Goal: Task Accomplishment & Management: Manage account settings

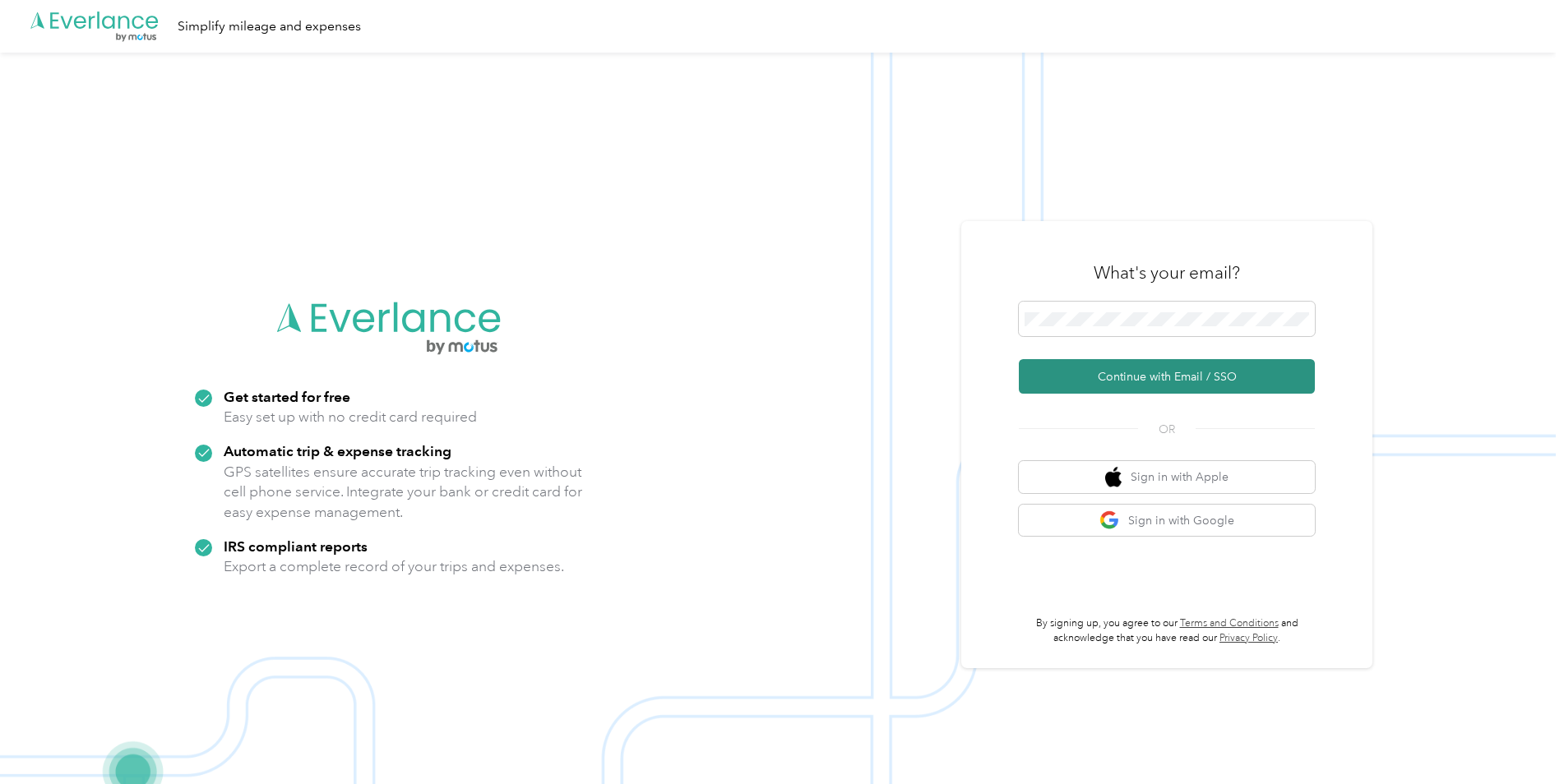
click at [1097, 375] on button "Continue with Email / SSO" at bounding box center [1166, 376] width 296 height 34
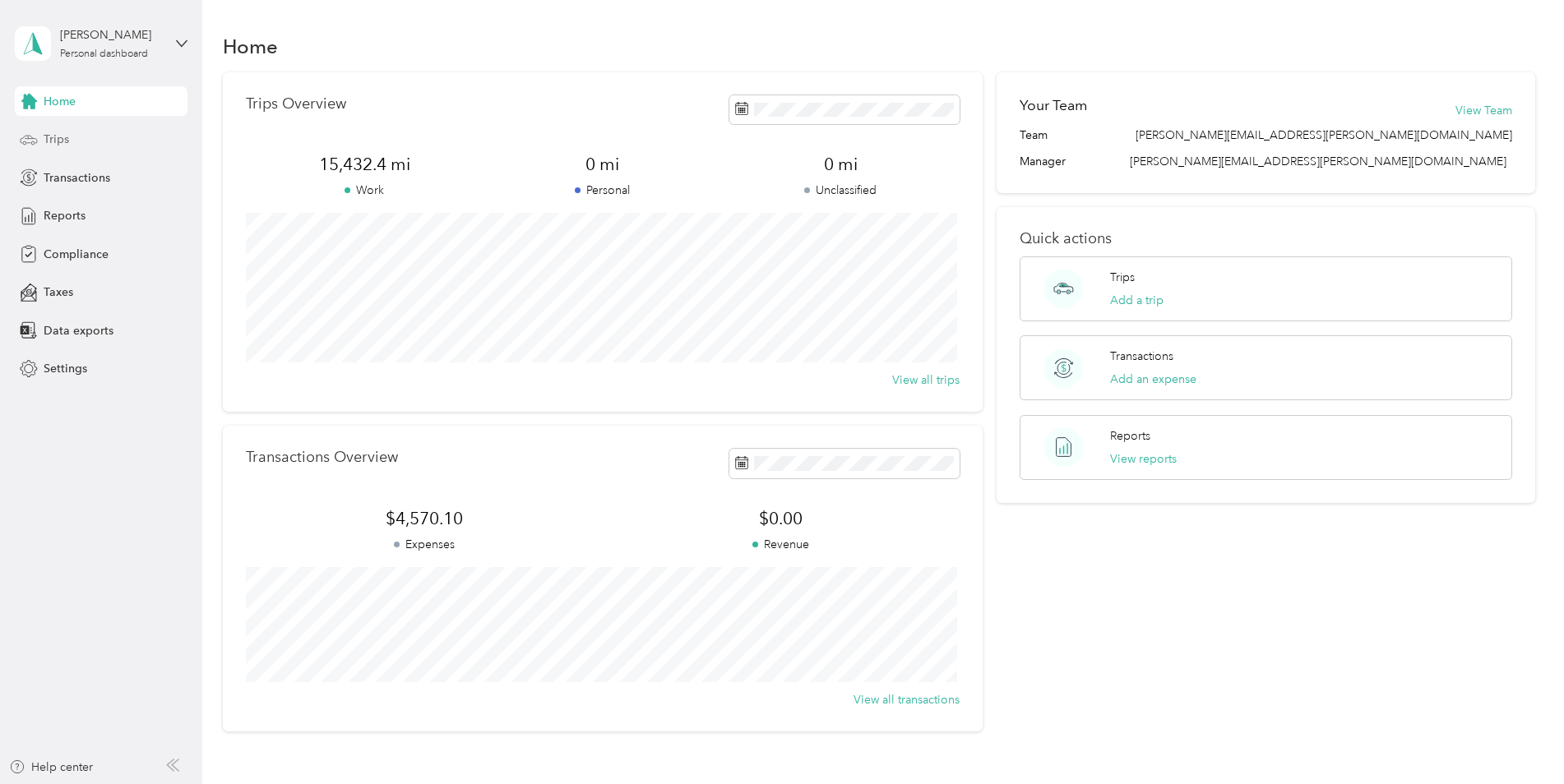
click at [62, 138] on span "Trips" at bounding box center [56, 139] width 25 height 17
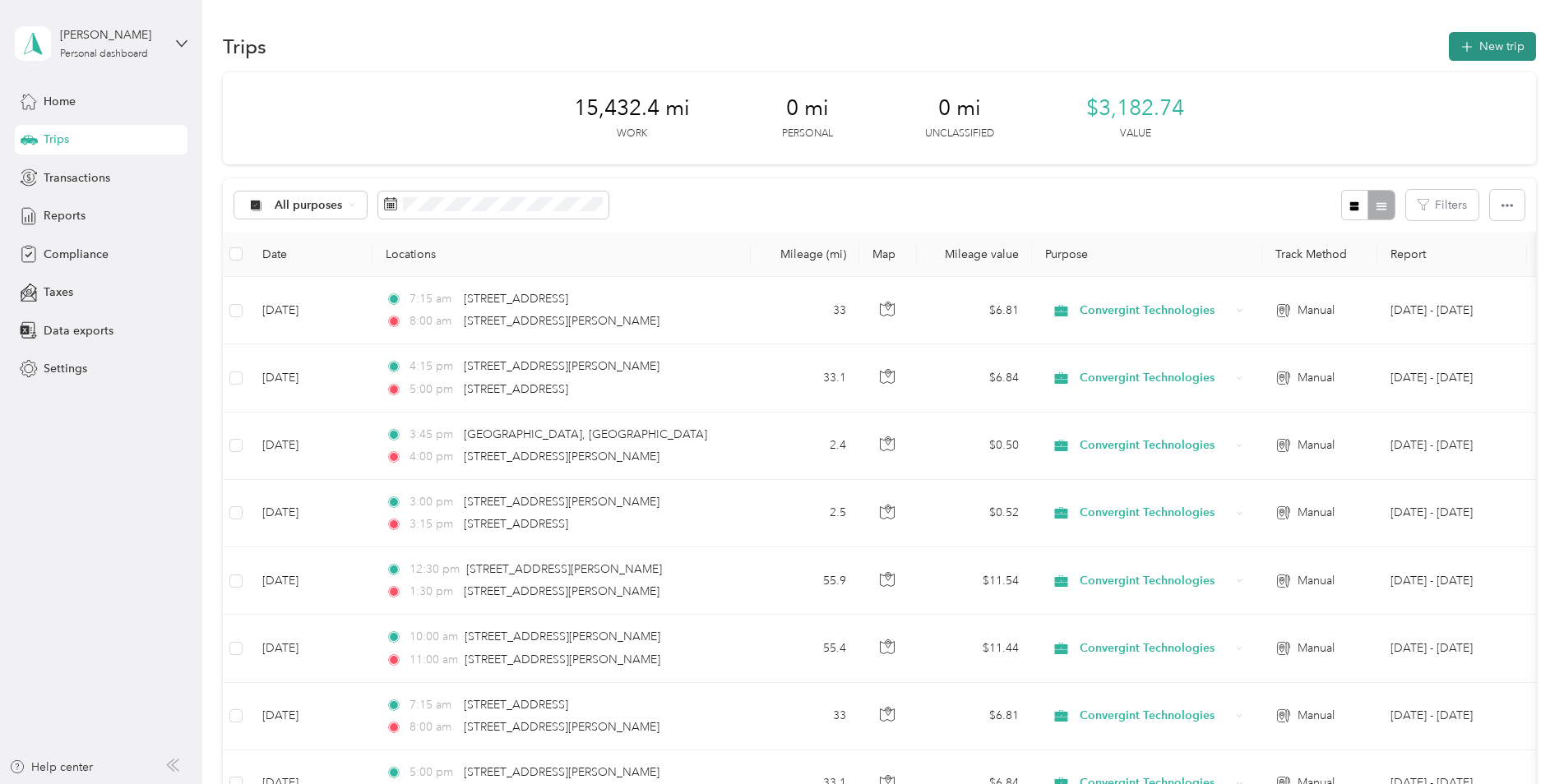
click at [1499, 36] on button "New trip" at bounding box center [1493, 46] width 87 height 29
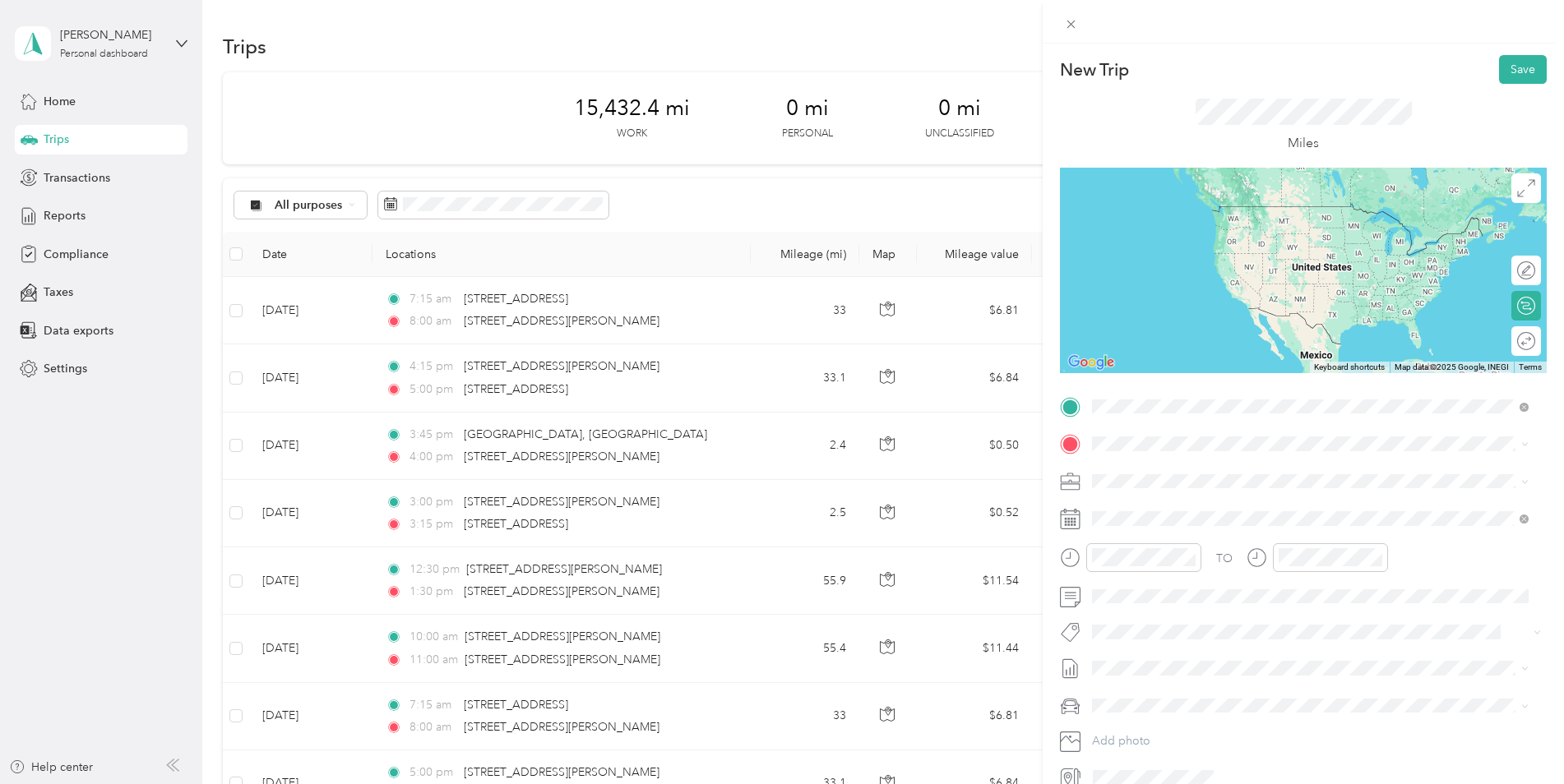
click at [1151, 474] on span "[STREET_ADDRESS][PERSON_NAME][US_STATE]" at bounding box center [1251, 466] width 256 height 14
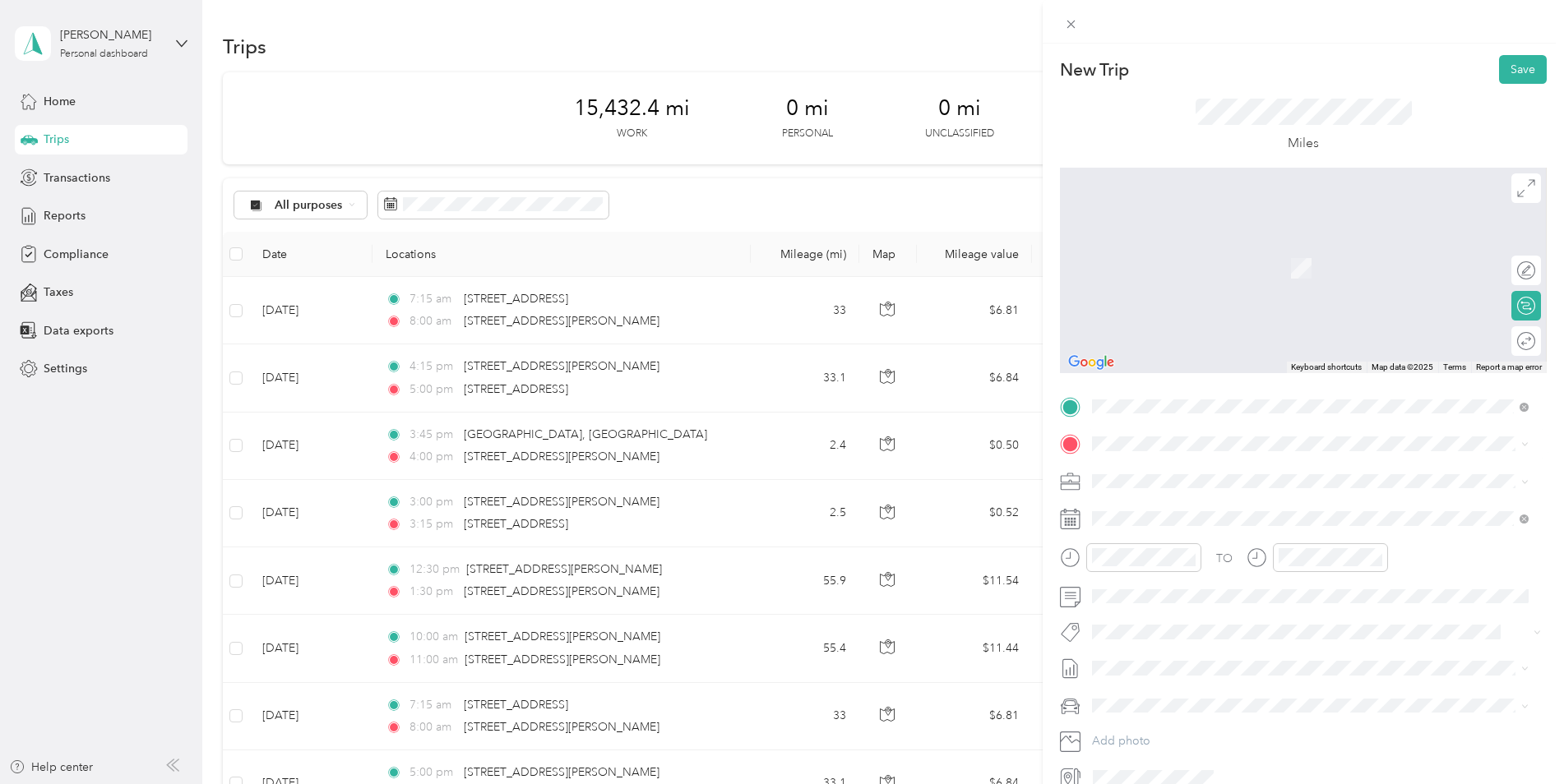
click at [1262, 510] on span "[STREET_ADDRESS][PERSON_NAME][US_STATE]" at bounding box center [1251, 502] width 256 height 14
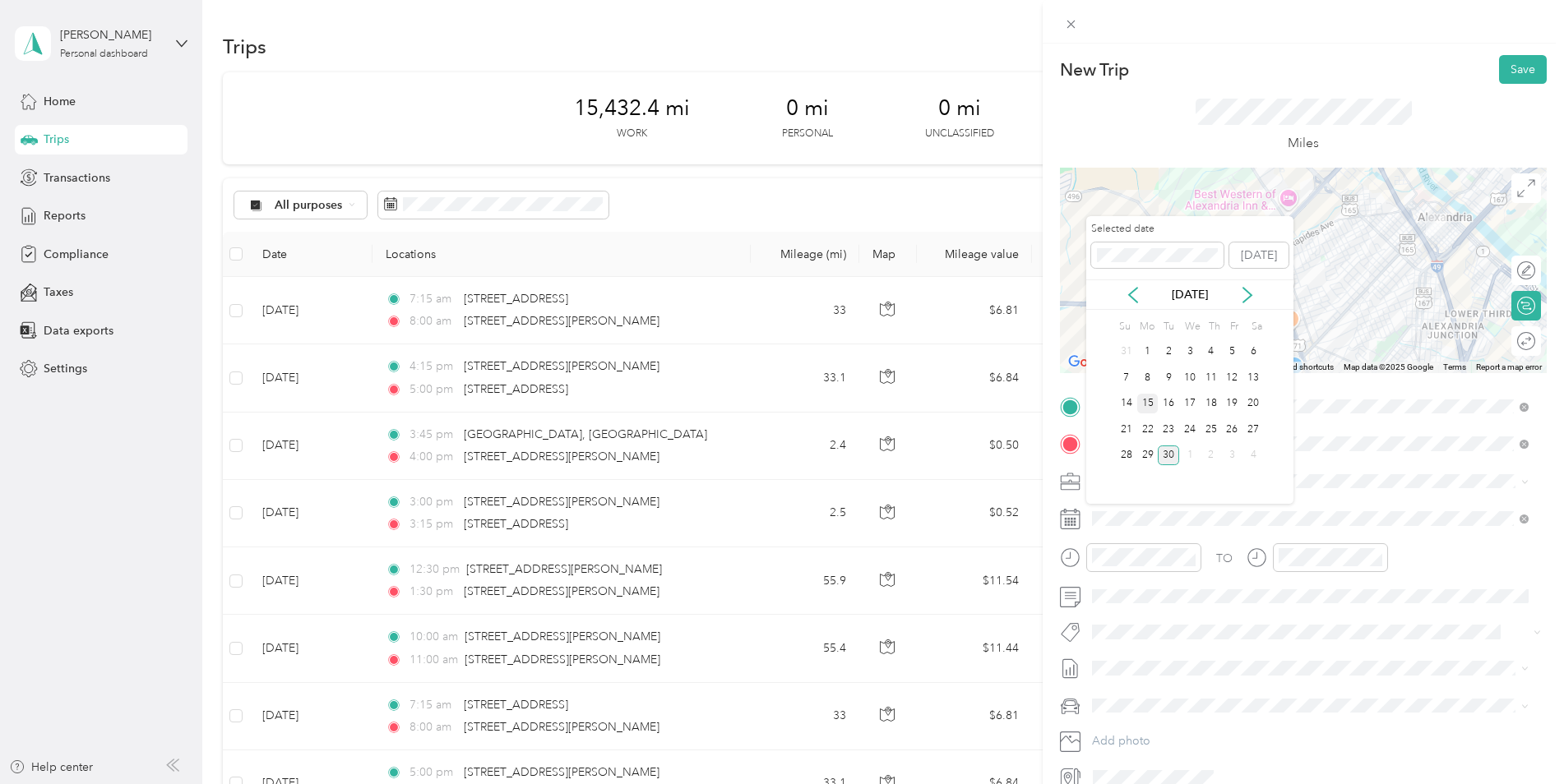
click at [1149, 404] on div "15" at bounding box center [1148, 403] width 22 height 21
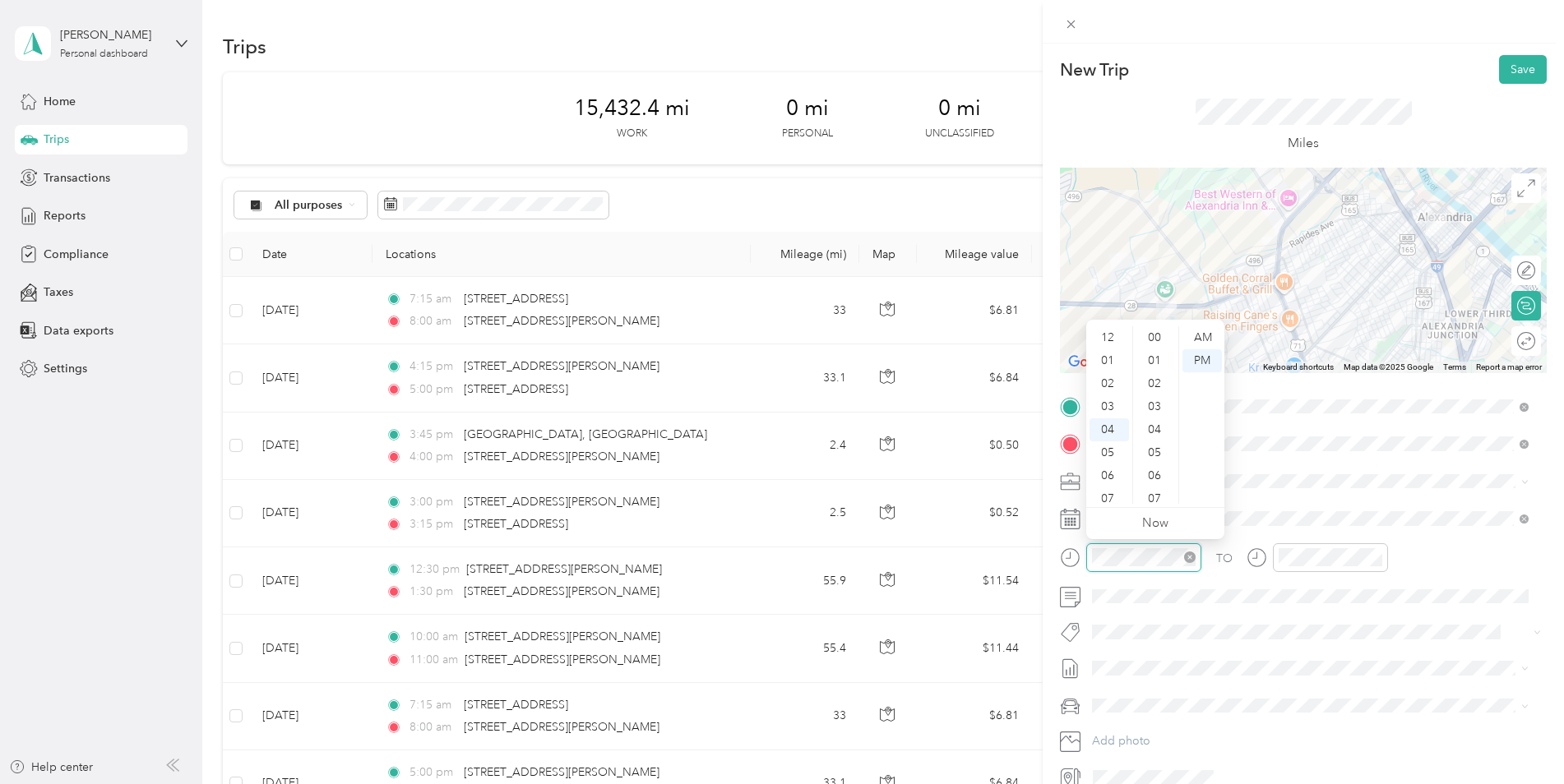
scroll to position [645, 0]
click at [1106, 351] on div "01" at bounding box center [1110, 350] width 40 height 23
click at [1160, 337] on div "00" at bounding box center [1156, 337] width 40 height 23
click at [1321, 569] on div at bounding box center [1330, 558] width 115 height 29
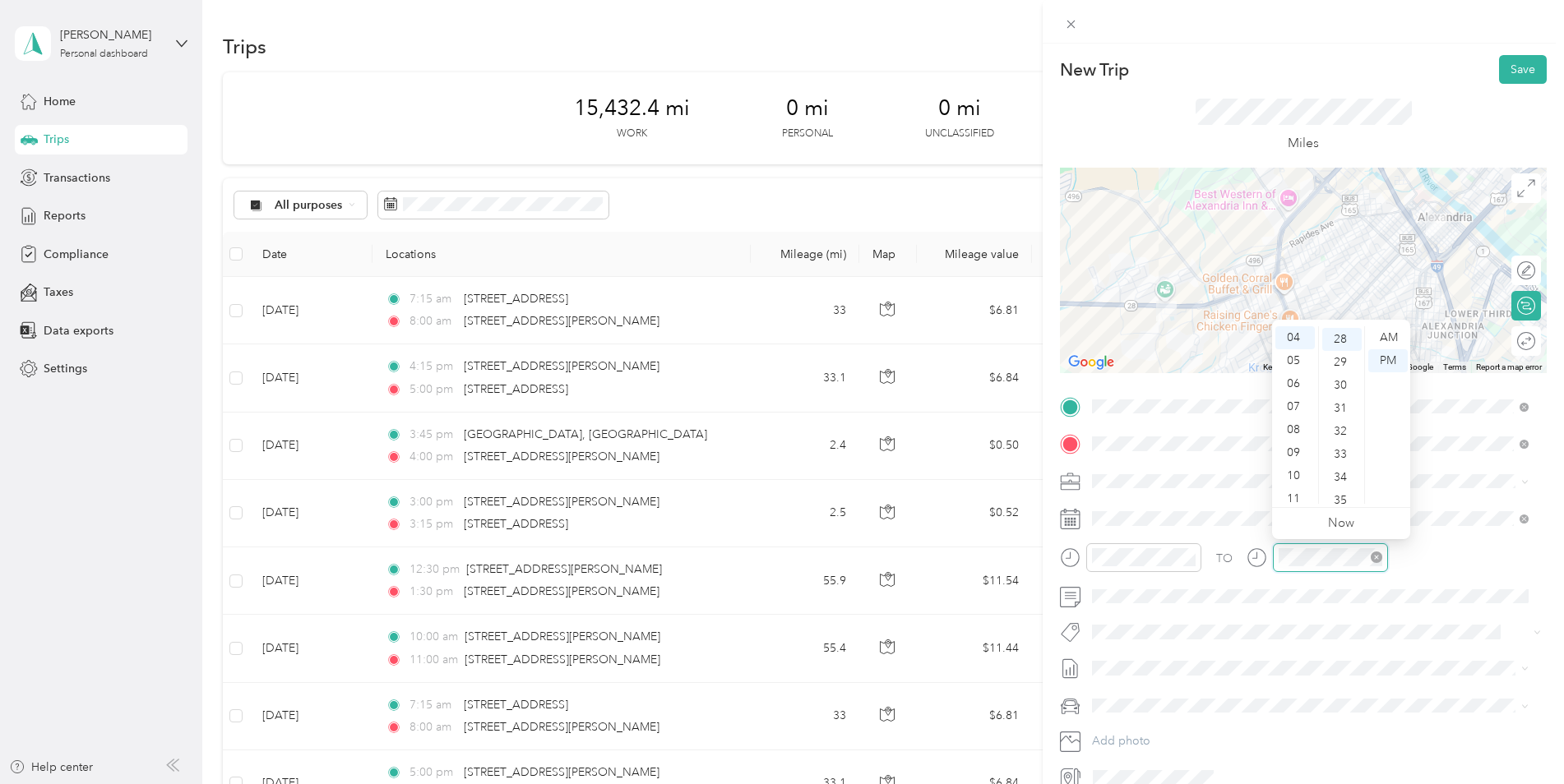
scroll to position [645, 0]
click at [1298, 357] on div "01" at bounding box center [1295, 350] width 40 height 23
click at [1345, 415] on div "10" at bounding box center [1342, 416] width 40 height 23
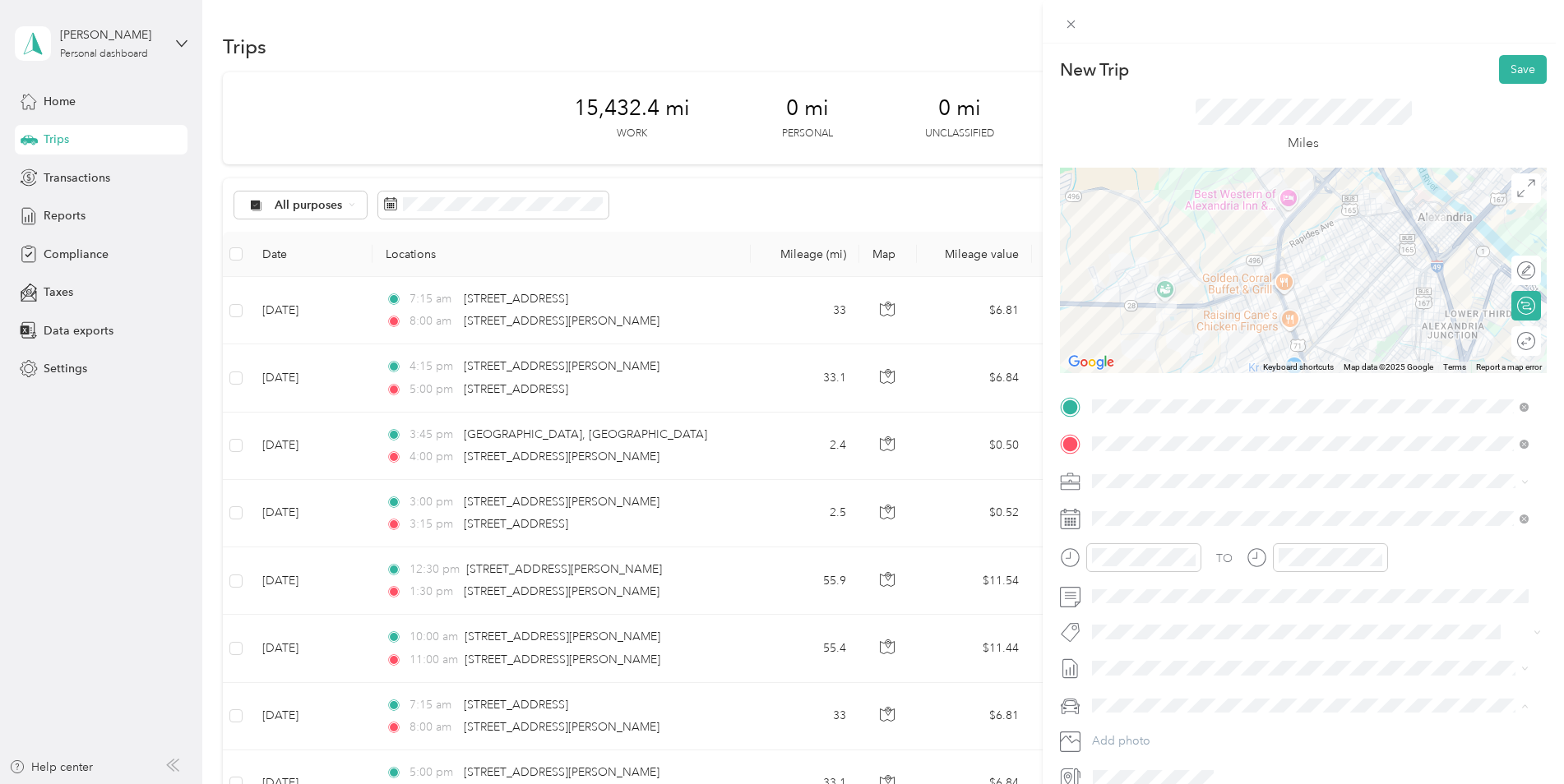
click at [1143, 738] on li "Kia K5" at bounding box center [1310, 734] width 448 height 29
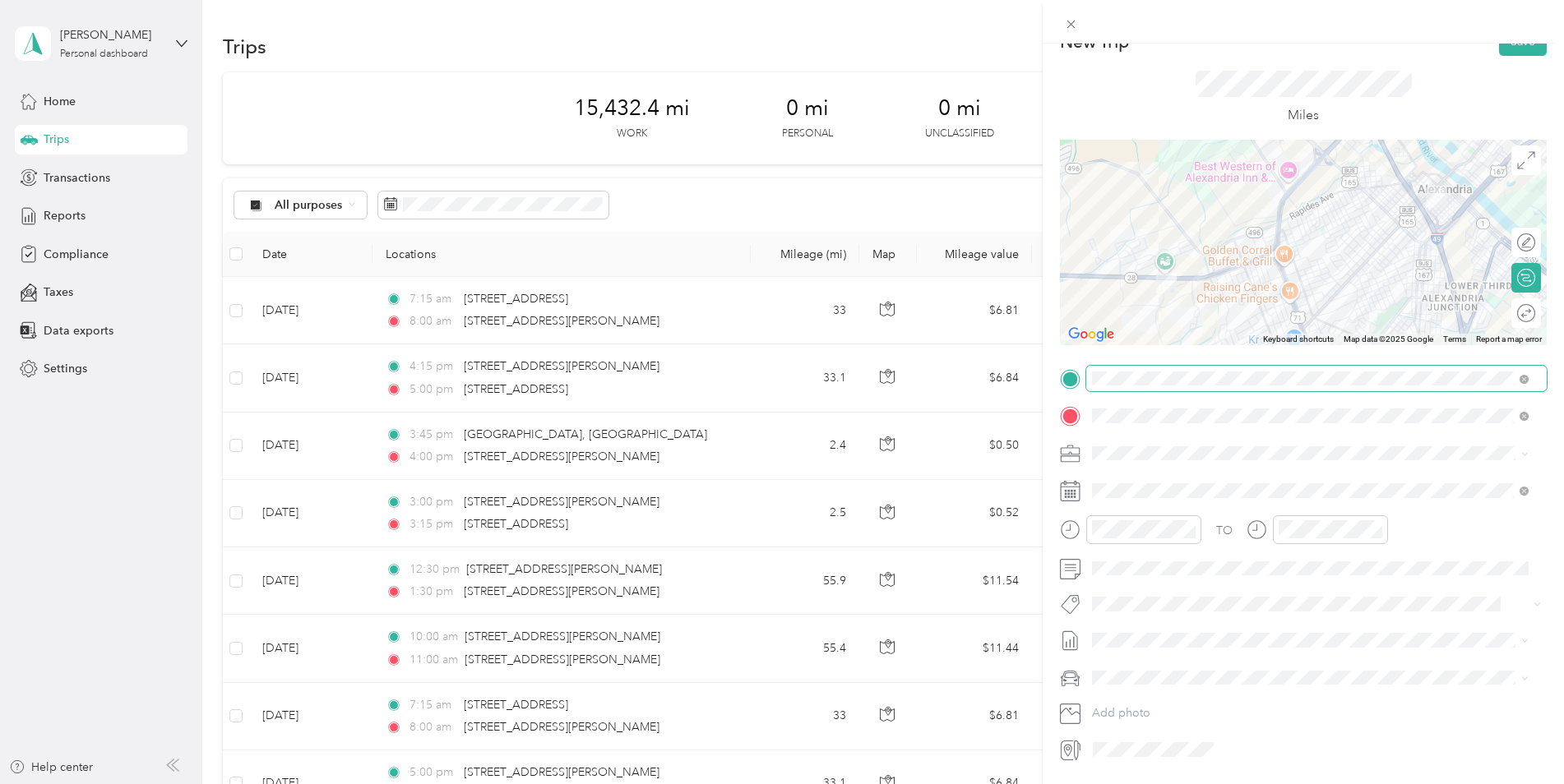
scroll to position [0, 0]
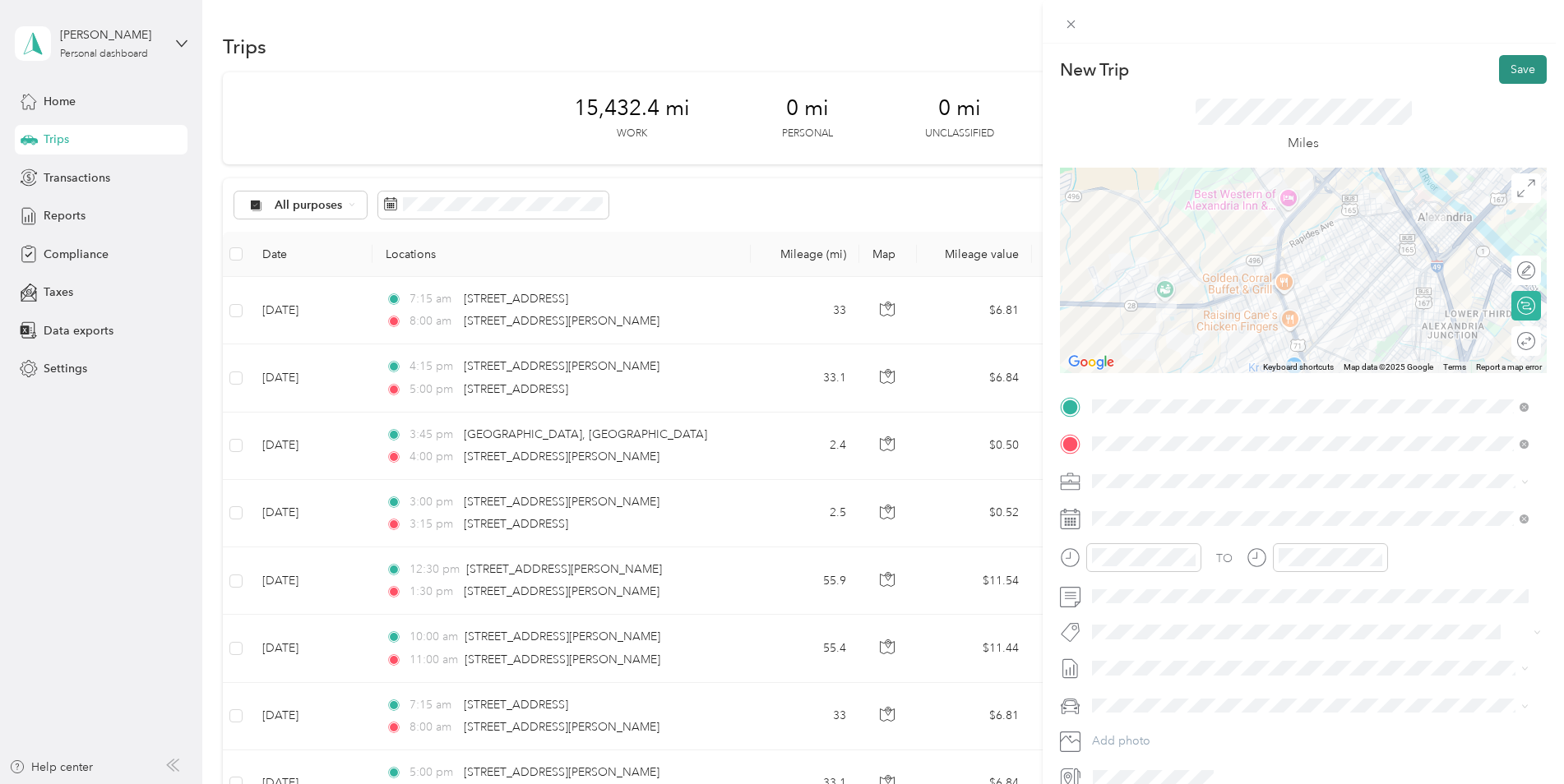
click at [1512, 71] on button "Save" at bounding box center [1522, 70] width 48 height 29
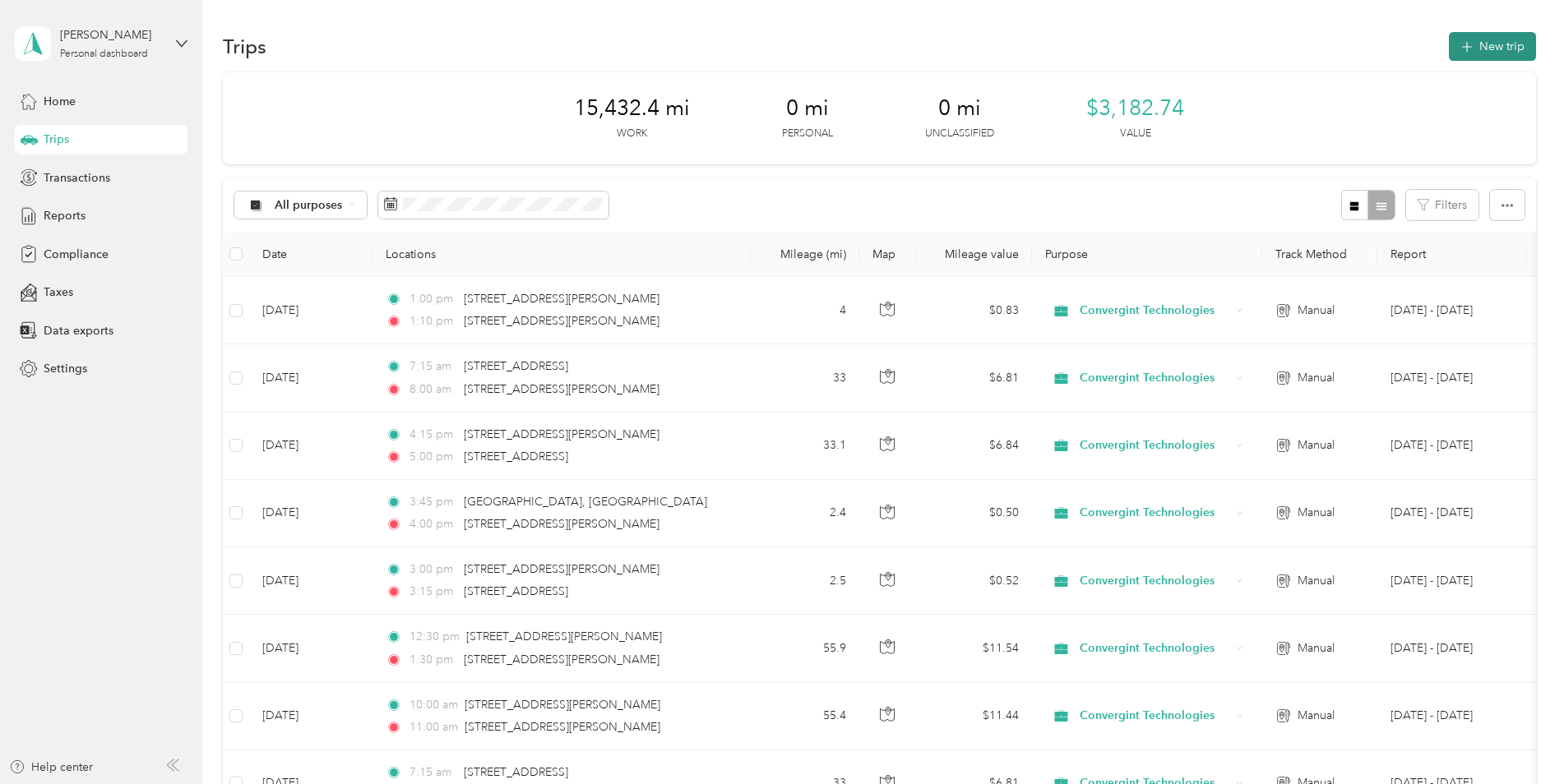
click at [1480, 44] on button "New trip" at bounding box center [1493, 46] width 87 height 29
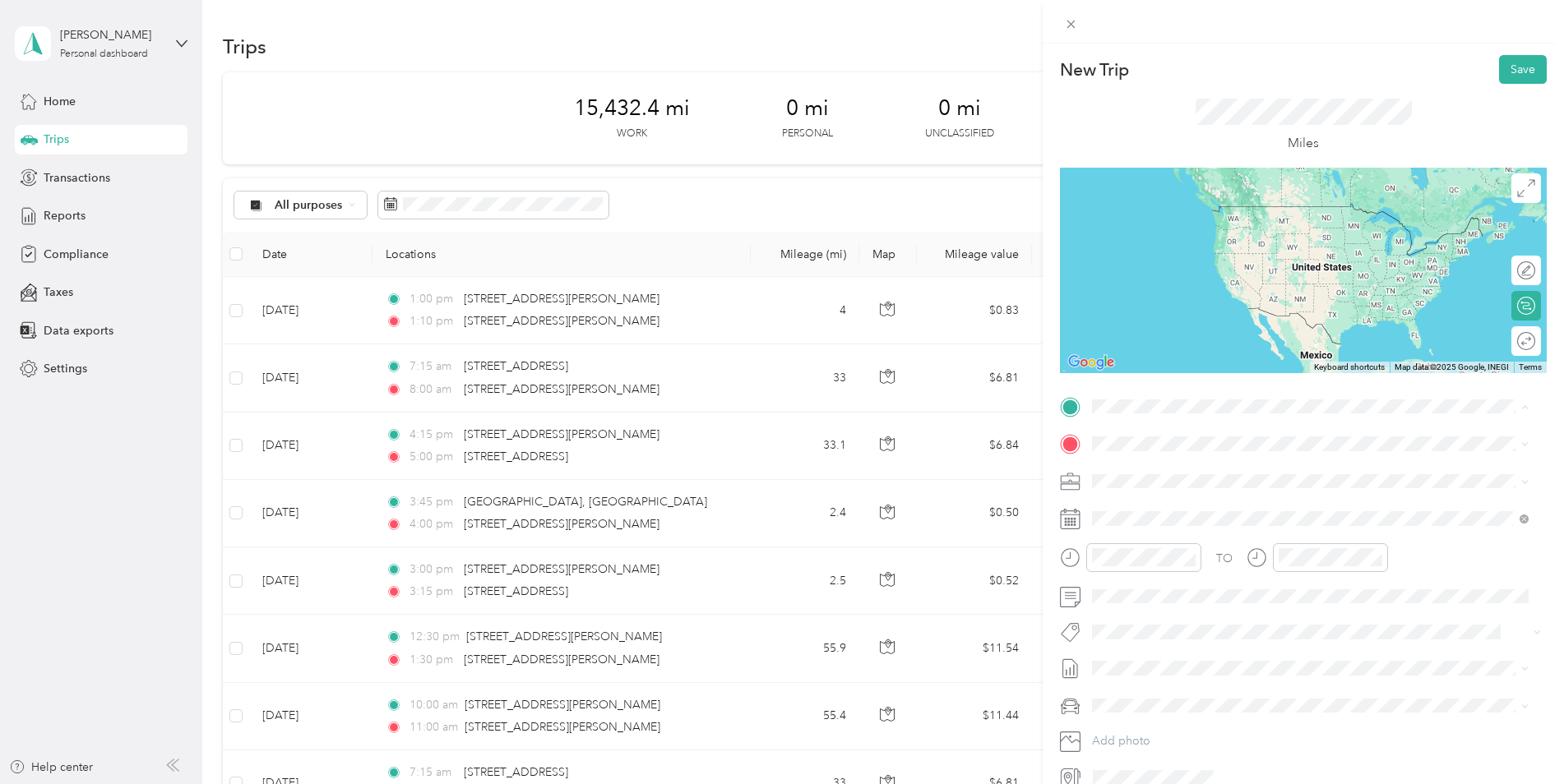
click at [1167, 574] on span "[STREET_ADDRESS][PERSON_NAME][US_STATE]" at bounding box center [1251, 567] width 256 height 14
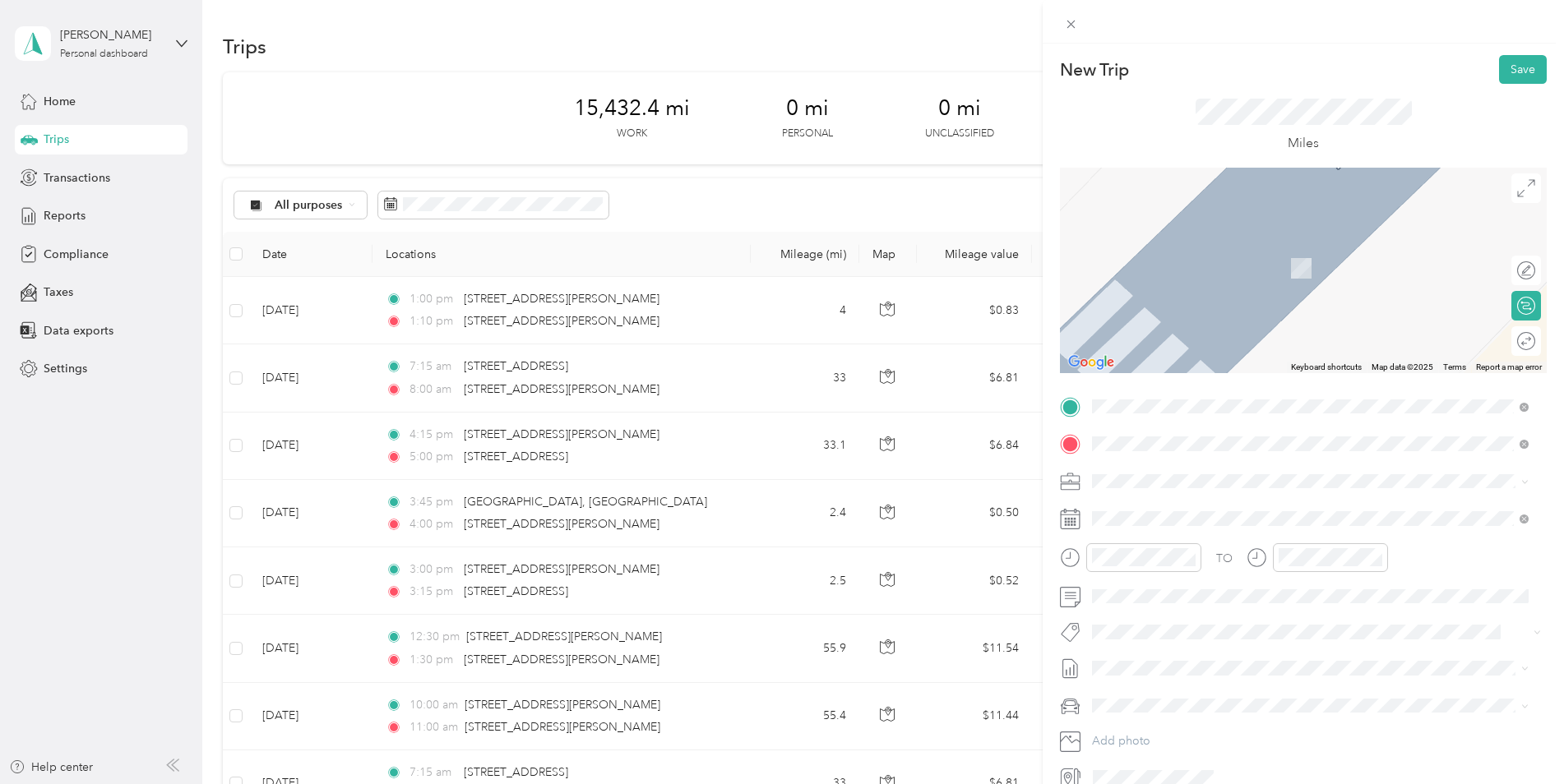
click at [1324, 511] on span "[STREET_ADDRESS][PERSON_NAME][US_STATE]" at bounding box center [1251, 503] width 256 height 14
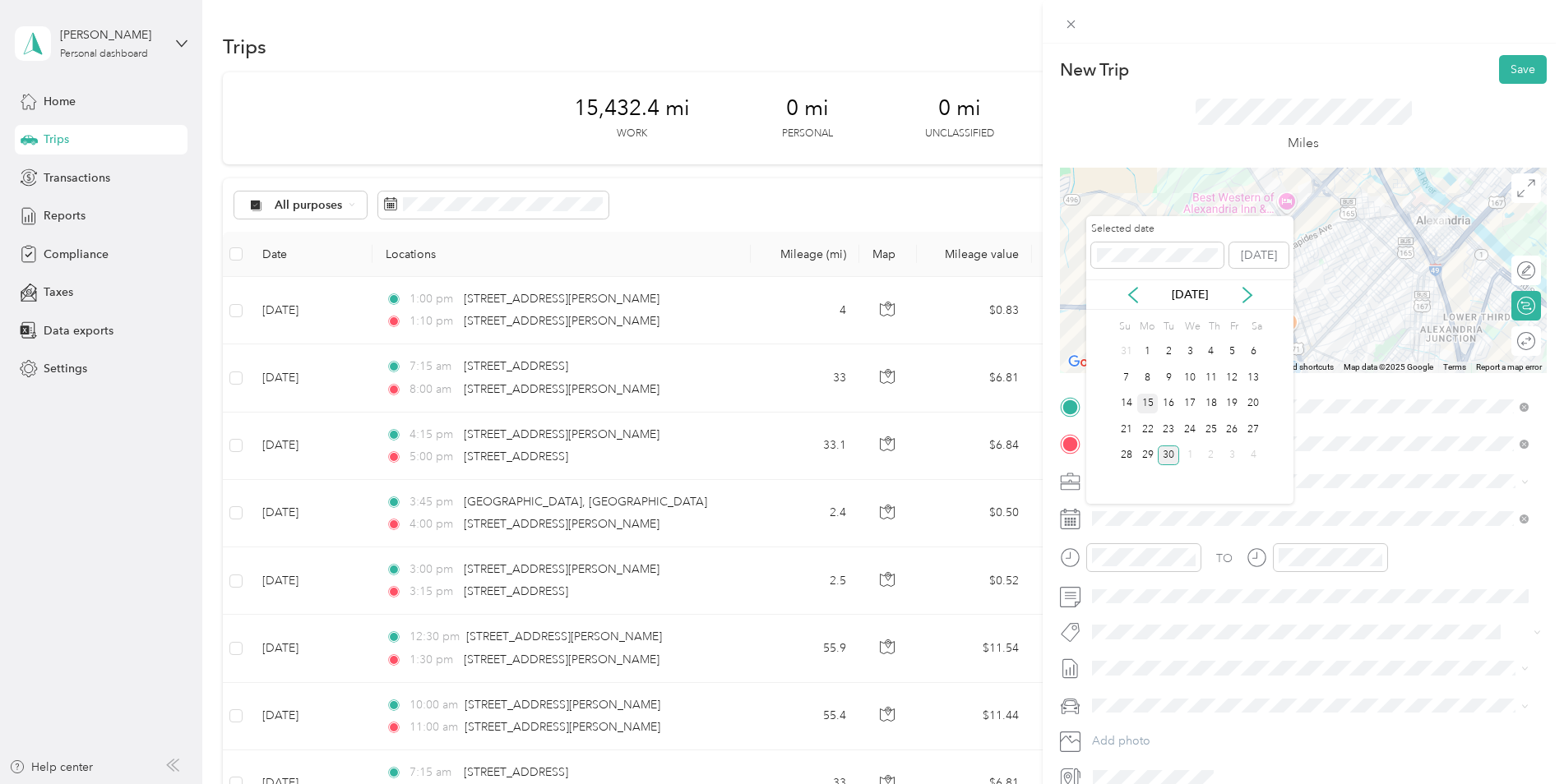
click at [1145, 407] on div "15" at bounding box center [1148, 403] width 22 height 21
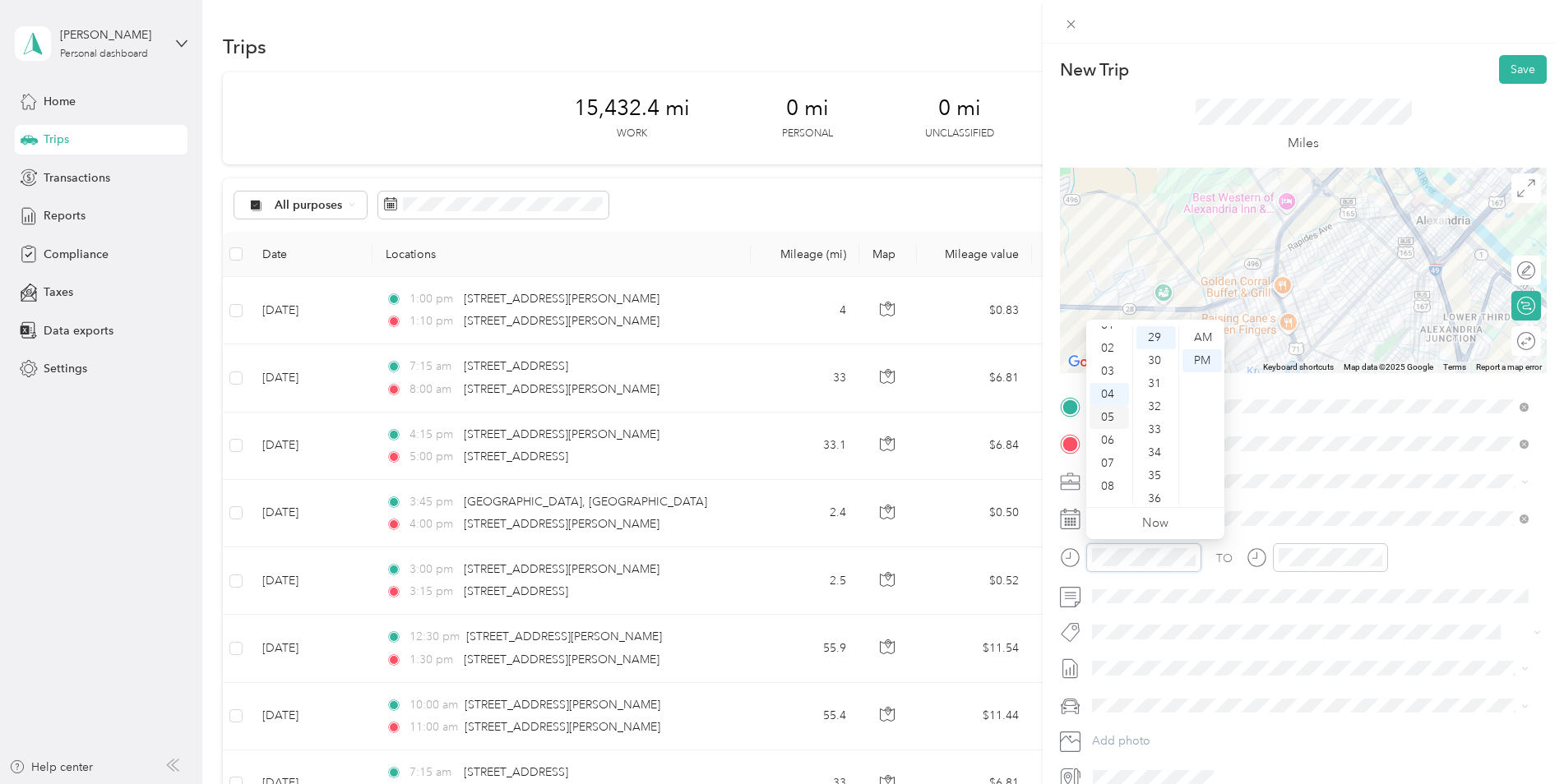
scroll to position [10, 0]
click at [1107, 370] on div "02" at bounding box center [1110, 373] width 40 height 23
click at [1156, 340] on div "00" at bounding box center [1156, 337] width 40 height 23
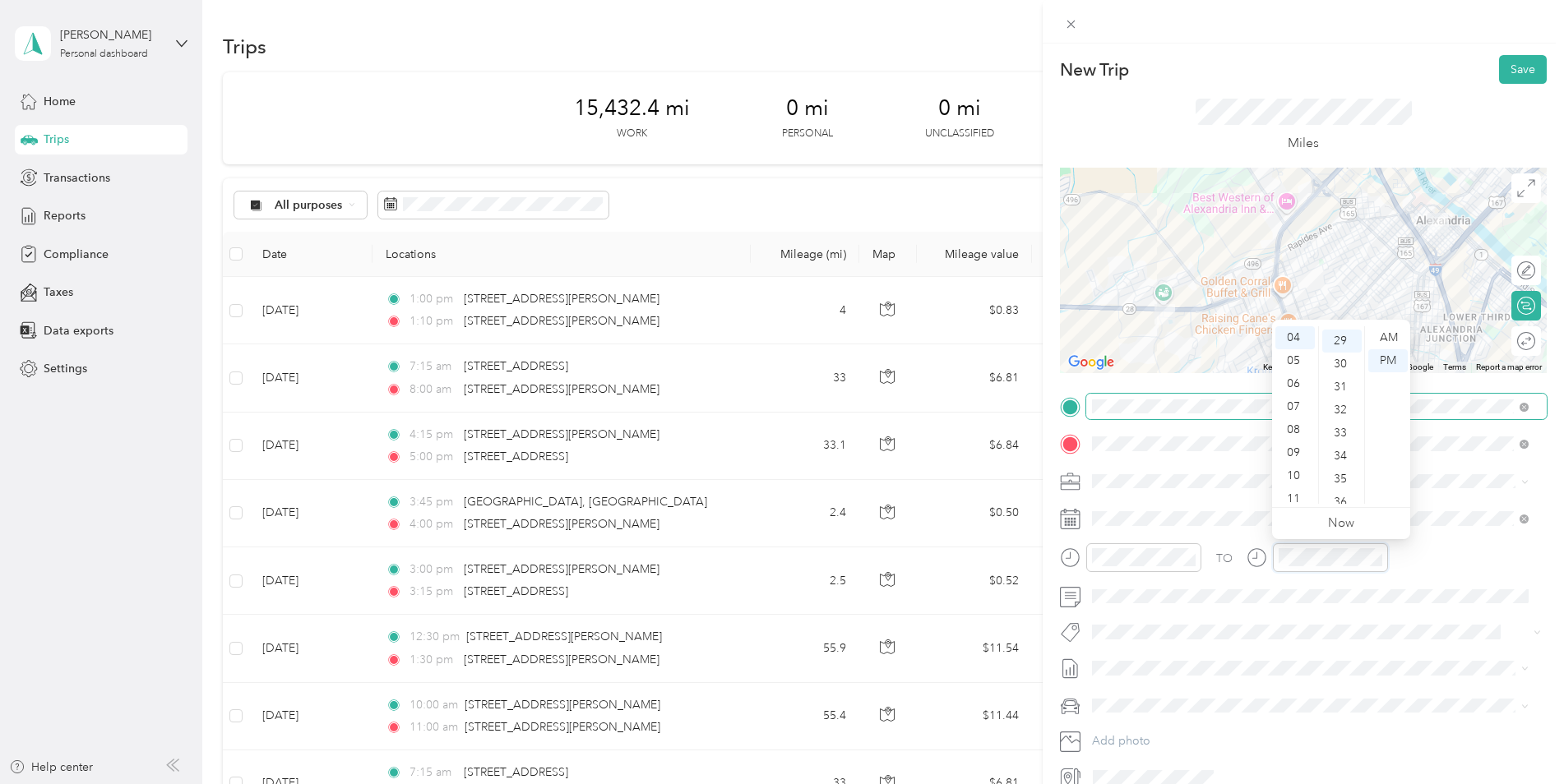
scroll to position [667, 0]
click at [1291, 372] on div "02" at bounding box center [1295, 373] width 40 height 23
click at [1342, 394] on div "10" at bounding box center [1342, 393] width 40 height 23
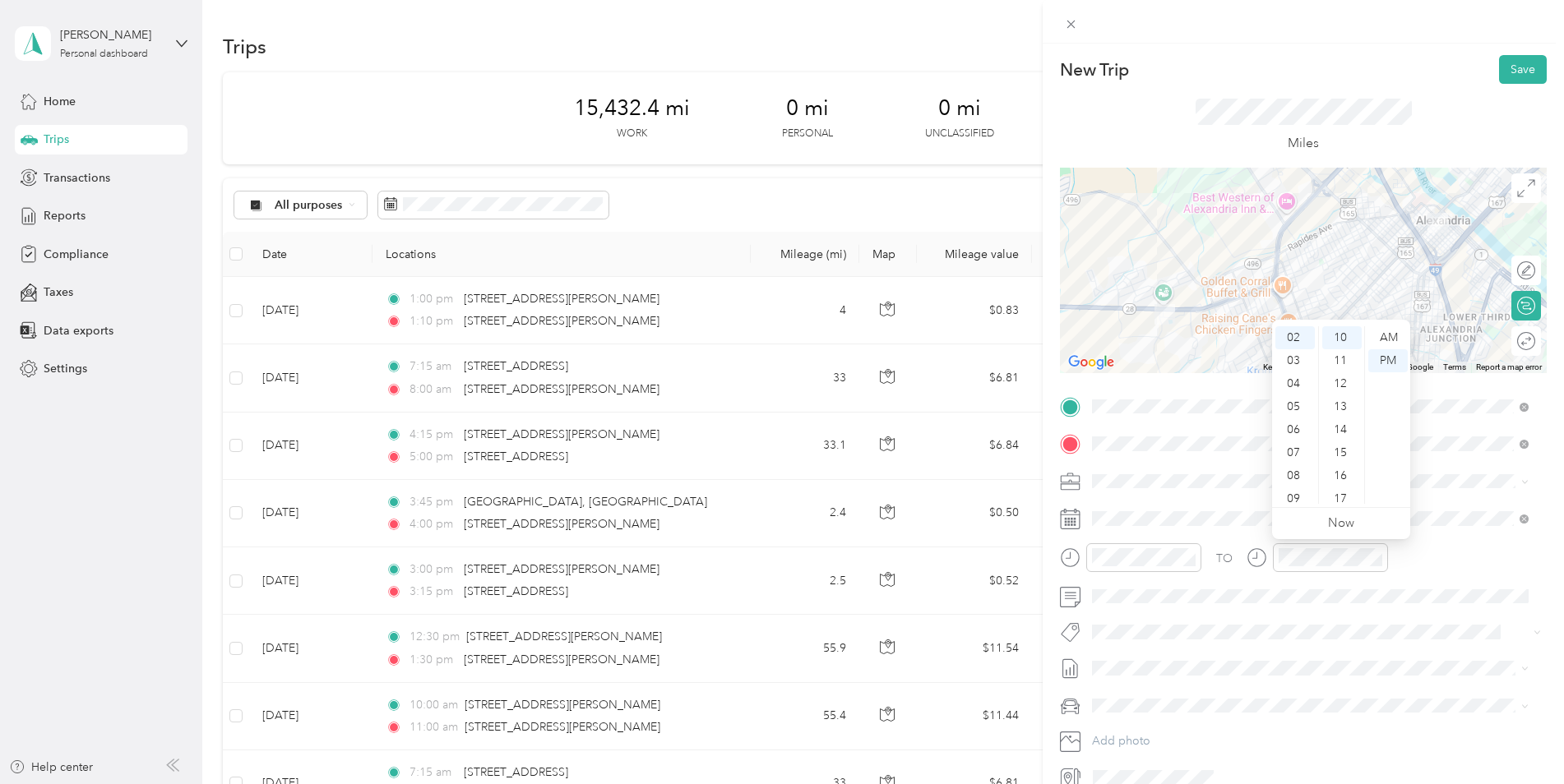
click at [1176, 711] on span at bounding box center [1316, 705] width 460 height 26
click at [1171, 731] on div "Kia K5" at bounding box center [1311, 732] width 425 height 17
click at [1513, 74] on button "Save" at bounding box center [1522, 70] width 48 height 29
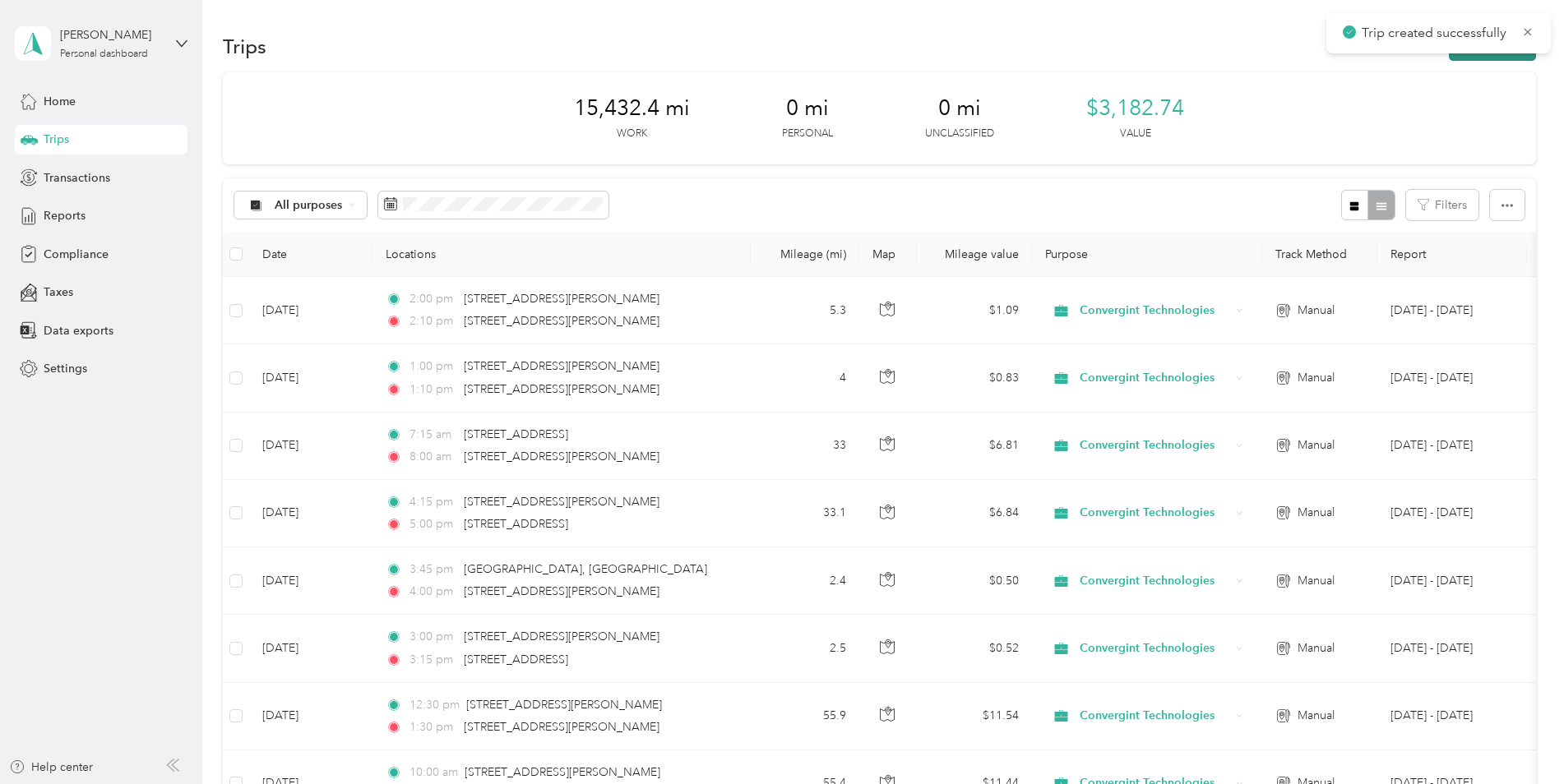
click at [1501, 56] on button "New trip" at bounding box center [1493, 46] width 87 height 29
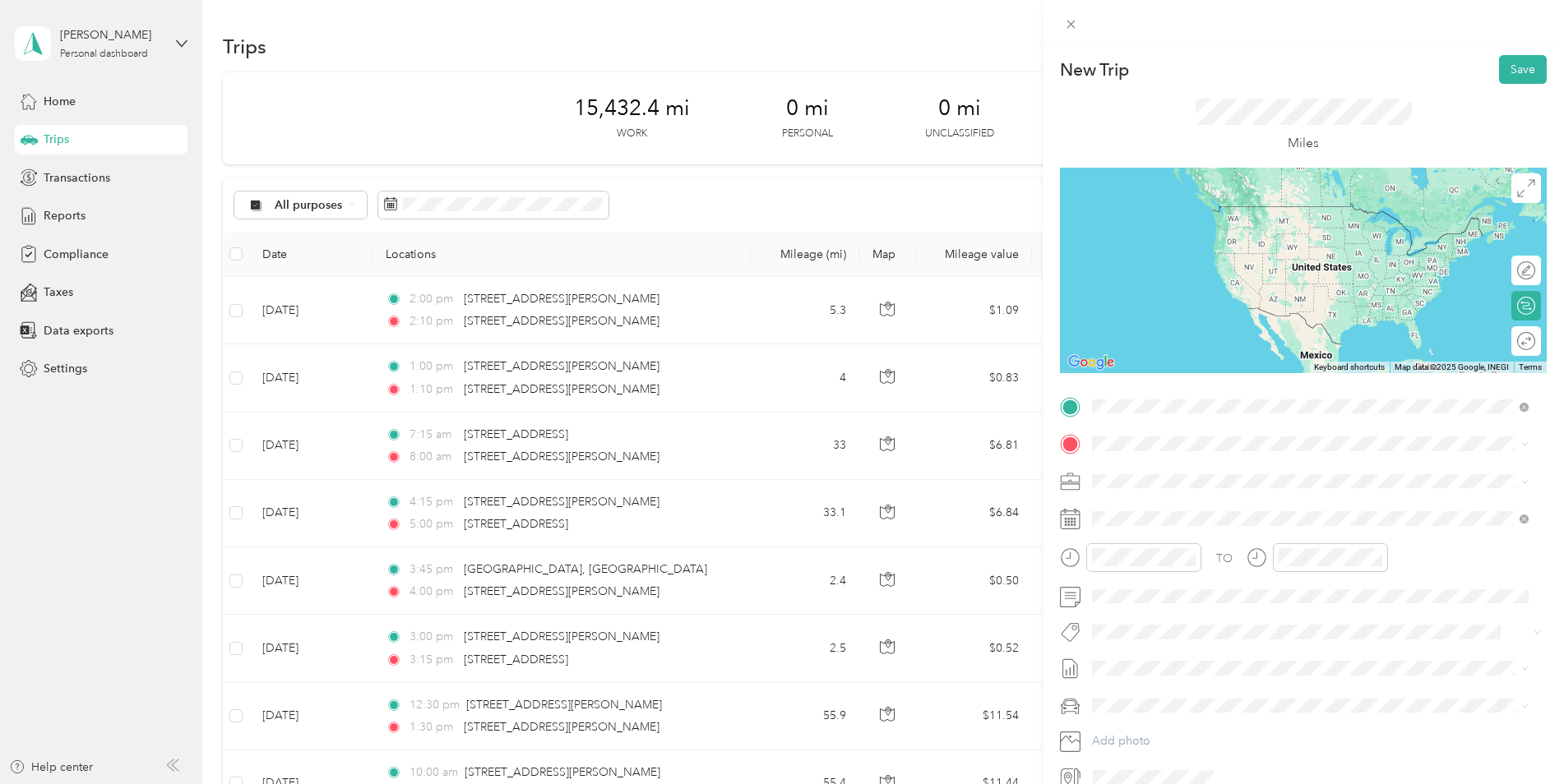
click at [1160, 471] on span "[STREET_ADDRESS][PERSON_NAME][US_STATE]" at bounding box center [1251, 466] width 256 height 14
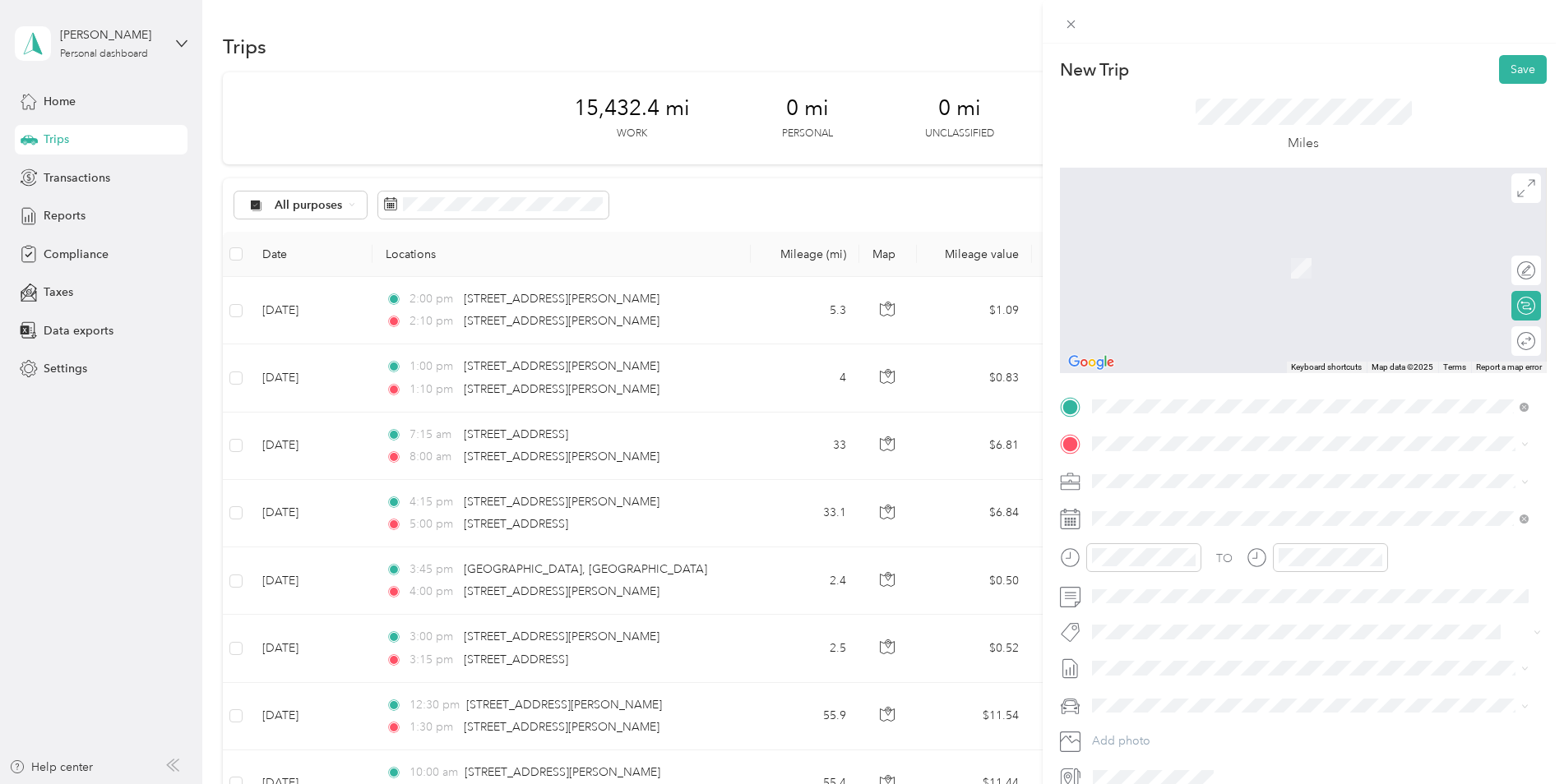
click at [1260, 505] on span "[STREET_ADDRESS][US_STATE][PERSON_NAME][US_STATE]" at bounding box center [1281, 502] width 316 height 14
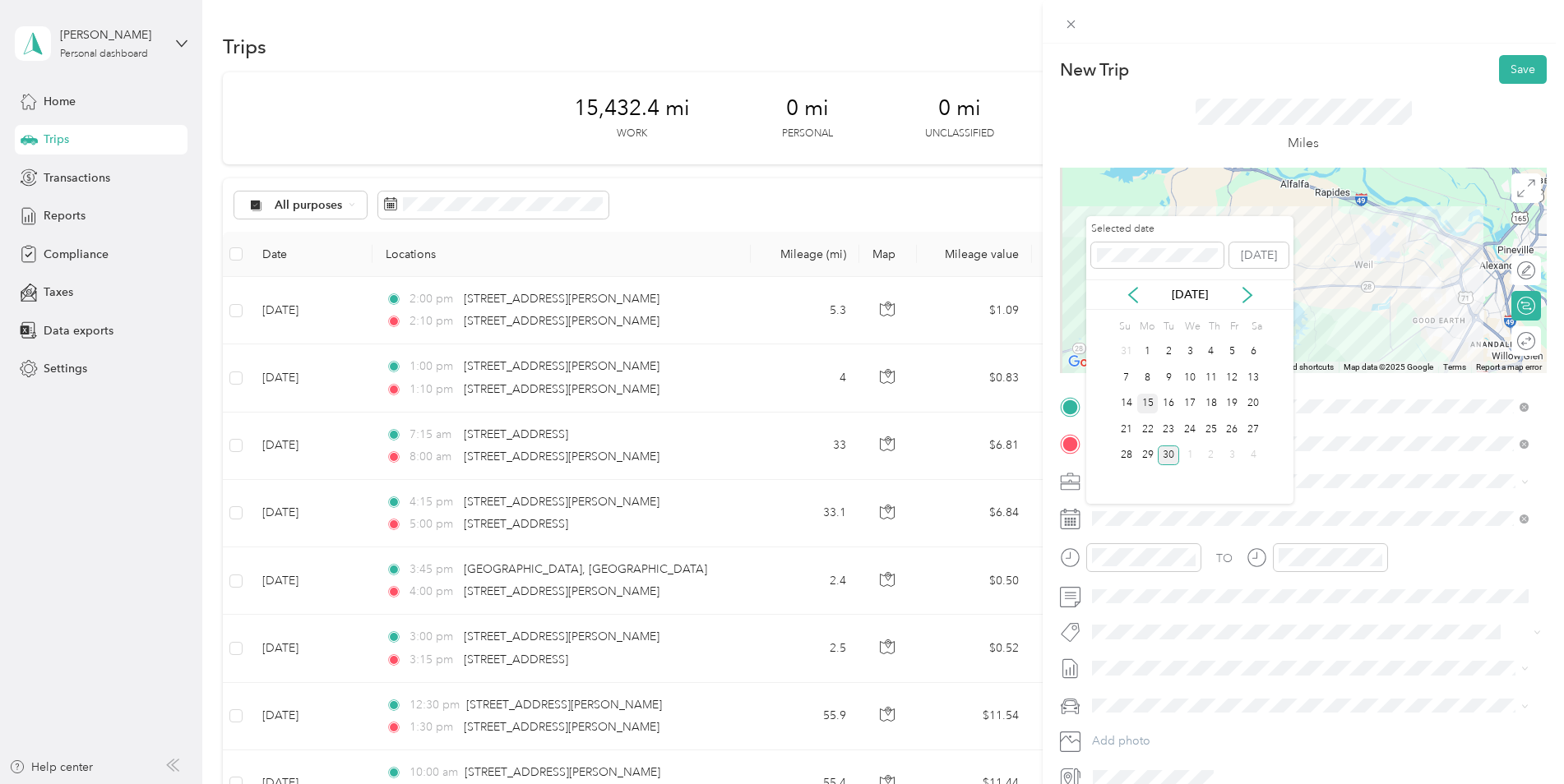
click at [1153, 409] on div "15" at bounding box center [1148, 403] width 22 height 21
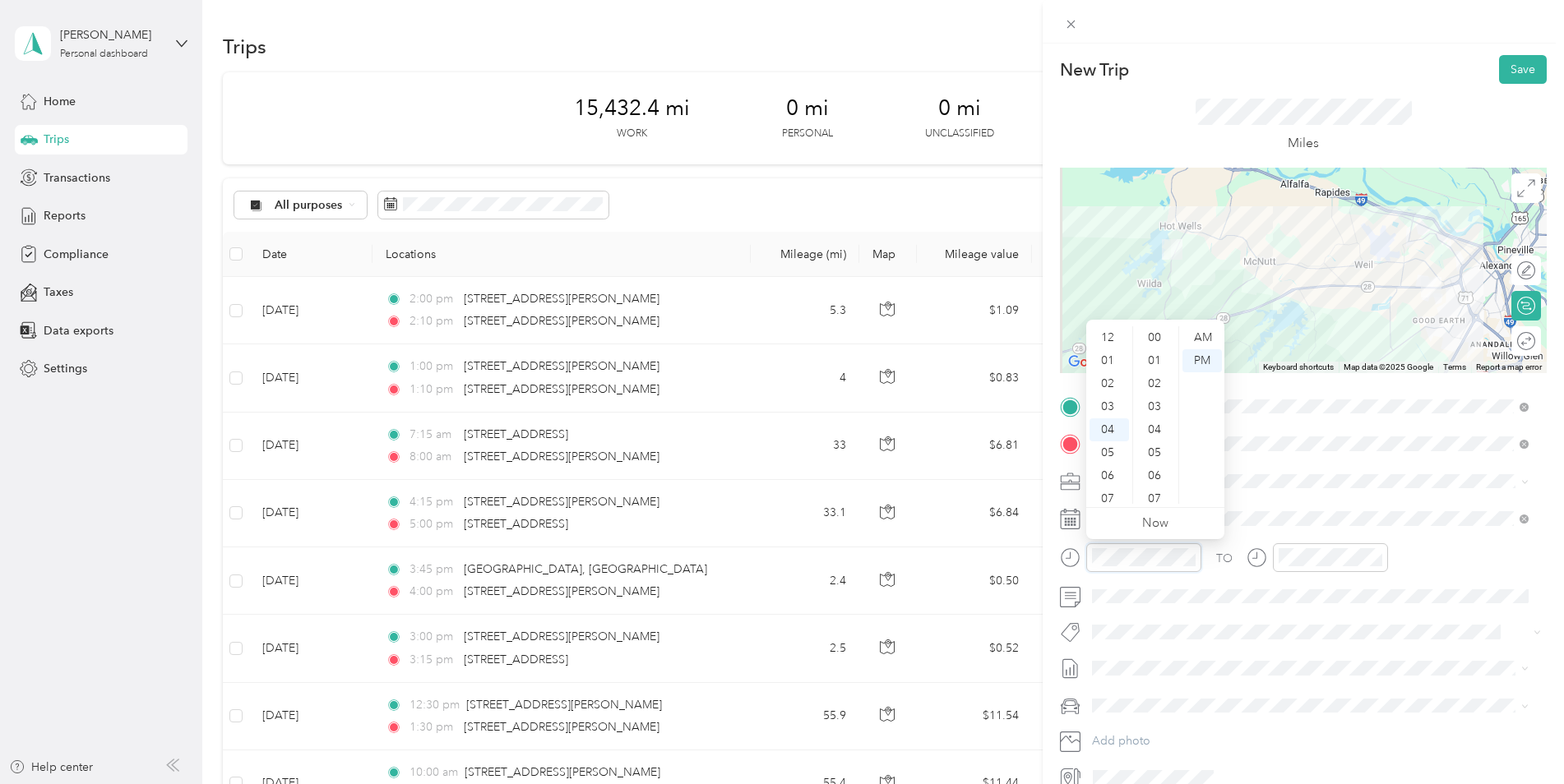
scroll to position [92, 0]
click at [1154, 392] on div "10" at bounding box center [1156, 393] width 40 height 23
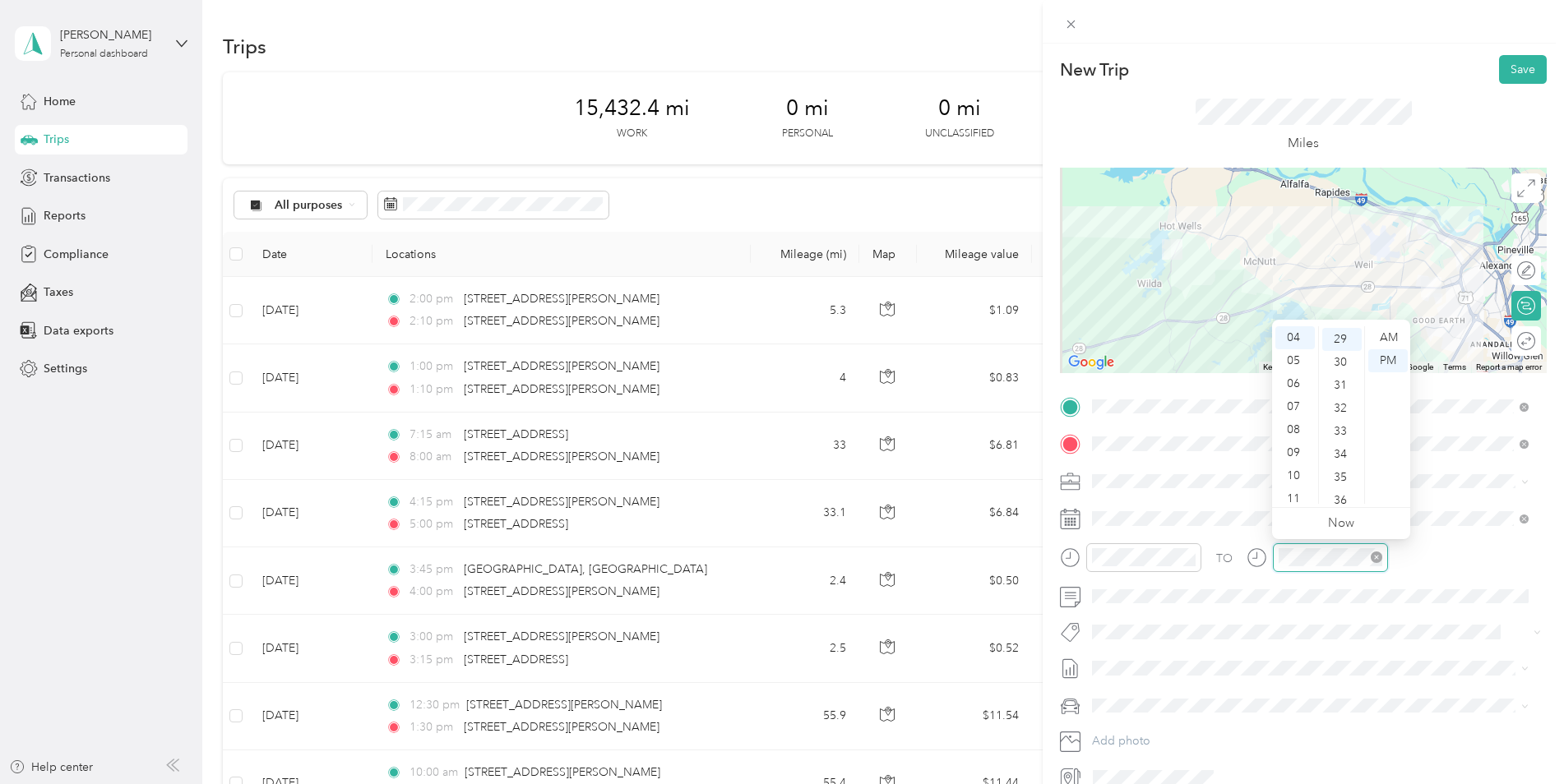
scroll to position [667, 0]
click at [1344, 362] on div "30" at bounding box center [1342, 360] width 40 height 23
click at [1156, 739] on li "Kia K5" at bounding box center [1310, 734] width 448 height 29
click at [1507, 68] on button "Save" at bounding box center [1522, 70] width 48 height 29
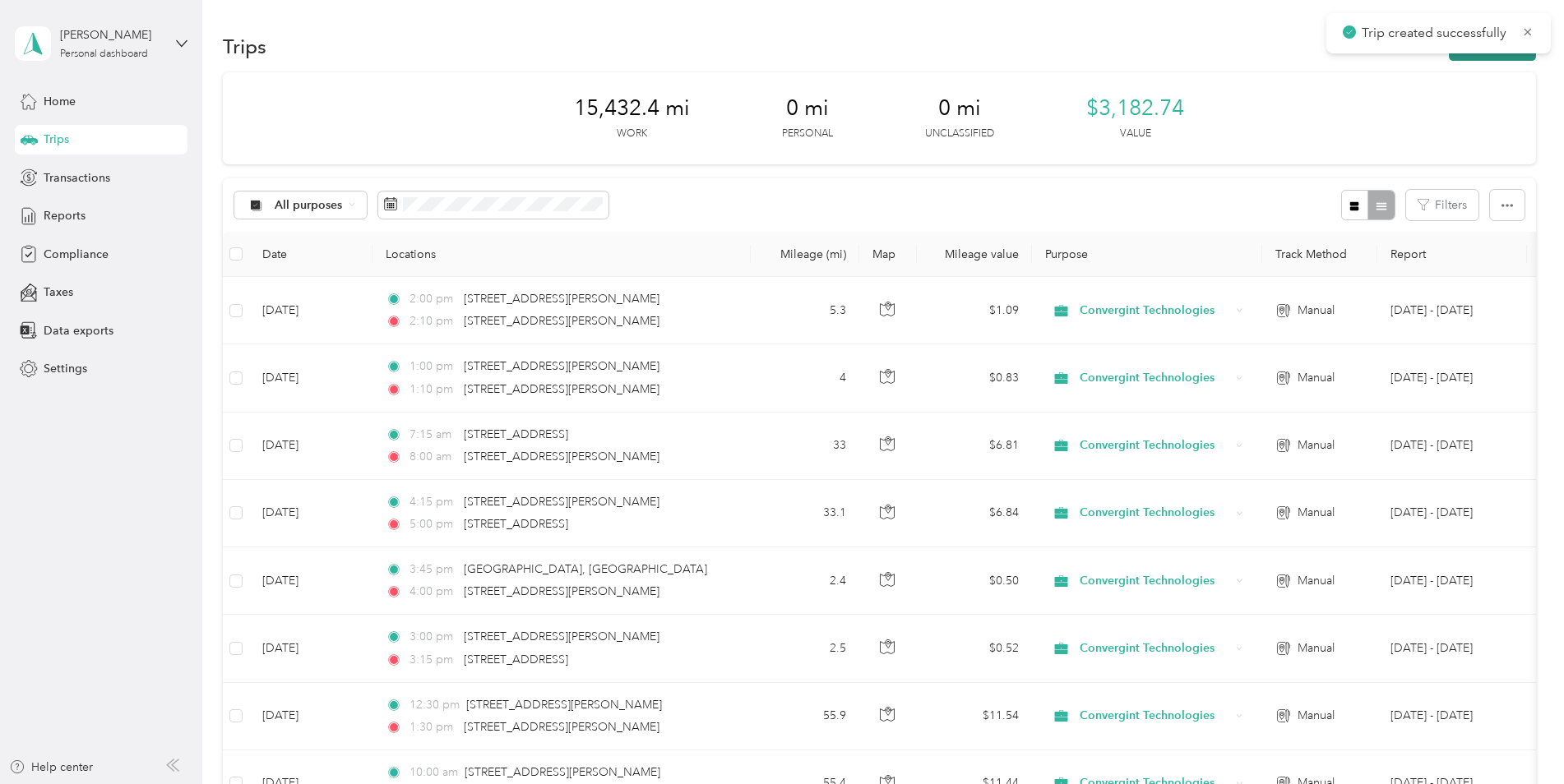
click at [1466, 59] on button "New trip" at bounding box center [1493, 46] width 87 height 29
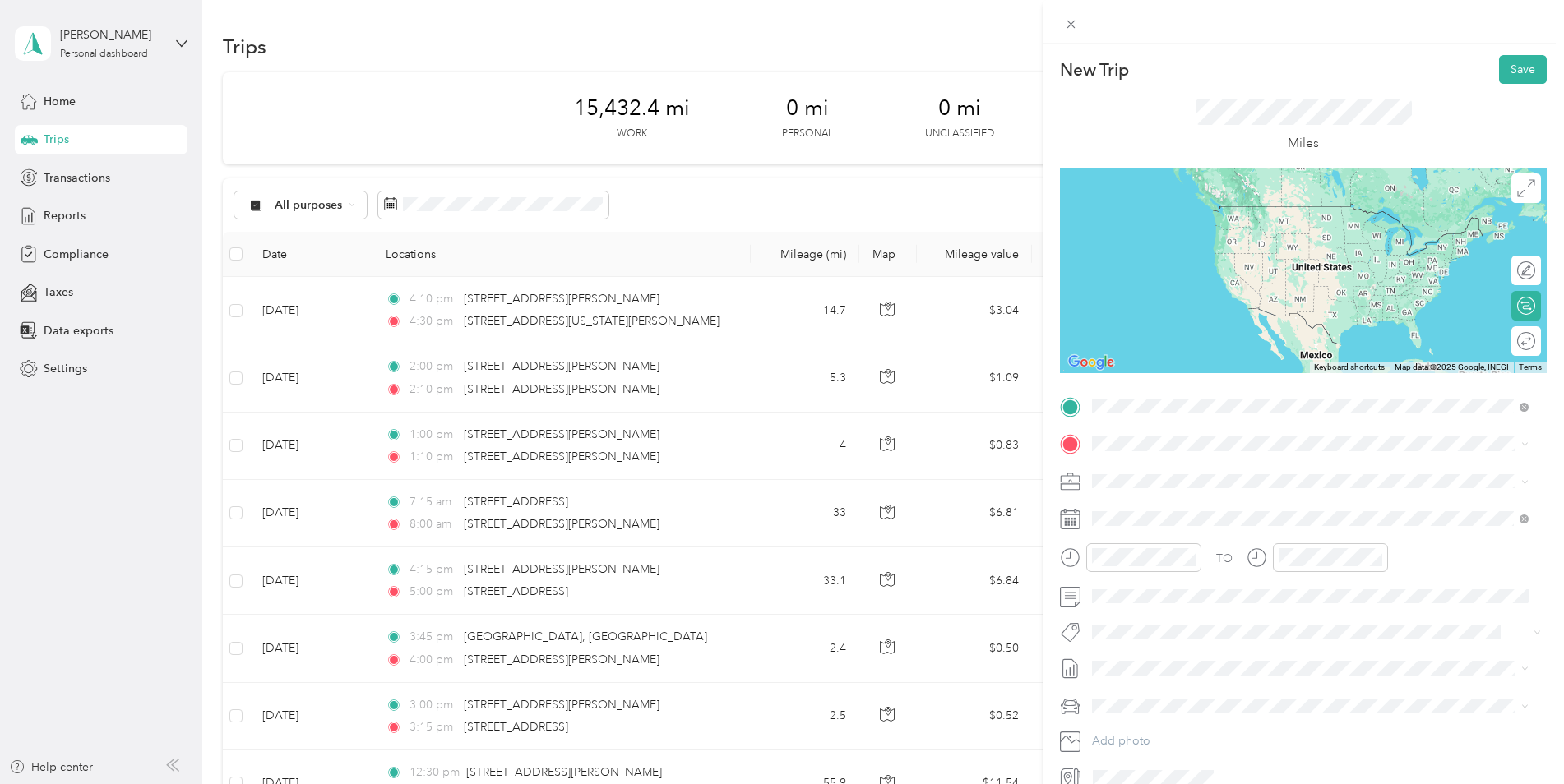
click at [1167, 474] on span "[STREET_ADDRESS][US_STATE][PERSON_NAME][US_STATE]" at bounding box center [1281, 466] width 316 height 14
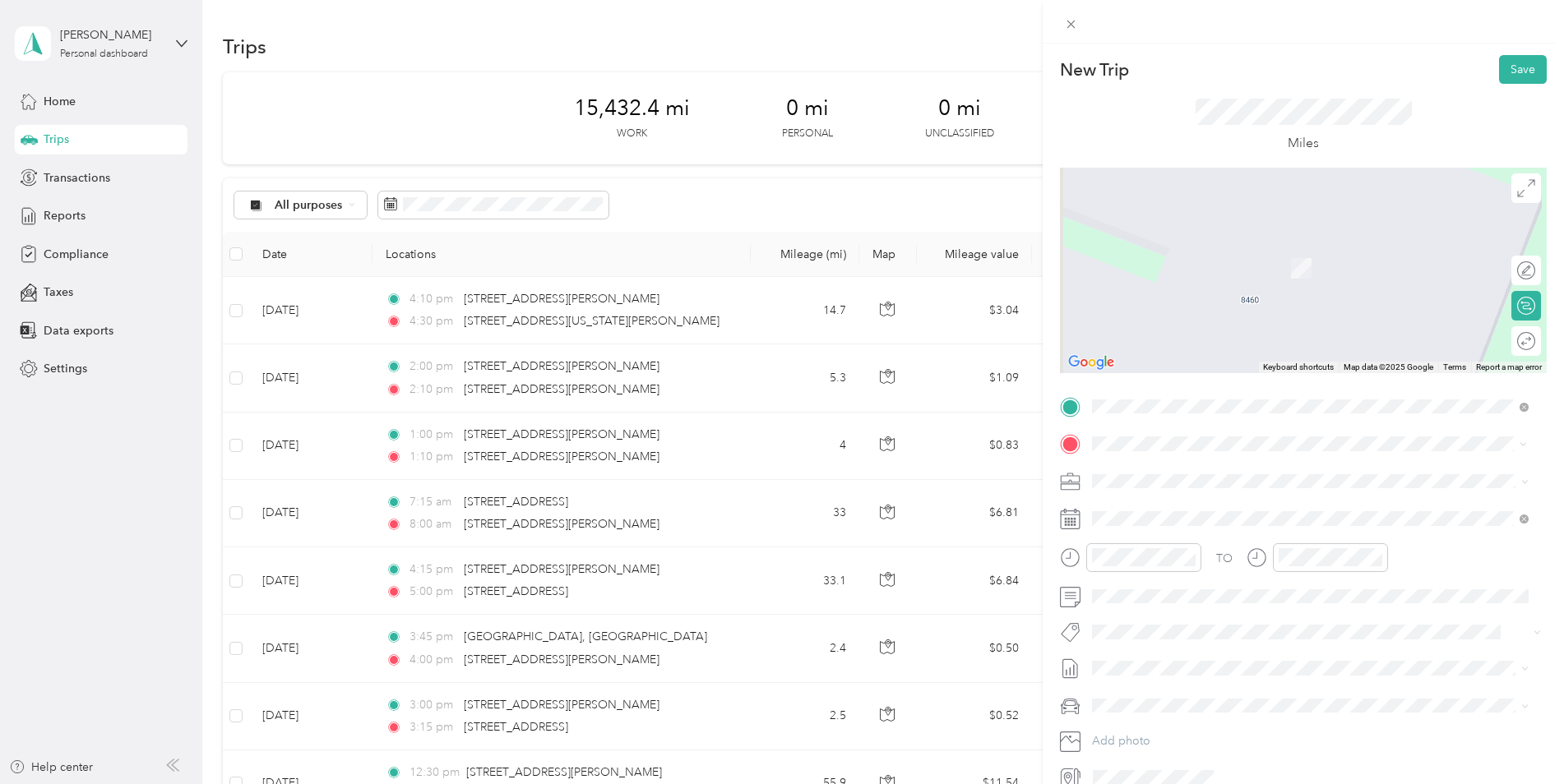
click at [1171, 505] on span "[STREET_ADDRESS][US_STATE]" at bounding box center [1206, 503] width 165 height 14
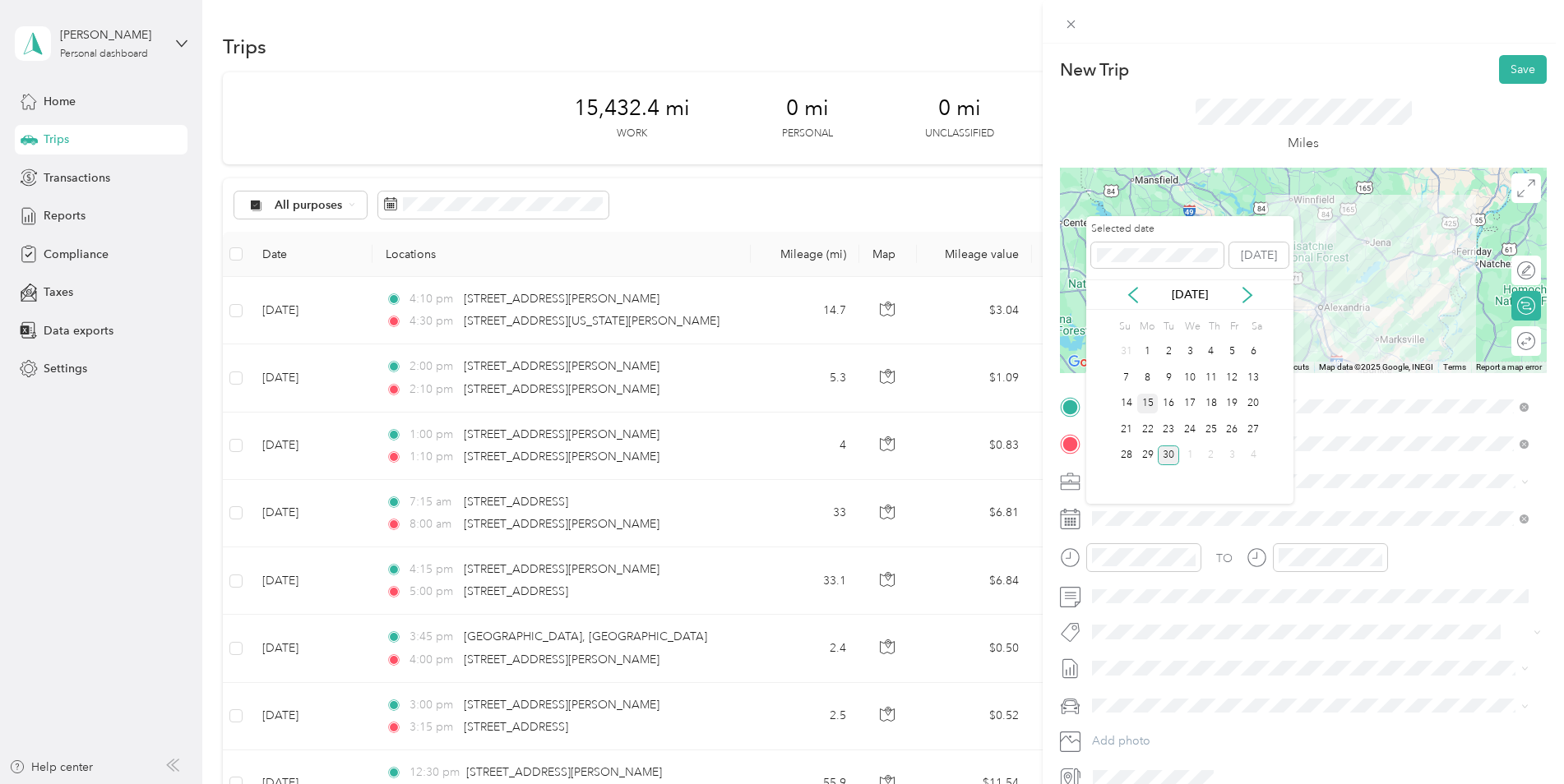
click at [1153, 408] on div "15" at bounding box center [1148, 403] width 22 height 21
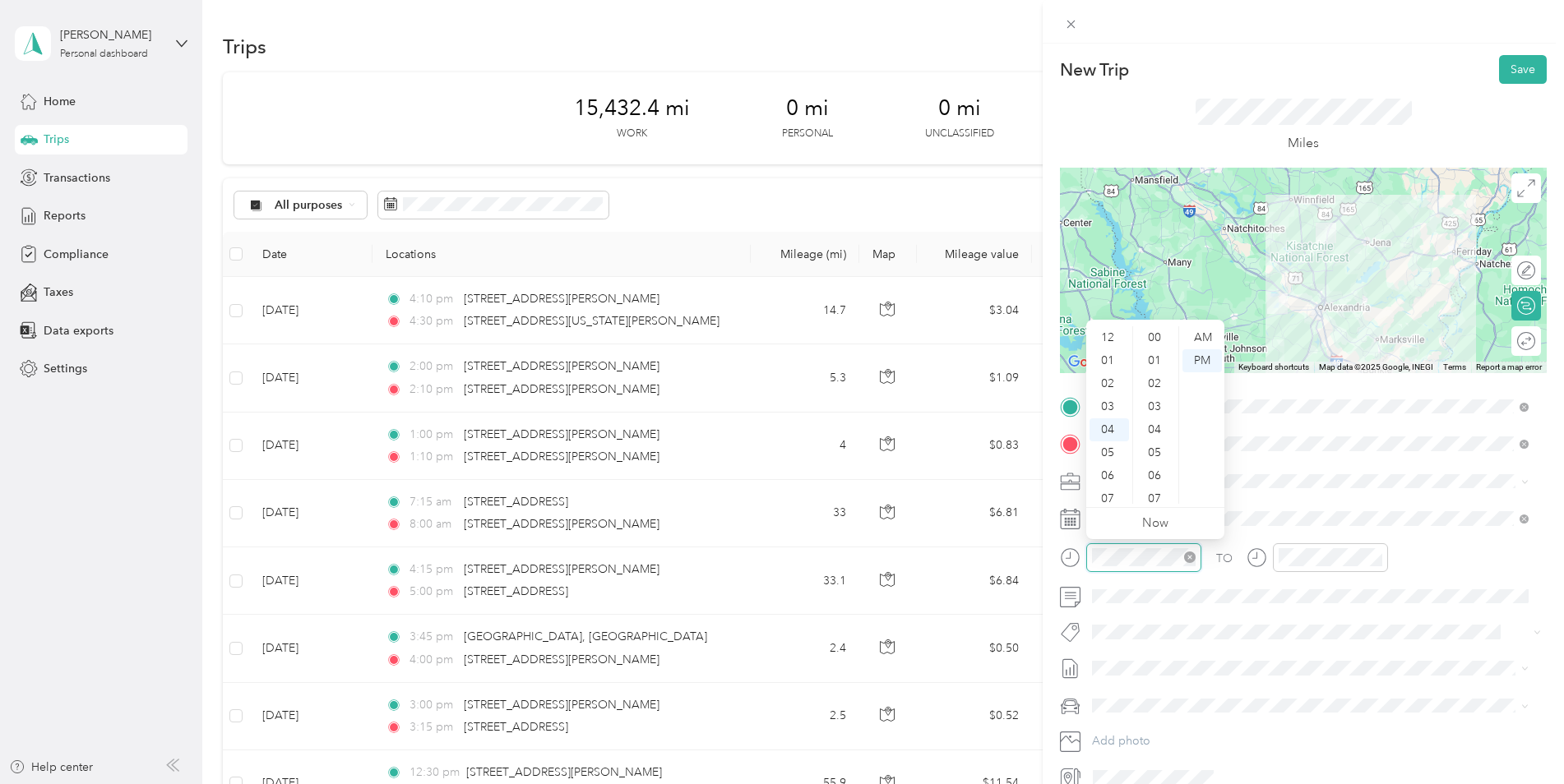
scroll to position [713, 0]
click at [1109, 366] on div "05" at bounding box center [1110, 360] width 40 height 23
click at [1153, 388] on div "30" at bounding box center [1156, 396] width 40 height 23
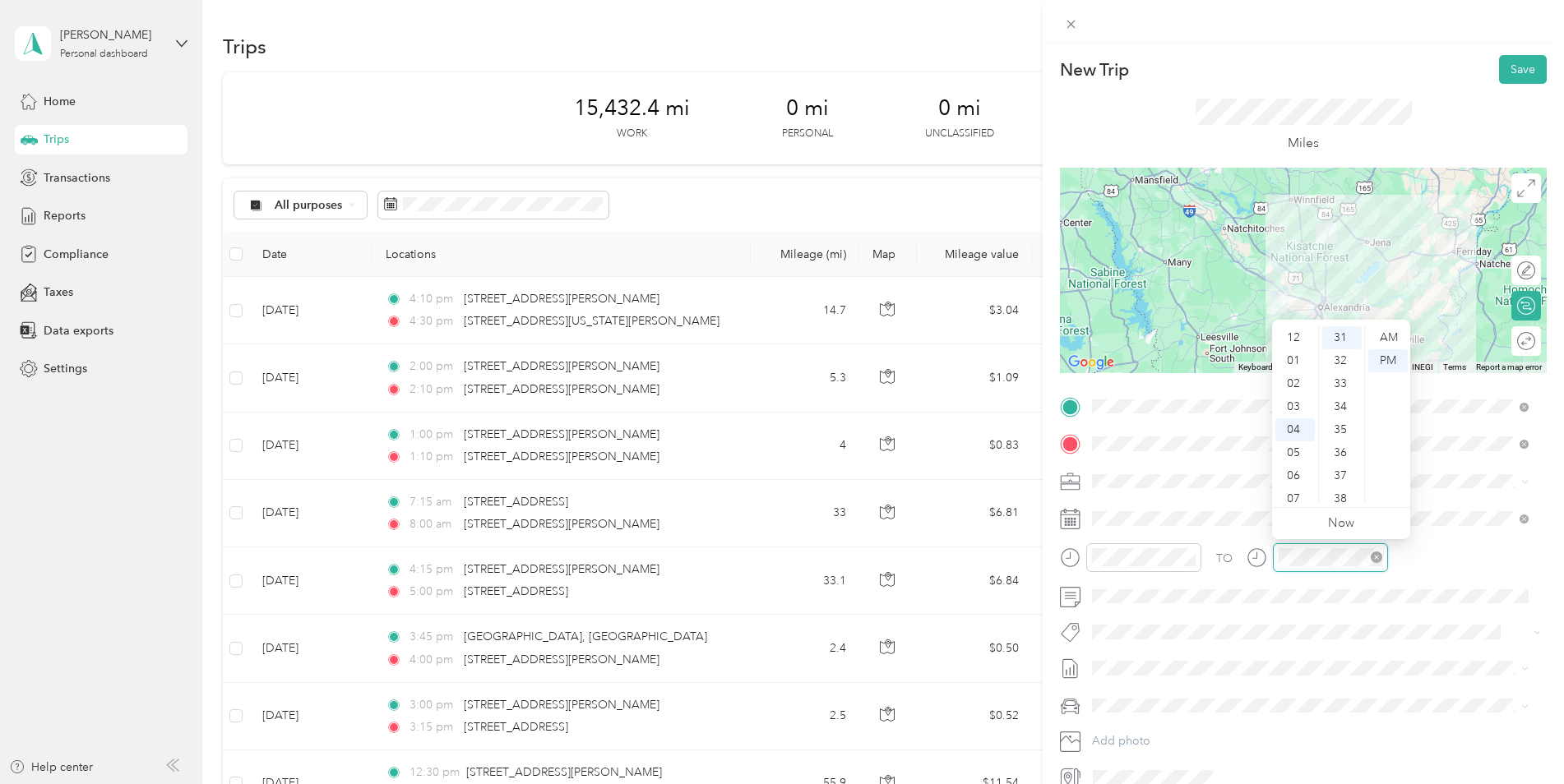
scroll to position [92, 0]
click at [1298, 381] on div "06" at bounding box center [1295, 383] width 40 height 23
click at [1341, 395] on div "30" at bounding box center [1342, 396] width 40 height 23
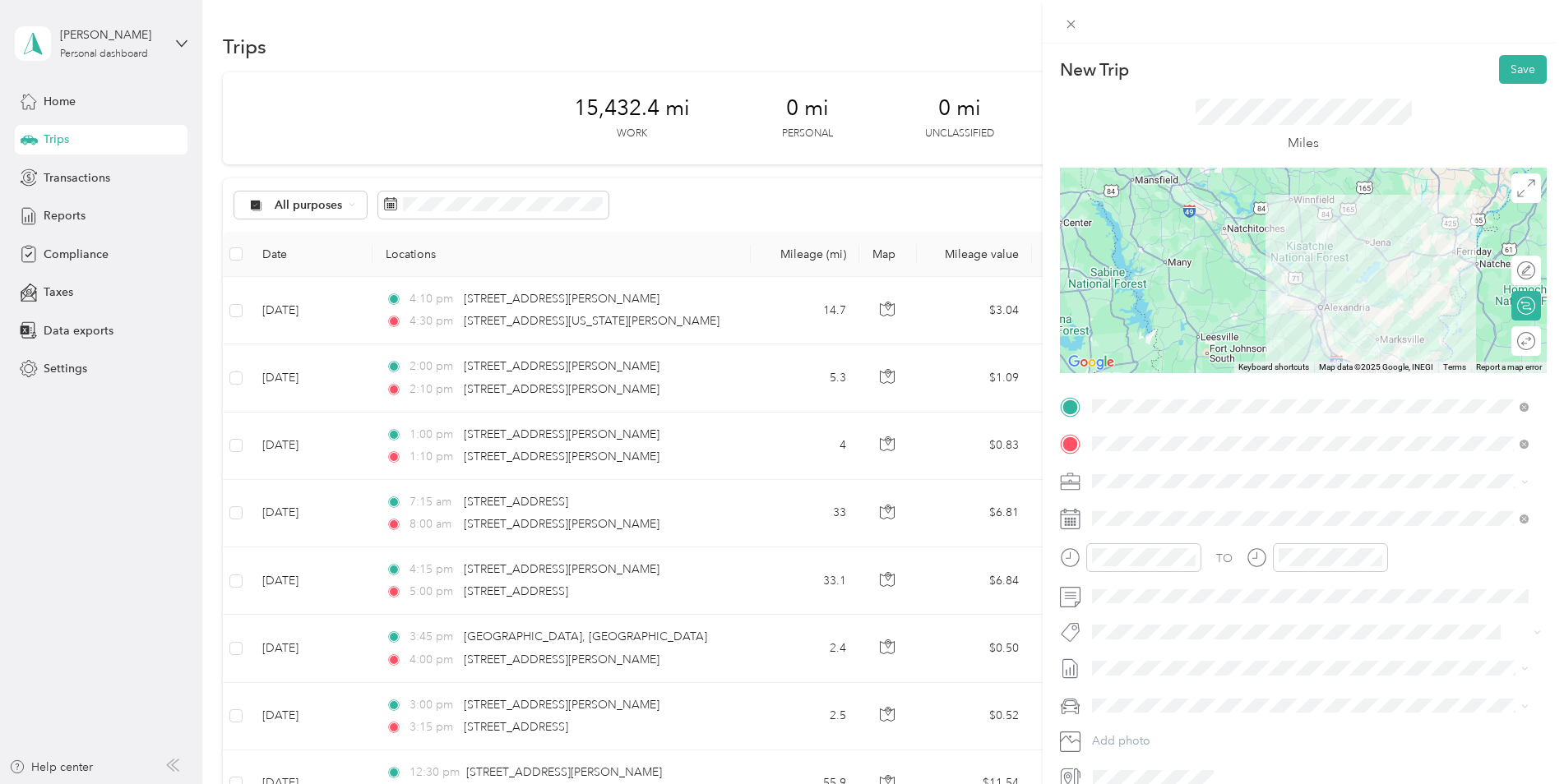
click at [1171, 733] on div "Kia K5" at bounding box center [1311, 726] width 425 height 17
click at [1512, 68] on button "Save" at bounding box center [1522, 70] width 48 height 29
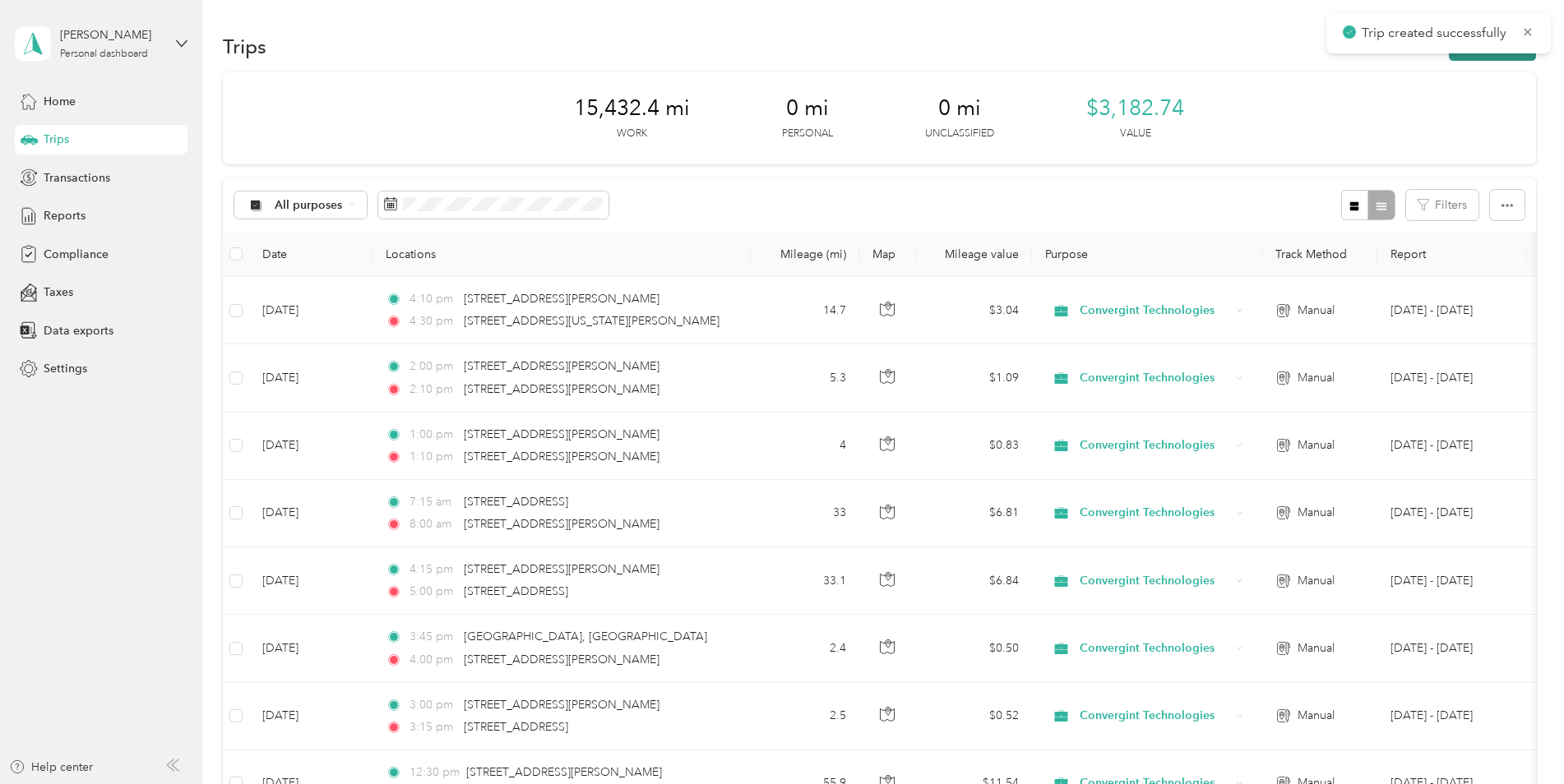
click at [1497, 59] on button "New trip" at bounding box center [1493, 46] width 87 height 29
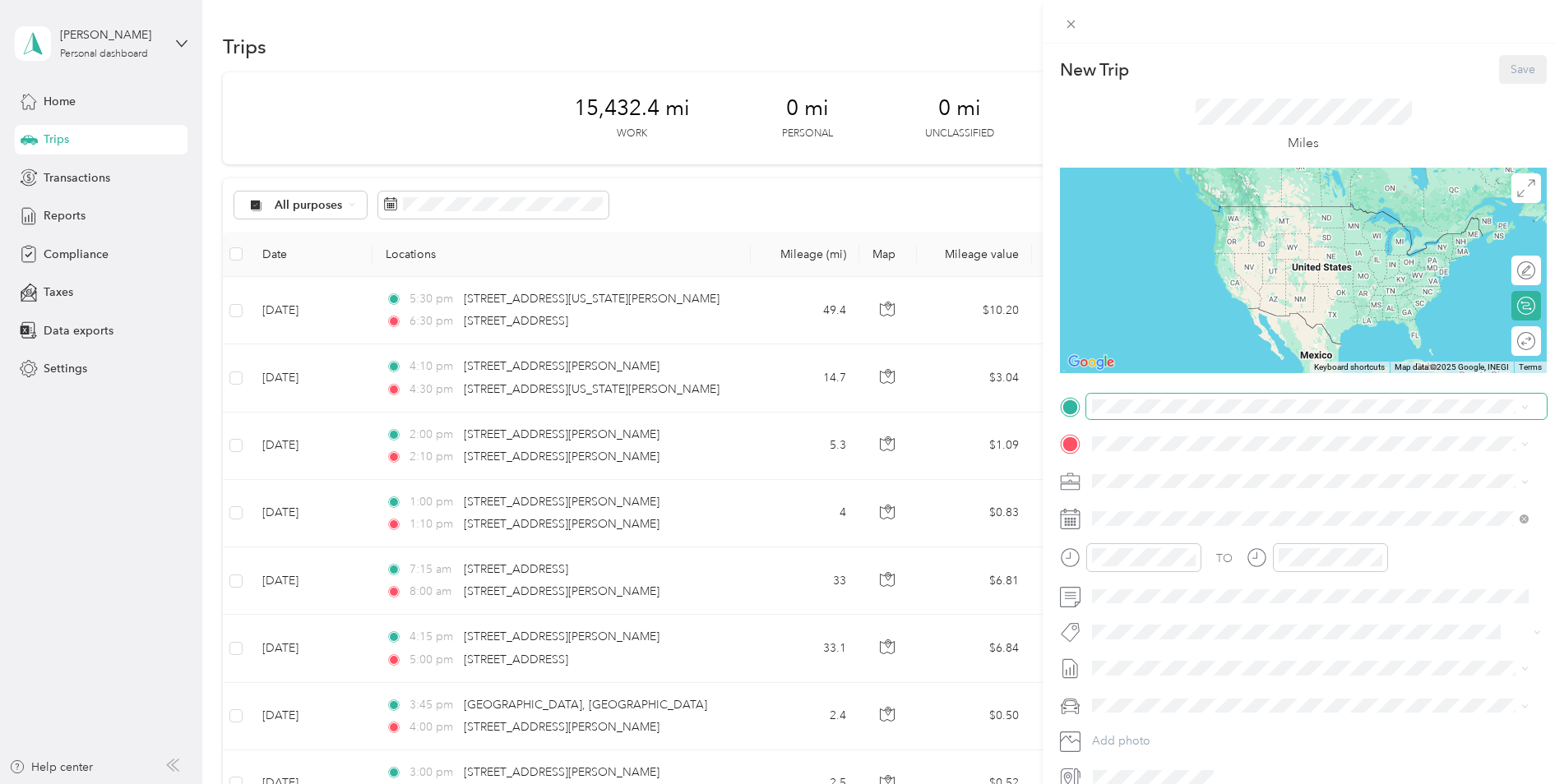
click at [1158, 413] on span at bounding box center [1316, 406] width 460 height 26
click at [1161, 474] on span "[STREET_ADDRESS][US_STATE]" at bounding box center [1206, 466] width 165 height 14
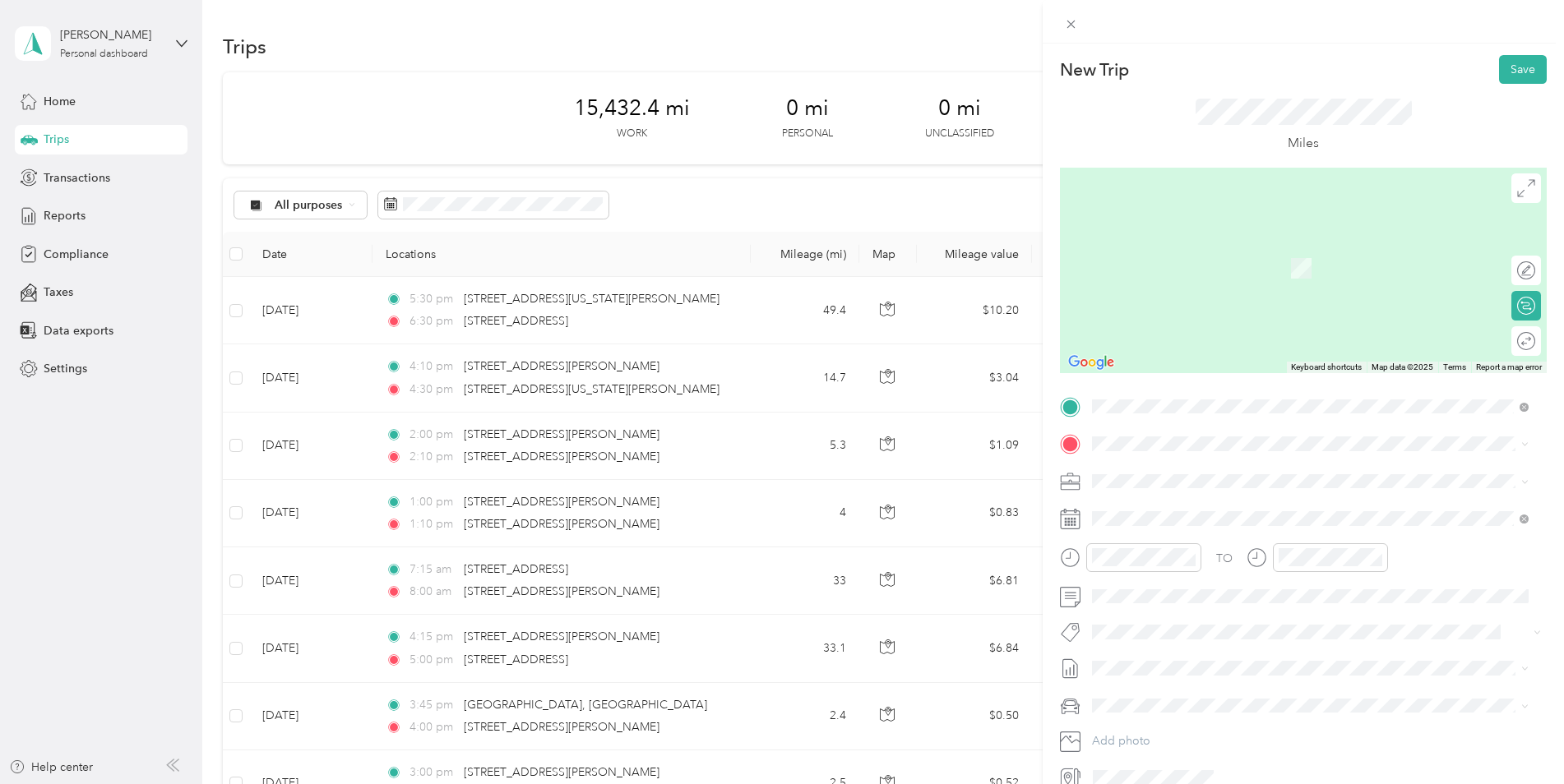
click at [1159, 495] on div "[STREET_ADDRESS][PERSON_NAME][US_STATE]" at bounding box center [1311, 502] width 425 height 23
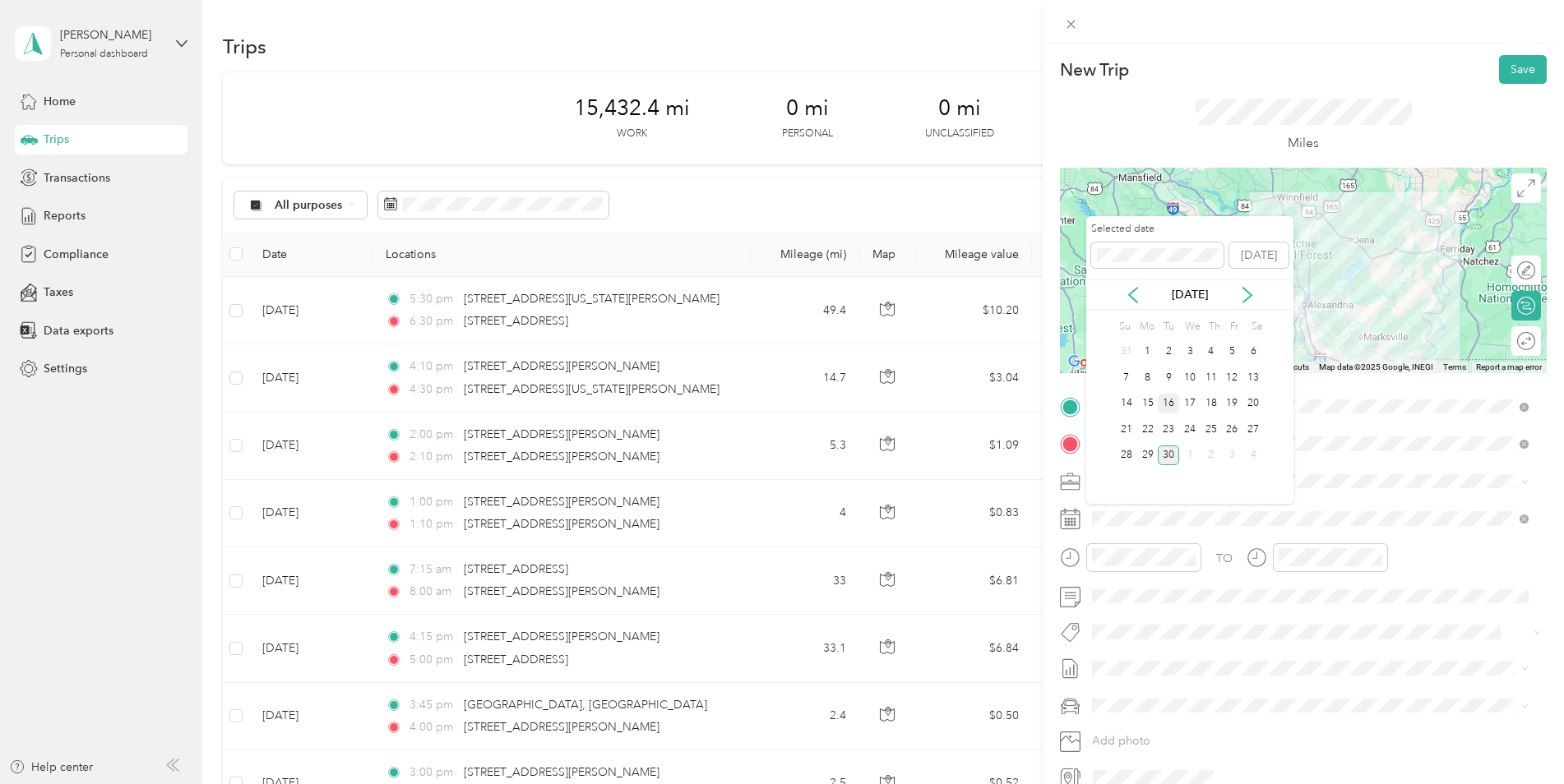
click at [1168, 403] on div "16" at bounding box center [1169, 403] width 22 height 21
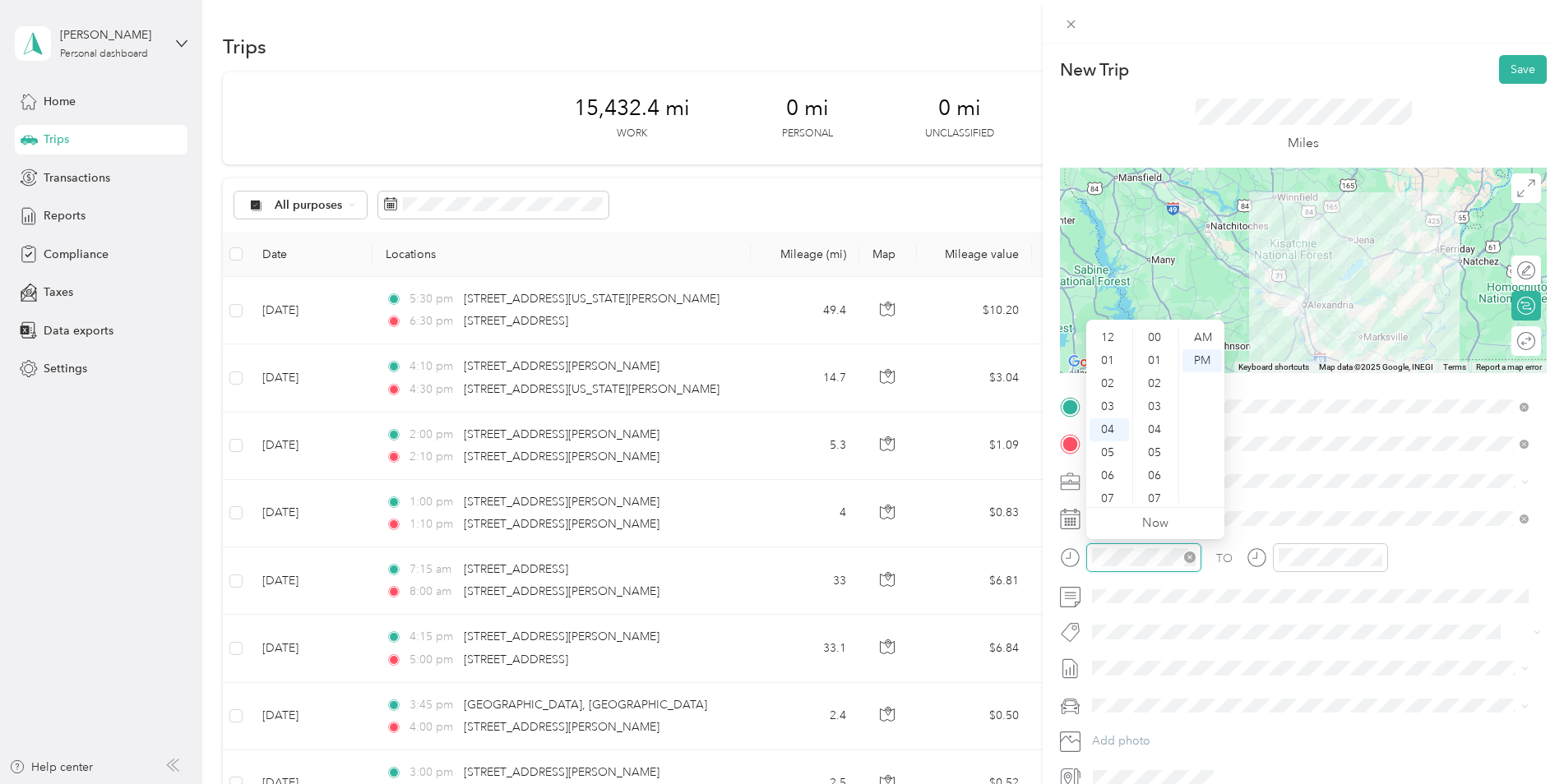
scroll to position [713, 0]
click at [1106, 407] on div "07" at bounding box center [1110, 406] width 40 height 23
click at [1156, 385] on div "15" at bounding box center [1156, 380] width 40 height 23
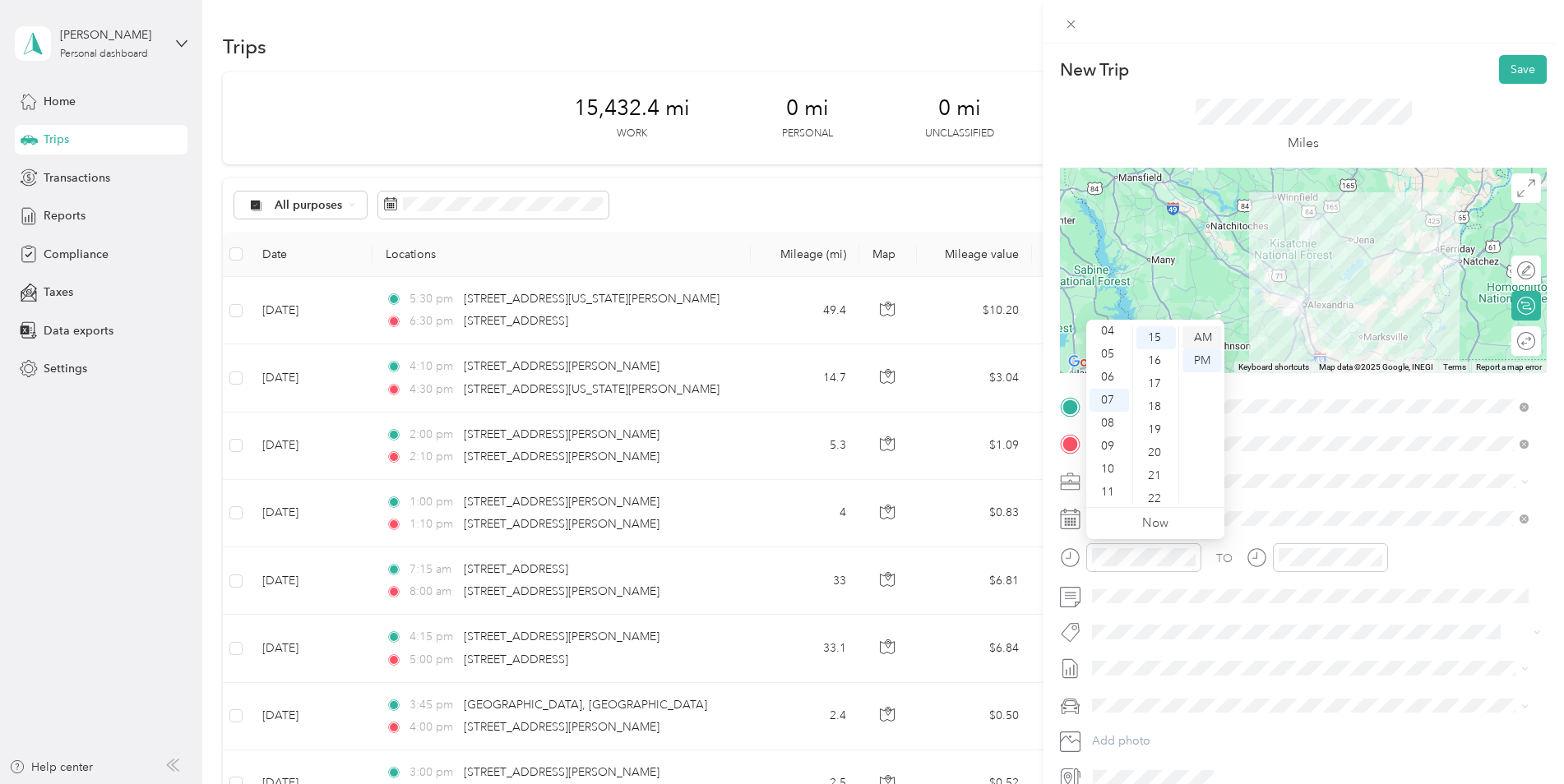
click at [1203, 334] on div "AM" at bounding box center [1202, 337] width 40 height 23
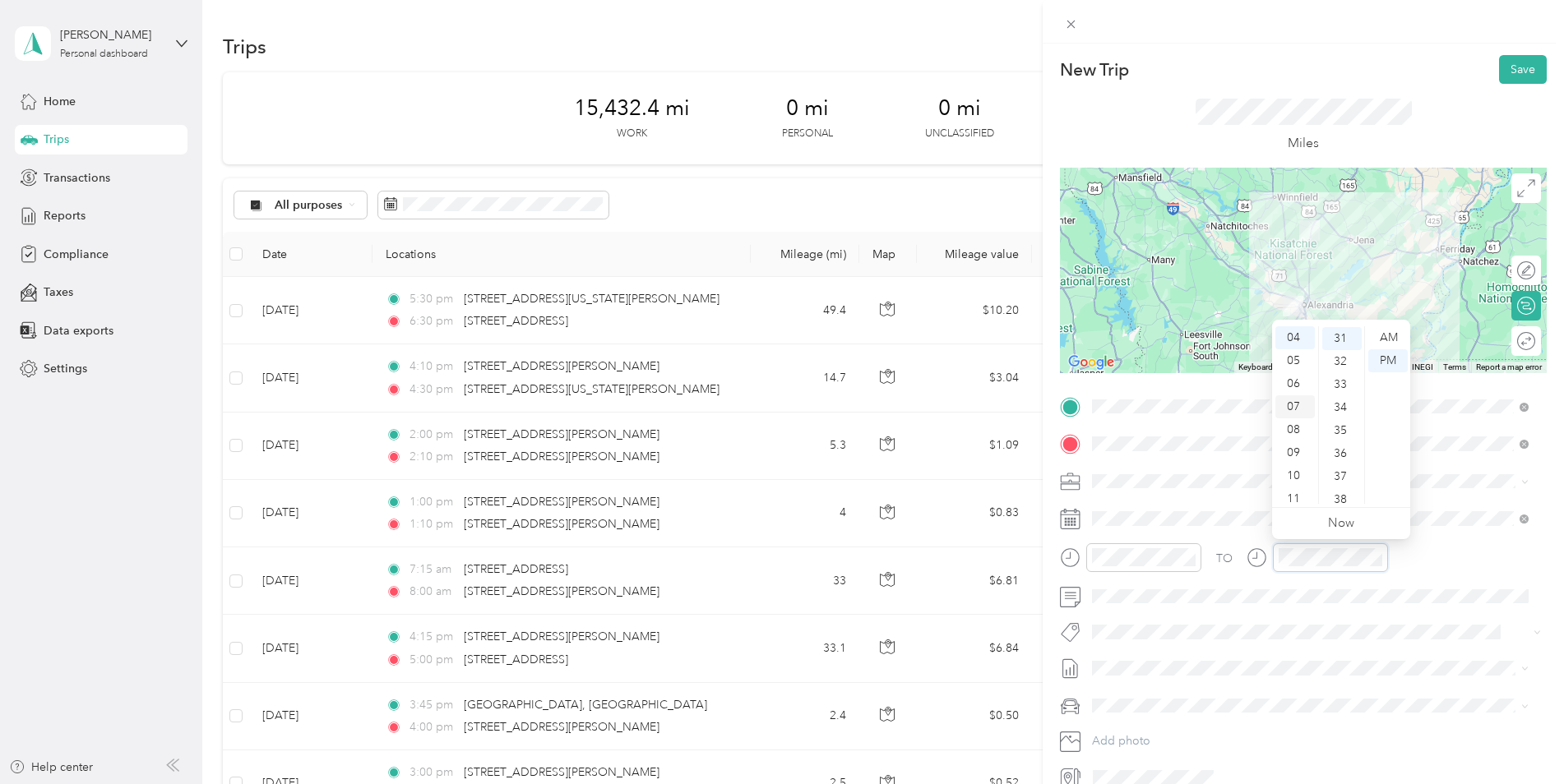
scroll to position [713, 0]
click at [1295, 431] on div "08" at bounding box center [1295, 430] width 40 height 23
click at [1341, 332] on div "00" at bounding box center [1342, 337] width 40 height 23
click at [1388, 331] on div "AM" at bounding box center [1389, 337] width 40 height 23
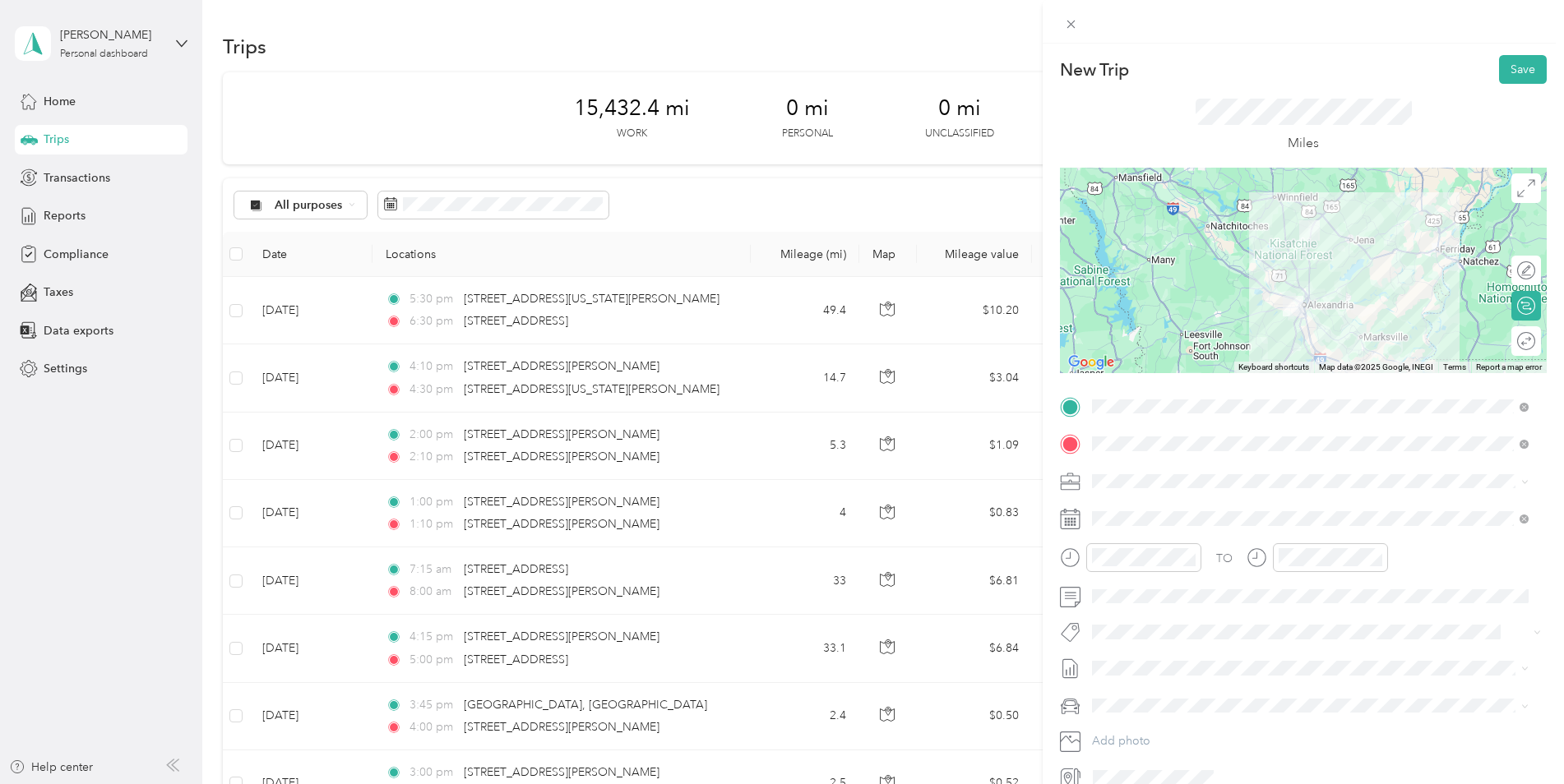
click at [1183, 735] on div "Kia K5" at bounding box center [1311, 731] width 425 height 17
click at [1505, 69] on button "Save" at bounding box center [1522, 70] width 48 height 29
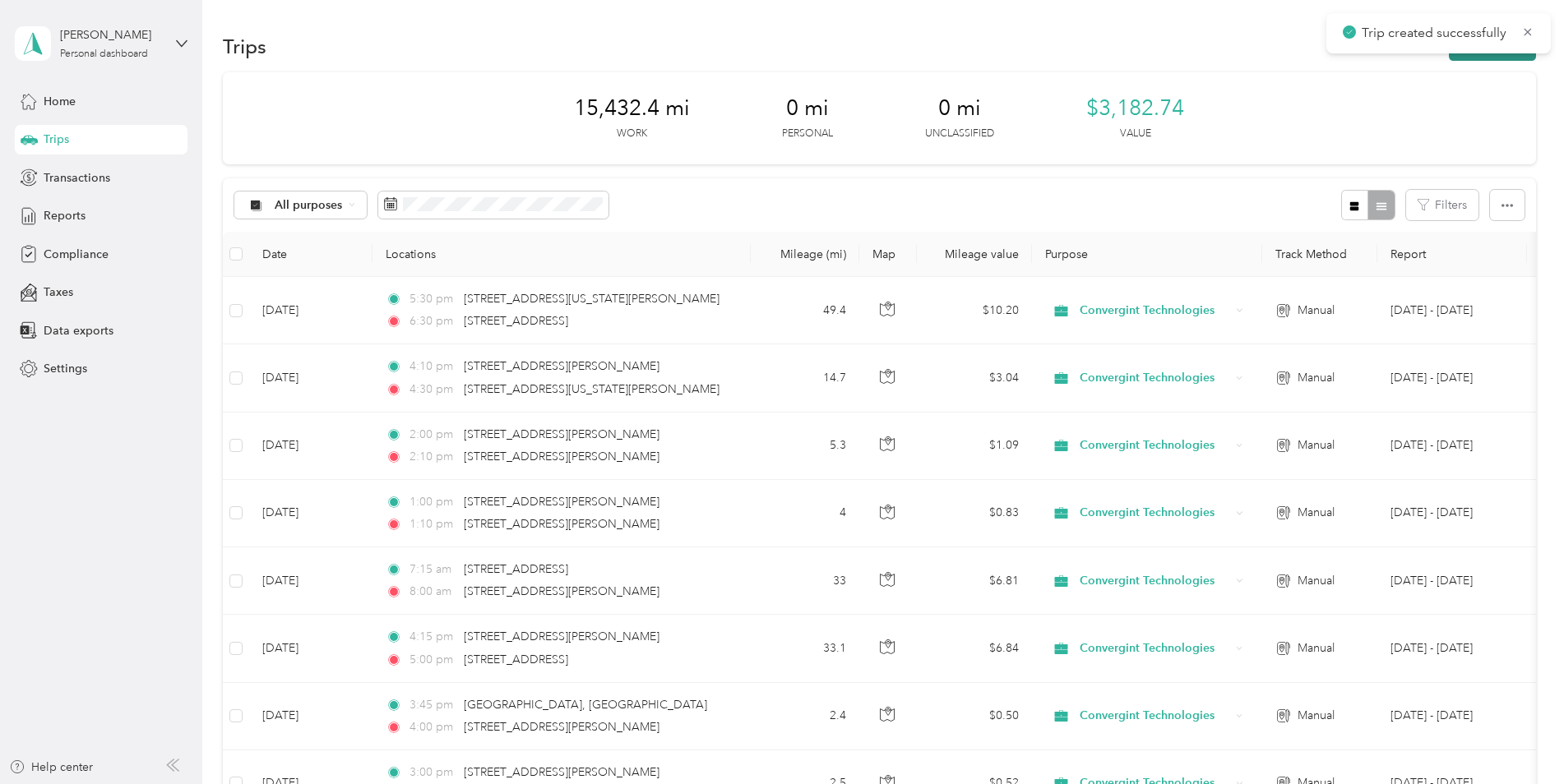
click at [1502, 54] on button "New trip" at bounding box center [1493, 46] width 87 height 29
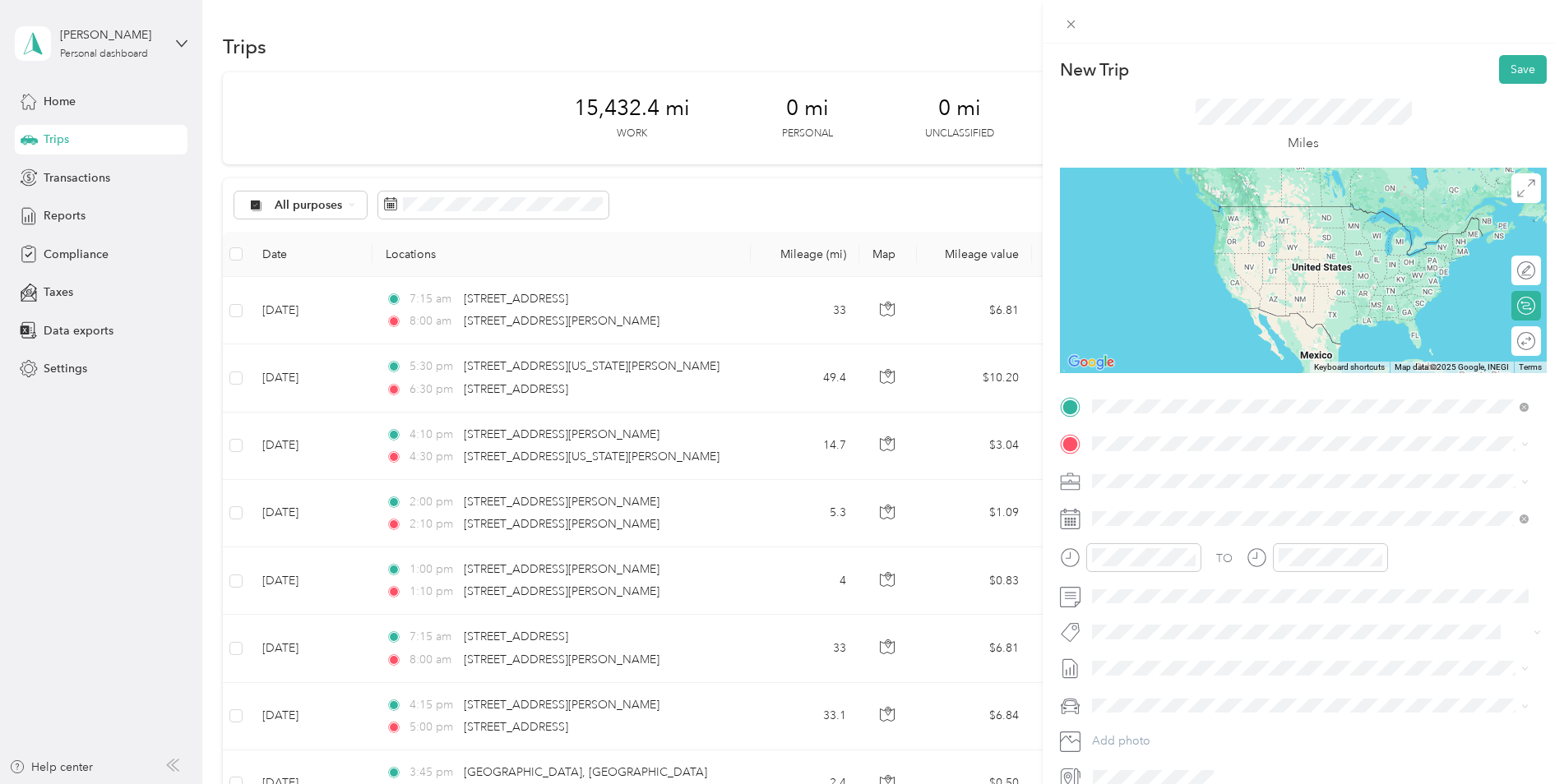
click at [1263, 466] on span "[STREET_ADDRESS][PERSON_NAME][US_STATE]" at bounding box center [1251, 466] width 256 height 14
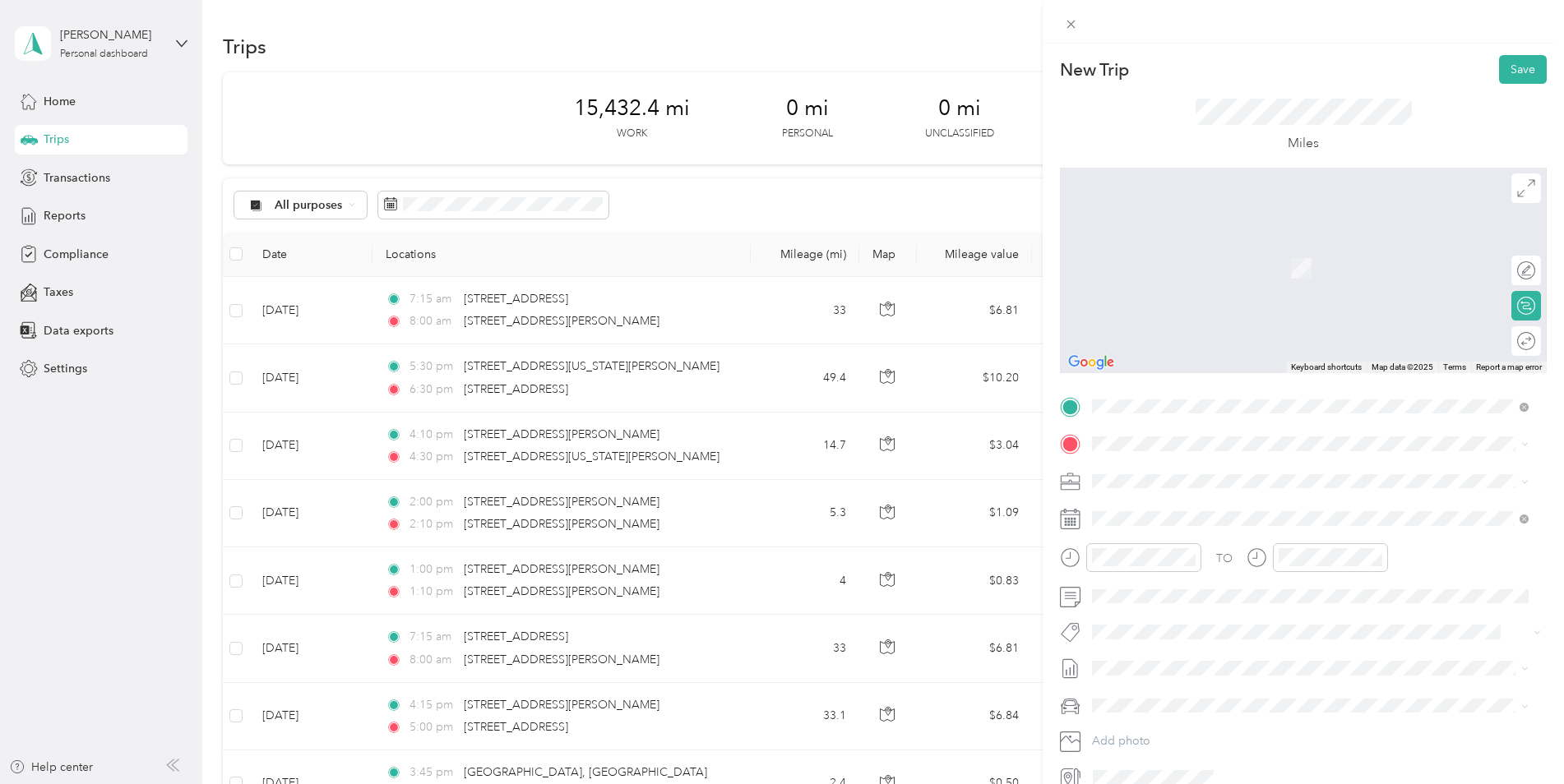
click at [1256, 466] on div "TO Add photo" at bounding box center [1303, 591] width 487 height 397
click at [1256, 455] on span at bounding box center [1316, 443] width 460 height 26
click at [1219, 499] on span "[STREET_ADDRESS][US_STATE]" at bounding box center [1206, 500] width 165 height 14
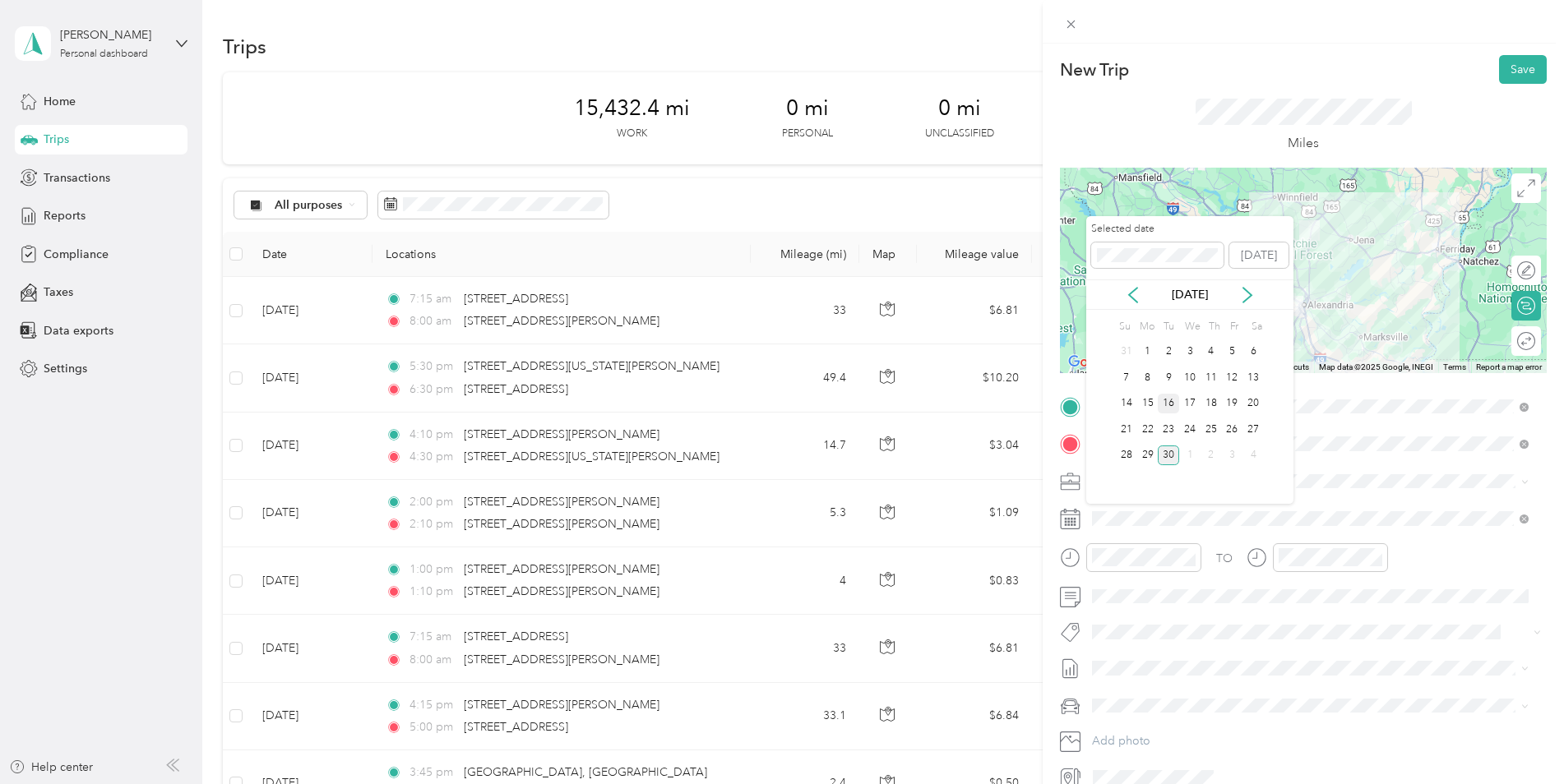
click at [1167, 403] on div "16" at bounding box center [1169, 403] width 22 height 21
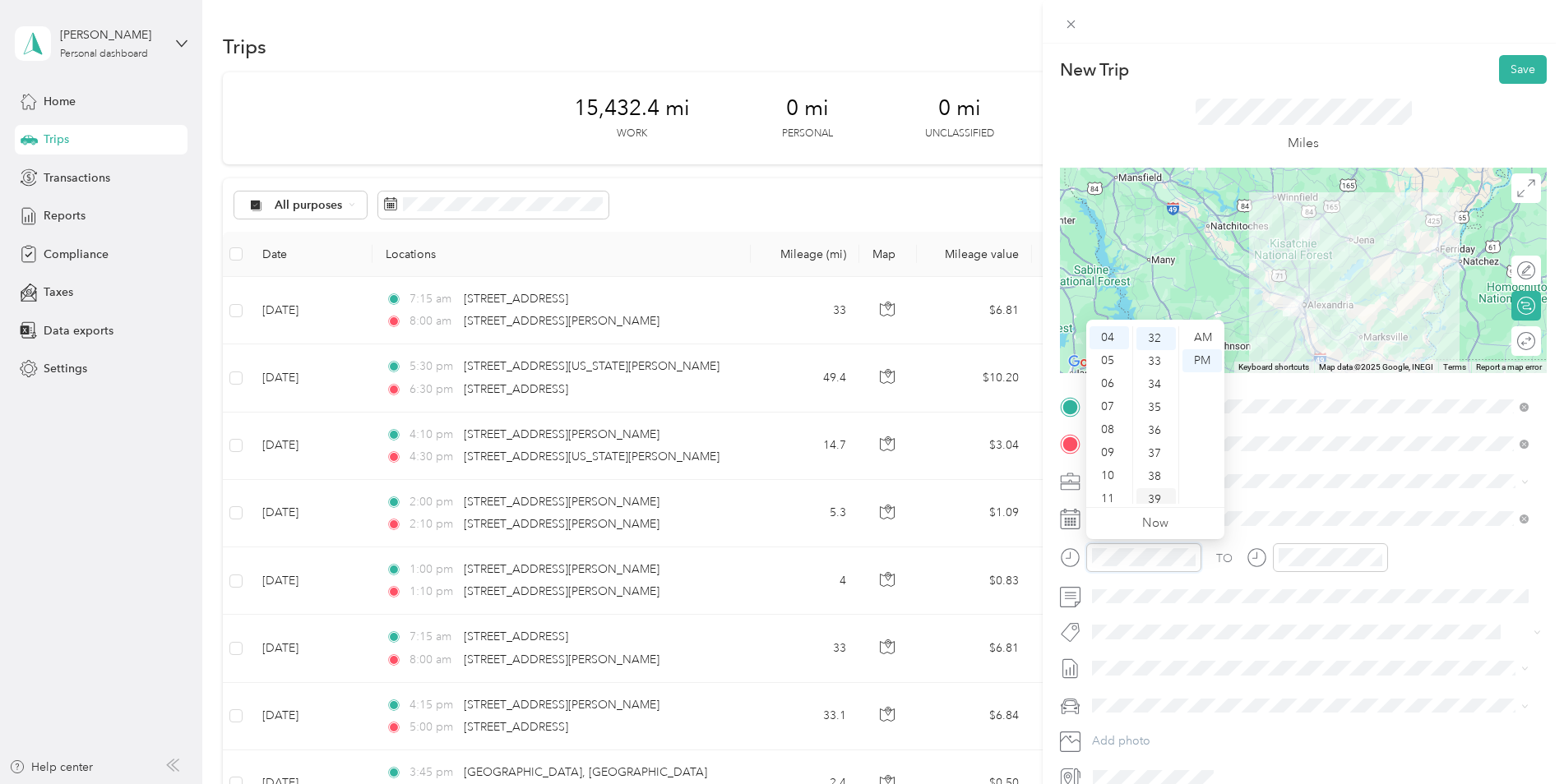
scroll to position [737, 0]
click at [1109, 369] on div "05" at bounding box center [1110, 360] width 40 height 23
click at [1153, 336] on div "00" at bounding box center [1156, 337] width 40 height 23
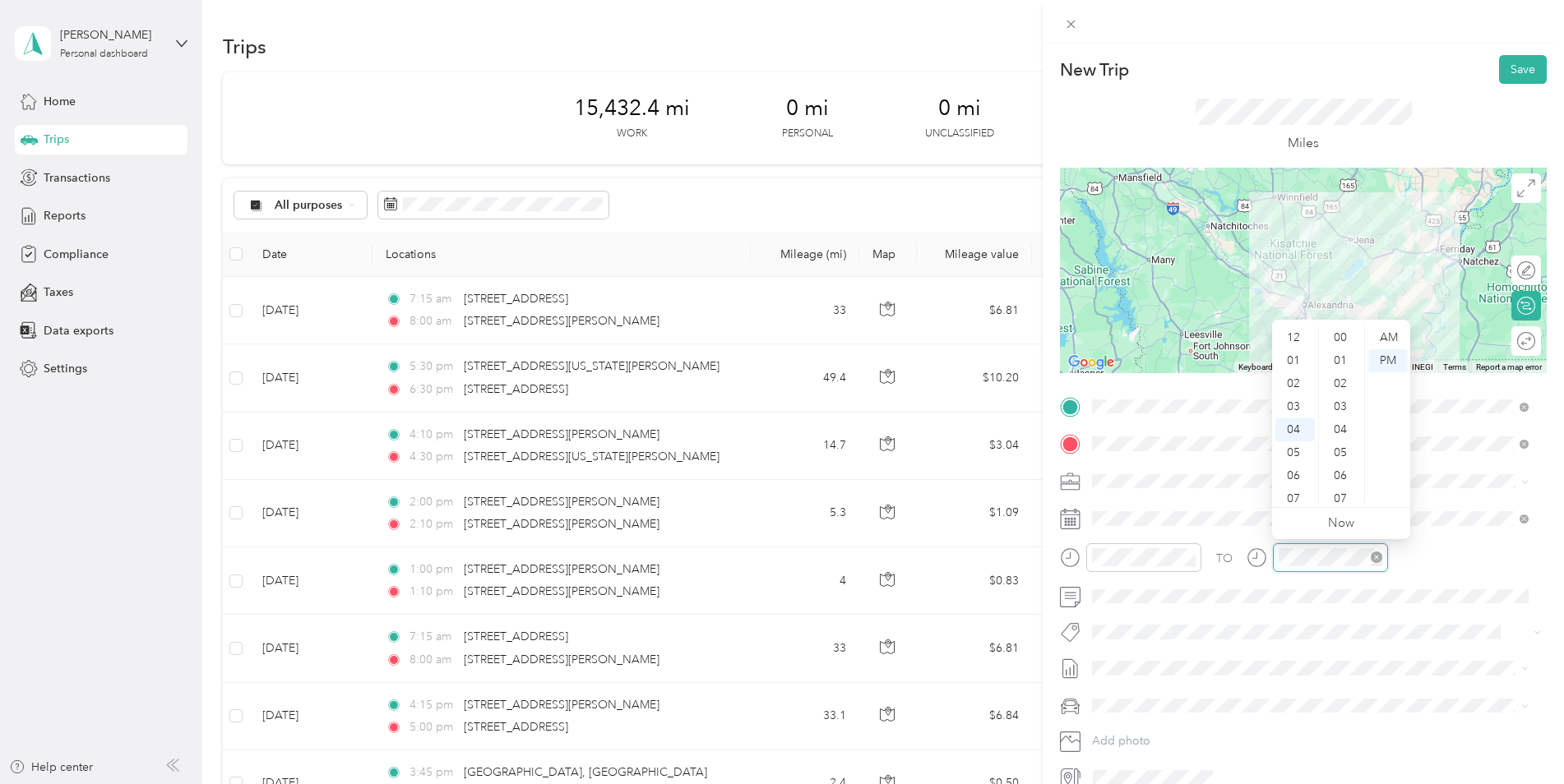
scroll to position [737, 0]
click at [1293, 364] on div "05" at bounding box center [1295, 360] width 40 height 23
click at [1341, 388] on div "45" at bounding box center [1342, 390] width 40 height 23
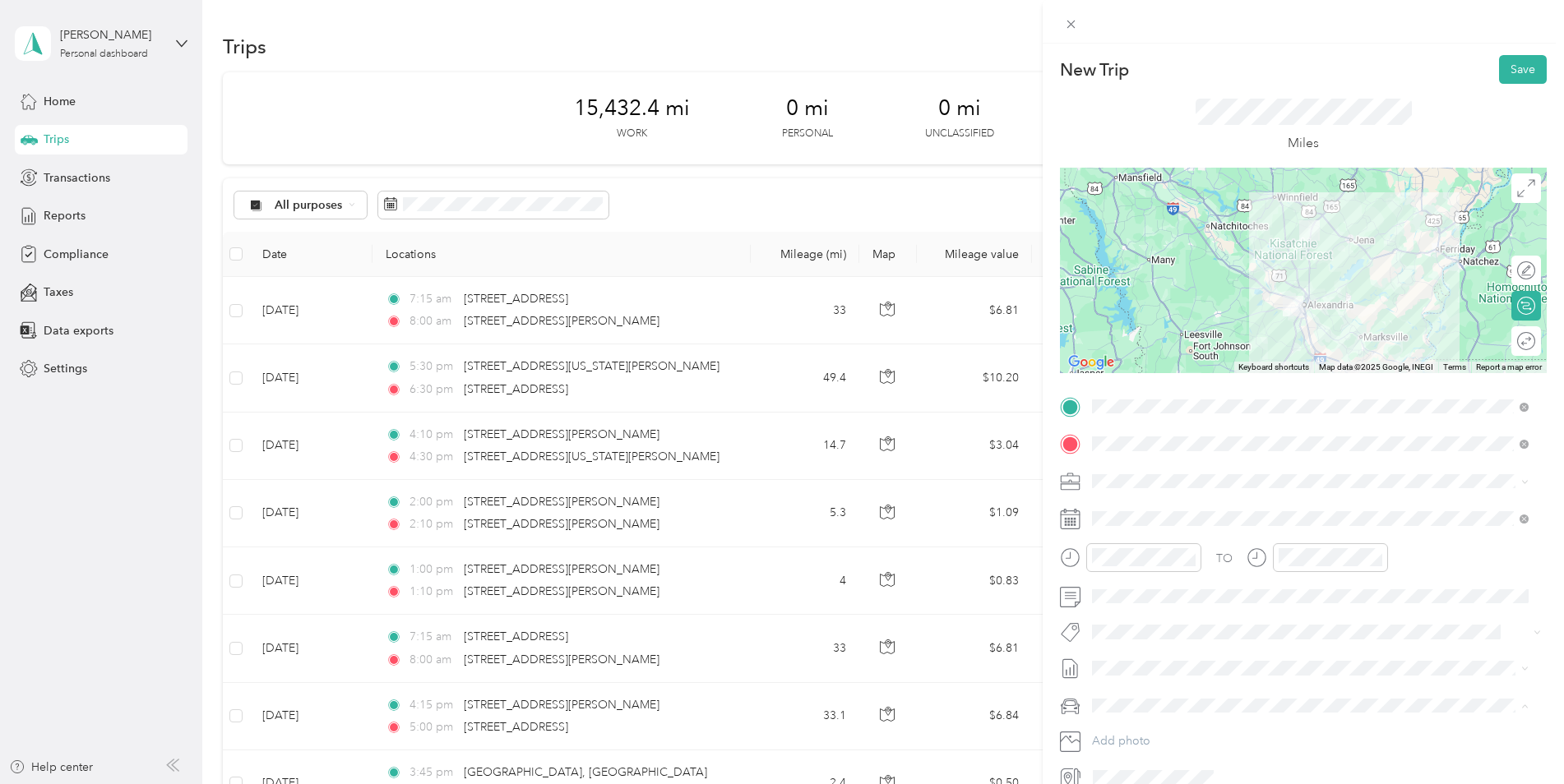
click at [1158, 744] on ol "Kia K5 Car" at bounding box center [1310, 749] width 448 height 58
click at [1156, 737] on li "Kia K5" at bounding box center [1310, 727] width 448 height 29
click at [1516, 63] on button "Save" at bounding box center [1522, 70] width 48 height 29
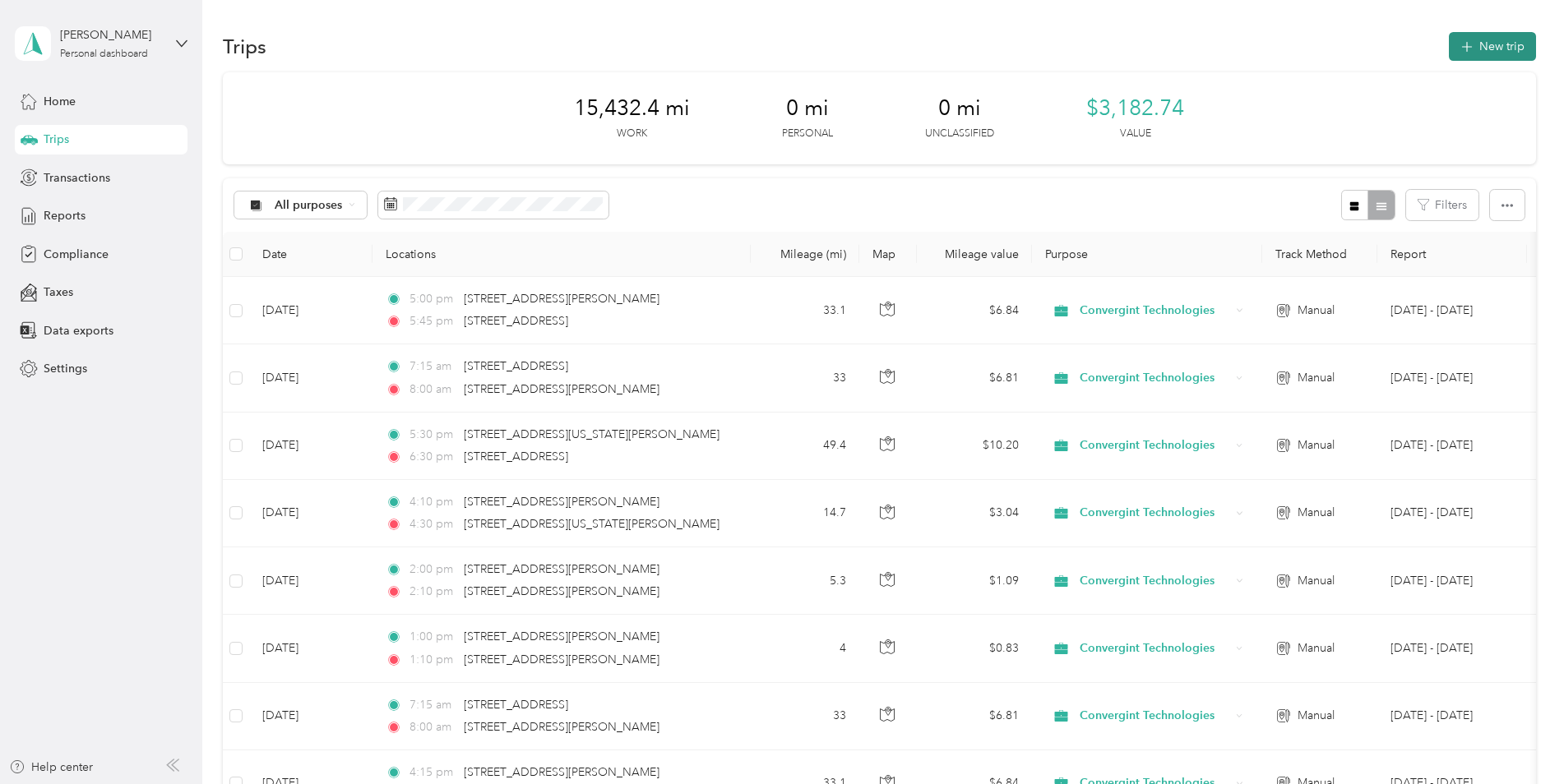
click at [1488, 45] on button "New trip" at bounding box center [1493, 46] width 87 height 29
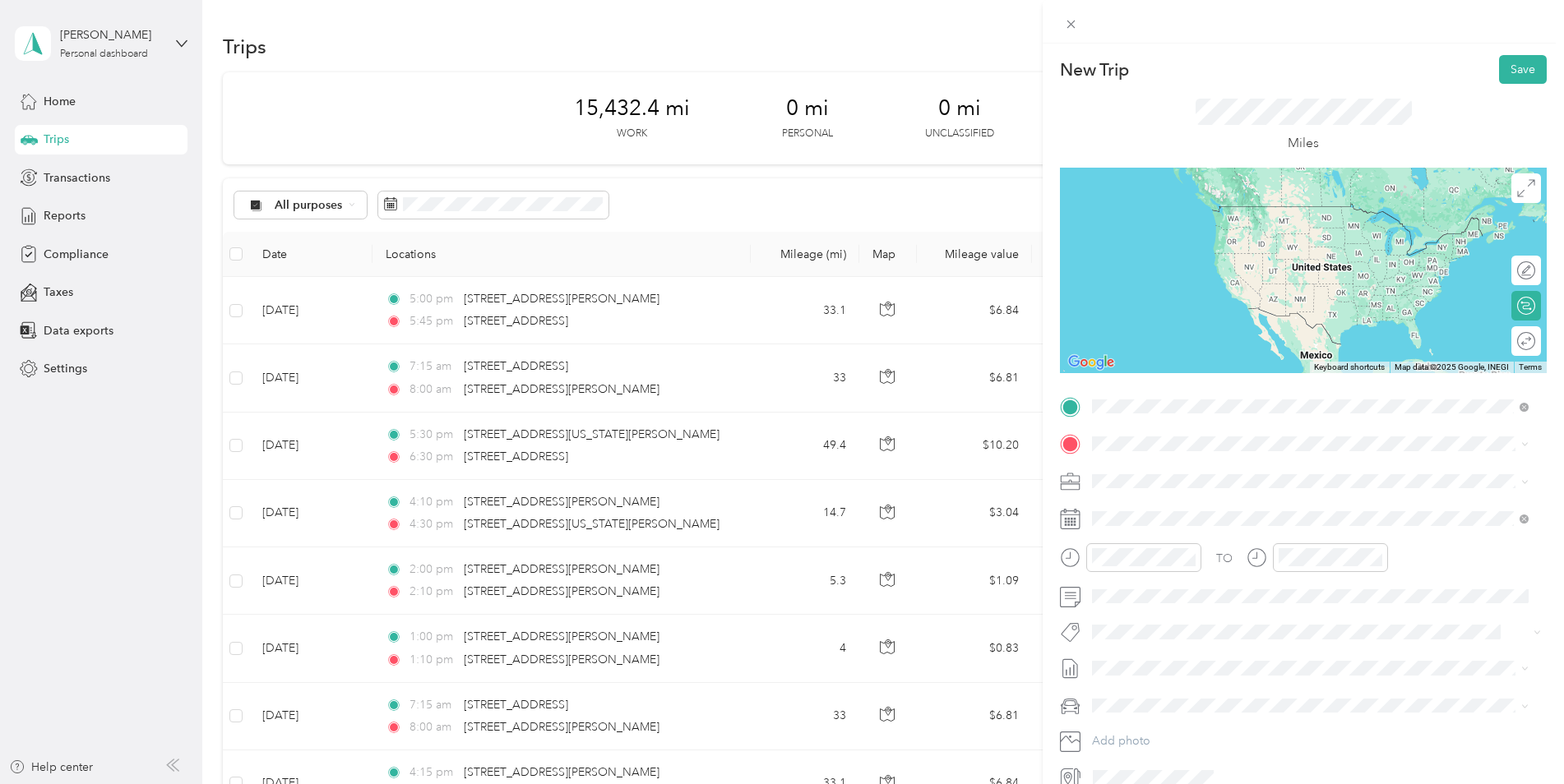
click at [1152, 472] on span "[STREET_ADDRESS][US_STATE]" at bounding box center [1206, 466] width 165 height 14
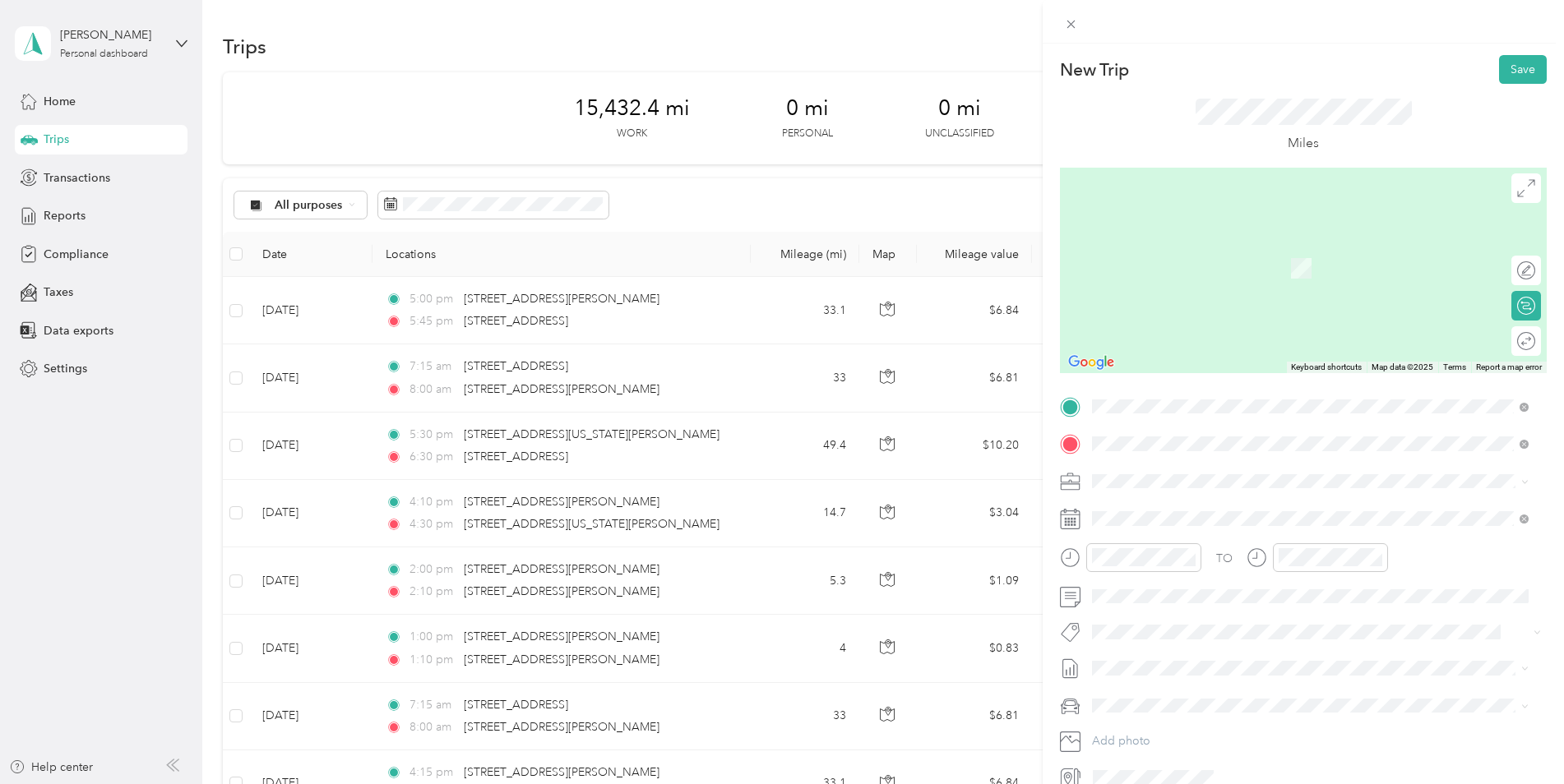
click at [1154, 509] on span "[STREET_ADDRESS][PERSON_NAME][US_STATE]" at bounding box center [1251, 503] width 256 height 14
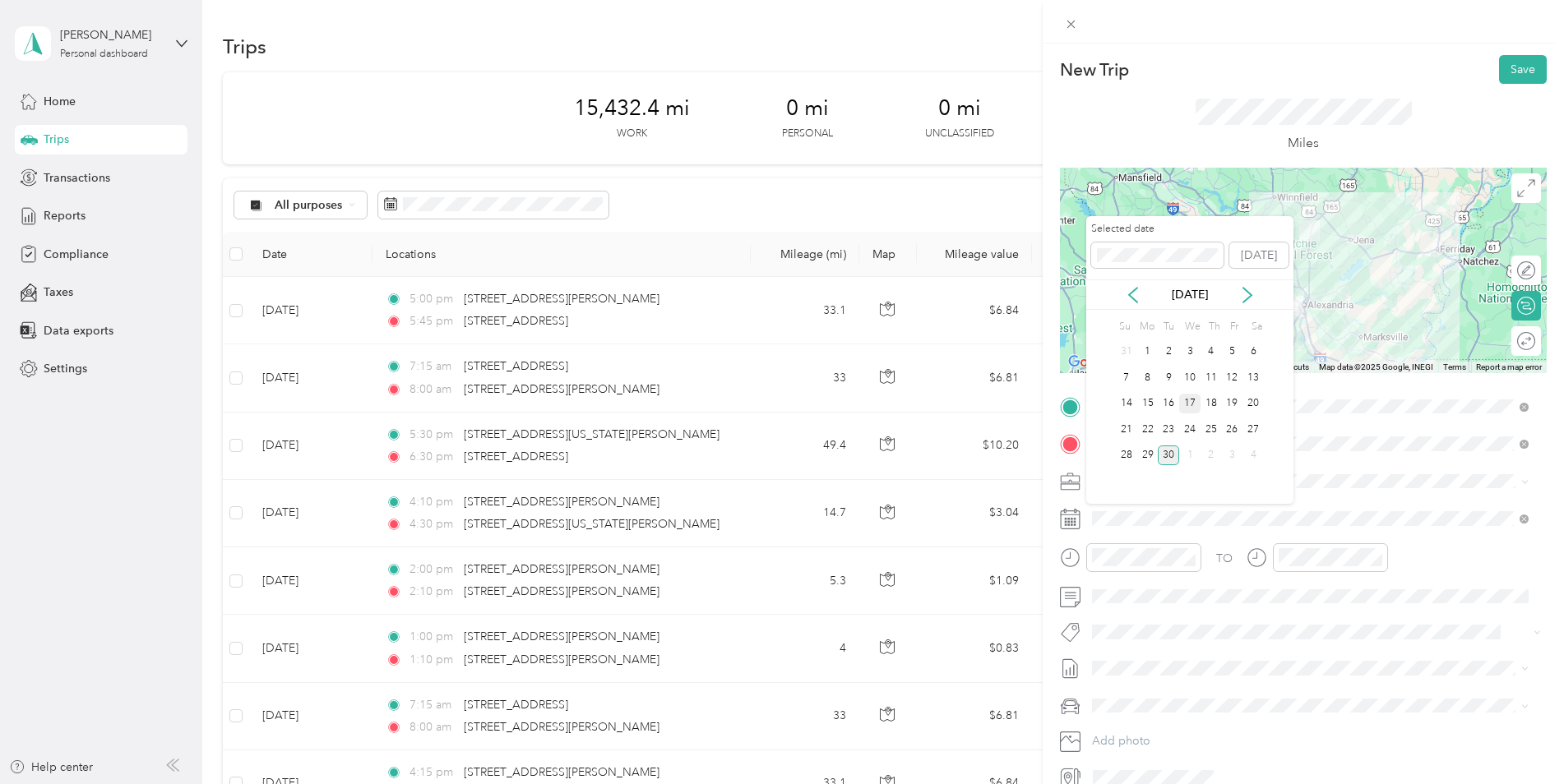
click at [1190, 404] on div "17" at bounding box center [1190, 403] width 22 height 21
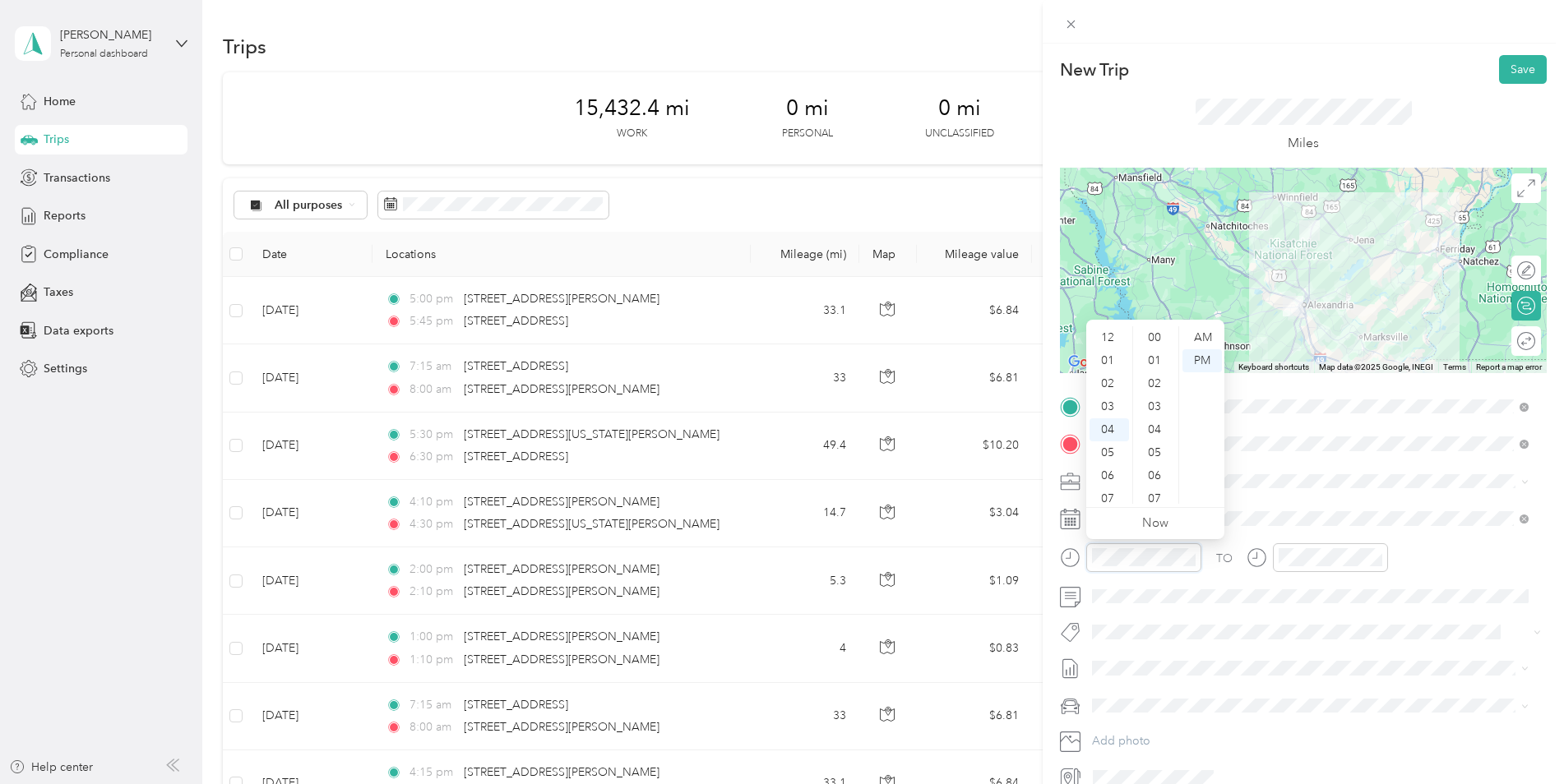
scroll to position [92, 0]
click at [1112, 404] on div "07" at bounding box center [1110, 406] width 40 height 23
click at [1153, 418] on div "15" at bounding box center [1156, 416] width 40 height 23
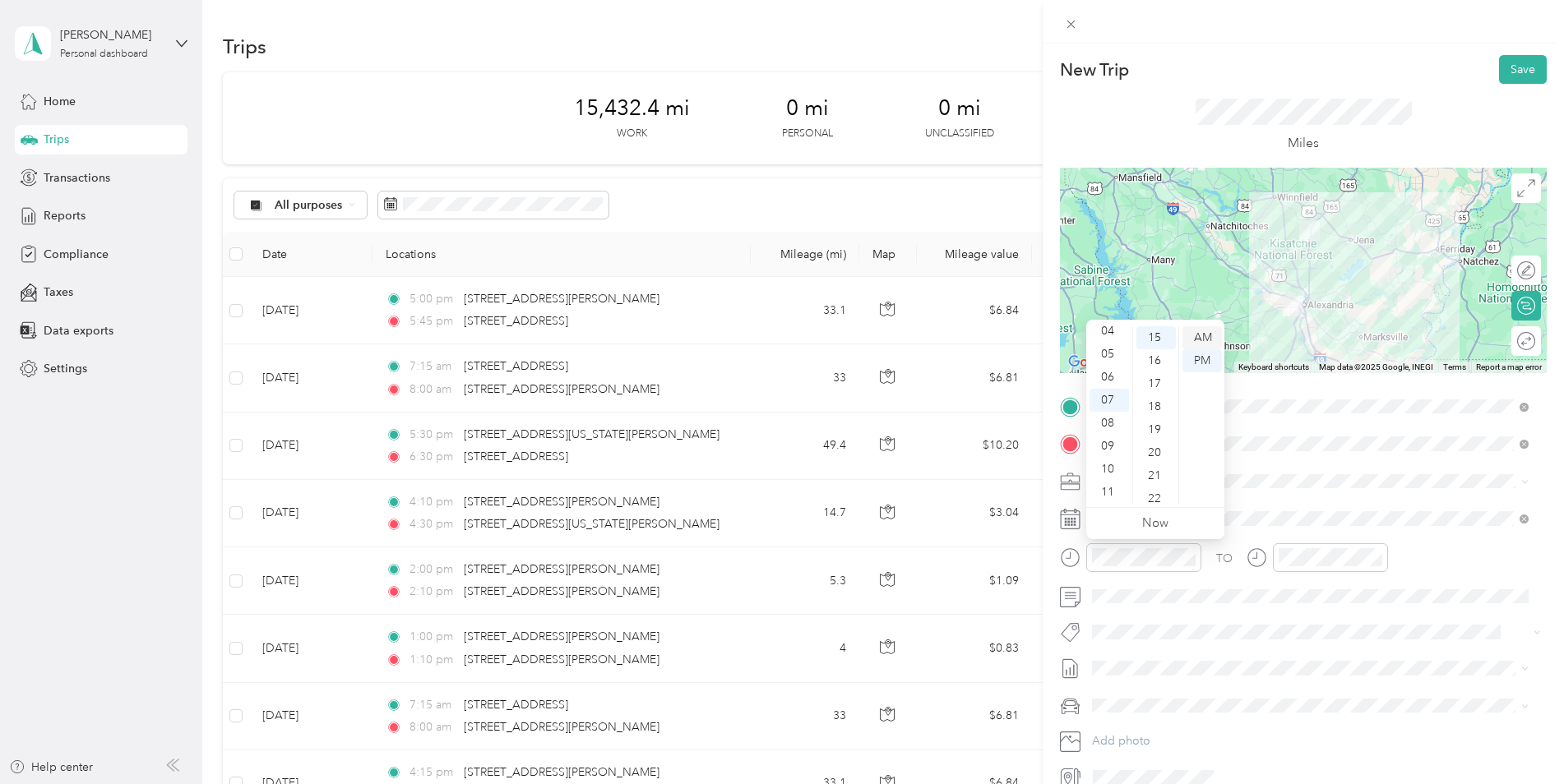
click at [1194, 335] on div "AM" at bounding box center [1202, 337] width 40 height 23
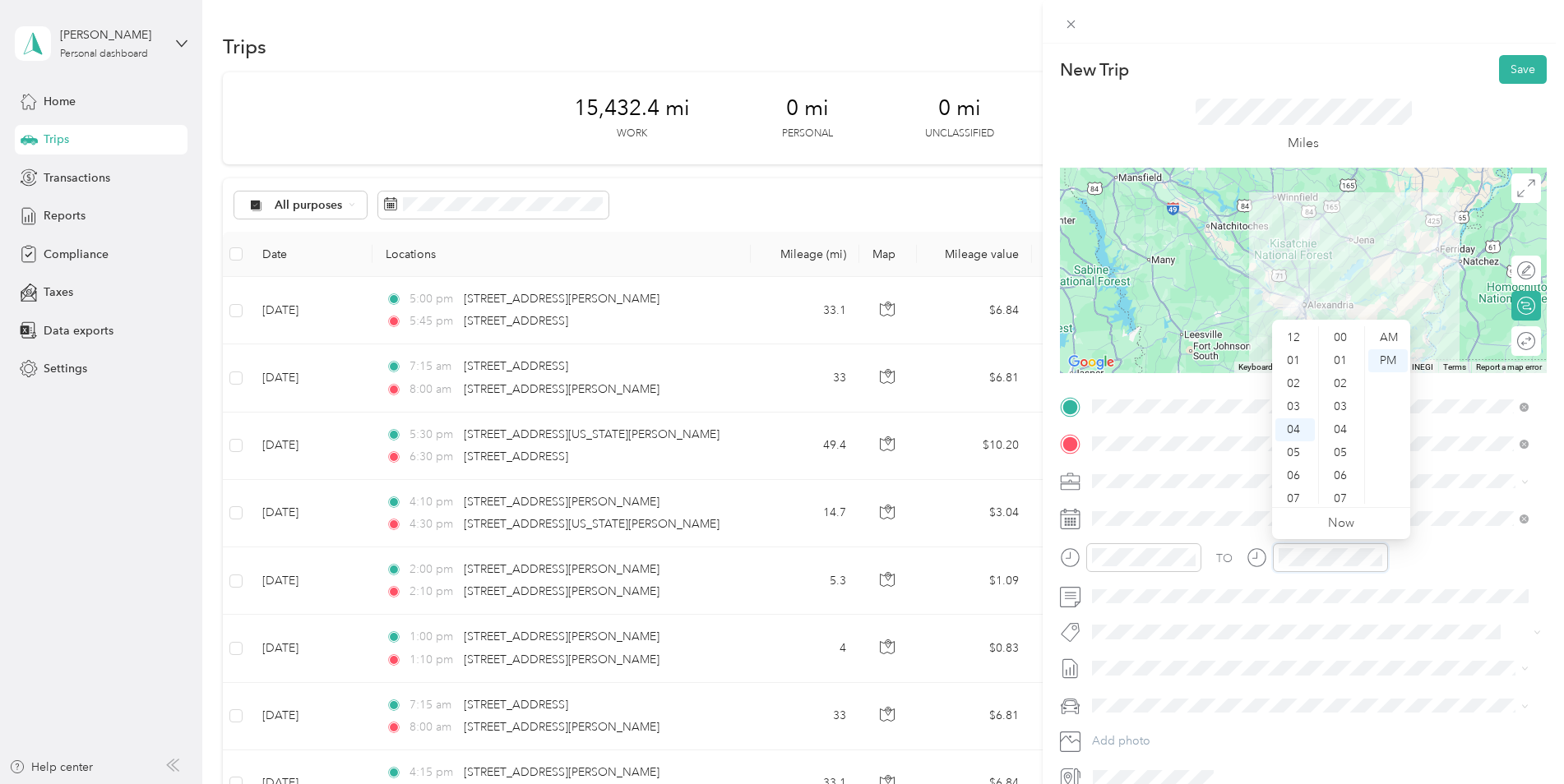
scroll to position [760, 0]
click at [1295, 431] on div "08" at bounding box center [1295, 430] width 40 height 23
click at [1341, 330] on div "00" at bounding box center [1342, 337] width 40 height 23
click at [1374, 338] on div "AM" at bounding box center [1389, 337] width 40 height 23
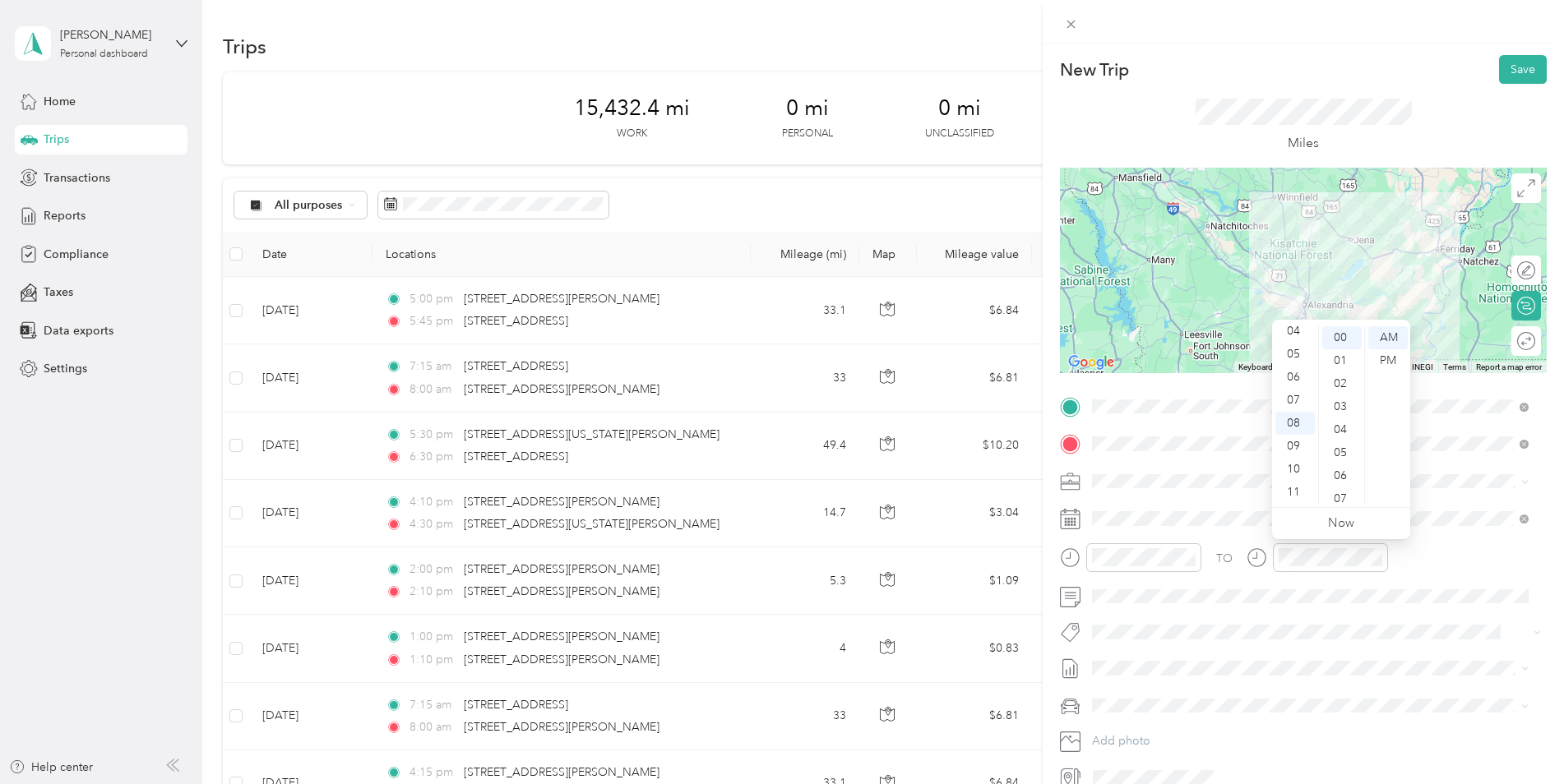
click at [1160, 713] on span at bounding box center [1316, 705] width 460 height 26
click at [1144, 728] on div "Kia K5" at bounding box center [1311, 734] width 425 height 17
click at [1515, 68] on button "Save" at bounding box center [1522, 70] width 48 height 29
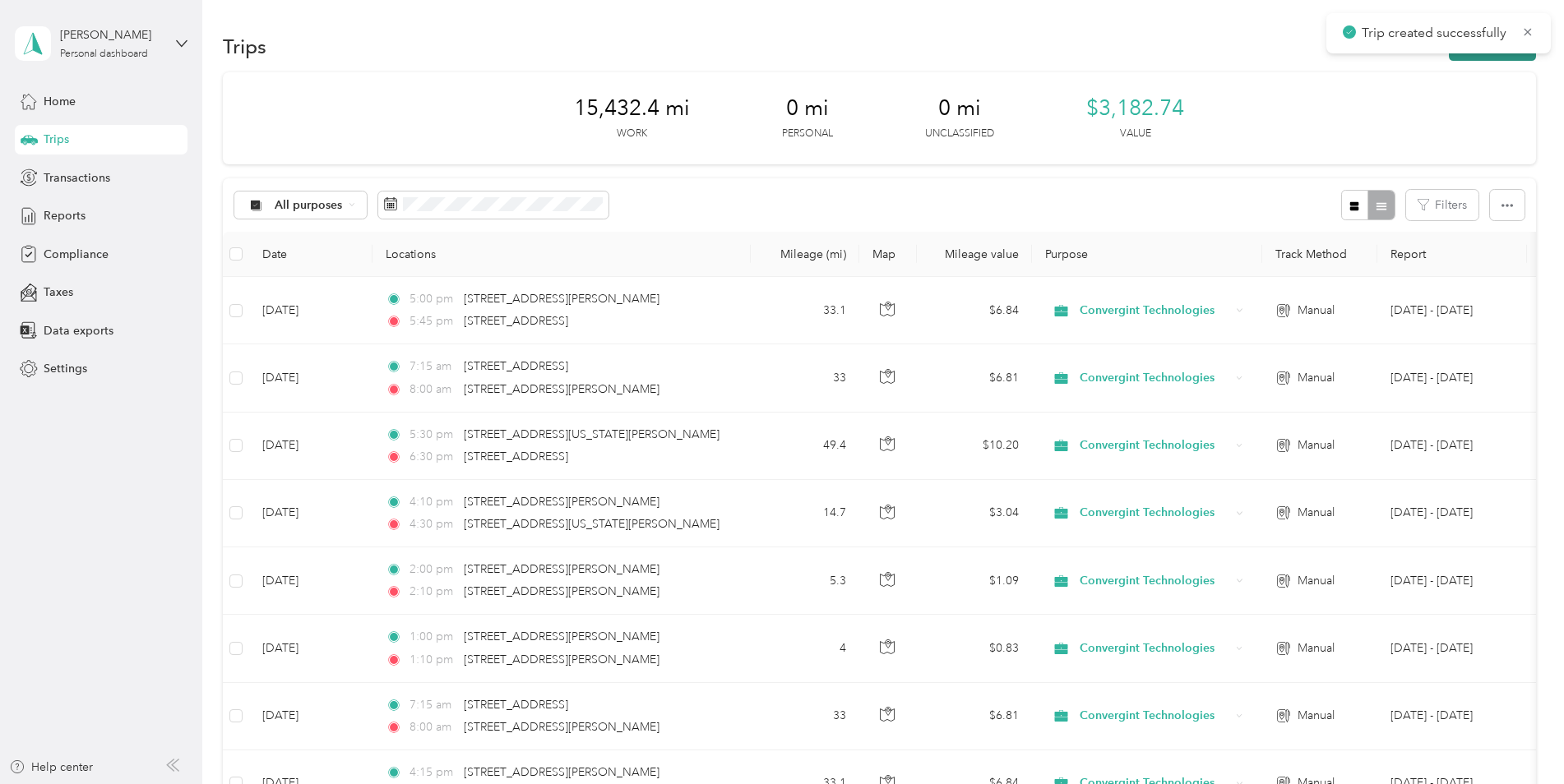
click at [1469, 53] on button "New trip" at bounding box center [1493, 46] width 87 height 29
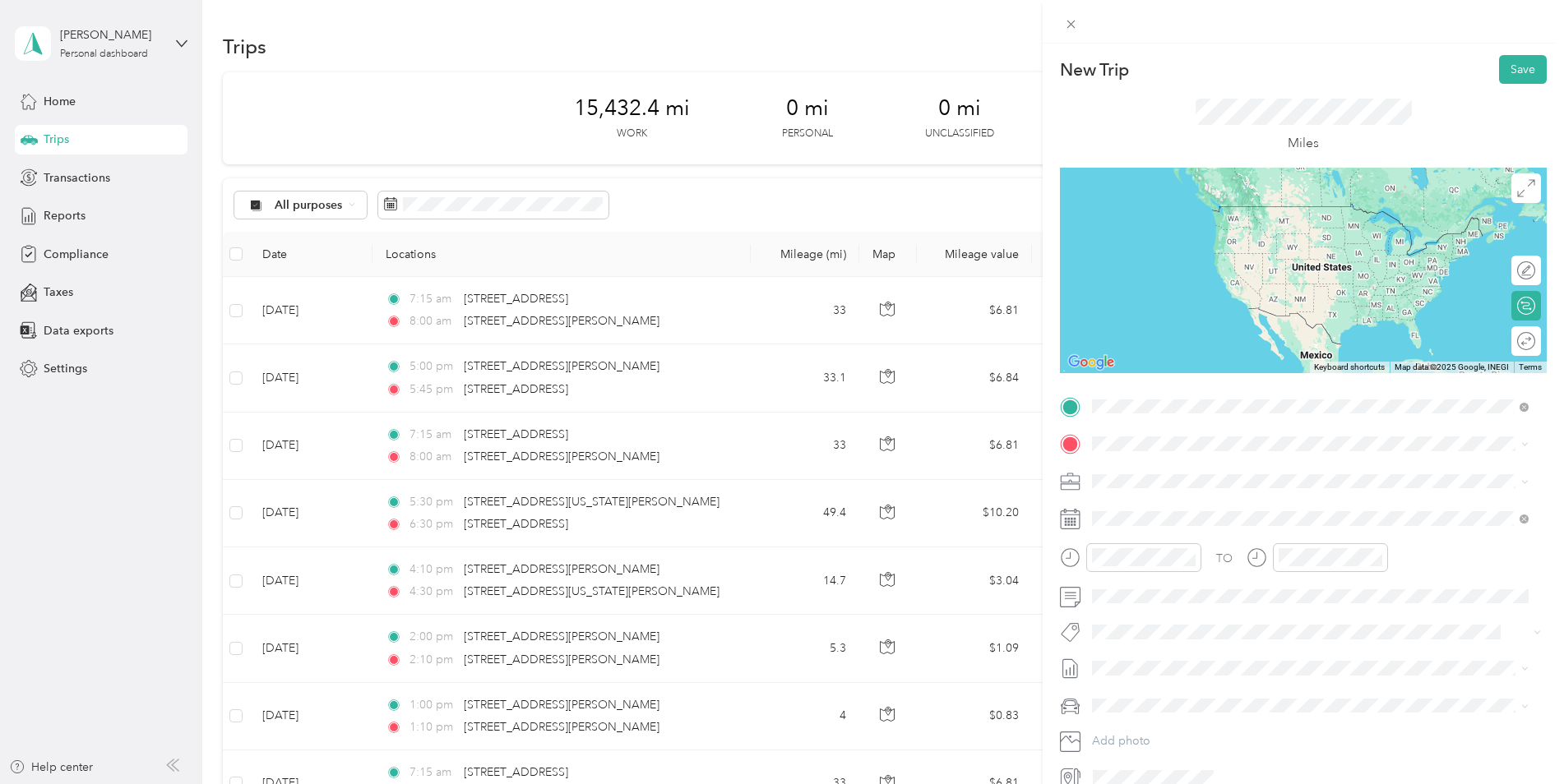
click at [1195, 472] on span "[STREET_ADDRESS][PERSON_NAME][US_STATE]" at bounding box center [1251, 466] width 256 height 14
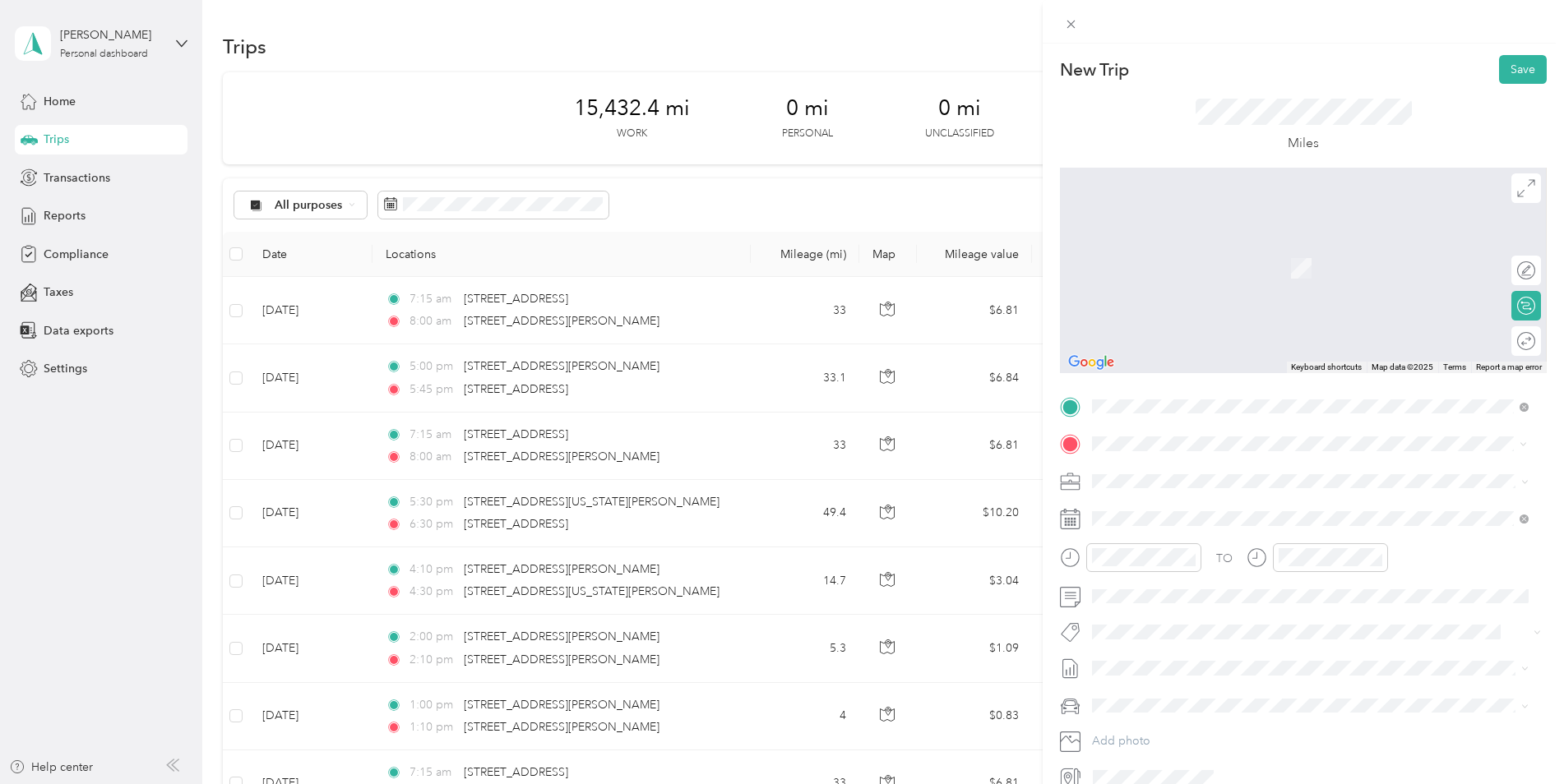
click at [1184, 500] on span "[STREET_ADDRESS][US_STATE]" at bounding box center [1206, 503] width 165 height 14
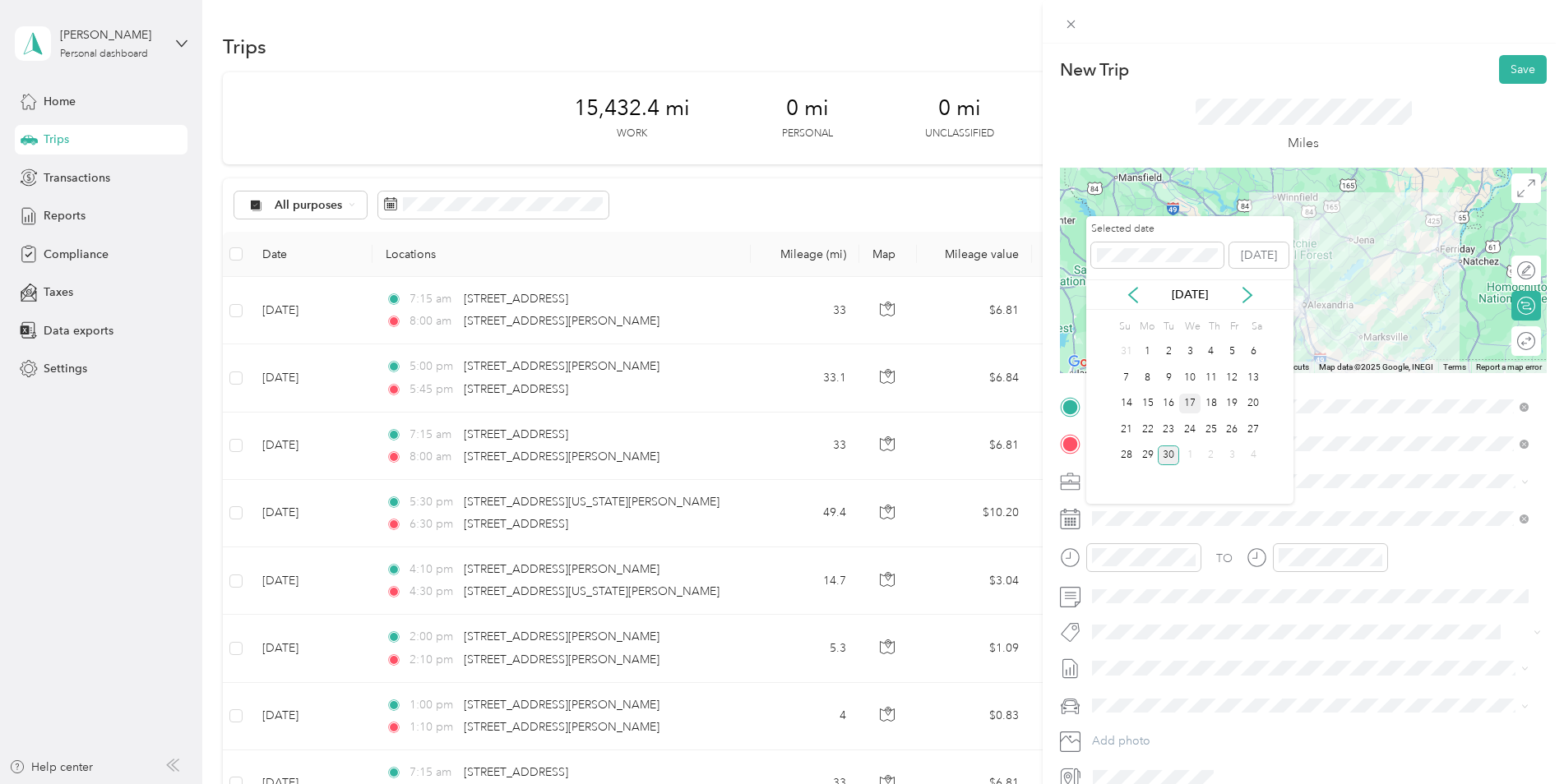
click at [1191, 403] on div "17" at bounding box center [1190, 403] width 22 height 21
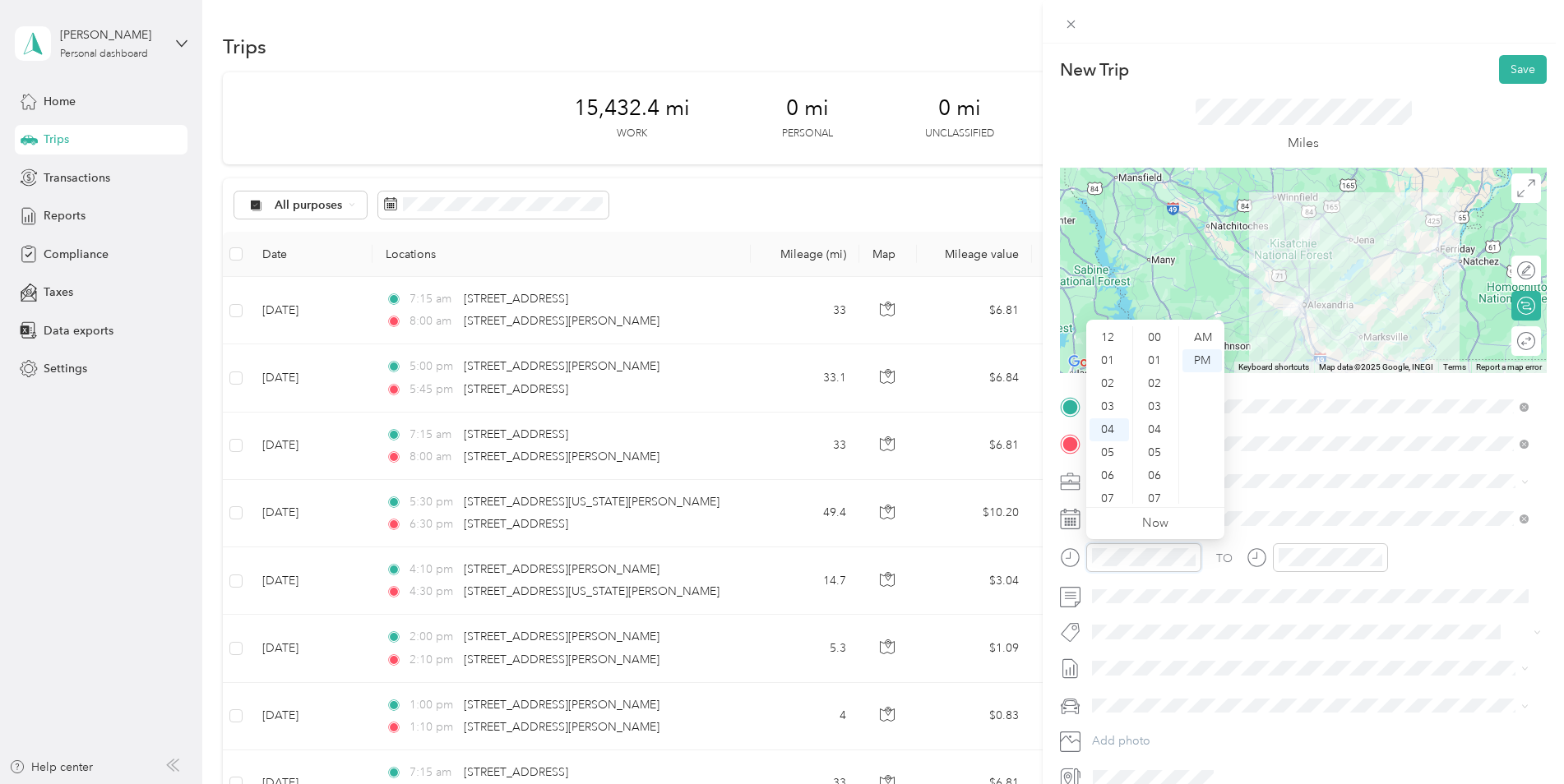
scroll to position [92, 0]
click at [1117, 361] on div "05" at bounding box center [1110, 360] width 40 height 23
click at [1153, 493] on div "15" at bounding box center [1156, 498] width 40 height 23
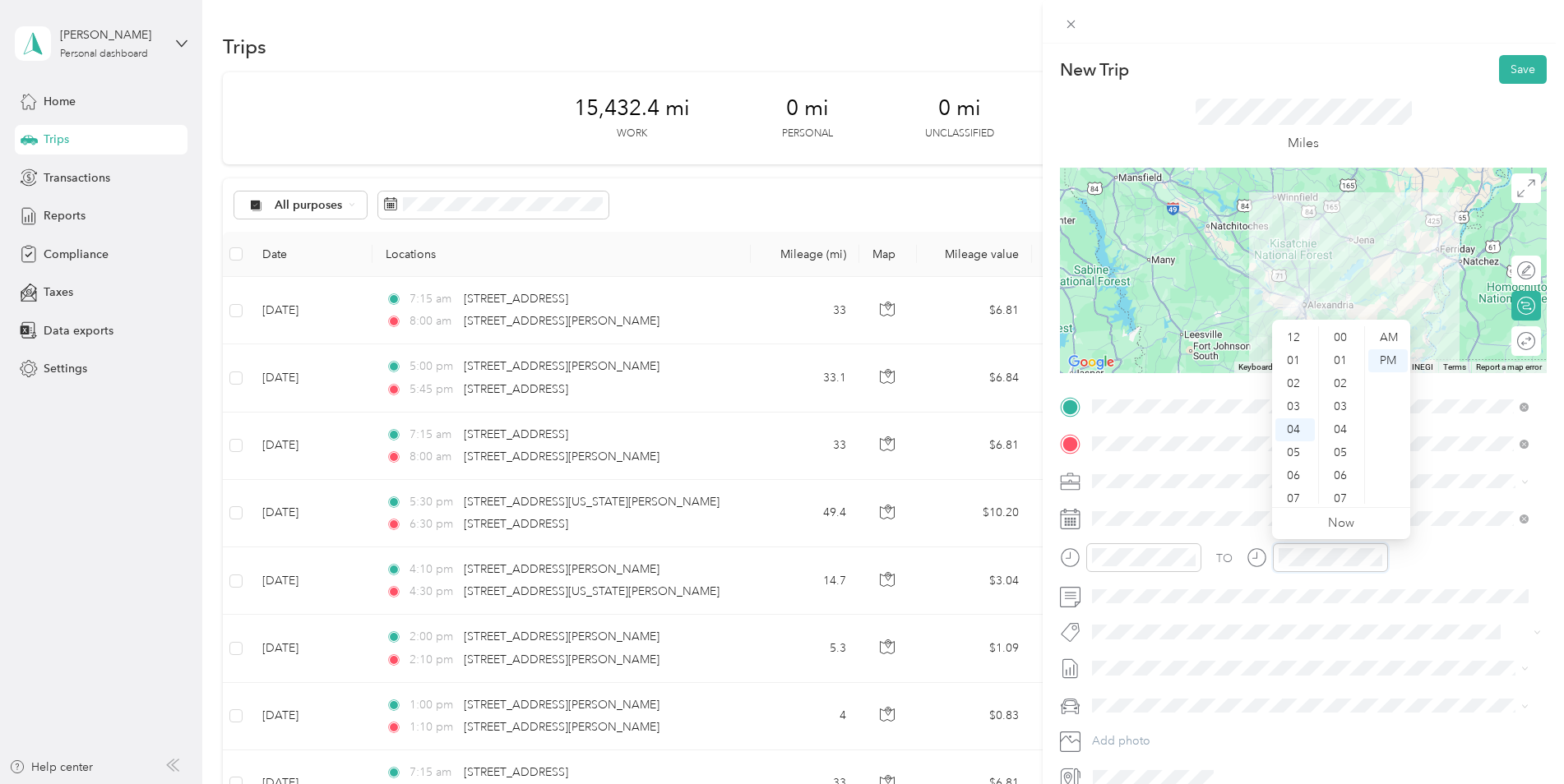
scroll to position [760, 0]
click at [1294, 381] on div "06" at bounding box center [1295, 383] width 40 height 23
click at [1335, 333] on div "00" at bounding box center [1342, 337] width 40 height 23
click at [1167, 744] on ol "Kia K5 Car" at bounding box center [1310, 740] width 448 height 58
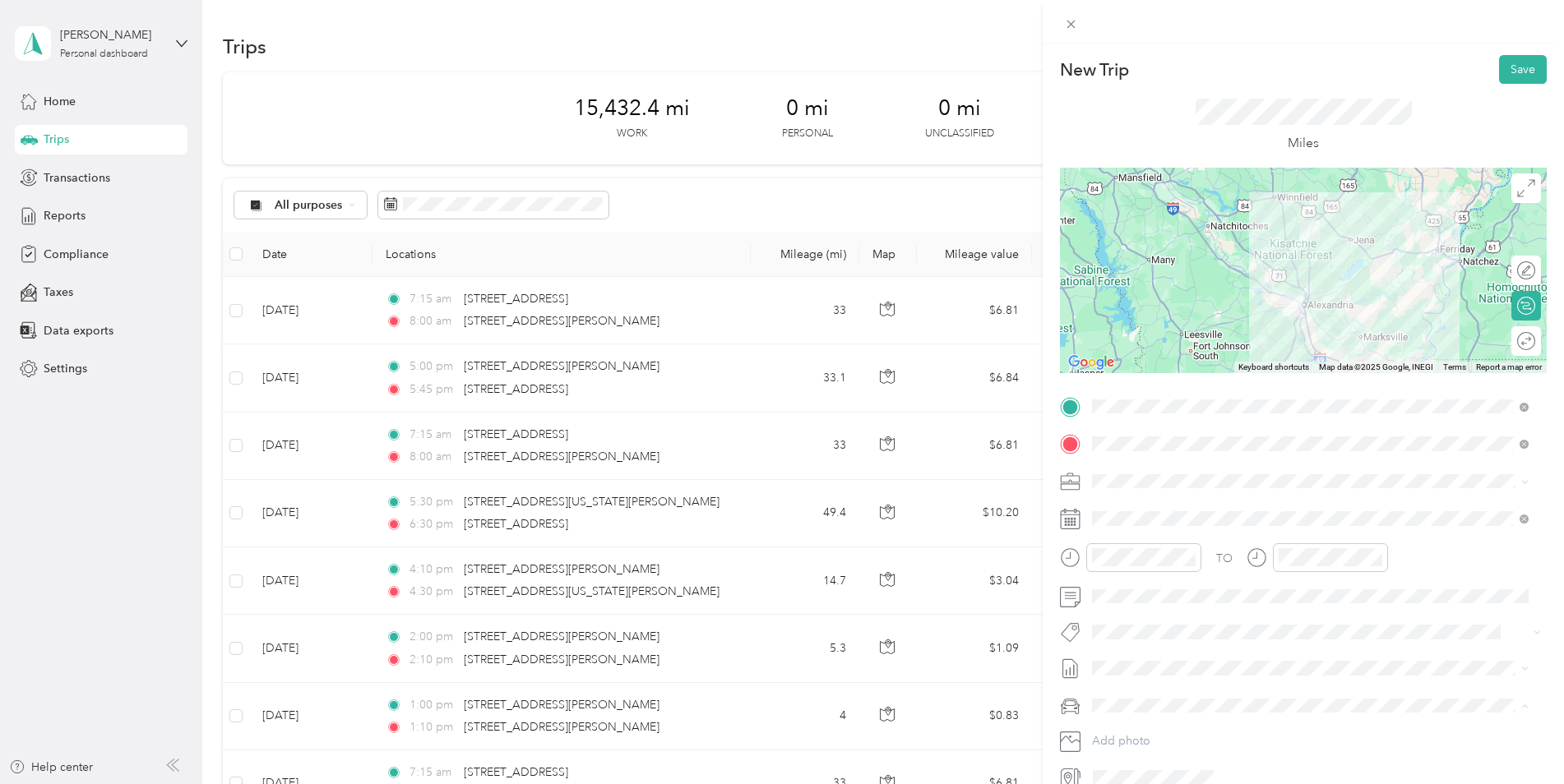
click at [1157, 738] on li "Kia K5" at bounding box center [1310, 734] width 448 height 29
click at [1506, 69] on button "Save" at bounding box center [1522, 70] width 48 height 29
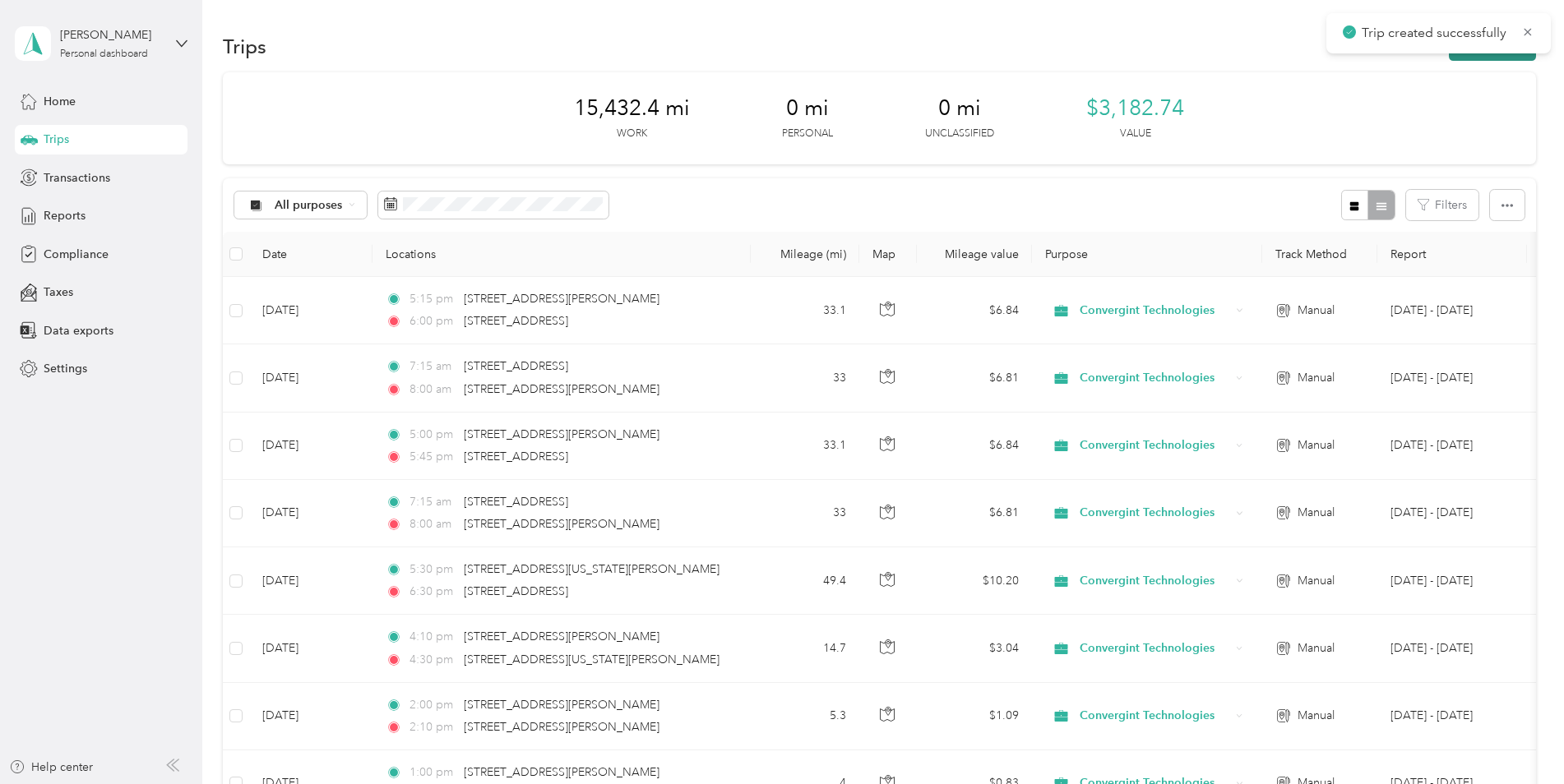
click at [1499, 59] on button "New trip" at bounding box center [1493, 46] width 87 height 29
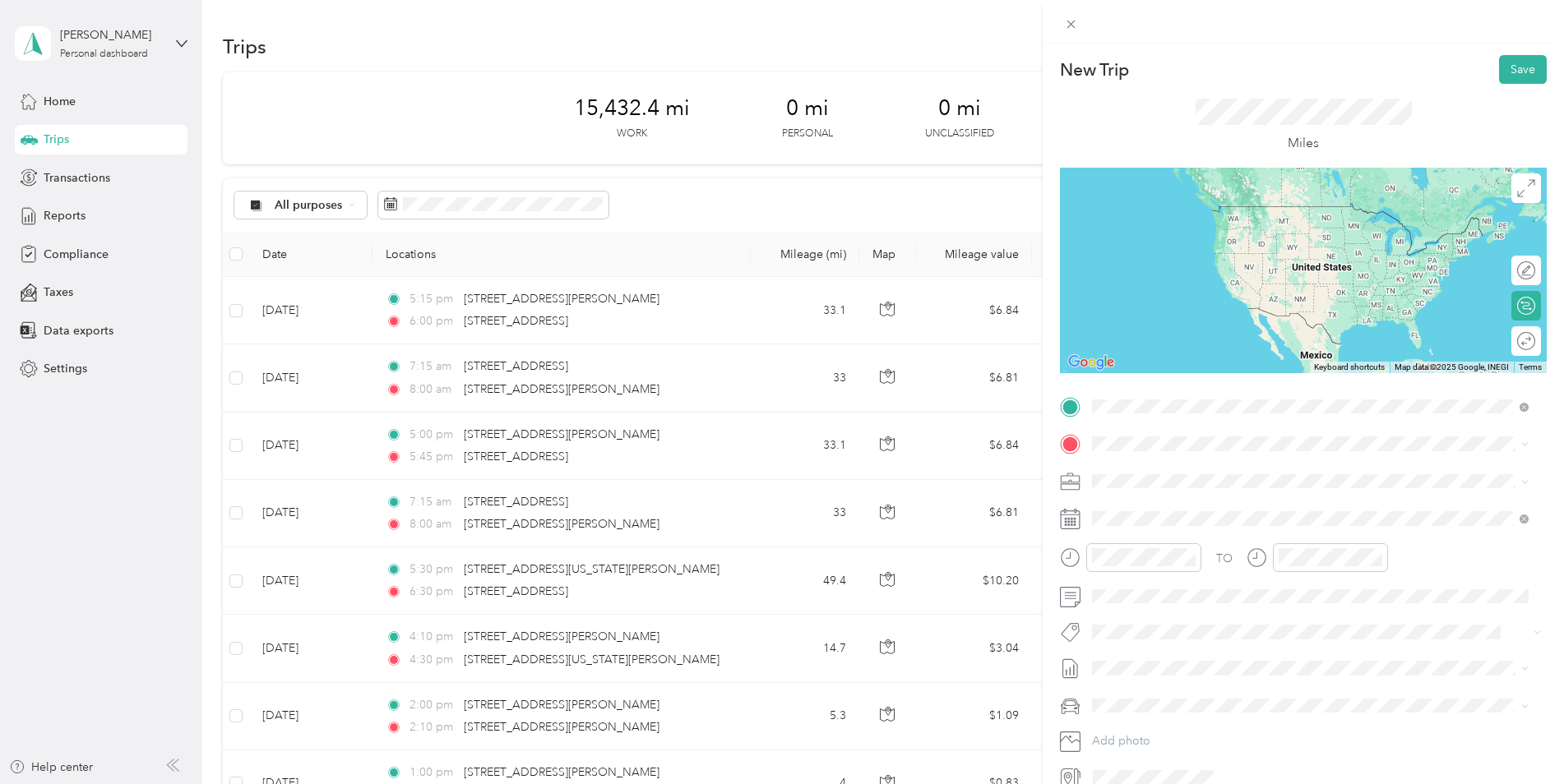
click at [1229, 474] on span "[STREET_ADDRESS][US_STATE]" at bounding box center [1206, 466] width 165 height 14
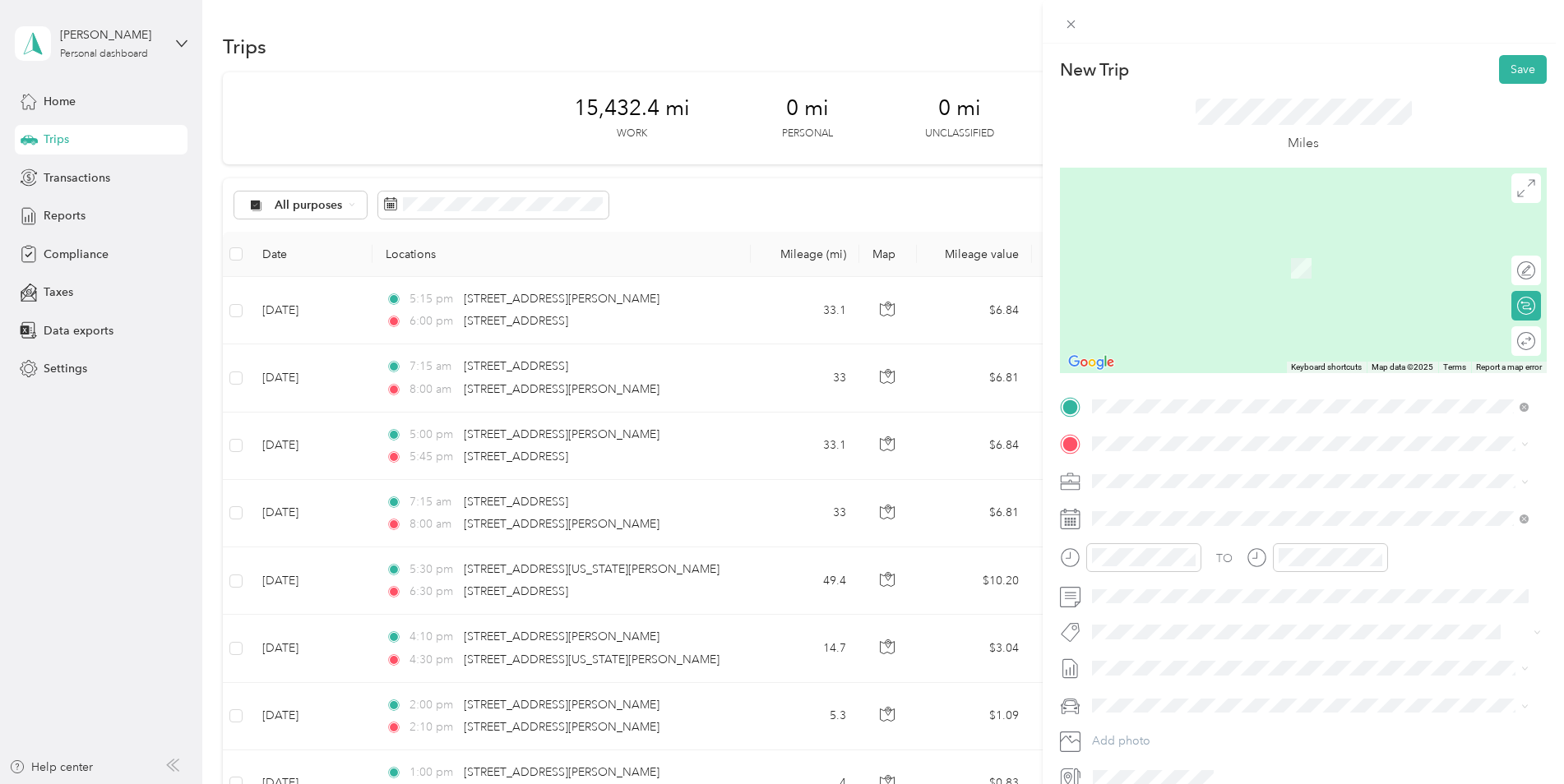
click at [1207, 504] on span "[STREET_ADDRESS][PERSON_NAME][US_STATE]" at bounding box center [1251, 502] width 256 height 14
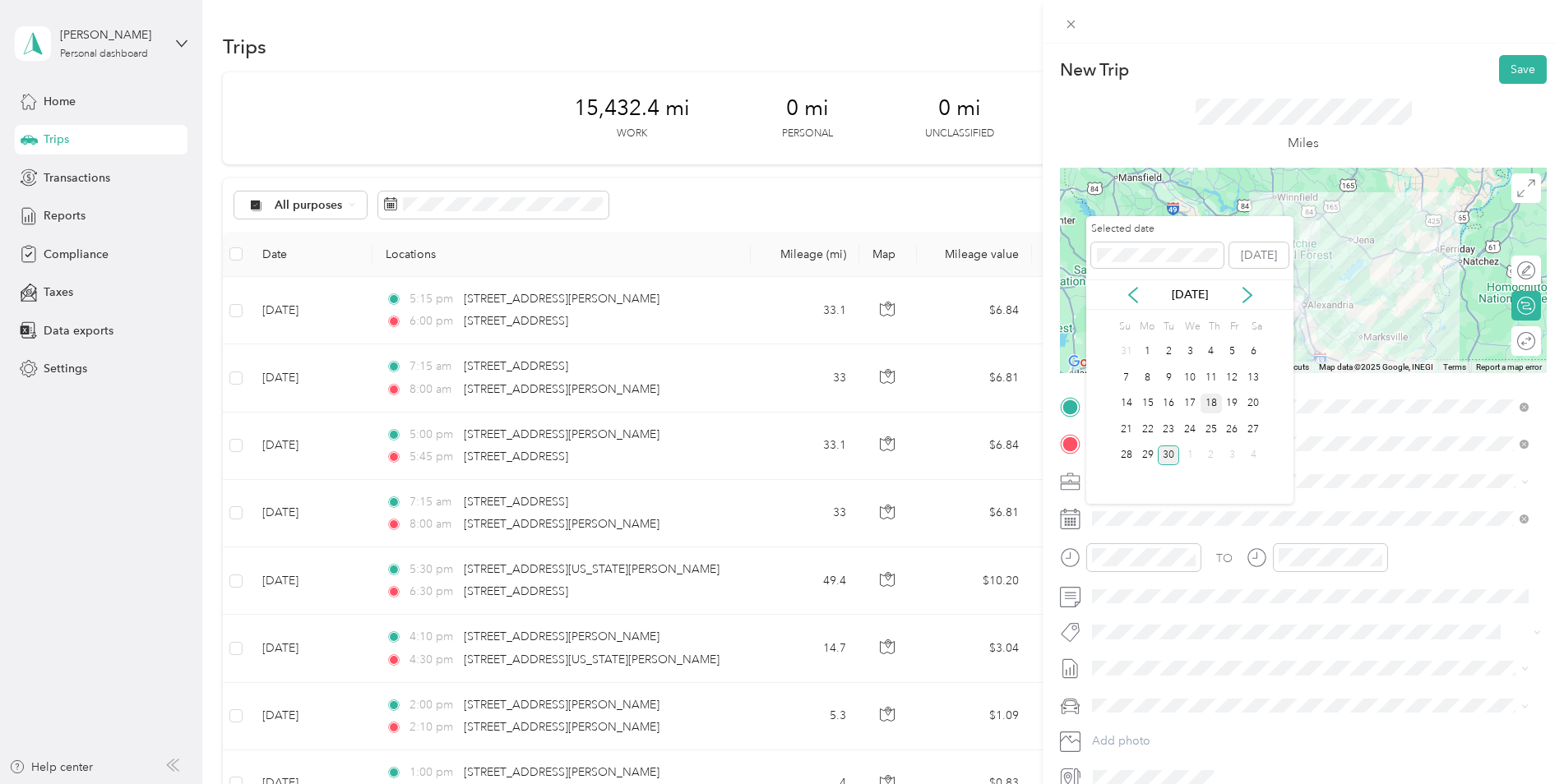
click at [1211, 403] on div "18" at bounding box center [1211, 403] width 22 height 21
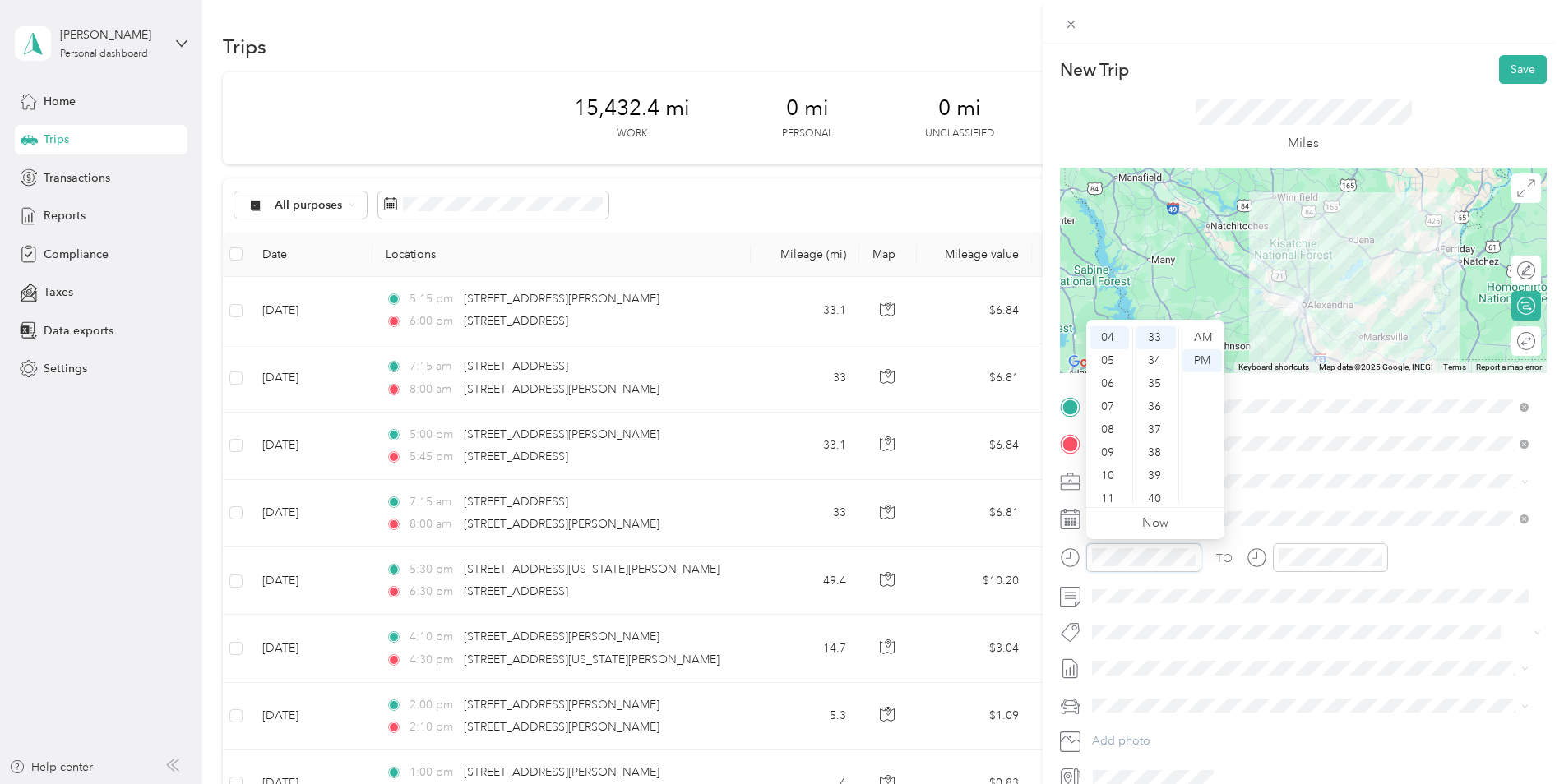
scroll to position [760, 0]
click at [1109, 412] on div "07" at bounding box center [1110, 406] width 40 height 23
click at [1153, 420] on div "15" at bounding box center [1156, 416] width 40 height 23
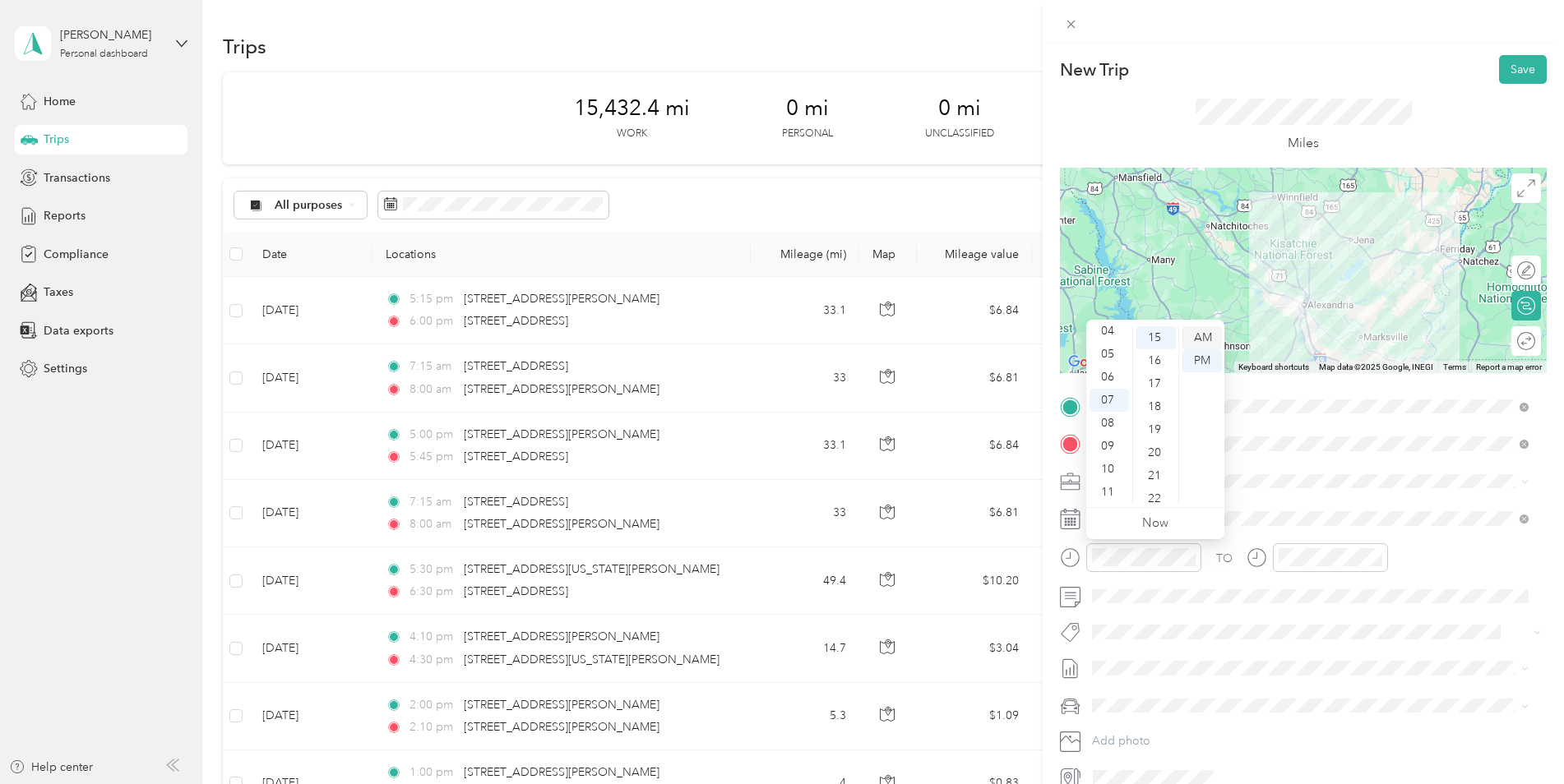
click at [1206, 339] on div "AM" at bounding box center [1202, 337] width 40 height 23
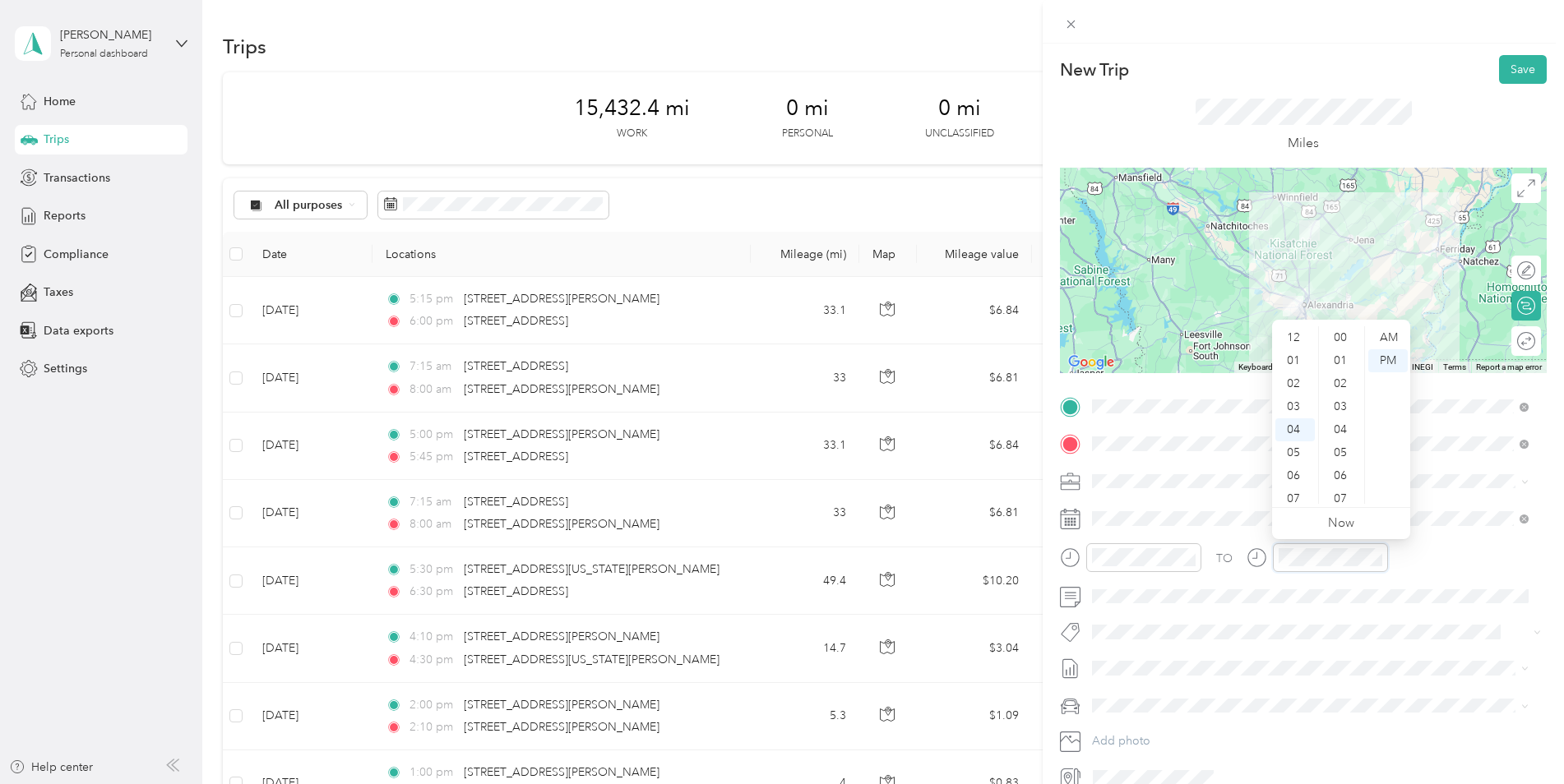
scroll to position [92, 0]
click at [1297, 431] on div "08" at bounding box center [1295, 430] width 40 height 23
click at [1343, 334] on div "00" at bounding box center [1342, 337] width 40 height 23
click at [1383, 334] on div "AM" at bounding box center [1389, 337] width 40 height 23
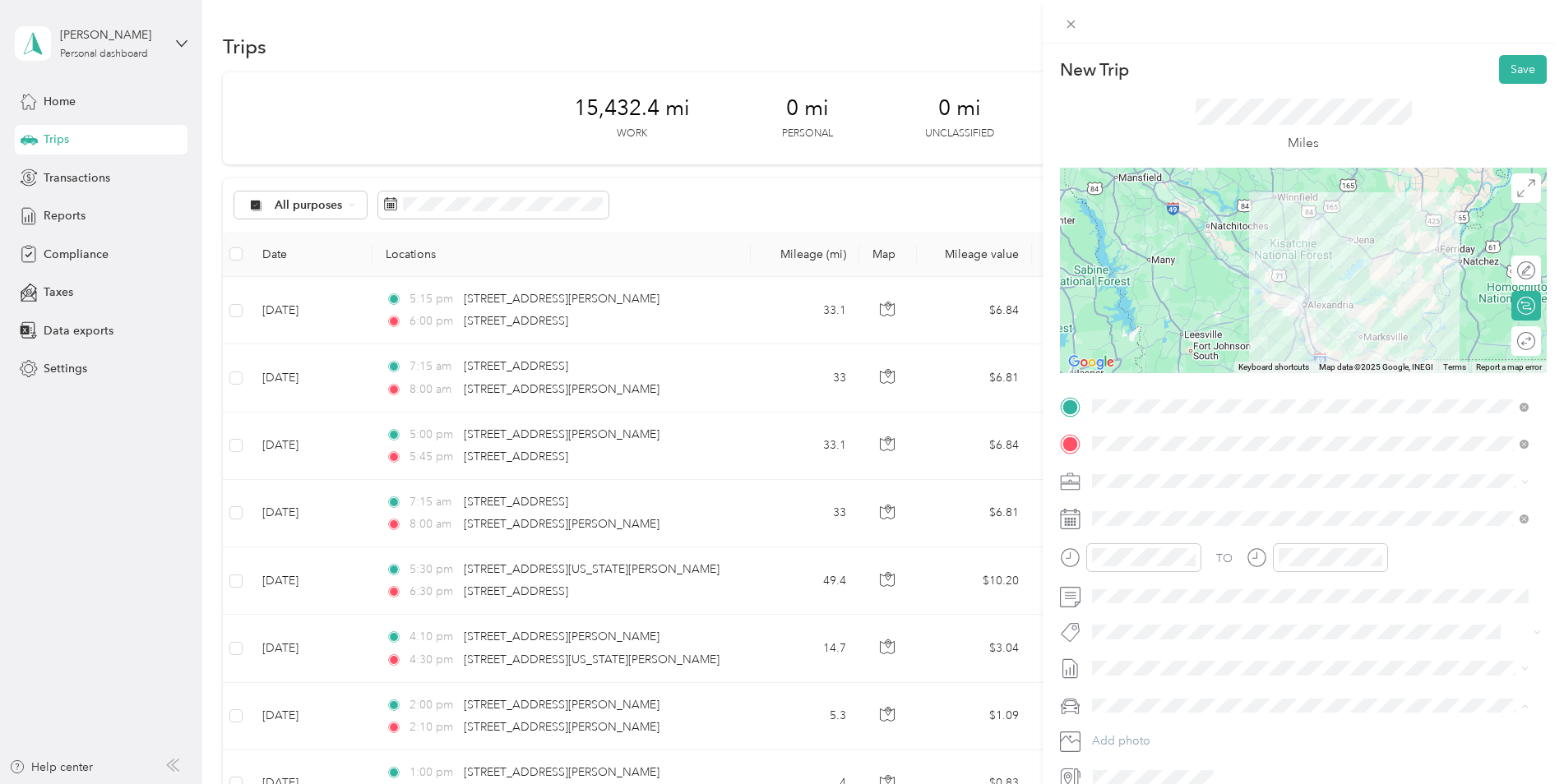
click at [1178, 731] on div "Kia K5" at bounding box center [1311, 734] width 425 height 17
click at [1516, 73] on button "Save" at bounding box center [1522, 70] width 48 height 29
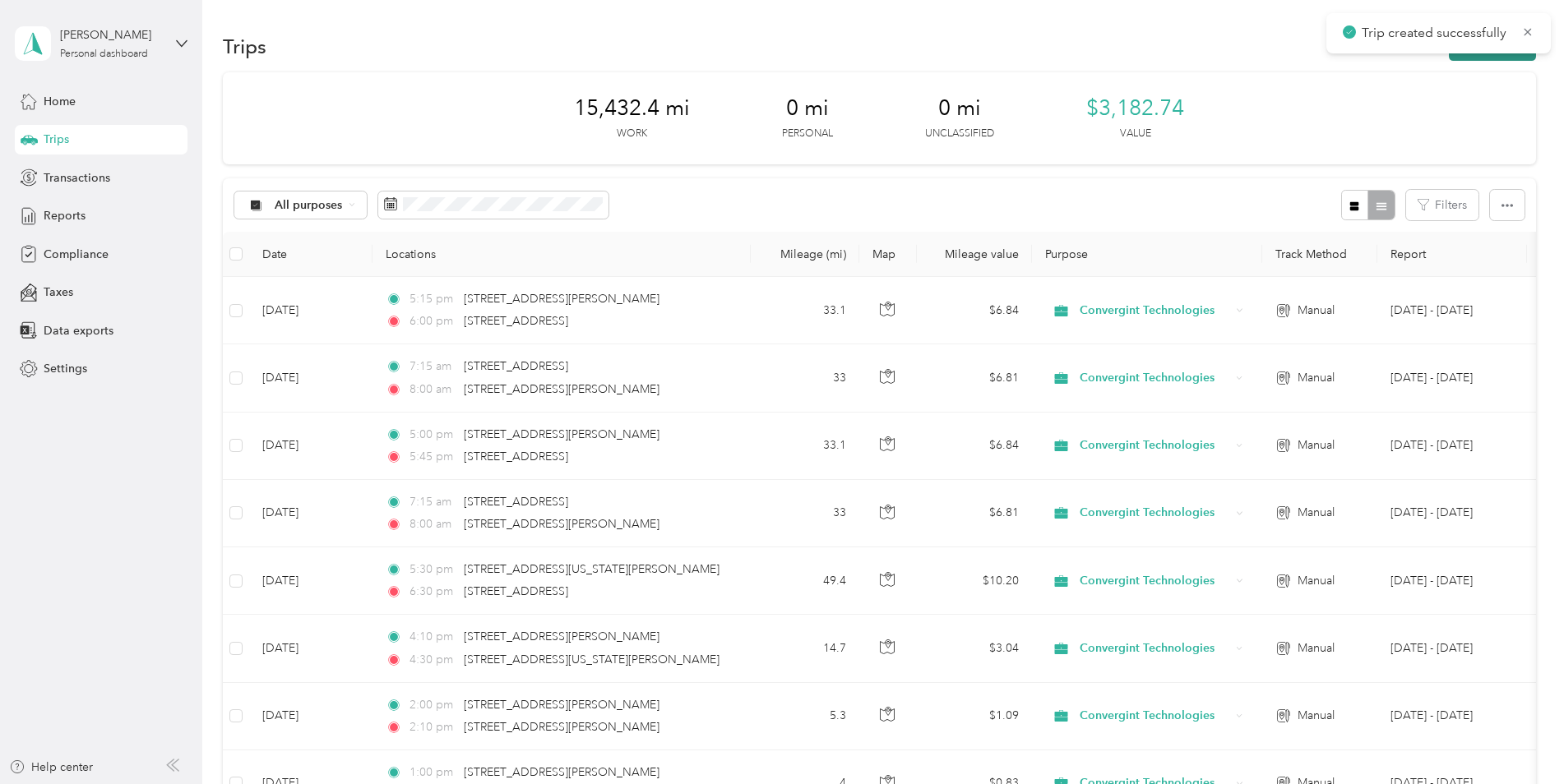
click at [1506, 59] on button "New trip" at bounding box center [1493, 46] width 87 height 29
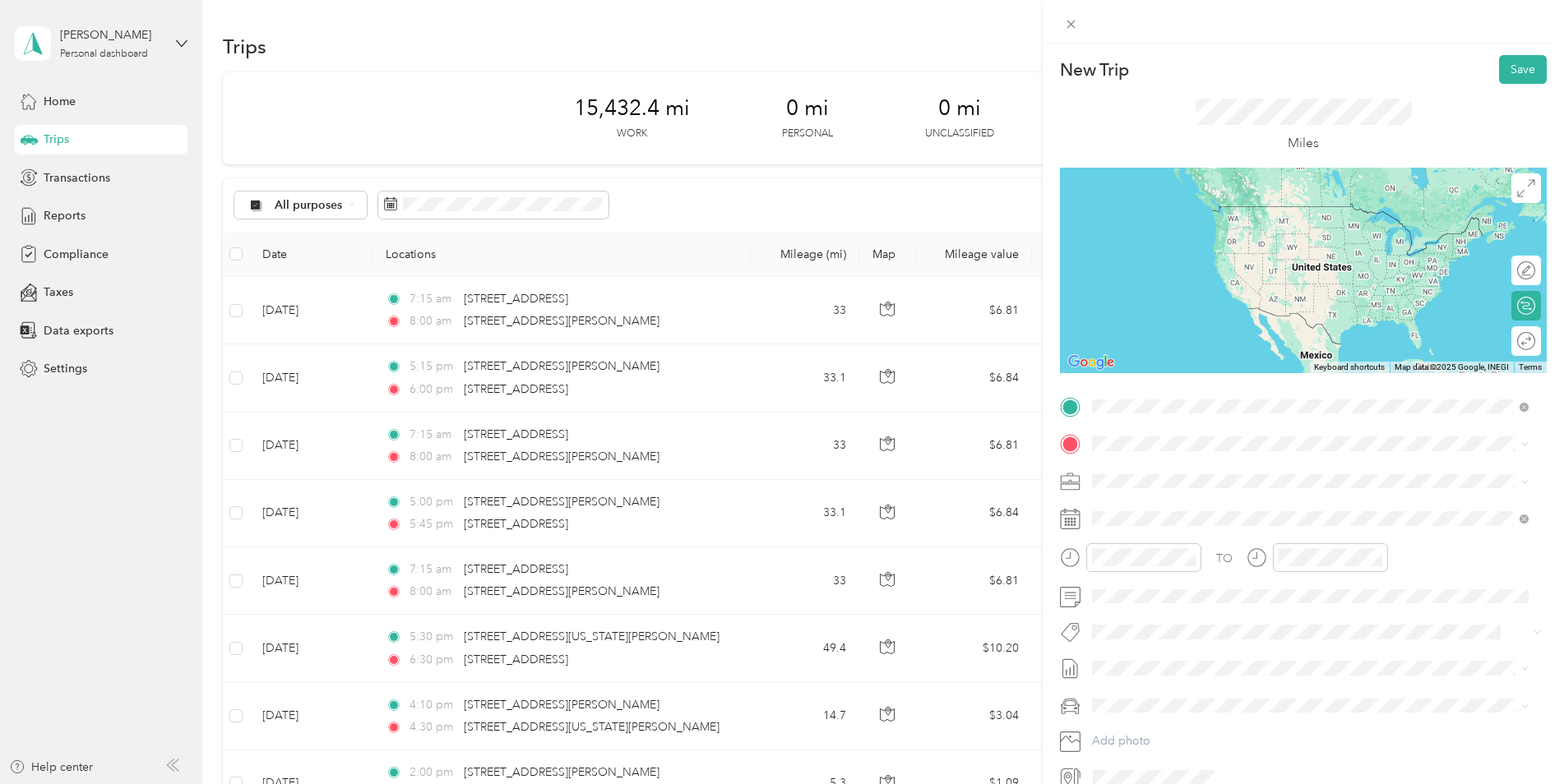
click at [1226, 474] on span "[STREET_ADDRESS][PERSON_NAME][US_STATE]" at bounding box center [1251, 466] width 256 height 14
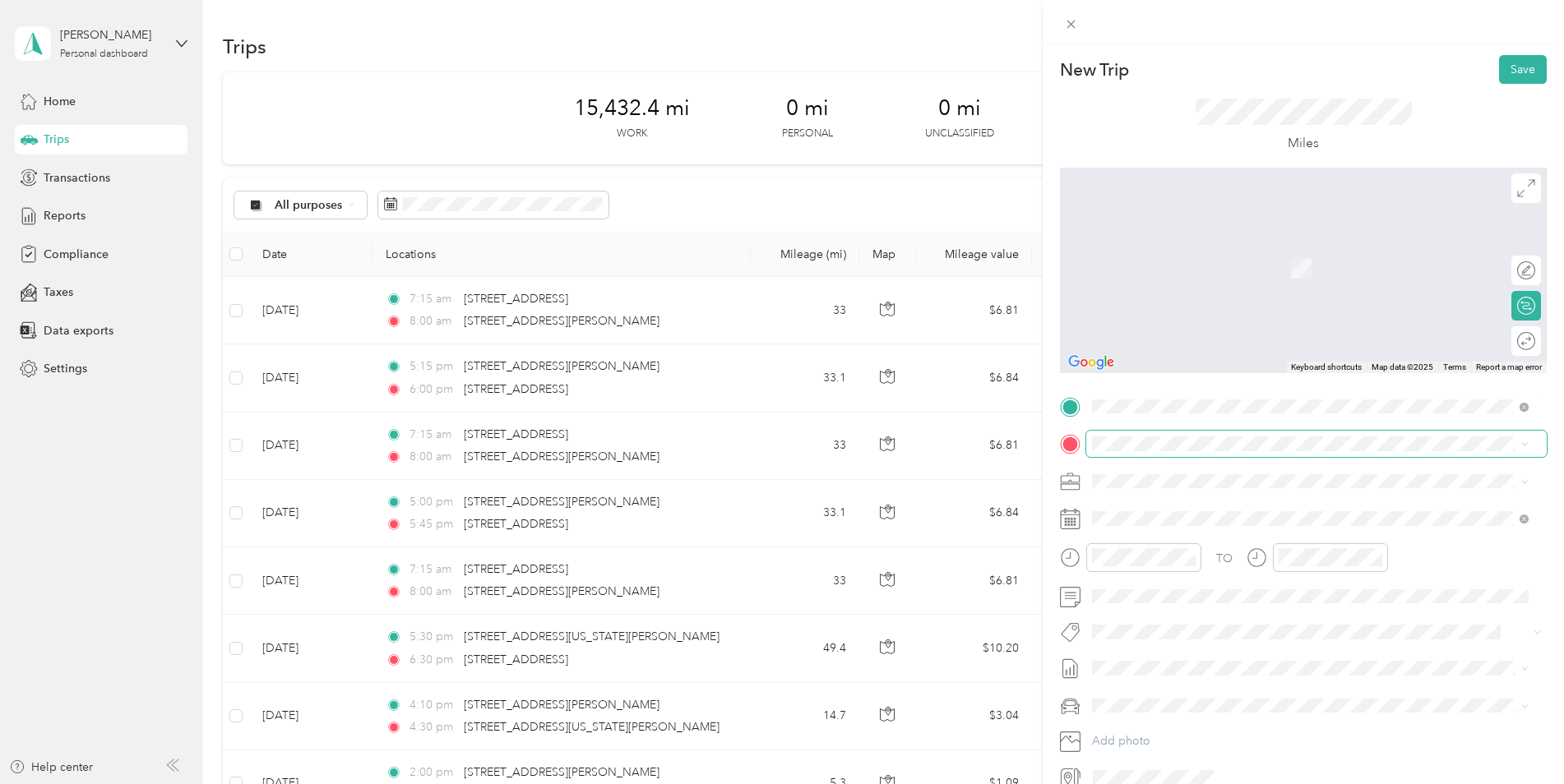
click at [1191, 451] on span at bounding box center [1316, 443] width 460 height 26
click at [1172, 504] on span "[STREET_ADDRESS][US_STATE]" at bounding box center [1206, 498] width 165 height 14
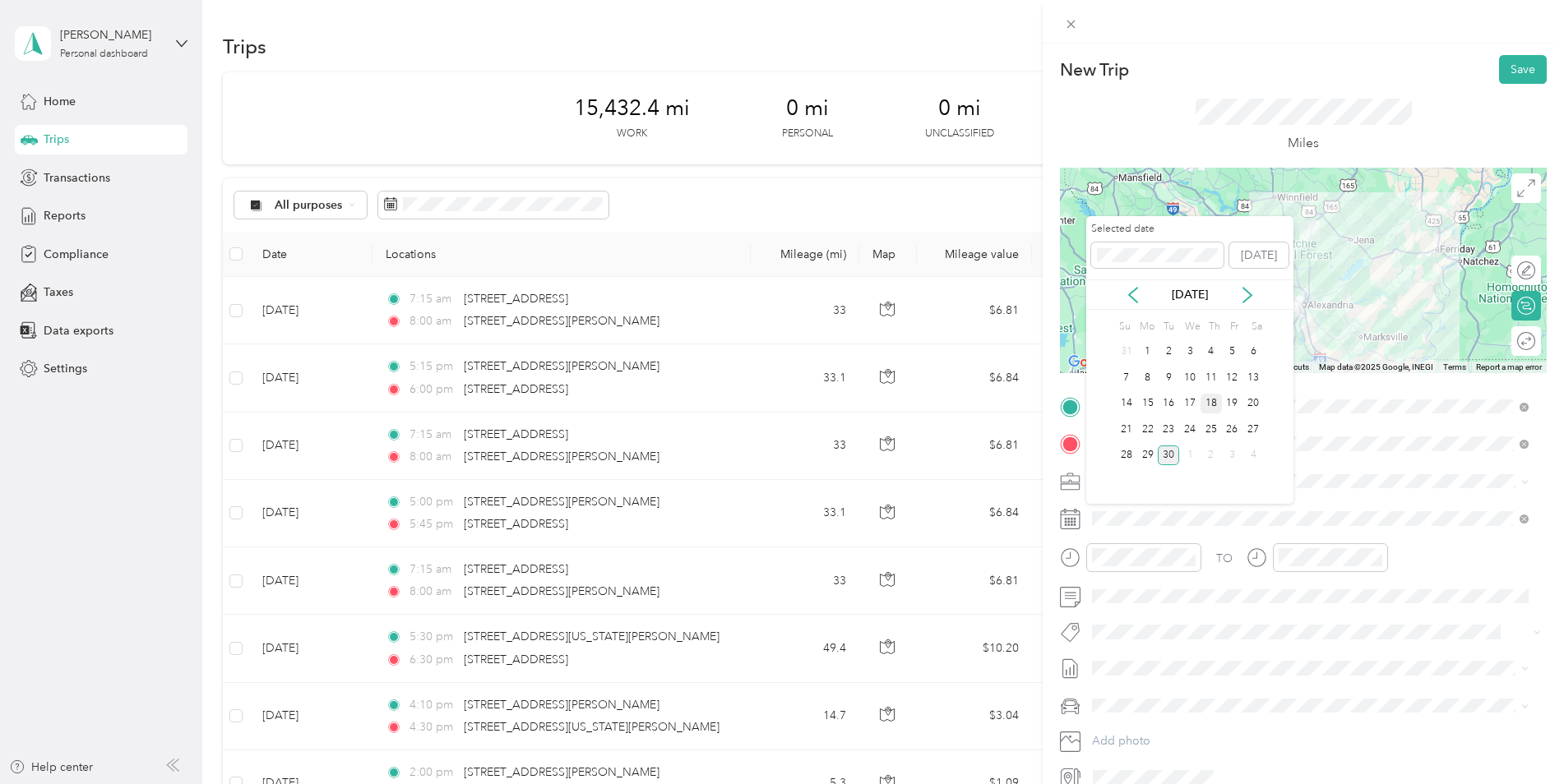
click at [1214, 404] on div "18" at bounding box center [1211, 403] width 22 height 21
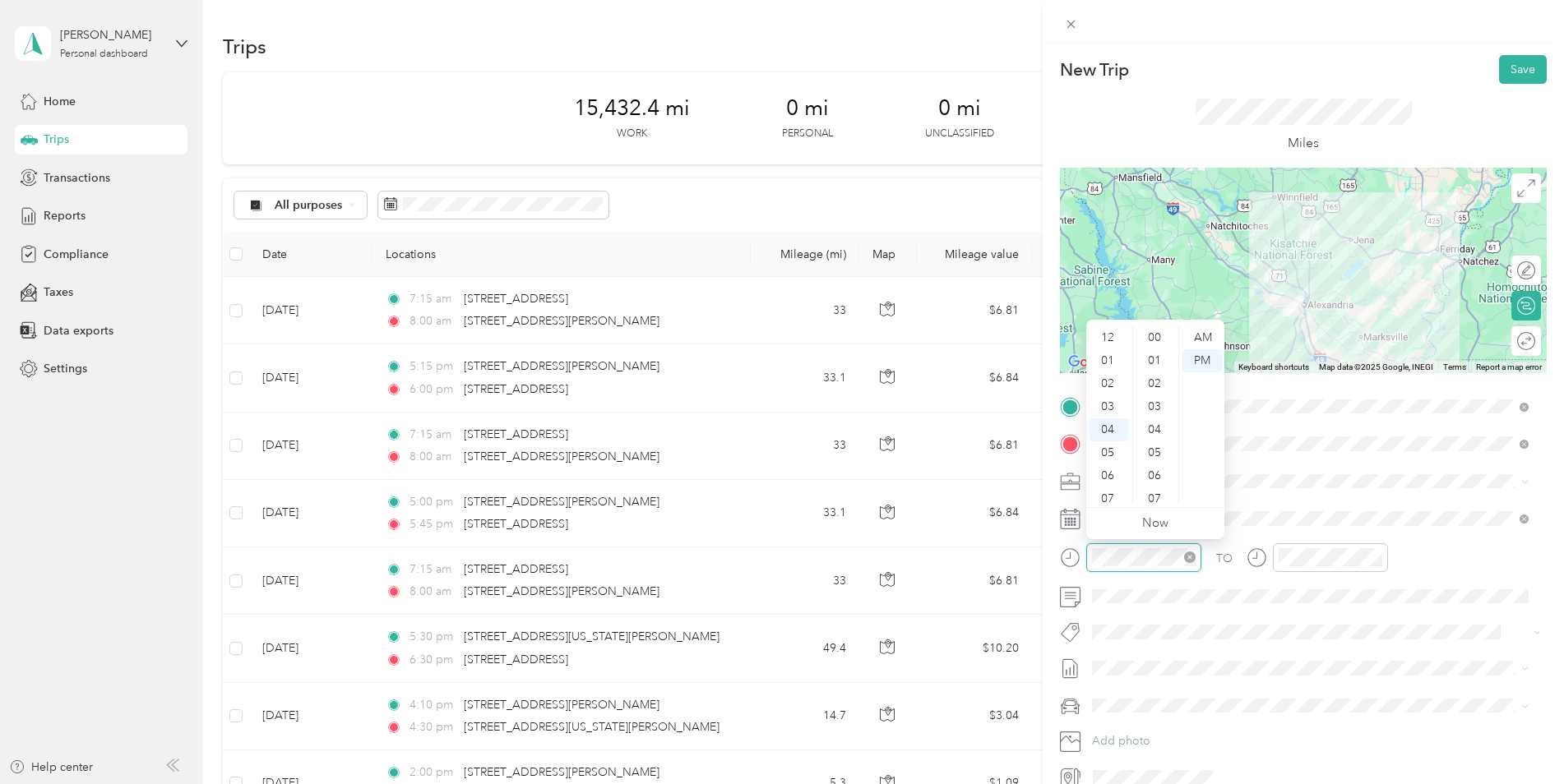
scroll to position [782, 0]
click at [1112, 364] on div "05" at bounding box center [1110, 360] width 40 height 23
click at [1156, 336] on div "00" at bounding box center [1156, 337] width 40 height 23
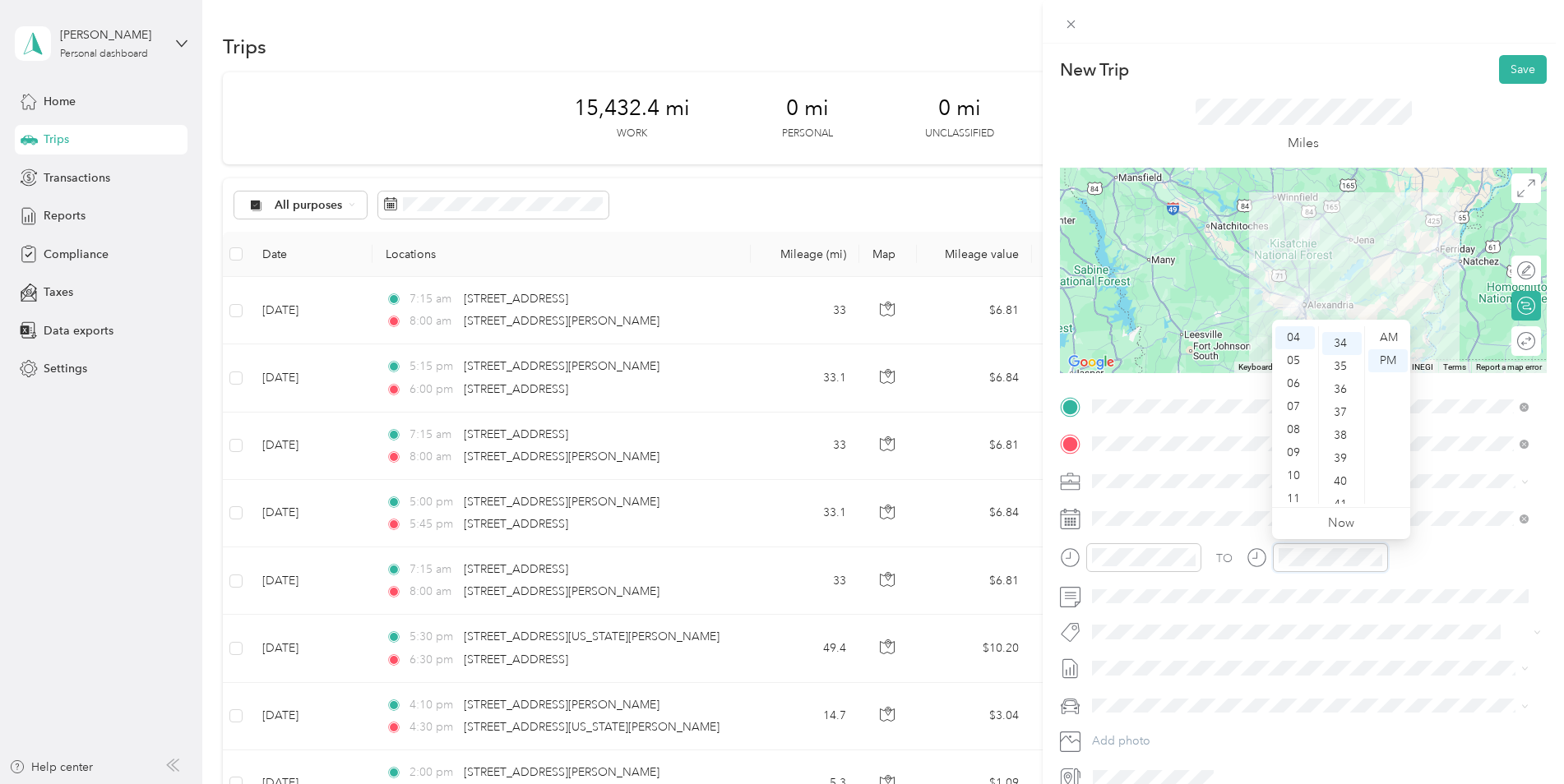
scroll to position [782, 0]
click at [1296, 364] on div "05" at bounding box center [1295, 360] width 40 height 23
click at [1338, 430] on div "45" at bounding box center [1342, 426] width 40 height 23
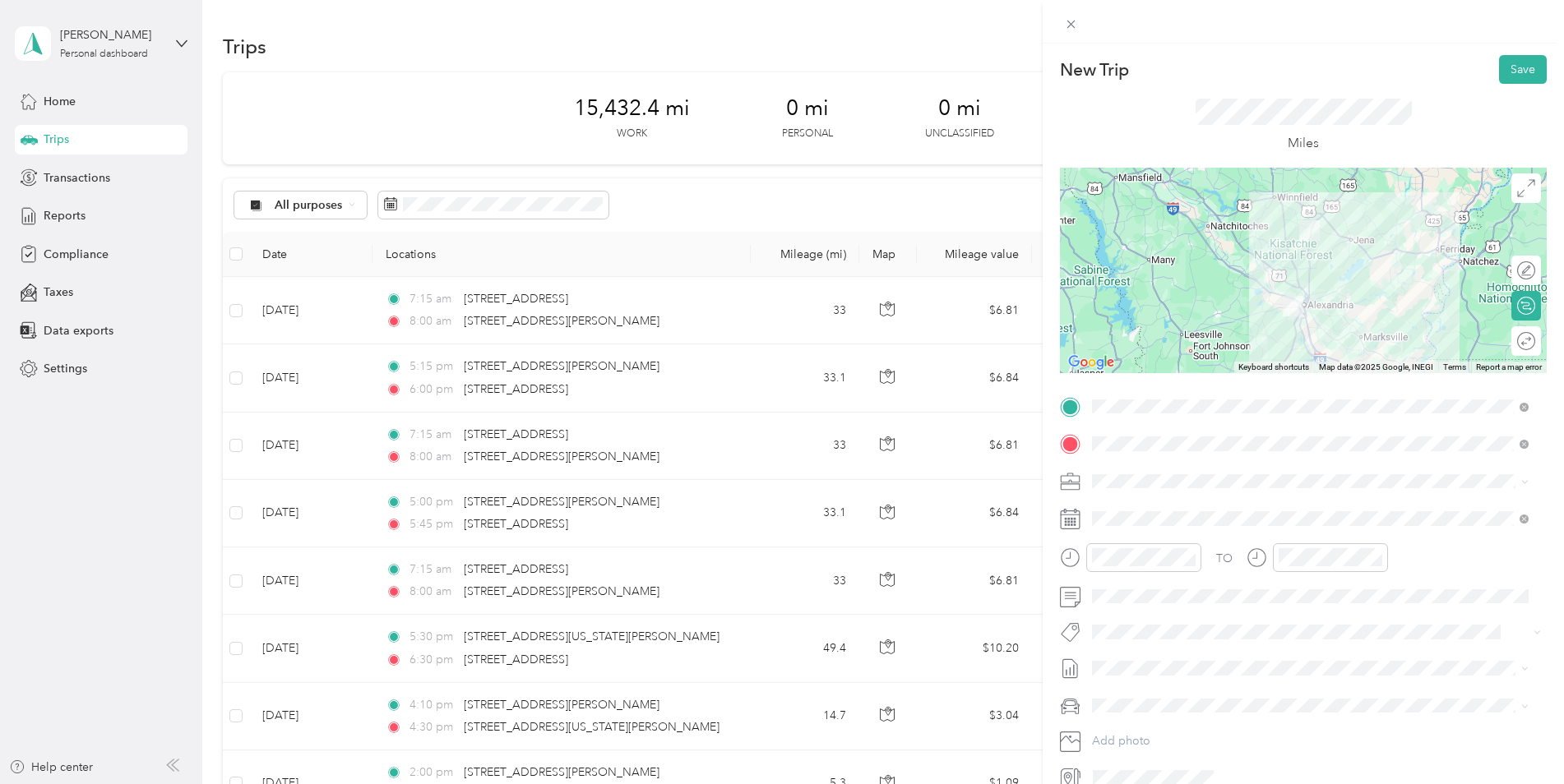
click at [1171, 736] on div "Kia K5" at bounding box center [1311, 734] width 425 height 17
click at [1512, 70] on button "Save" at bounding box center [1522, 70] width 48 height 29
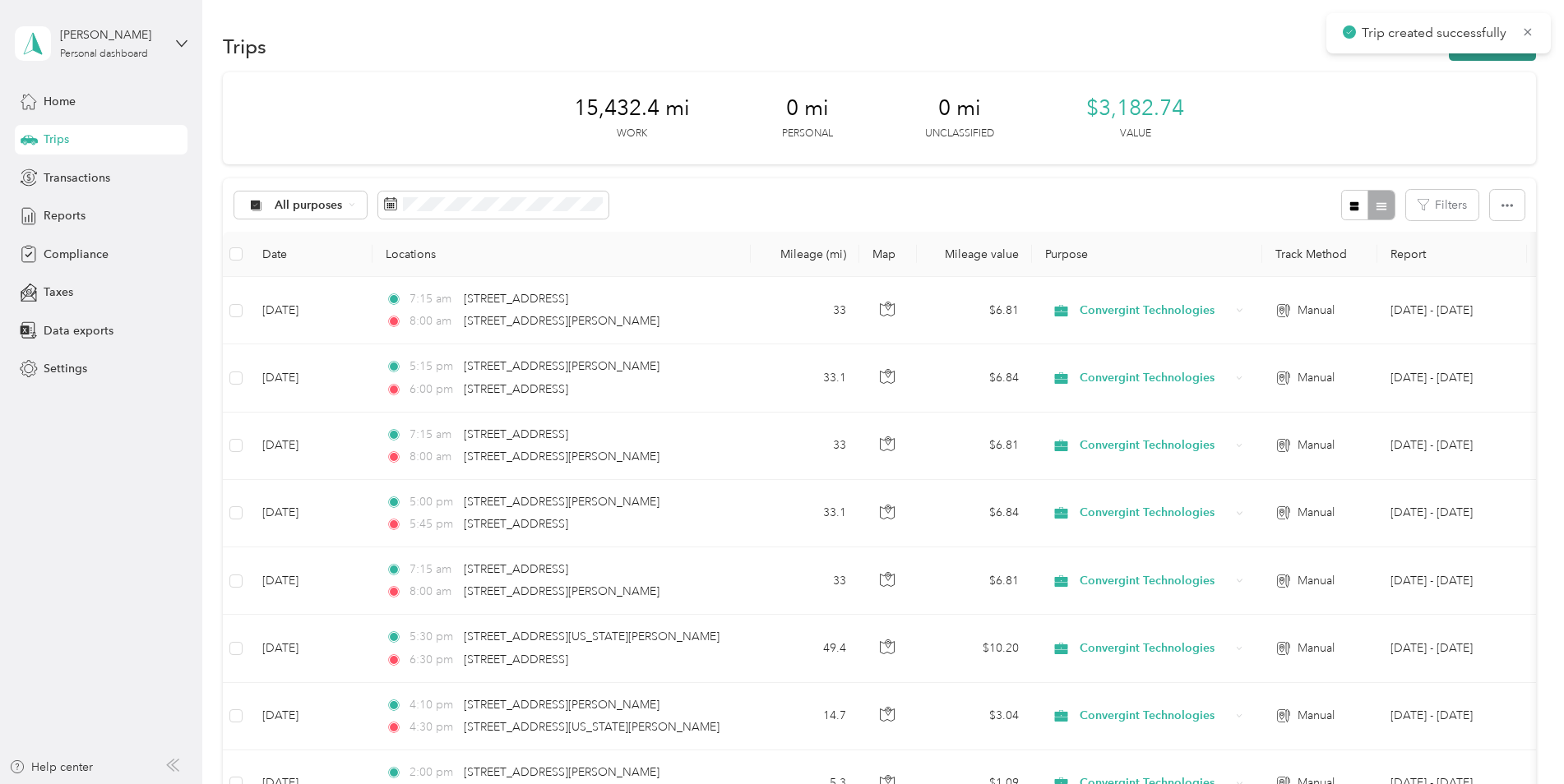
click at [1496, 57] on button "New trip" at bounding box center [1493, 46] width 87 height 29
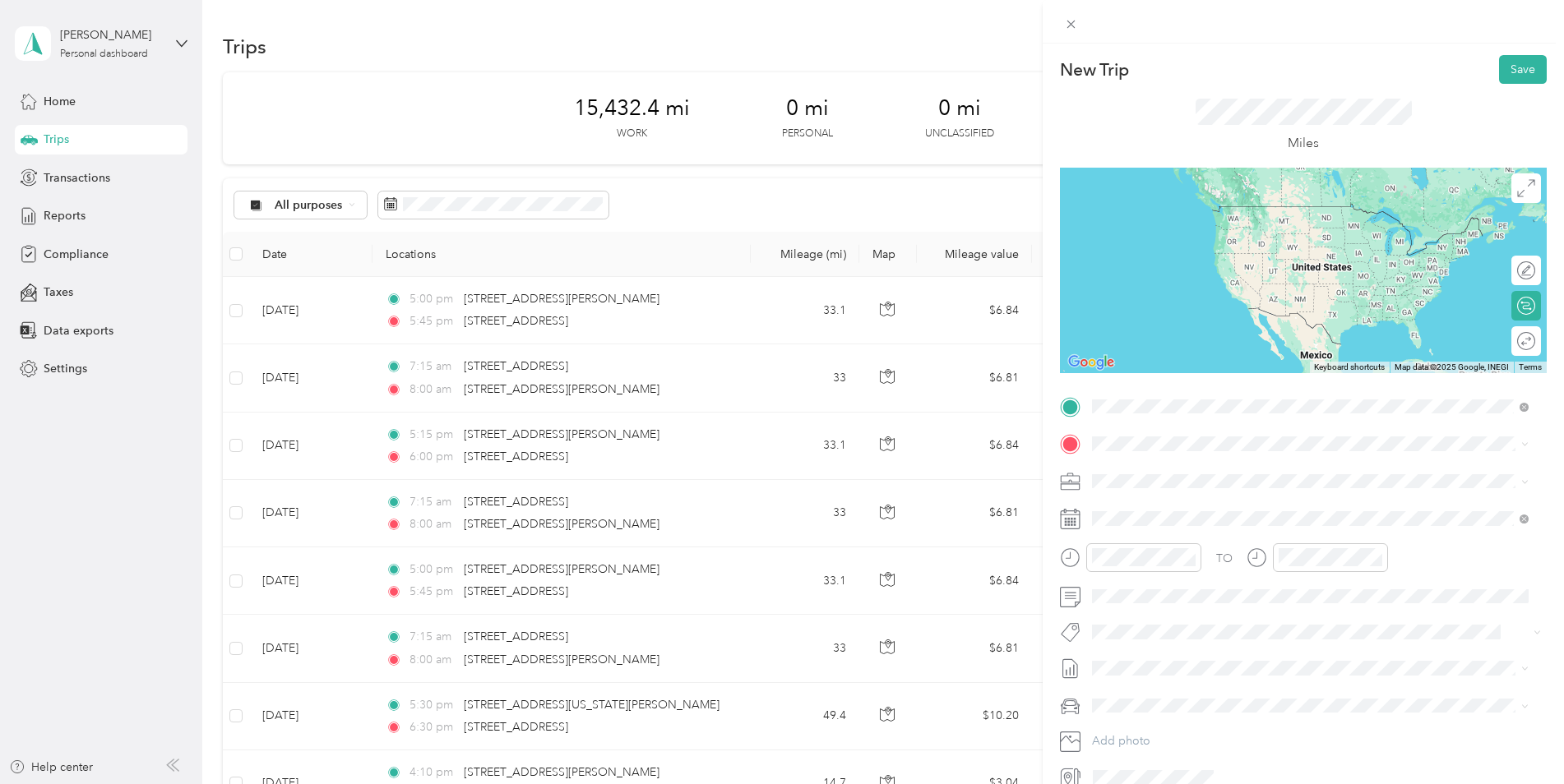
click at [1149, 474] on span "[STREET_ADDRESS][US_STATE]" at bounding box center [1206, 466] width 165 height 14
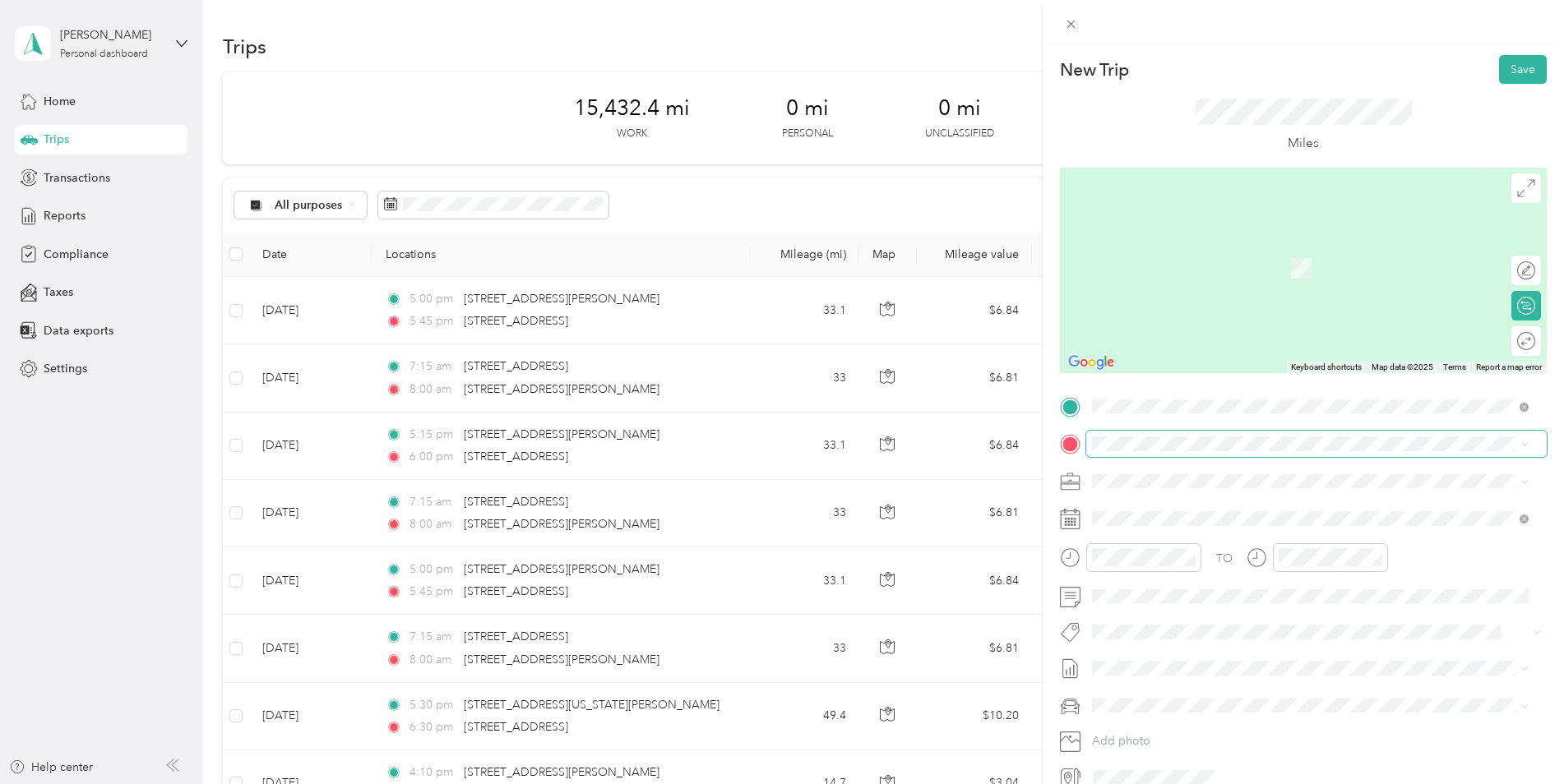
click at [1165, 452] on span at bounding box center [1316, 443] width 460 height 26
click at [1167, 436] on span at bounding box center [1316, 443] width 460 height 26
click at [1158, 505] on span "[STREET_ADDRESS][PERSON_NAME][US_STATE]" at bounding box center [1251, 503] width 256 height 14
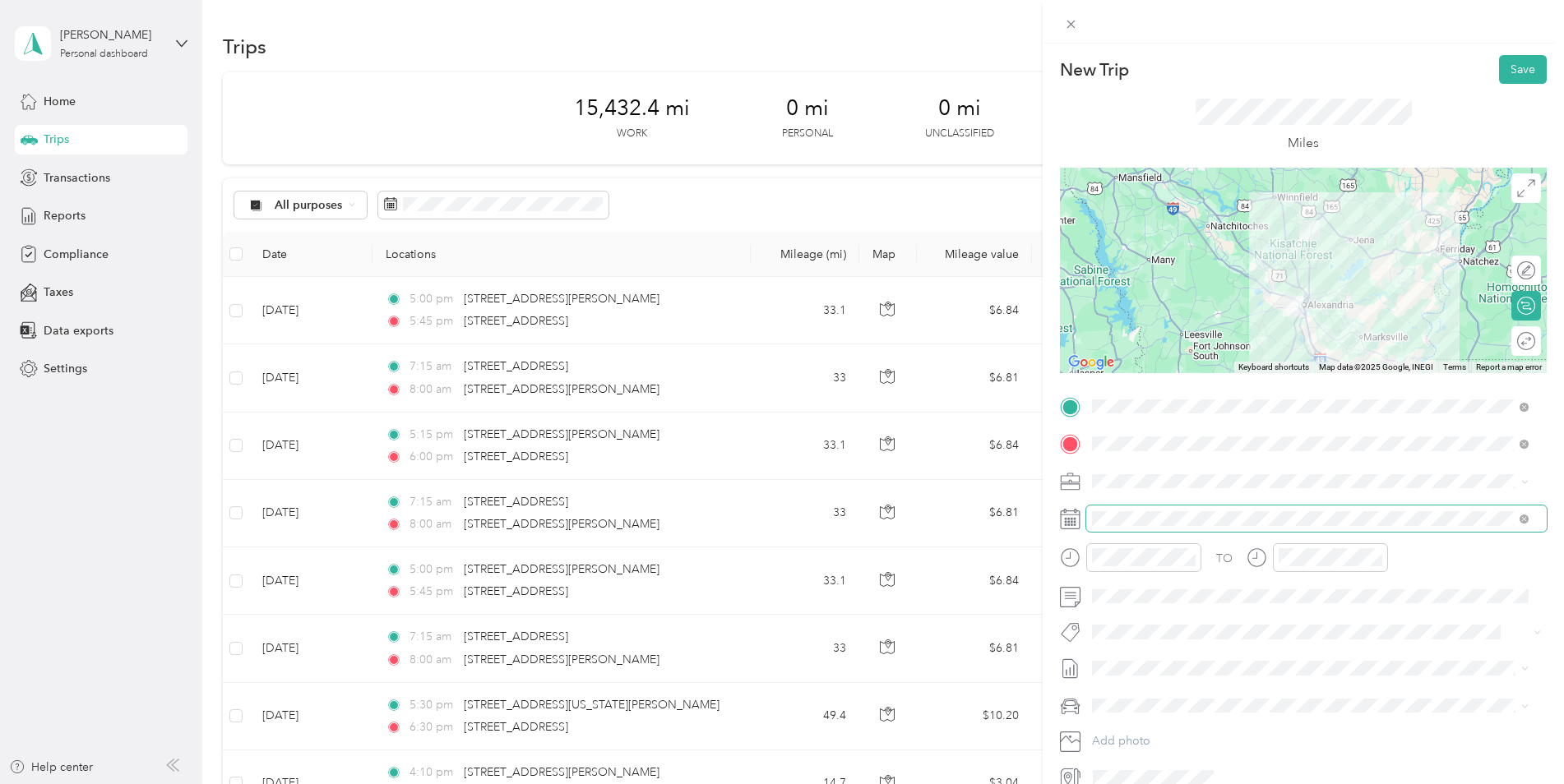
click at [1156, 529] on span at bounding box center [1316, 518] width 460 height 26
click at [1156, 527] on span at bounding box center [1316, 518] width 460 height 26
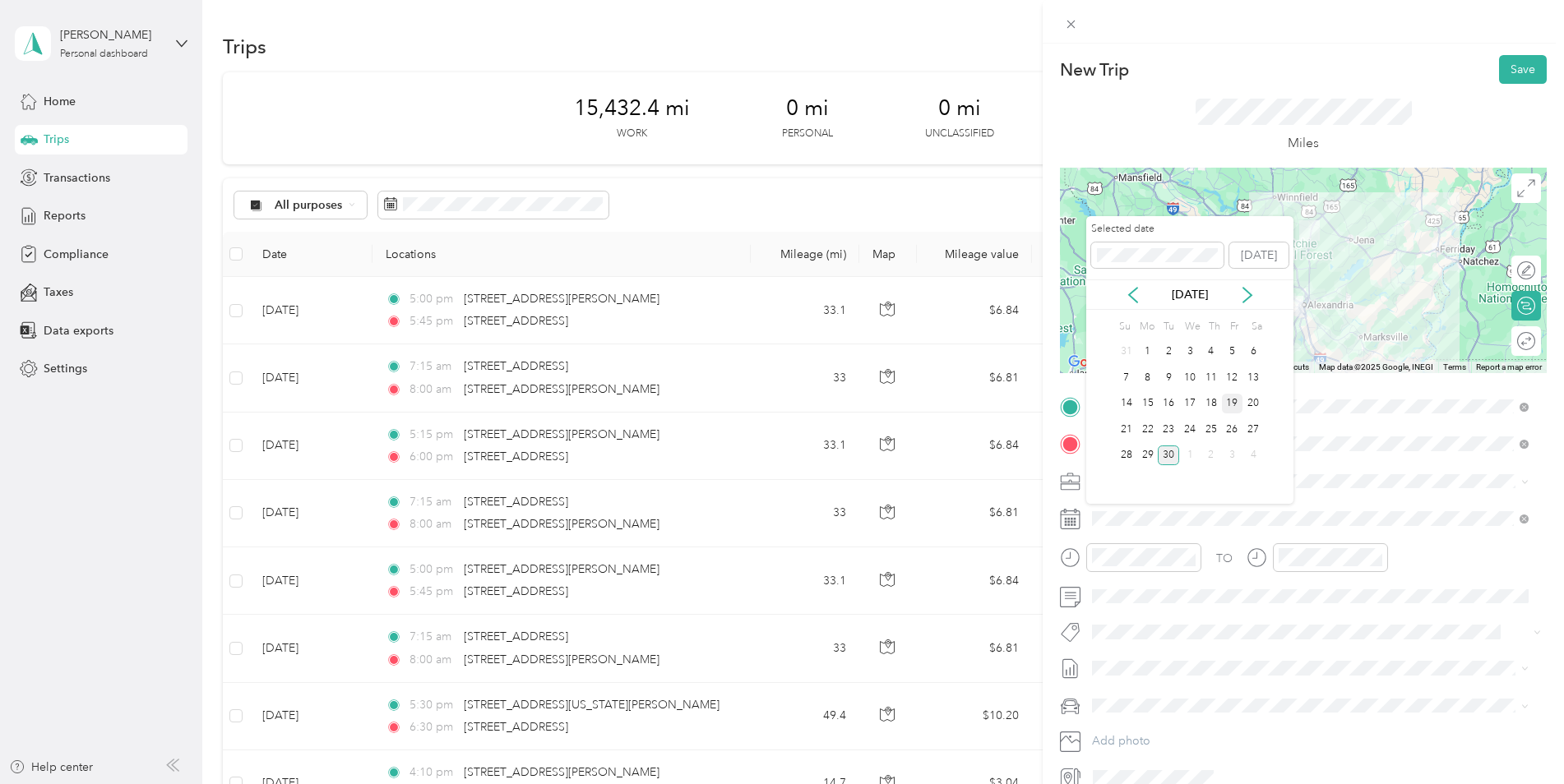
click at [1234, 401] on div "19" at bounding box center [1233, 403] width 22 height 21
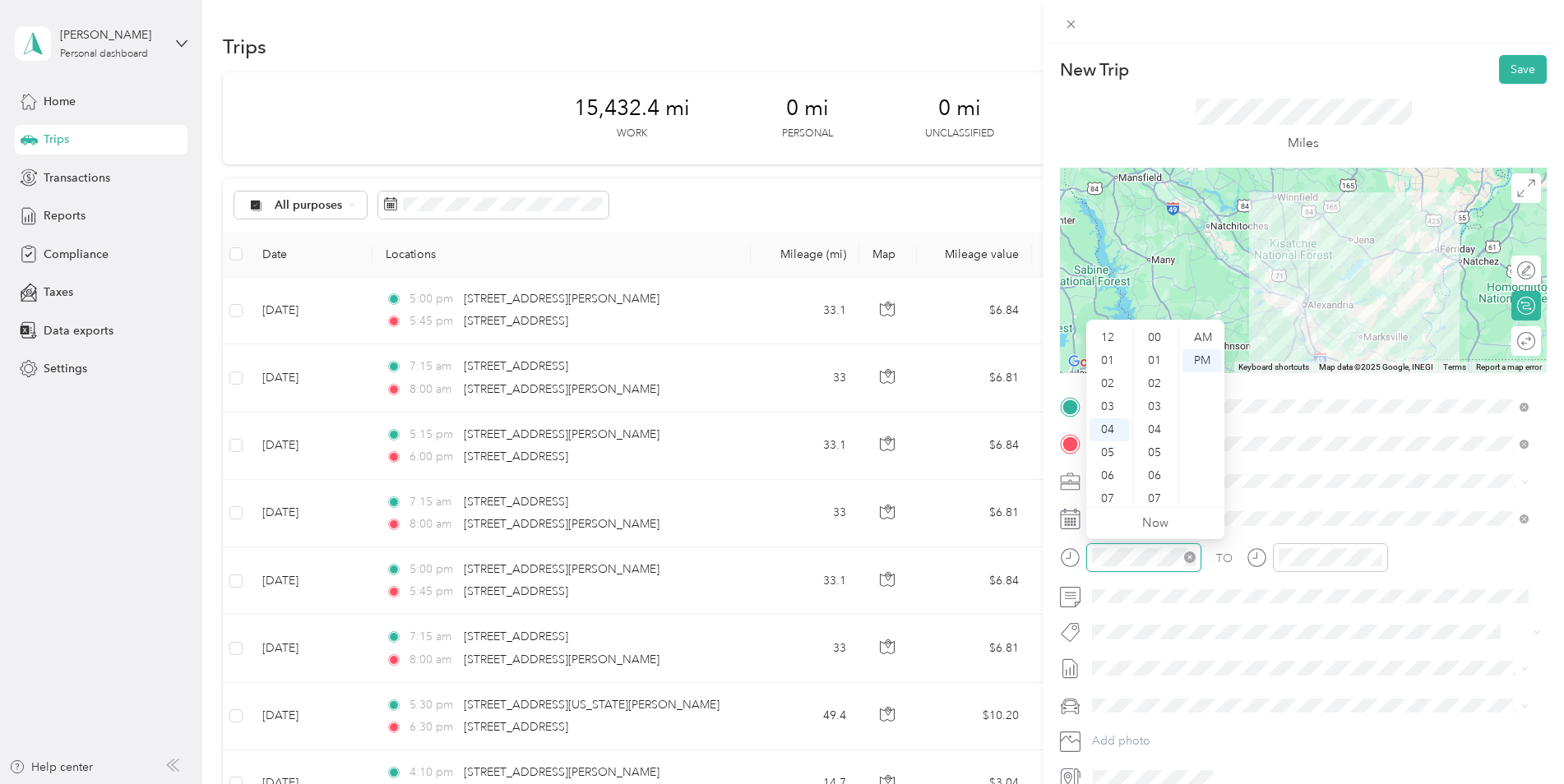
scroll to position [782, 0]
click at [1113, 421] on div "08" at bounding box center [1110, 430] width 40 height 23
click at [1111, 402] on div "07" at bounding box center [1110, 400] width 40 height 23
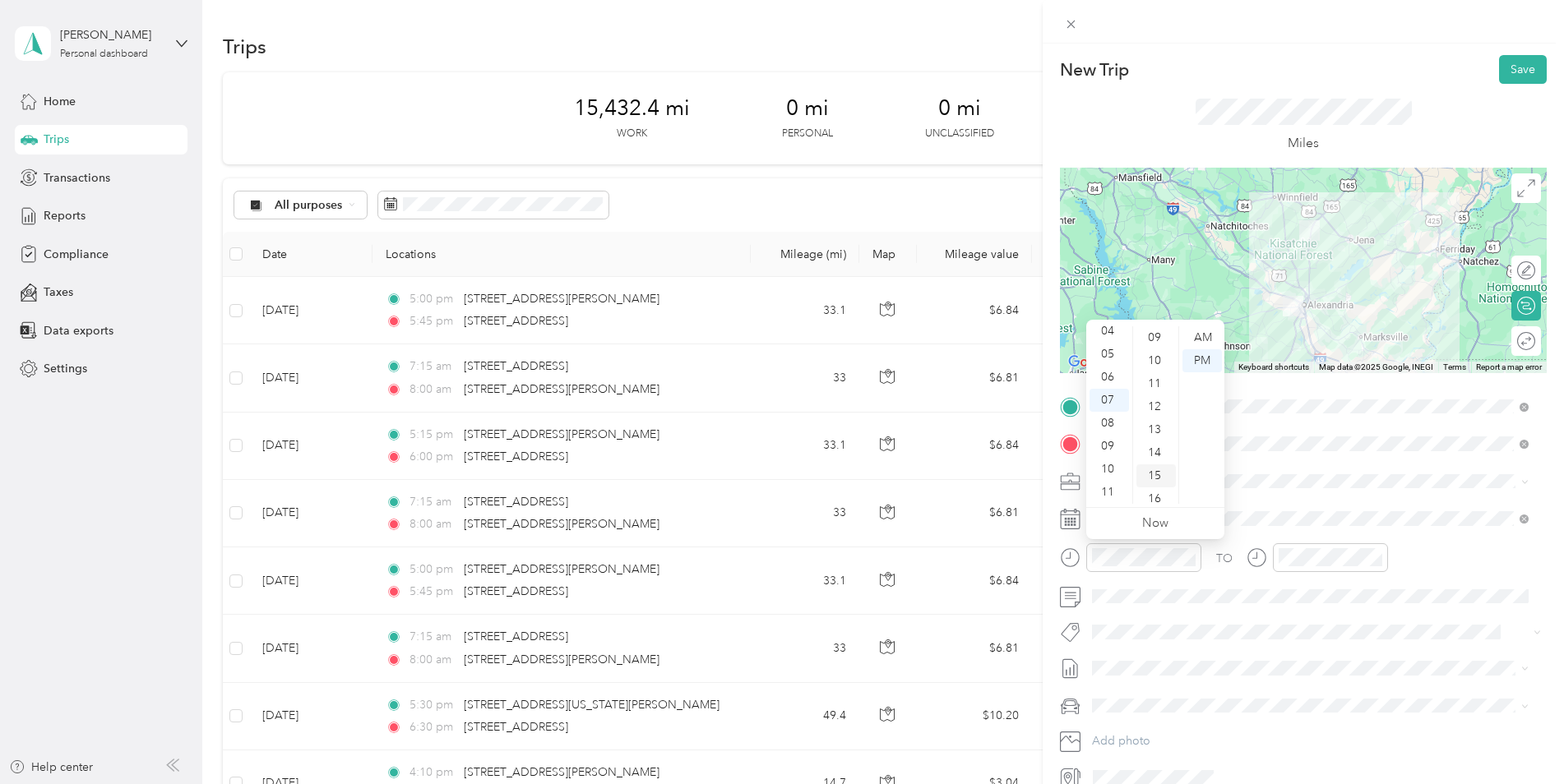
click at [1160, 478] on div "15" at bounding box center [1156, 476] width 40 height 23
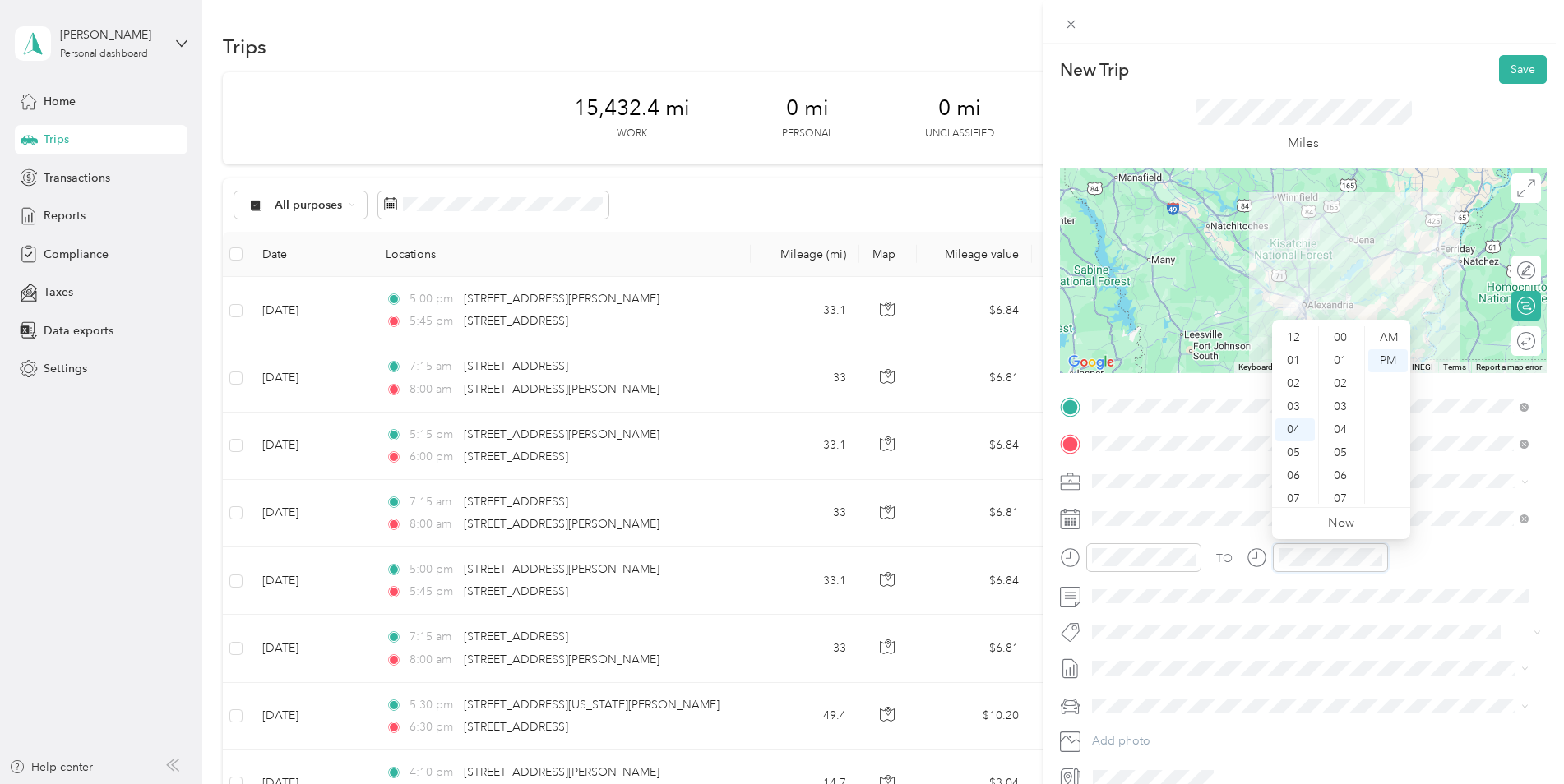
scroll to position [782, 0]
click at [1291, 433] on div "08" at bounding box center [1295, 430] width 40 height 23
click at [1343, 334] on div "00" at bounding box center [1342, 337] width 40 height 23
click at [1388, 339] on div "AM" at bounding box center [1389, 337] width 40 height 23
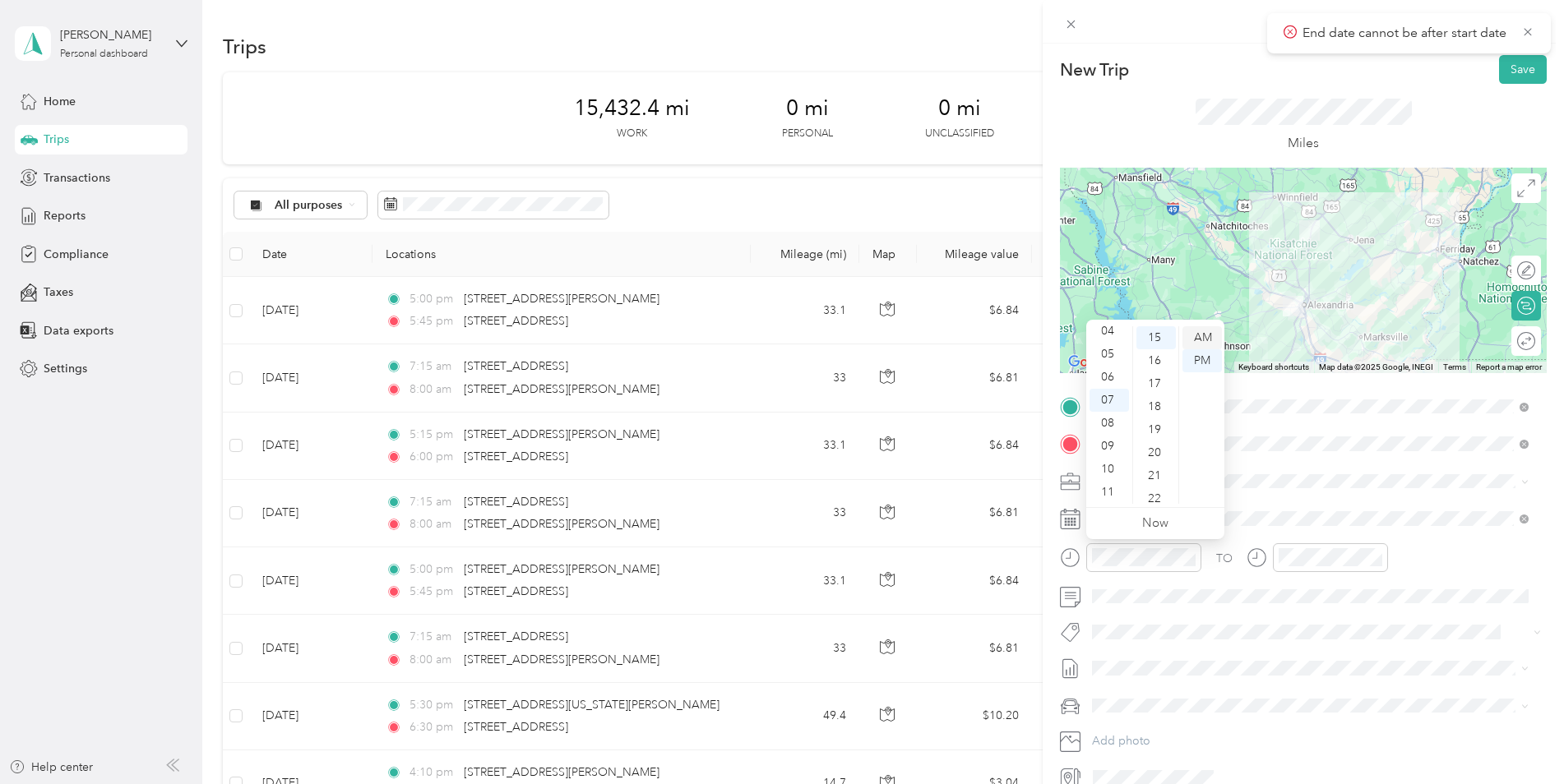
click at [1217, 331] on div "AM" at bounding box center [1202, 337] width 40 height 23
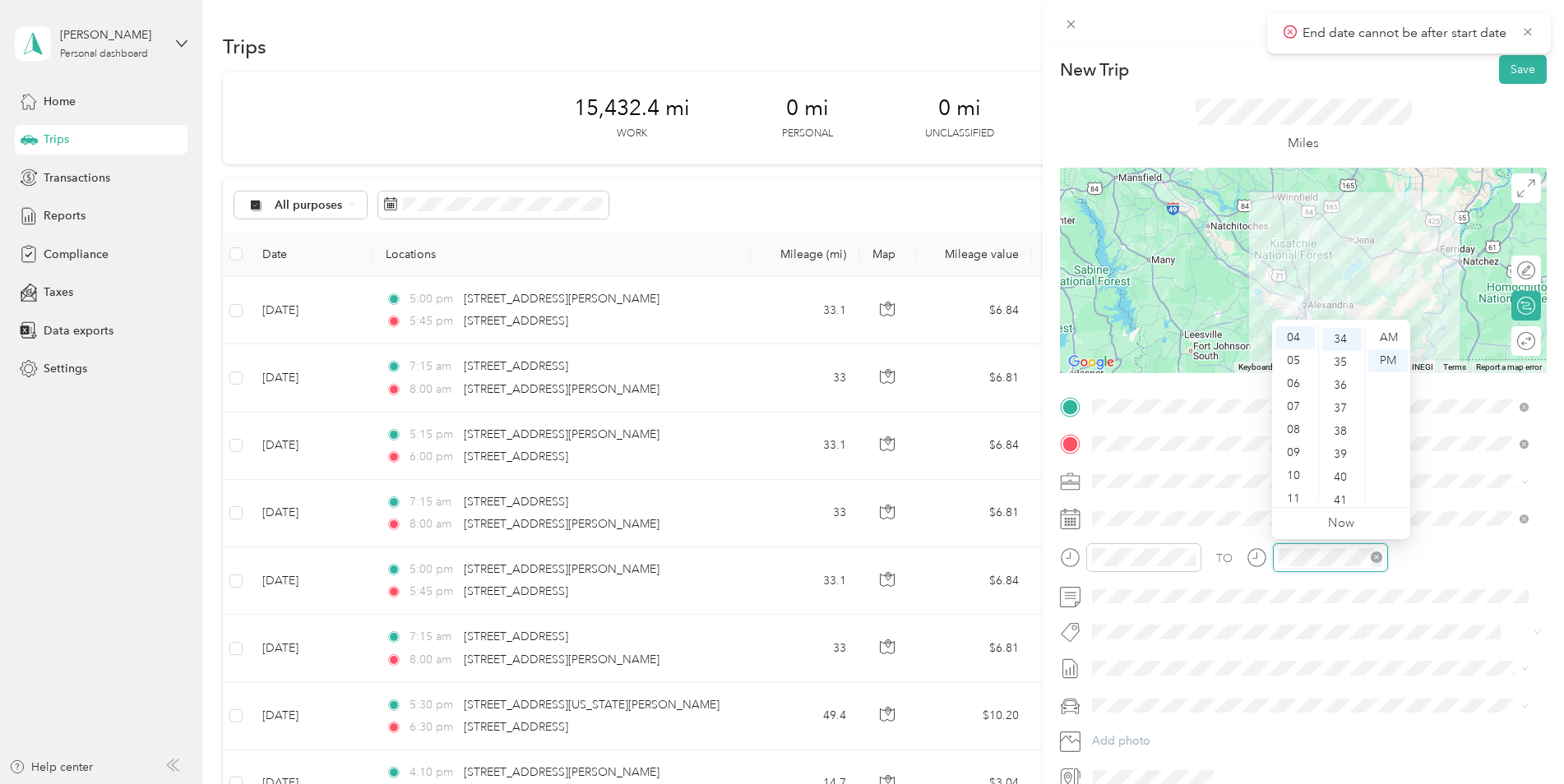
scroll to position [782, 0]
click at [1390, 339] on div "AM" at bounding box center [1389, 337] width 40 height 23
click at [1300, 429] on div "08" at bounding box center [1295, 430] width 40 height 23
click at [1337, 335] on div "00" at bounding box center [1342, 337] width 40 height 23
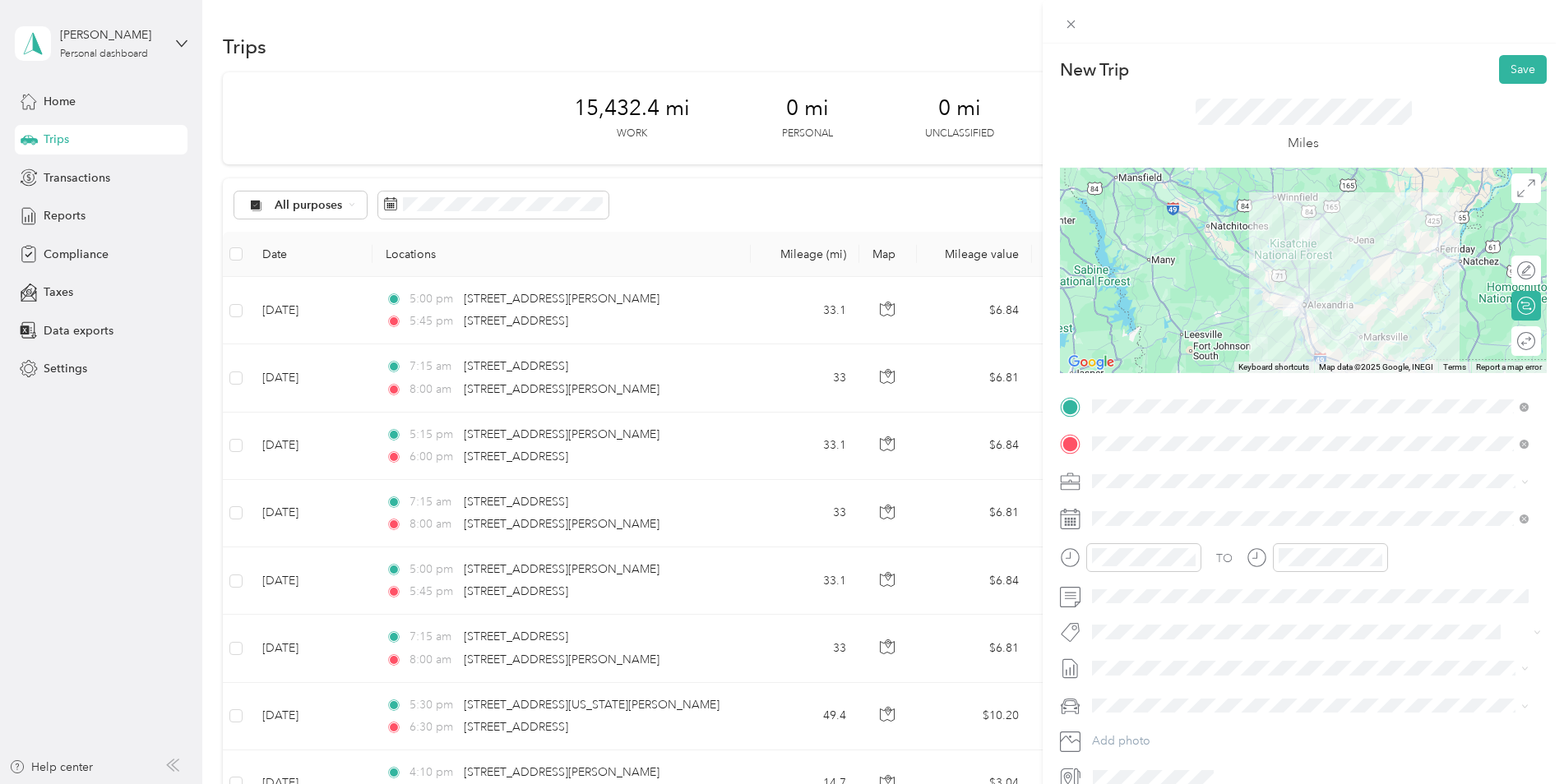
click at [1172, 695] on span at bounding box center [1316, 705] width 460 height 26
click at [1162, 728] on div "Kia K5" at bounding box center [1311, 734] width 425 height 17
click at [1505, 64] on button "Save" at bounding box center [1522, 70] width 48 height 29
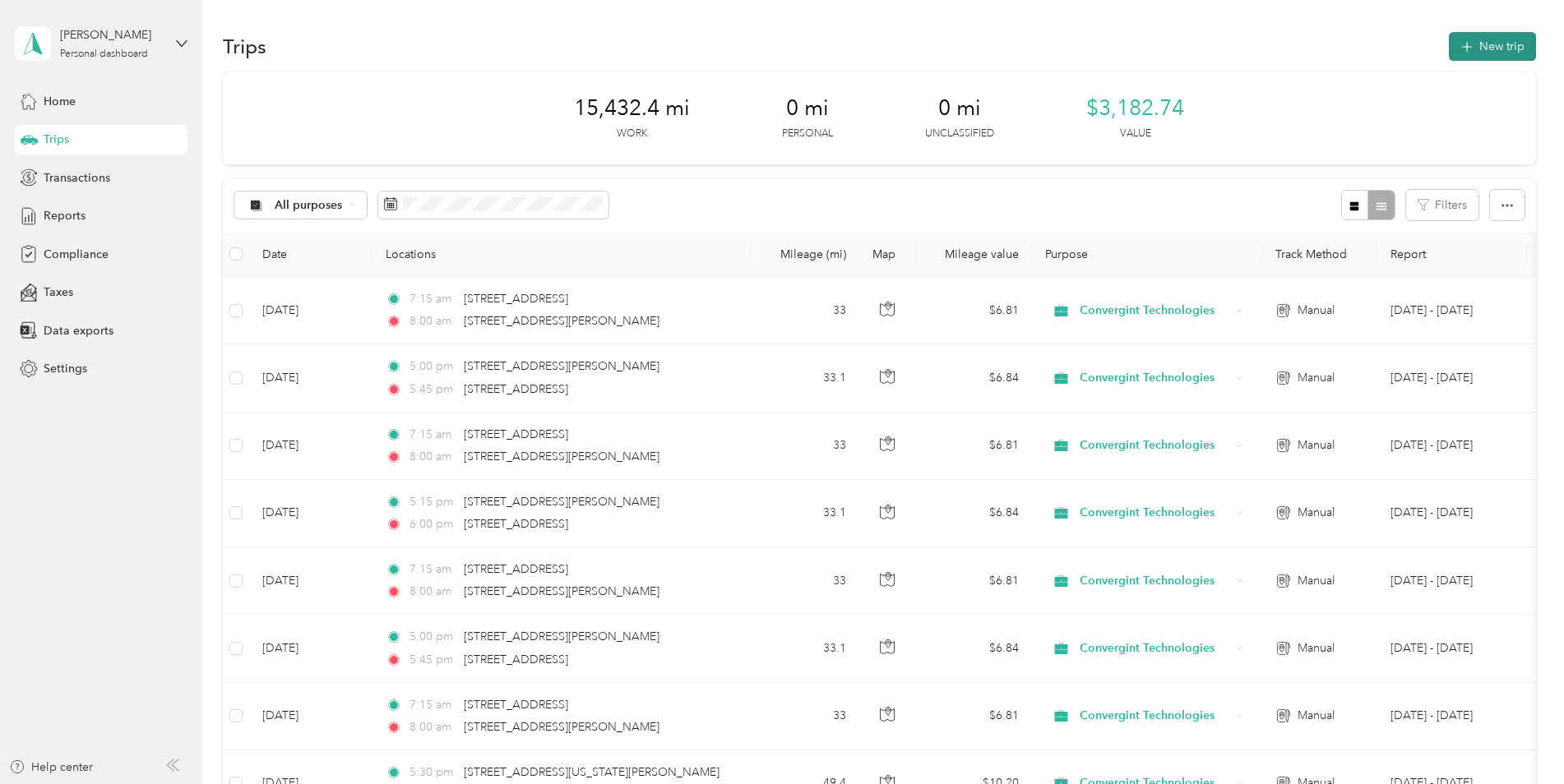
click at [1502, 47] on button "New trip" at bounding box center [1493, 46] width 87 height 29
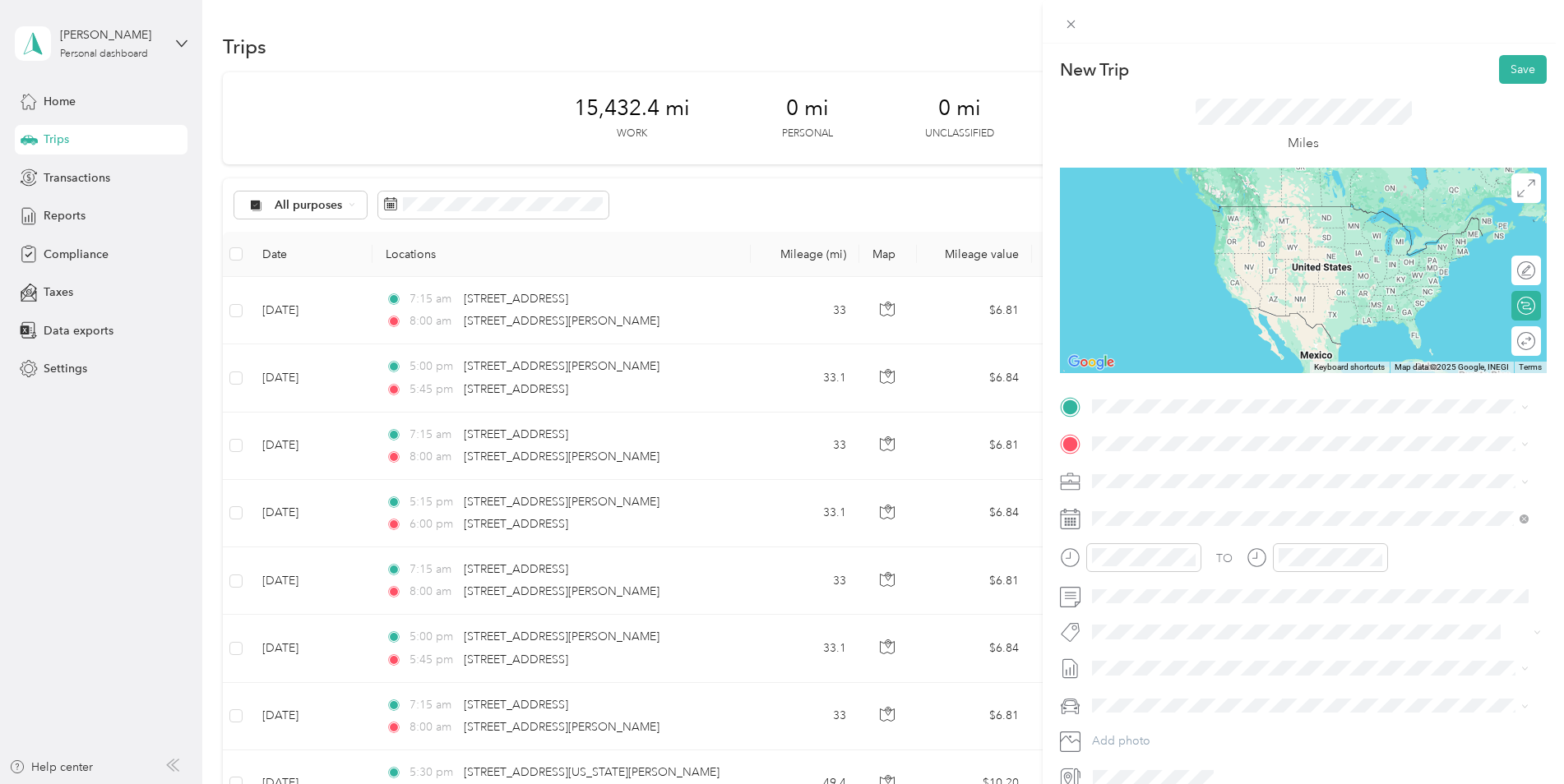
click at [1205, 468] on span "[STREET_ADDRESS][PERSON_NAME][US_STATE]" at bounding box center [1251, 461] width 256 height 14
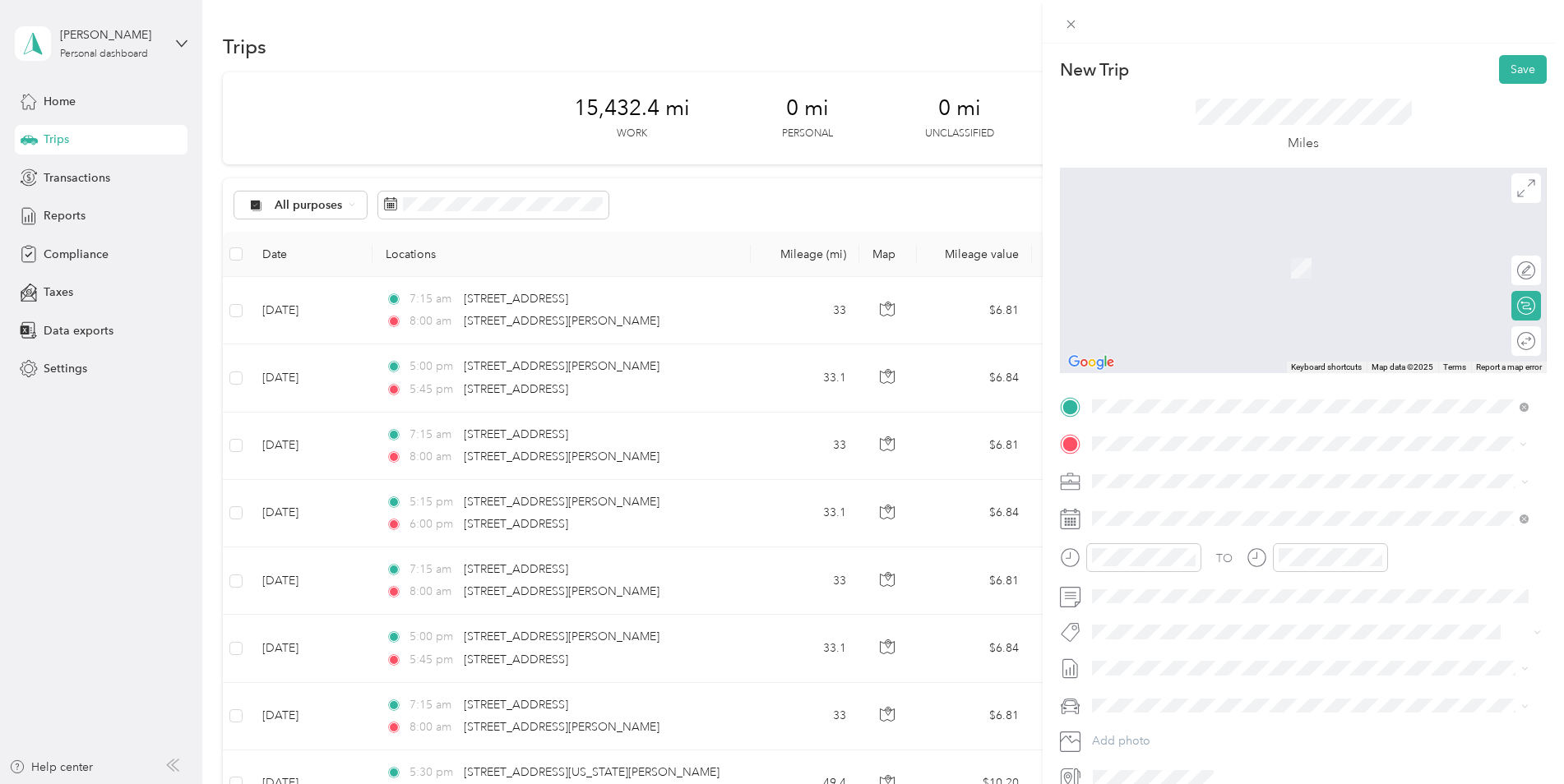
click at [1186, 511] on span "[STREET_ADDRESS][US_STATE]" at bounding box center [1206, 503] width 165 height 14
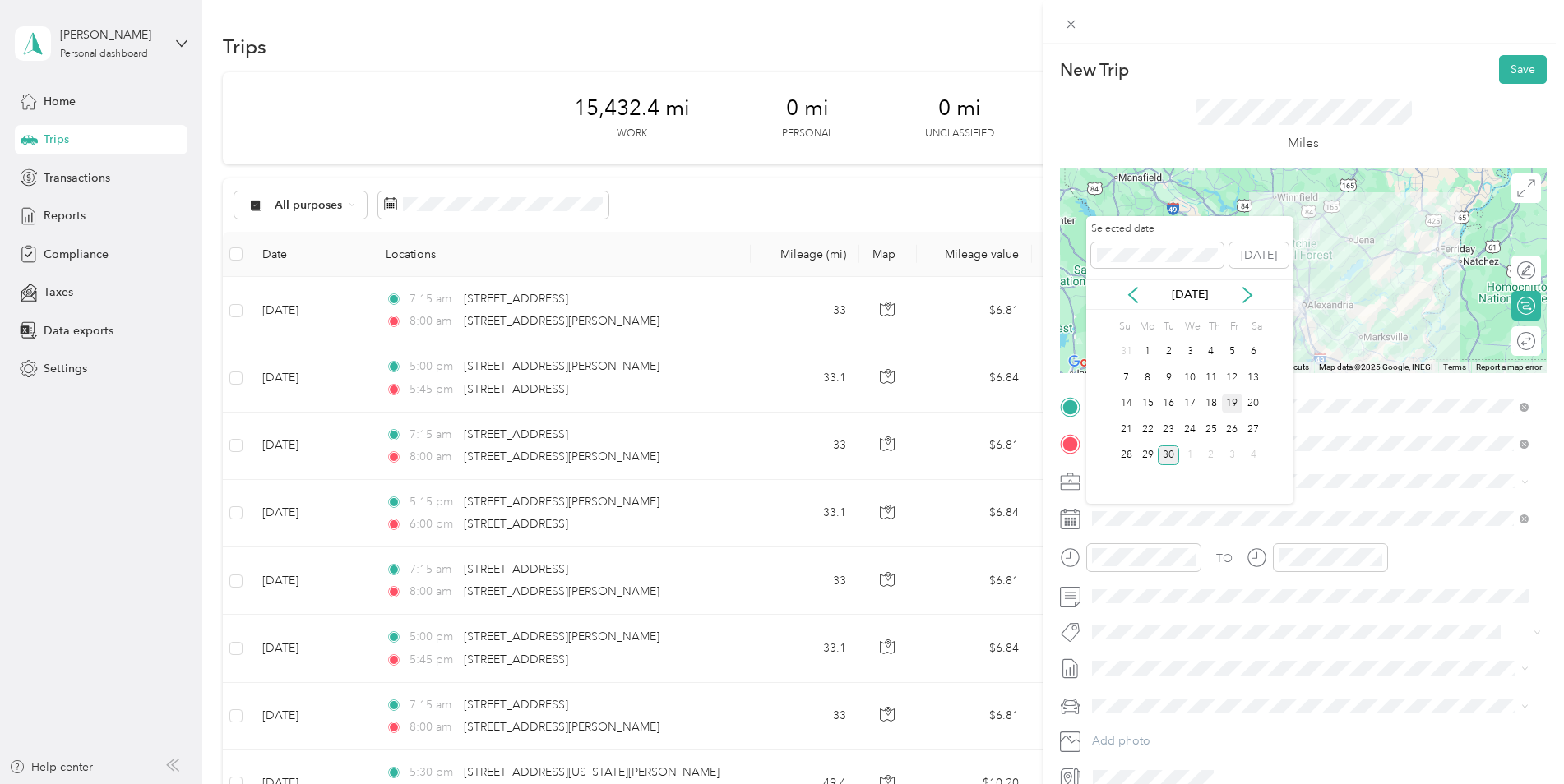
click at [1236, 403] on div "19" at bounding box center [1233, 403] width 22 height 21
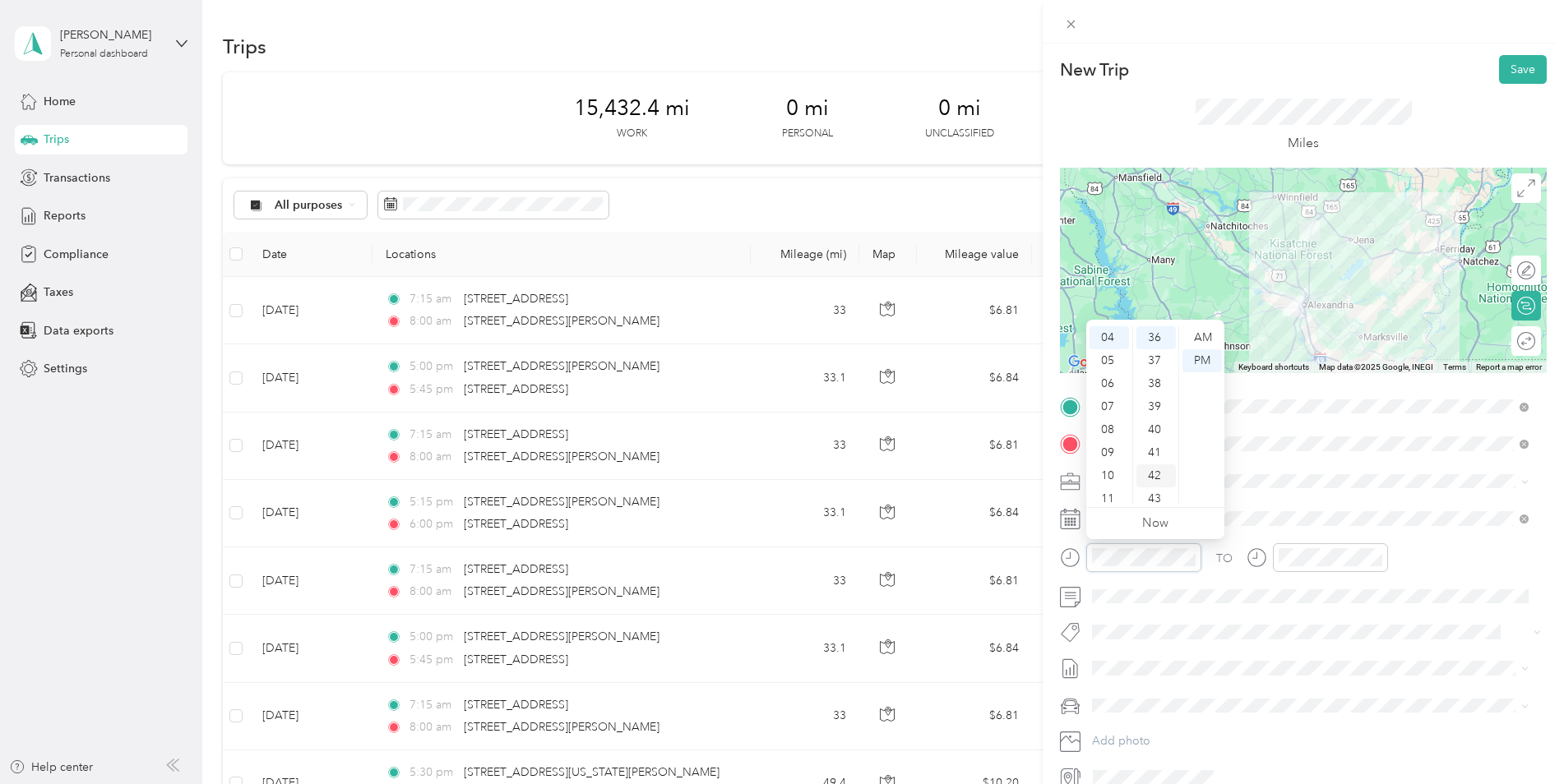
scroll to position [828, 0]
click at [1112, 362] on div "05" at bounding box center [1110, 360] width 40 height 23
click at [1153, 334] on div "00" at bounding box center [1156, 337] width 40 height 23
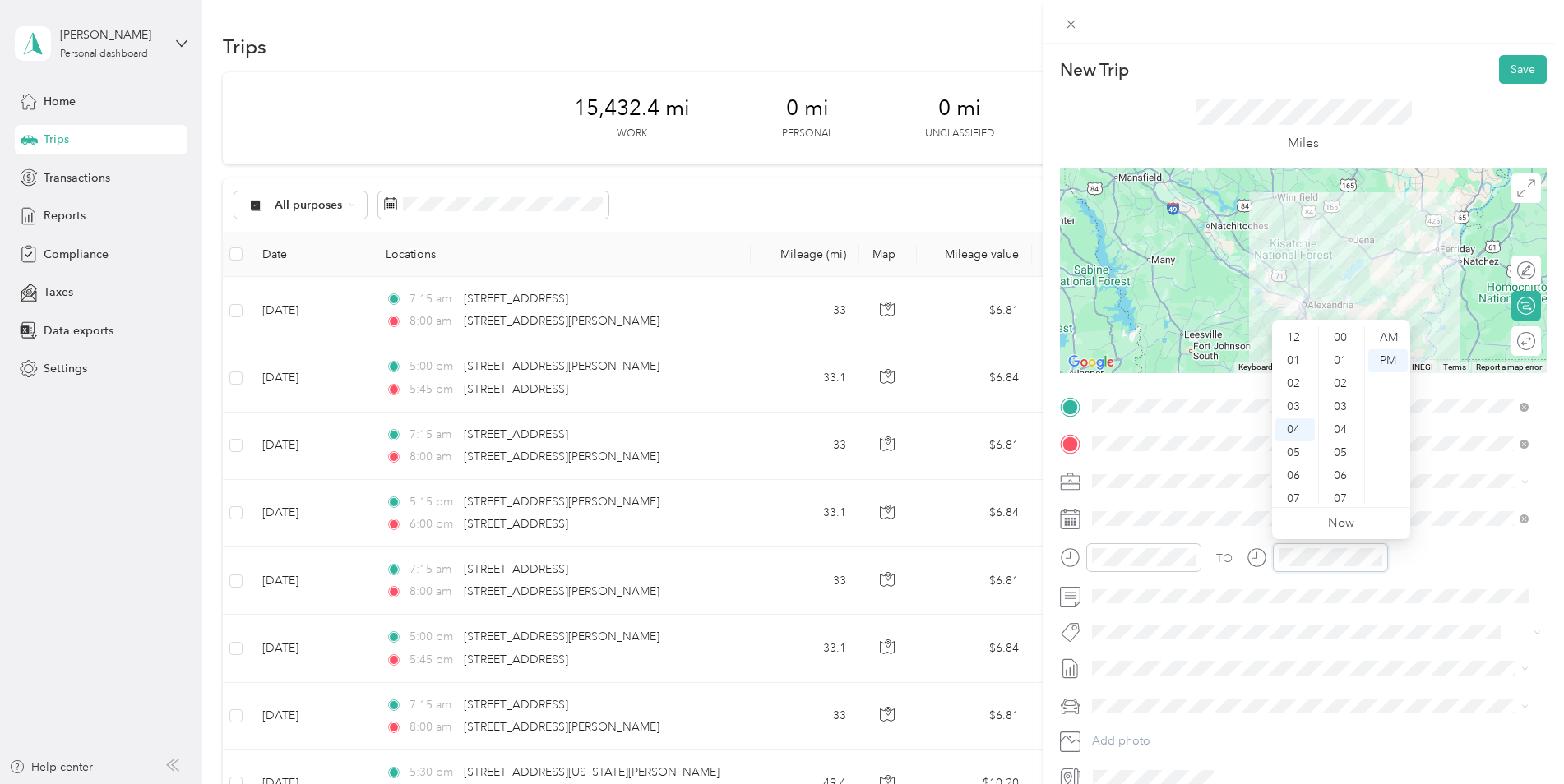
scroll to position [828, 0]
click at [1294, 362] on div "05" at bounding box center [1295, 360] width 40 height 23
click at [1335, 460] on div "45" at bounding box center [1342, 462] width 40 height 23
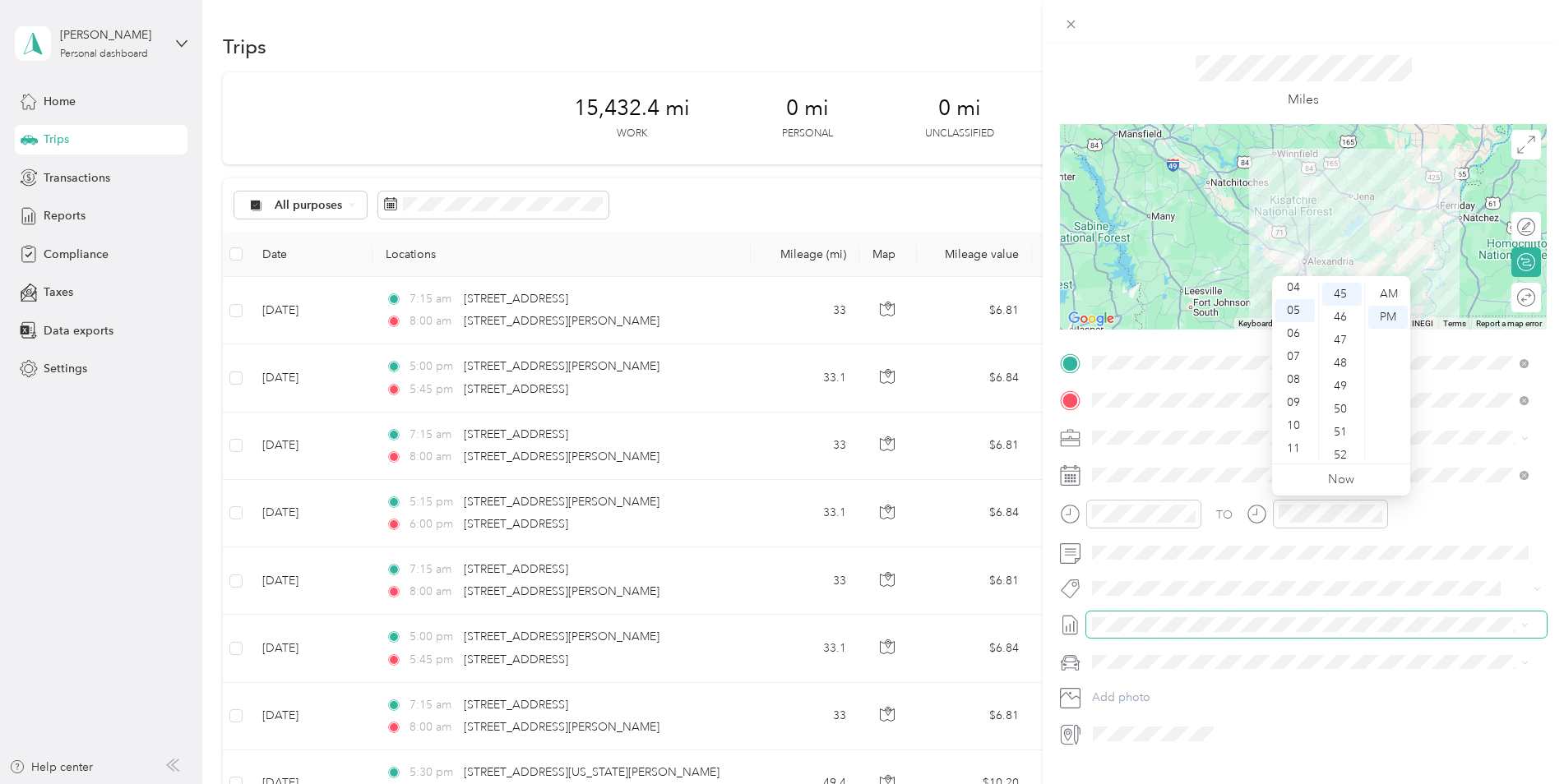
scroll to position [79, 0]
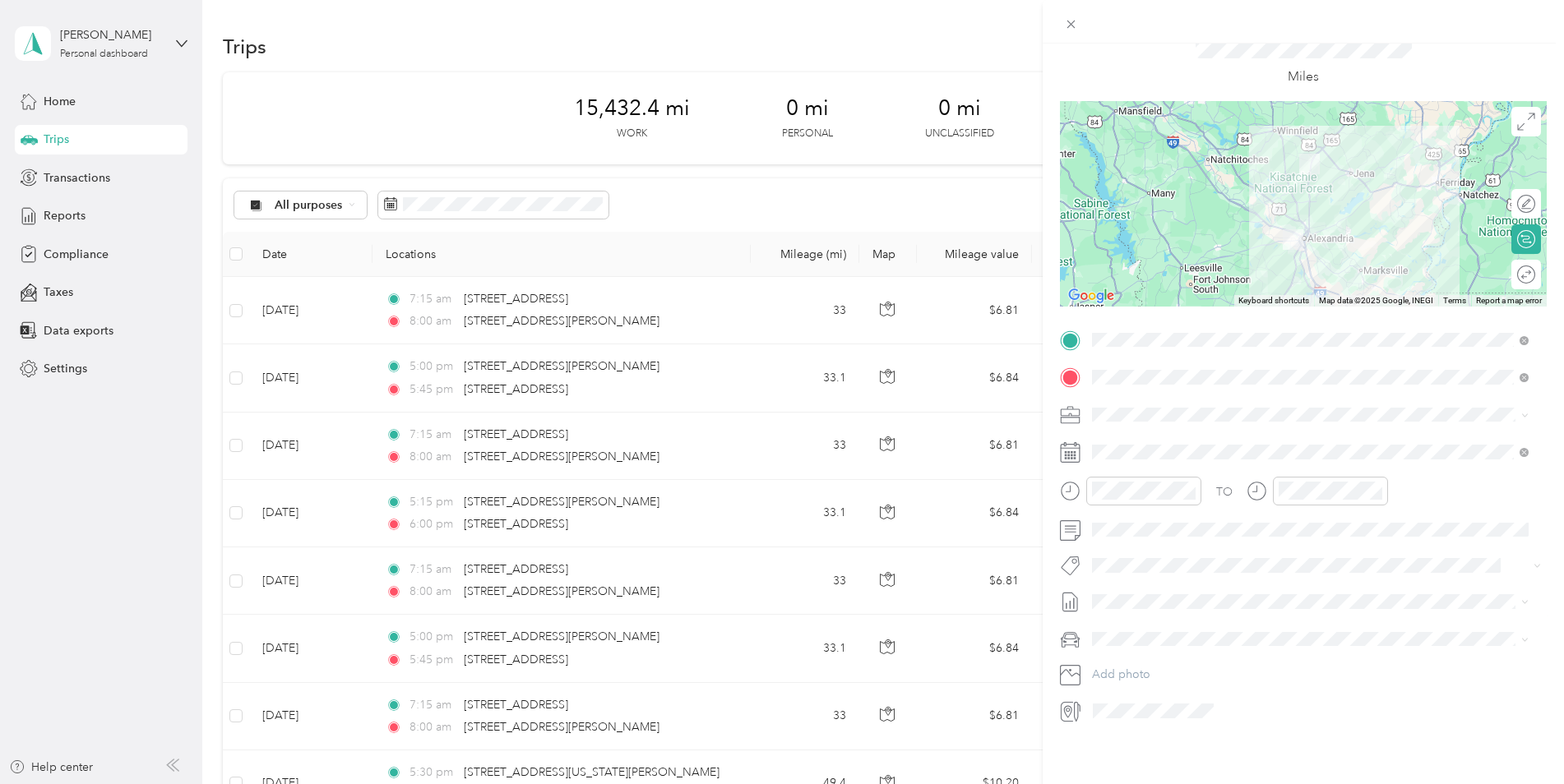
click at [1181, 650] on div "Kia K5" at bounding box center [1311, 655] width 425 height 17
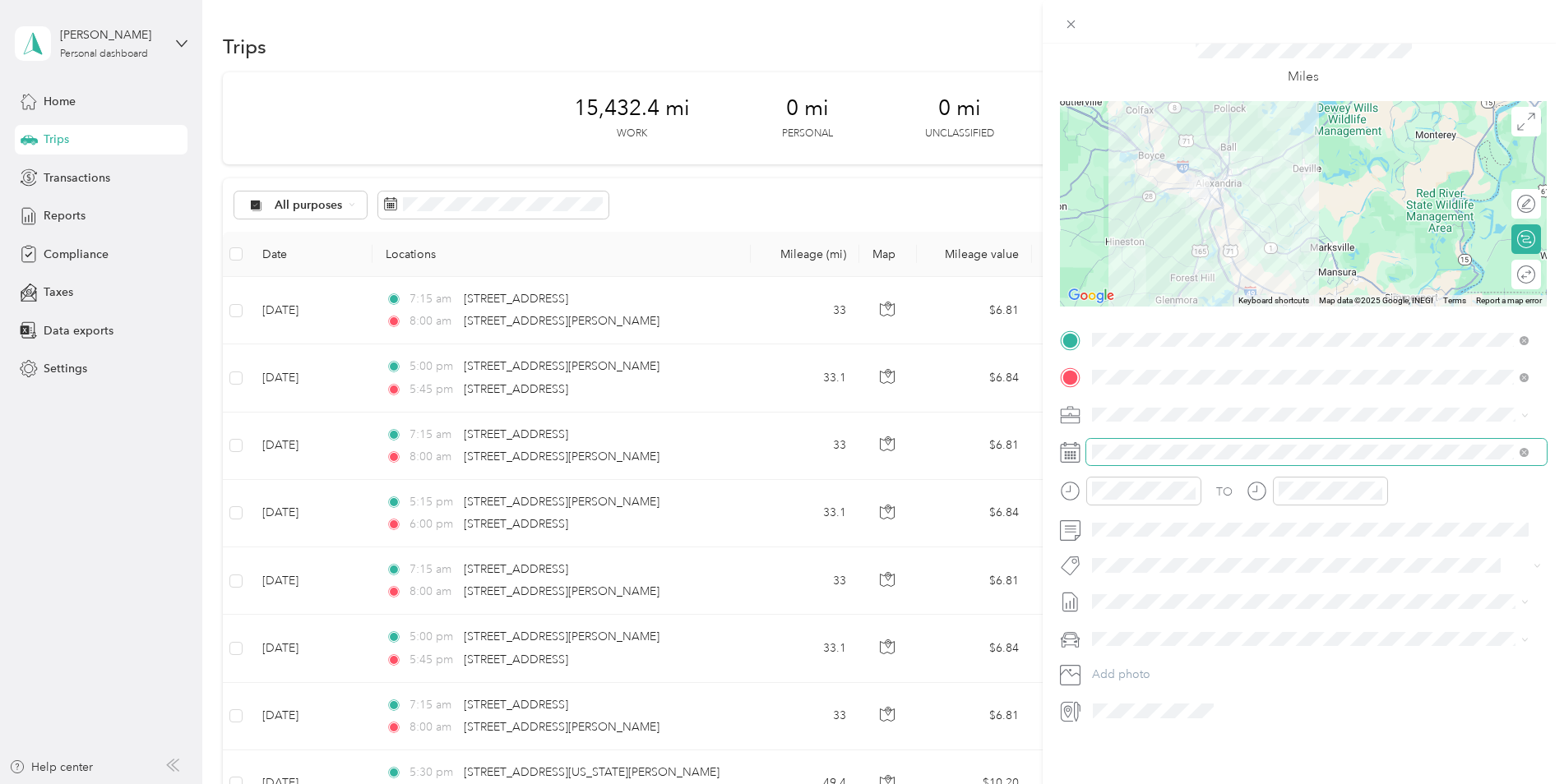
scroll to position [0, 0]
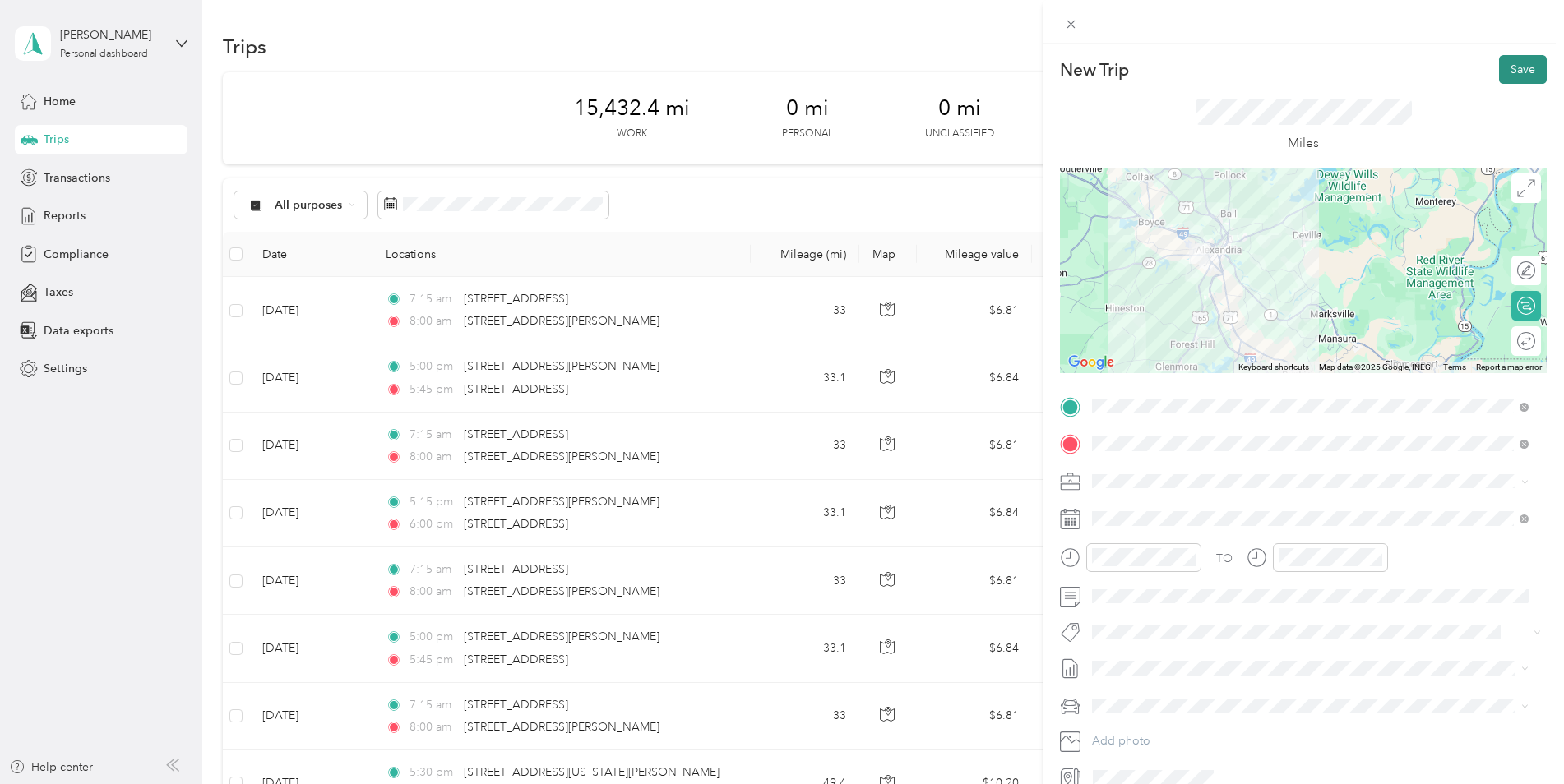
click at [1515, 68] on button "Save" at bounding box center [1522, 70] width 48 height 29
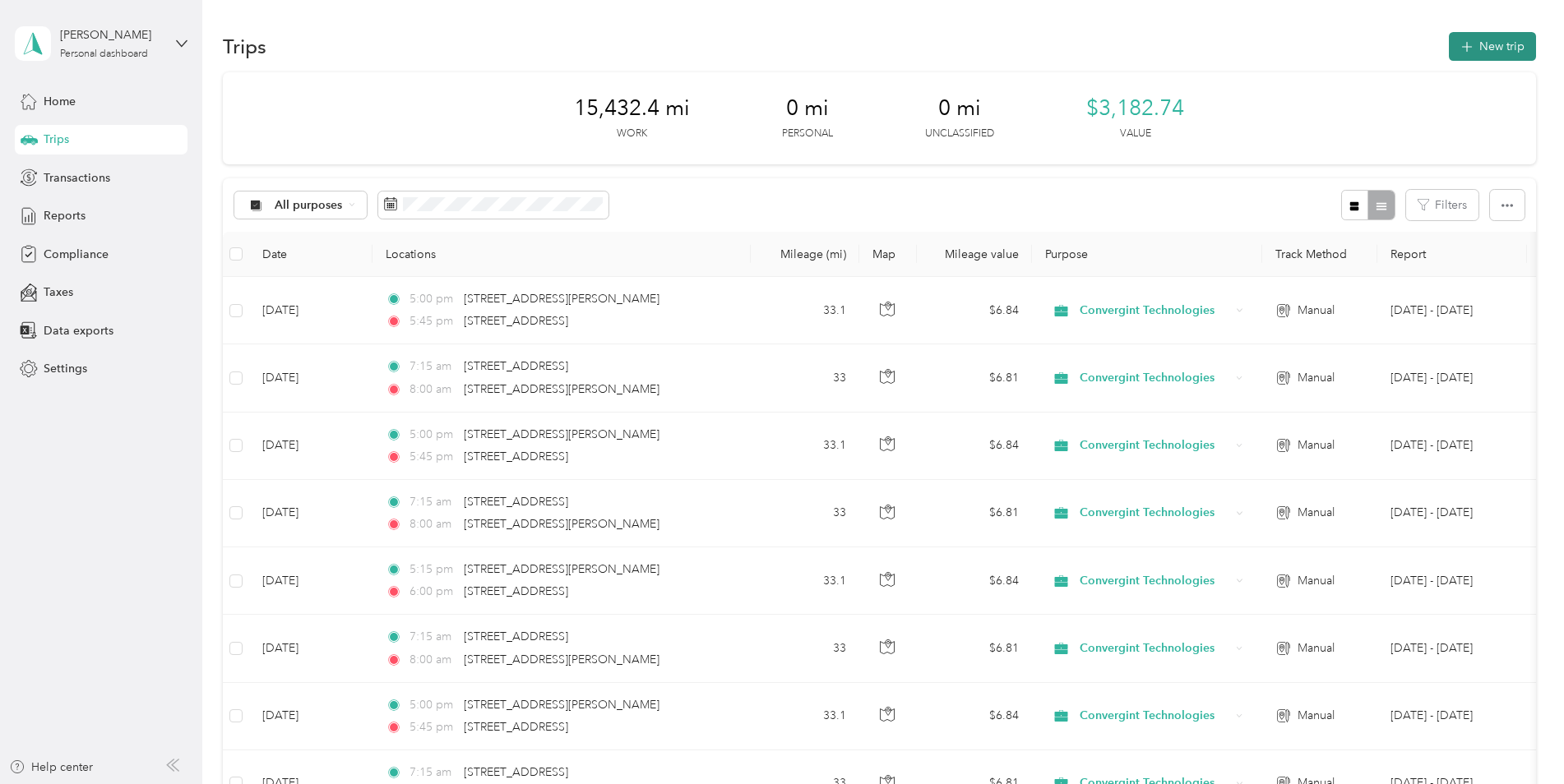
click at [1487, 41] on button "New trip" at bounding box center [1493, 46] width 87 height 29
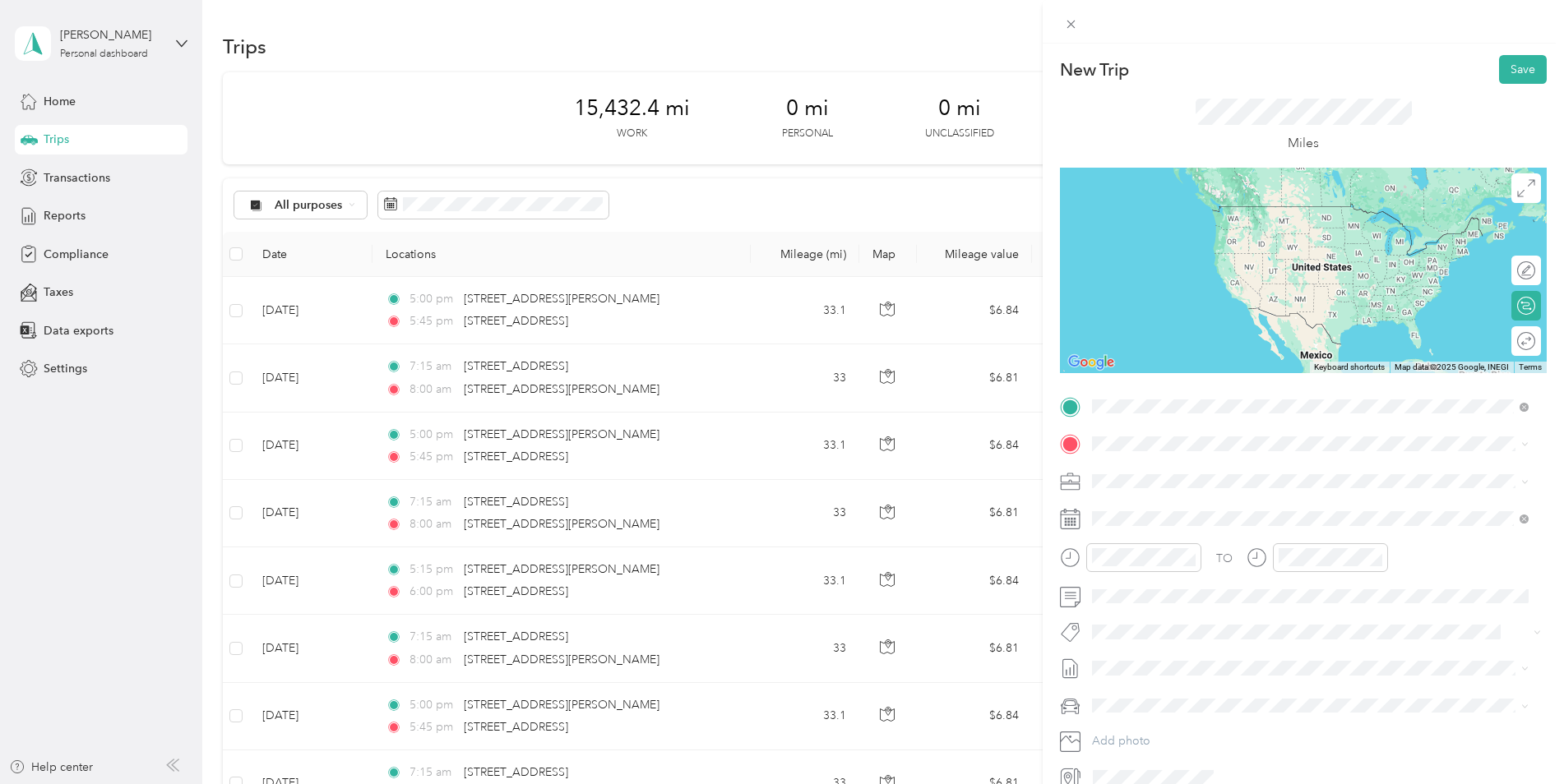
click at [1183, 457] on div "[STREET_ADDRESS][US_STATE]" at bounding box center [1311, 467] width 425 height 23
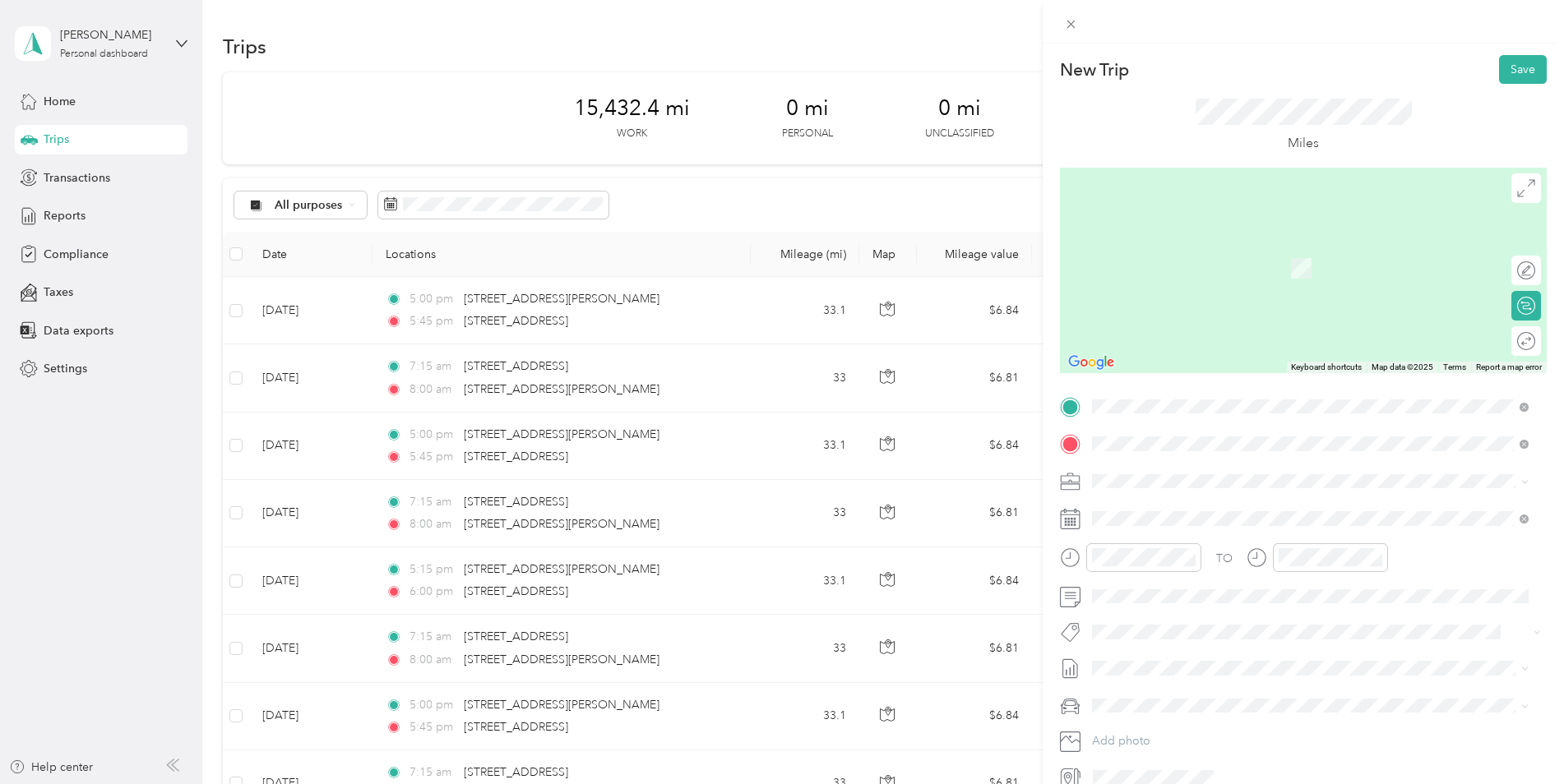
click at [1185, 504] on span "[STREET_ADDRESS][PERSON_NAME][US_STATE]" at bounding box center [1251, 503] width 256 height 14
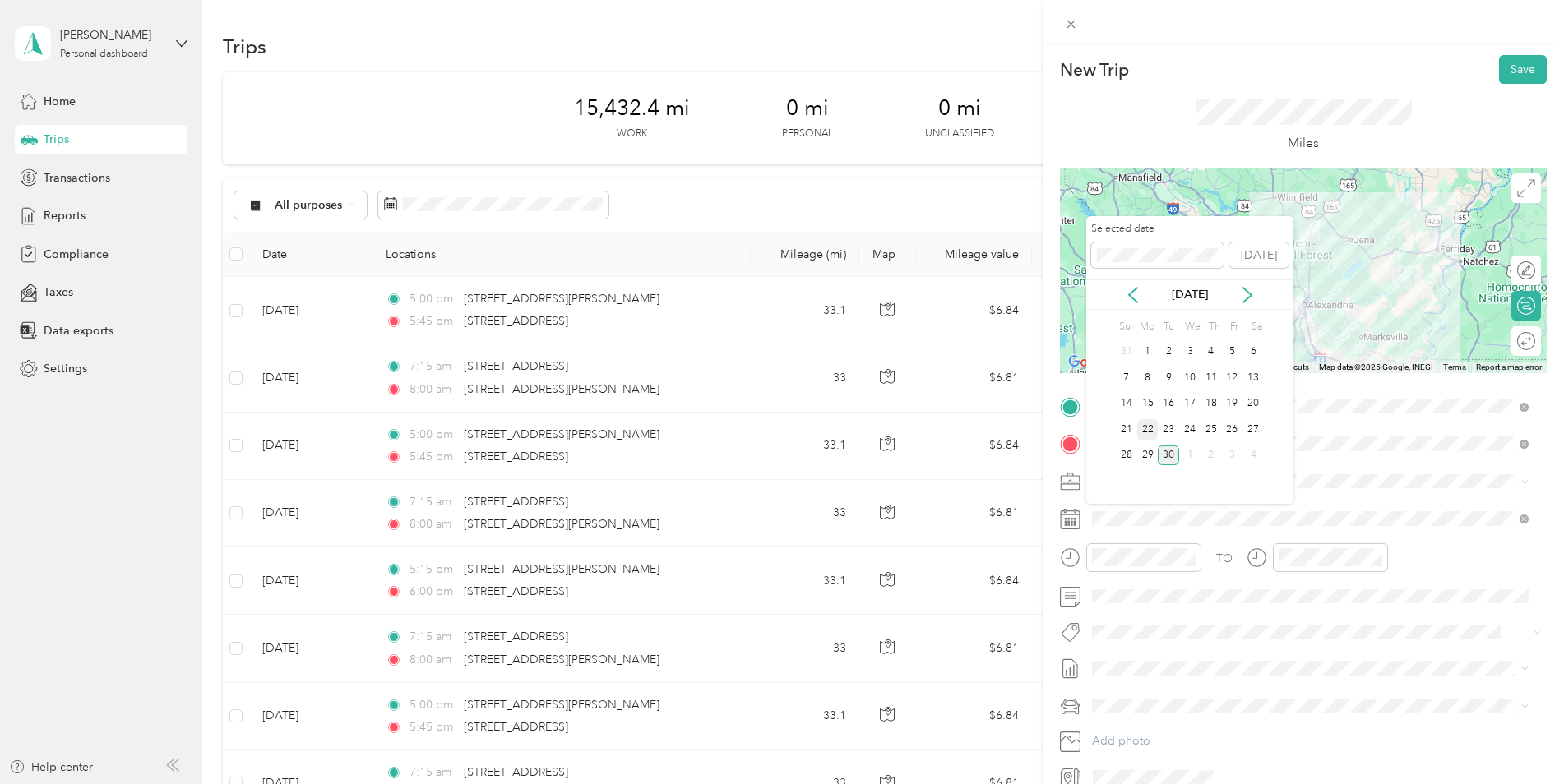
click at [1150, 430] on div "22" at bounding box center [1148, 430] width 22 height 21
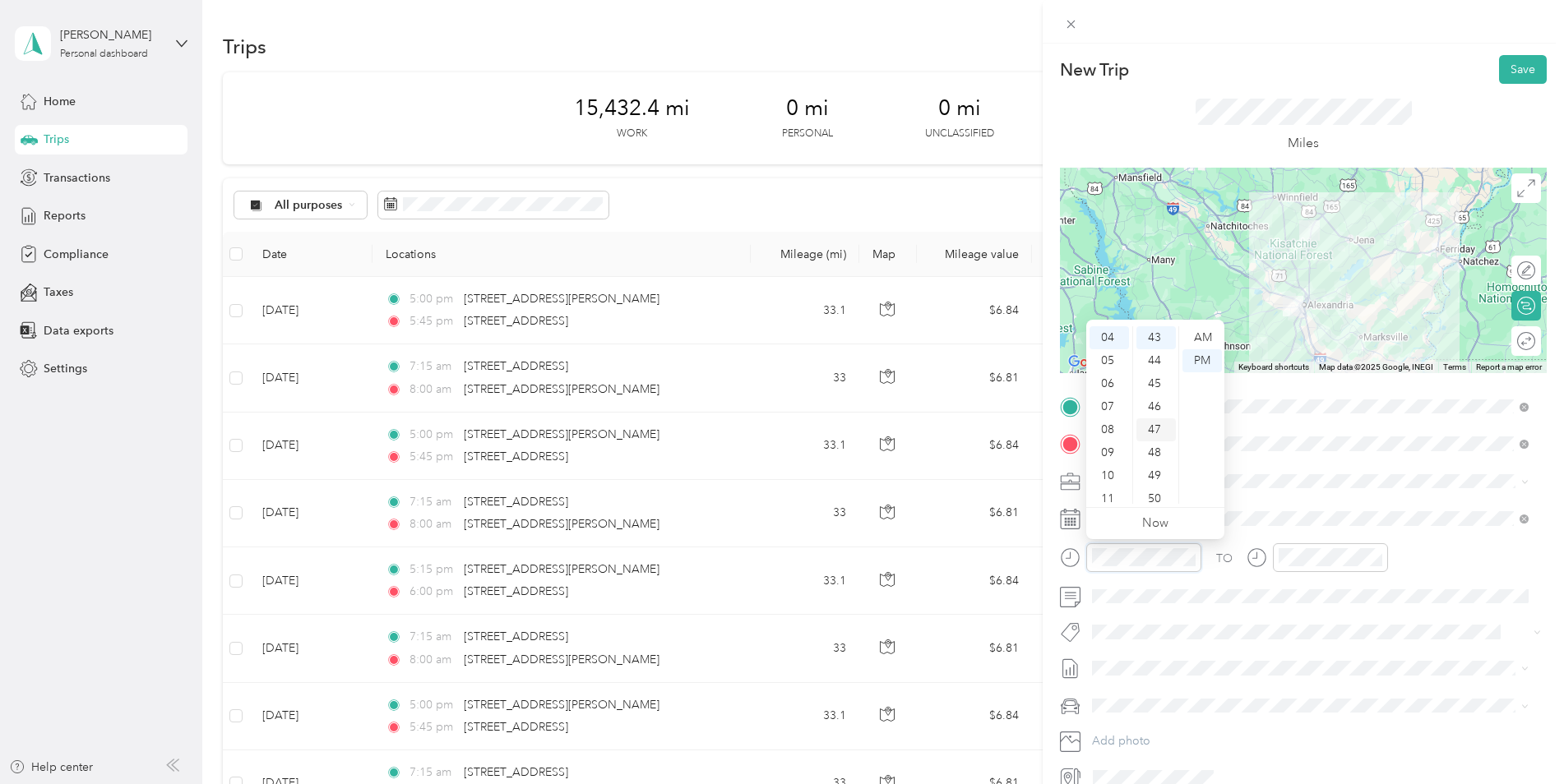
scroll to position [990, 0]
click at [1113, 408] on div "07" at bounding box center [1110, 406] width 40 height 23
click at [1154, 436] on div "15" at bounding box center [1156, 432] width 40 height 23
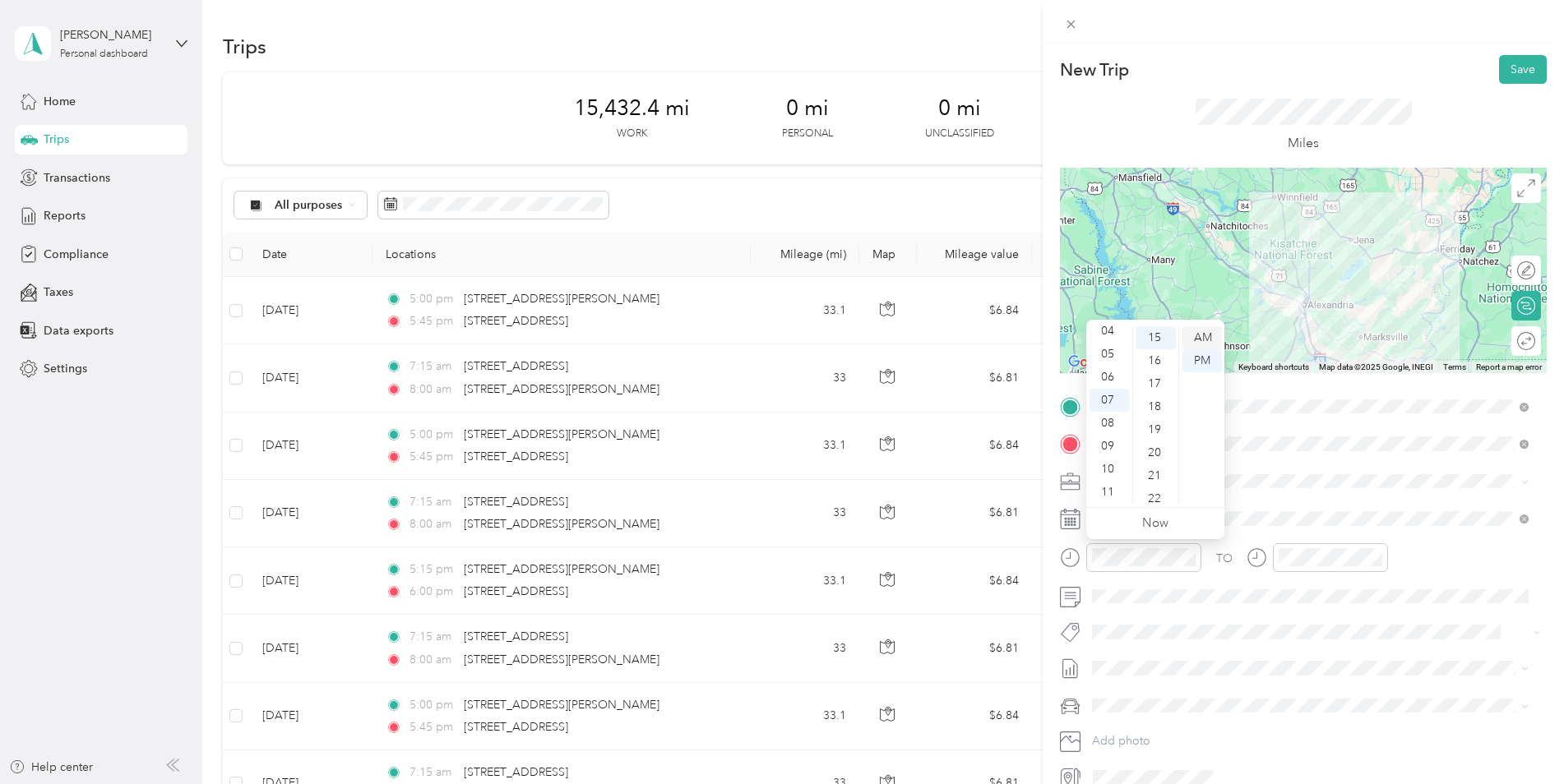
click at [1199, 335] on div "AM" at bounding box center [1202, 337] width 40 height 23
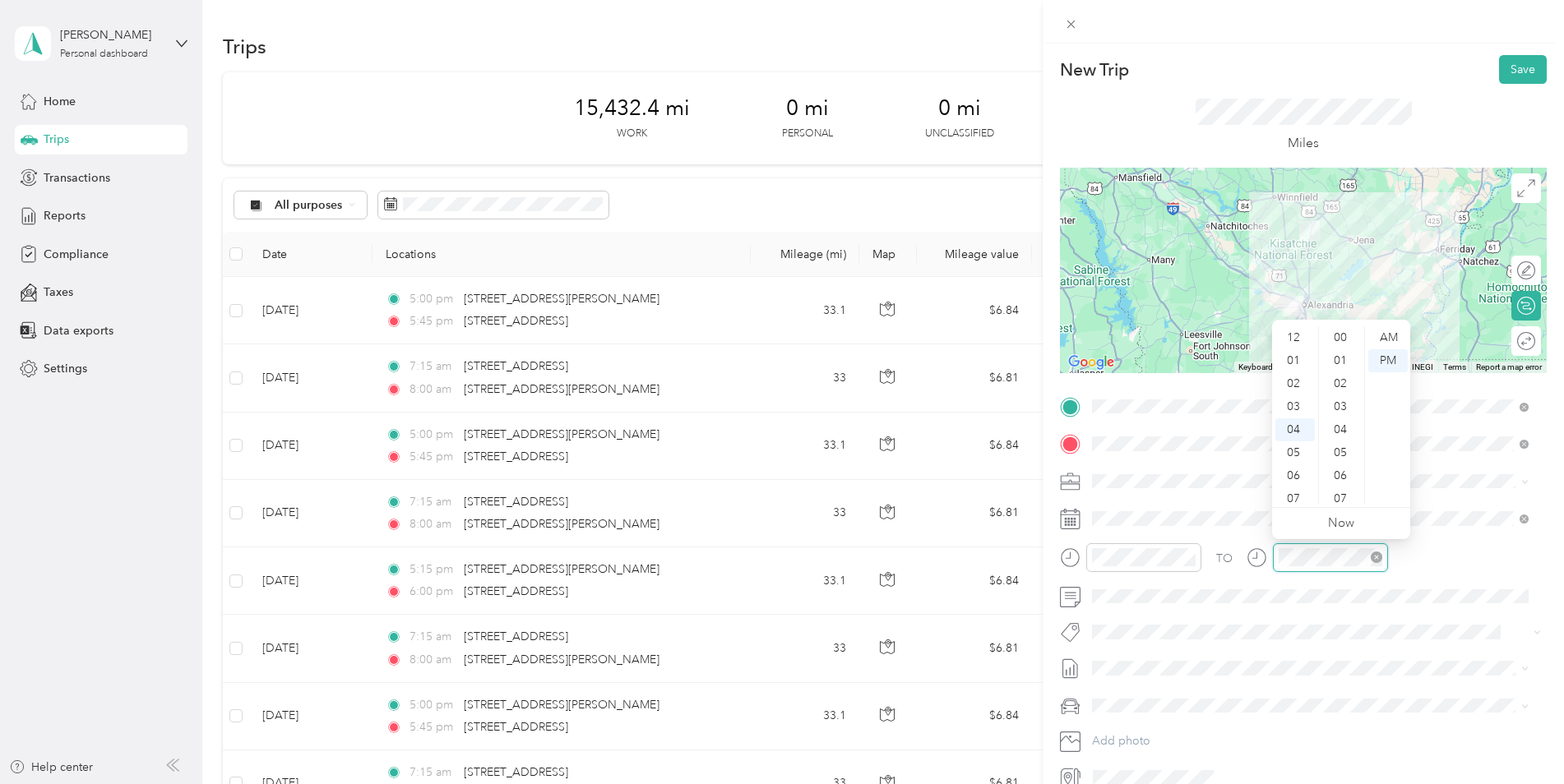
scroll to position [990, 0]
click at [1294, 420] on ul "12 01 02 03 04 05 06 07 08 09 10 11" at bounding box center [1294, 415] width 46 height 177
click at [1295, 429] on div "08" at bounding box center [1295, 430] width 40 height 23
click at [1342, 339] on div "00" at bounding box center [1342, 337] width 40 height 23
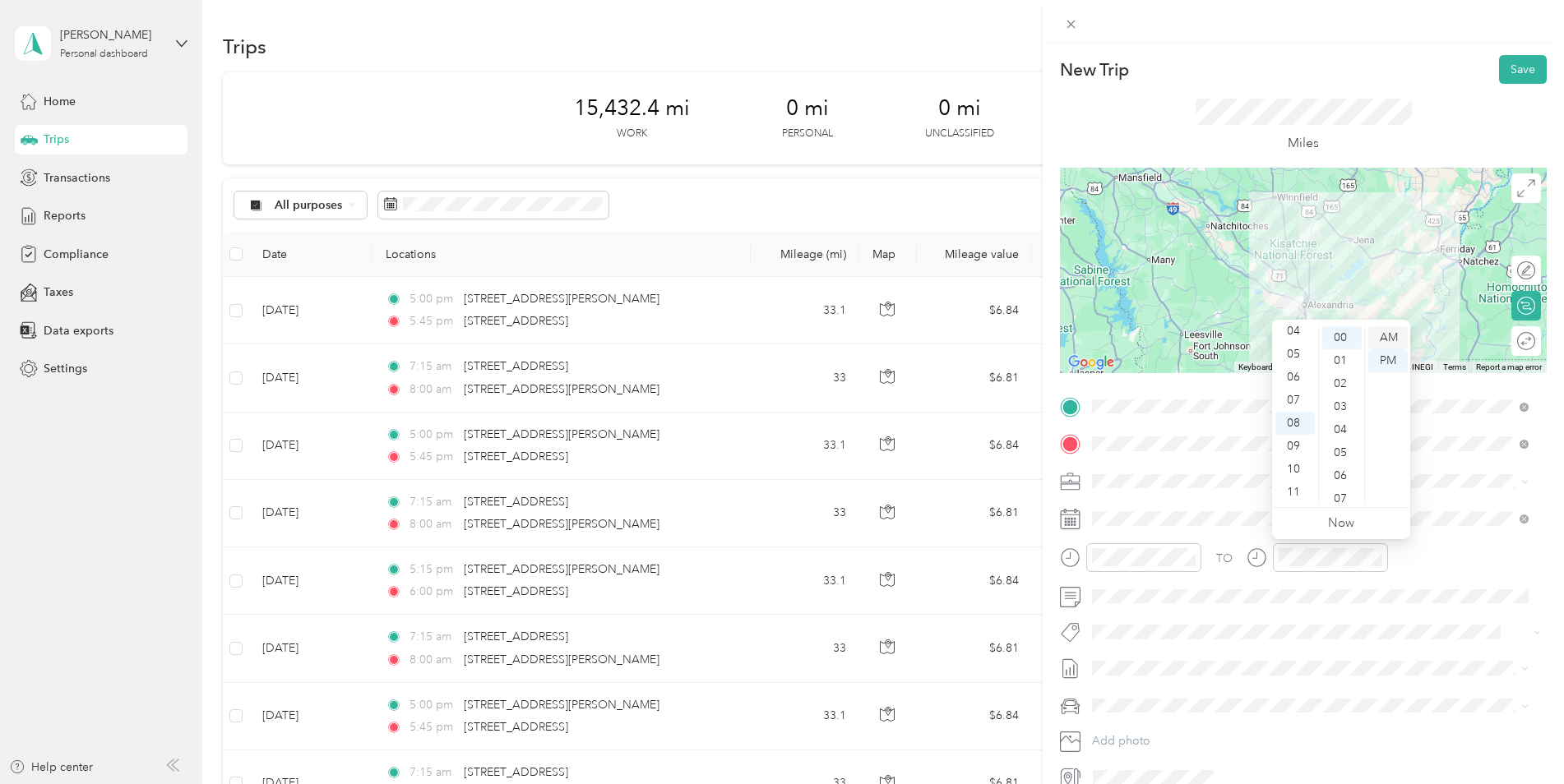
click at [1395, 339] on div "AM" at bounding box center [1389, 337] width 40 height 23
click at [1136, 732] on div "Kia K5" at bounding box center [1311, 734] width 425 height 17
click at [1512, 73] on button "Save" at bounding box center [1522, 70] width 48 height 29
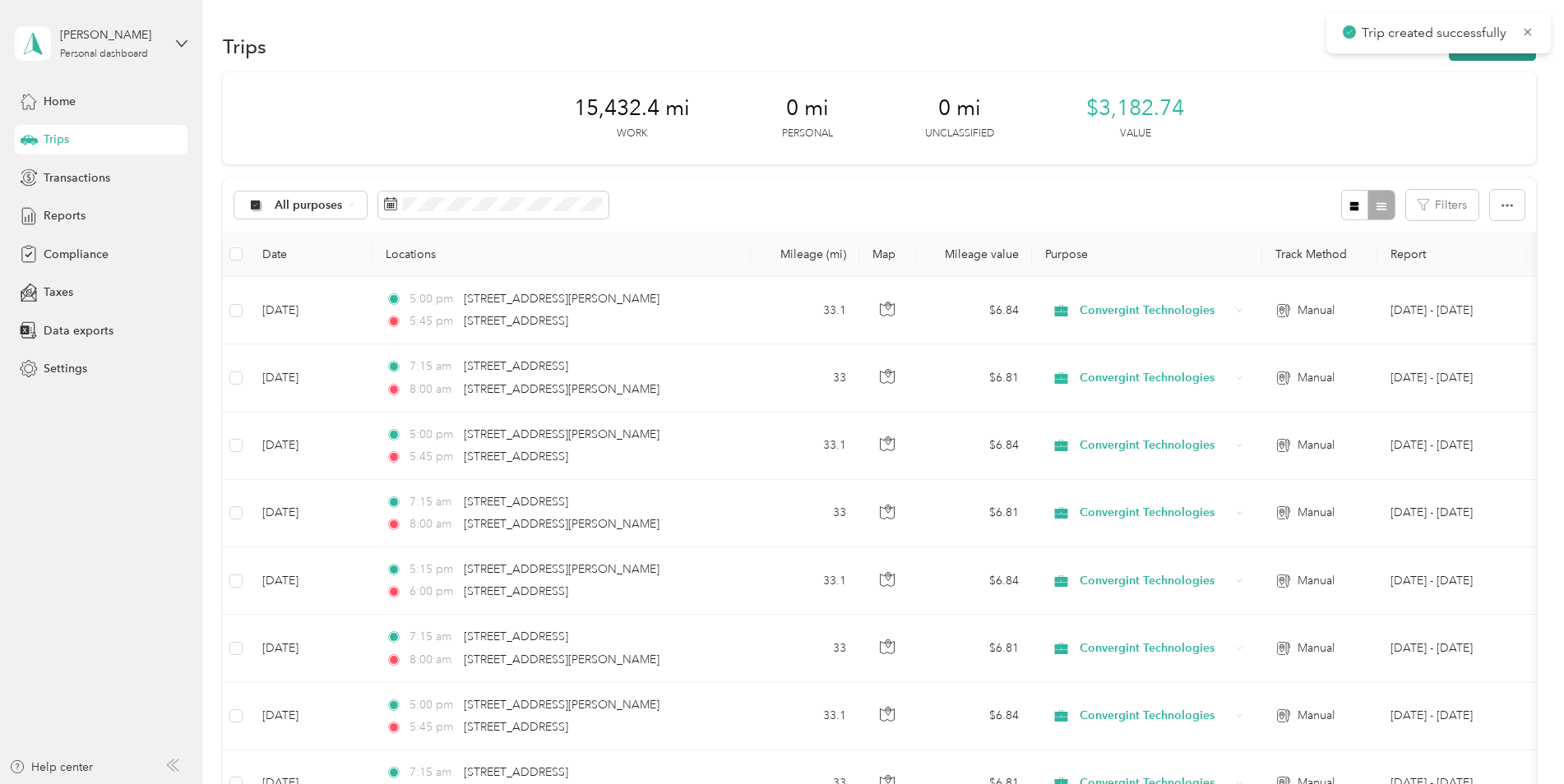
click at [1469, 59] on button "New trip" at bounding box center [1493, 46] width 87 height 29
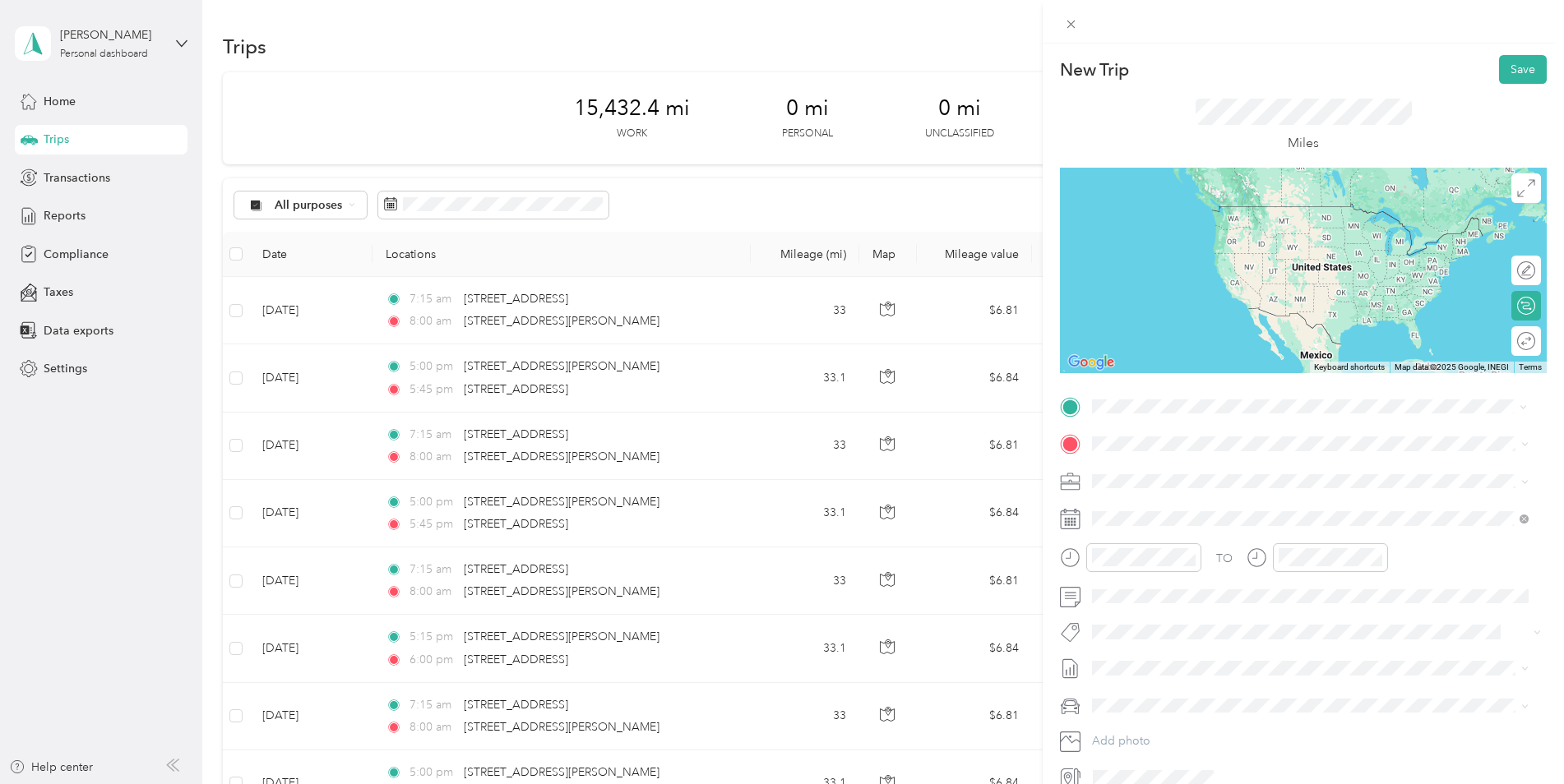
click at [1192, 474] on span "[STREET_ADDRESS][PERSON_NAME][US_STATE]" at bounding box center [1251, 466] width 256 height 14
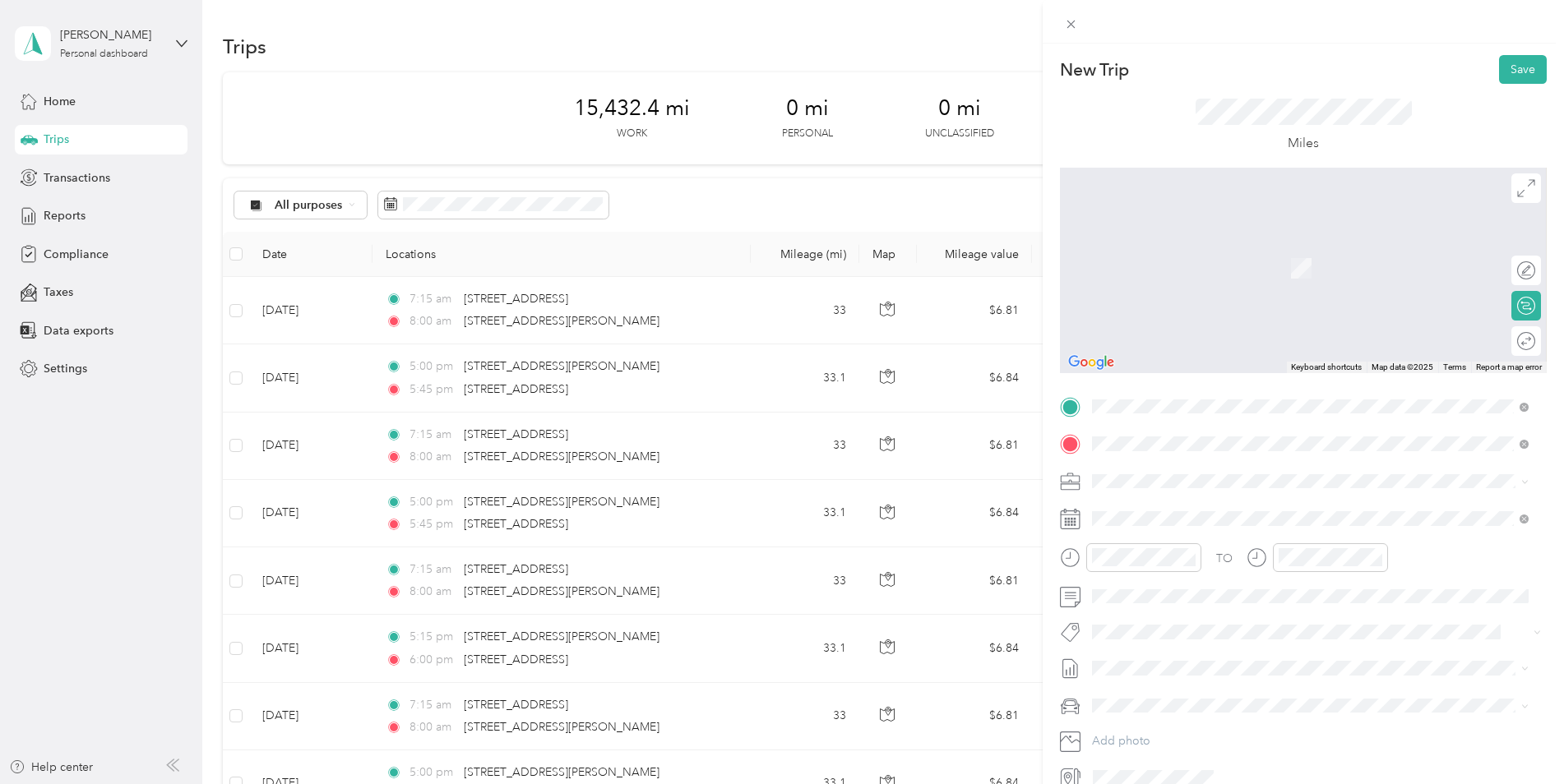
click at [1176, 505] on span "[STREET_ADDRESS][US_STATE]" at bounding box center [1206, 503] width 165 height 14
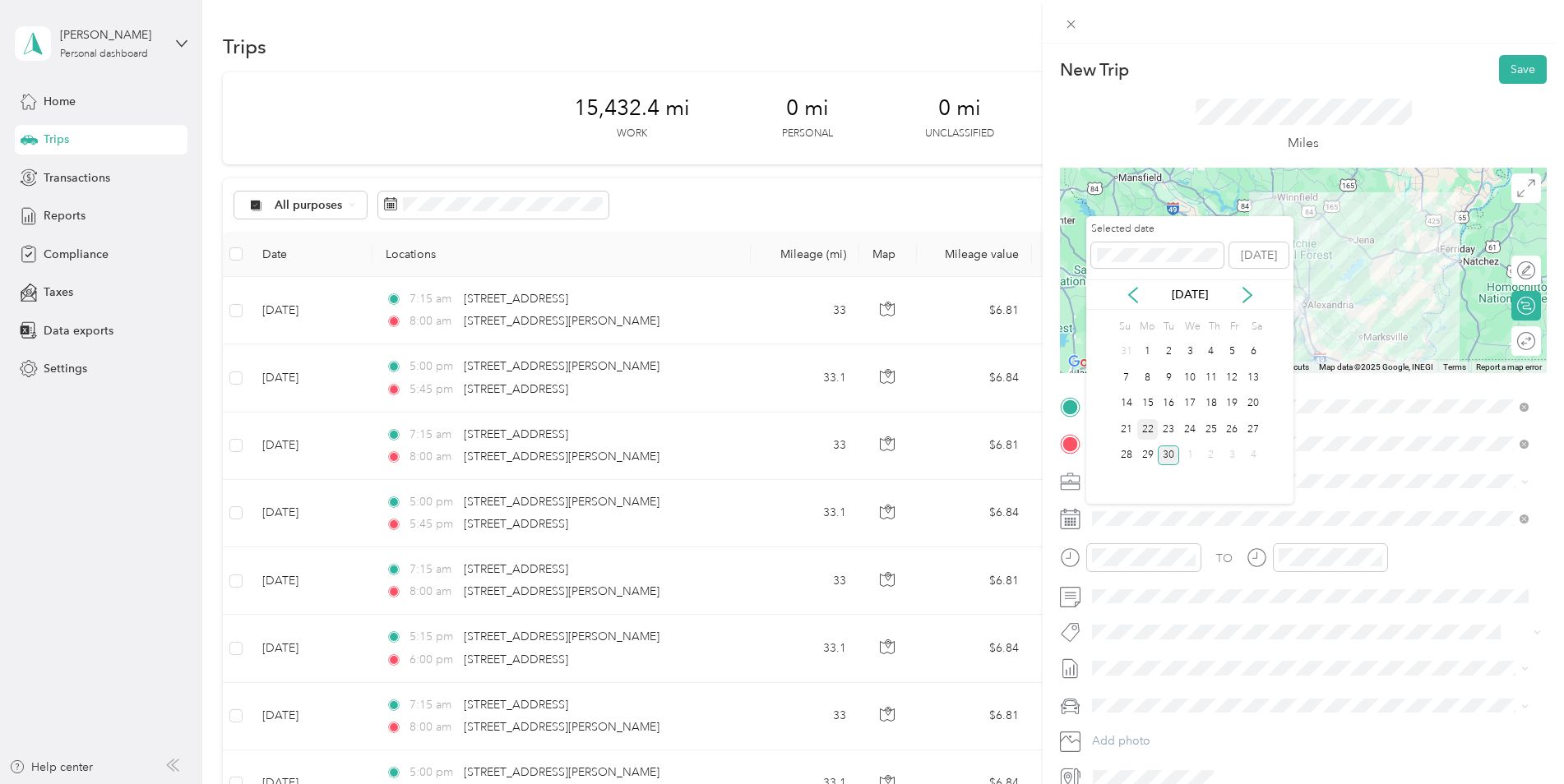
click at [1151, 432] on div "22" at bounding box center [1148, 430] width 22 height 21
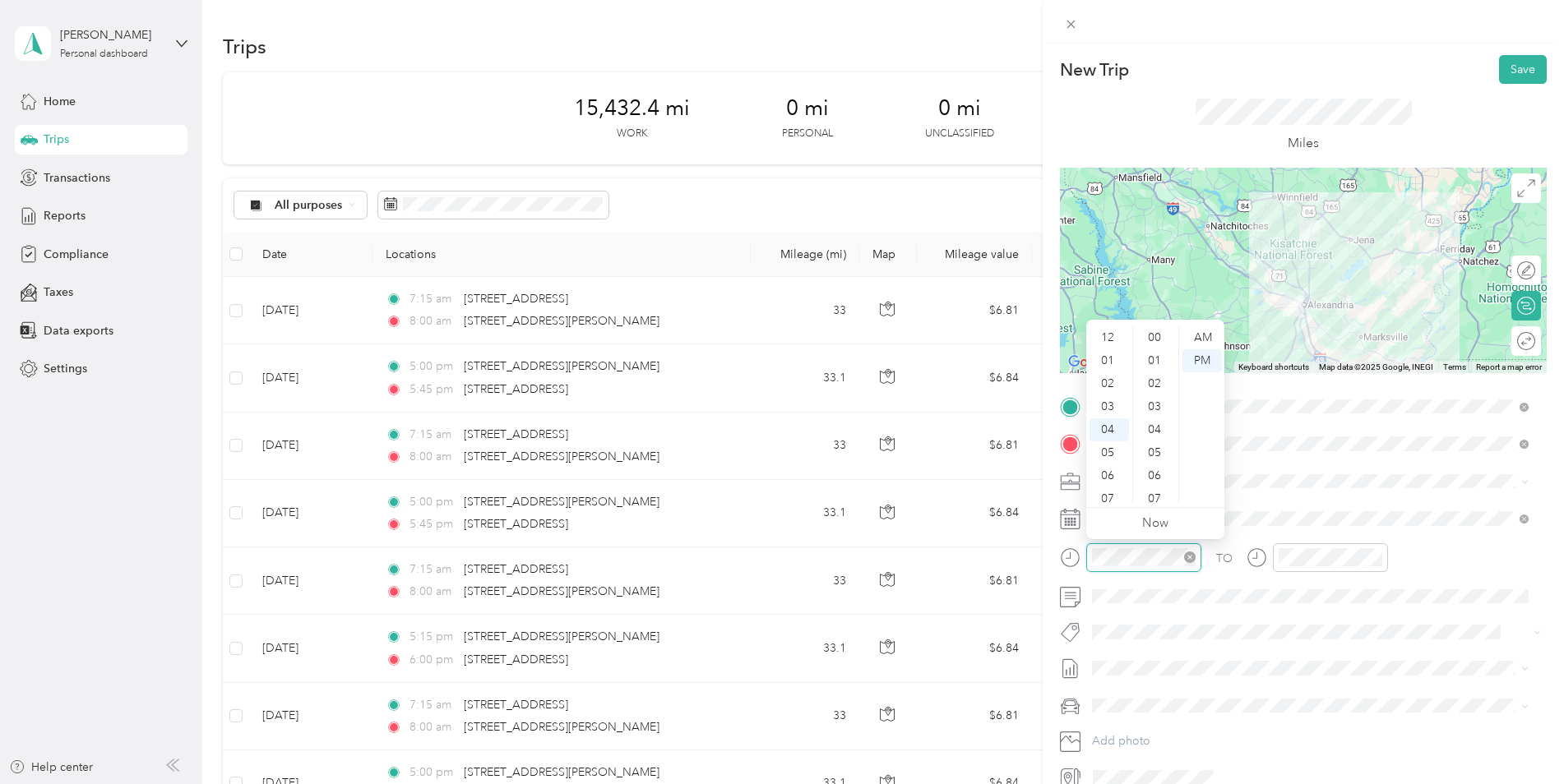
scroll to position [990, 0]
click at [1114, 365] on div "05" at bounding box center [1110, 360] width 40 height 23
click at [1158, 337] on div "00" at bounding box center [1156, 337] width 40 height 23
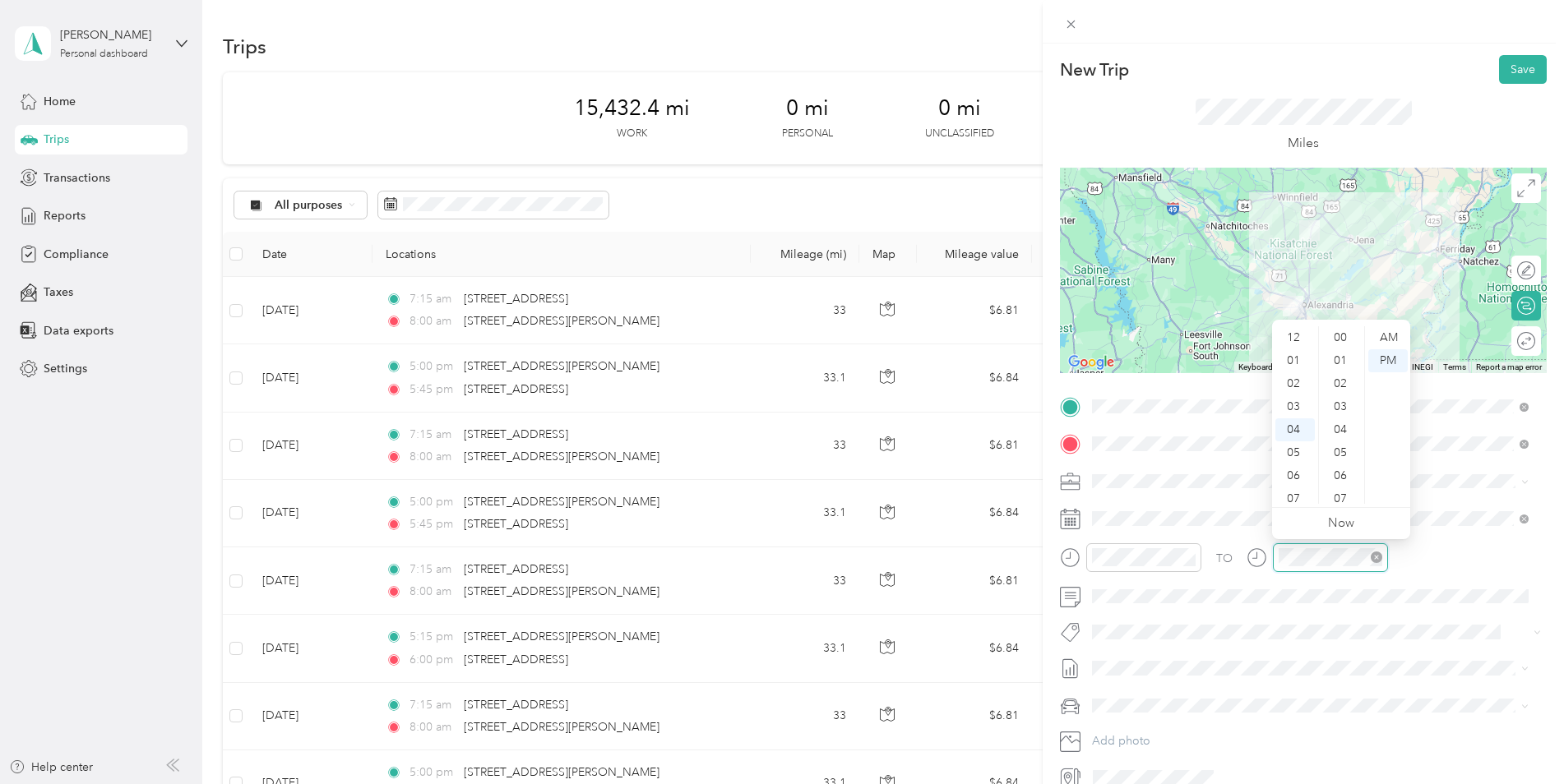
scroll to position [990, 0]
click at [1301, 359] on div "05" at bounding box center [1295, 360] width 40 height 23
click at [1340, 383] on div "45" at bounding box center [1342, 383] width 40 height 23
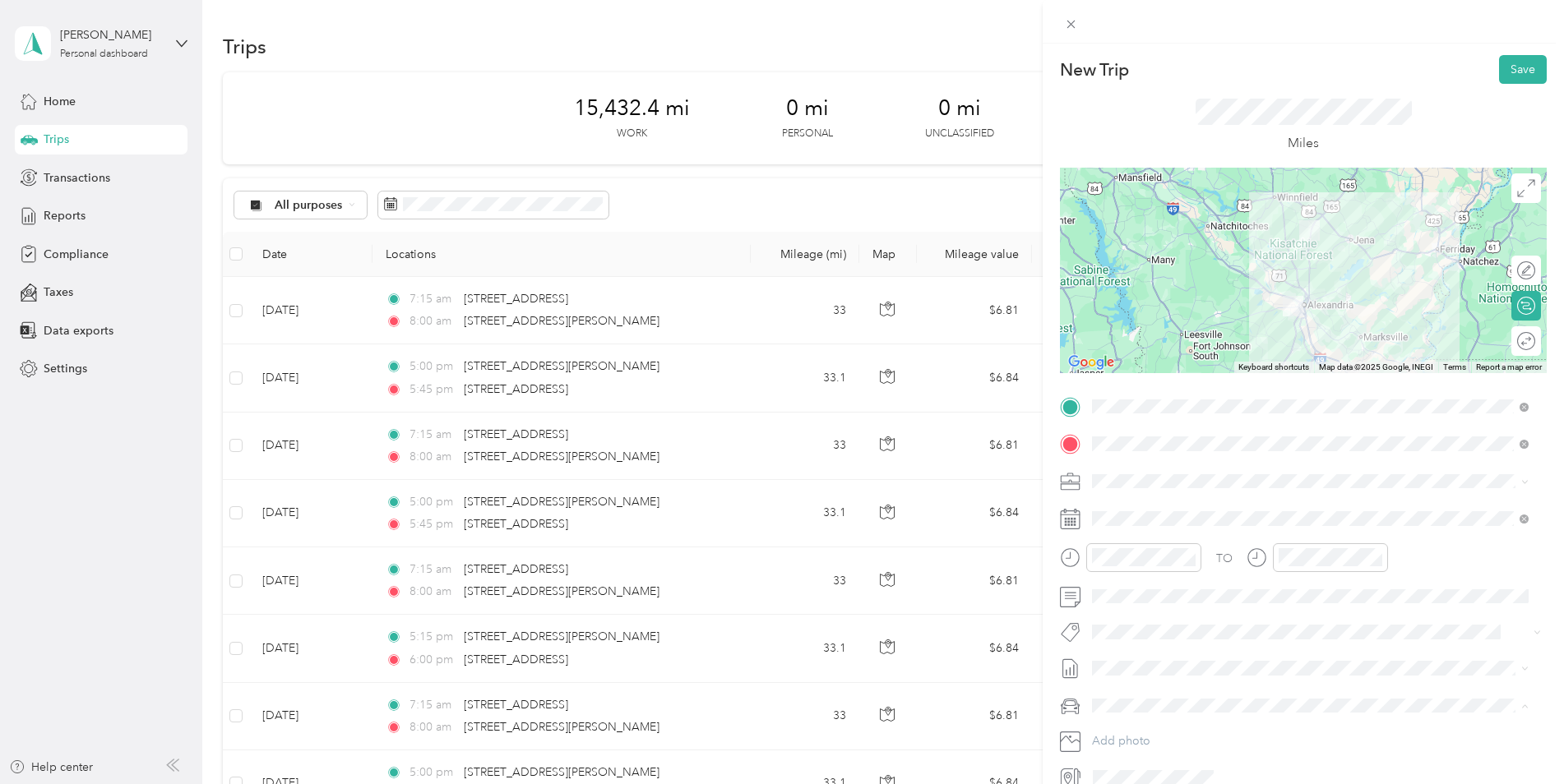
click at [1170, 731] on div "Kia K5" at bounding box center [1311, 734] width 425 height 17
click at [1512, 76] on button "Save" at bounding box center [1522, 70] width 48 height 29
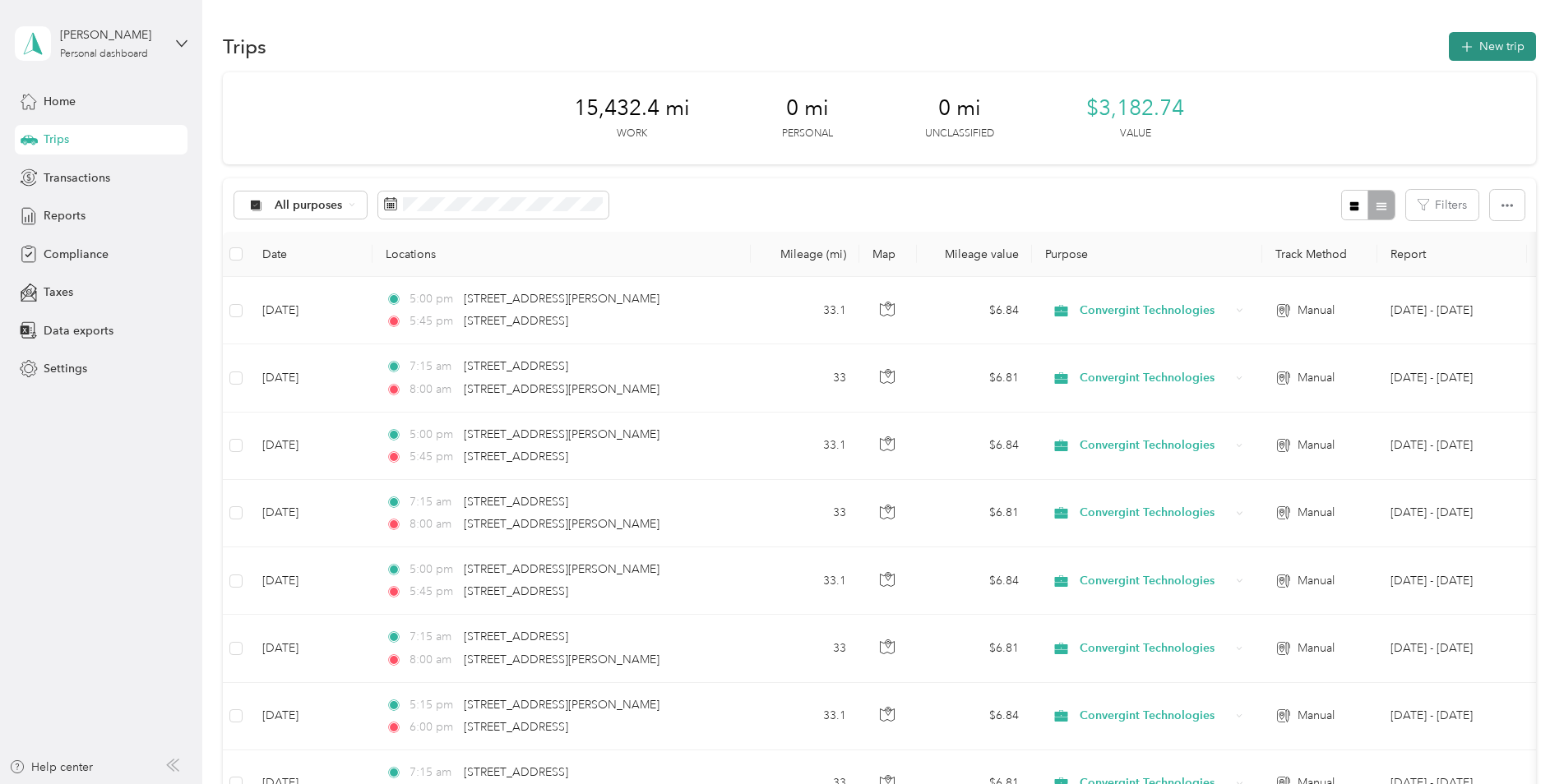
click at [1481, 53] on button "New trip" at bounding box center [1493, 46] width 87 height 29
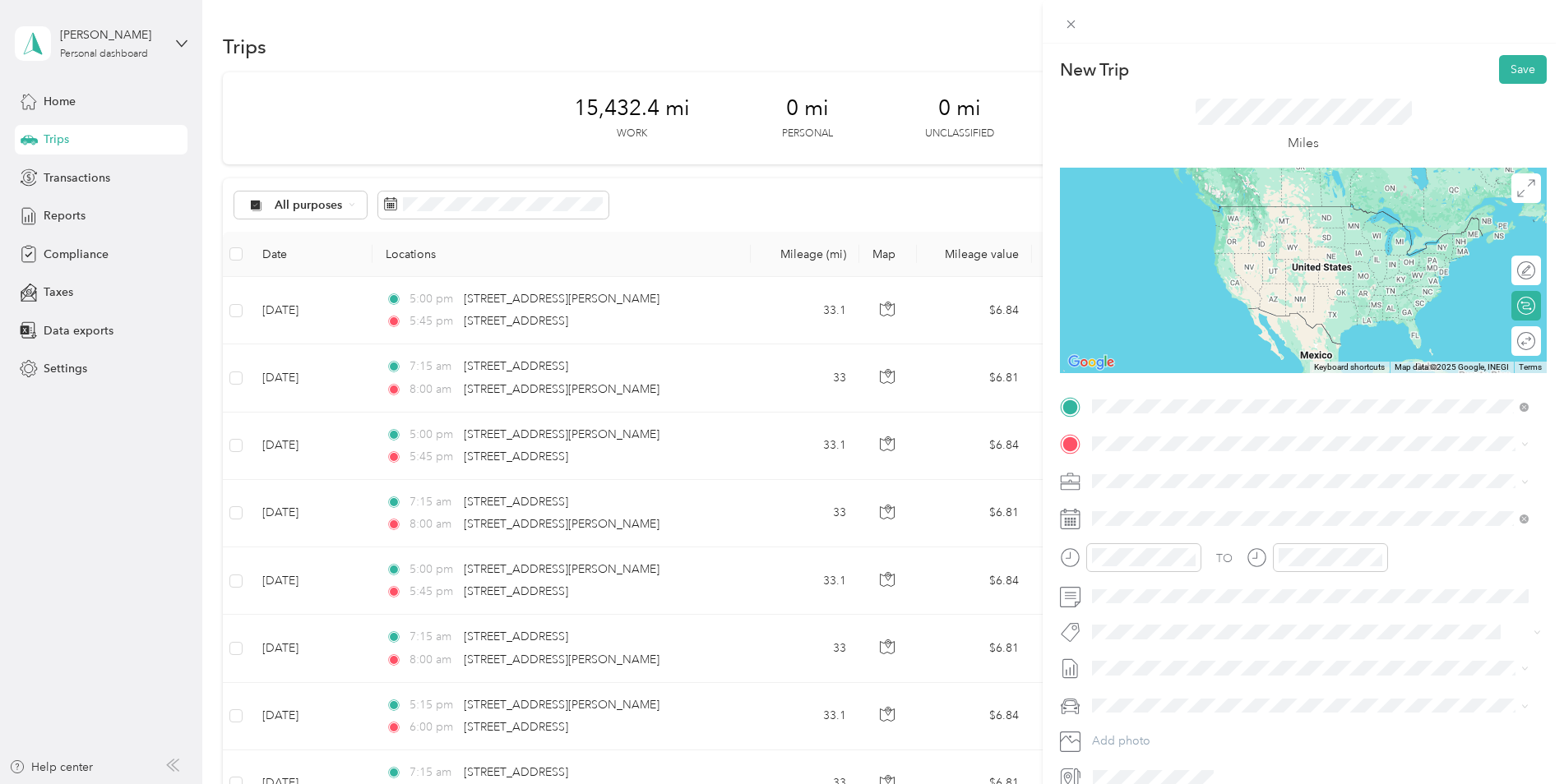
click at [1158, 474] on span "[STREET_ADDRESS][US_STATE]" at bounding box center [1206, 466] width 165 height 14
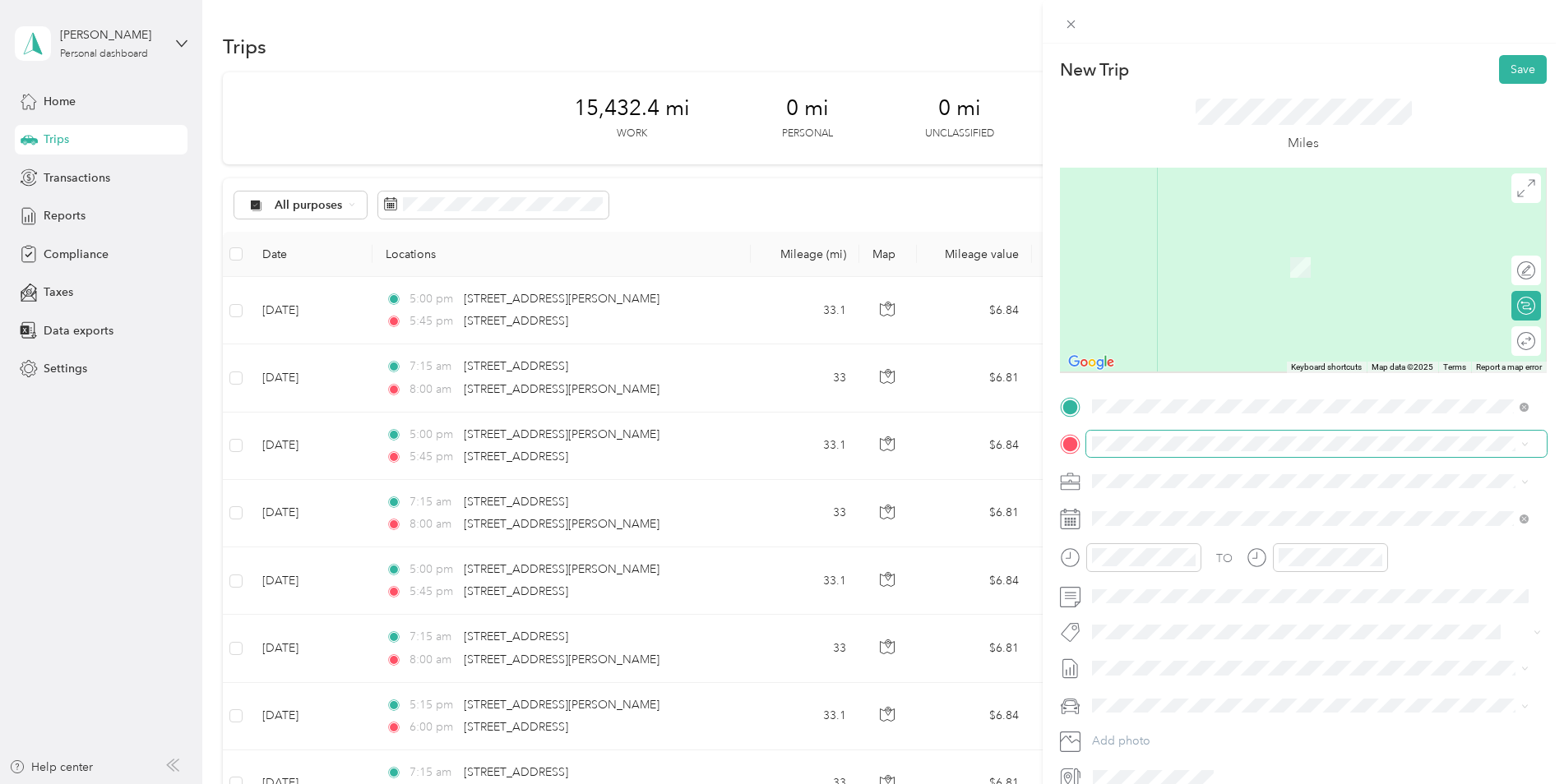
click at [1154, 434] on span at bounding box center [1316, 443] width 460 height 26
click at [1153, 511] on span "[STREET_ADDRESS][PERSON_NAME][US_STATE]" at bounding box center [1251, 503] width 256 height 14
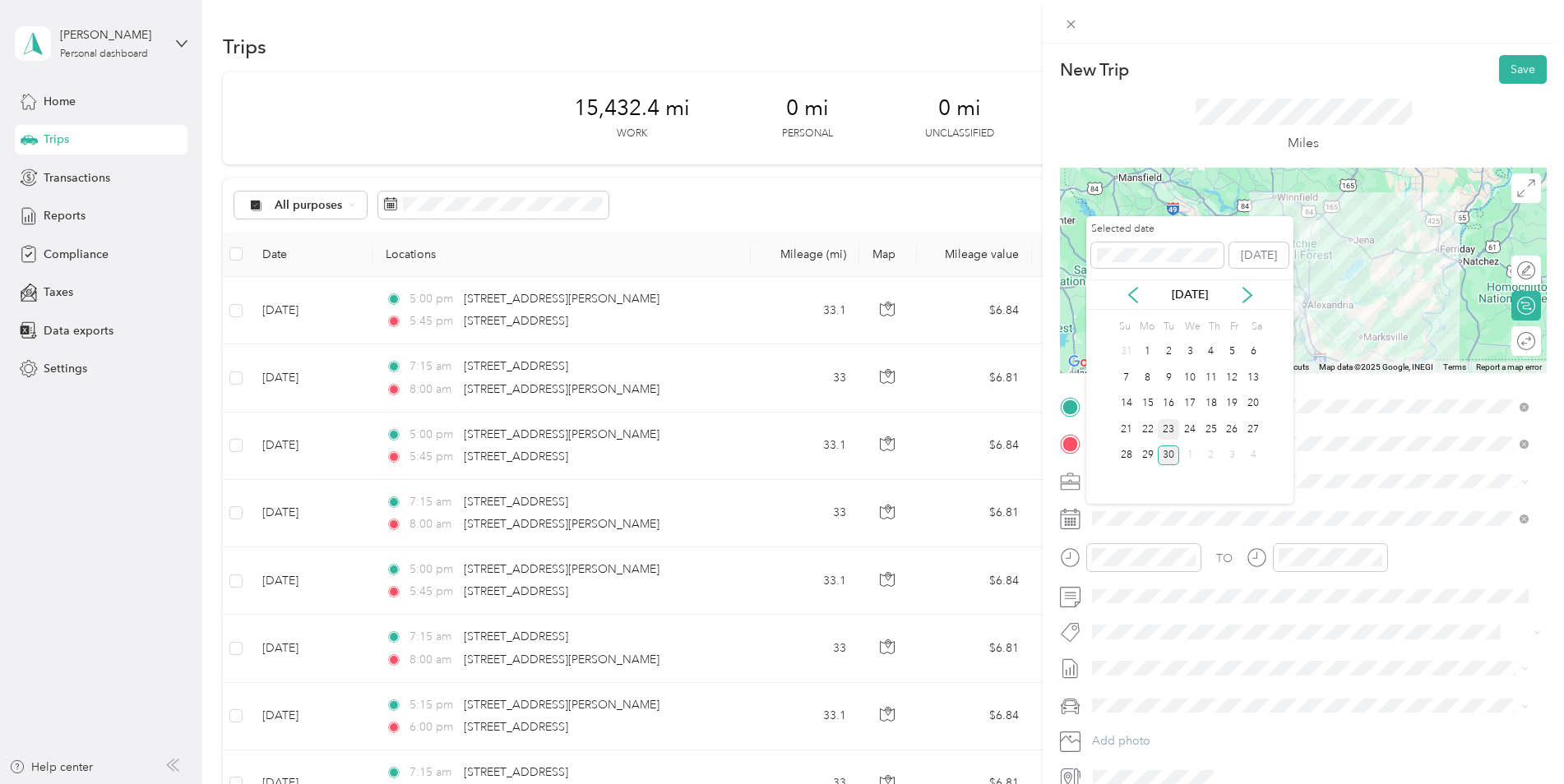
click at [1166, 430] on div "23" at bounding box center [1169, 430] width 22 height 21
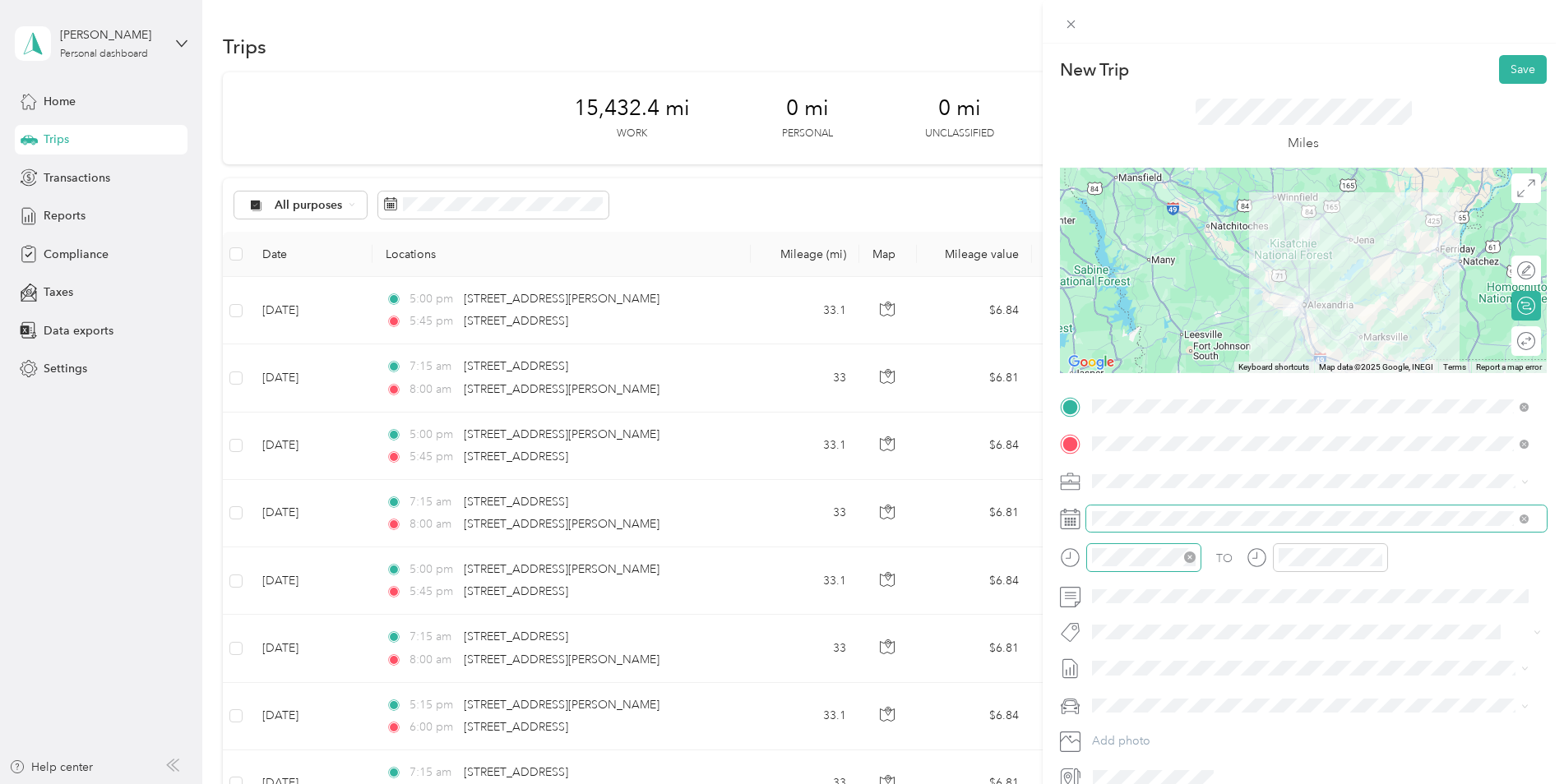
click at [1152, 568] on div at bounding box center [1143, 558] width 115 height 29
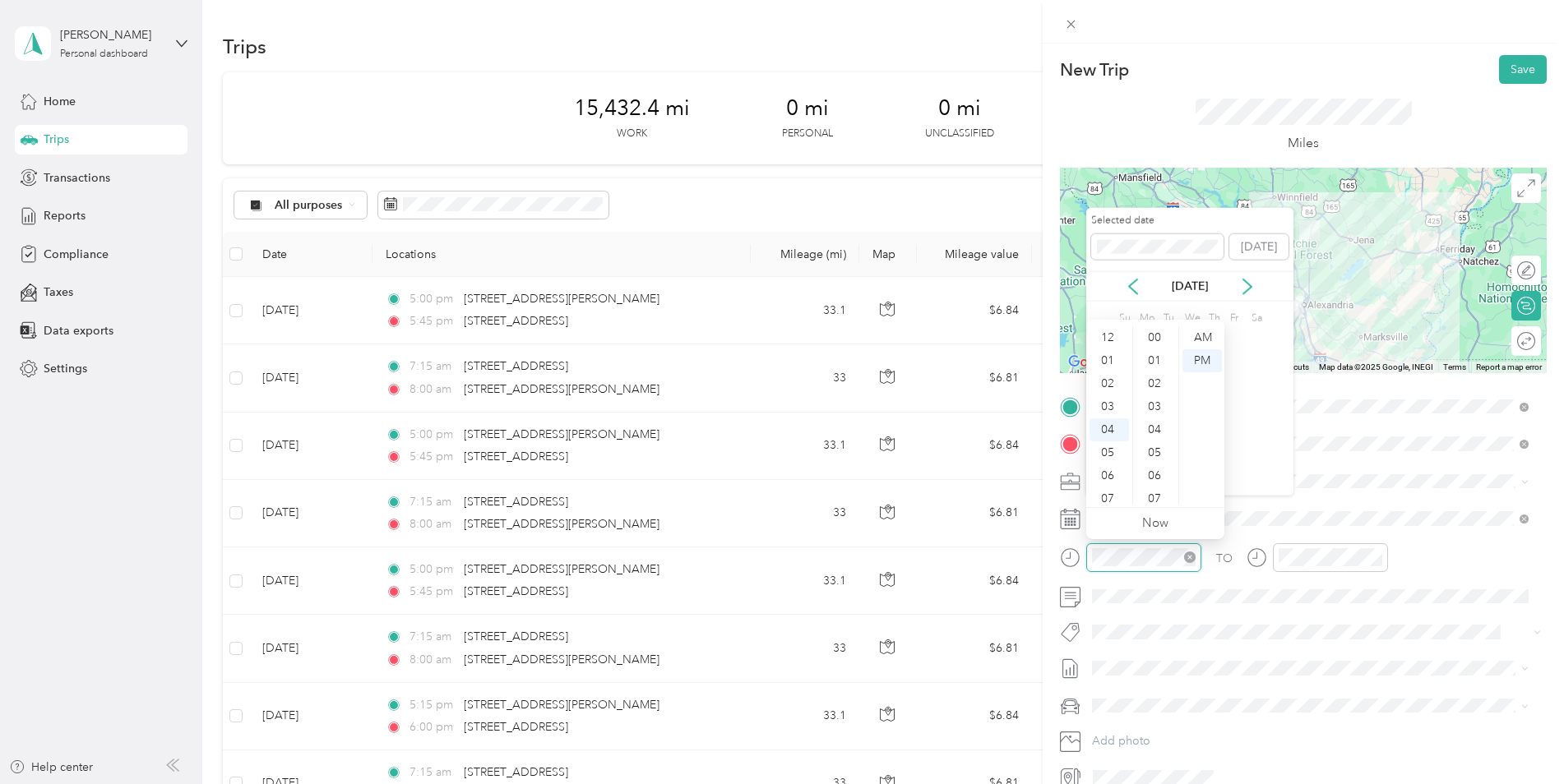
scroll to position [1013, 0]
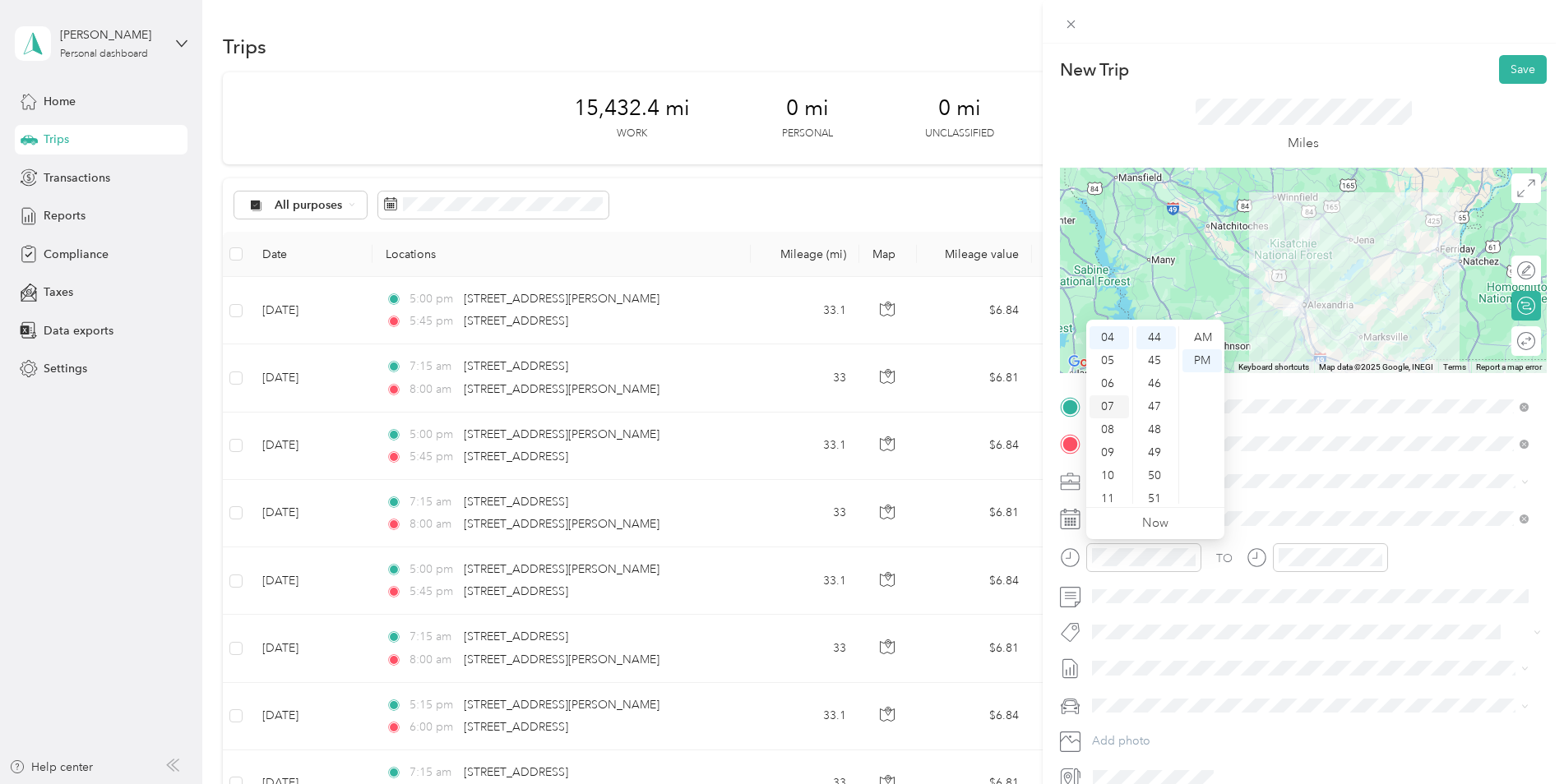
click at [1108, 403] on div "07" at bounding box center [1110, 406] width 40 height 23
click at [1156, 406] on div "15" at bounding box center [1156, 410] width 40 height 23
click at [1199, 335] on div "AM" at bounding box center [1202, 337] width 40 height 23
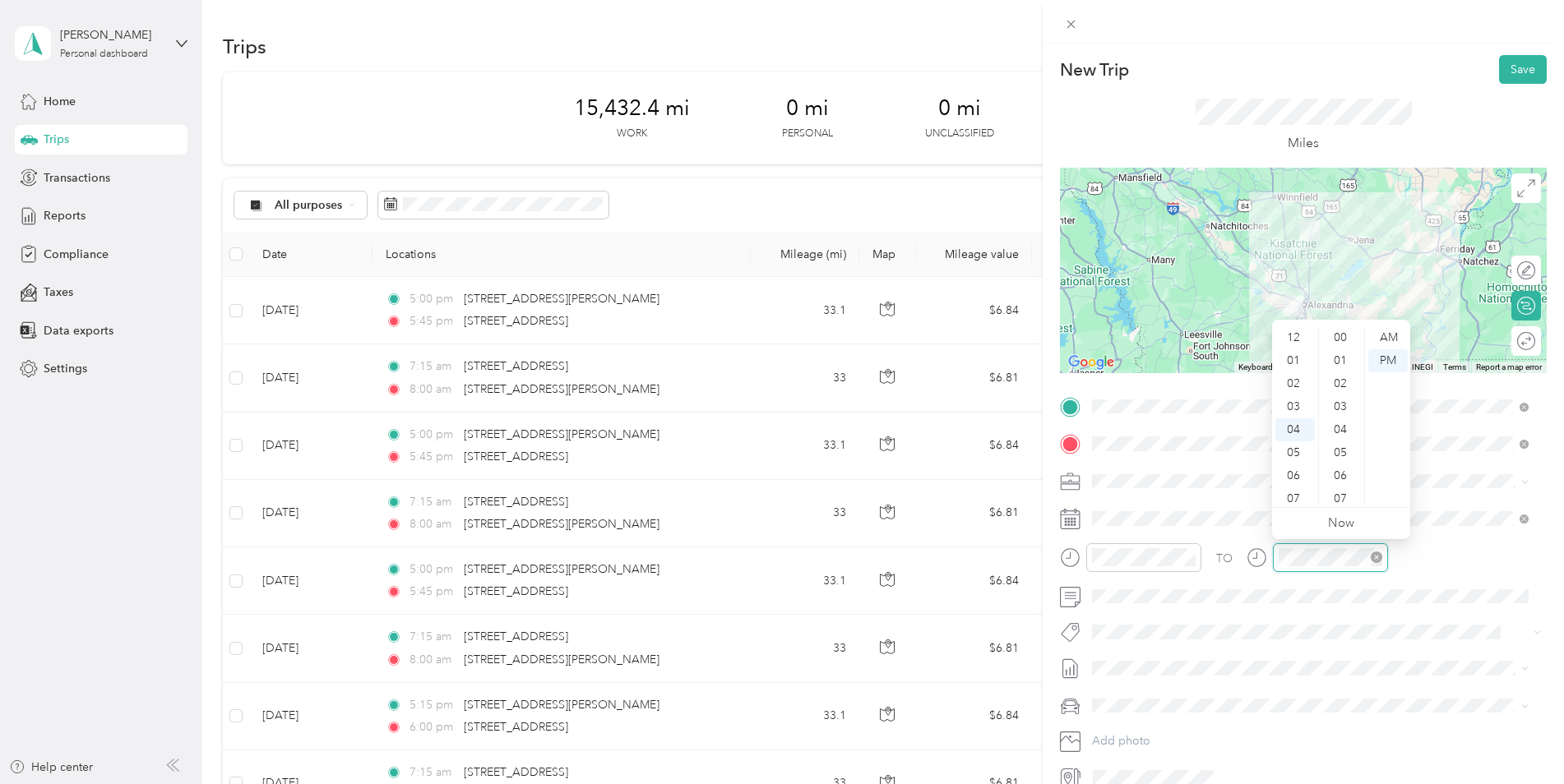
scroll to position [1013, 0]
click at [1300, 428] on div "08" at bounding box center [1295, 430] width 40 height 23
click at [1343, 339] on div "00" at bounding box center [1342, 337] width 40 height 23
click at [1395, 338] on div "AM" at bounding box center [1389, 337] width 40 height 23
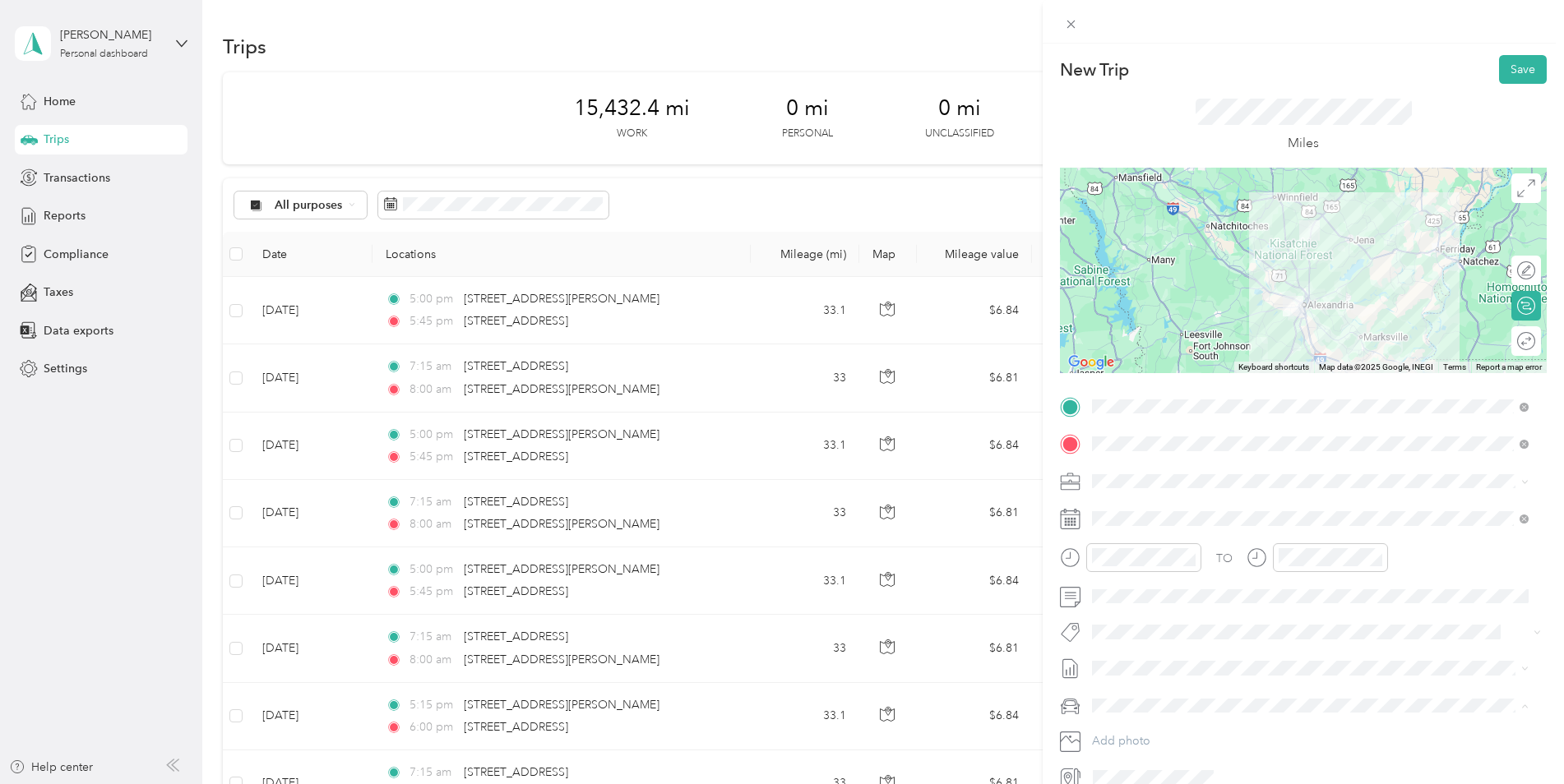
click at [1166, 729] on div "Kia K5" at bounding box center [1311, 734] width 425 height 17
click at [1521, 68] on button "Save" at bounding box center [1522, 70] width 48 height 29
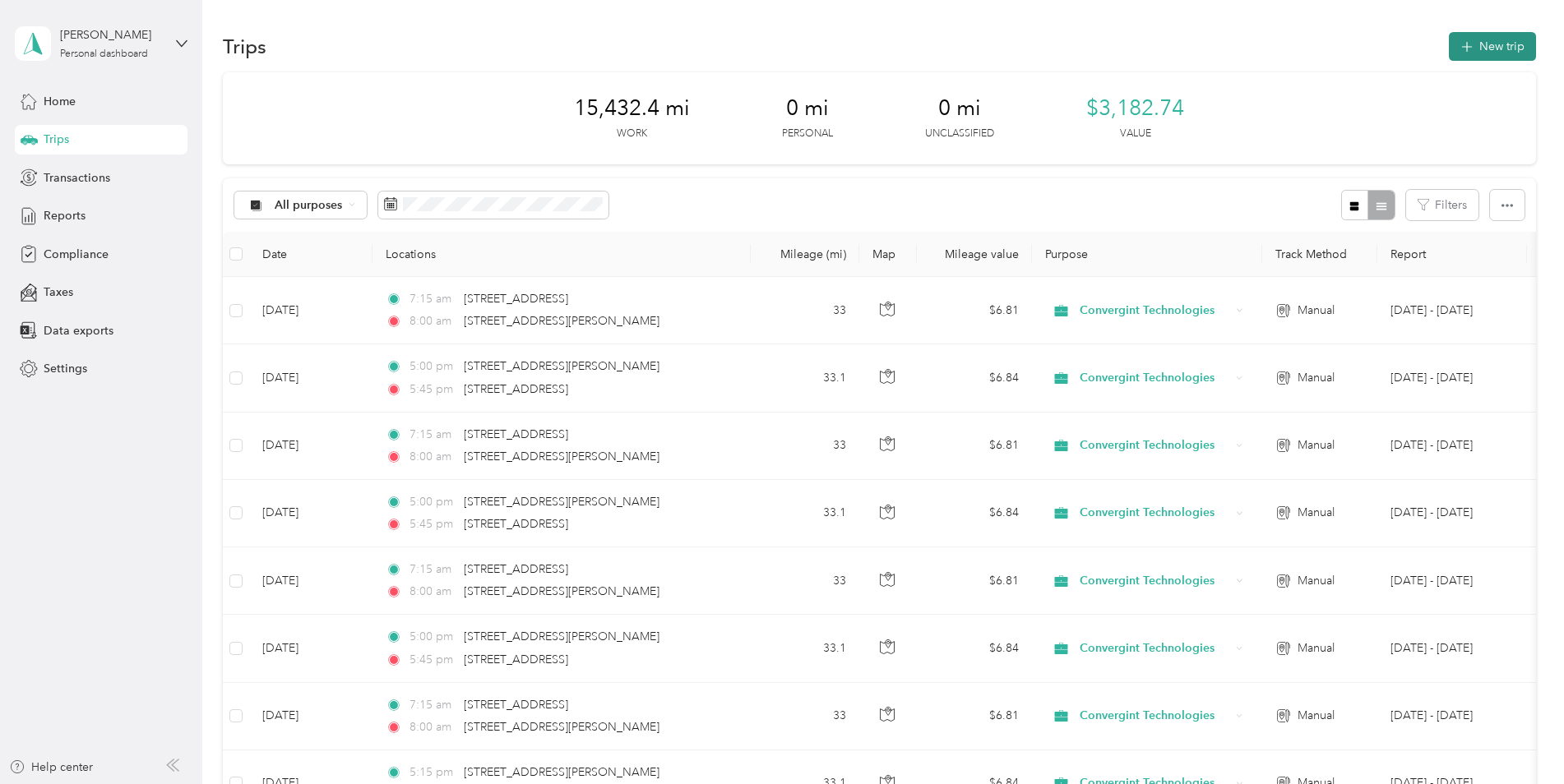
click at [1479, 59] on button "New trip" at bounding box center [1493, 46] width 87 height 29
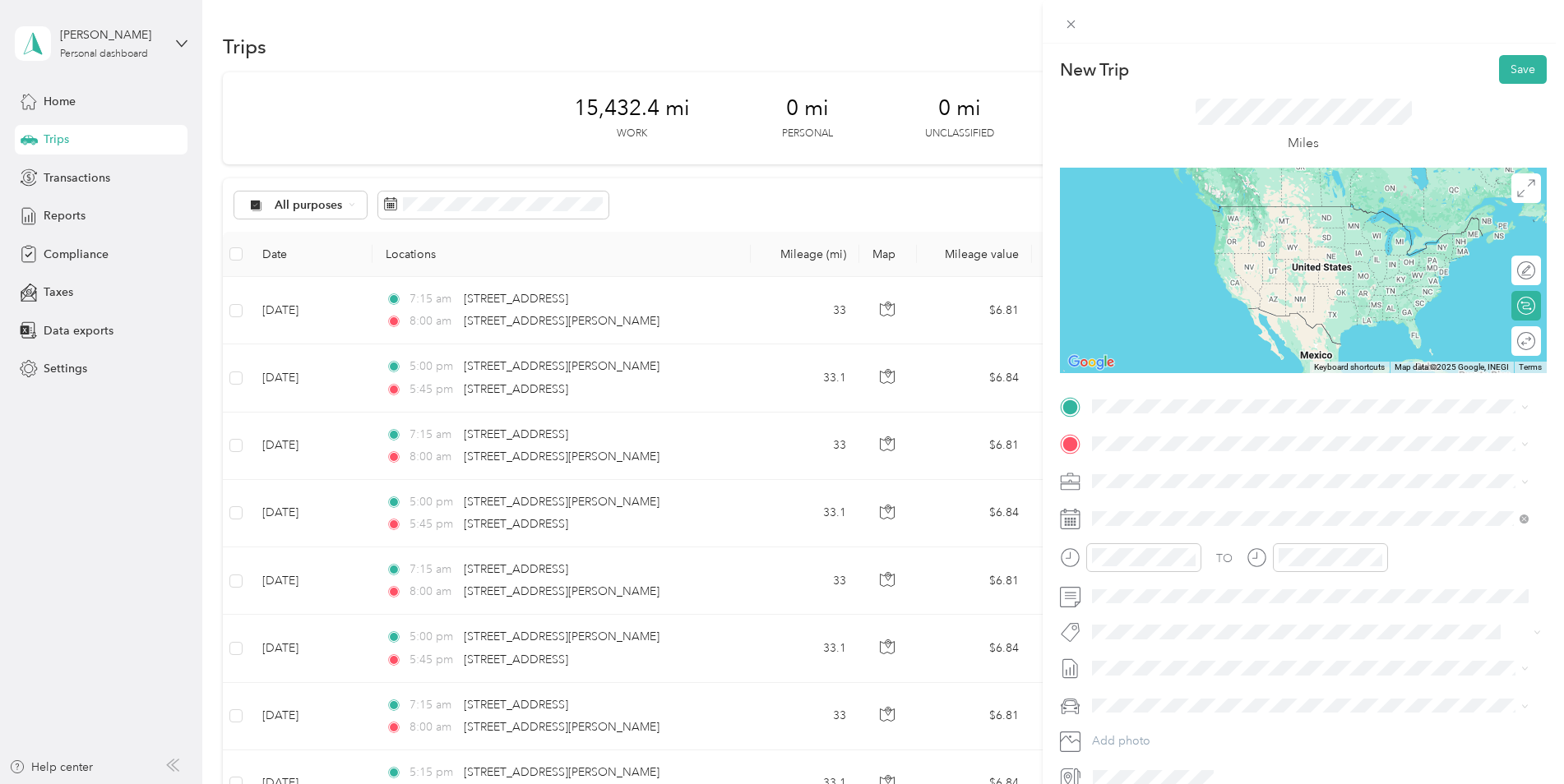
click at [1177, 471] on span "[STREET_ADDRESS][PERSON_NAME][US_STATE]" at bounding box center [1251, 464] width 256 height 14
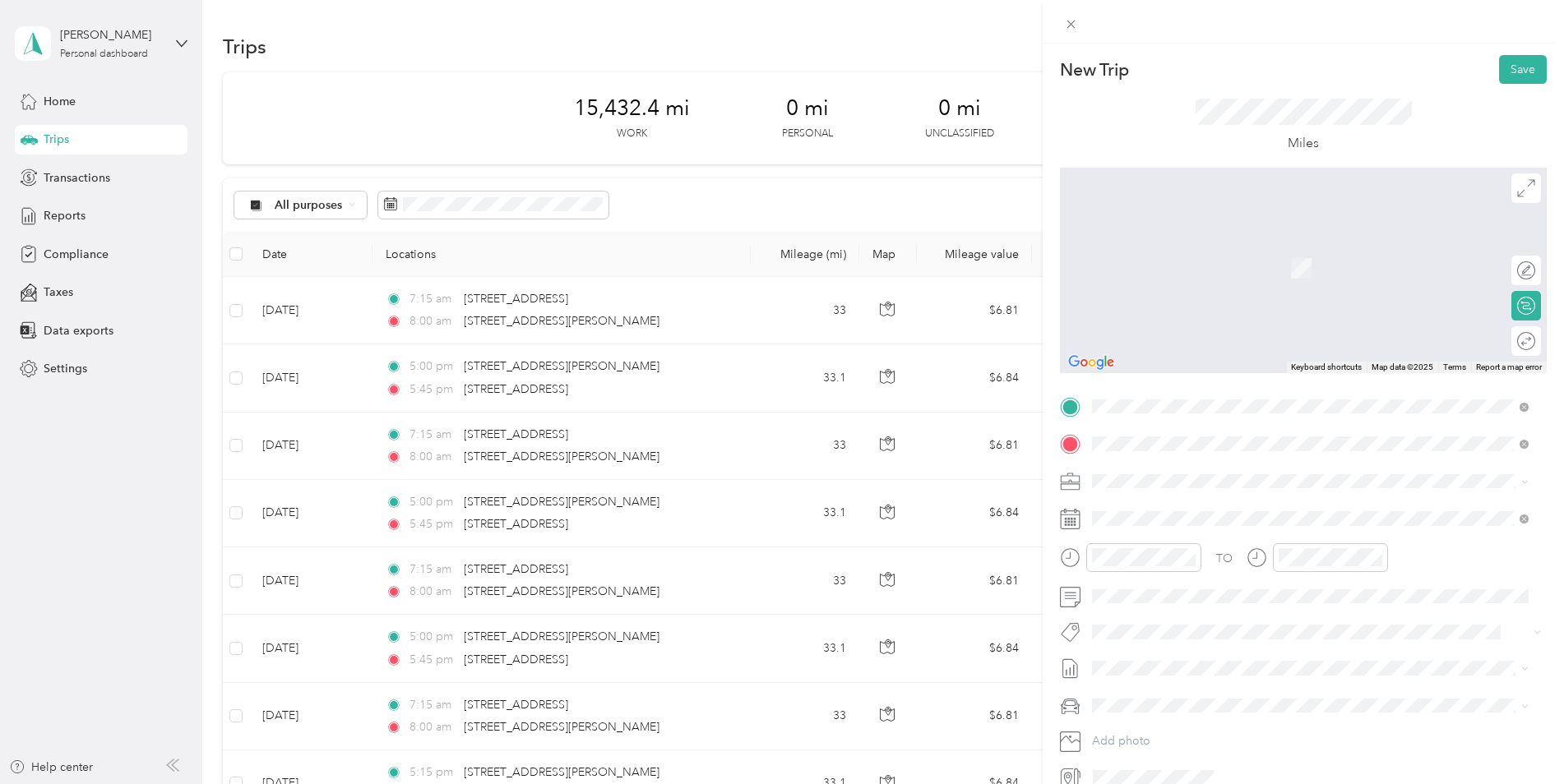
click at [1175, 502] on span "[STREET_ADDRESS][US_STATE][US_STATE]" at bounding box center [1236, 503] width 224 height 14
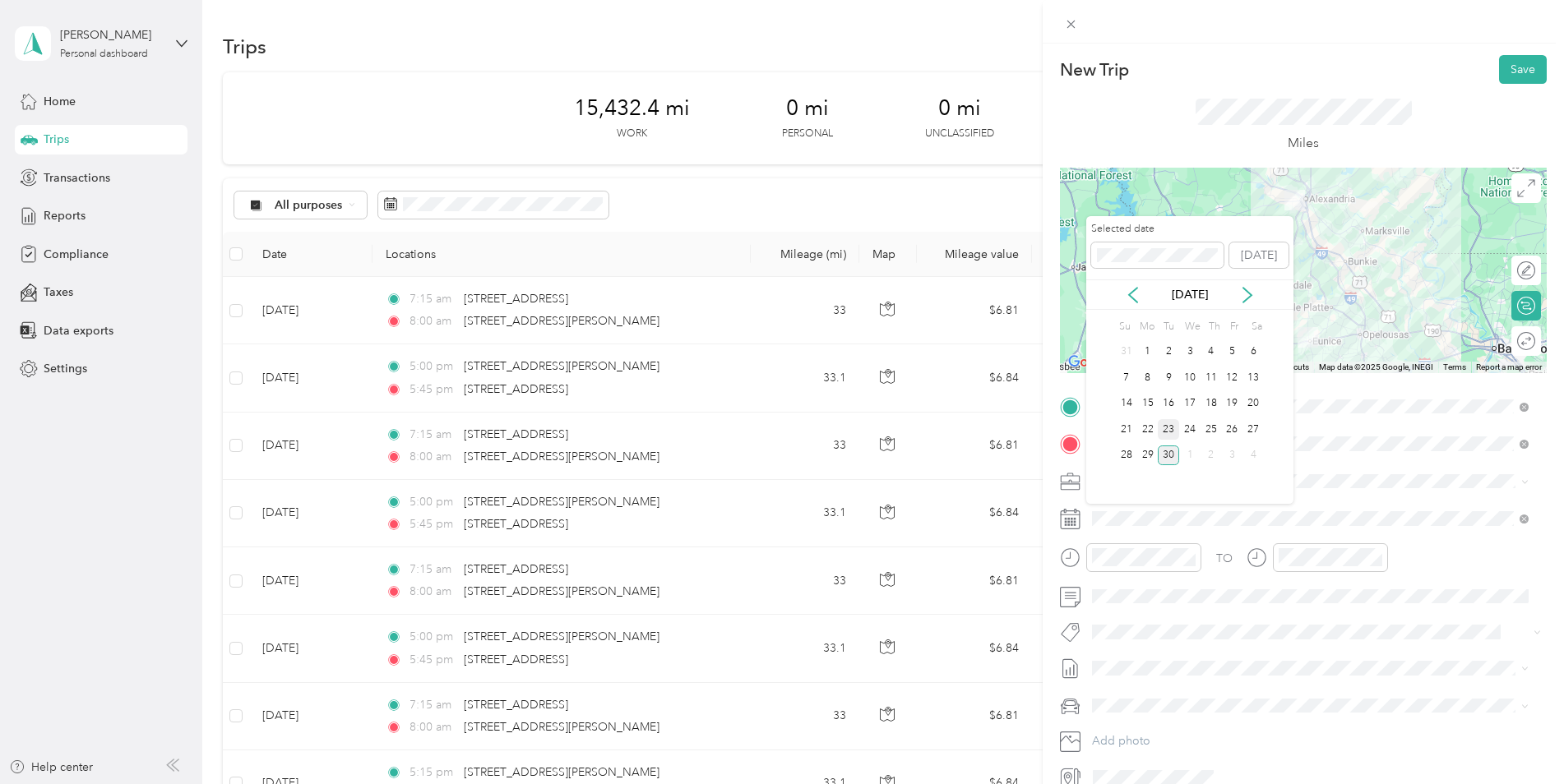
click at [1163, 429] on div "23" at bounding box center [1169, 430] width 22 height 21
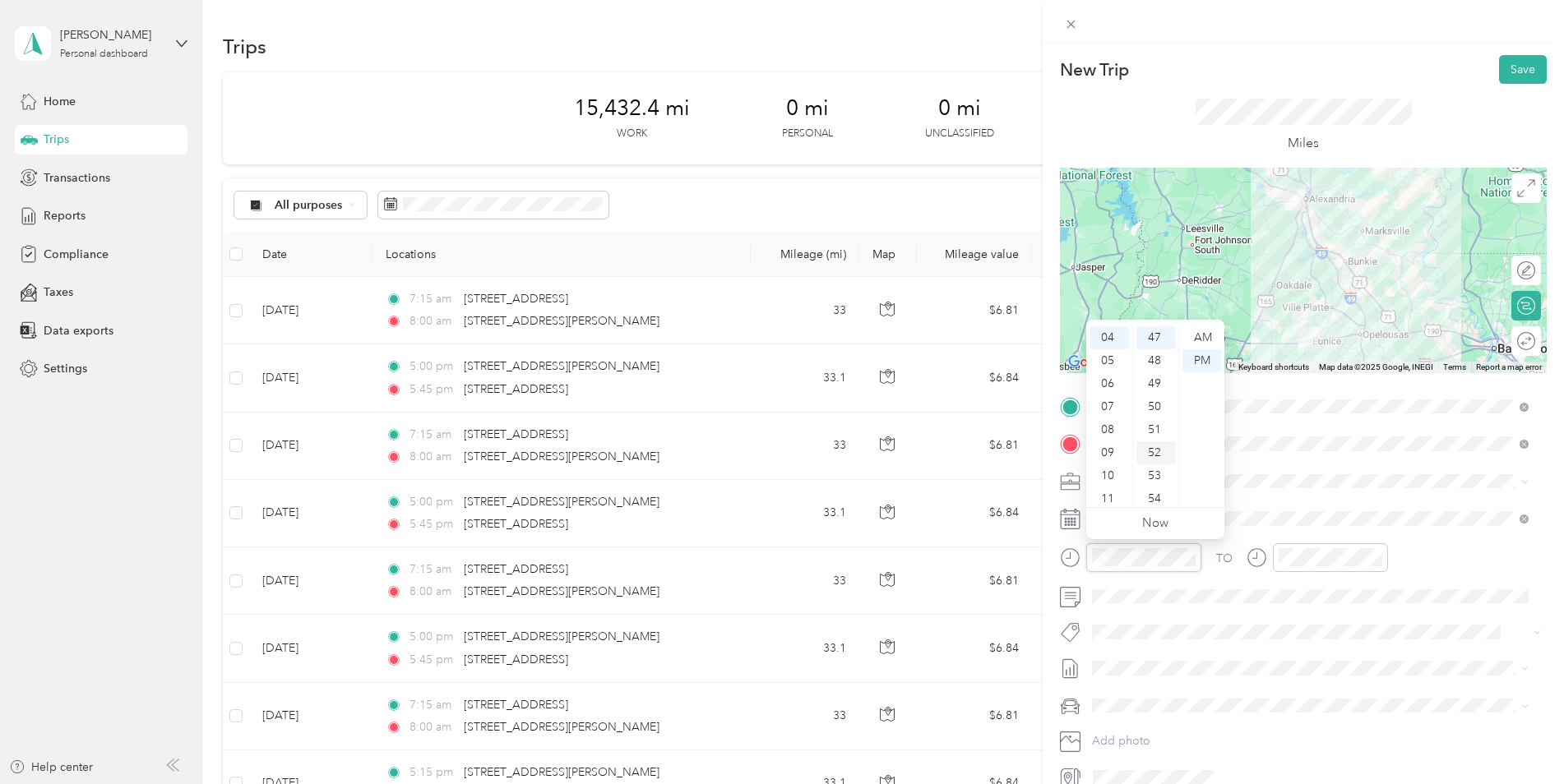
scroll to position [1082, 0]
click at [1114, 406] on div "07" at bounding box center [1110, 406] width 40 height 23
click at [1113, 486] on div "11" at bounding box center [1110, 492] width 40 height 23
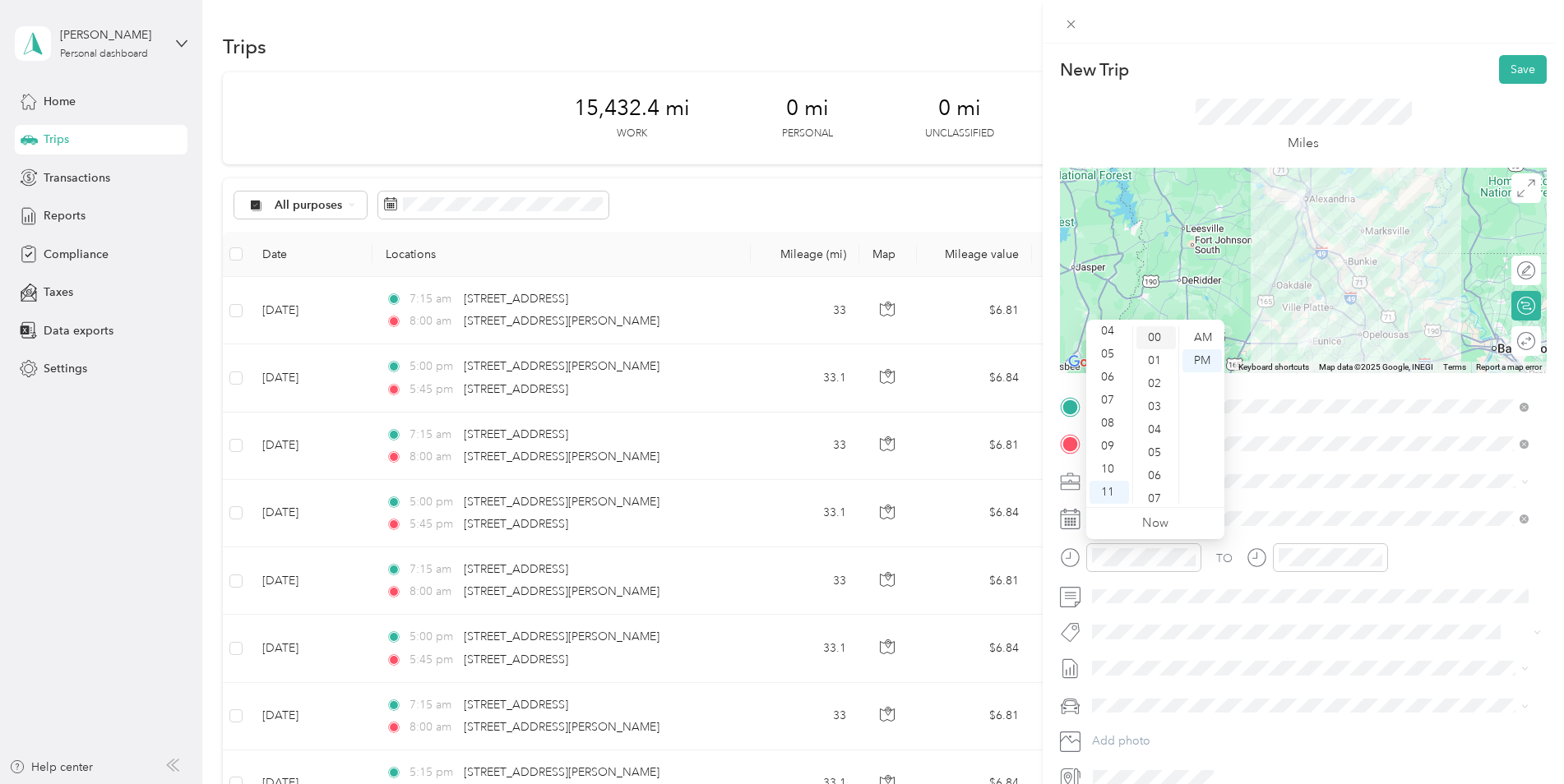
click at [1155, 334] on div "00" at bounding box center [1156, 337] width 40 height 23
click at [1208, 335] on div "AM" at bounding box center [1202, 337] width 40 height 23
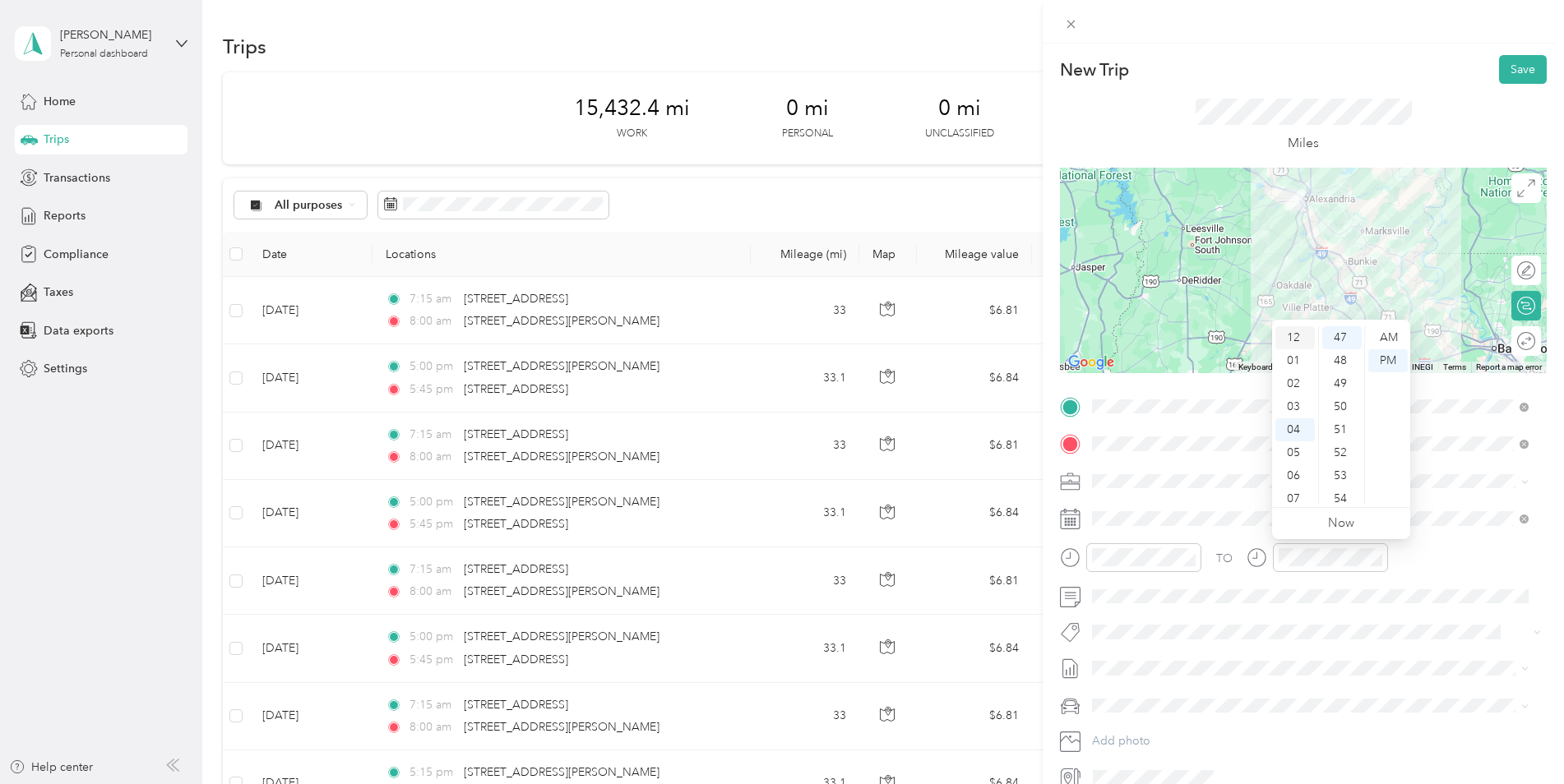
click at [1293, 336] on div "12" at bounding box center [1295, 337] width 40 height 23
click at [1342, 436] on div "30" at bounding box center [1342, 439] width 40 height 23
click at [1153, 728] on div "Kia K5" at bounding box center [1311, 734] width 425 height 17
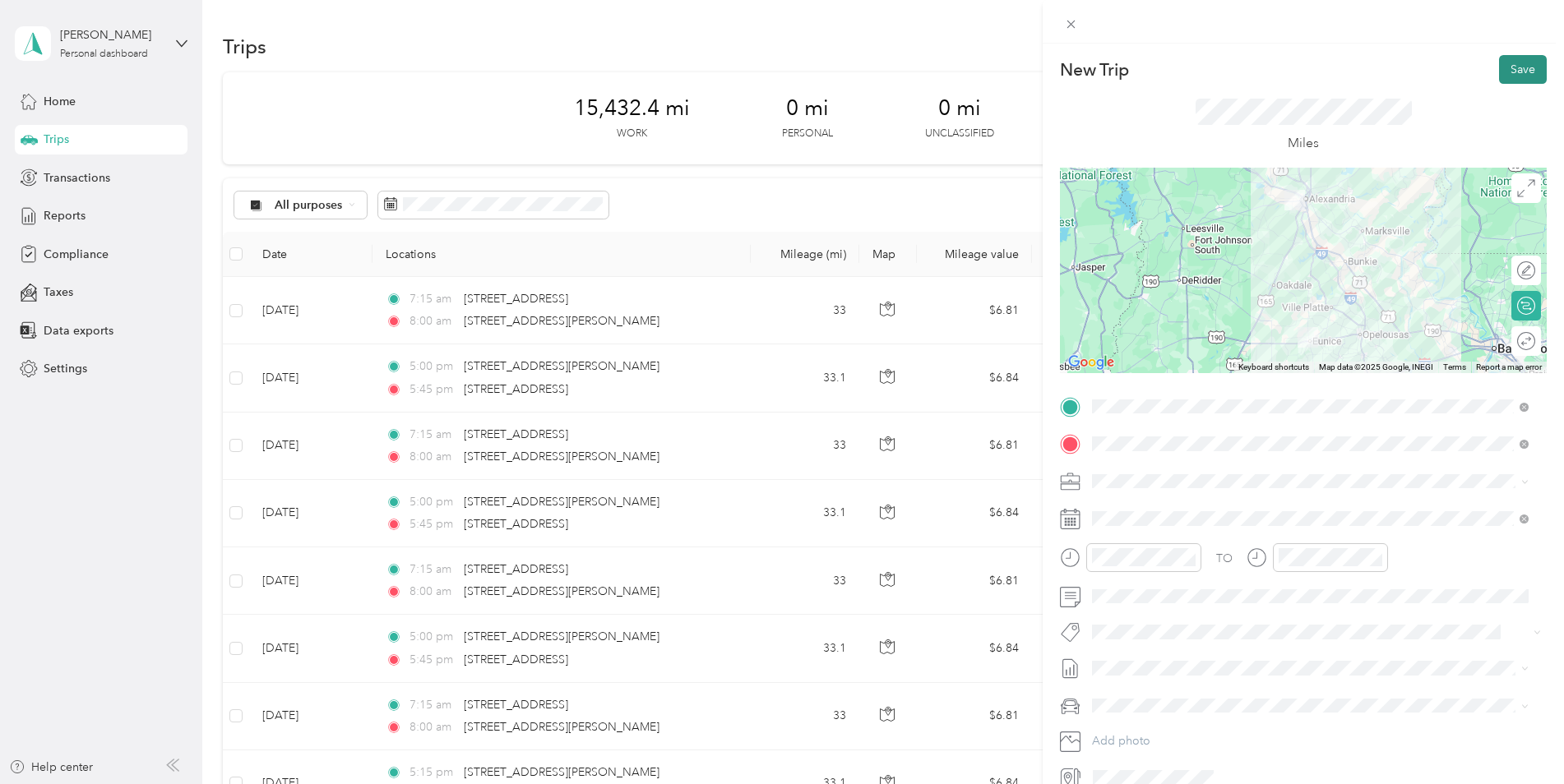
click at [1506, 62] on button "Save" at bounding box center [1522, 70] width 48 height 29
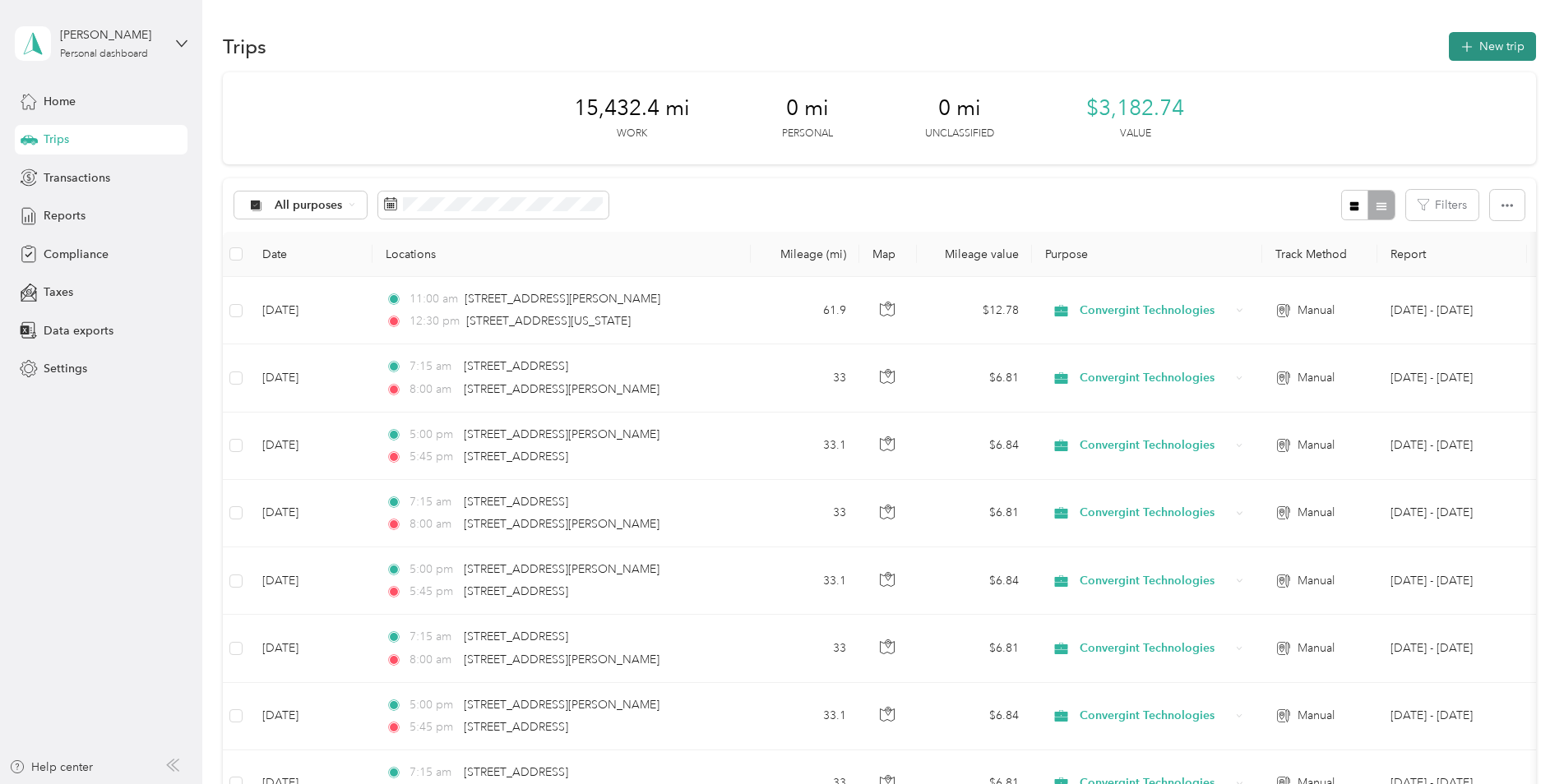
click at [1488, 59] on button "New trip" at bounding box center [1493, 46] width 87 height 29
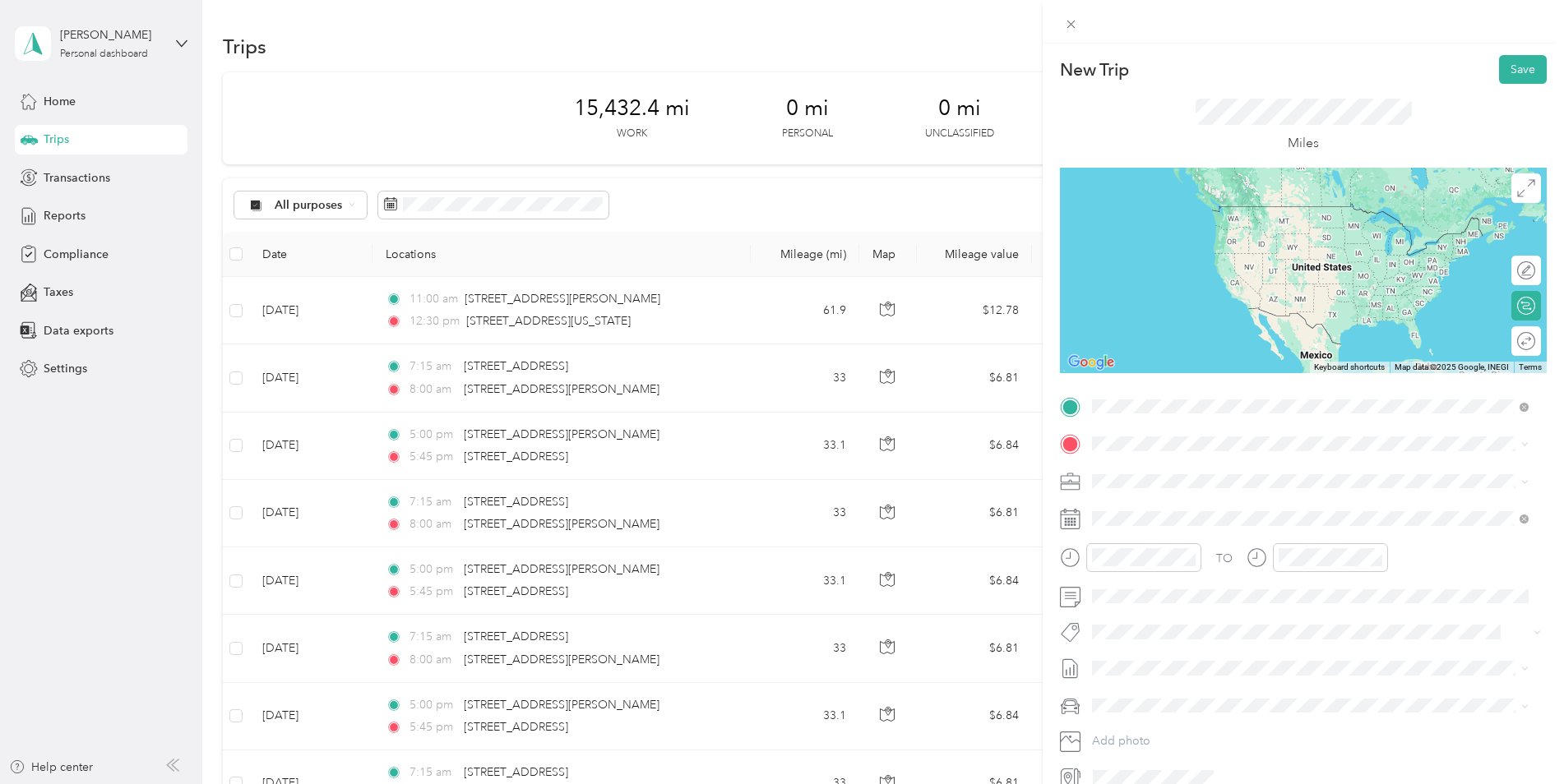
click at [1185, 466] on span "[STREET_ADDRESS][US_STATE][US_STATE]" at bounding box center [1236, 466] width 224 height 14
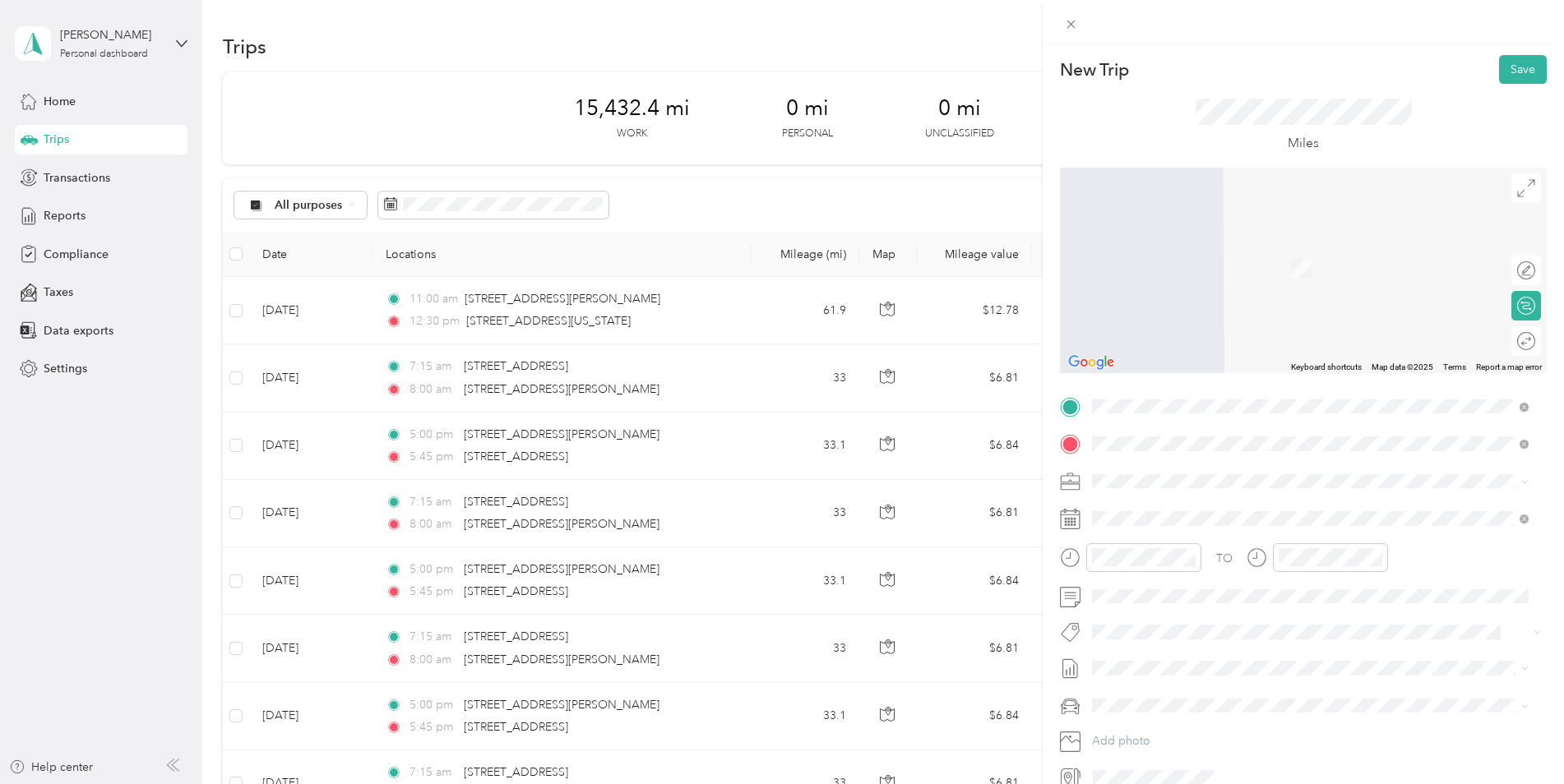
click at [1171, 496] on span "[STREET_ADDRESS][PERSON_NAME][US_STATE]" at bounding box center [1251, 503] width 256 height 14
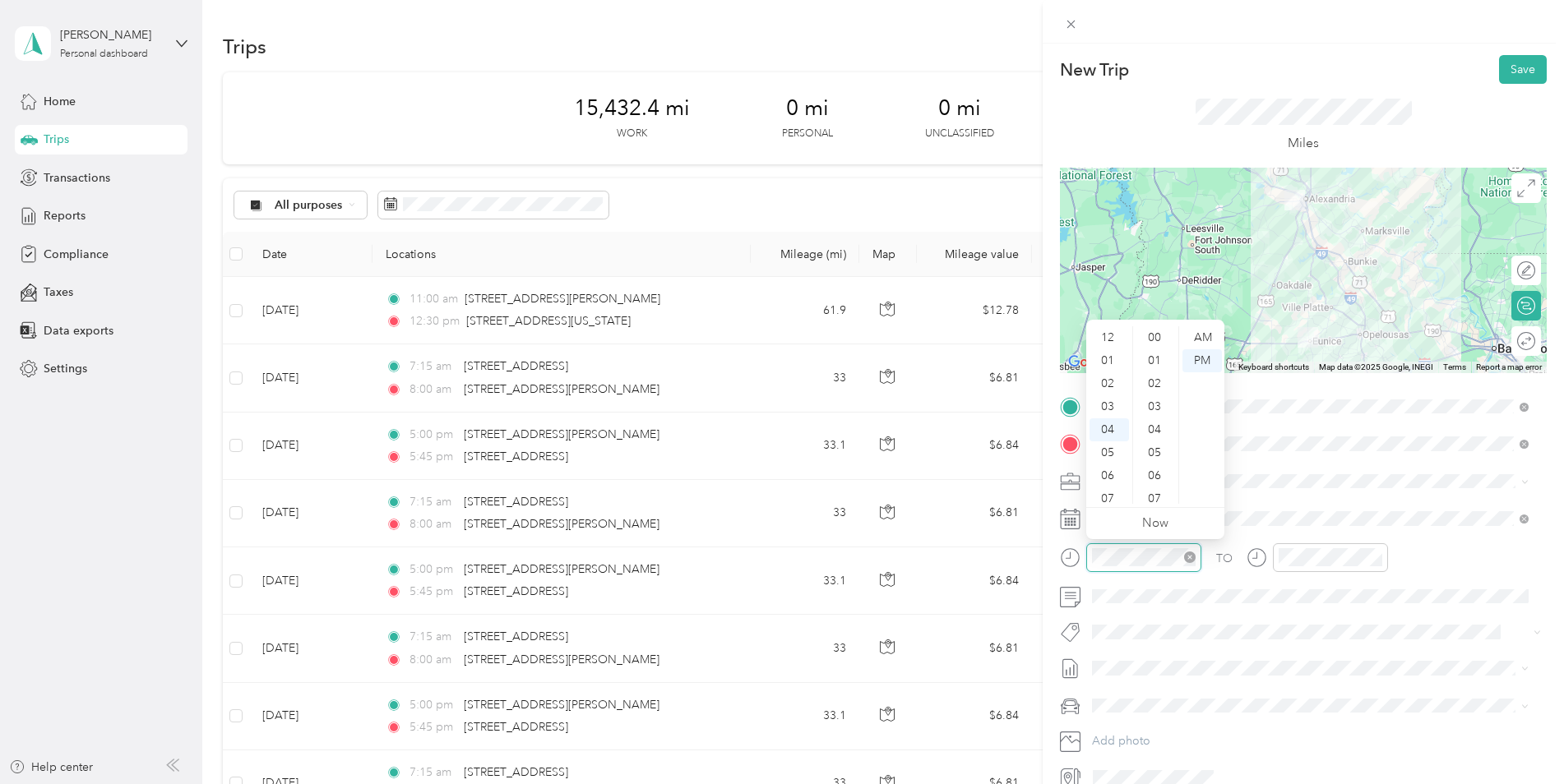
scroll to position [1105, 0]
click at [1113, 377] on div "02" at bounding box center [1110, 373] width 40 height 23
click at [1160, 336] on div "00" at bounding box center [1156, 337] width 40 height 23
click at [1342, 570] on div at bounding box center [1330, 558] width 115 height 29
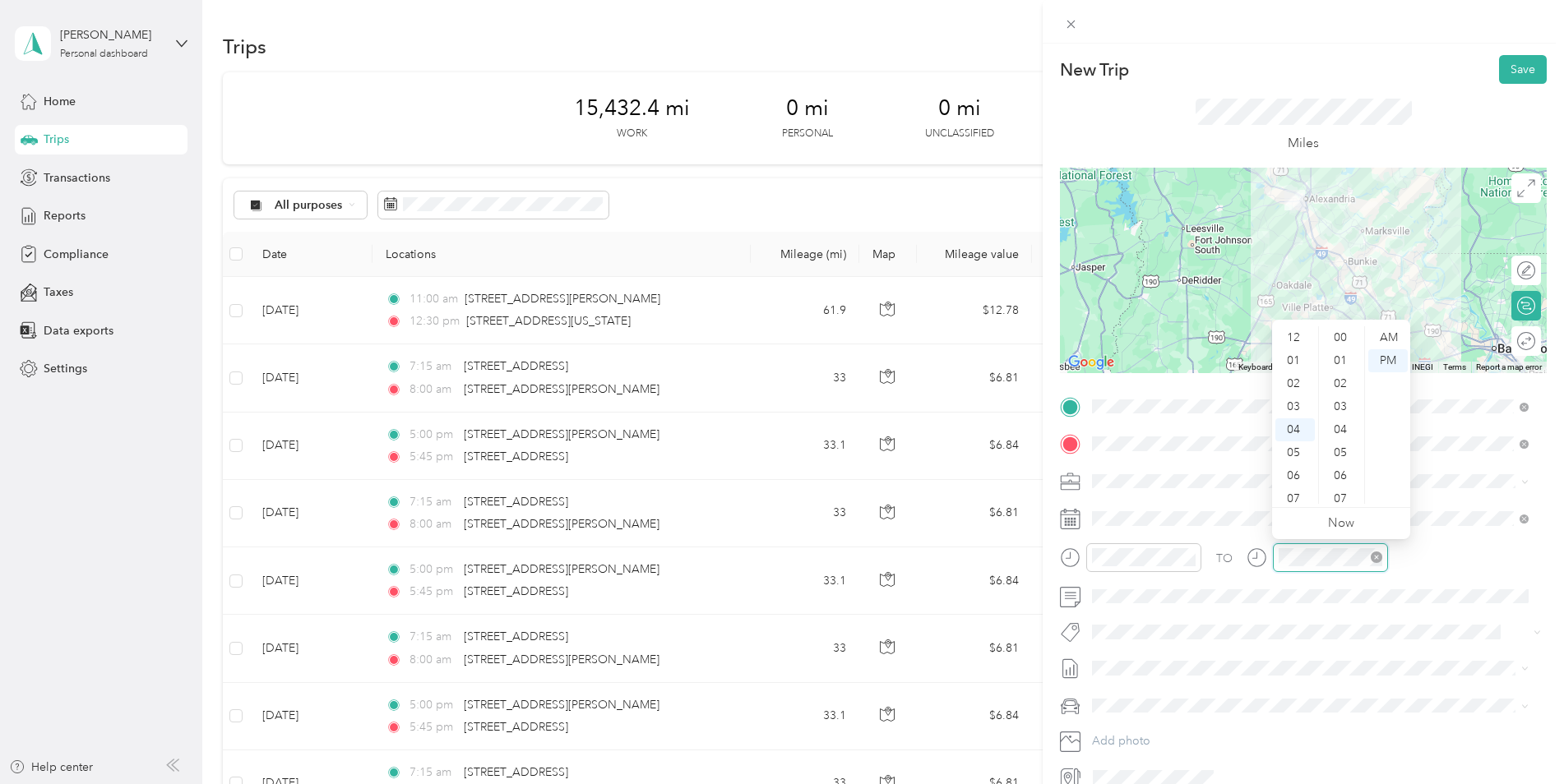
scroll to position [1105, 0]
click at [1298, 406] on div "03" at bounding box center [1295, 396] width 40 height 23
click at [1345, 339] on div "30" at bounding box center [1342, 334] width 40 height 23
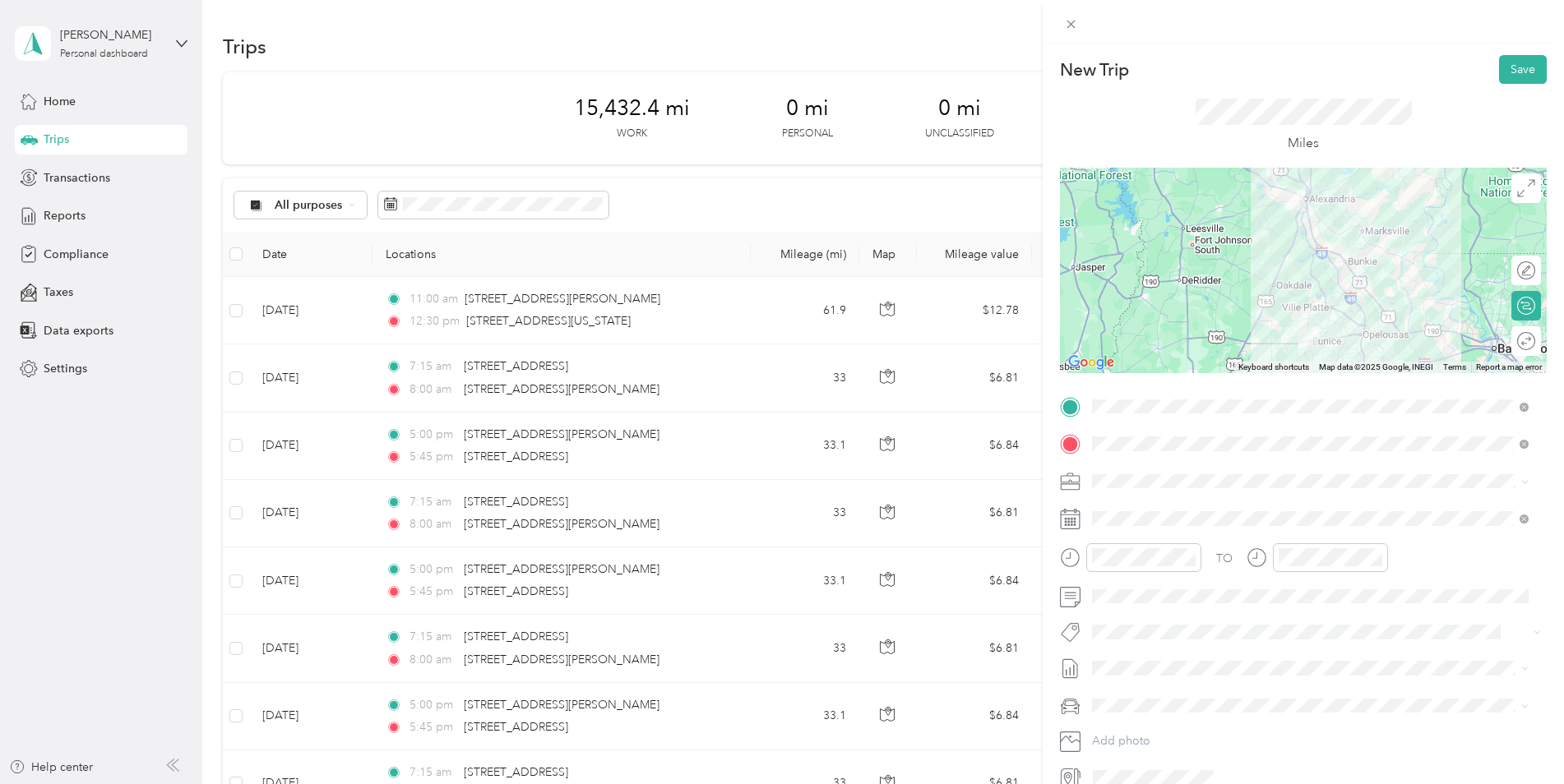
click at [1166, 735] on div "Kia K5" at bounding box center [1311, 732] width 425 height 17
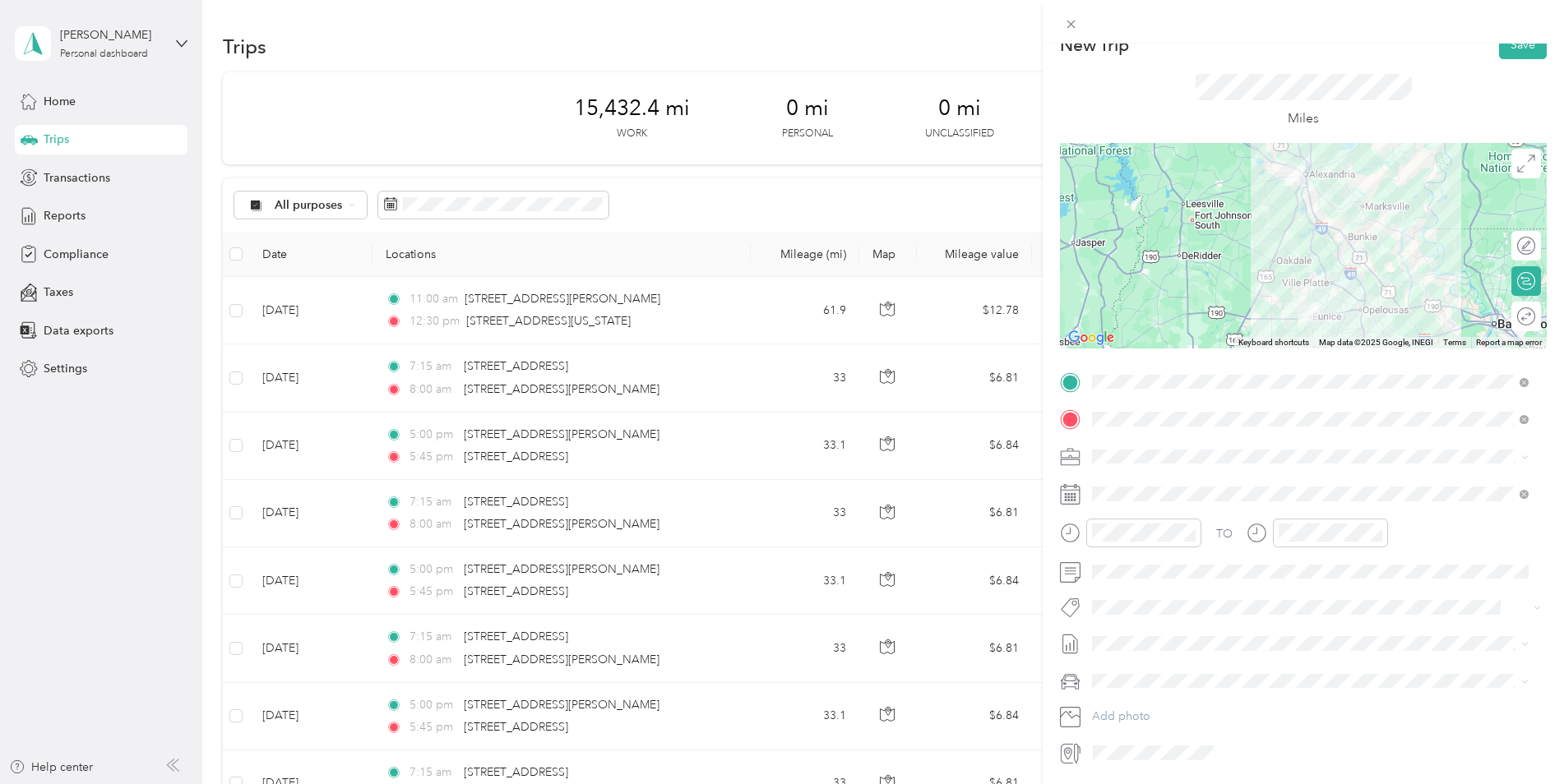
scroll to position [0, 0]
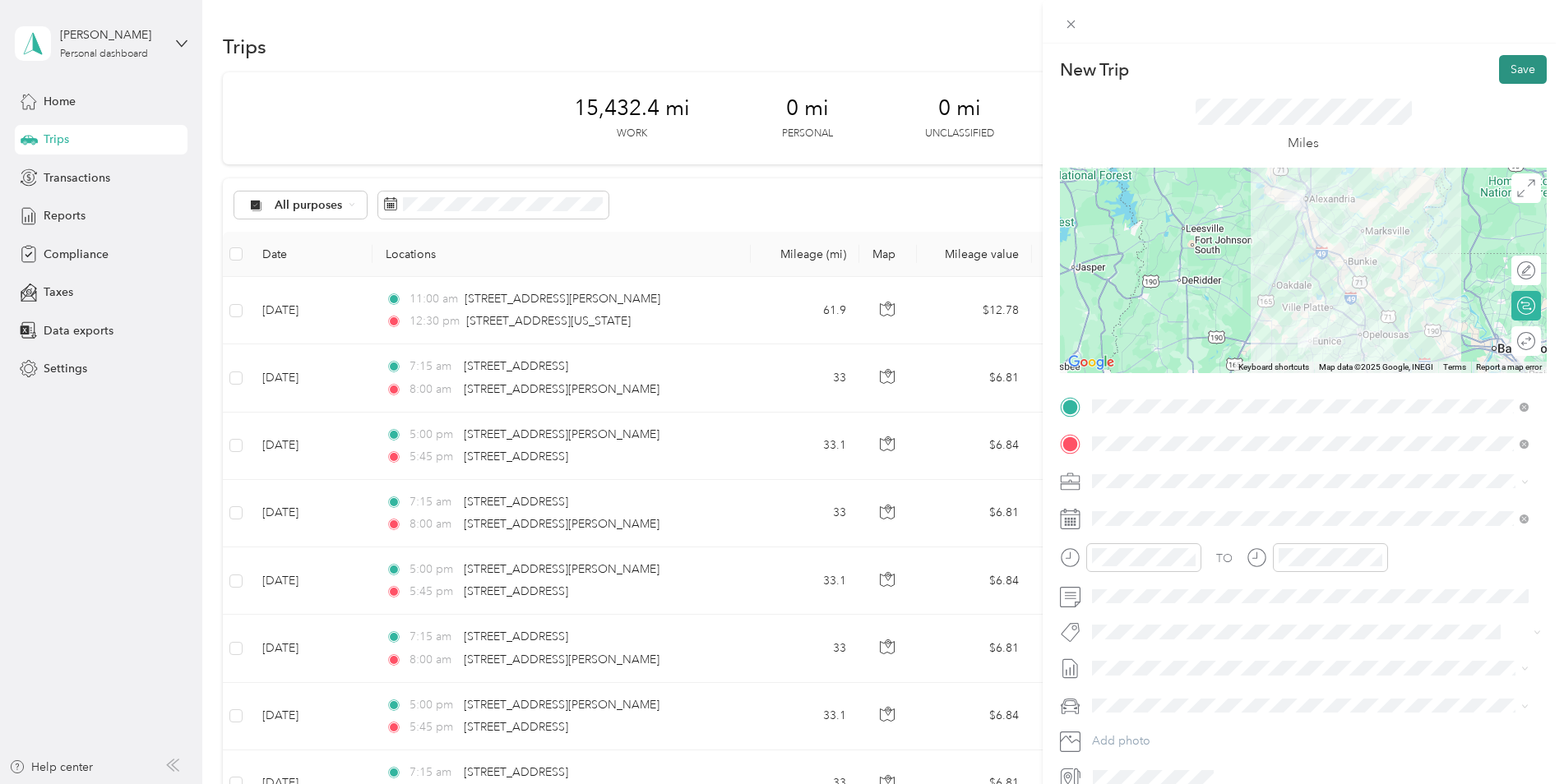
click at [1499, 69] on button "Save" at bounding box center [1522, 70] width 48 height 29
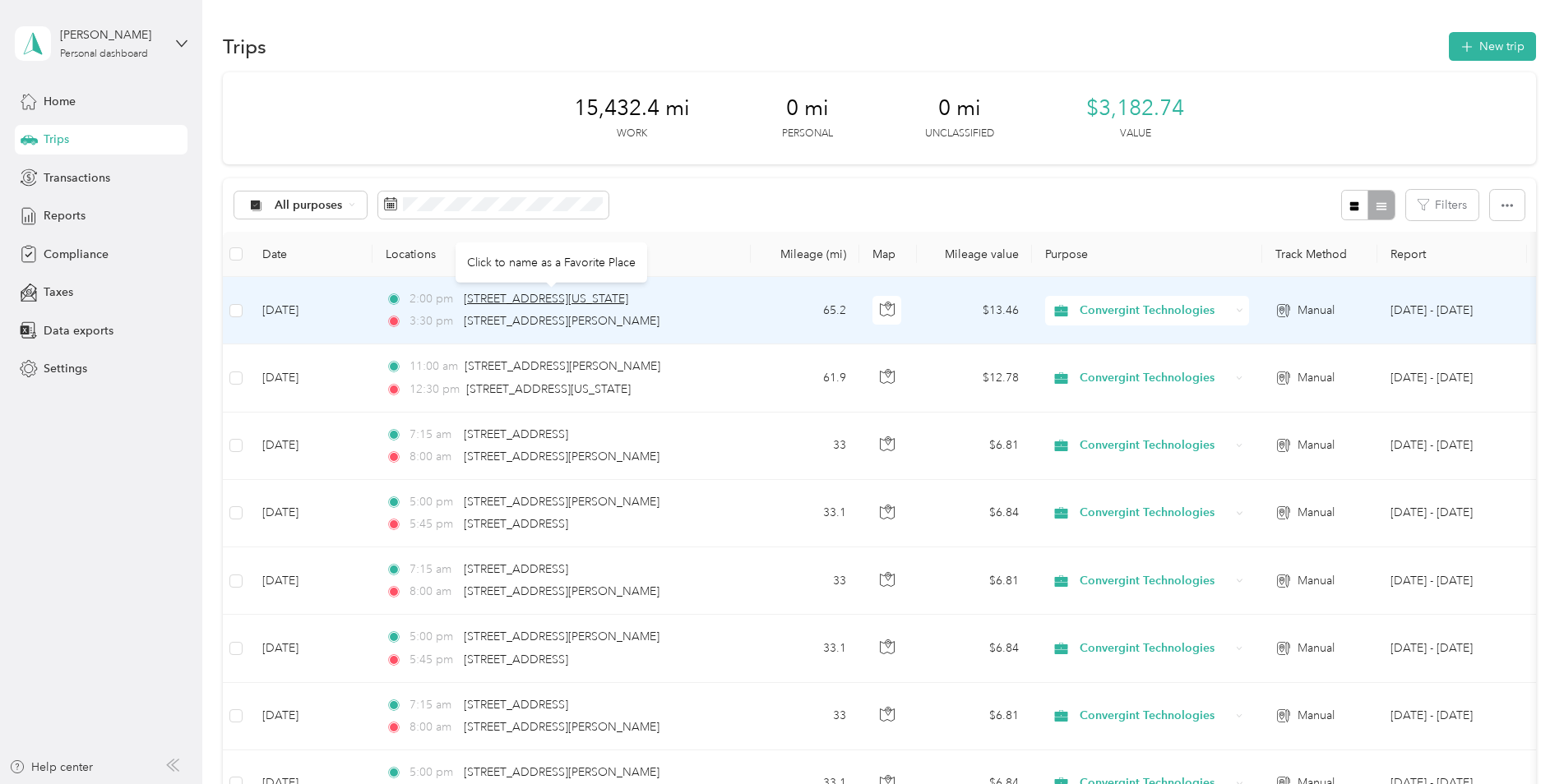
click at [523, 303] on span "[STREET_ADDRESS][US_STATE]" at bounding box center [546, 298] width 165 height 14
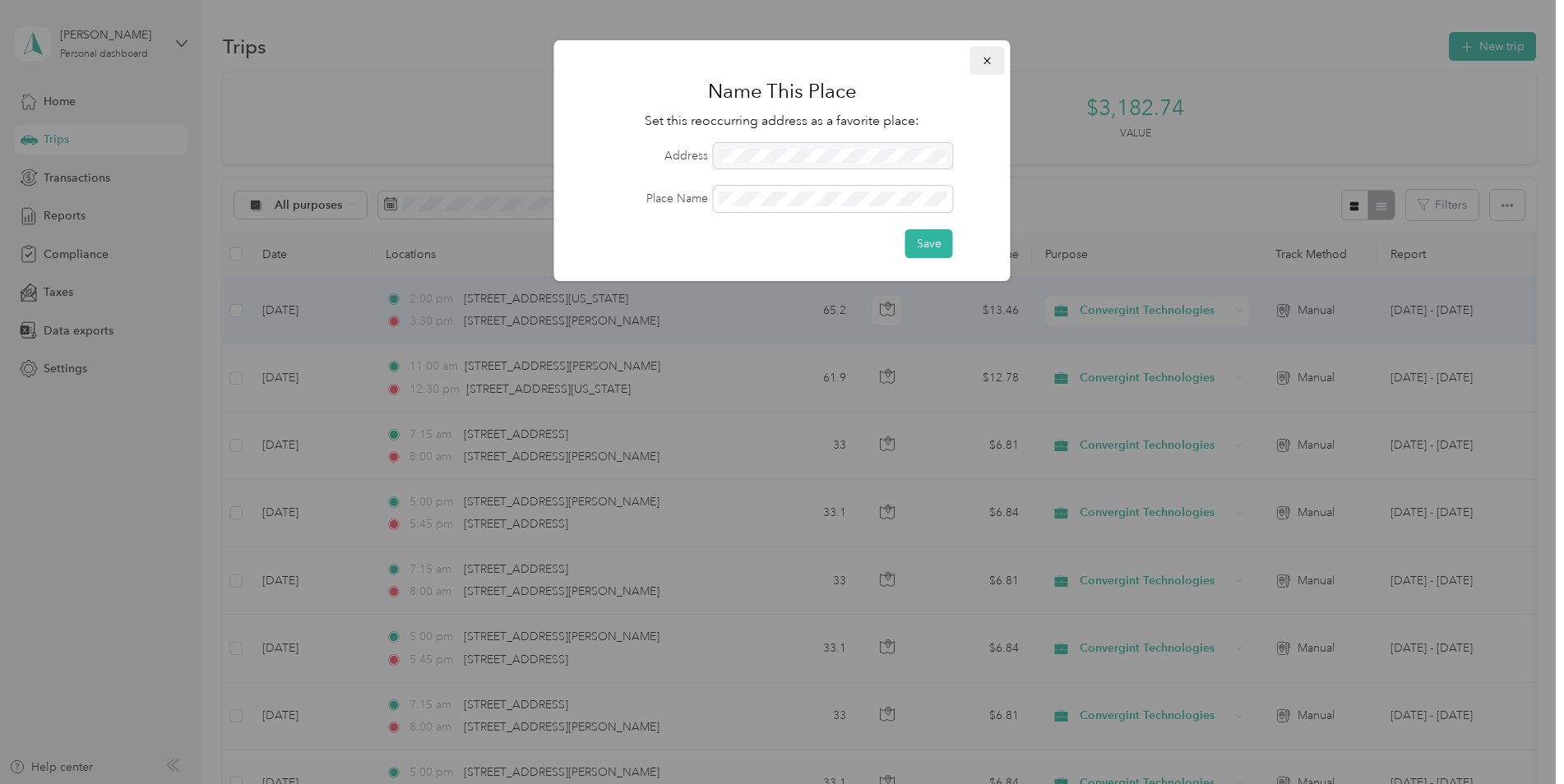
click at [995, 61] on button "button" at bounding box center [988, 61] width 34 height 29
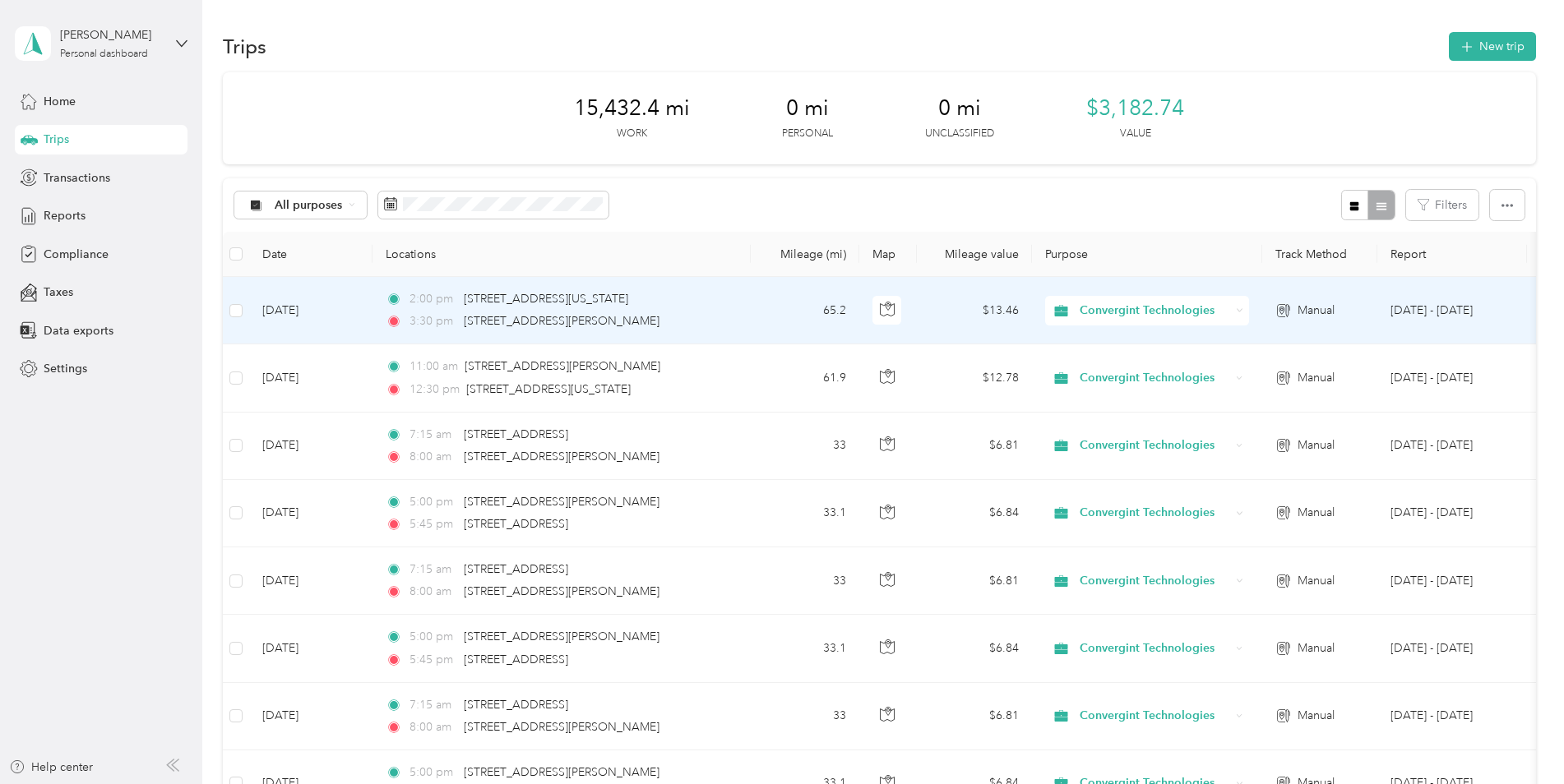
click at [307, 307] on td "[DATE]" at bounding box center [310, 310] width 123 height 68
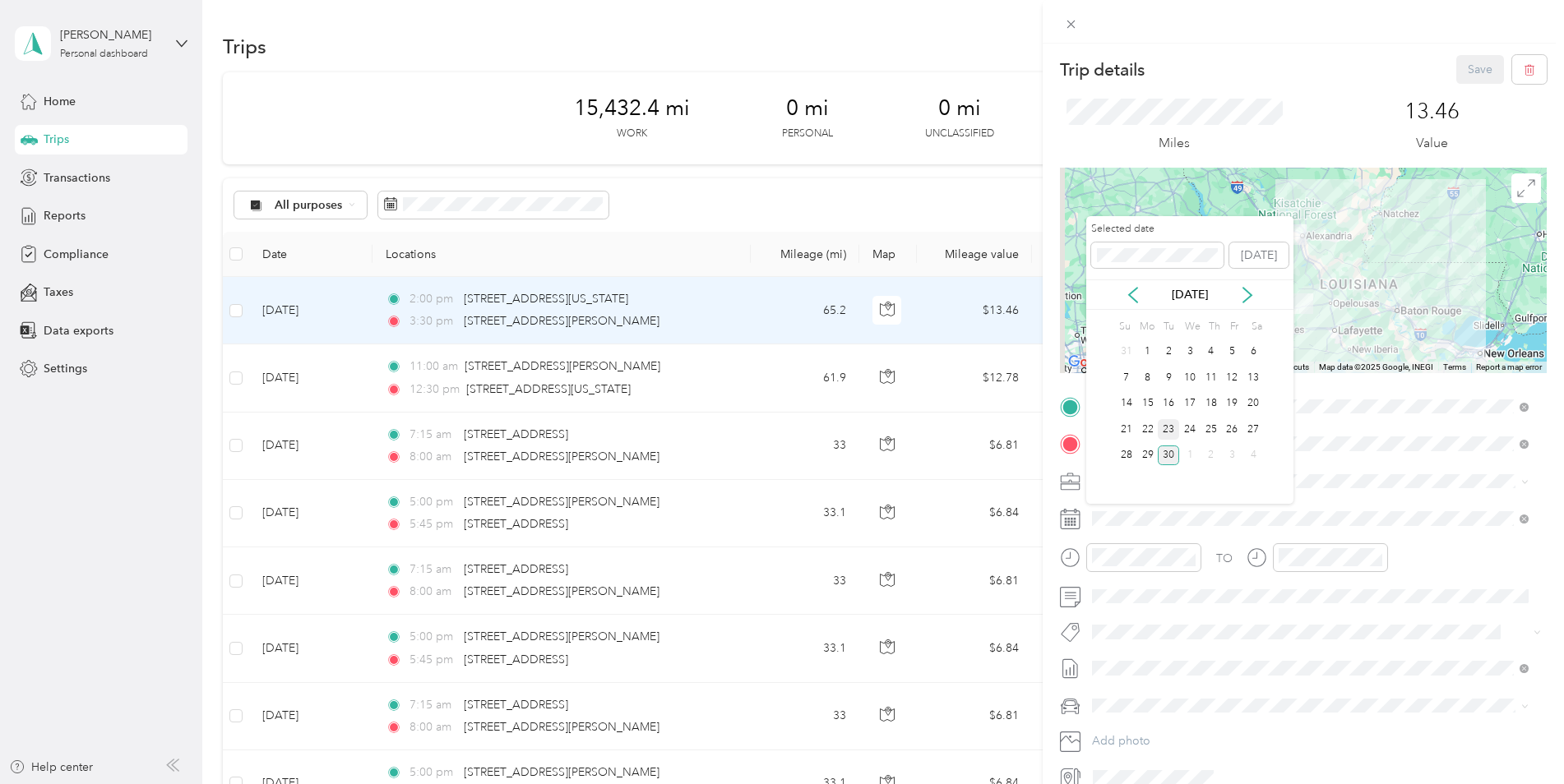
click at [1166, 432] on div "23" at bounding box center [1169, 430] width 22 height 21
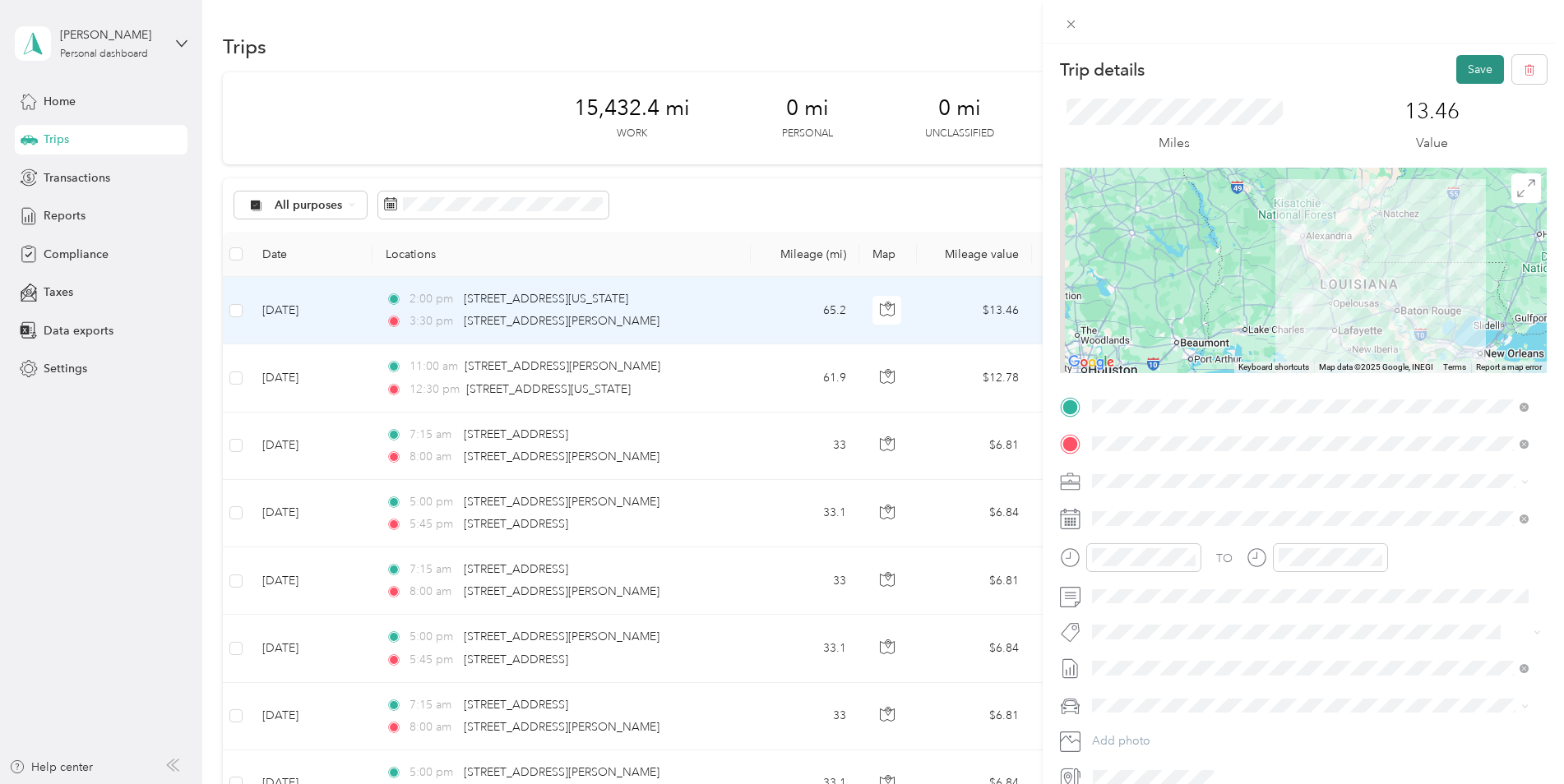
click at [1458, 70] on button "Save" at bounding box center [1480, 70] width 48 height 29
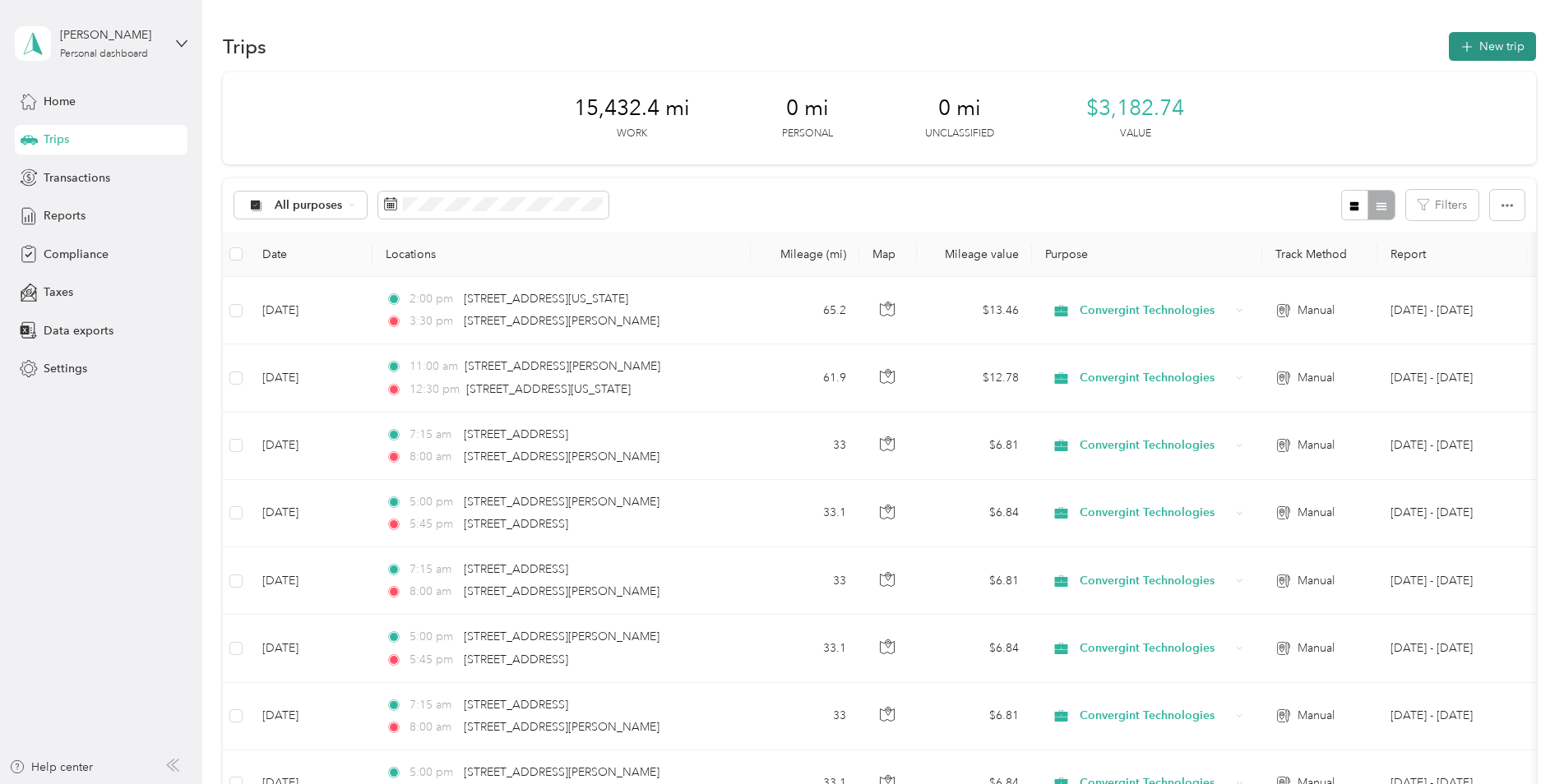
click at [1495, 42] on button "New trip" at bounding box center [1493, 46] width 87 height 29
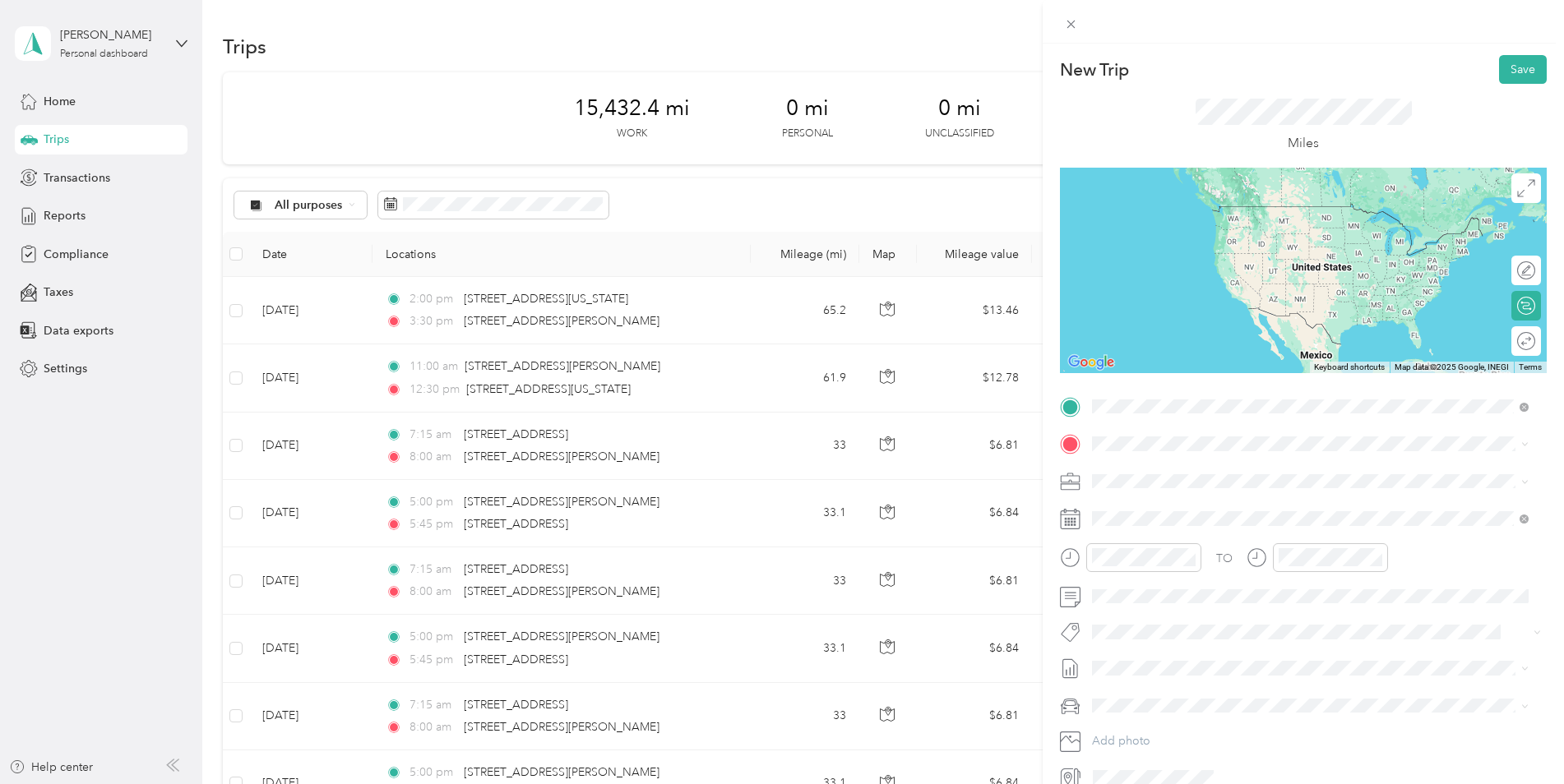
click at [1184, 462] on span "[STREET_ADDRESS][PERSON_NAME][US_STATE]" at bounding box center [1251, 466] width 256 height 14
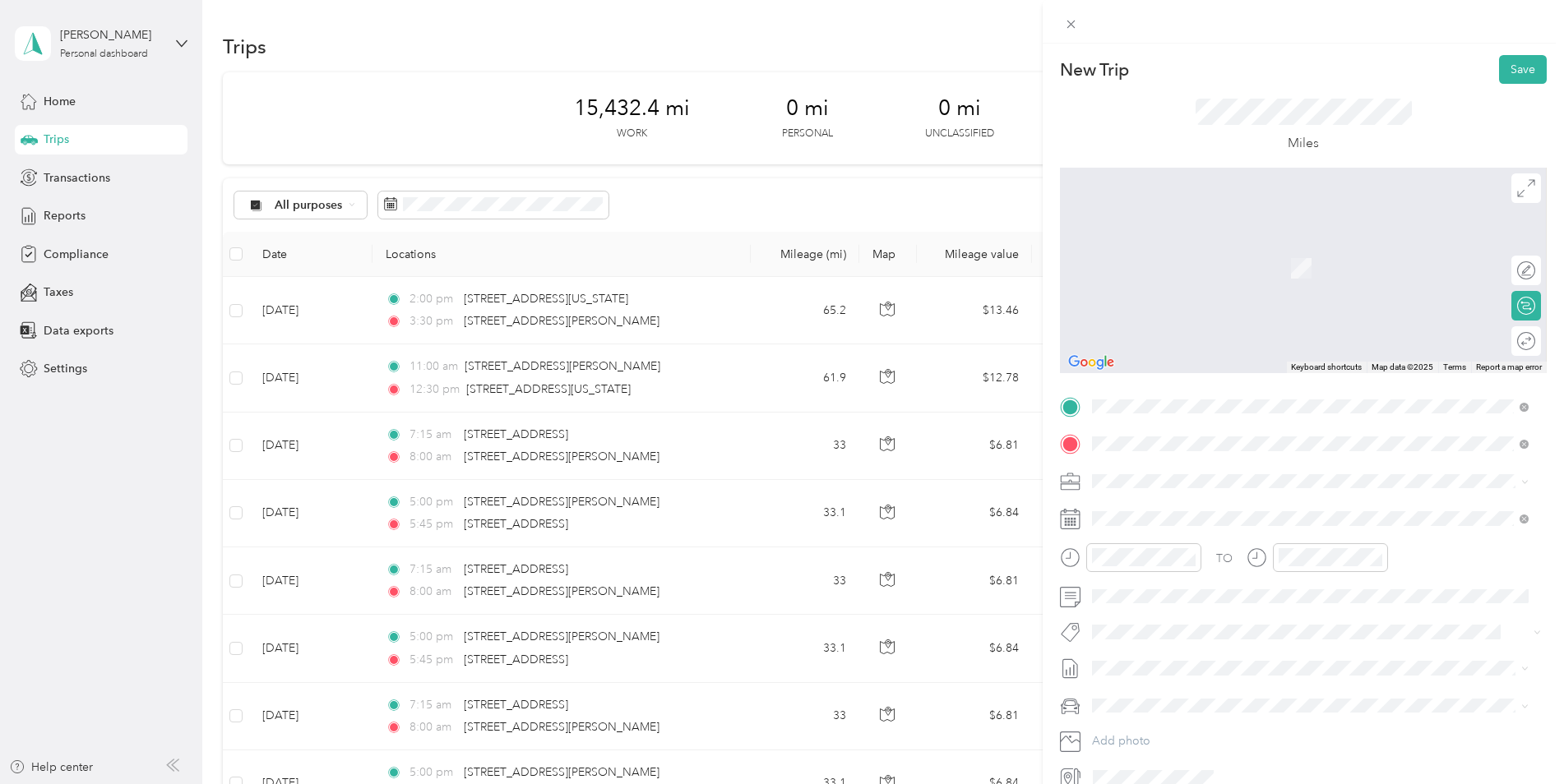
click at [1171, 501] on span "[STREET_ADDRESS][US_STATE]" at bounding box center [1206, 503] width 165 height 14
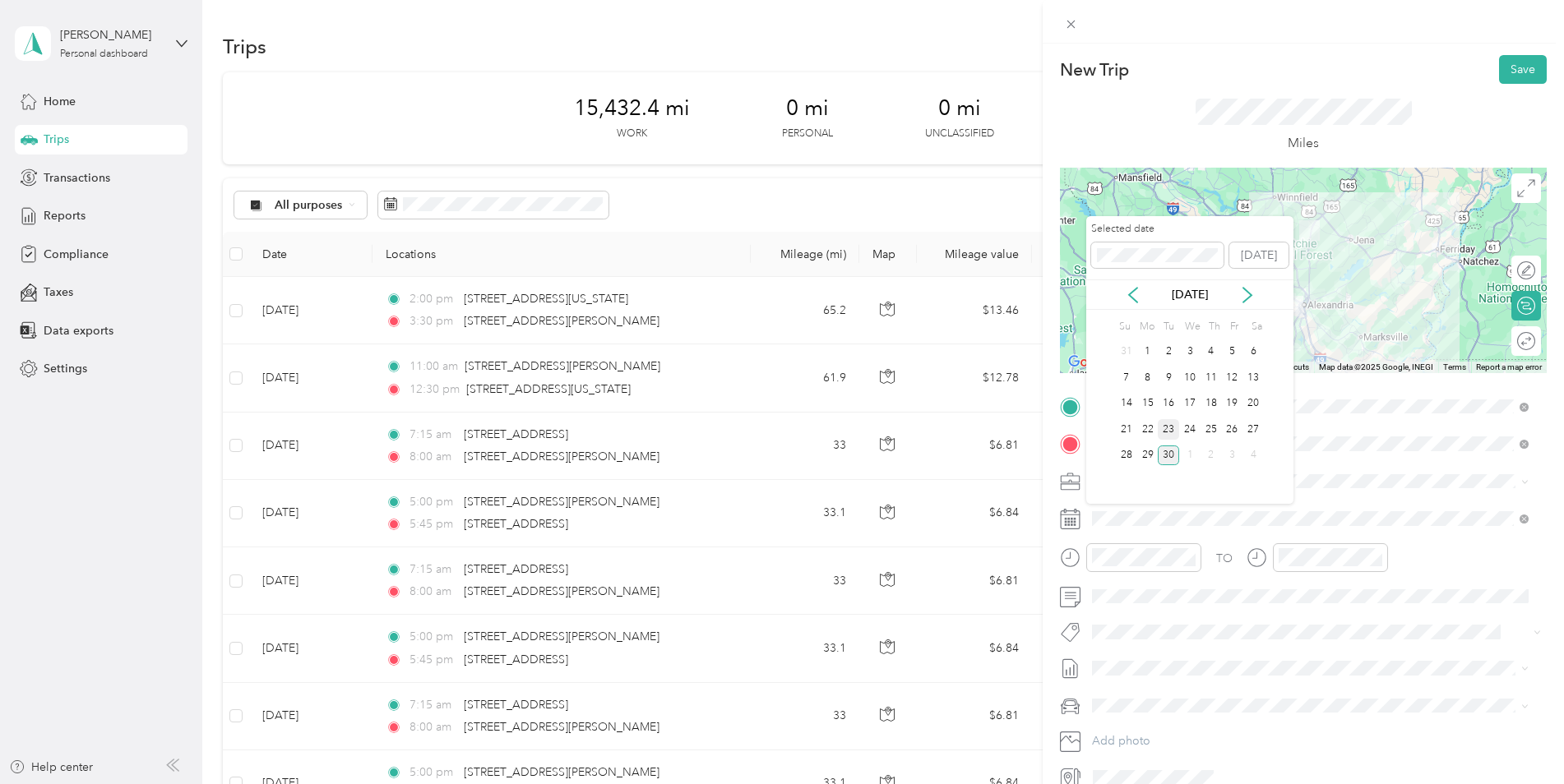
click at [1168, 427] on div "23" at bounding box center [1169, 430] width 22 height 21
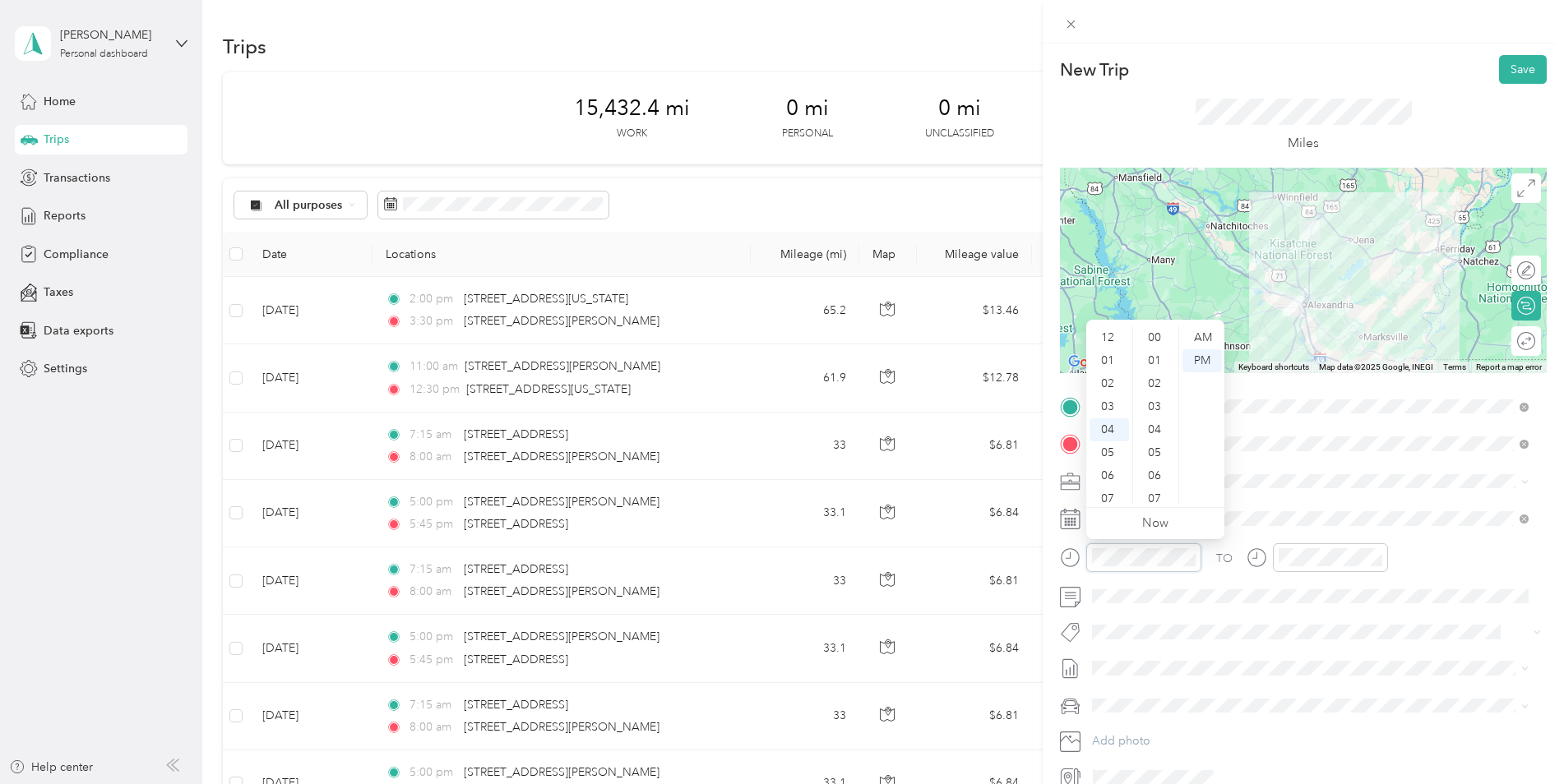
scroll to position [92, 0]
click at [1108, 362] on div "05" at bounding box center [1110, 360] width 40 height 23
click at [1159, 339] on div "00" at bounding box center [1156, 337] width 40 height 23
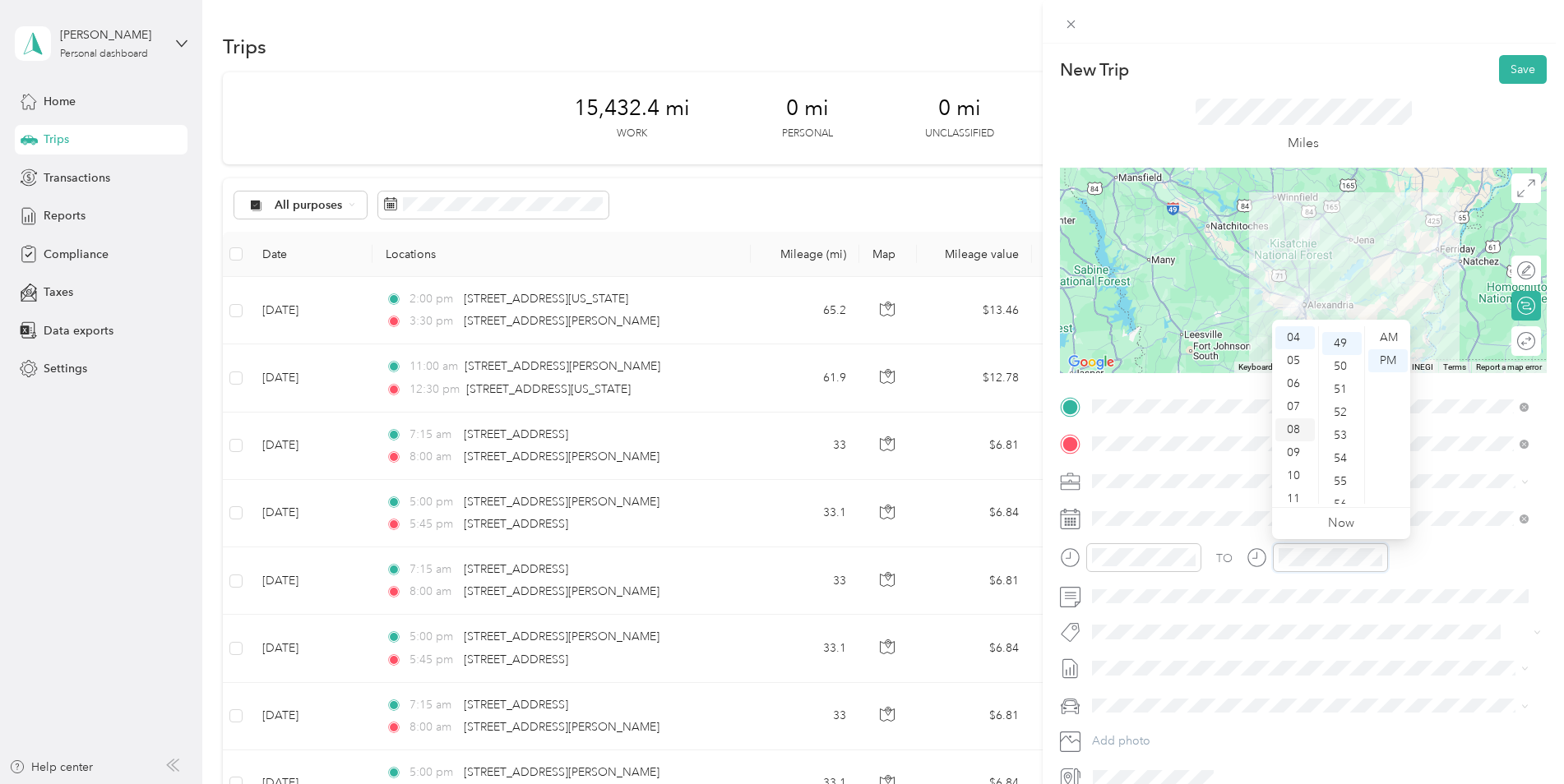
scroll to position [1128, 0]
click at [1292, 364] on div "05" at bounding box center [1295, 360] width 40 height 23
click at [1341, 409] on div "45" at bounding box center [1342, 410] width 40 height 23
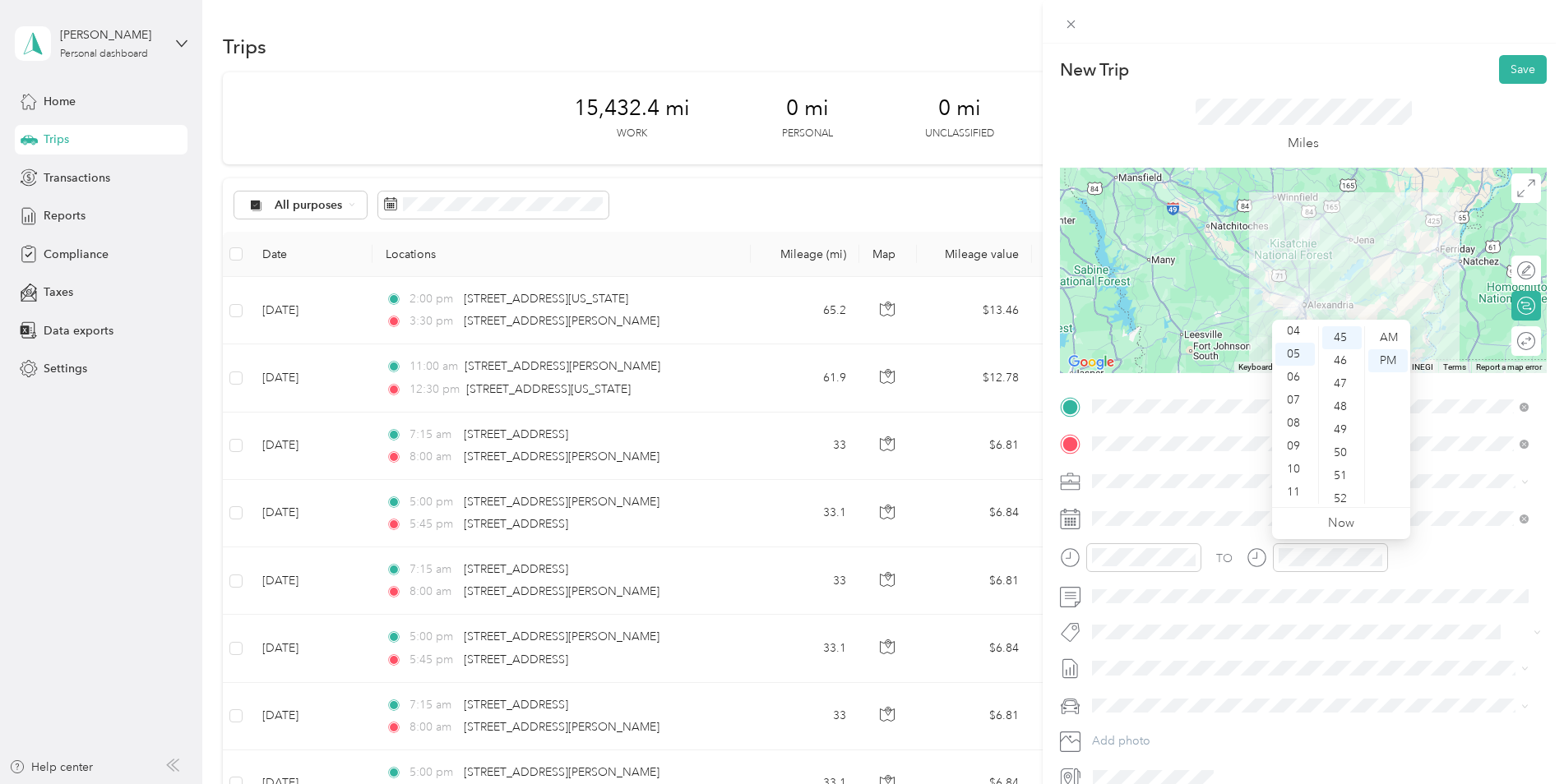
click at [1183, 720] on div "TO Add photo" at bounding box center [1303, 591] width 487 height 397
click at [1154, 732] on div "Kia K5" at bounding box center [1311, 732] width 425 height 17
click at [1512, 69] on button "Save" at bounding box center [1522, 70] width 48 height 29
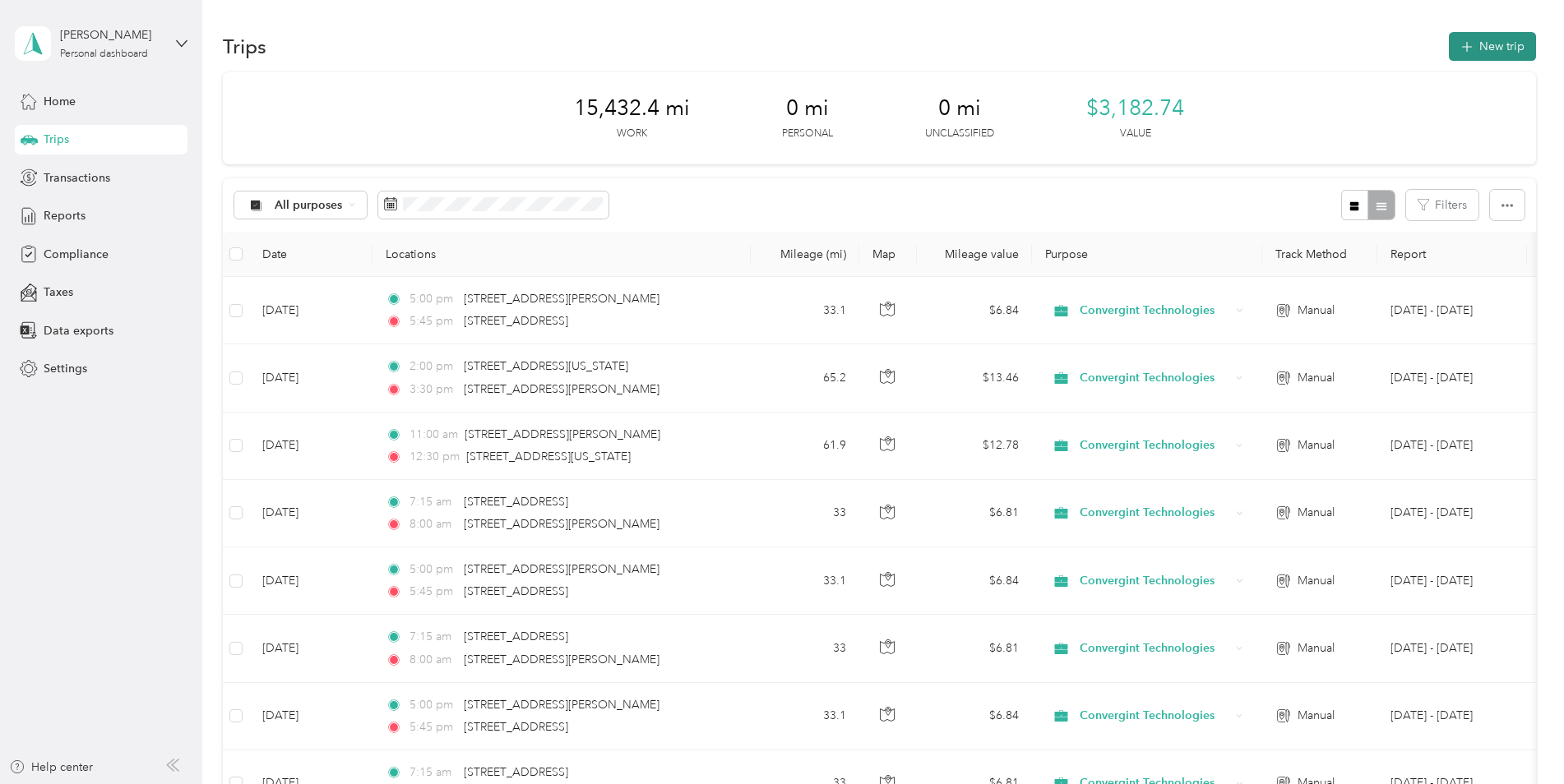
click at [1488, 40] on button "New trip" at bounding box center [1493, 46] width 87 height 29
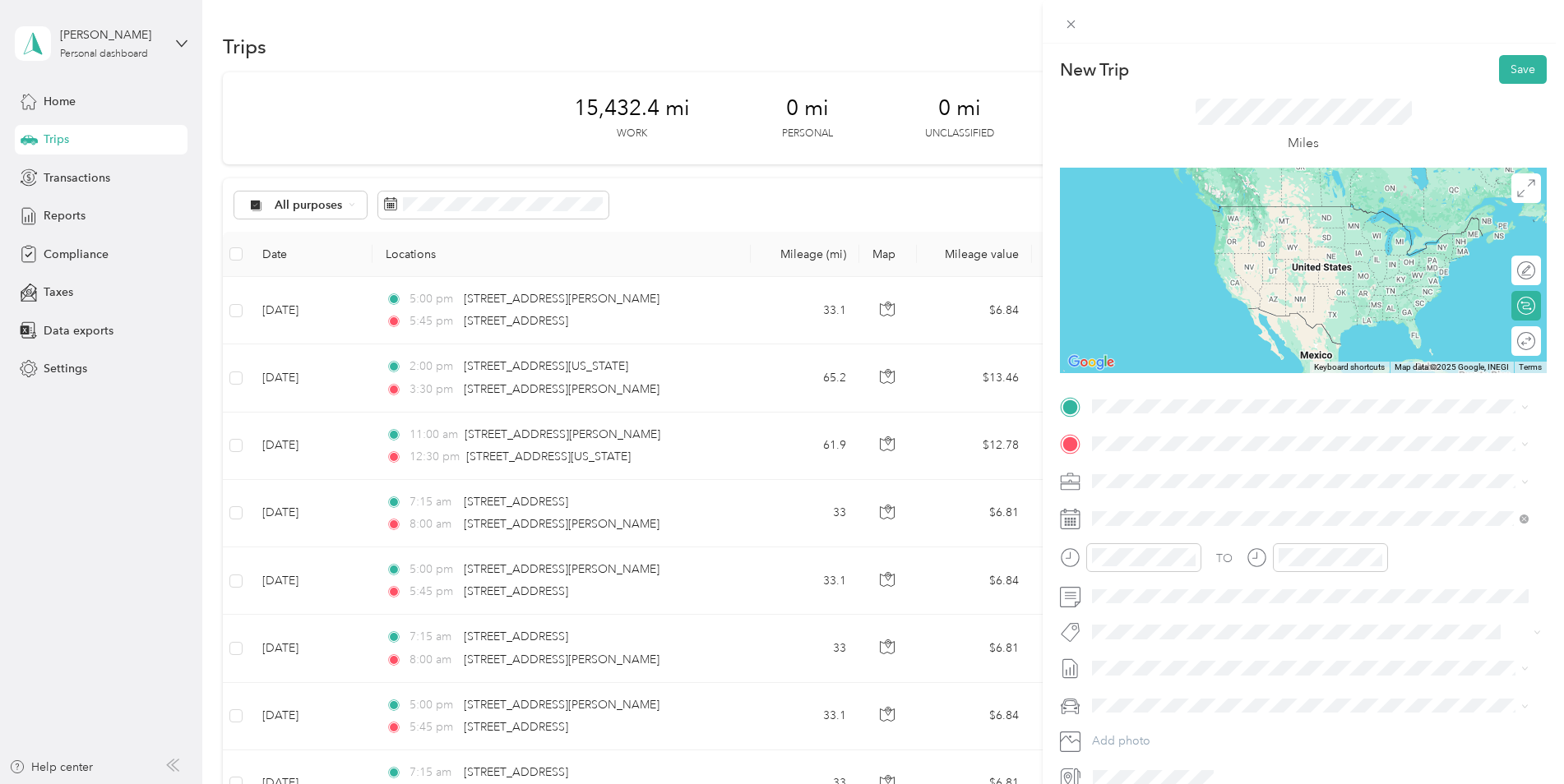
click at [1174, 460] on span "[STREET_ADDRESS][US_STATE]" at bounding box center [1206, 464] width 165 height 14
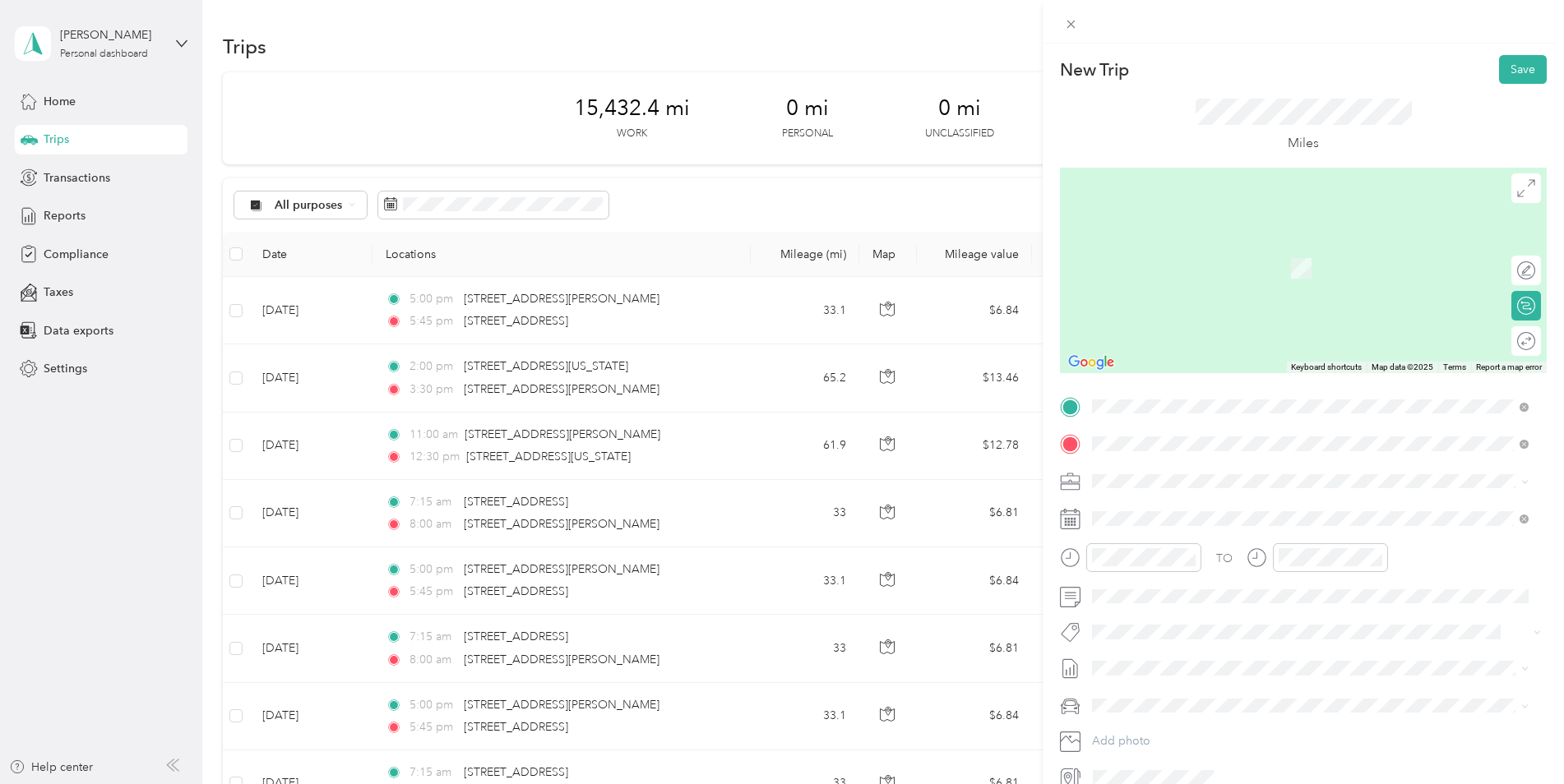
click at [1172, 511] on span "[STREET_ADDRESS][PERSON_NAME][US_STATE]" at bounding box center [1251, 503] width 256 height 14
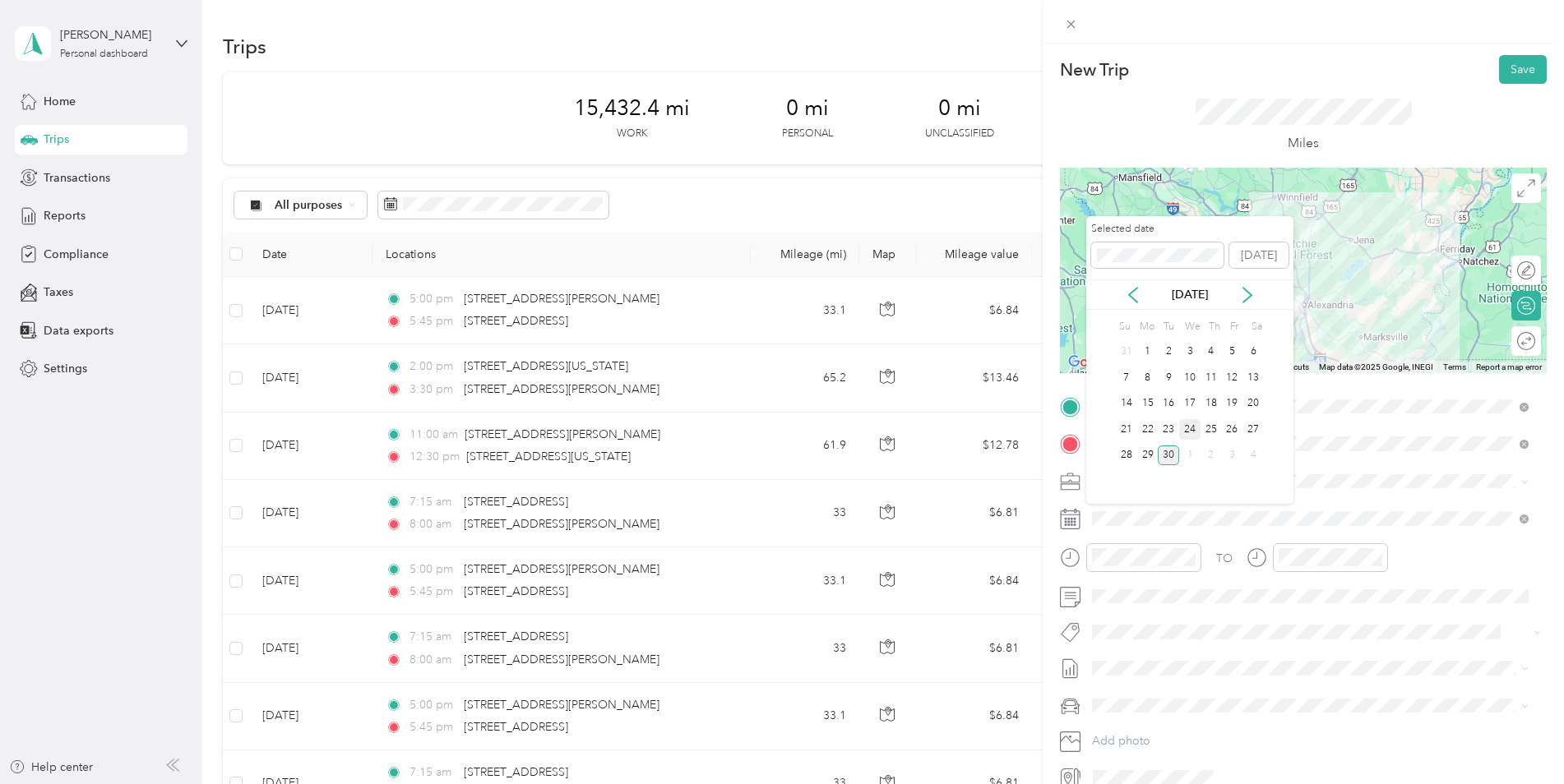
click at [1192, 431] on div "24" at bounding box center [1190, 430] width 22 height 21
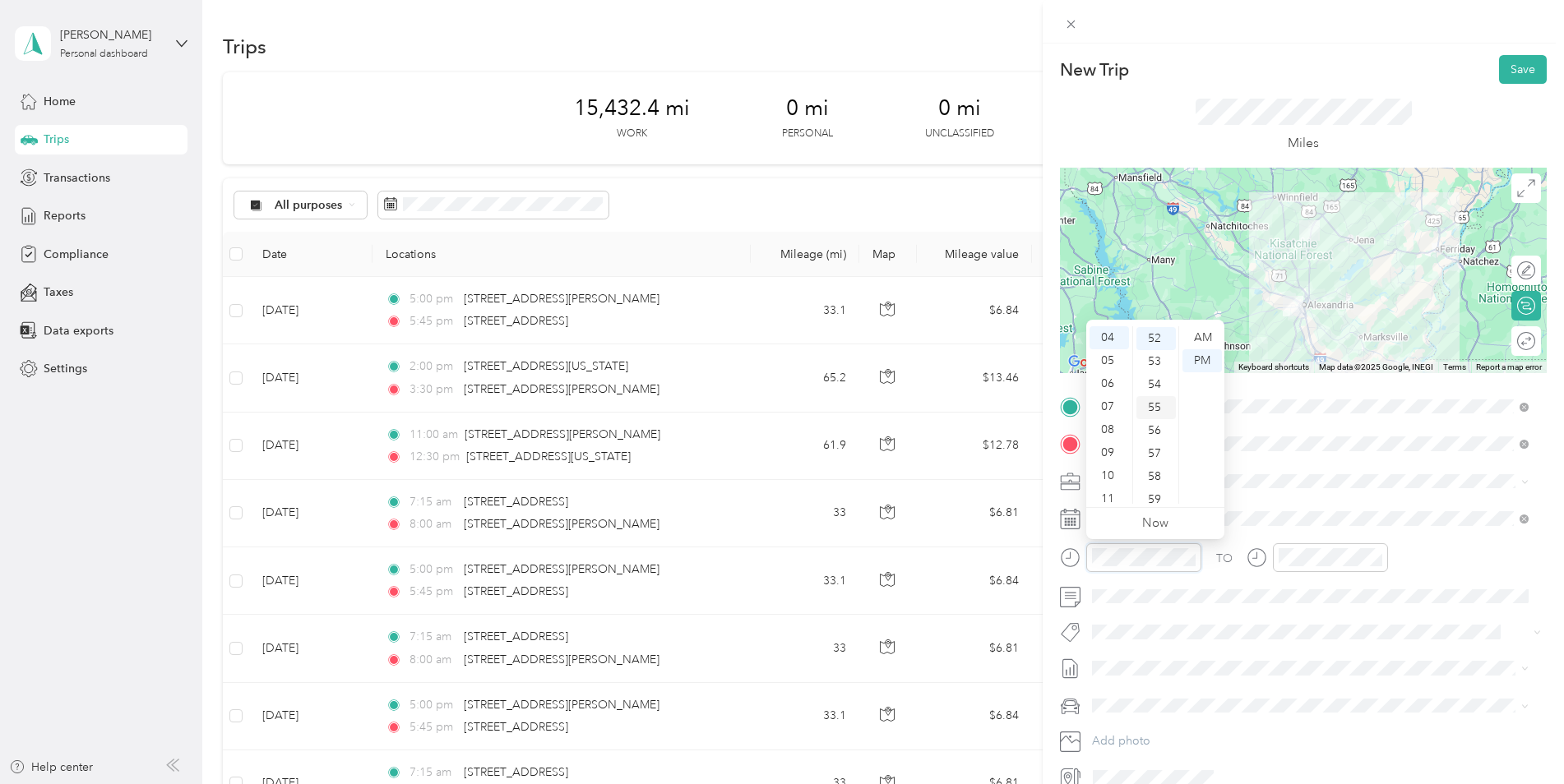
scroll to position [1197, 0]
click at [1110, 405] on div "07" at bounding box center [1110, 406] width 40 height 23
click at [1158, 436] on div "15" at bounding box center [1156, 436] width 40 height 23
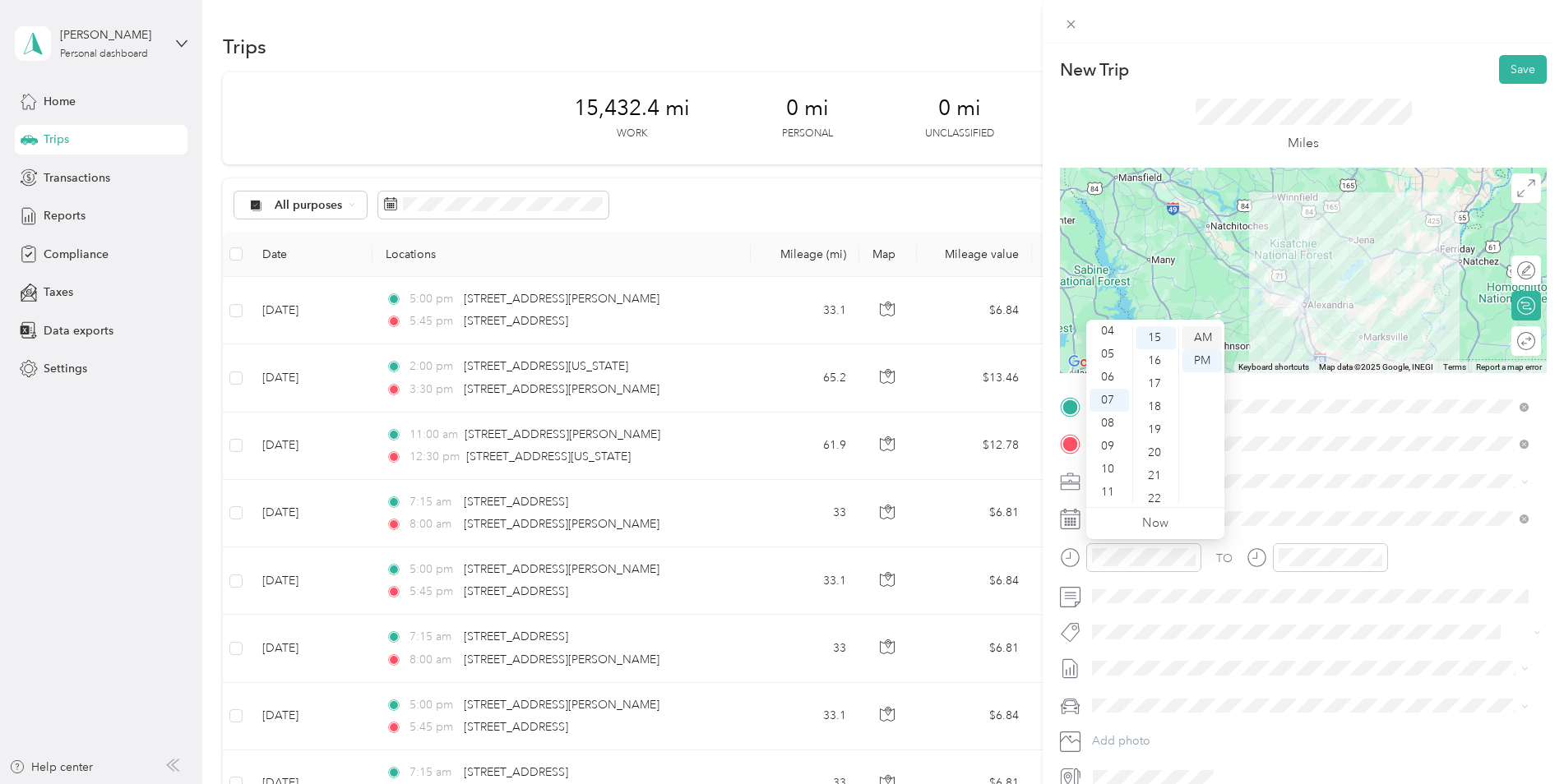
click at [1202, 337] on div "AM" at bounding box center [1202, 337] width 40 height 23
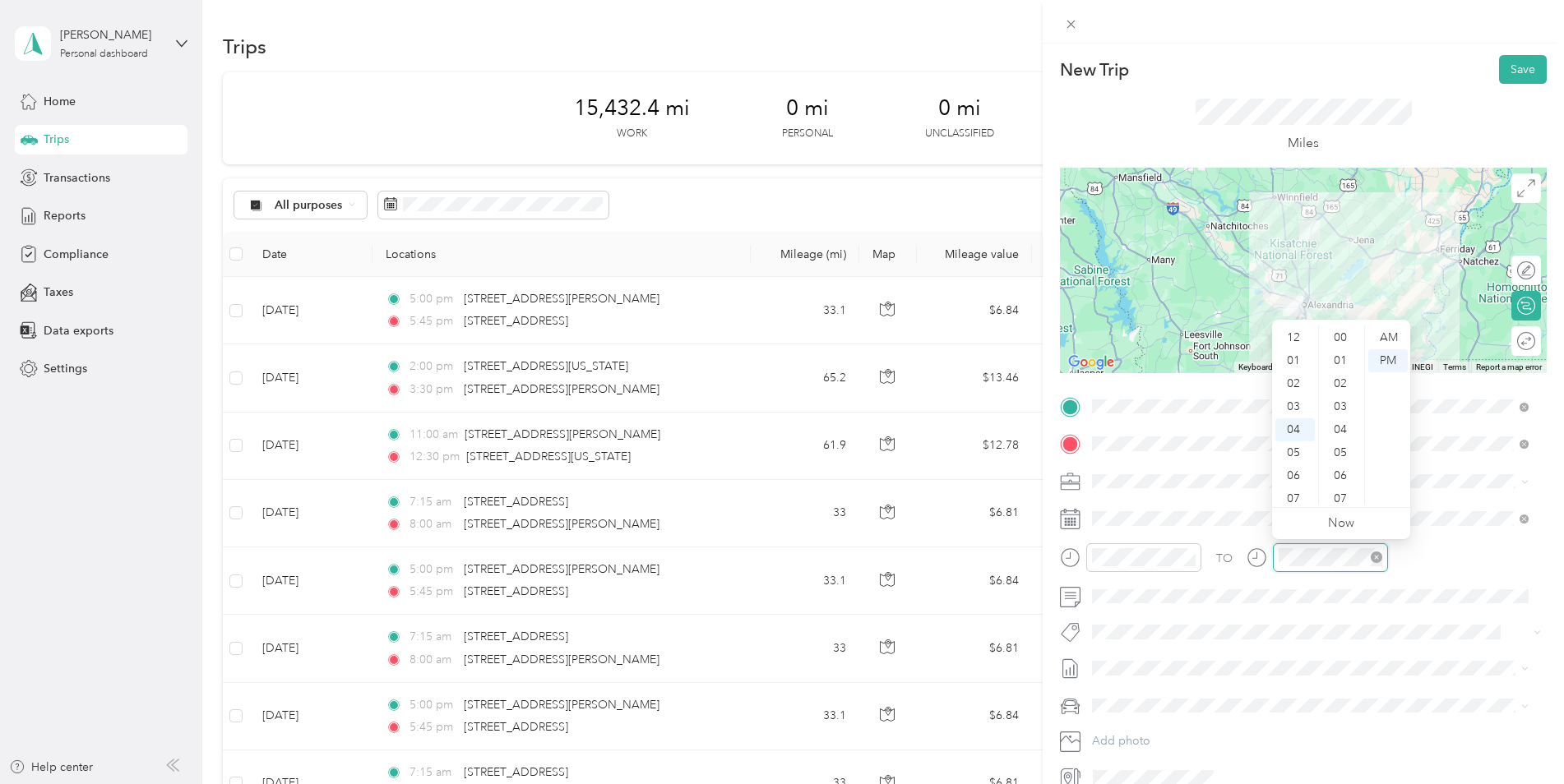
scroll to position [1197, 0]
click at [1297, 431] on div "08" at bounding box center [1295, 430] width 40 height 23
click at [1337, 335] on div "00" at bounding box center [1342, 337] width 40 height 23
click at [1383, 339] on div "AM" at bounding box center [1389, 337] width 40 height 23
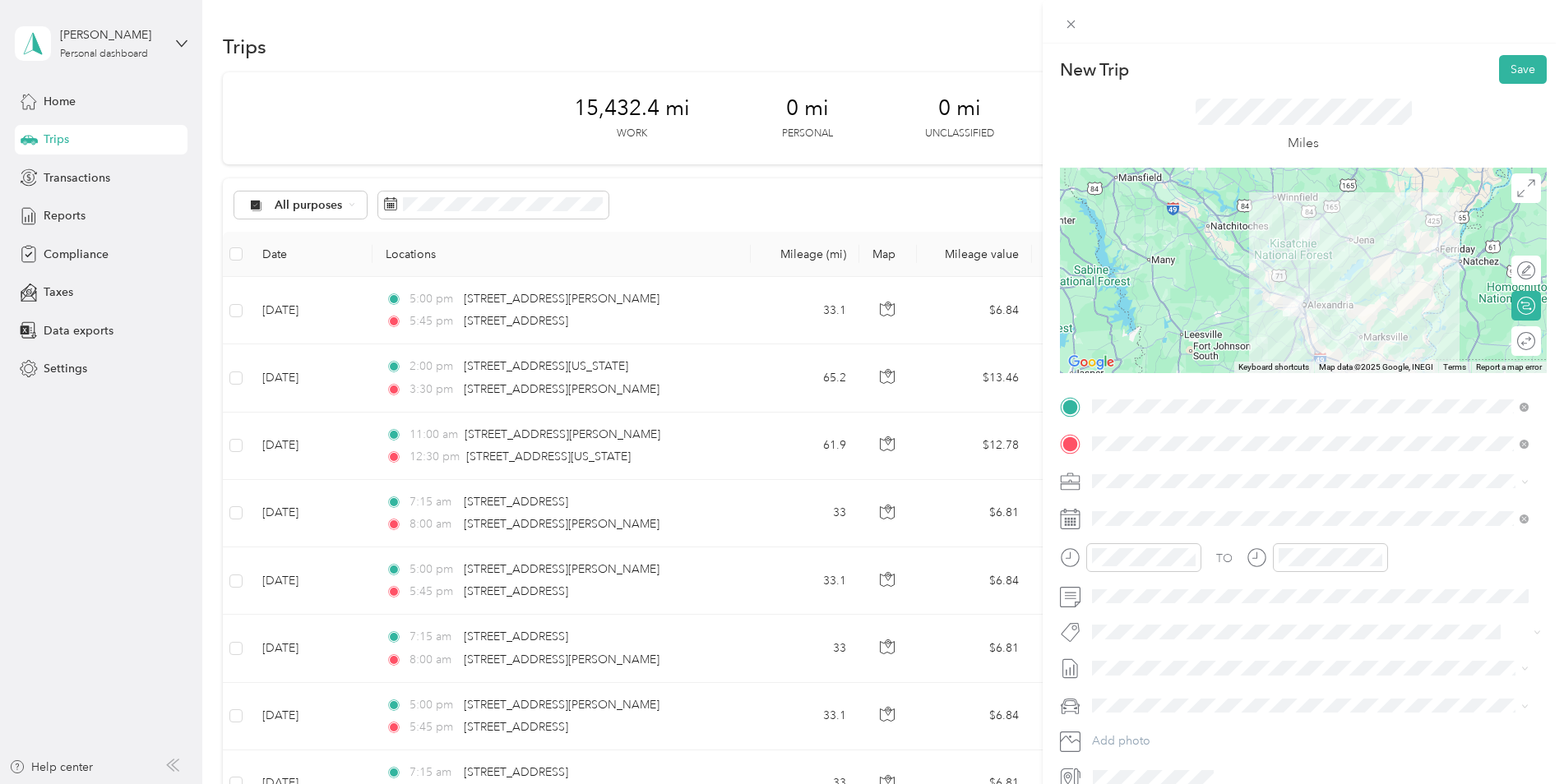
click at [1145, 729] on div "Kia K5" at bounding box center [1311, 728] width 425 height 17
click at [1515, 71] on button "Save" at bounding box center [1522, 70] width 48 height 29
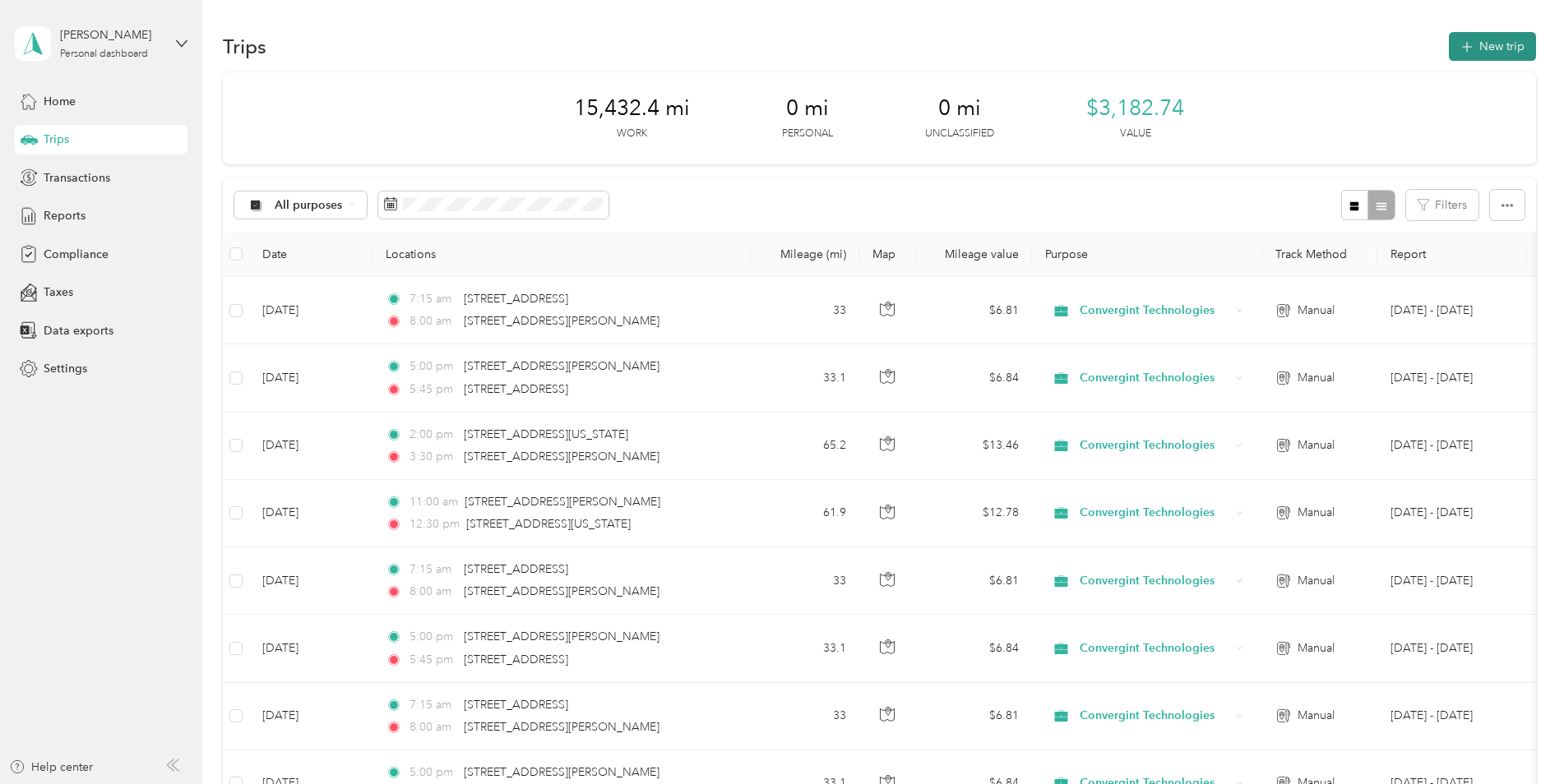
click at [1505, 53] on button "New trip" at bounding box center [1493, 46] width 87 height 29
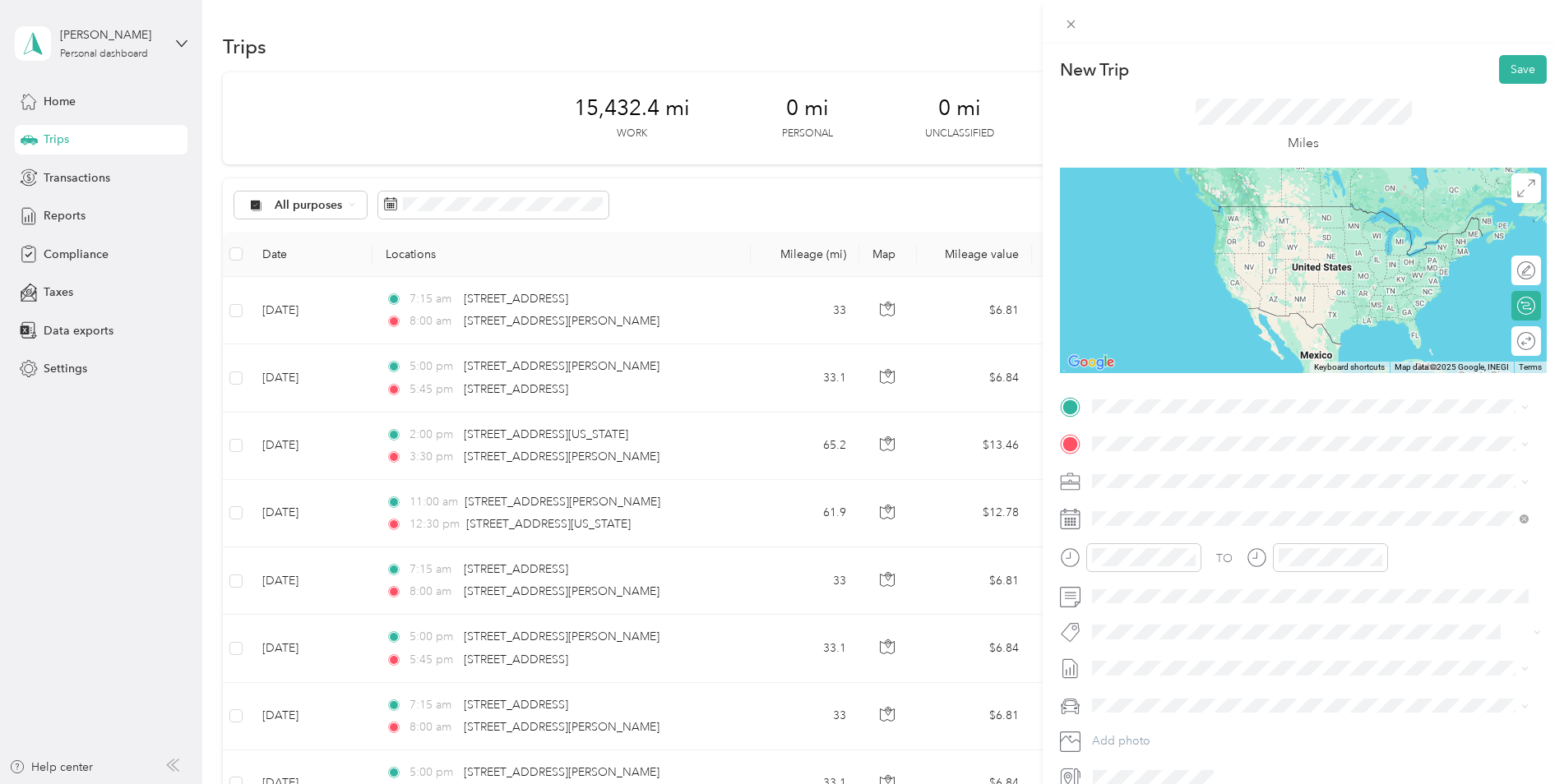
click at [1208, 467] on span "[STREET_ADDRESS][PERSON_NAME][US_STATE]" at bounding box center [1251, 459] width 256 height 14
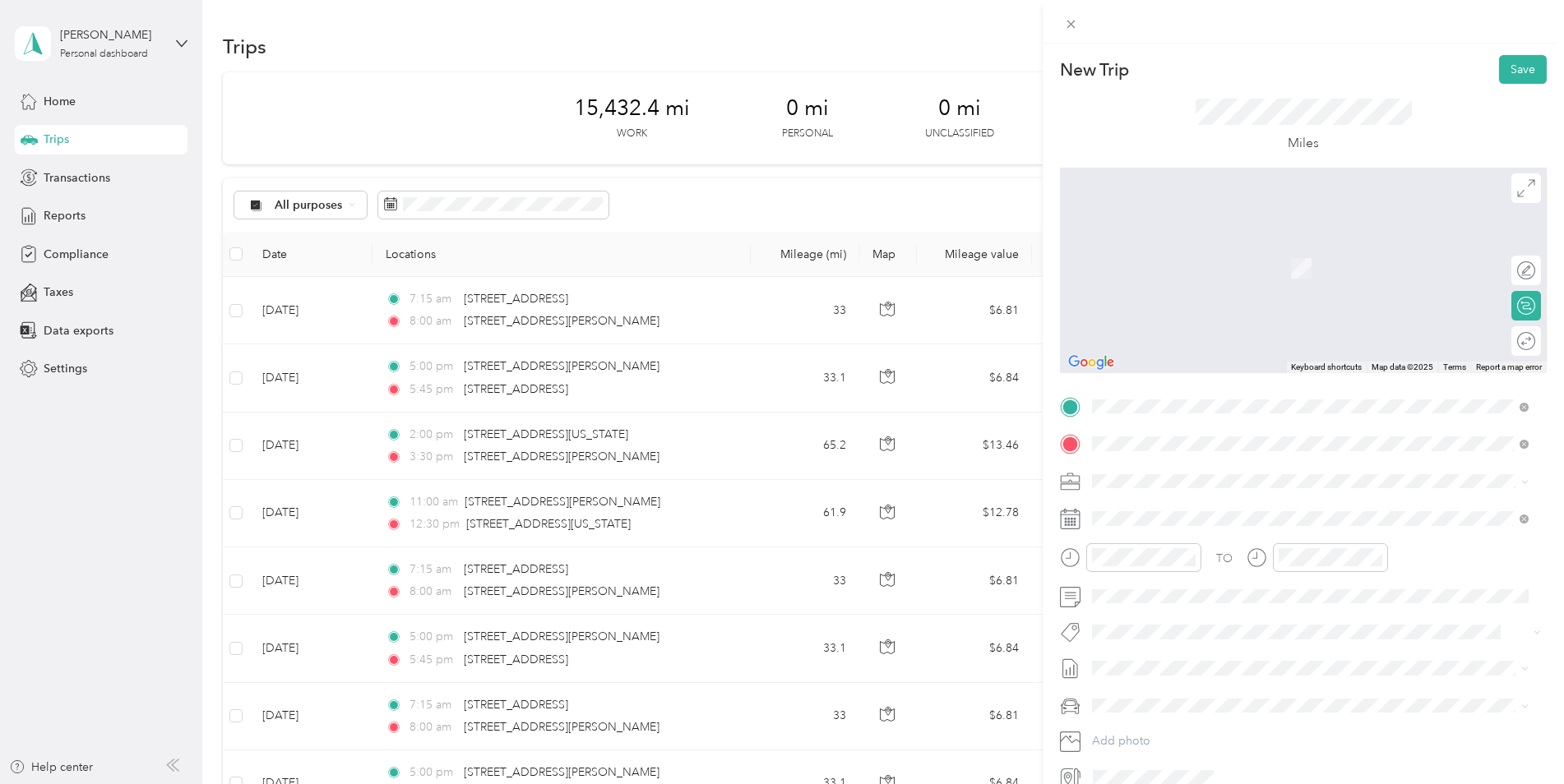
click at [1187, 506] on span "[STREET_ADDRESS][US_STATE]" at bounding box center [1206, 503] width 165 height 14
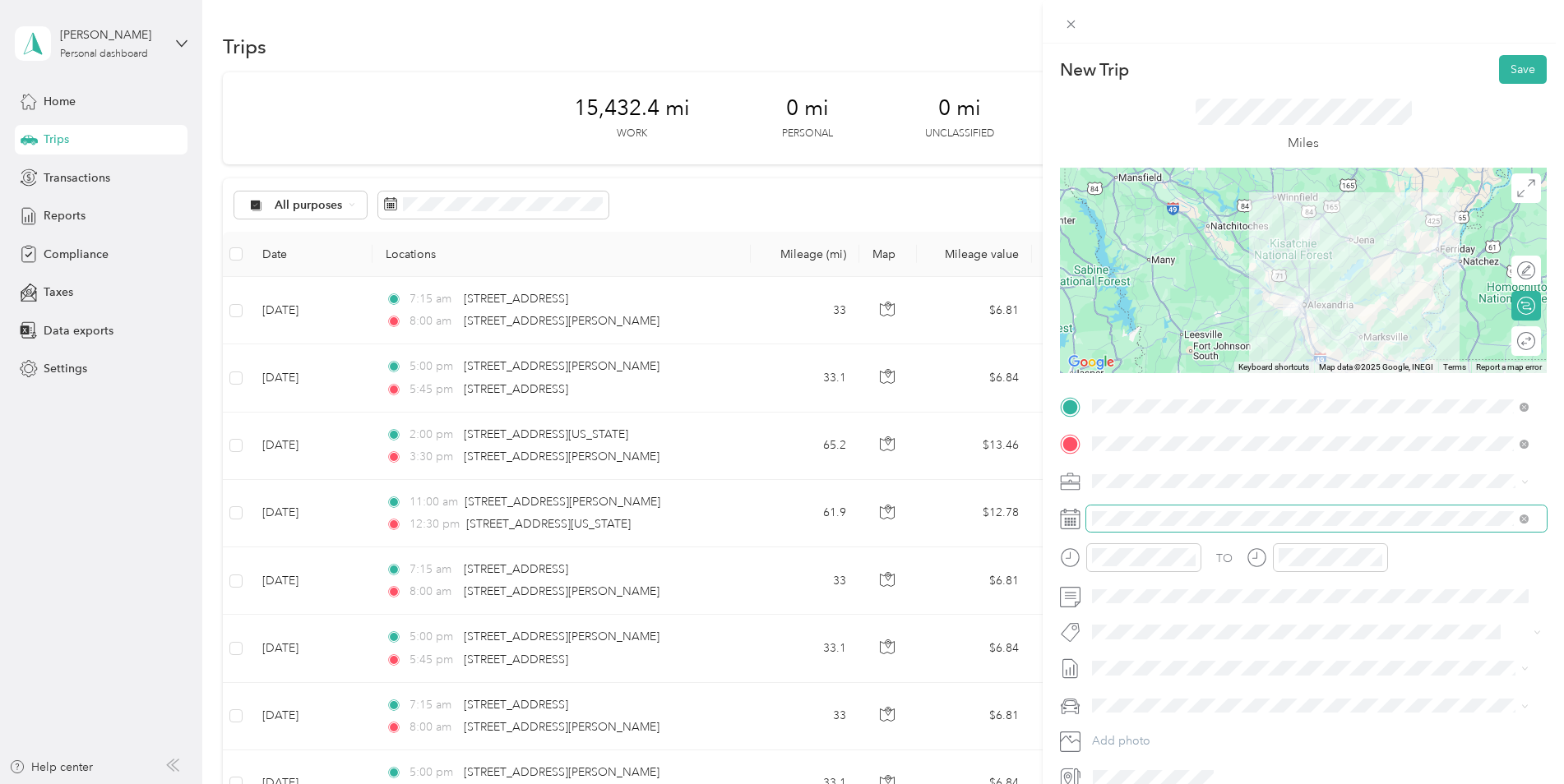
click at [1178, 521] on span at bounding box center [1316, 518] width 460 height 26
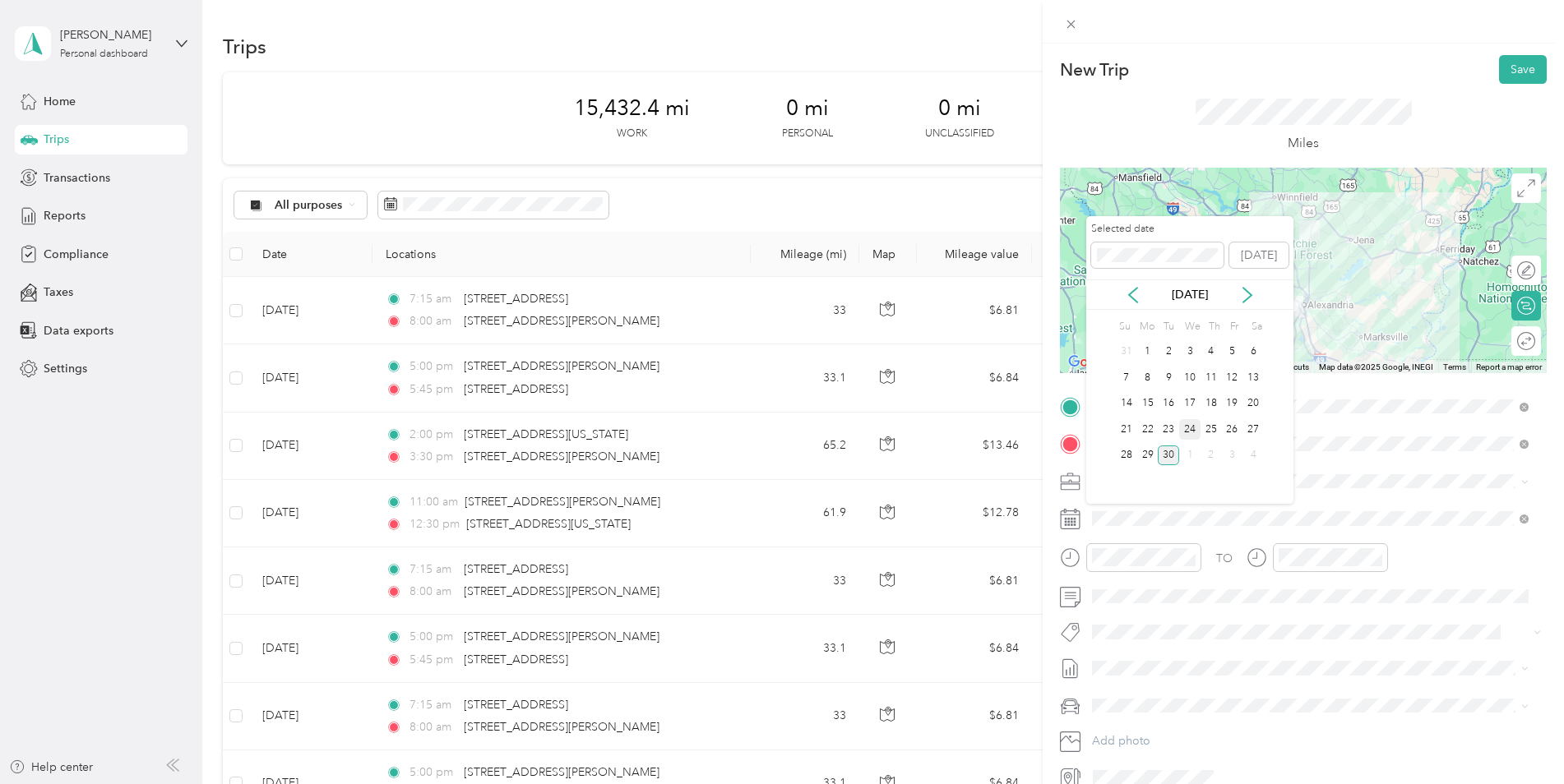
click at [1193, 431] on div "24" at bounding box center [1190, 430] width 22 height 21
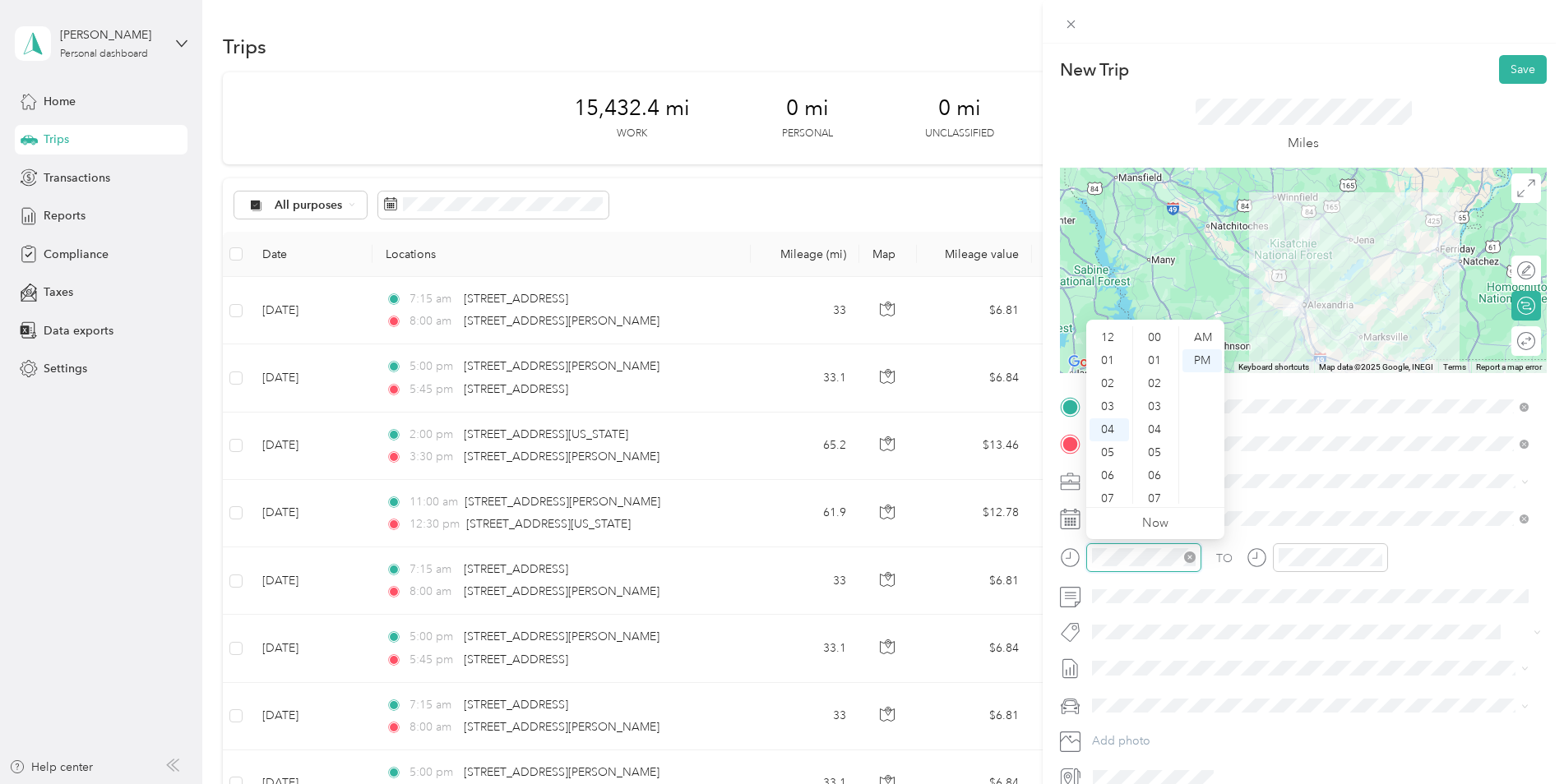
scroll to position [1204, 0]
click at [1108, 364] on div "05" at bounding box center [1110, 360] width 40 height 23
drag, startPoint x: 1158, startPoint y: 341, endPoint x: 1181, endPoint y: 411, distance: 73.7
click at [1158, 342] on div "00" at bounding box center [1156, 337] width 40 height 23
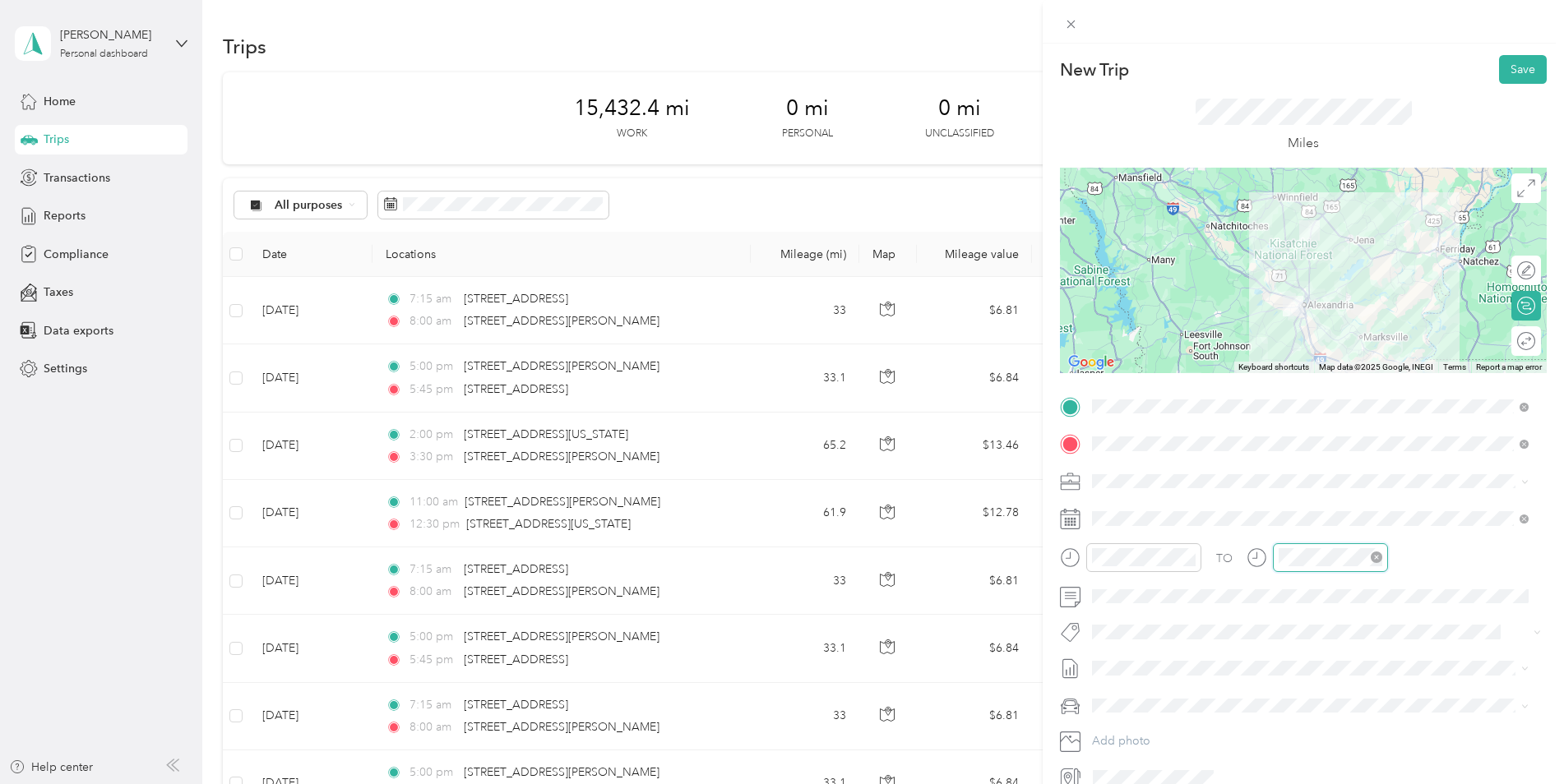
scroll to position [1204, 0]
click at [1295, 359] on div "05" at bounding box center [1295, 360] width 40 height 23
click at [1341, 412] on div "45" at bounding box center [1342, 416] width 40 height 23
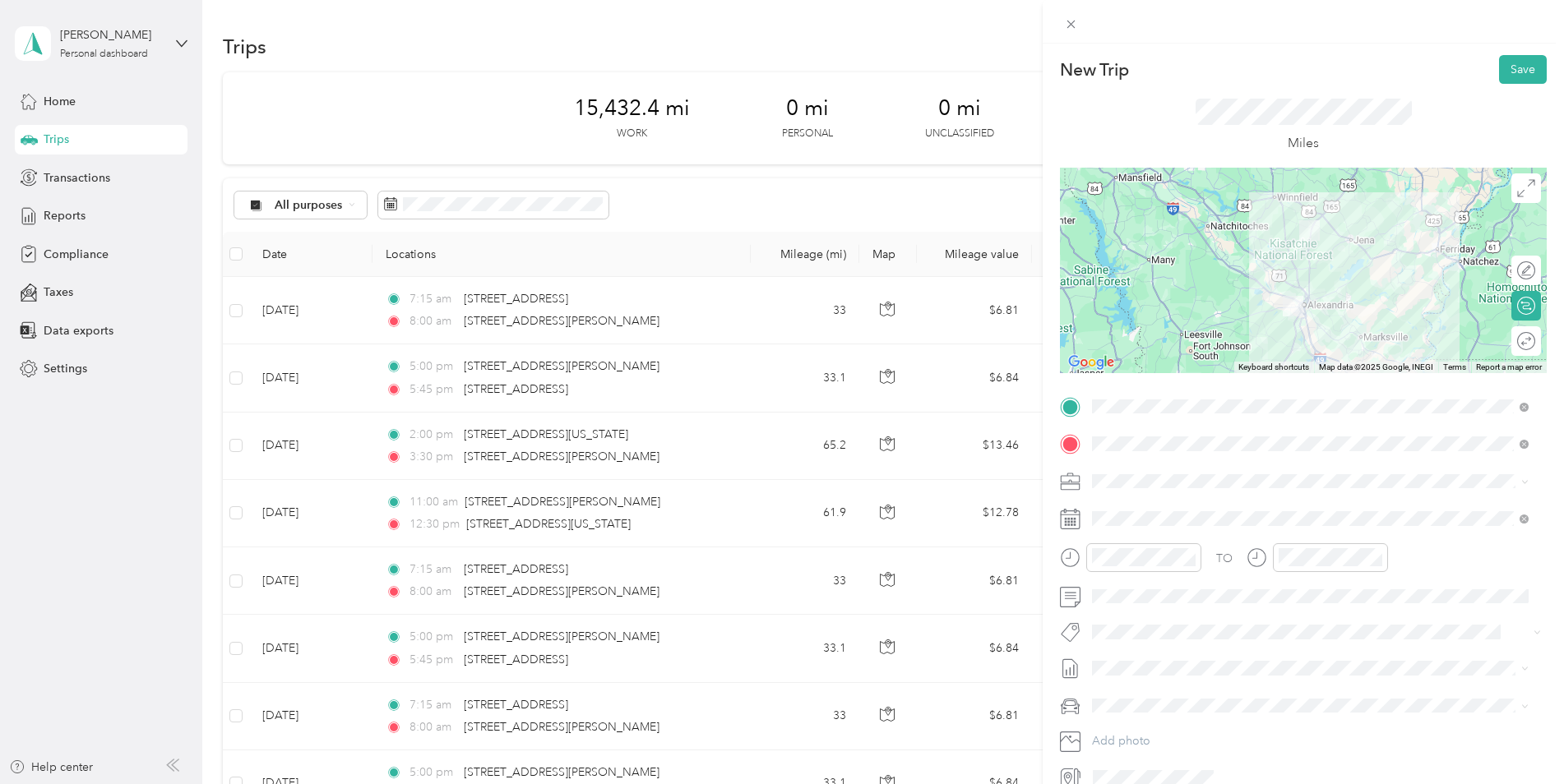
click at [1131, 728] on div "Kia K5" at bounding box center [1311, 734] width 425 height 17
click at [1515, 71] on button "Save" at bounding box center [1522, 70] width 48 height 29
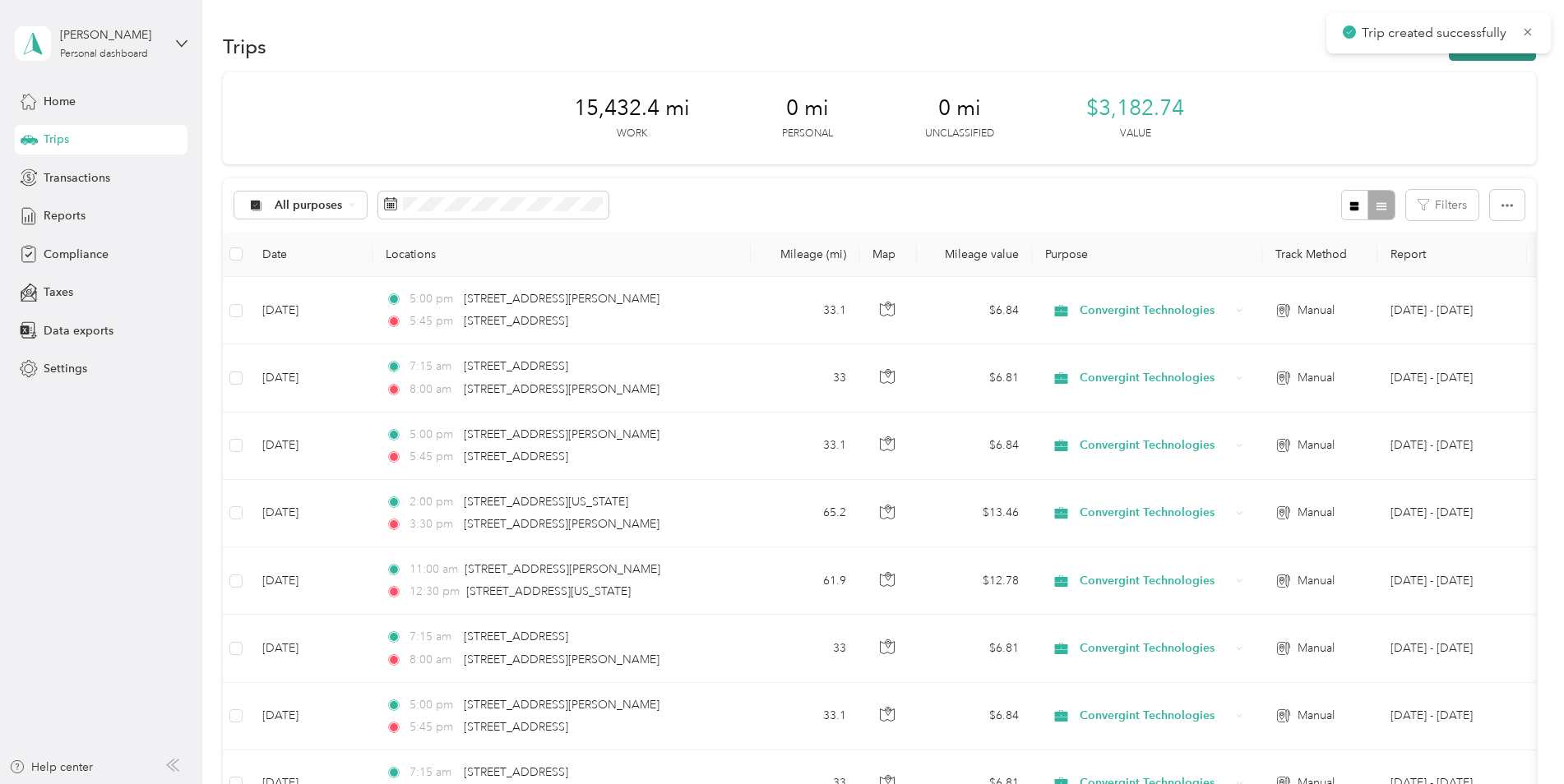
click at [1505, 56] on button "New trip" at bounding box center [1493, 46] width 87 height 29
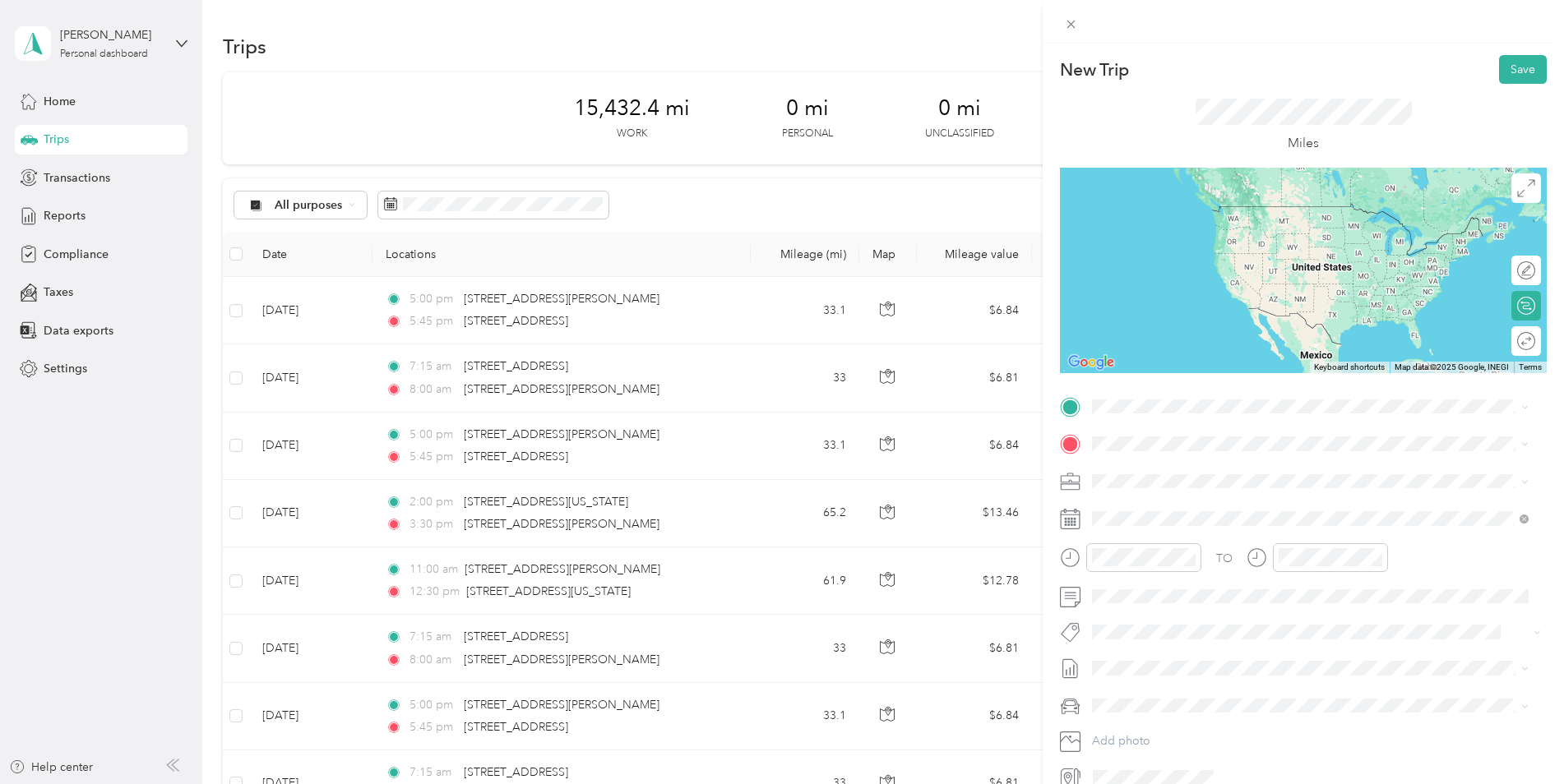
click at [1223, 458] on span "[STREET_ADDRESS][US_STATE]" at bounding box center [1206, 461] width 165 height 14
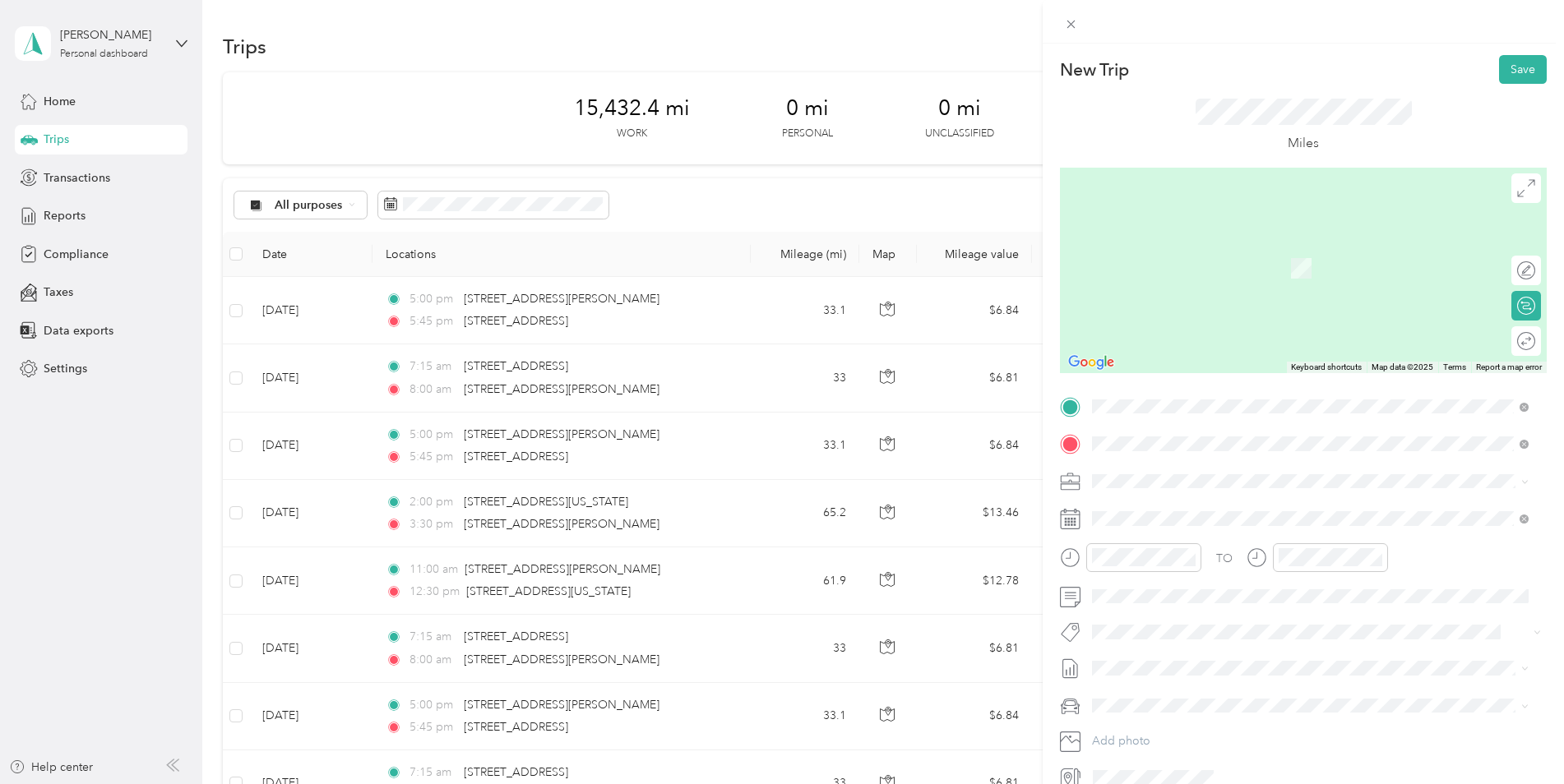
click at [1209, 502] on span "[STREET_ADDRESS][PERSON_NAME][US_STATE]" at bounding box center [1251, 503] width 256 height 14
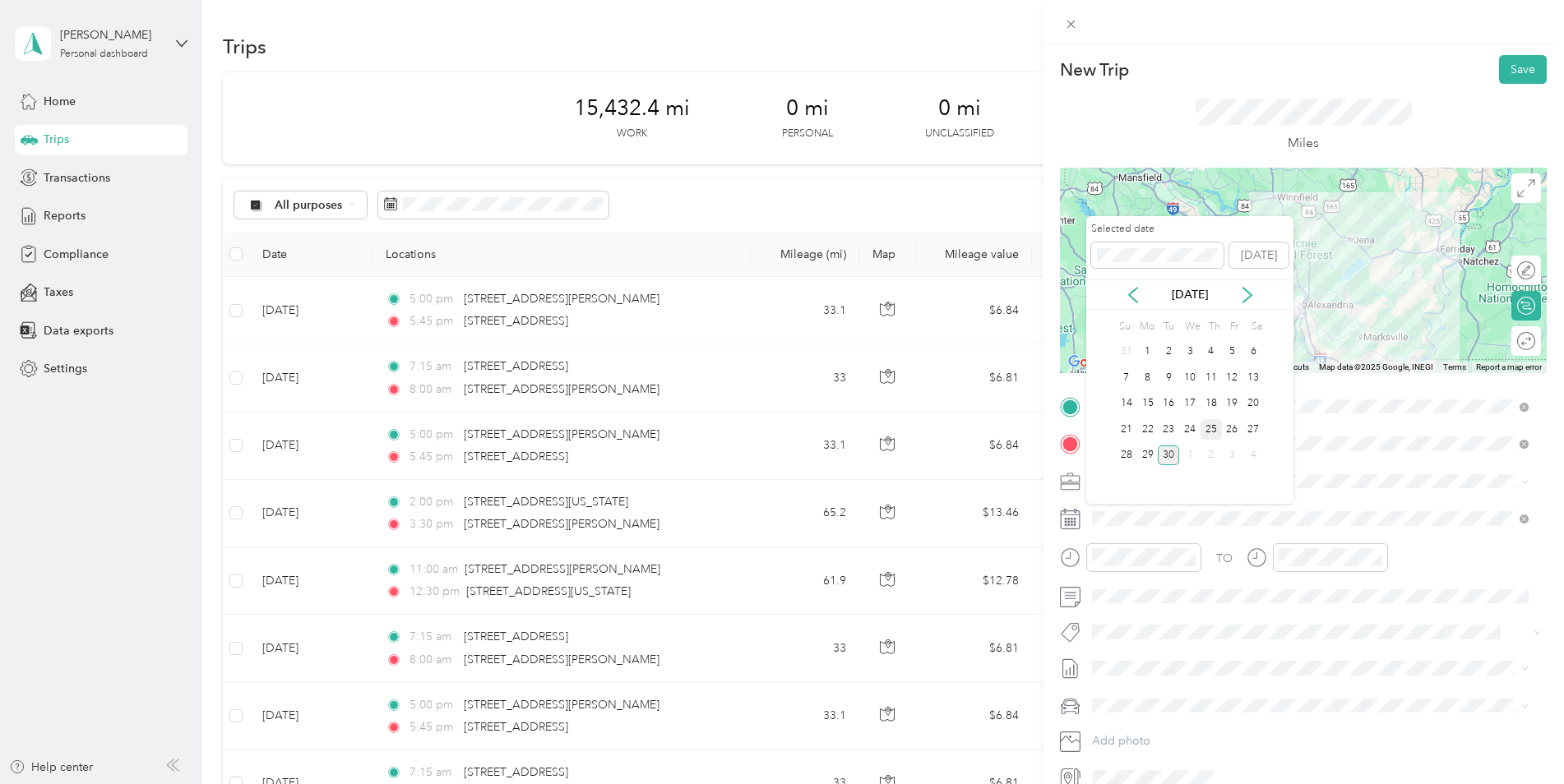
click at [1209, 430] on div "25" at bounding box center [1211, 430] width 22 height 21
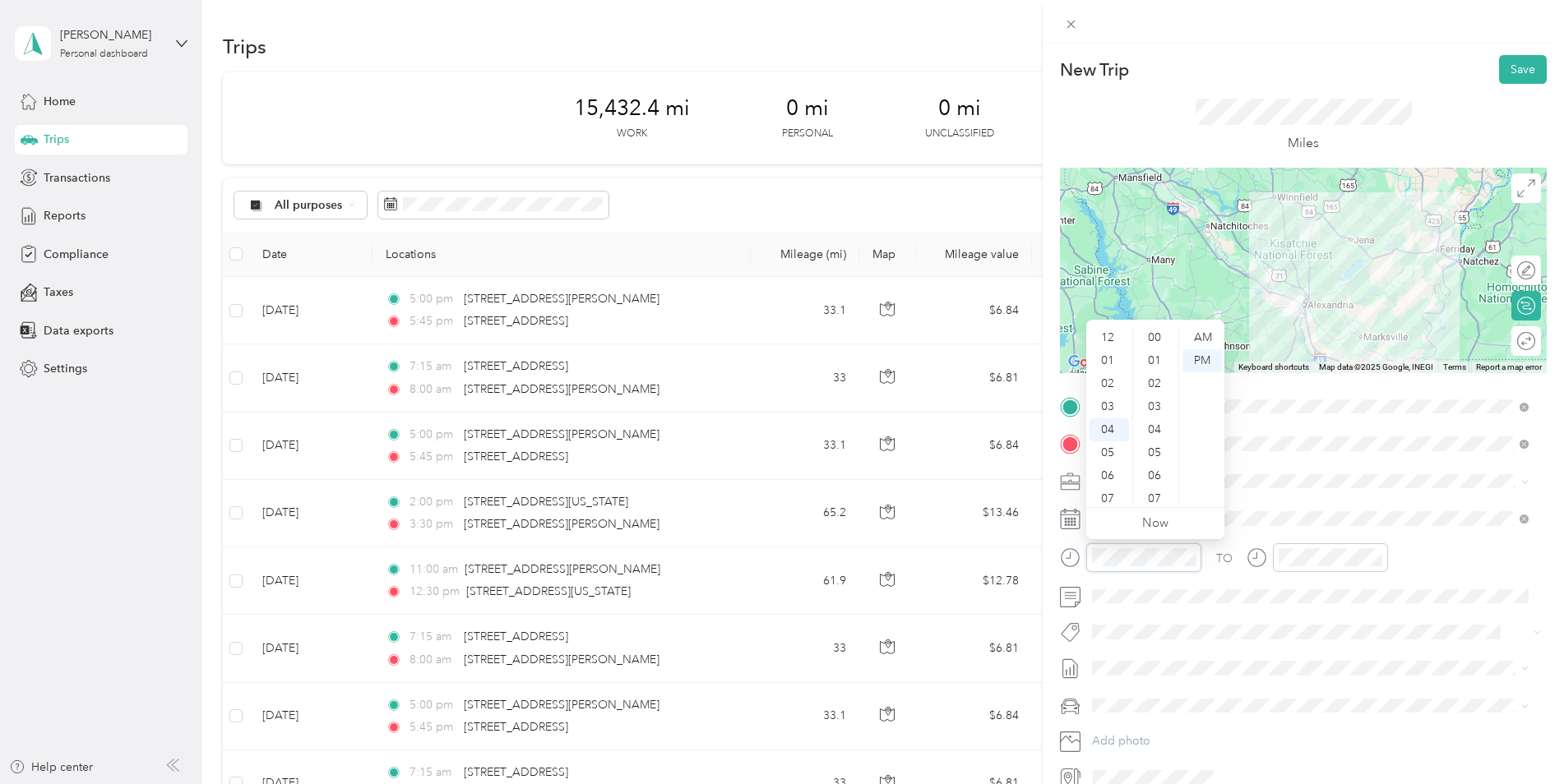
scroll to position [1204, 0]
click at [1108, 408] on div "07" at bounding box center [1110, 406] width 40 height 23
click at [1157, 464] on div "15" at bounding box center [1156, 466] width 40 height 23
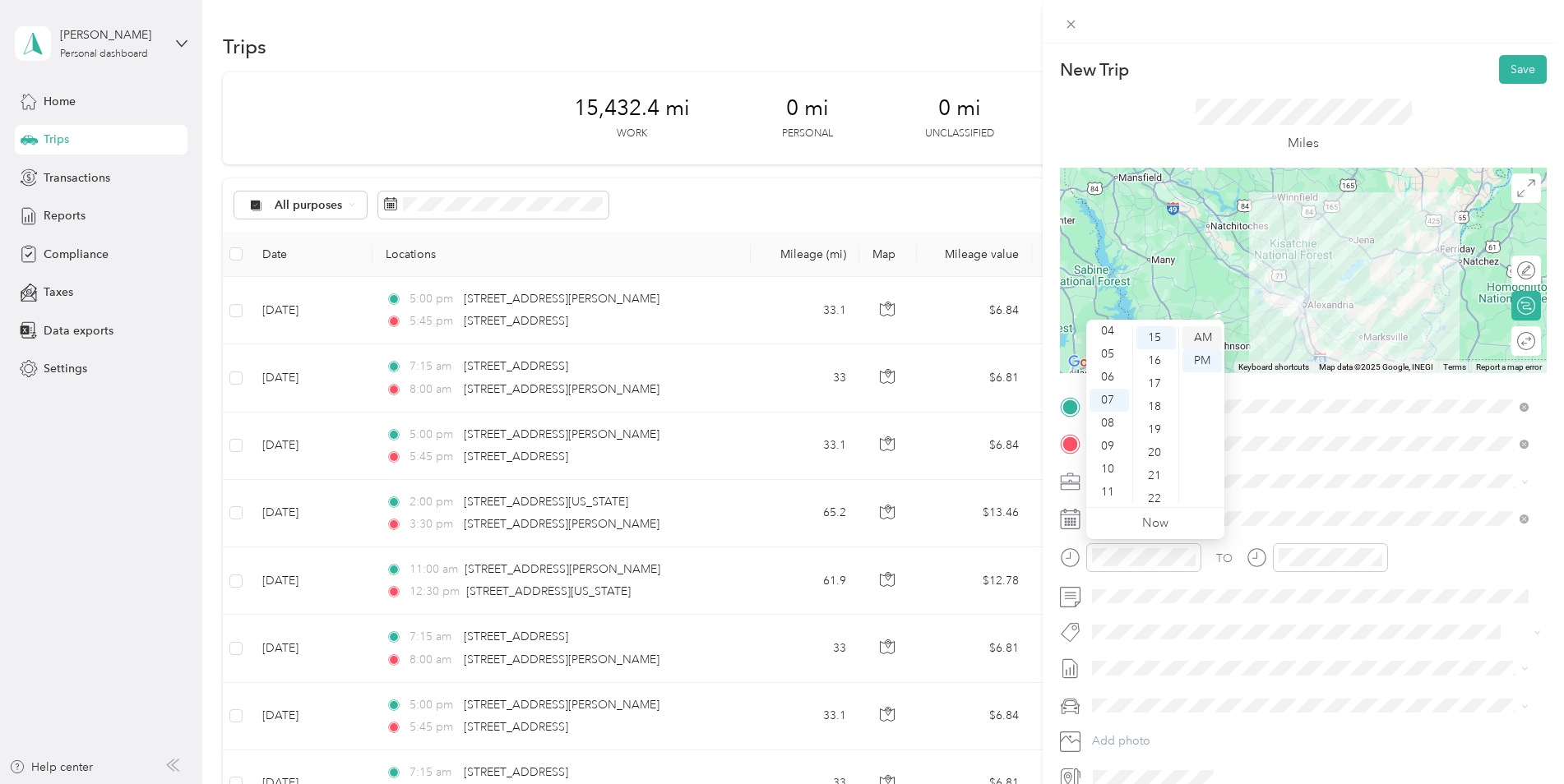
click at [1195, 335] on div "AM" at bounding box center [1202, 337] width 40 height 23
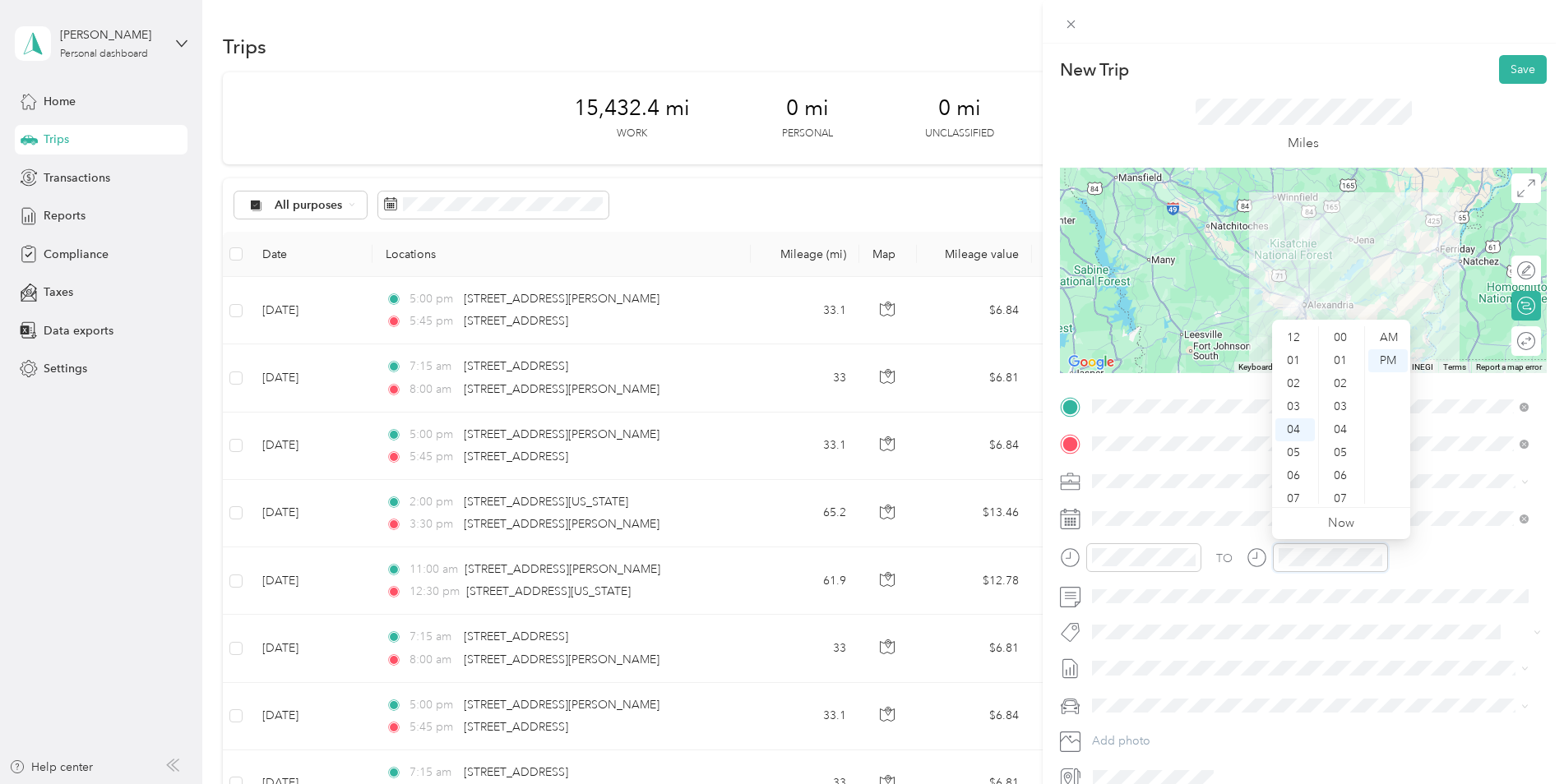
scroll to position [1204, 0]
click at [1296, 431] on div "08" at bounding box center [1295, 430] width 40 height 23
click at [1338, 336] on div "00" at bounding box center [1342, 337] width 40 height 23
click at [1380, 341] on div "AM" at bounding box center [1389, 337] width 40 height 23
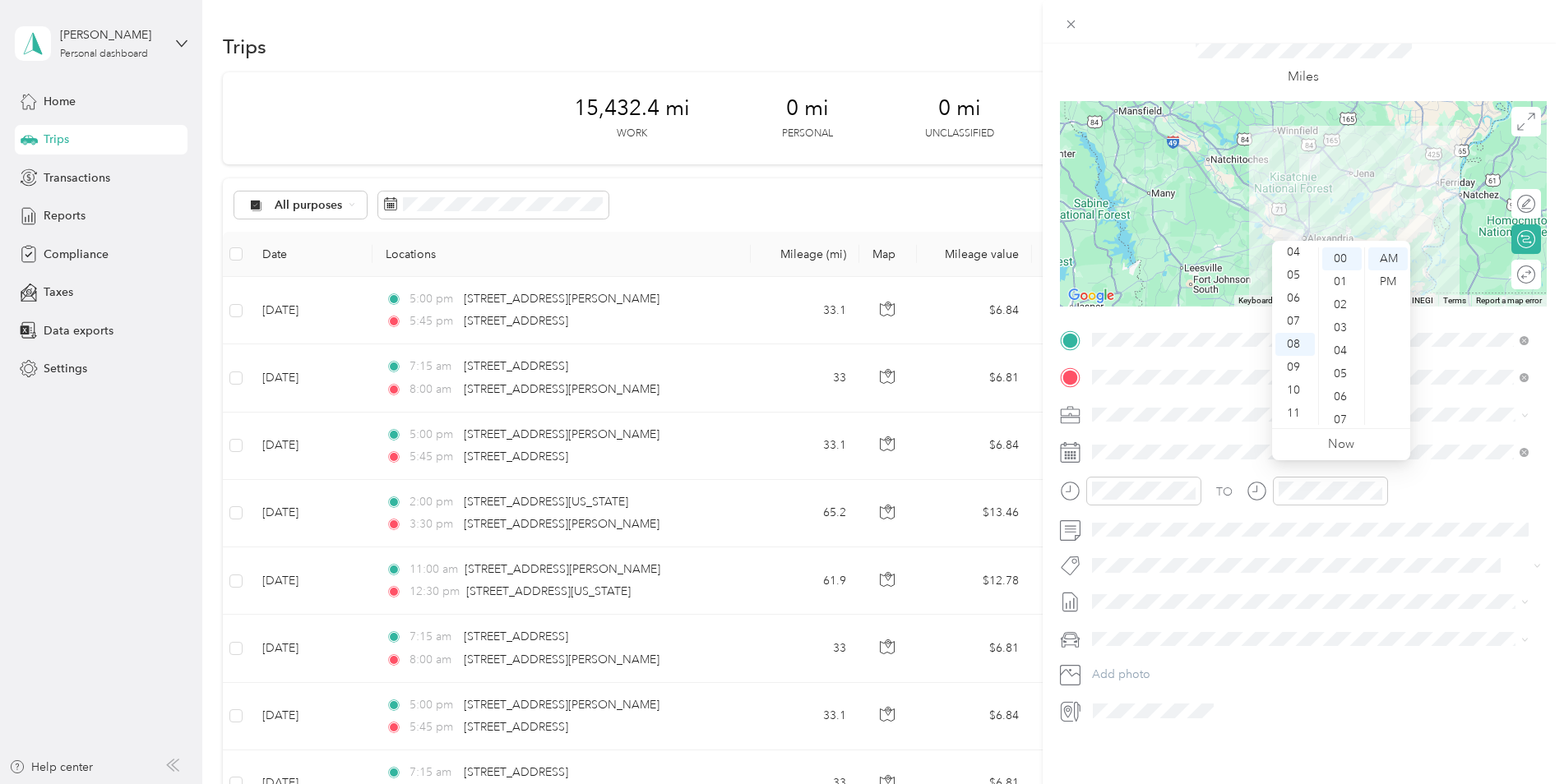
scroll to position [79, 0]
click at [1149, 656] on div "Kia K5" at bounding box center [1311, 655] width 425 height 17
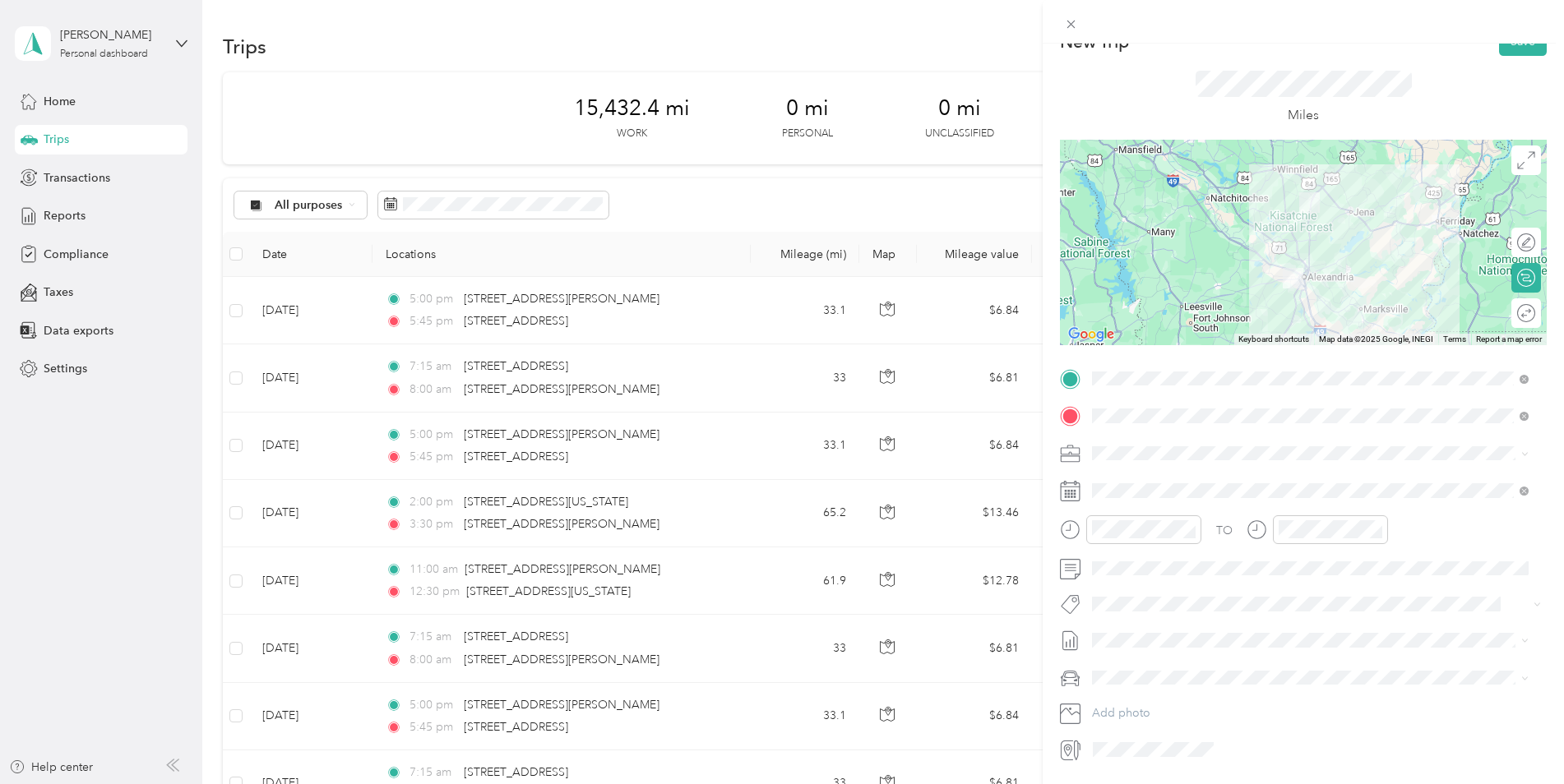
scroll to position [0, 0]
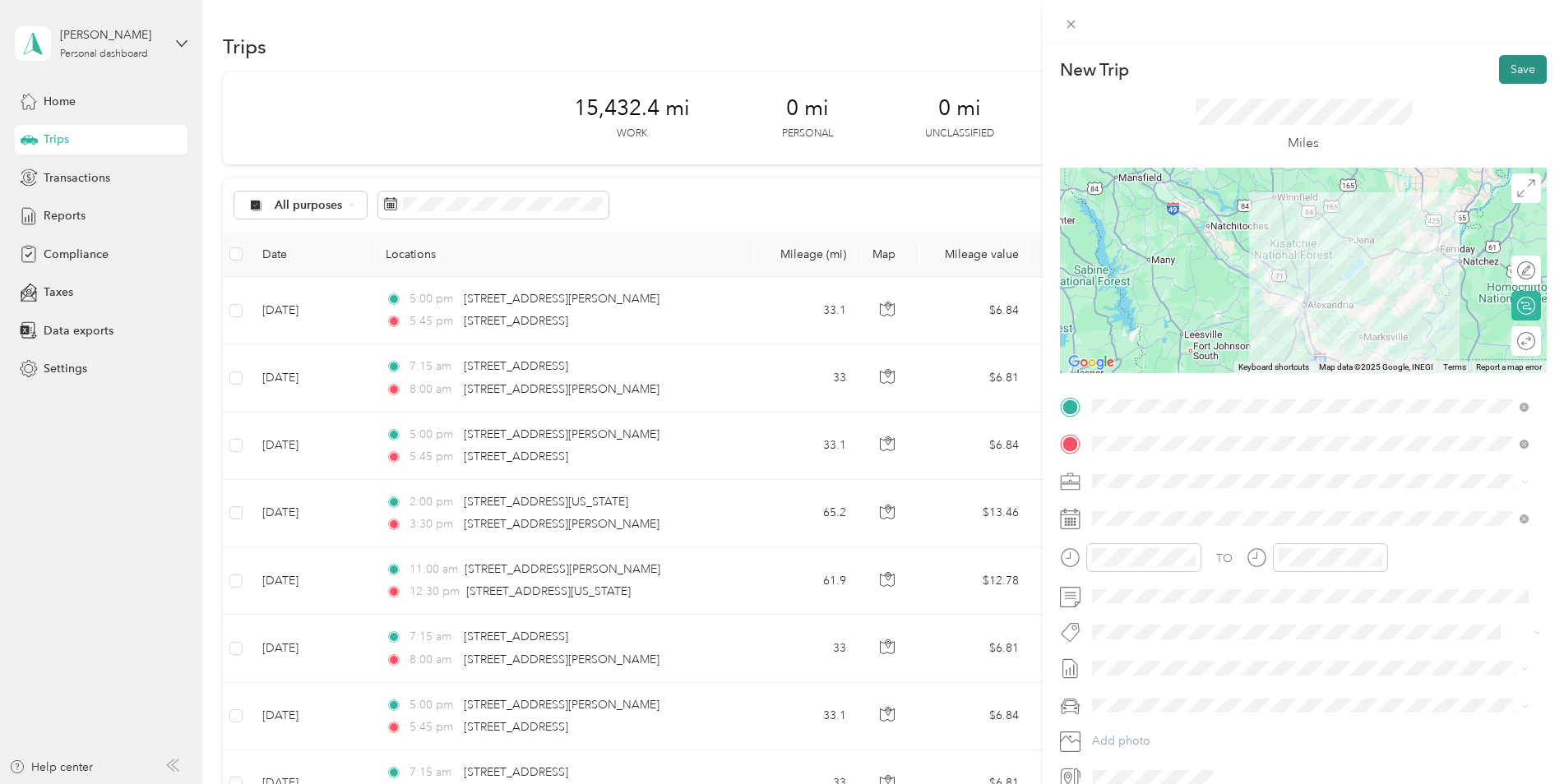
click at [1502, 68] on button "Save" at bounding box center [1522, 70] width 48 height 29
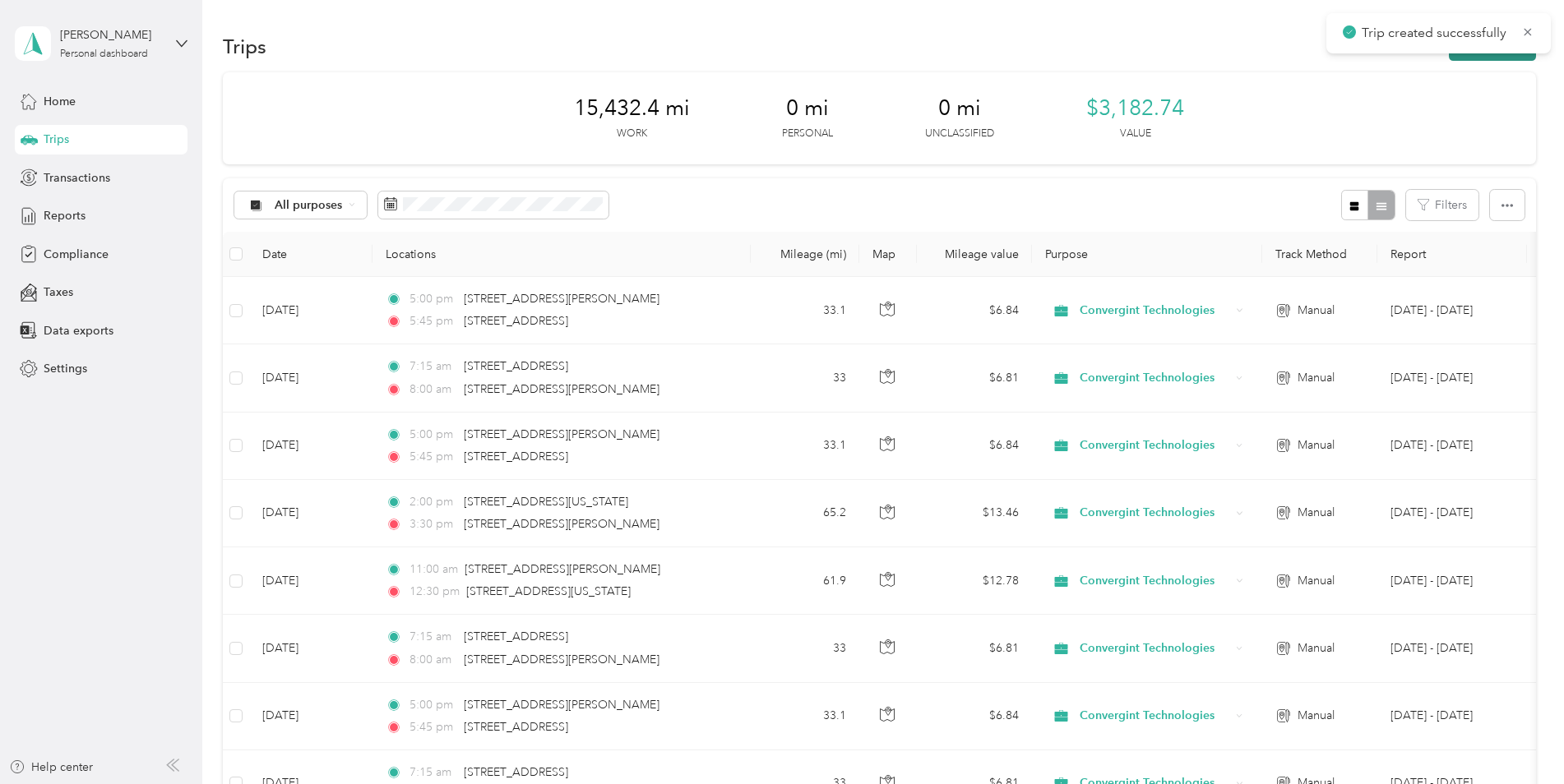
click at [1488, 56] on button "New trip" at bounding box center [1493, 46] width 87 height 29
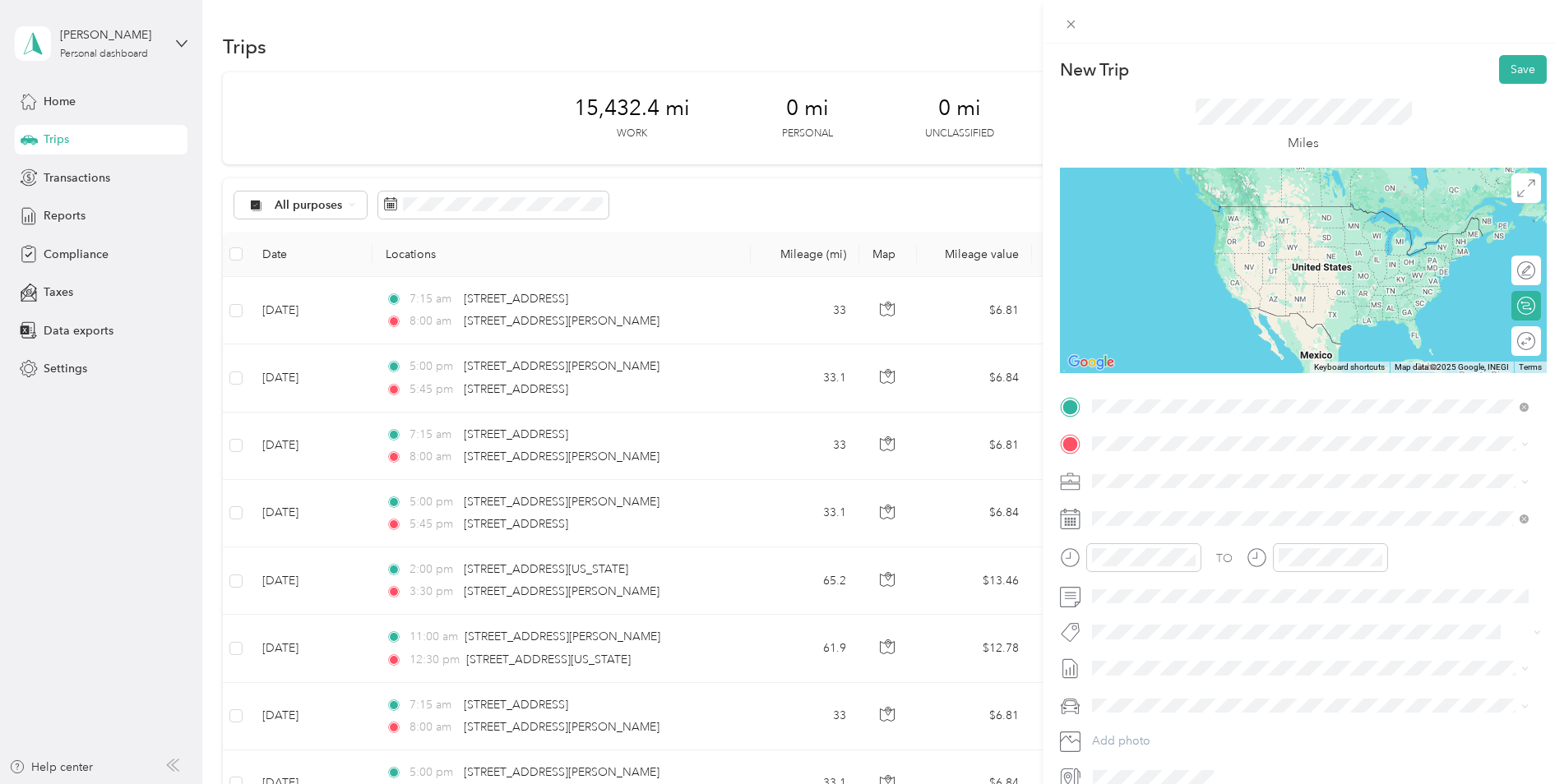
click at [1174, 487] on ol "From search results [STREET_ADDRESS][PERSON_NAME][US_STATE] [STREET_ADDRESS][GE…" at bounding box center [1310, 519] width 448 height 197
click at [1165, 419] on span at bounding box center [1316, 406] width 460 height 26
click at [1165, 415] on span at bounding box center [1316, 406] width 460 height 26
click at [1168, 468] on span "[STREET_ADDRESS][PERSON_NAME][US_STATE]" at bounding box center [1251, 465] width 256 height 14
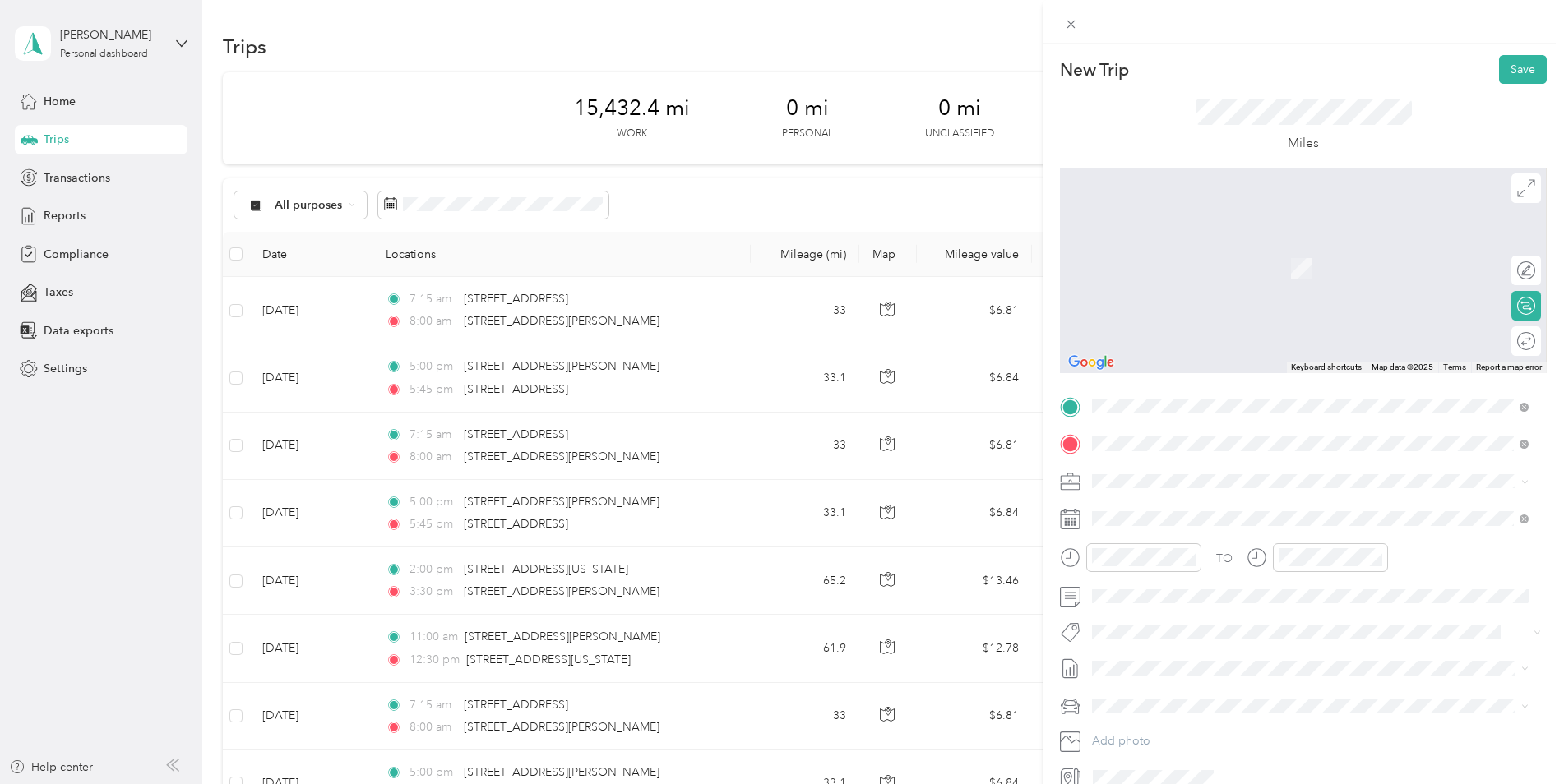
click at [1148, 511] on span "[STREET_ADDRESS][US_STATE]" at bounding box center [1206, 503] width 165 height 14
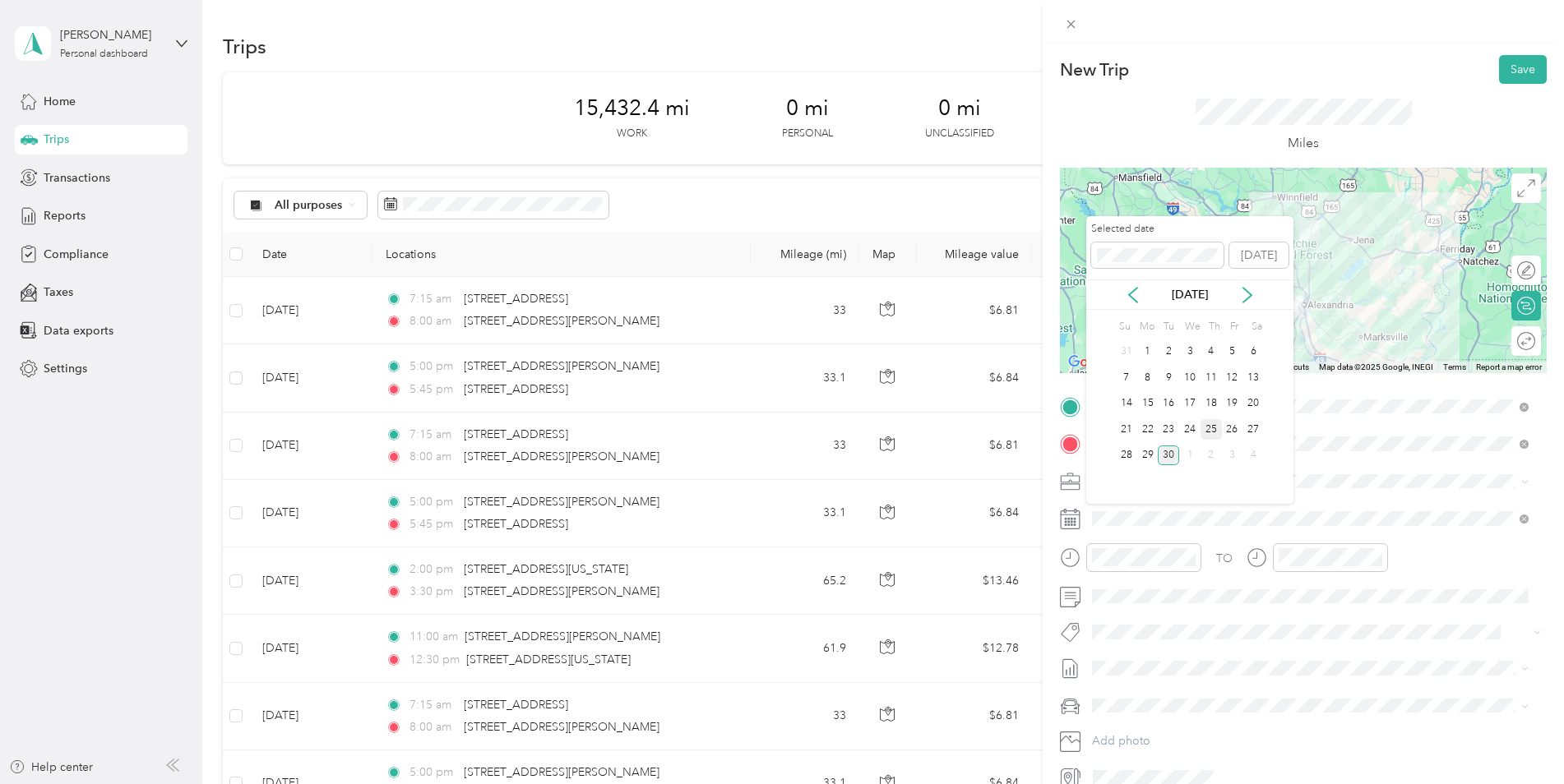
click at [1220, 434] on div "25" at bounding box center [1211, 430] width 22 height 21
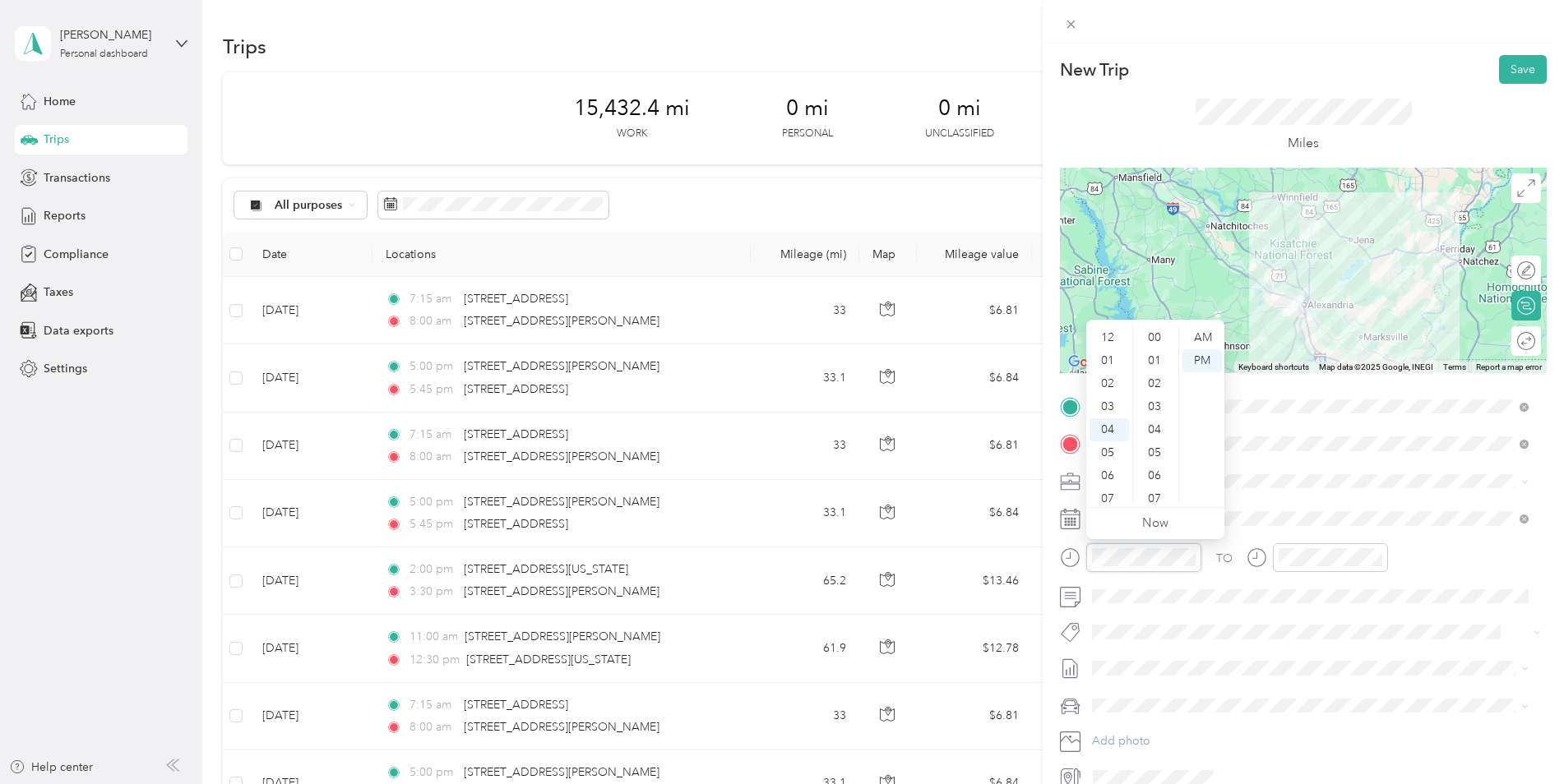
scroll to position [1204, 0]
click at [1110, 364] on div "05" at bounding box center [1110, 360] width 40 height 23
click at [1151, 342] on div "00" at bounding box center [1156, 337] width 40 height 23
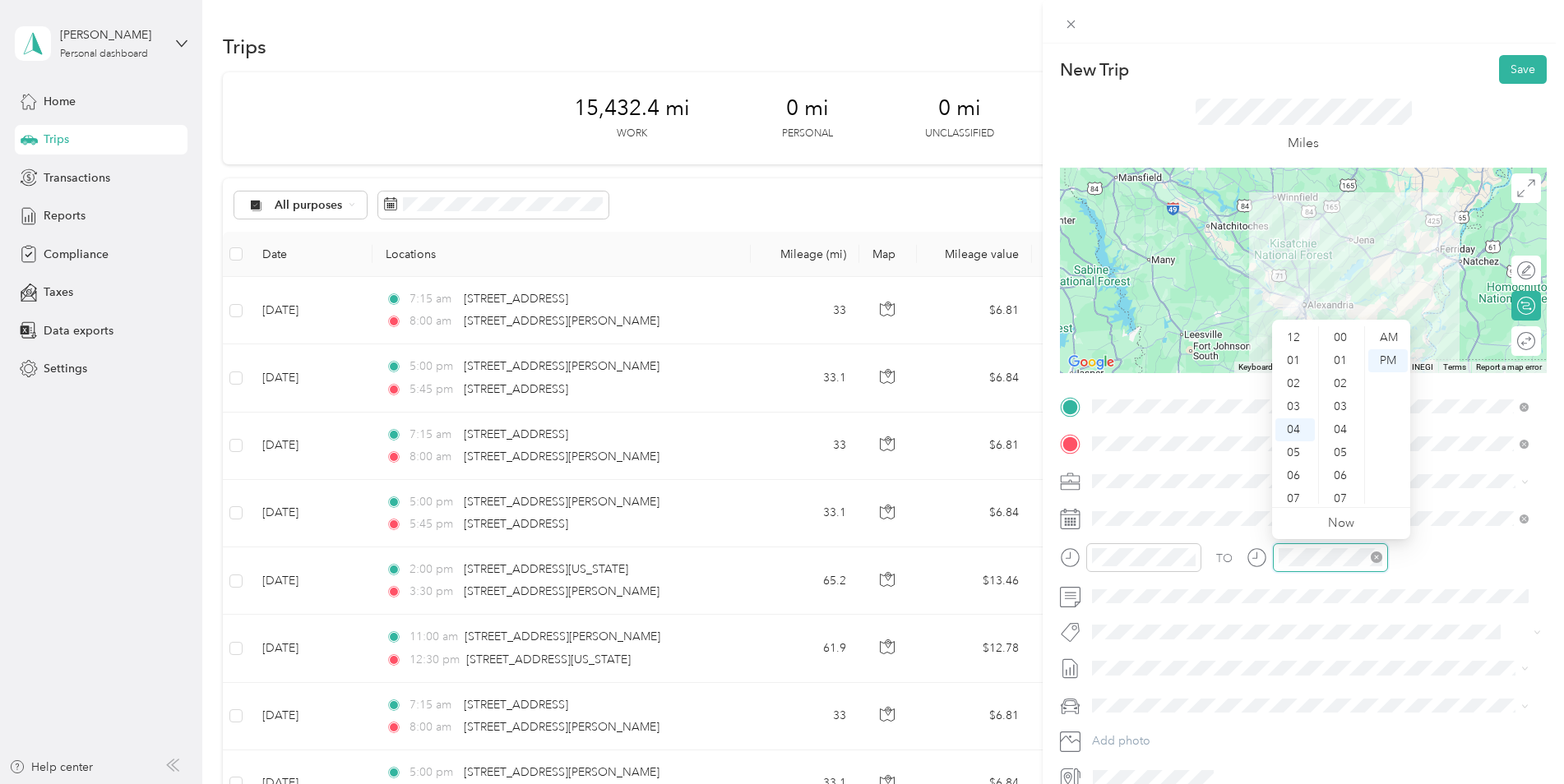
scroll to position [1204, 0]
click at [1300, 360] on div "05" at bounding box center [1295, 360] width 40 height 23
click at [1344, 416] on div "45" at bounding box center [1342, 416] width 40 height 23
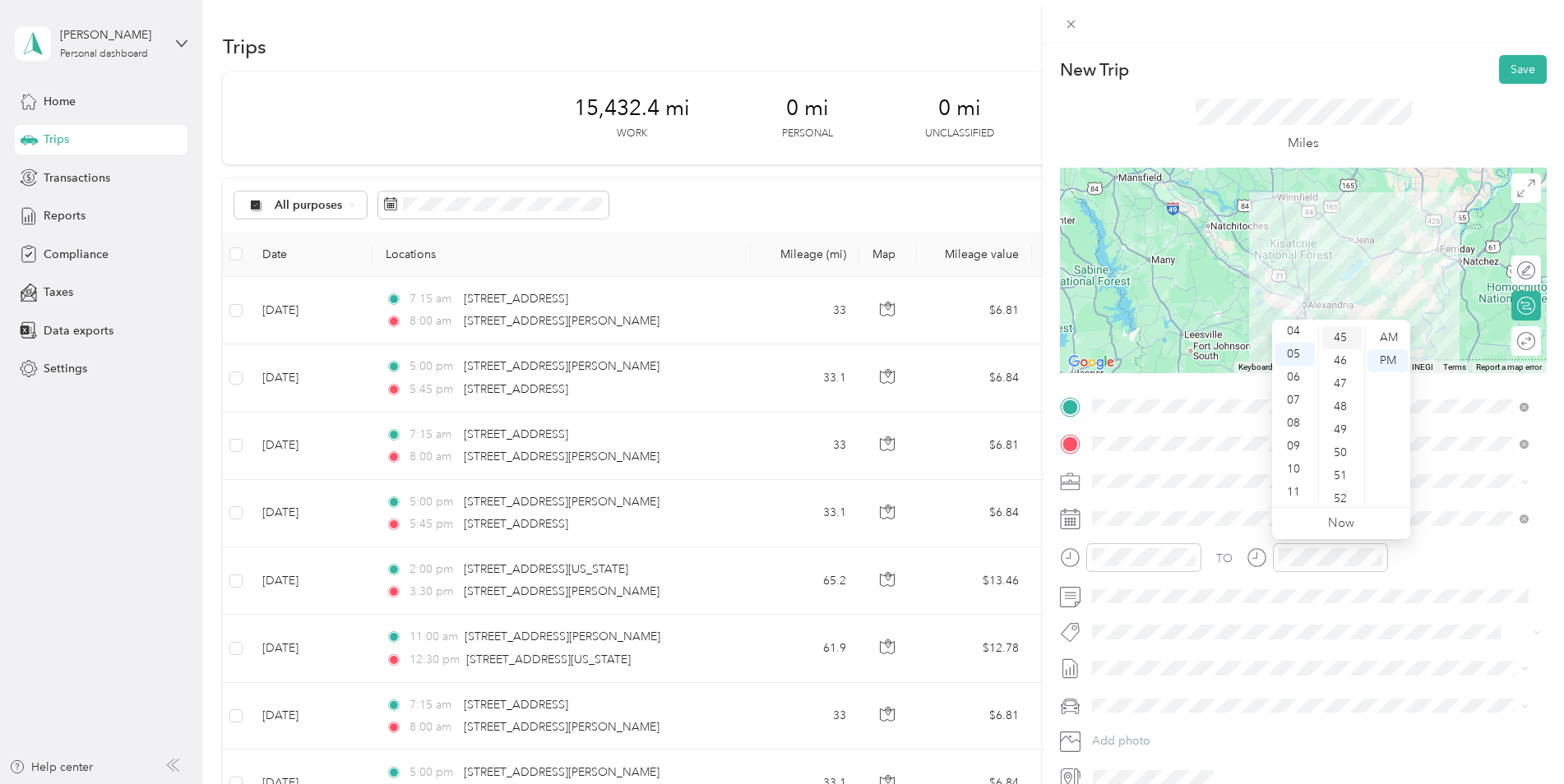
click at [1338, 334] on div "45" at bounding box center [1342, 337] width 40 height 23
click at [1115, 733] on span "Kia K5" at bounding box center [1114, 734] width 33 height 14
click at [1508, 68] on button "Save" at bounding box center [1522, 70] width 48 height 29
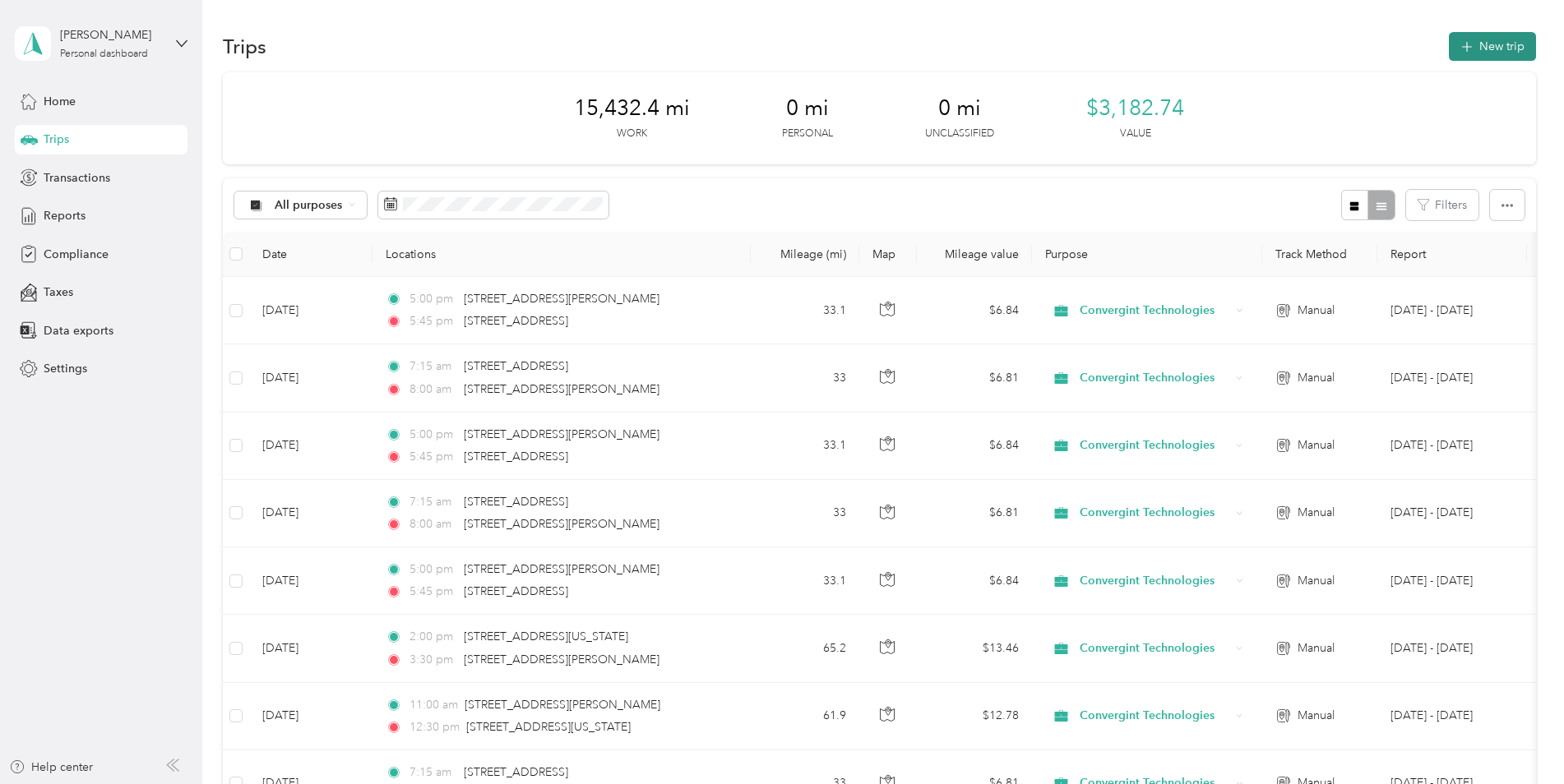
click at [1504, 50] on button "New trip" at bounding box center [1493, 46] width 87 height 29
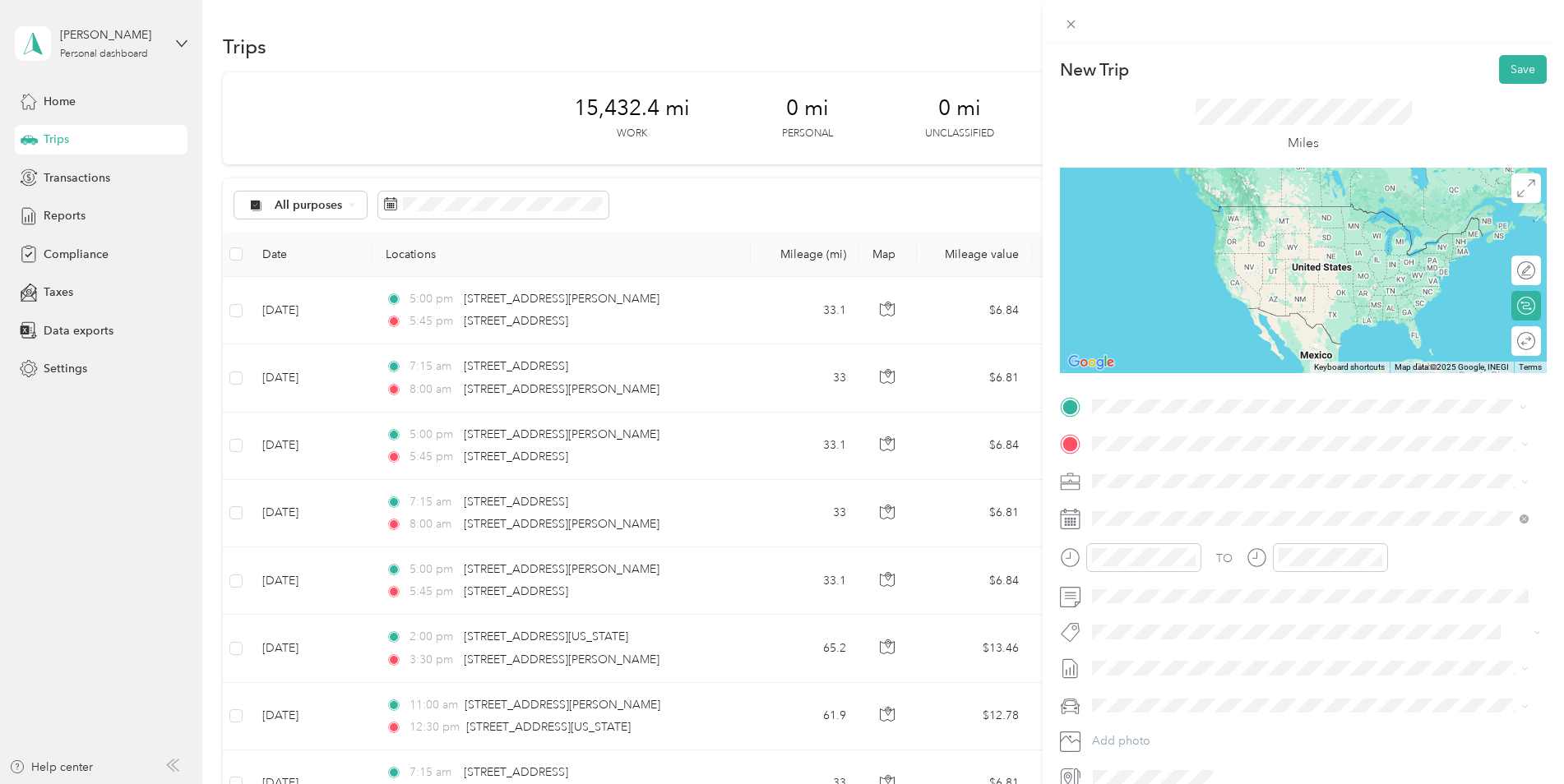
click at [1211, 468] on span "[STREET_ADDRESS][US_STATE]" at bounding box center [1206, 466] width 165 height 14
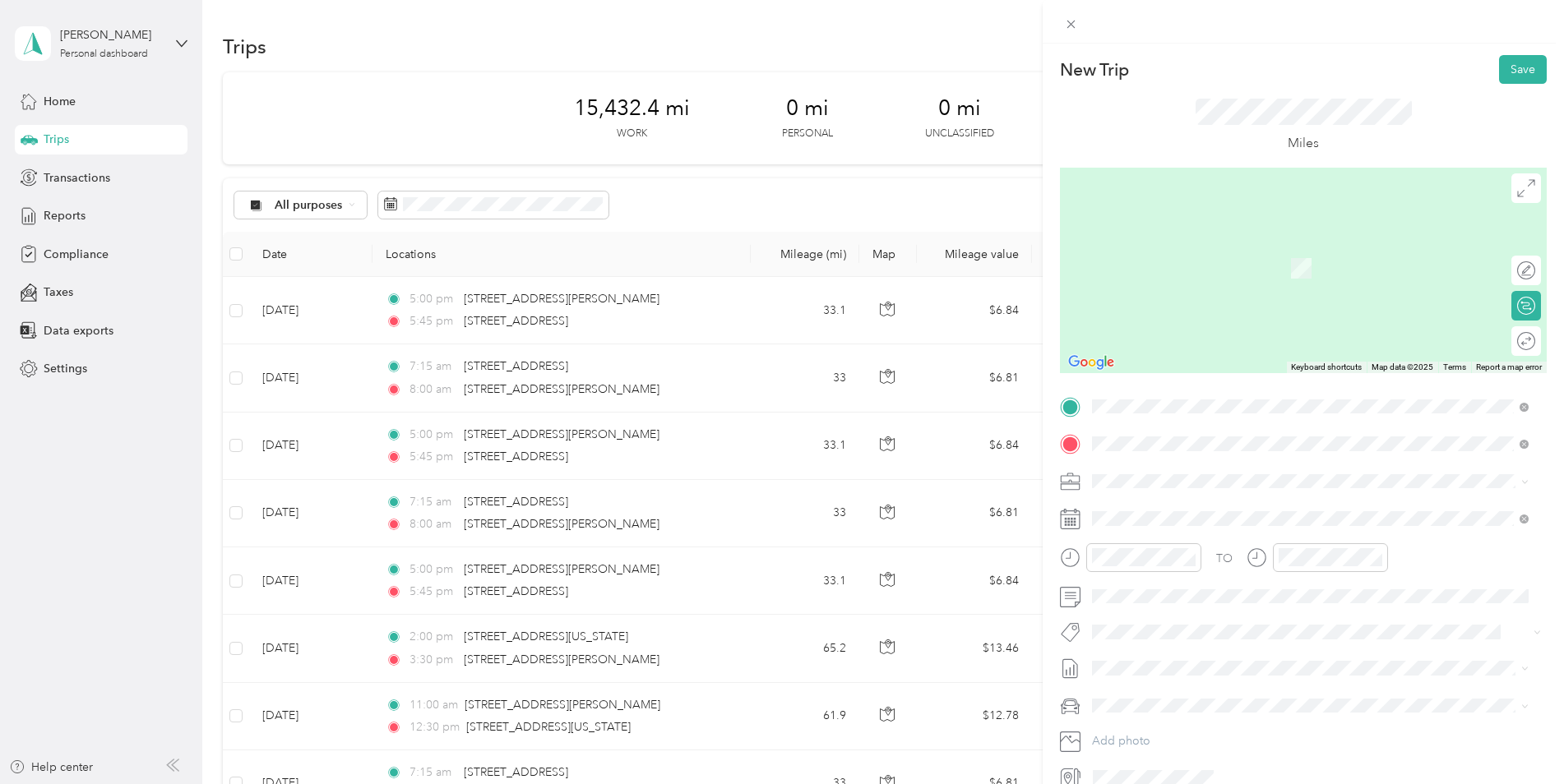
click at [1237, 505] on span "[STREET_ADDRESS][PERSON_NAME][US_STATE]" at bounding box center [1251, 503] width 256 height 14
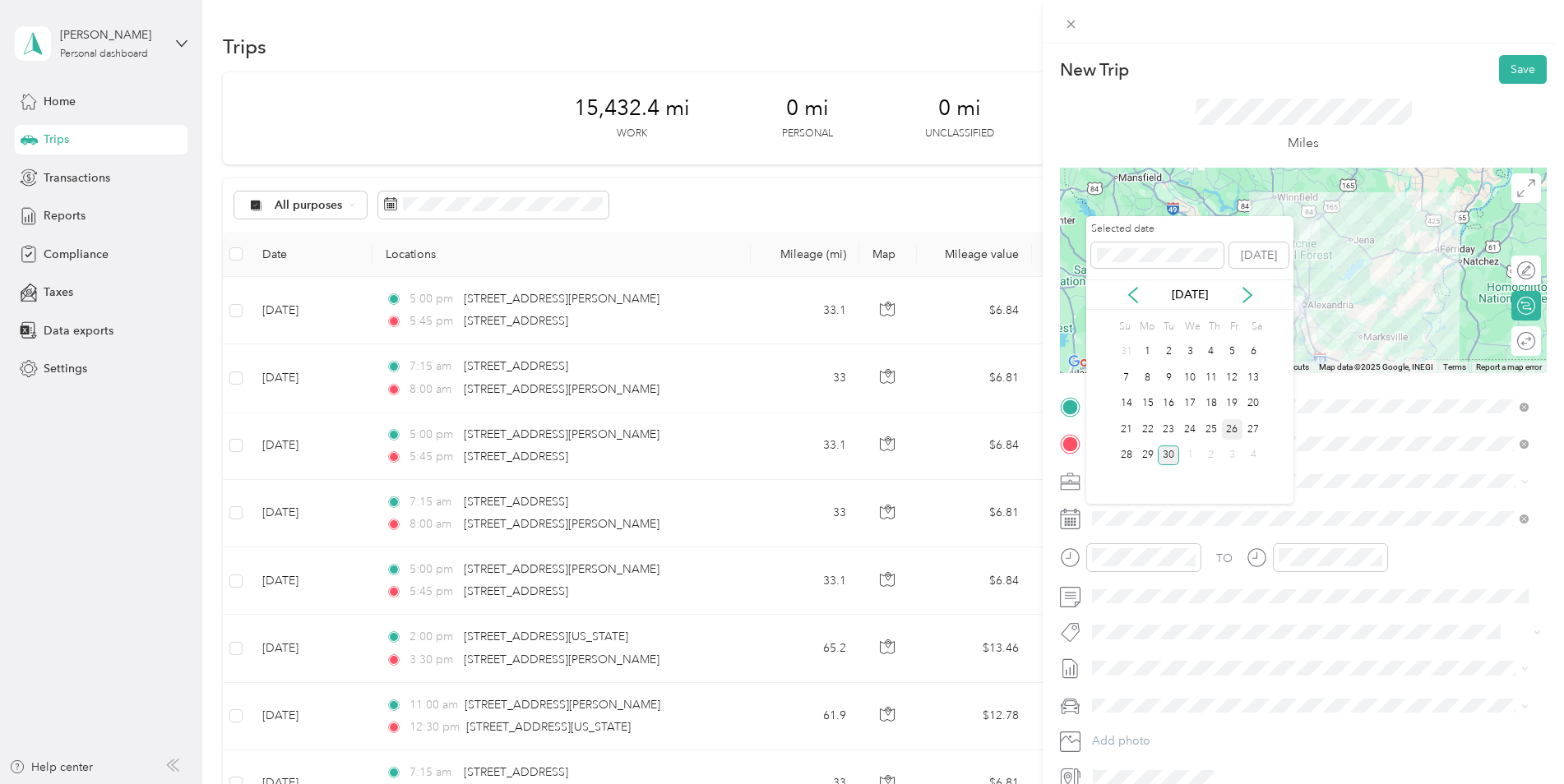
click at [1228, 430] on div "26" at bounding box center [1233, 430] width 22 height 21
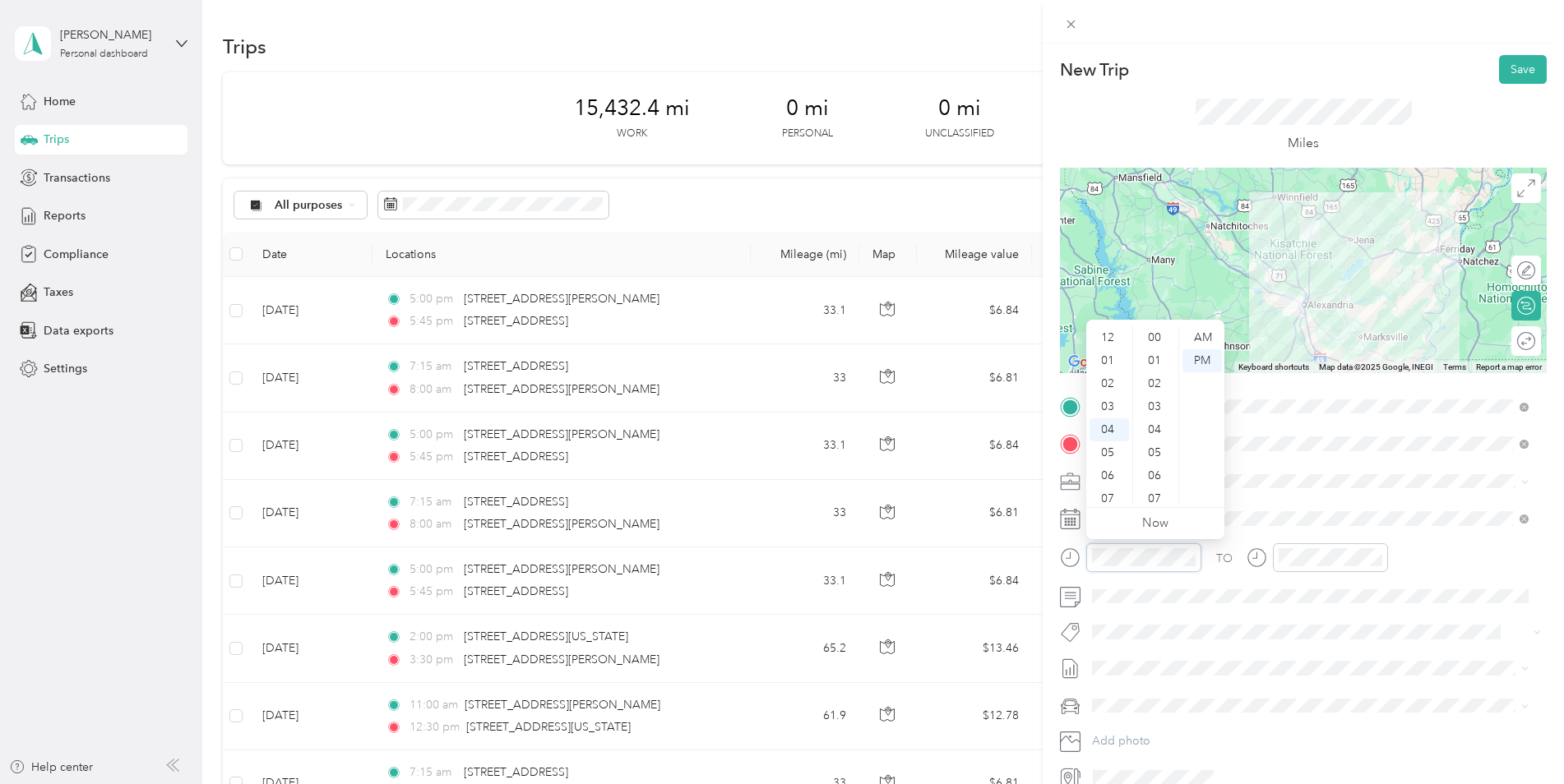
scroll to position [1204, 0]
click at [1111, 403] on div "07" at bounding box center [1110, 406] width 40 height 23
click at [1110, 401] on div "07" at bounding box center [1110, 400] width 40 height 23
click at [1152, 385] on div "15" at bounding box center [1156, 383] width 40 height 23
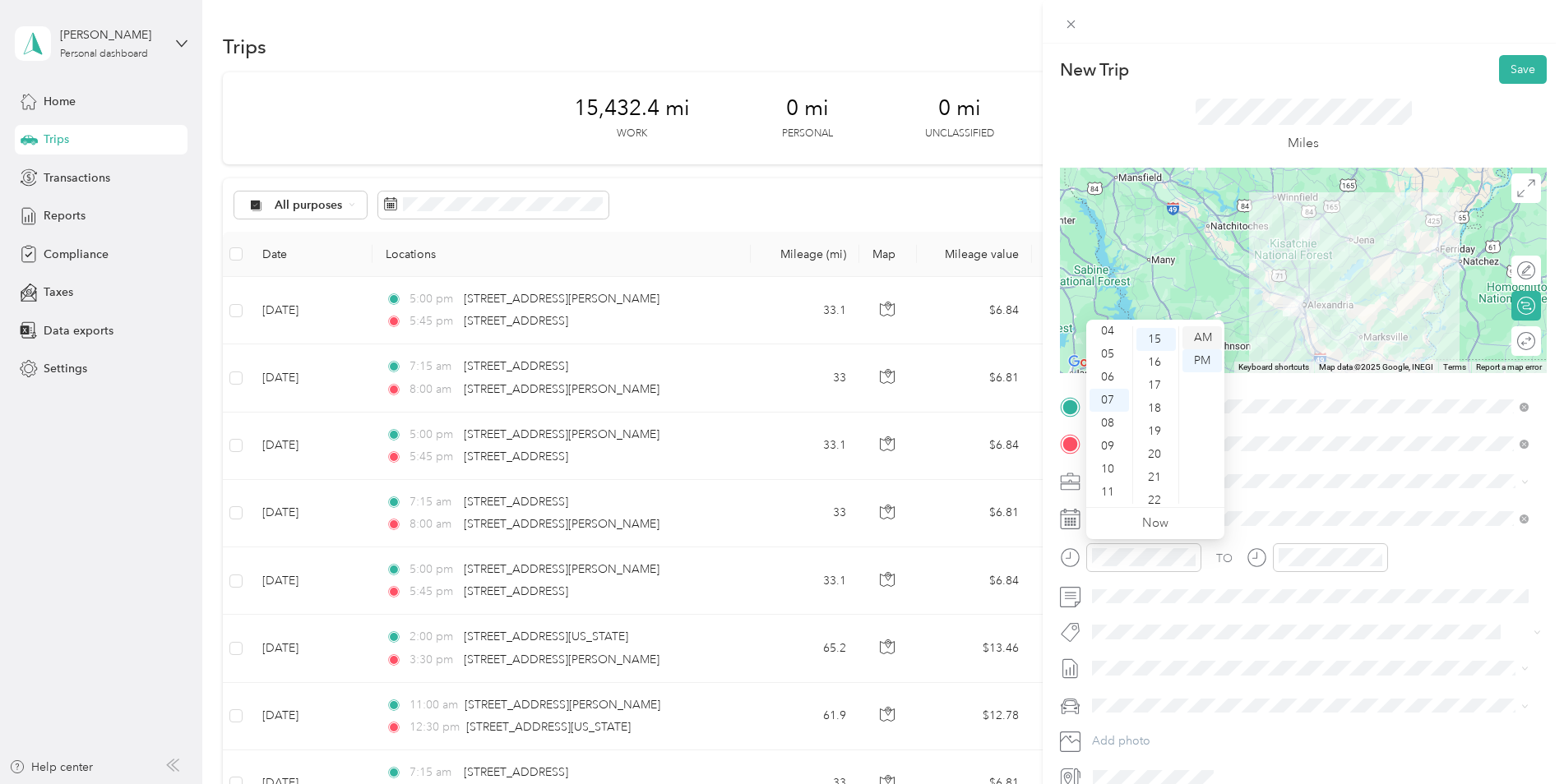
scroll to position [345, 0]
drag, startPoint x: 1208, startPoint y: 335, endPoint x: 1198, endPoint y: 377, distance: 43.2
click at [1208, 335] on div "AM" at bounding box center [1202, 337] width 40 height 23
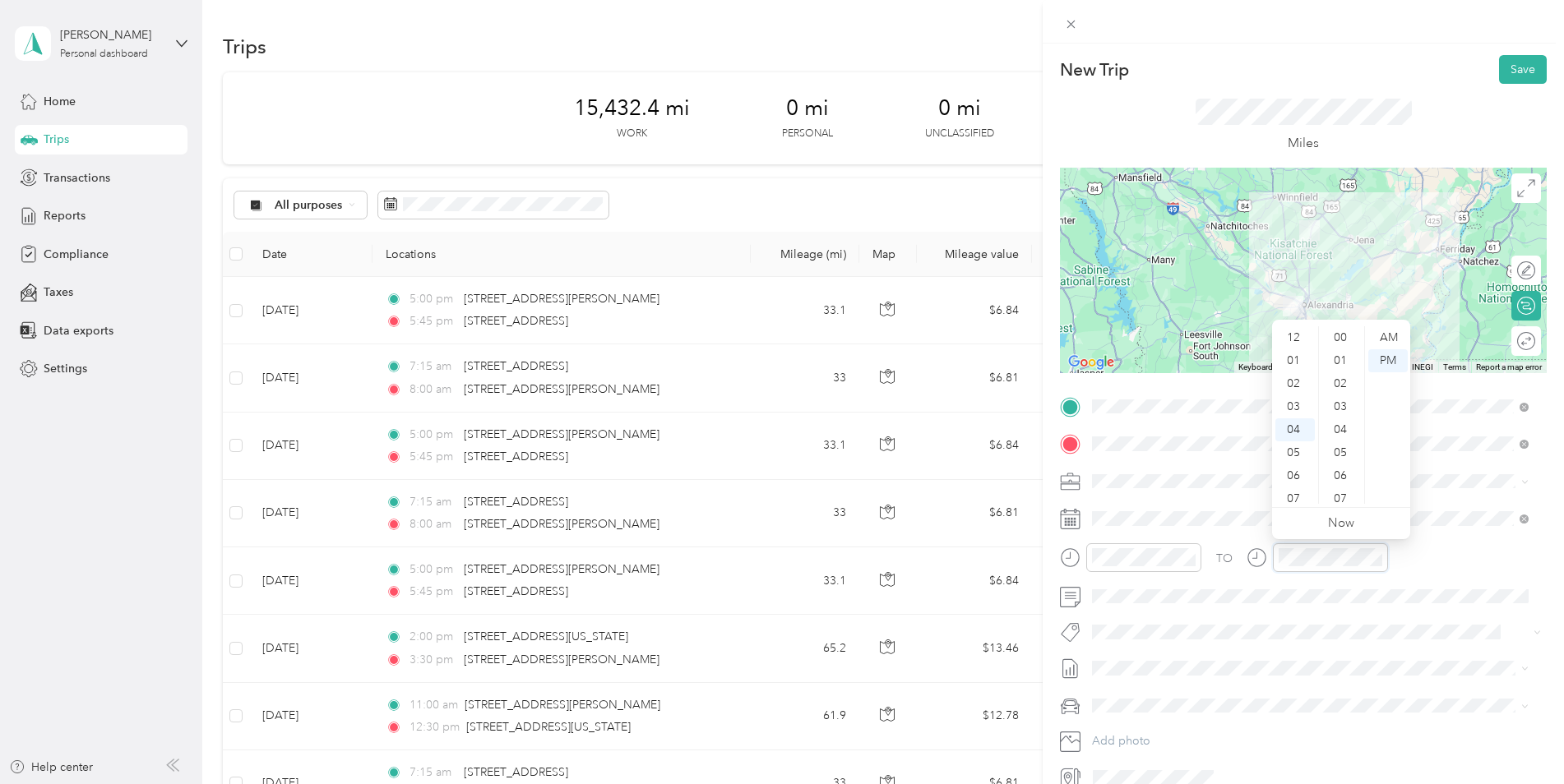
scroll to position [1204, 0]
click at [1297, 430] on div "08" at bounding box center [1295, 430] width 40 height 23
click at [1343, 337] on div "00" at bounding box center [1342, 337] width 40 height 23
click at [1144, 728] on div "Kia K5" at bounding box center [1311, 734] width 425 height 17
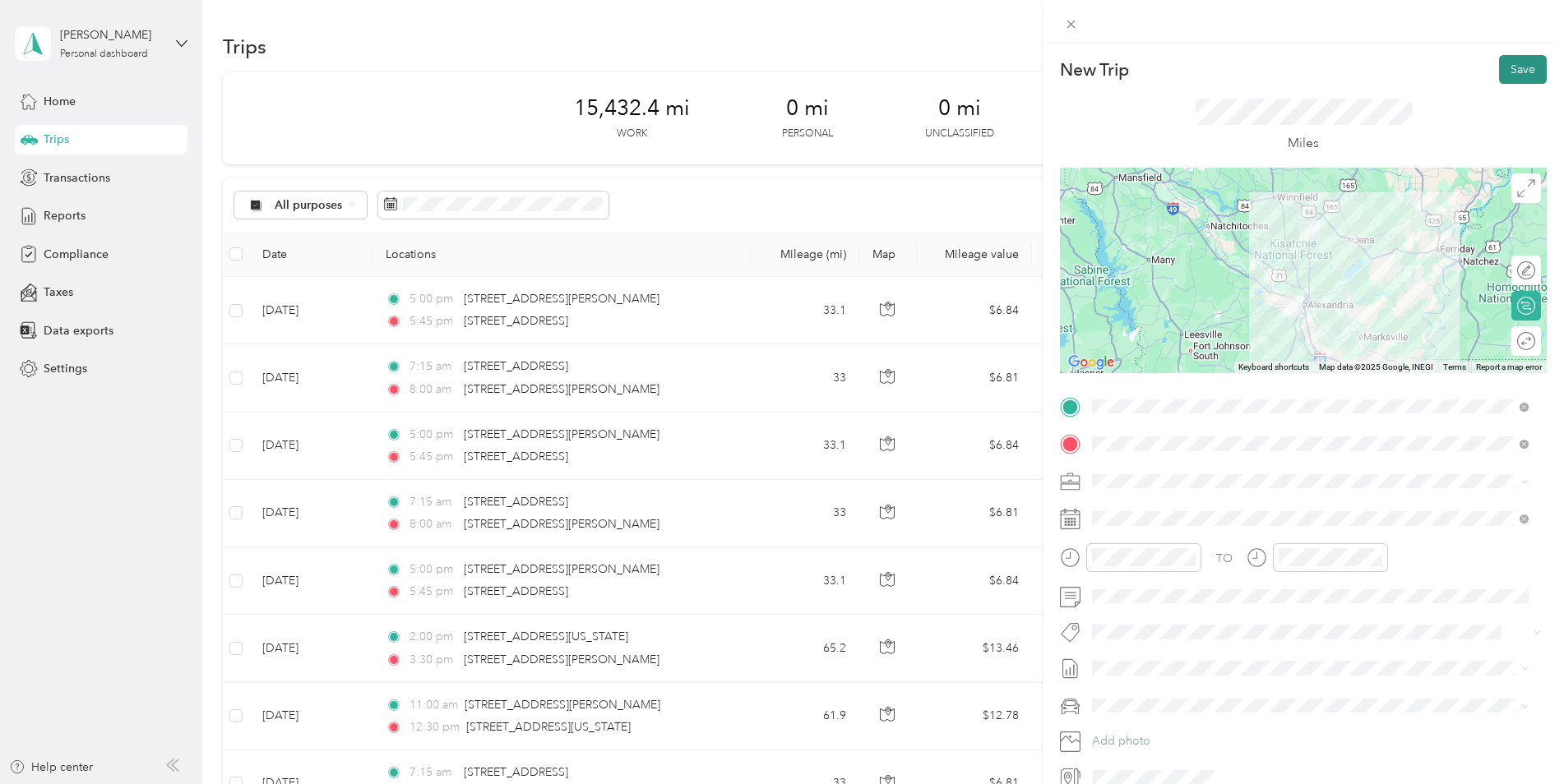
click at [1510, 70] on button "Save" at bounding box center [1522, 70] width 48 height 29
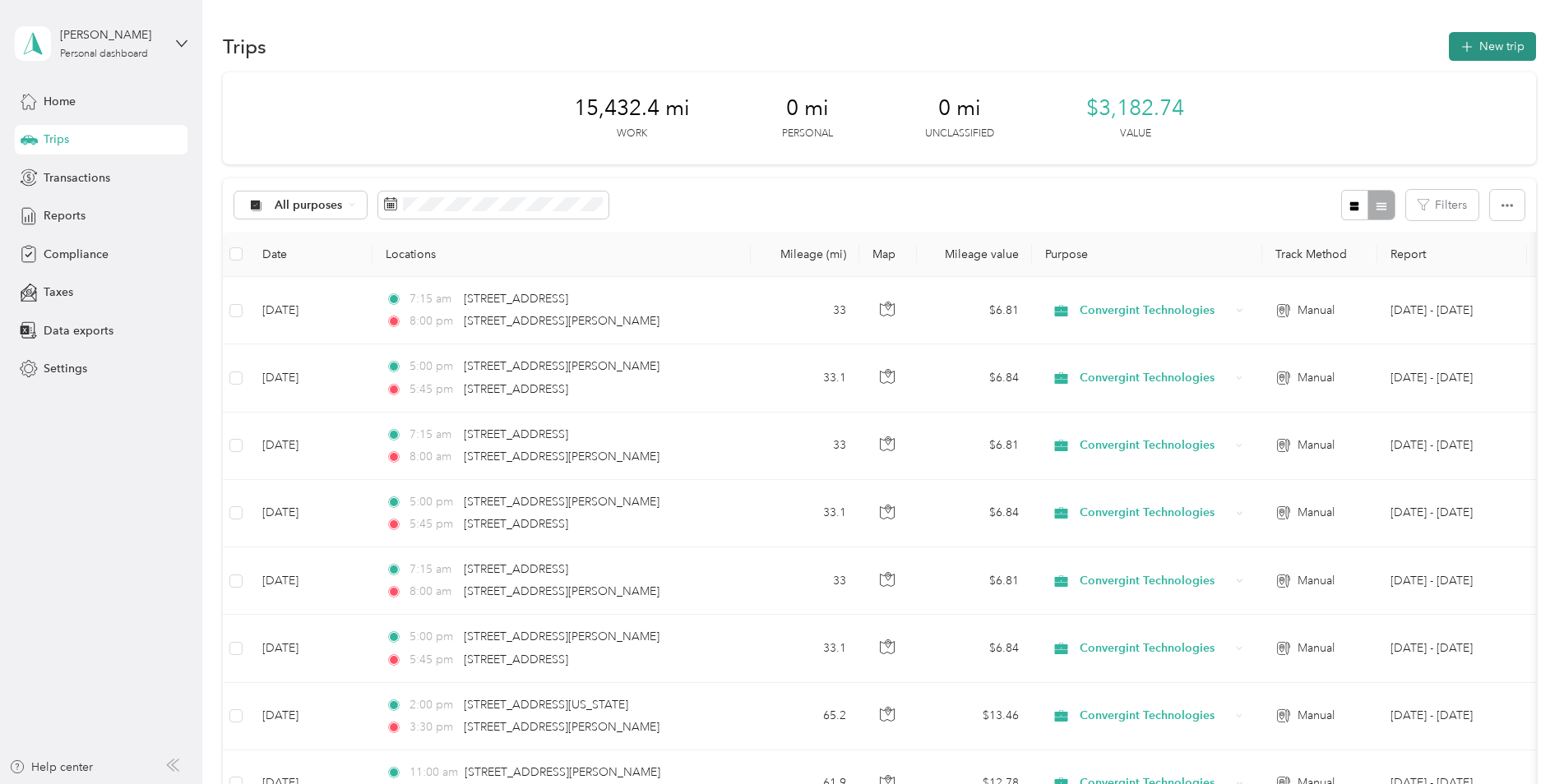
click at [1488, 50] on button "New trip" at bounding box center [1493, 46] width 87 height 29
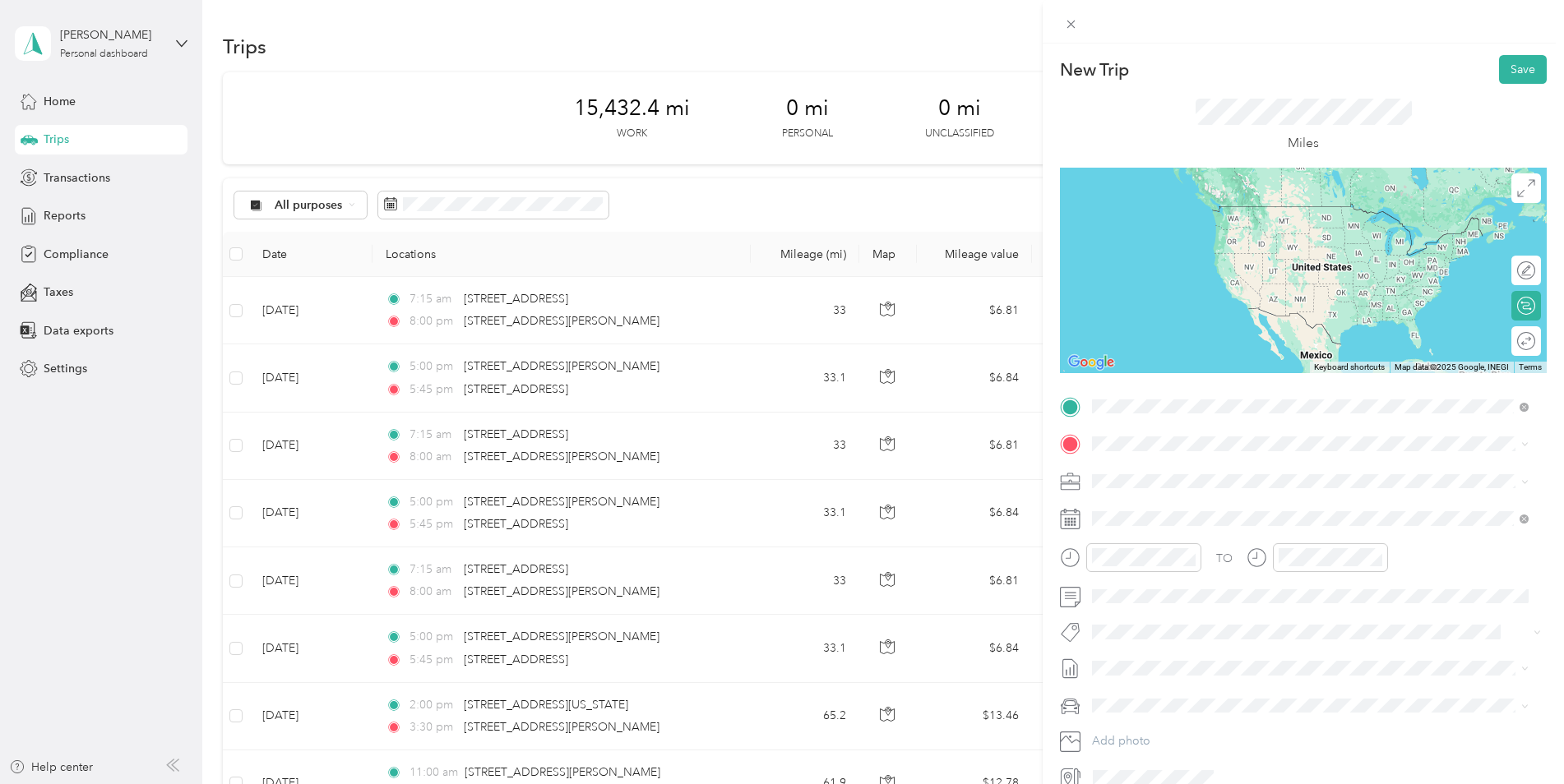
click at [1190, 463] on span "[STREET_ADDRESS][PERSON_NAME][US_STATE]" at bounding box center [1251, 466] width 256 height 14
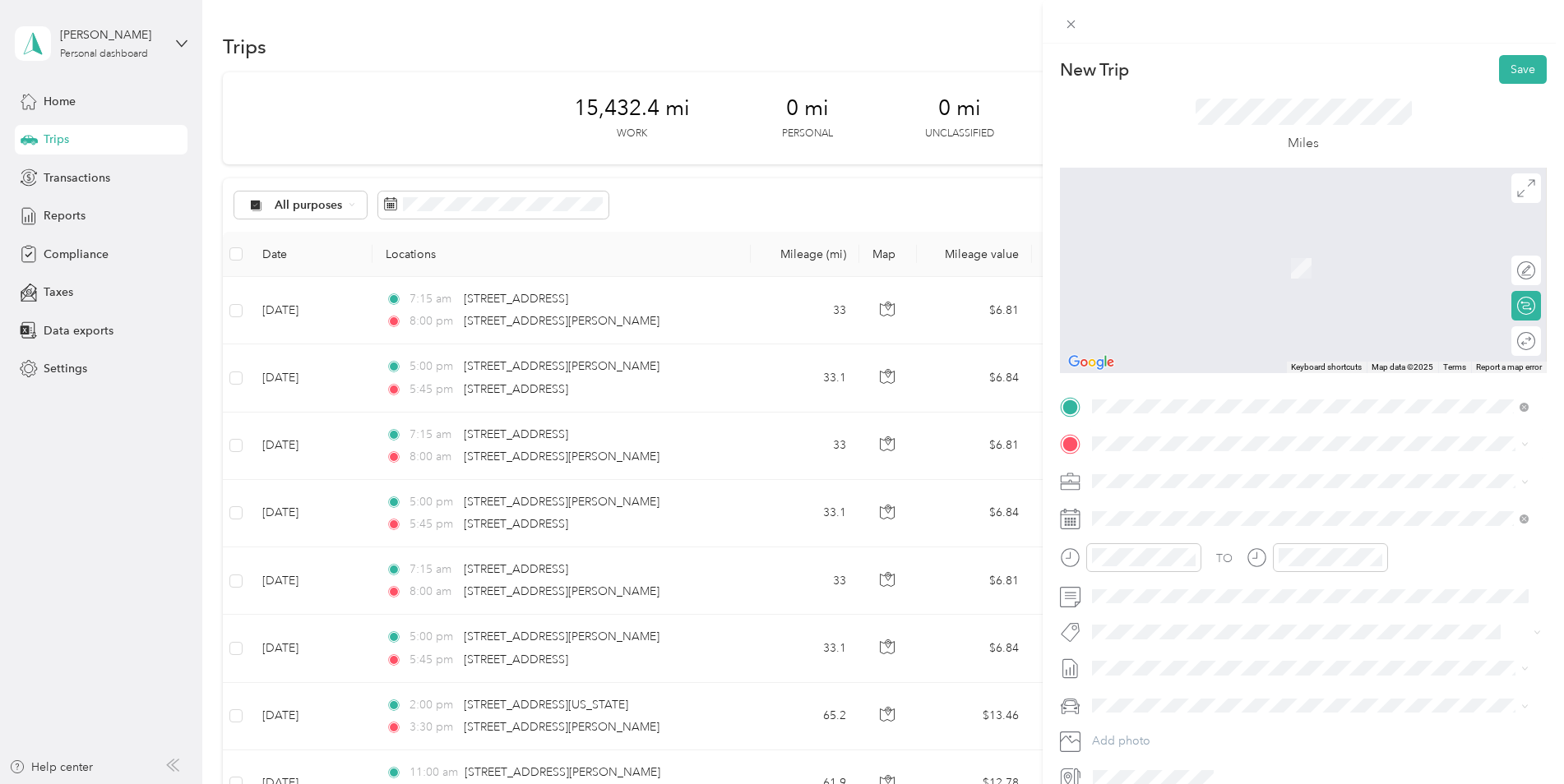
click at [1177, 503] on span "[STREET_ADDRESS][US_STATE]" at bounding box center [1206, 498] width 165 height 14
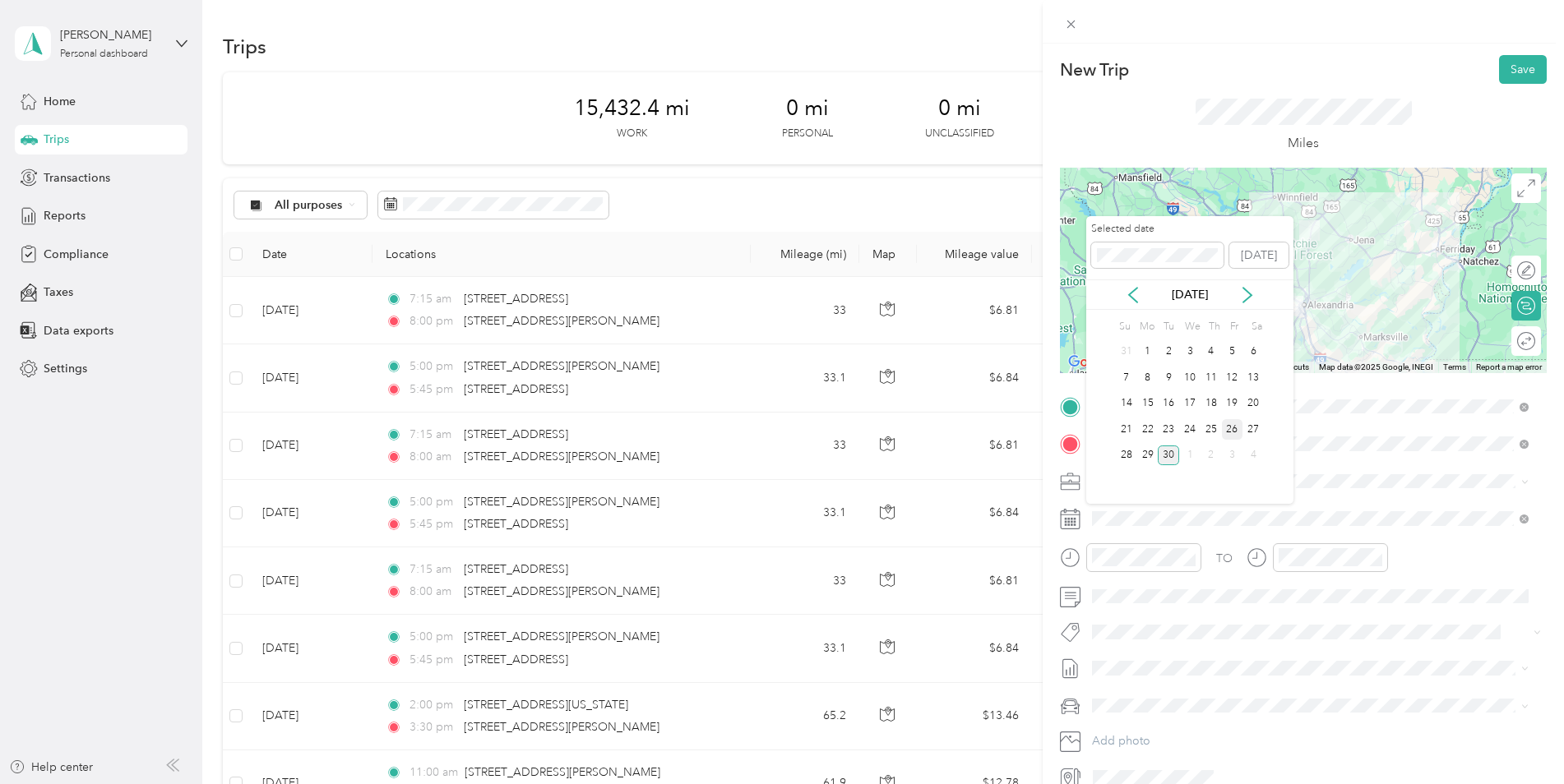
click at [1236, 429] on div "26" at bounding box center [1233, 430] width 22 height 21
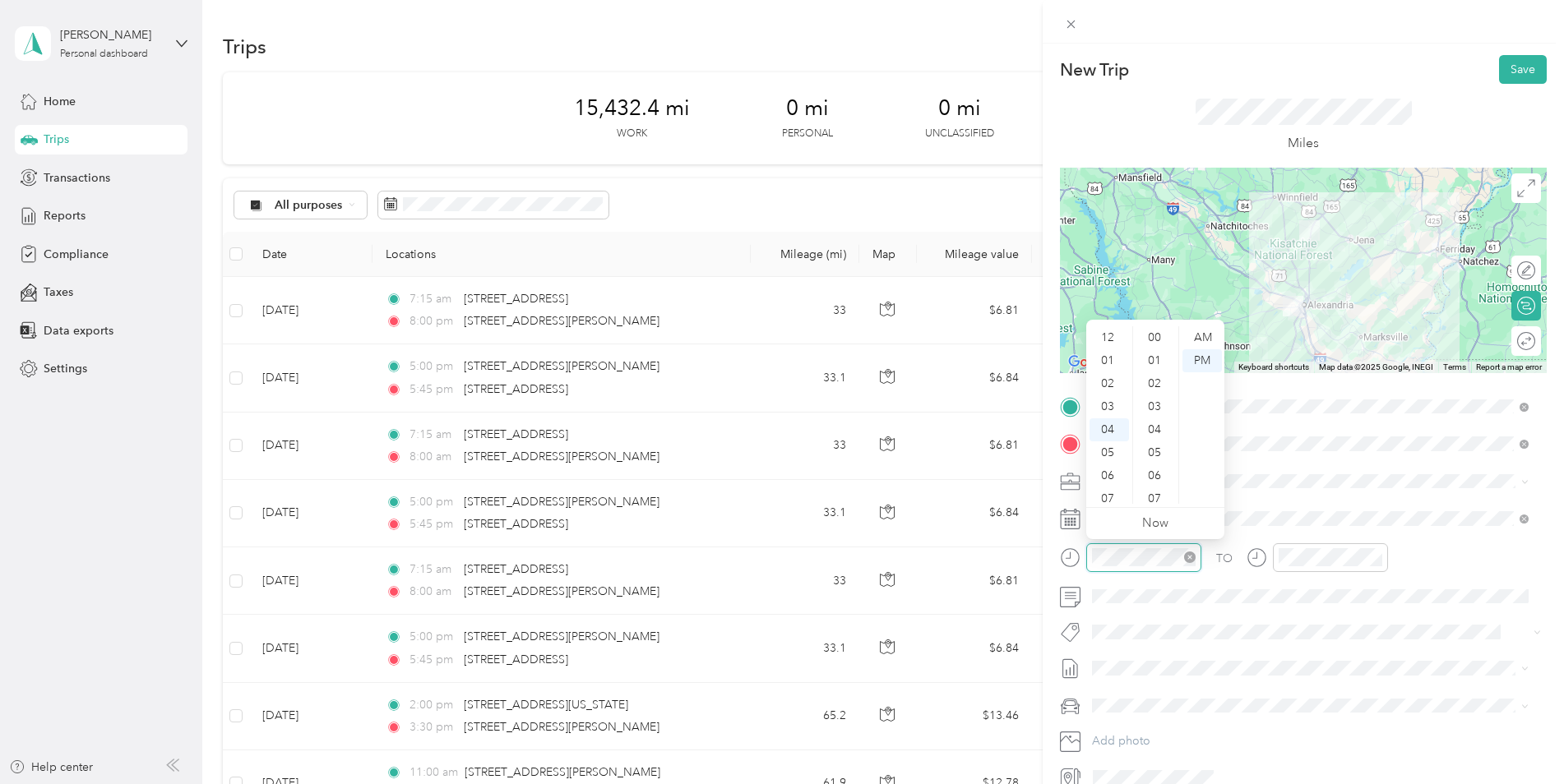
scroll to position [1204, 0]
click at [1108, 360] on div "05" at bounding box center [1110, 360] width 40 height 23
click at [1154, 335] on div "00" at bounding box center [1156, 337] width 40 height 23
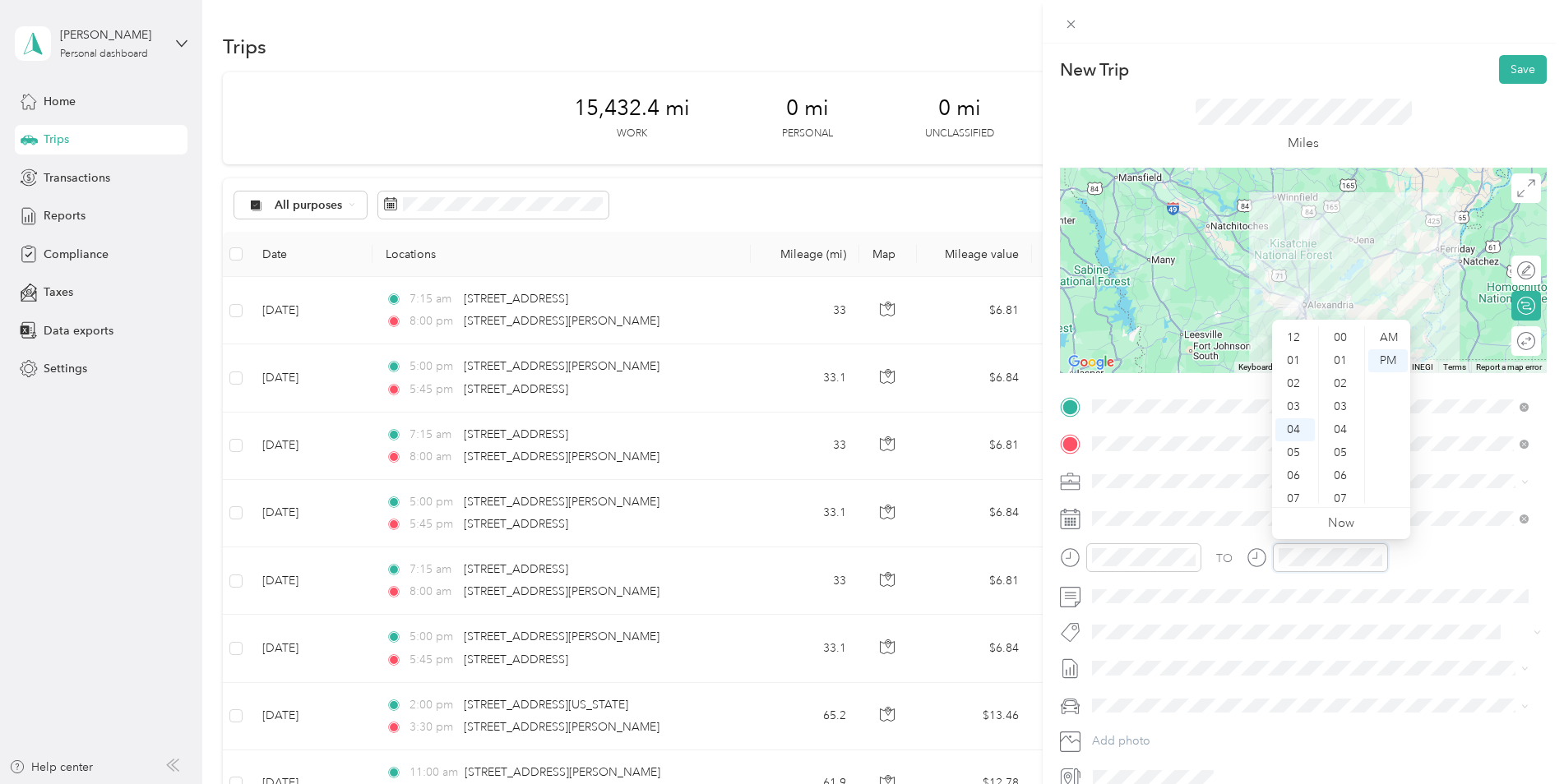
scroll to position [1204, 0]
click at [1294, 359] on div "05" at bounding box center [1295, 360] width 40 height 23
click at [1345, 335] on div "45" at bounding box center [1342, 334] width 40 height 23
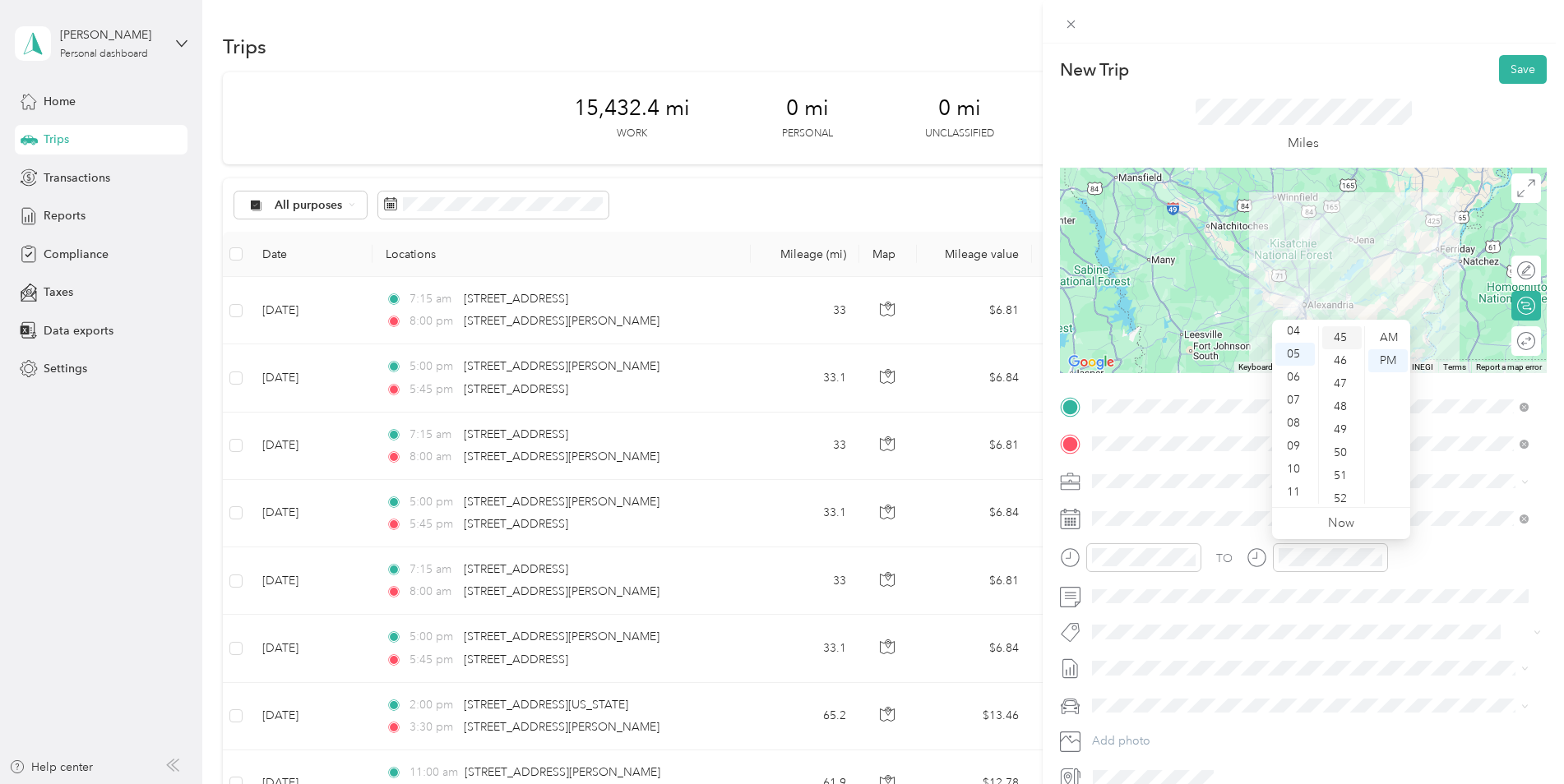
click at [1342, 335] on div "45" at bounding box center [1342, 337] width 40 height 23
click at [1129, 736] on div "Kia K5" at bounding box center [1311, 734] width 425 height 17
click at [1515, 65] on button "Save" at bounding box center [1522, 70] width 48 height 29
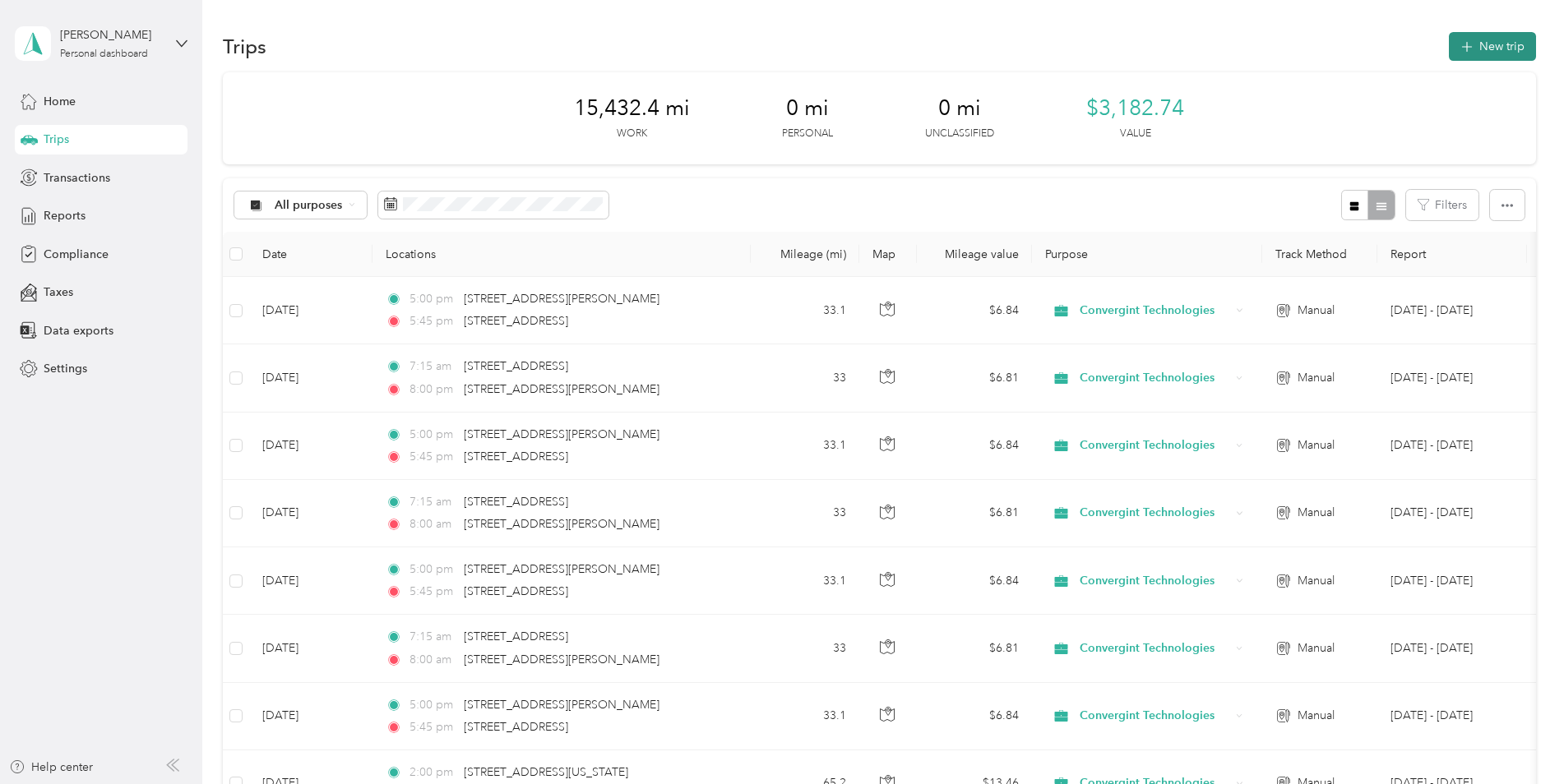
click at [1484, 52] on button "New trip" at bounding box center [1493, 46] width 87 height 29
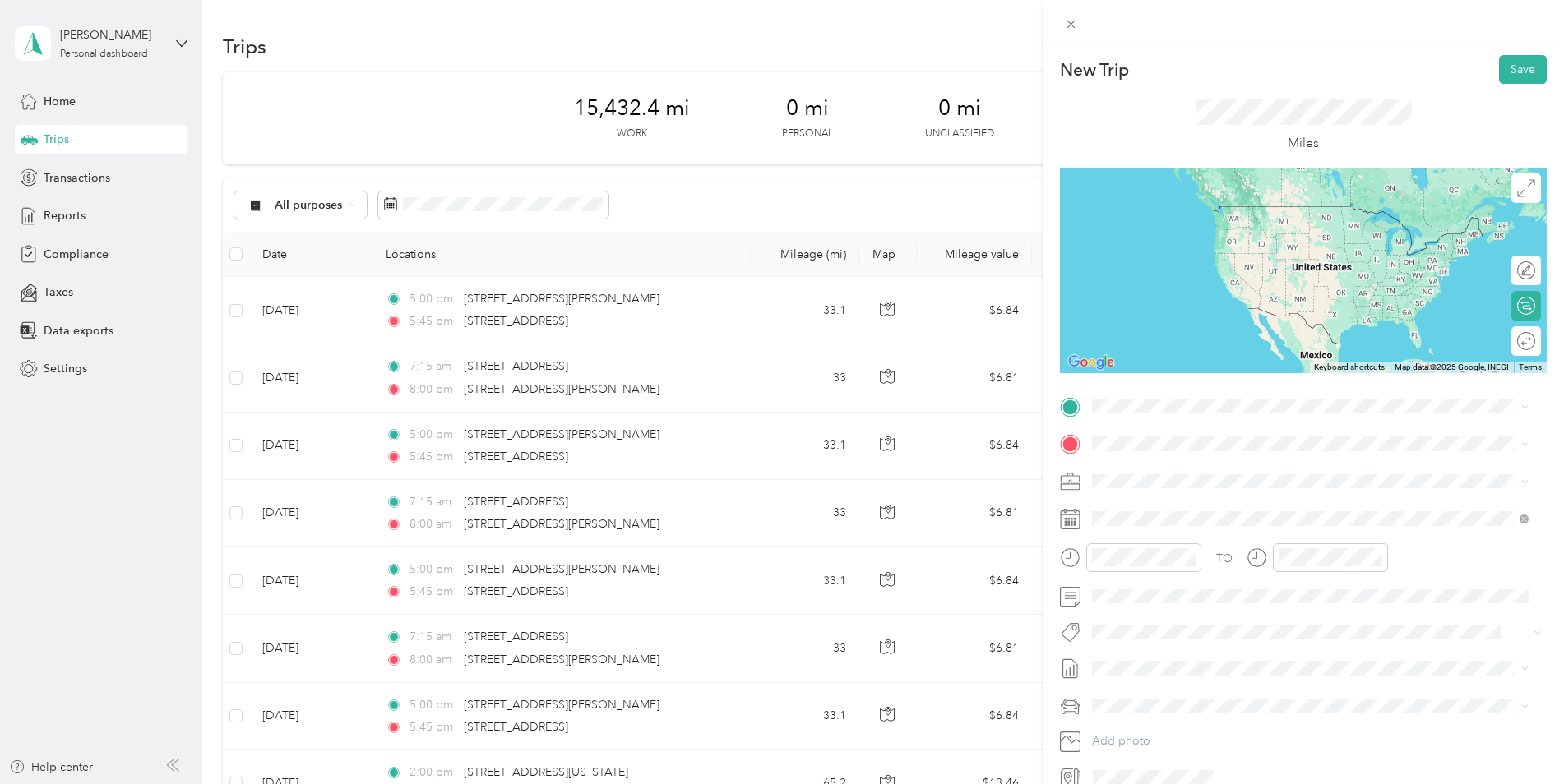
click at [1217, 460] on span "[STREET_ADDRESS][US_STATE]" at bounding box center [1206, 462] width 165 height 14
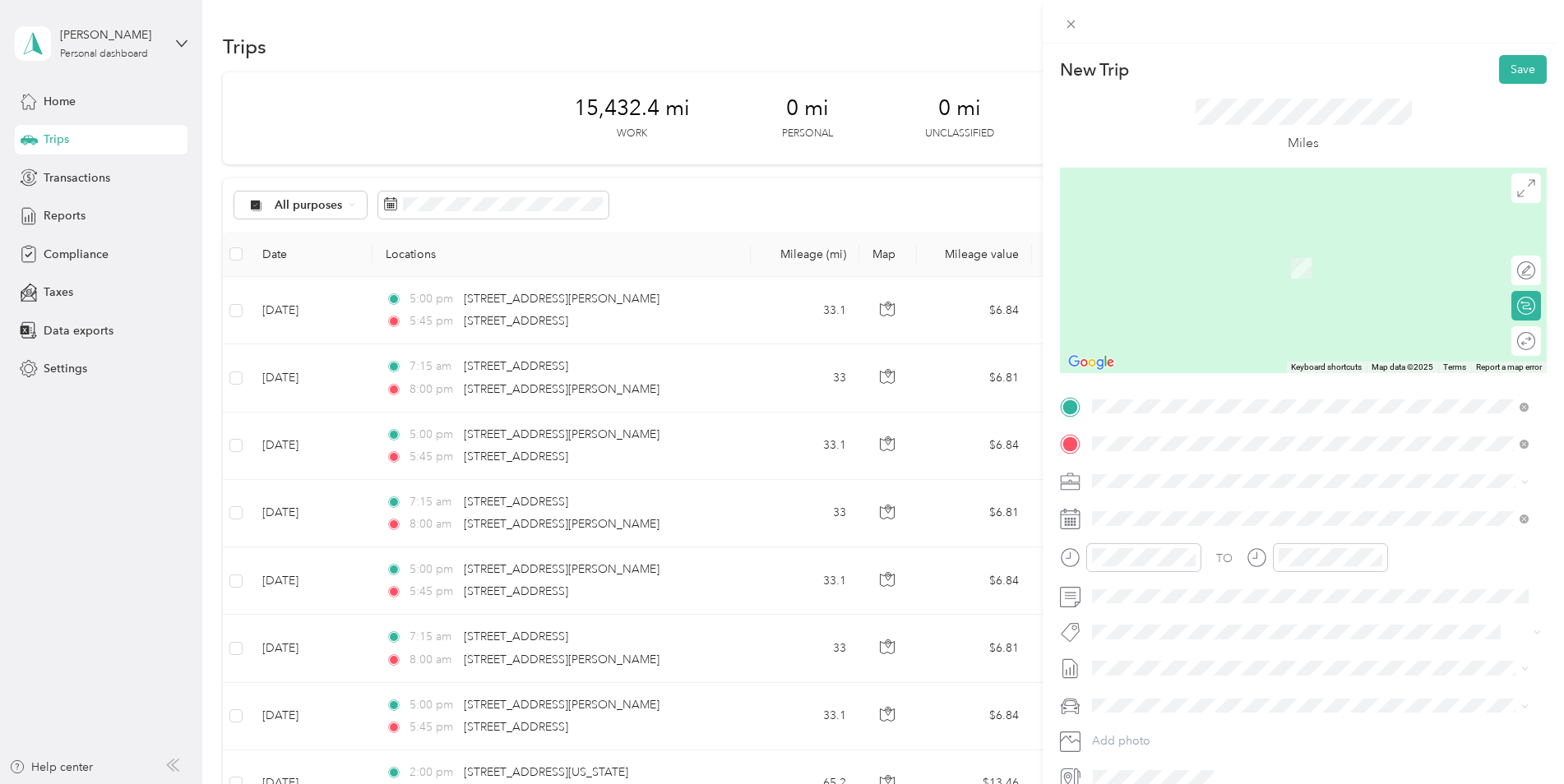
click at [1204, 508] on span "[STREET_ADDRESS][PERSON_NAME][US_STATE]" at bounding box center [1251, 503] width 256 height 14
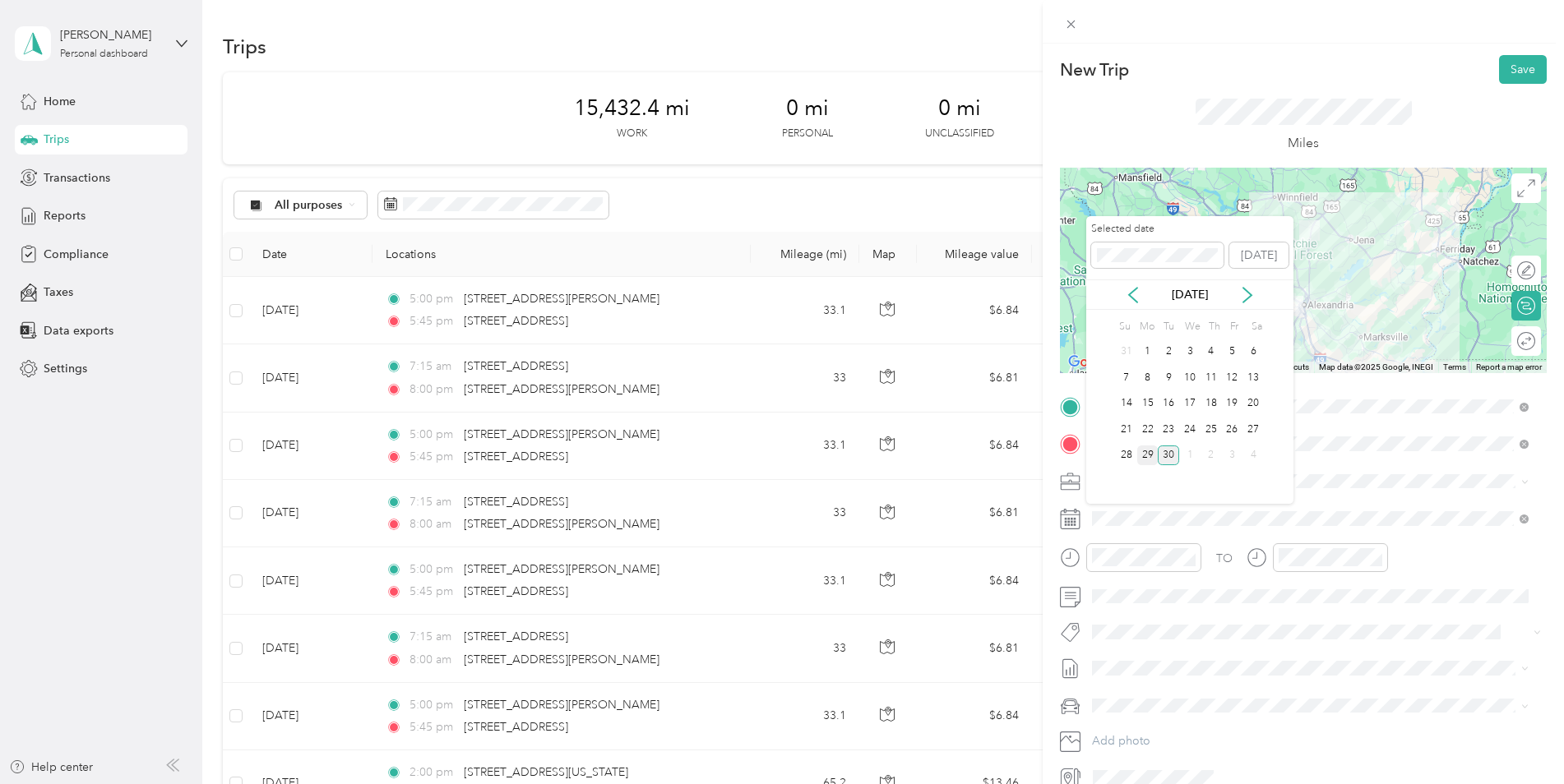
click at [1145, 456] on div "29" at bounding box center [1148, 456] width 22 height 21
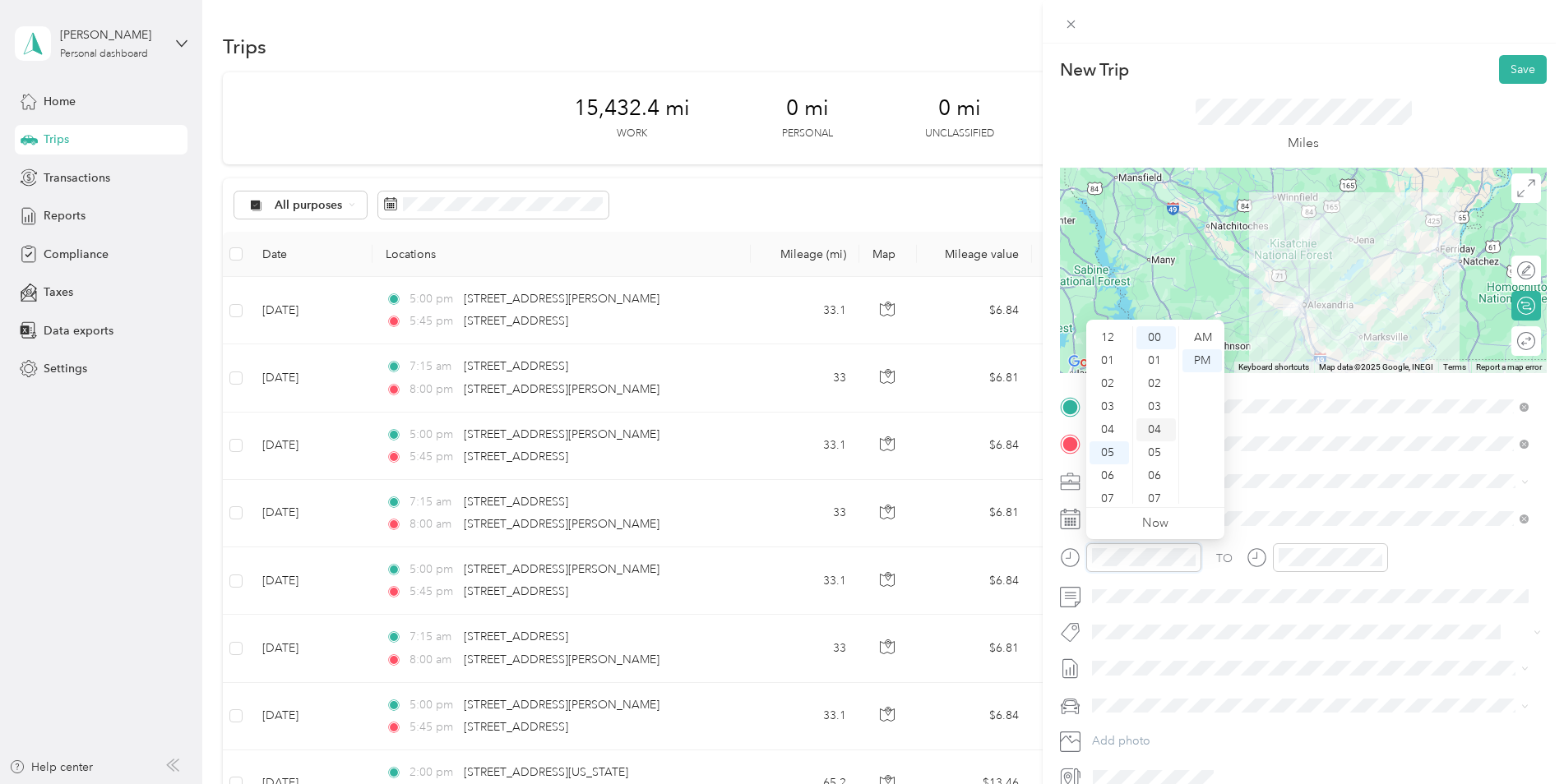
scroll to position [99, 0]
click at [1106, 393] on div "07" at bounding box center [1110, 400] width 40 height 23
click at [1152, 444] on div "15" at bounding box center [1156, 436] width 40 height 23
click at [1197, 342] on div "AM" at bounding box center [1202, 337] width 40 height 23
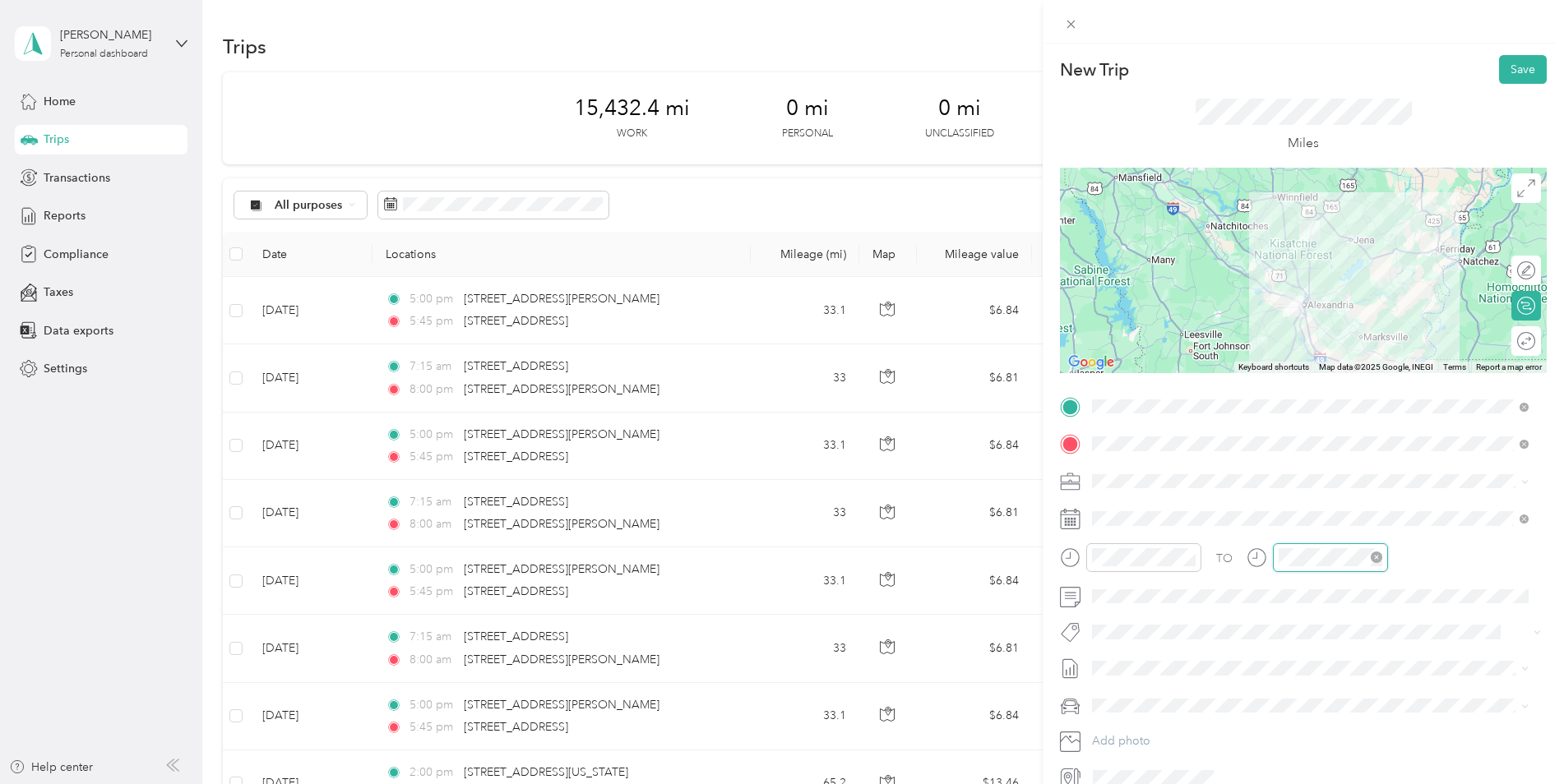
scroll to position [99, 0]
click at [1298, 433] on div "08" at bounding box center [1295, 422] width 40 height 23
click at [1389, 332] on div "AM" at bounding box center [1389, 337] width 40 height 23
click at [1144, 728] on div "Kia K5" at bounding box center [1311, 734] width 425 height 17
click at [1506, 67] on button "Save" at bounding box center [1522, 70] width 48 height 29
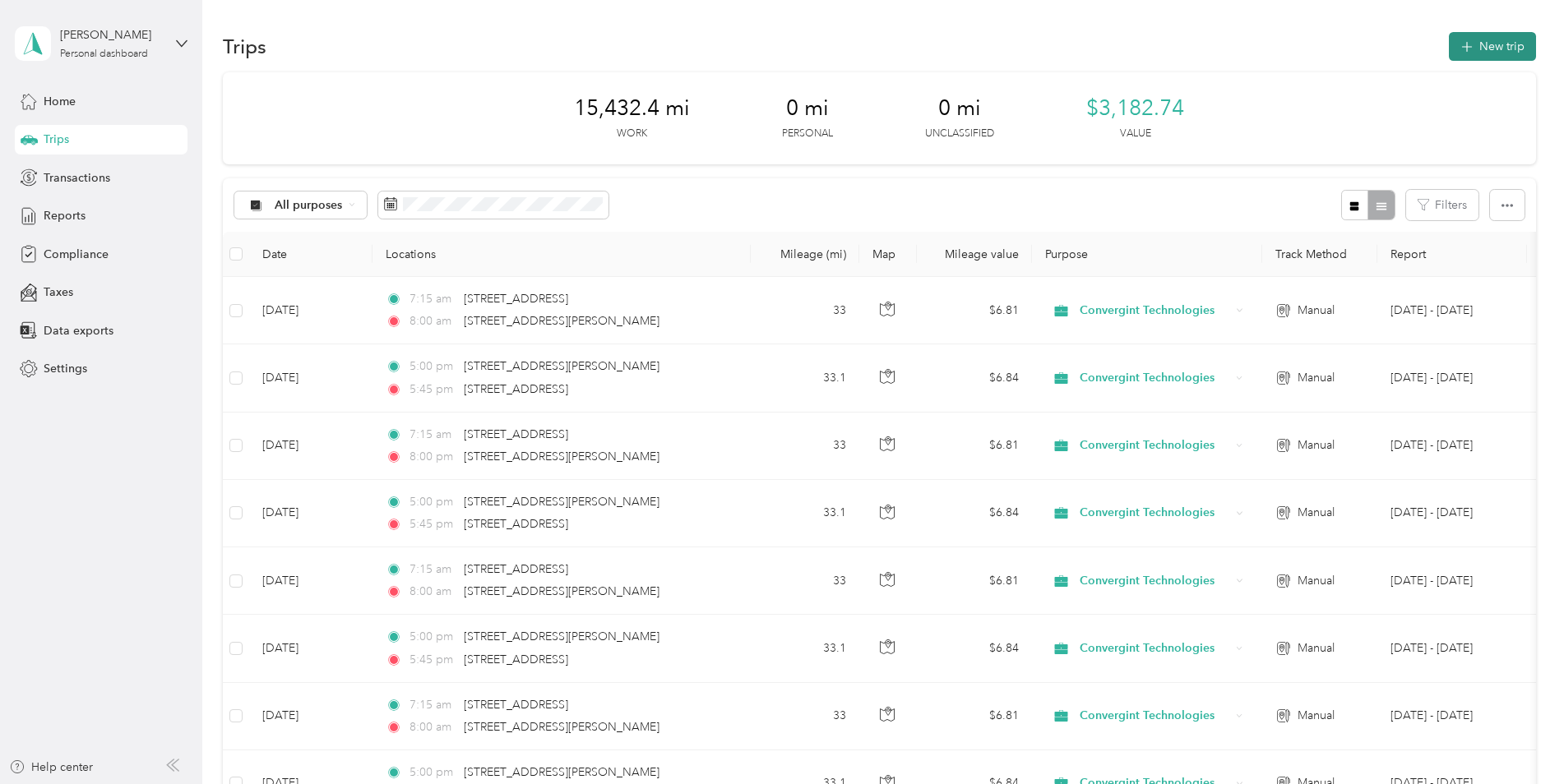
click at [1464, 58] on button "New trip" at bounding box center [1493, 46] width 87 height 29
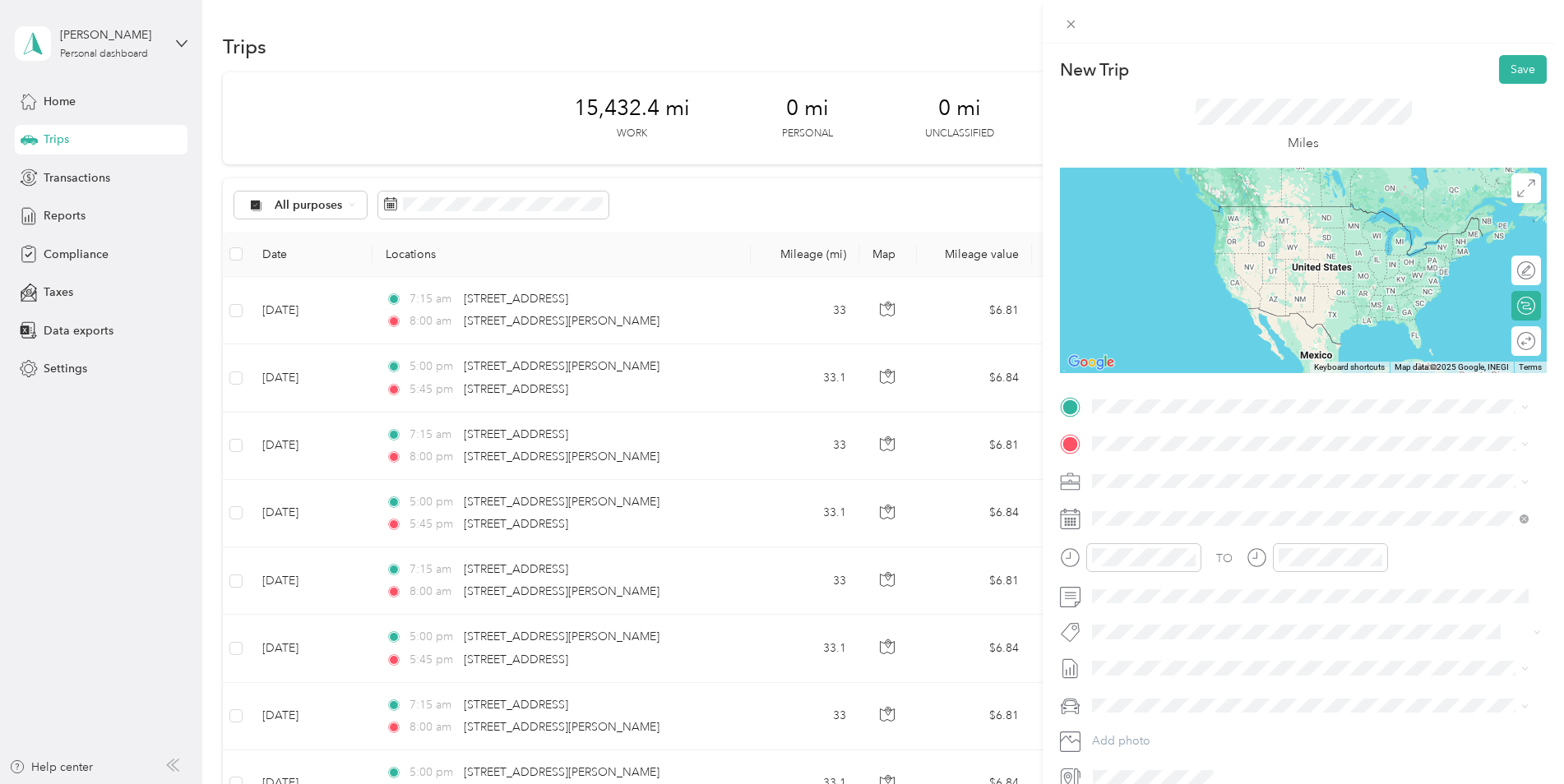
click at [1151, 473] on span "[STREET_ADDRESS][PERSON_NAME][US_STATE]" at bounding box center [1251, 465] width 256 height 14
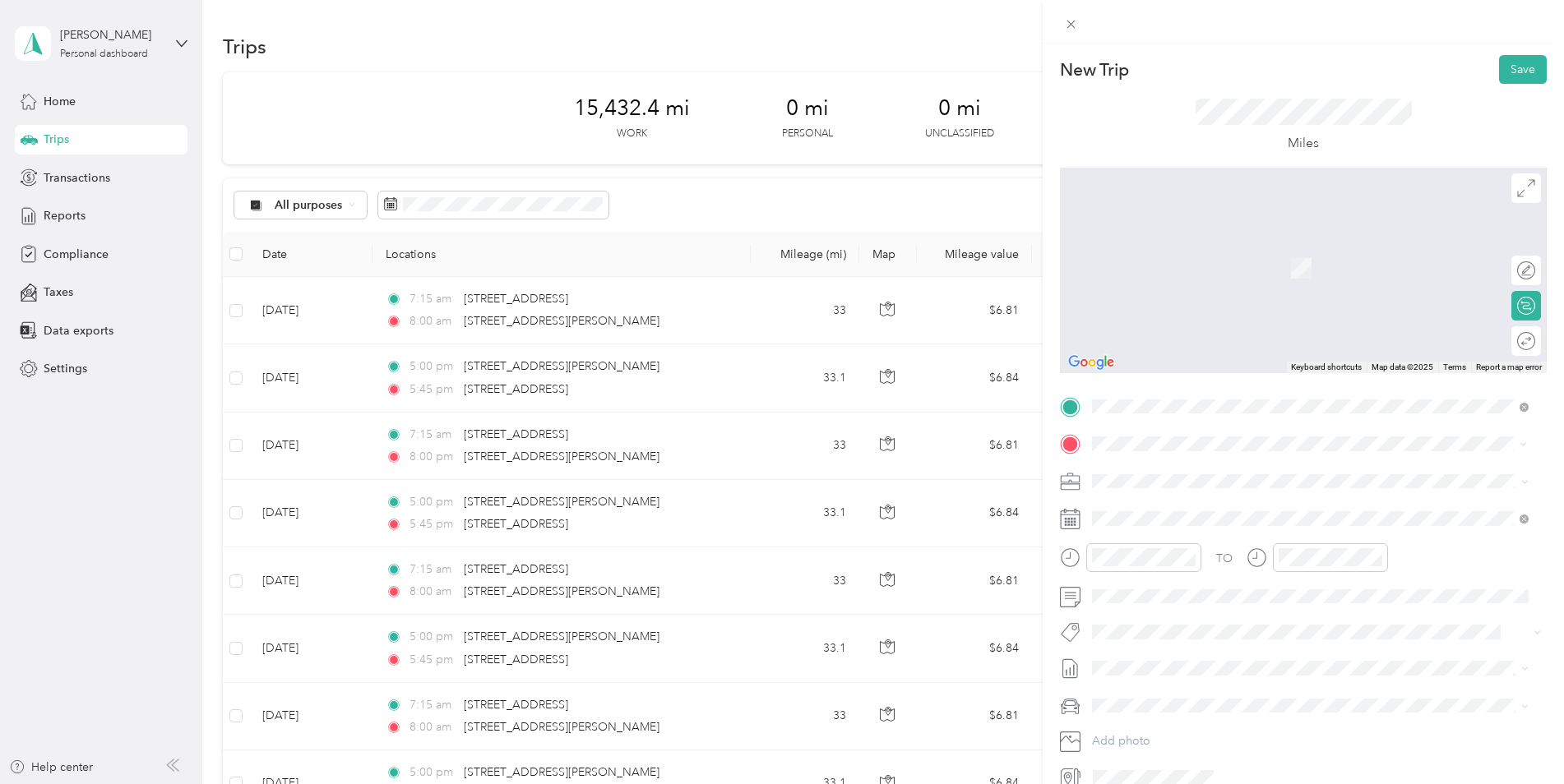
click at [1157, 505] on span "[GEOGRAPHIC_DATA][PERSON_NAME][US_STATE], [GEOGRAPHIC_DATA]" at bounding box center [1321, 503] width 394 height 14
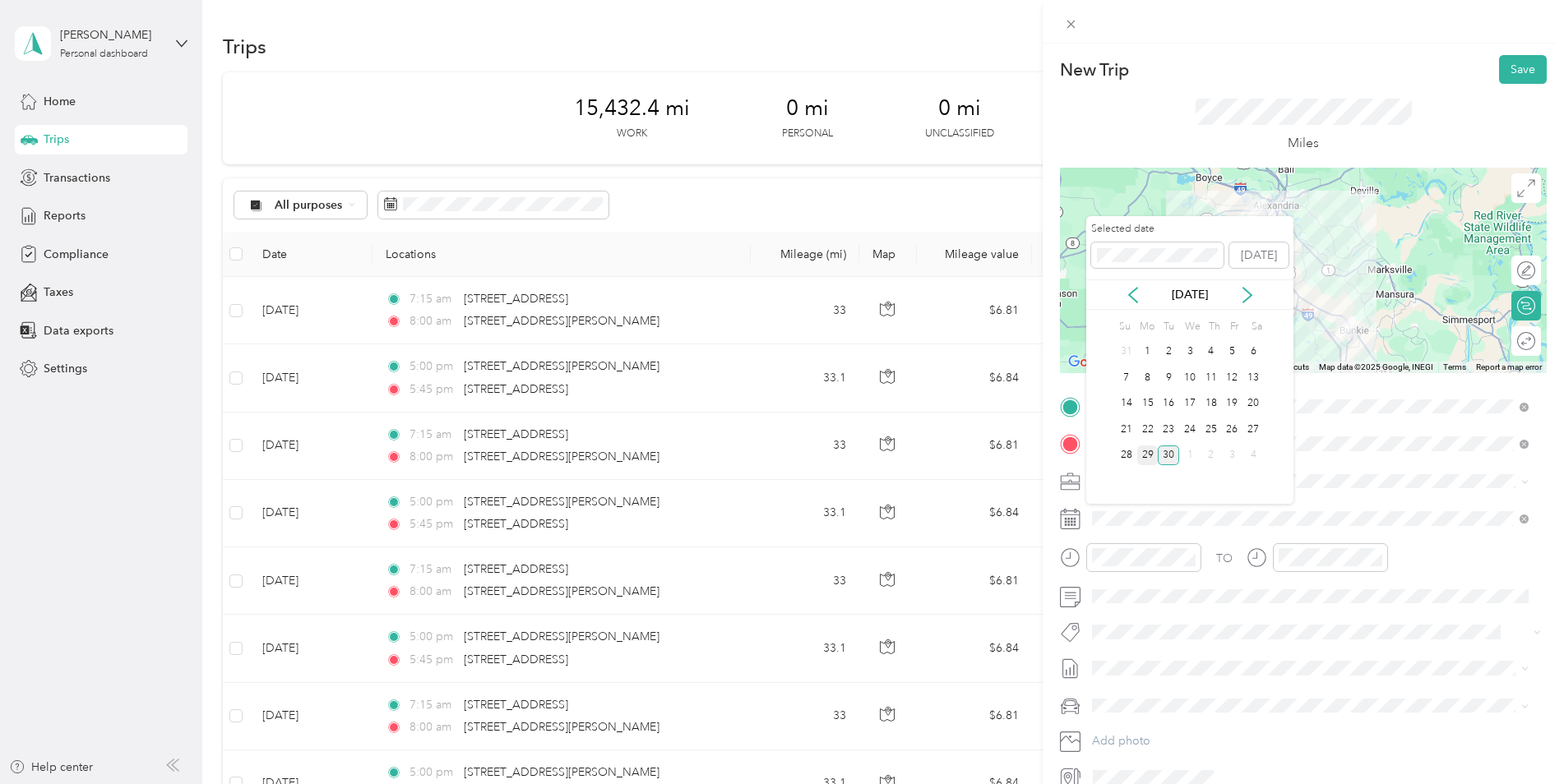
click at [1148, 457] on div "29" at bounding box center [1148, 456] width 22 height 21
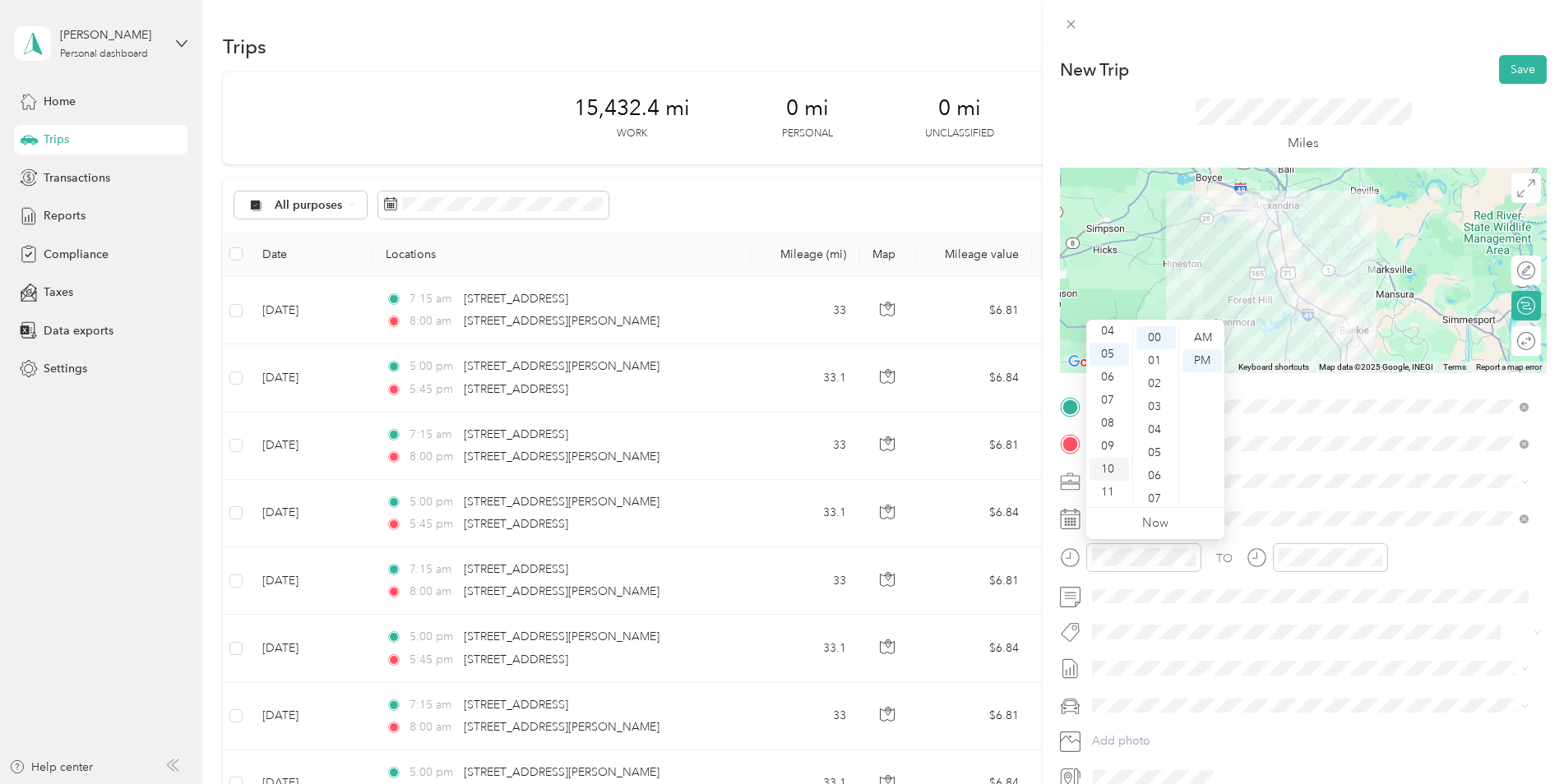
click at [1113, 465] on div "10" at bounding box center [1110, 468] width 40 height 23
drag, startPoint x: 1206, startPoint y: 321, endPoint x: 1199, endPoint y: 330, distance: 11.4
click at [1206, 323] on div "12 01 02 03 04 05 06 07 08 09 10 11 00 01 02 03 04 05 06 07 08 09 10 11 12 13 1…" at bounding box center [1155, 413] width 138 height 187
click at [1198, 337] on div "AM" at bounding box center [1202, 337] width 40 height 23
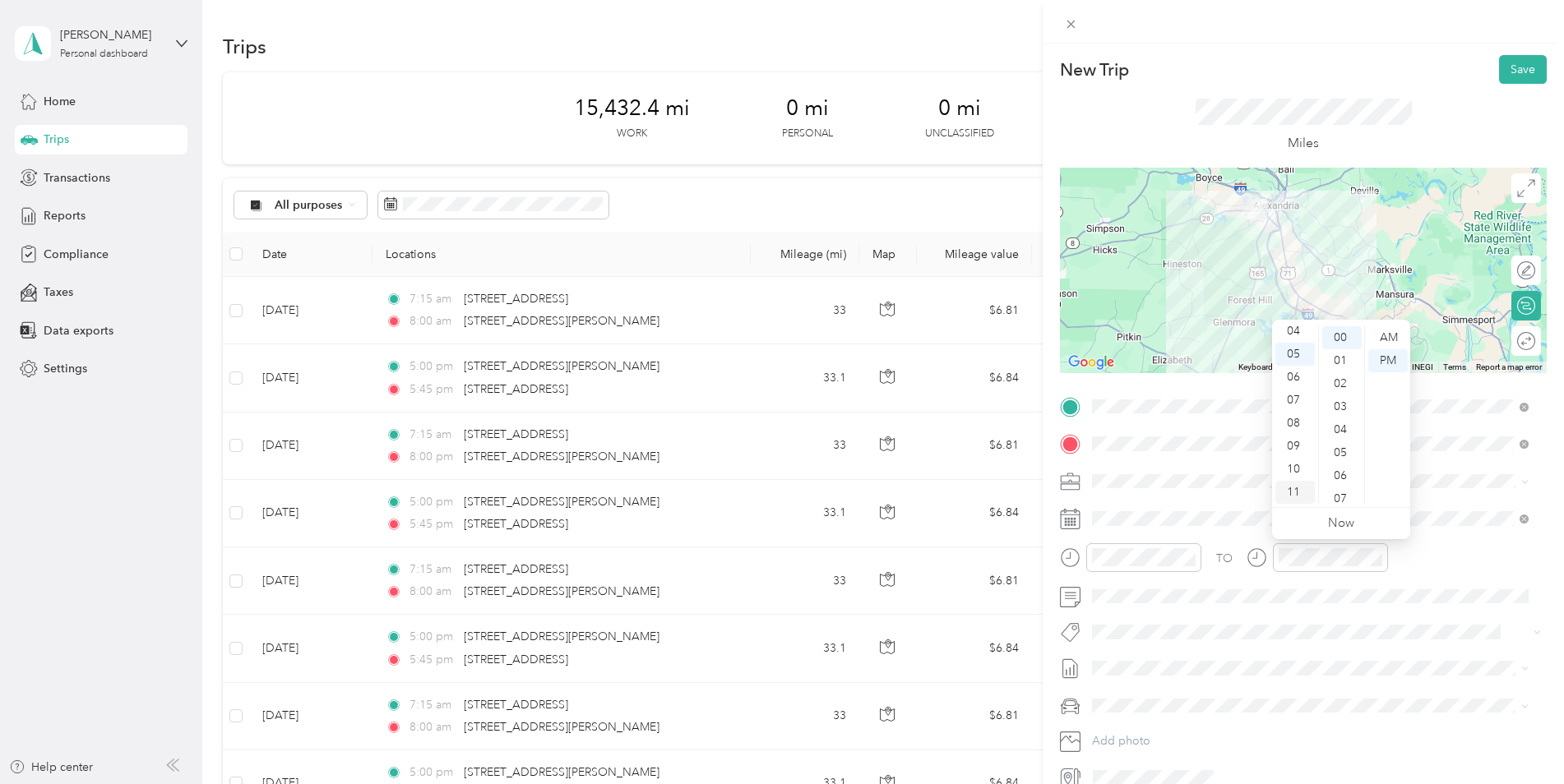
click at [1298, 484] on div "11" at bounding box center [1295, 492] width 40 height 23
click at [1341, 335] on div "00" at bounding box center [1342, 337] width 40 height 23
click at [1383, 337] on div "AM" at bounding box center [1389, 337] width 40 height 23
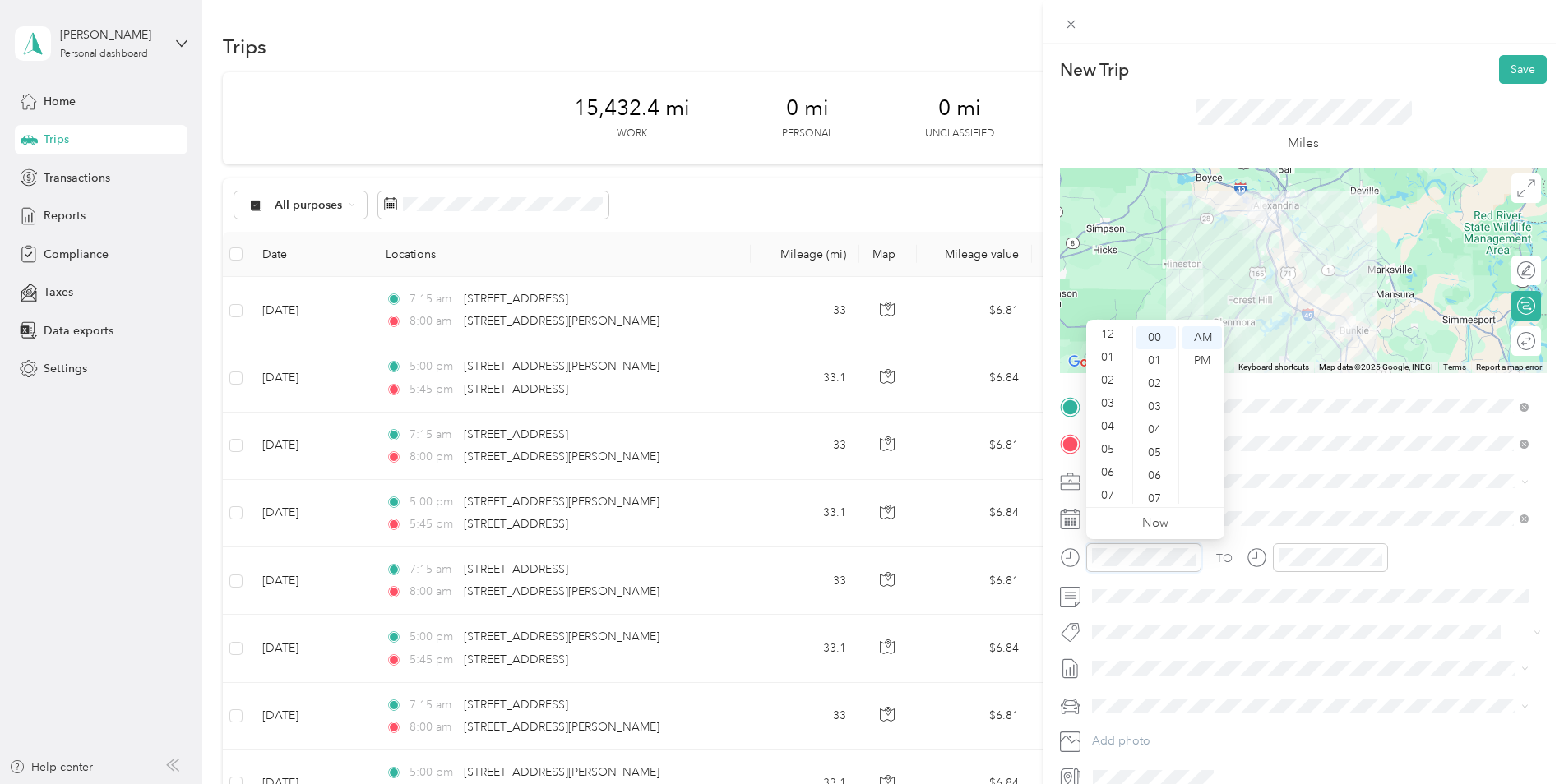
scroll to position [0, 0]
click at [1112, 336] on div "12" at bounding box center [1110, 337] width 40 height 23
click at [1158, 389] on div "20" at bounding box center [1156, 386] width 40 height 23
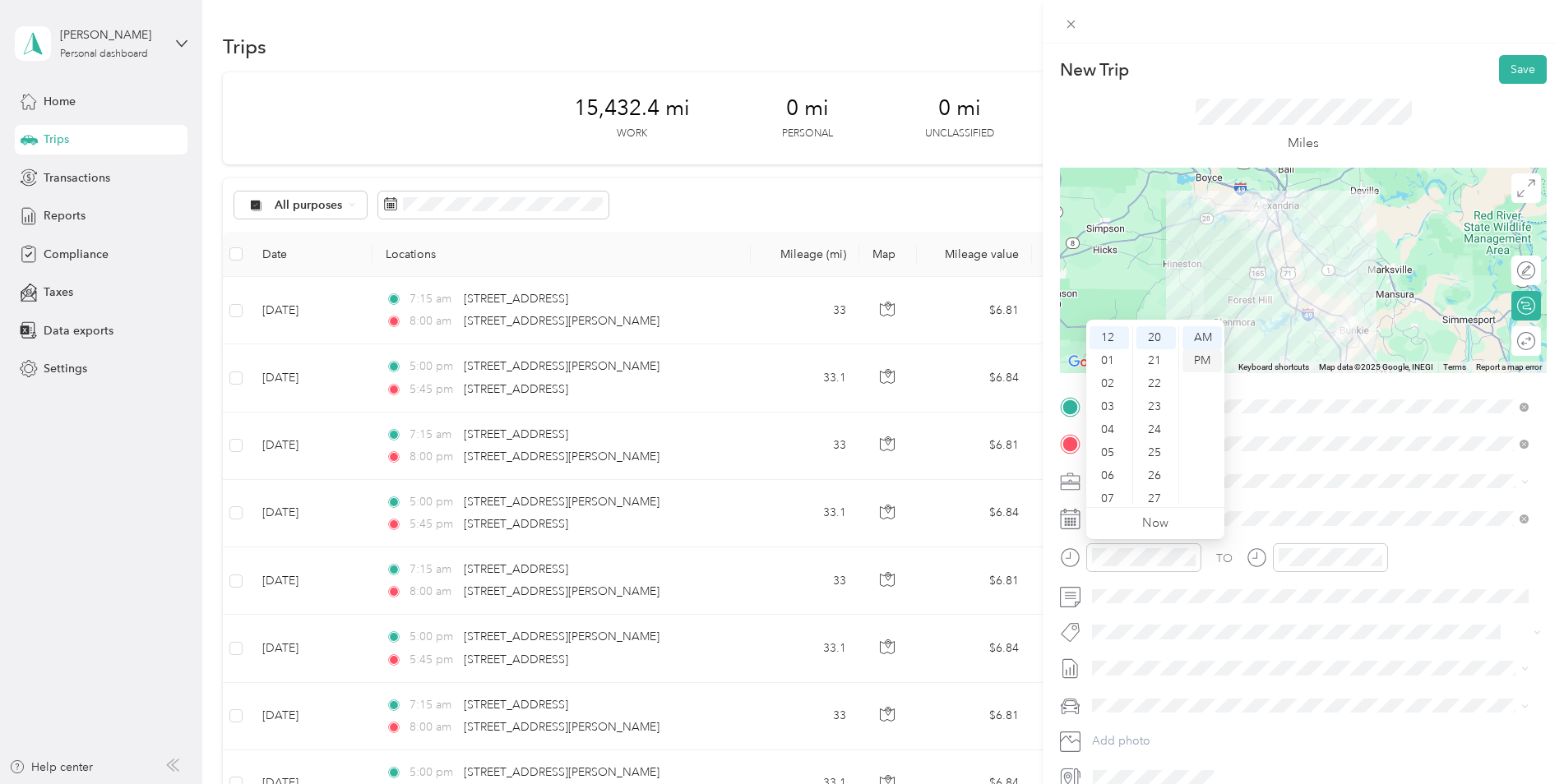
click at [1201, 360] on div "PM" at bounding box center [1202, 360] width 40 height 23
click at [1154, 482] on div "30" at bounding box center [1156, 486] width 40 height 23
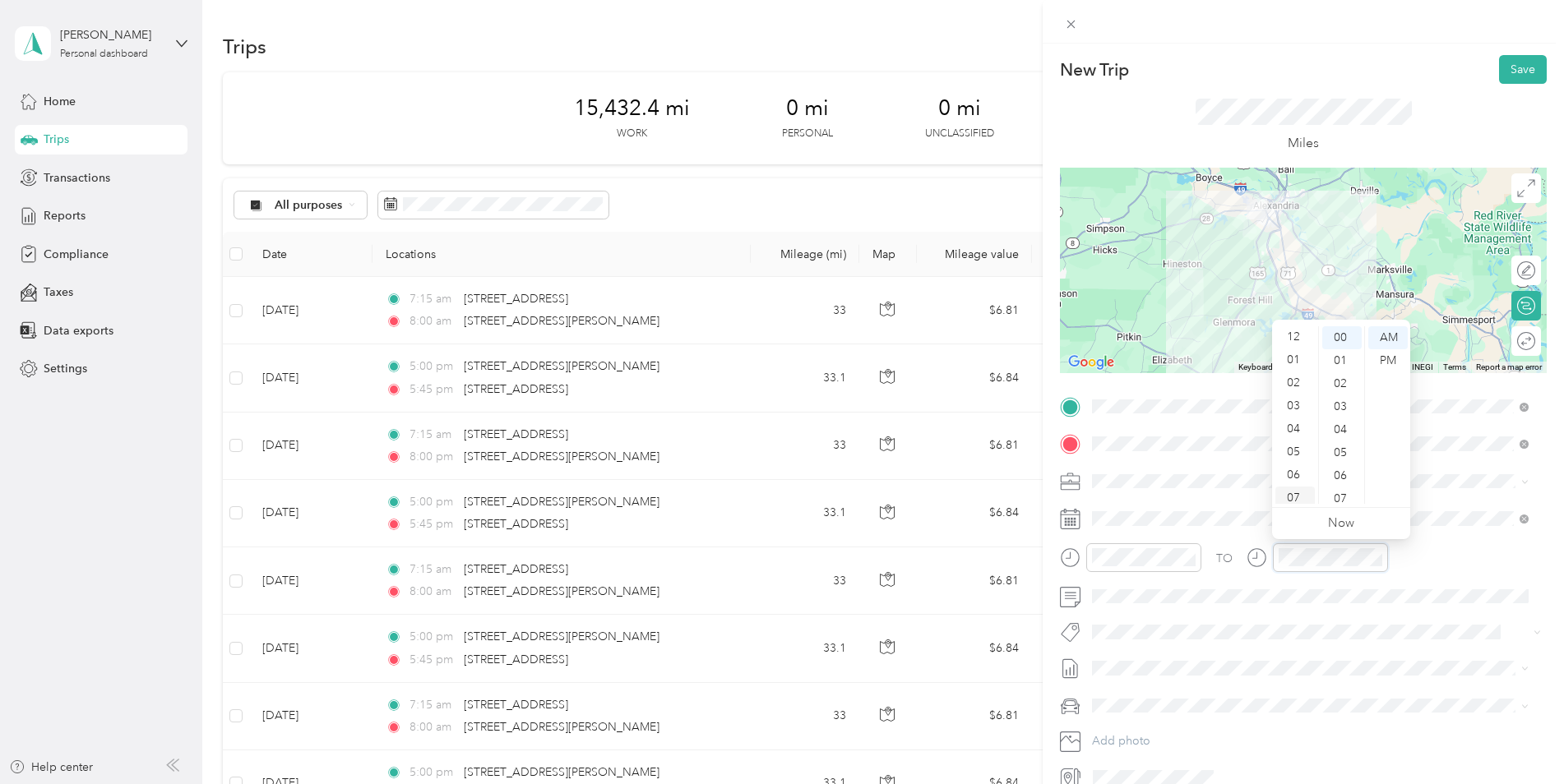
scroll to position [0, 0]
click at [1296, 361] on div "01" at bounding box center [1295, 360] width 40 height 23
click at [1344, 449] on div "30" at bounding box center [1342, 452] width 40 height 23
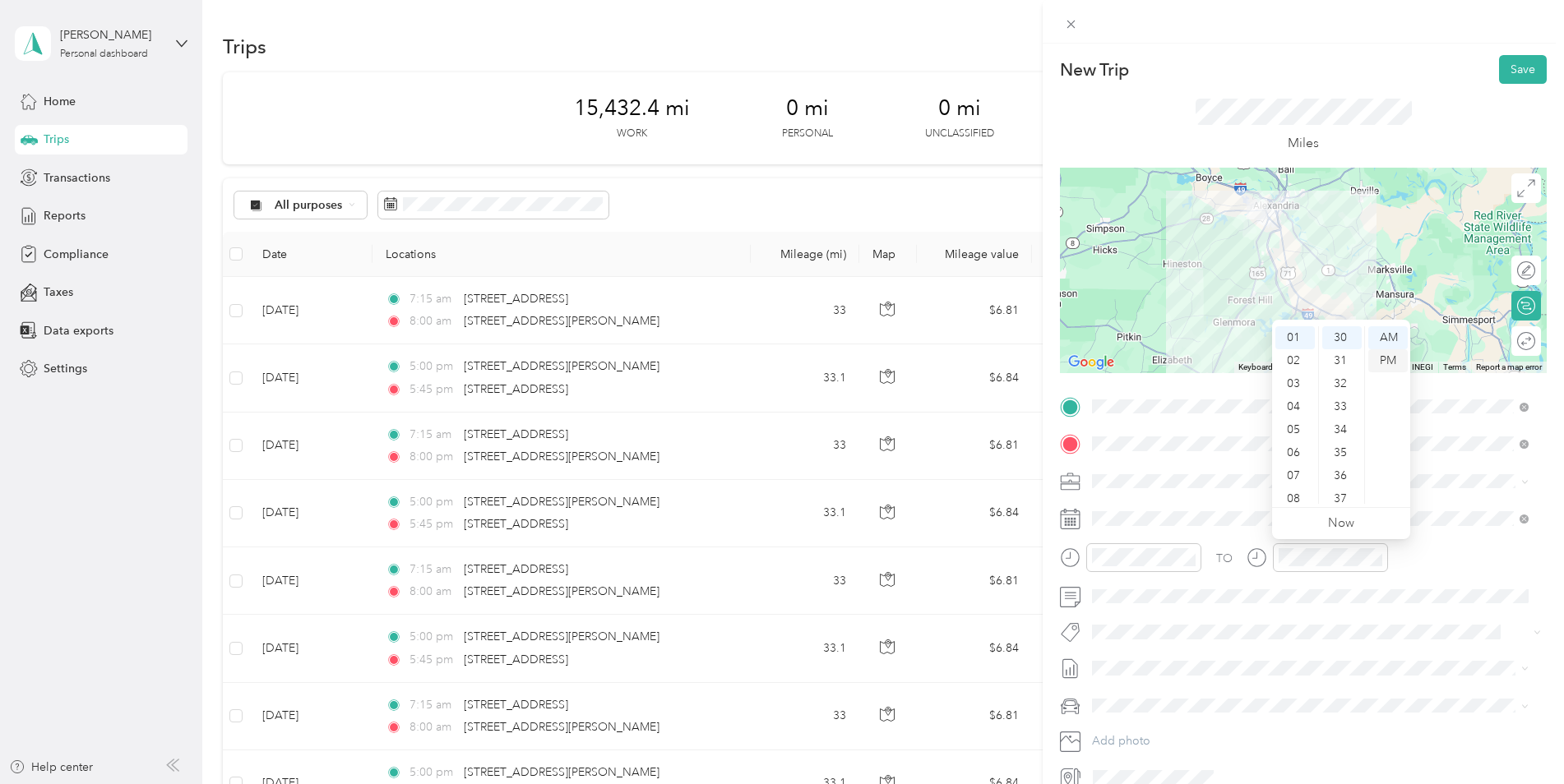
click at [1385, 359] on div "PM" at bounding box center [1389, 360] width 40 height 23
click at [1132, 732] on div "Kia K5" at bounding box center [1311, 734] width 425 height 17
click at [1504, 68] on button "Save" at bounding box center [1522, 70] width 48 height 29
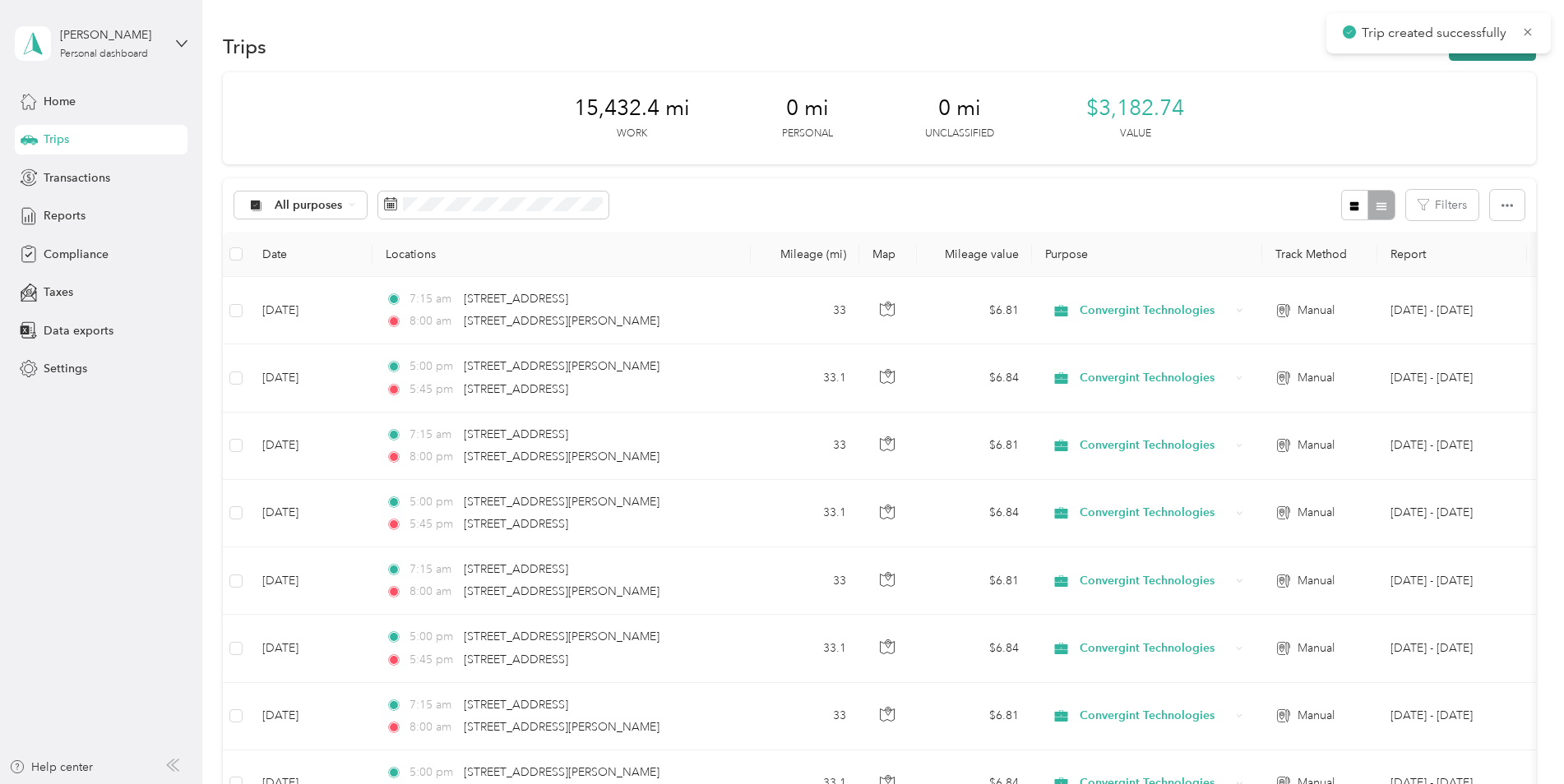
click at [1504, 56] on button "New trip" at bounding box center [1493, 46] width 87 height 29
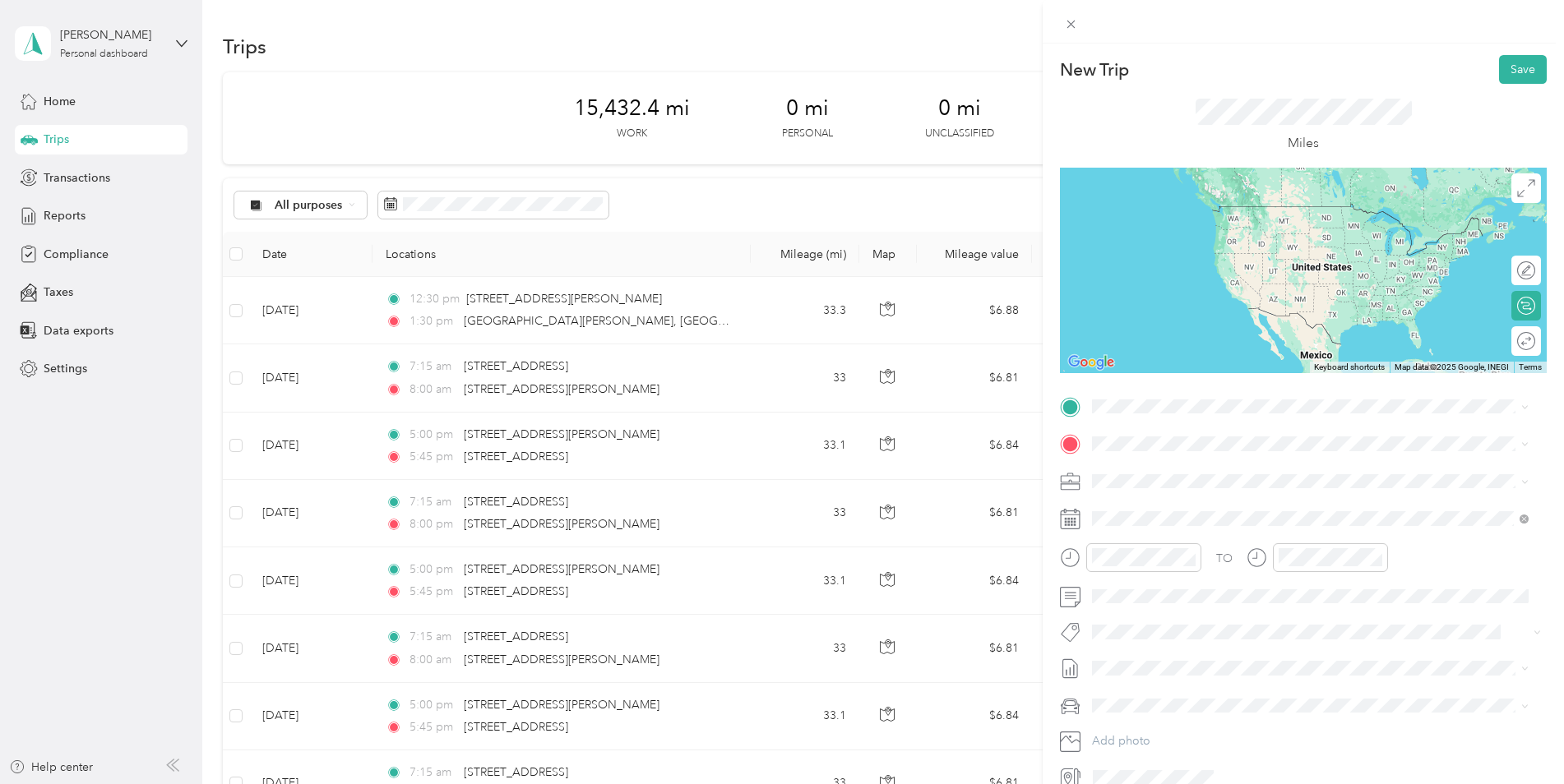
click at [1285, 462] on span "[GEOGRAPHIC_DATA][PERSON_NAME][US_STATE], [GEOGRAPHIC_DATA]" at bounding box center [1321, 464] width 394 height 14
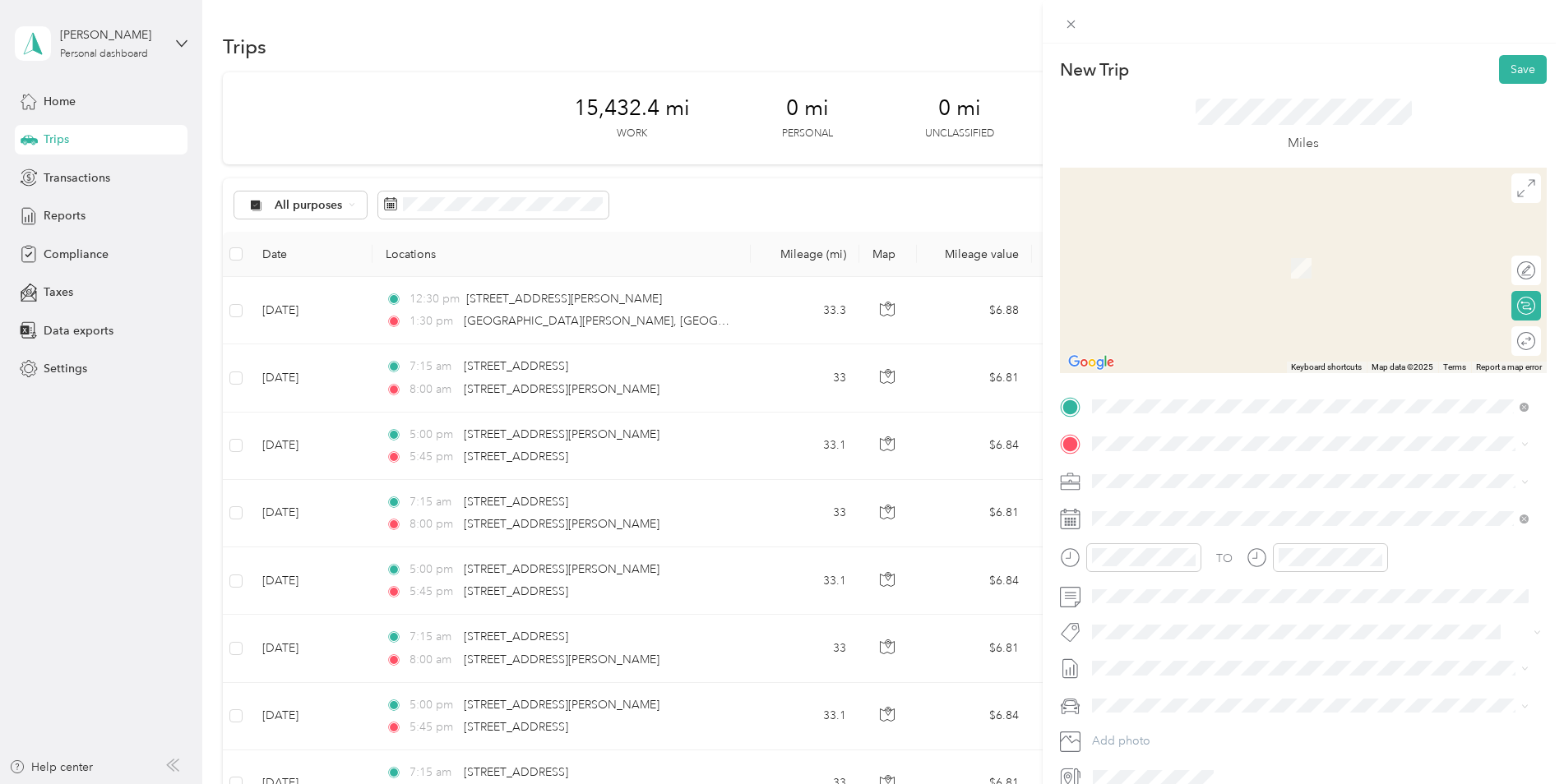
click at [1241, 497] on span "[STREET_ADDRESS][PERSON_NAME][US_STATE]" at bounding box center [1251, 502] width 256 height 14
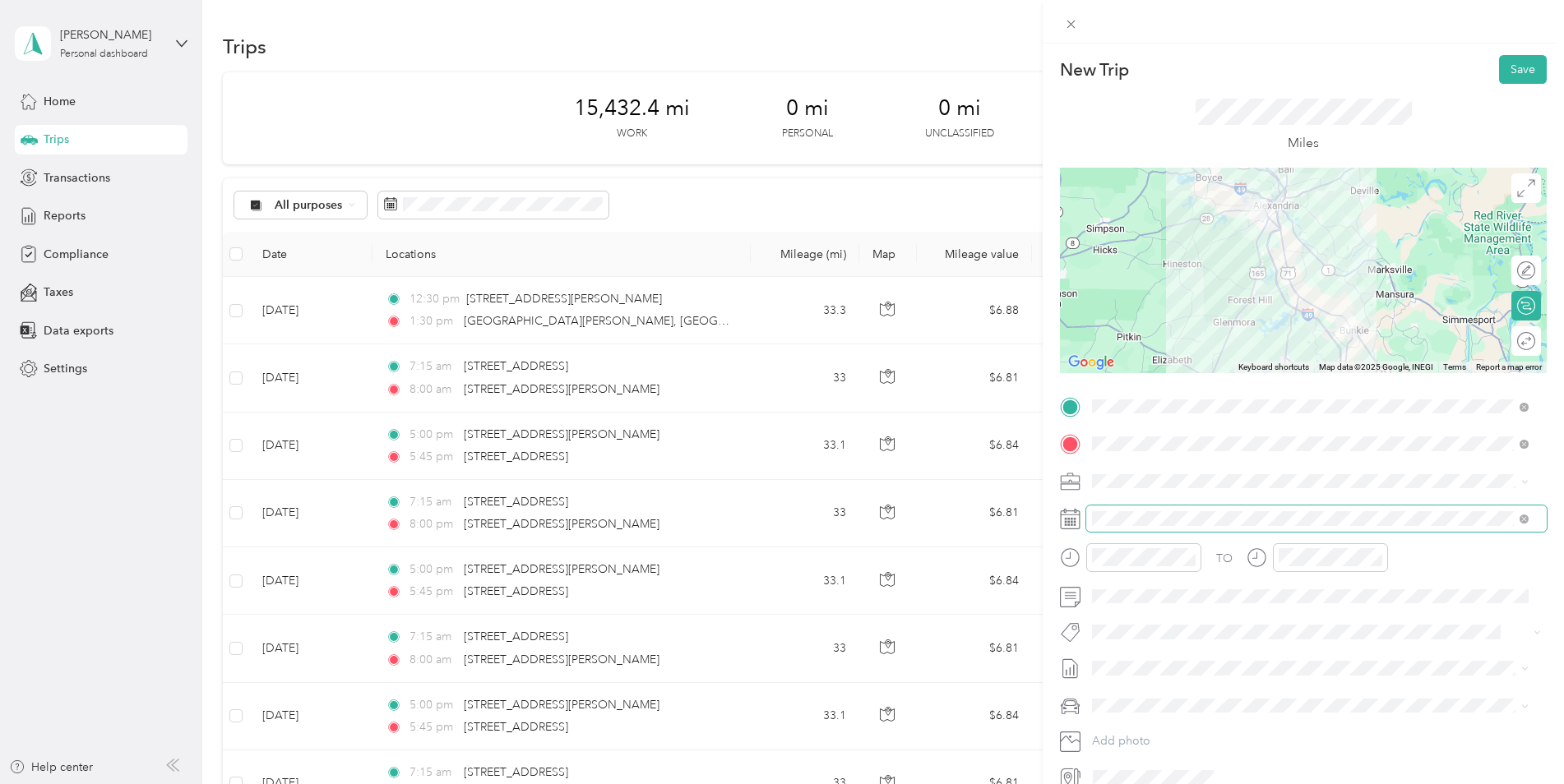
click at [1193, 511] on span at bounding box center [1316, 518] width 460 height 26
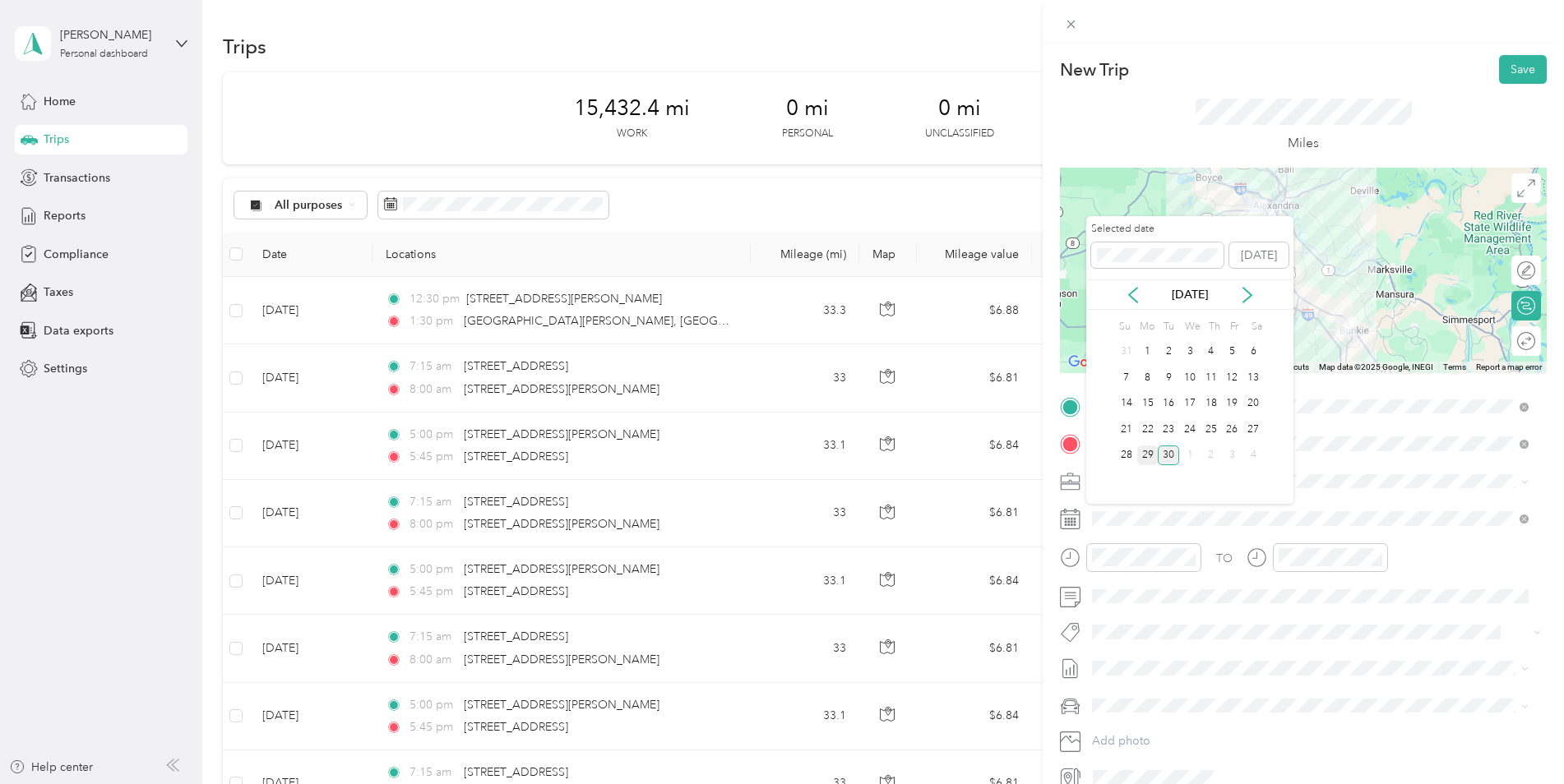
click at [1148, 455] on div "29" at bounding box center [1148, 456] width 22 height 21
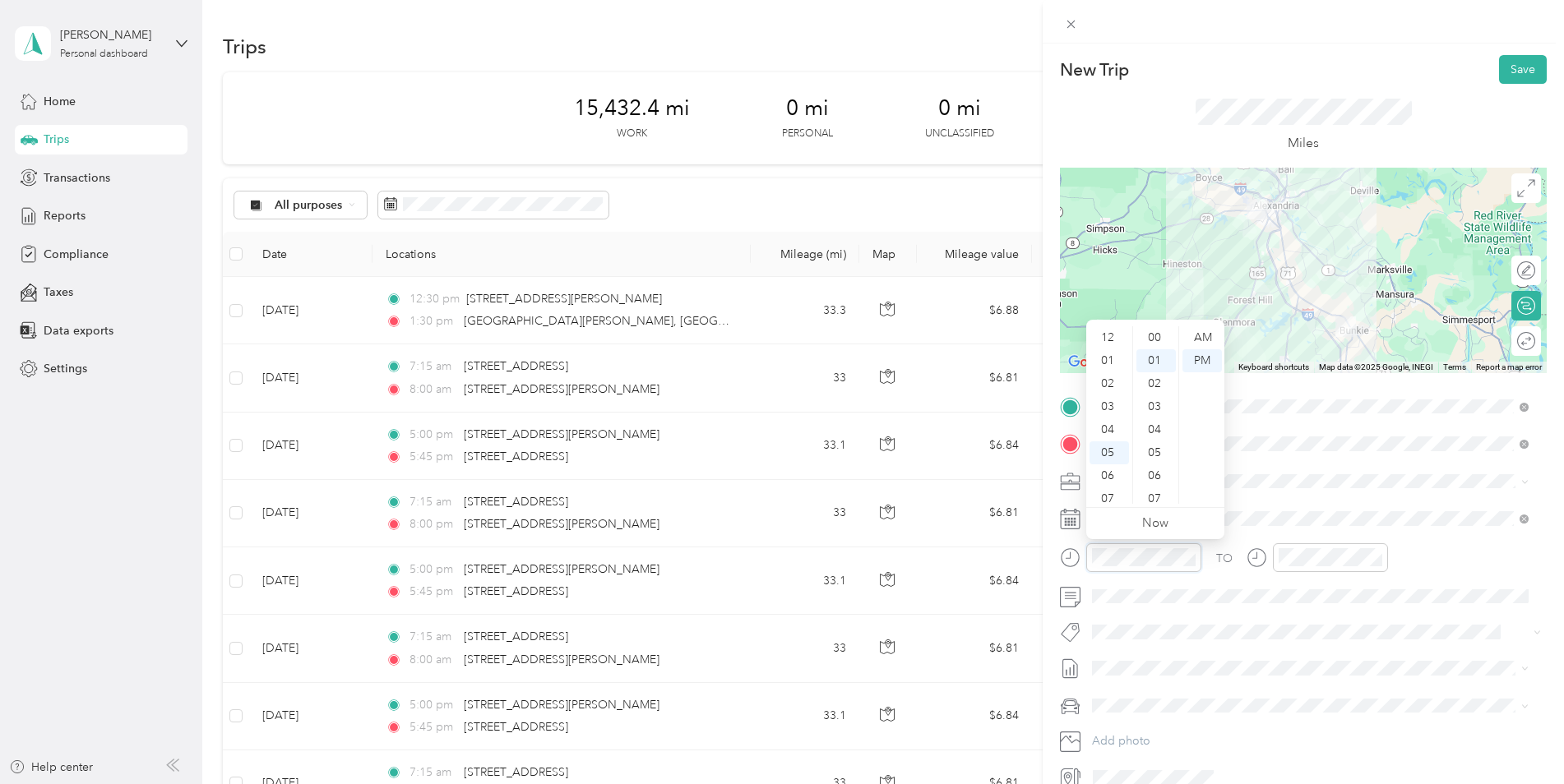
scroll to position [23, 0]
click at [1111, 385] on div "03" at bounding box center [1110, 390] width 40 height 23
click at [1160, 337] on div "00" at bounding box center [1156, 337] width 40 height 23
click at [1195, 359] on div "PM" at bounding box center [1202, 360] width 40 height 23
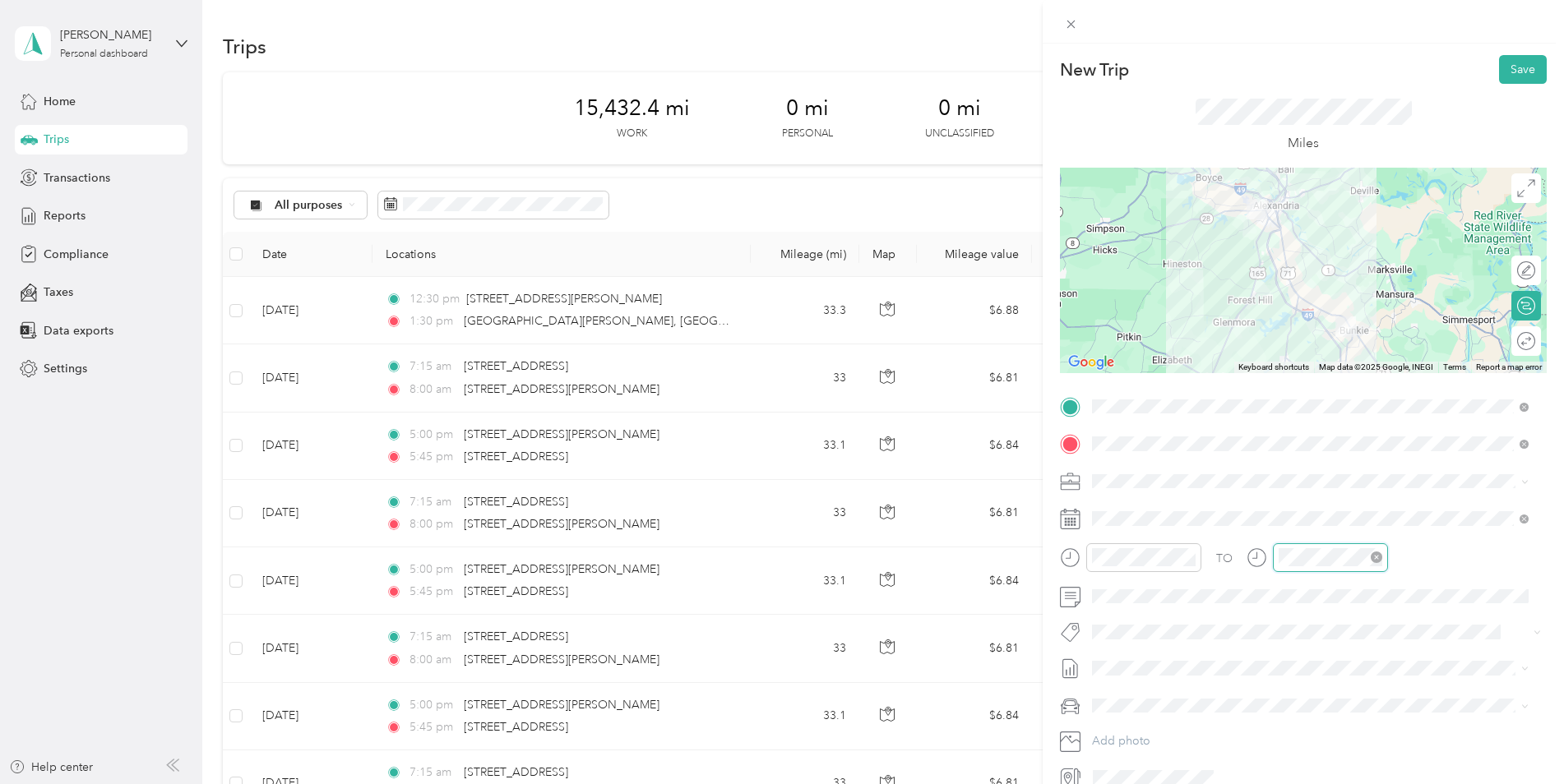
scroll to position [23, 0]
click at [1295, 335] on div "04" at bounding box center [1295, 331] width 40 height 23
click at [1338, 337] on div "00" at bounding box center [1342, 337] width 40 height 23
click at [1166, 734] on div "Kia K5" at bounding box center [1311, 734] width 425 height 17
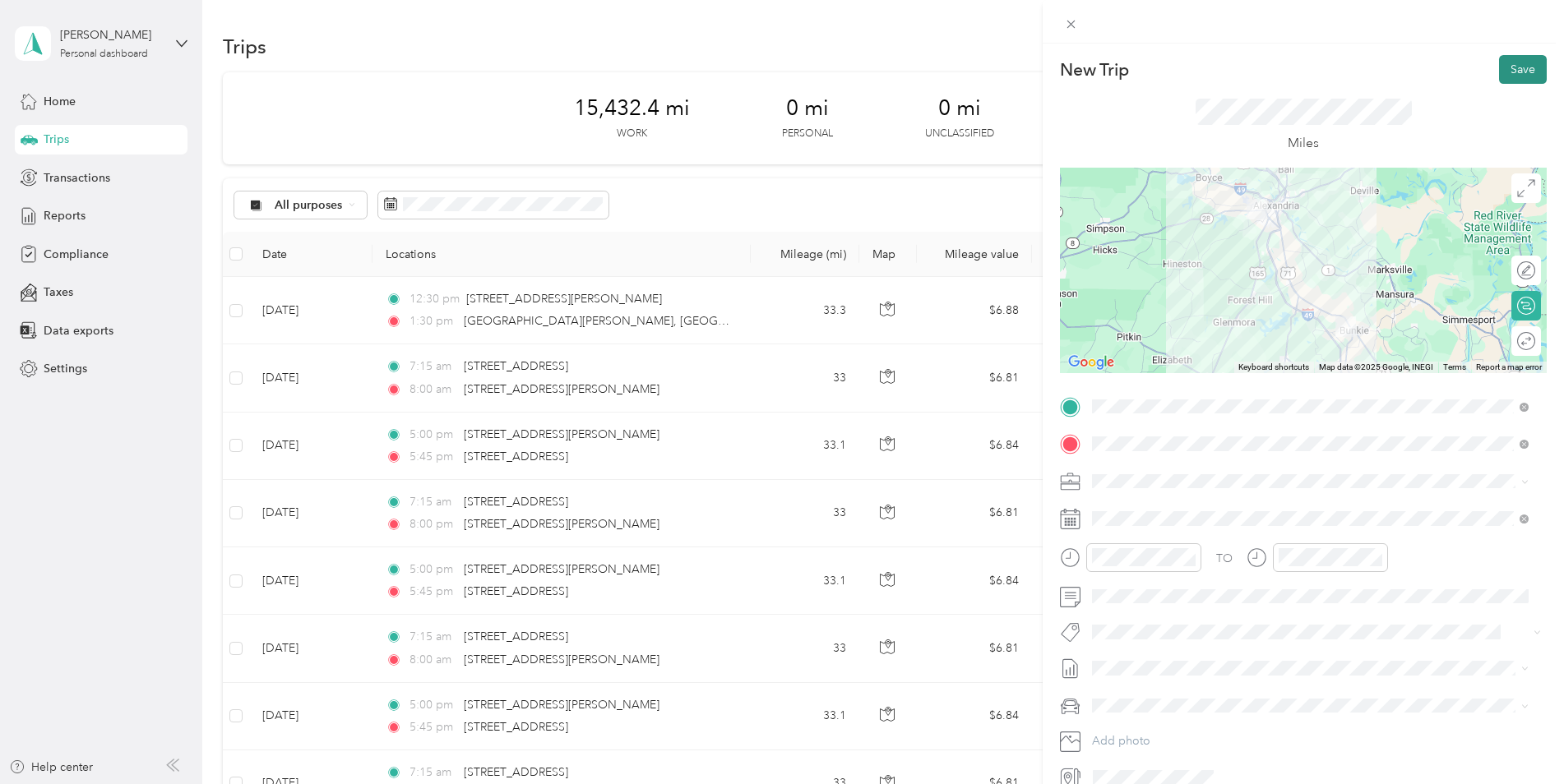
click at [1531, 62] on button "Save" at bounding box center [1522, 70] width 48 height 29
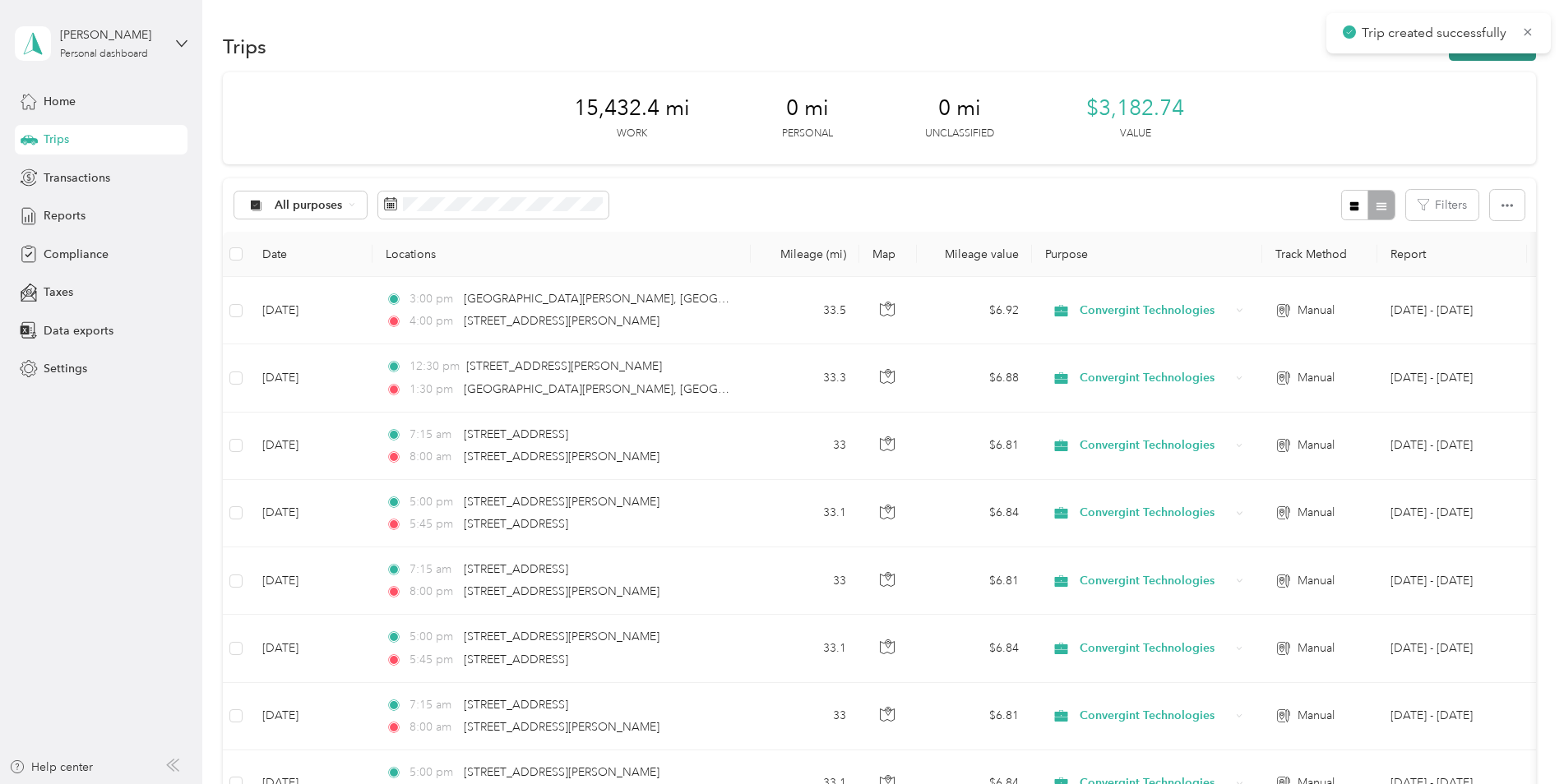
click at [1497, 53] on button "New trip" at bounding box center [1493, 46] width 87 height 29
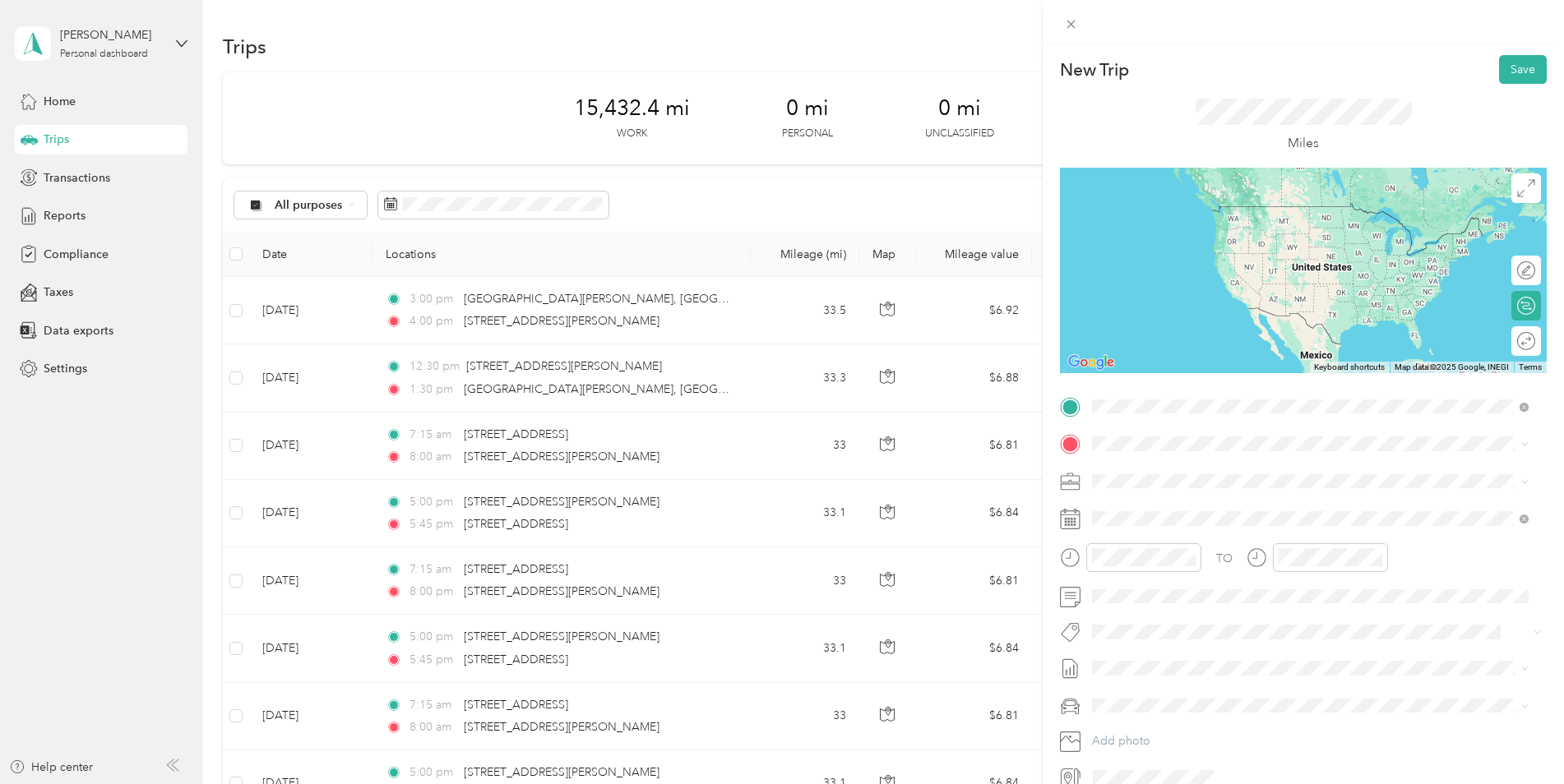
click at [1209, 470] on span "[STREET_ADDRESS][PERSON_NAME][US_STATE]" at bounding box center [1251, 466] width 256 height 14
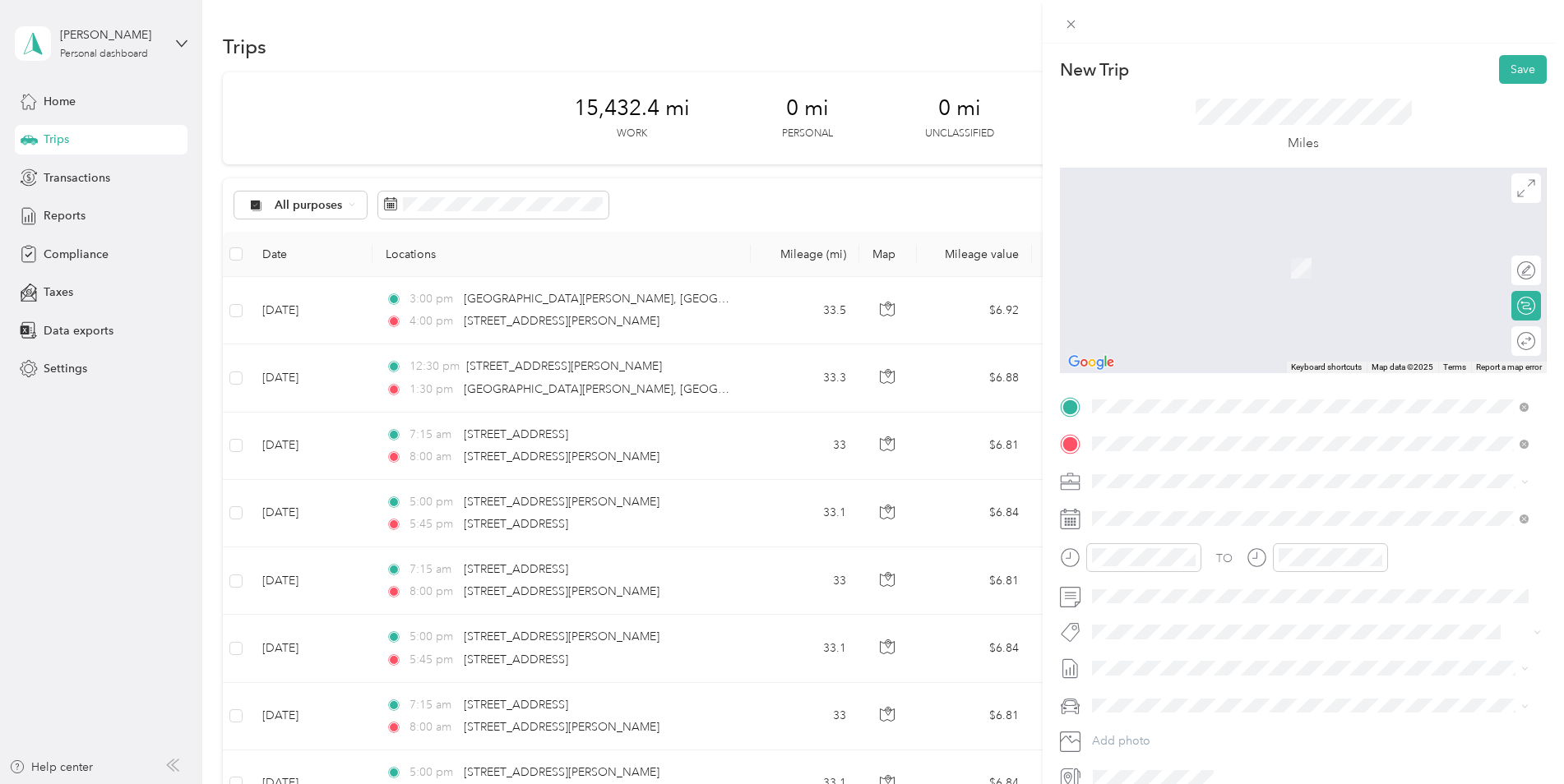
click at [1199, 508] on span "[STREET_ADDRESS][US_STATE]" at bounding box center [1206, 503] width 165 height 14
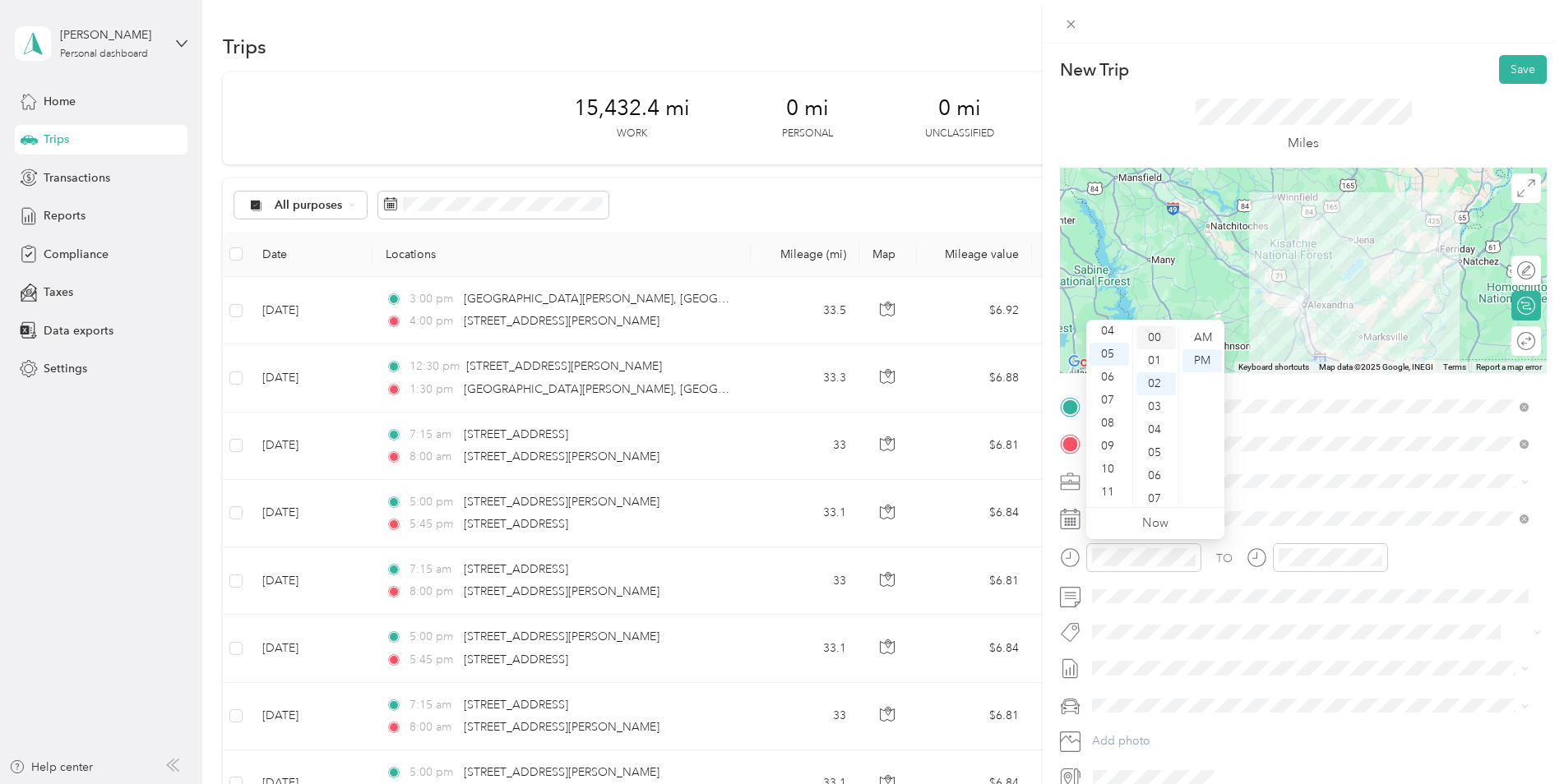
click at [1150, 335] on div "00" at bounding box center [1156, 337] width 40 height 23
click at [1157, 351] on div "15" at bounding box center [1156, 354] width 40 height 23
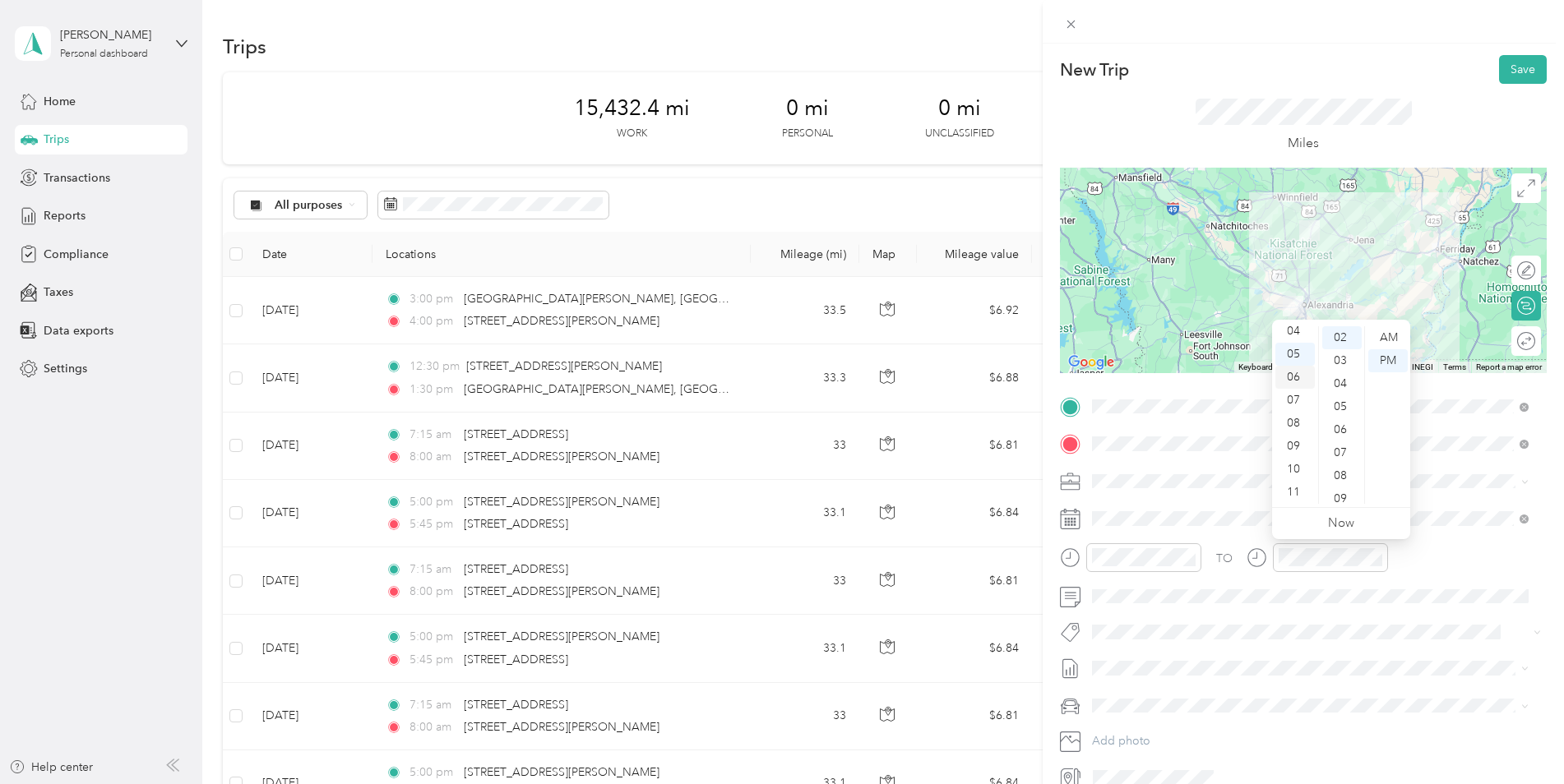
click at [1301, 370] on div "06" at bounding box center [1295, 377] width 40 height 23
click at [1339, 335] on div "00" at bounding box center [1342, 337] width 40 height 23
click at [1136, 731] on div "Kia K5" at bounding box center [1311, 732] width 425 height 17
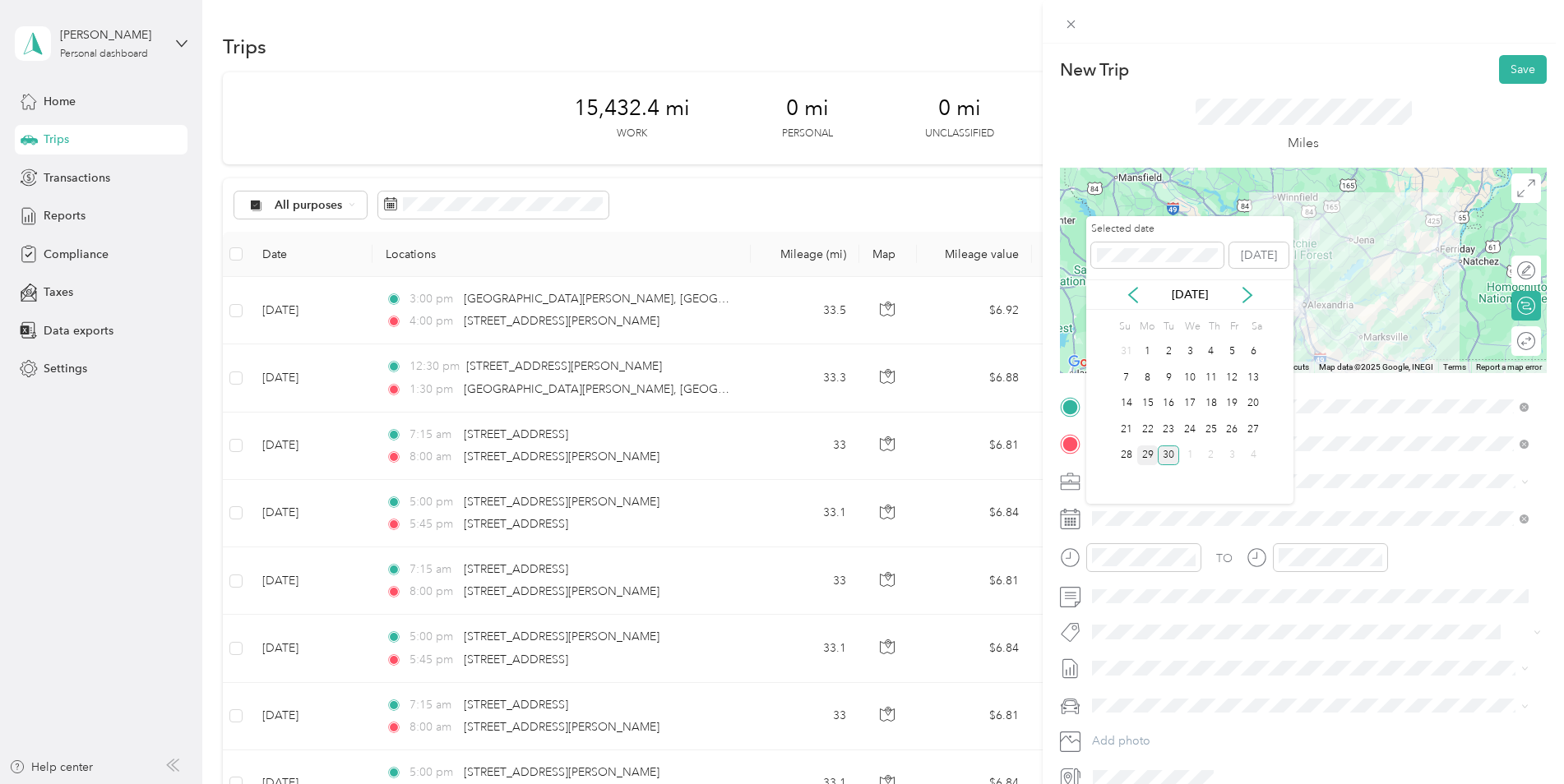
click at [1152, 454] on div "29" at bounding box center [1148, 456] width 22 height 21
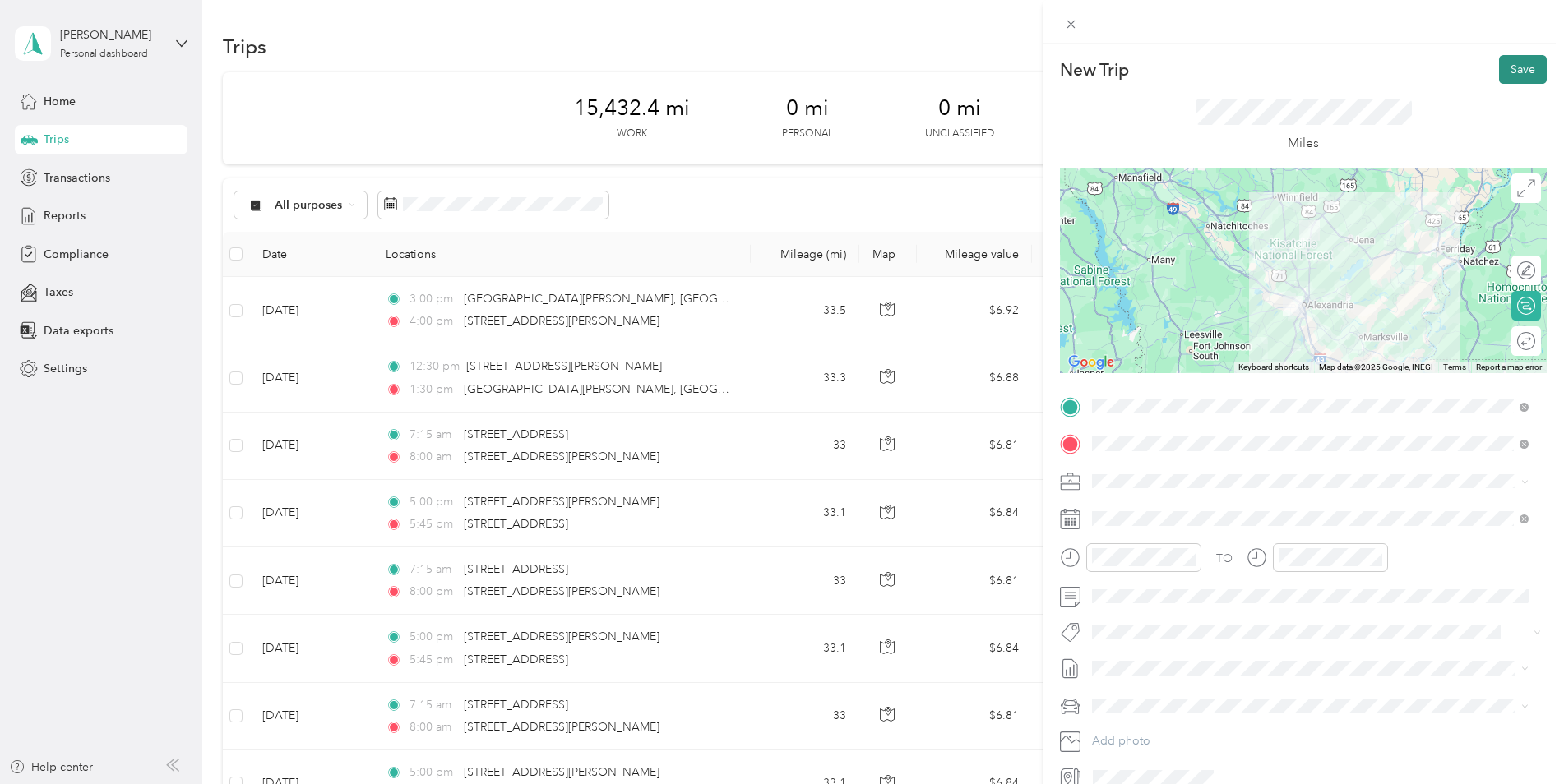
click at [1509, 68] on button "Save" at bounding box center [1522, 70] width 48 height 29
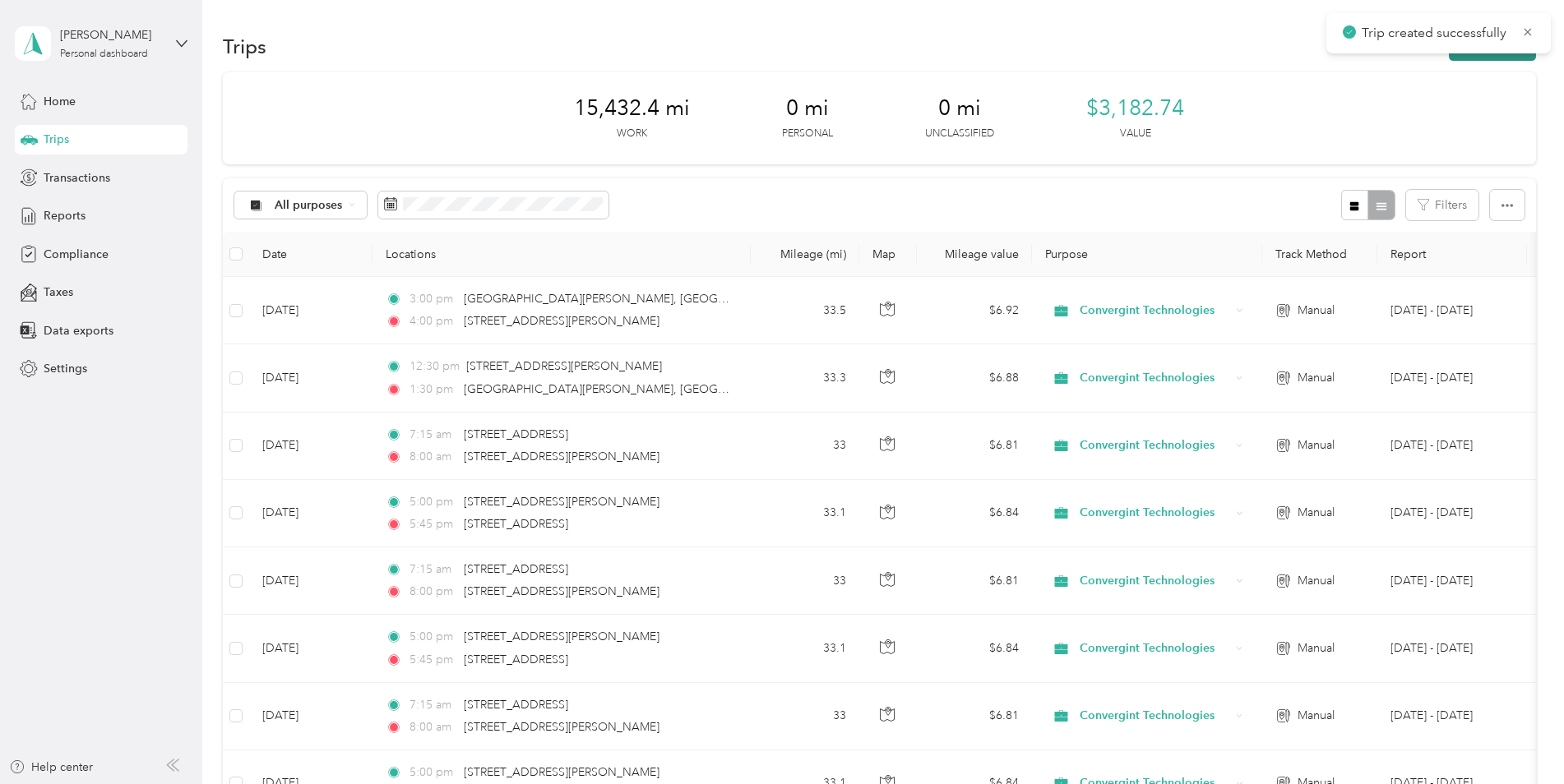
click at [1509, 56] on button "New trip" at bounding box center [1493, 46] width 87 height 29
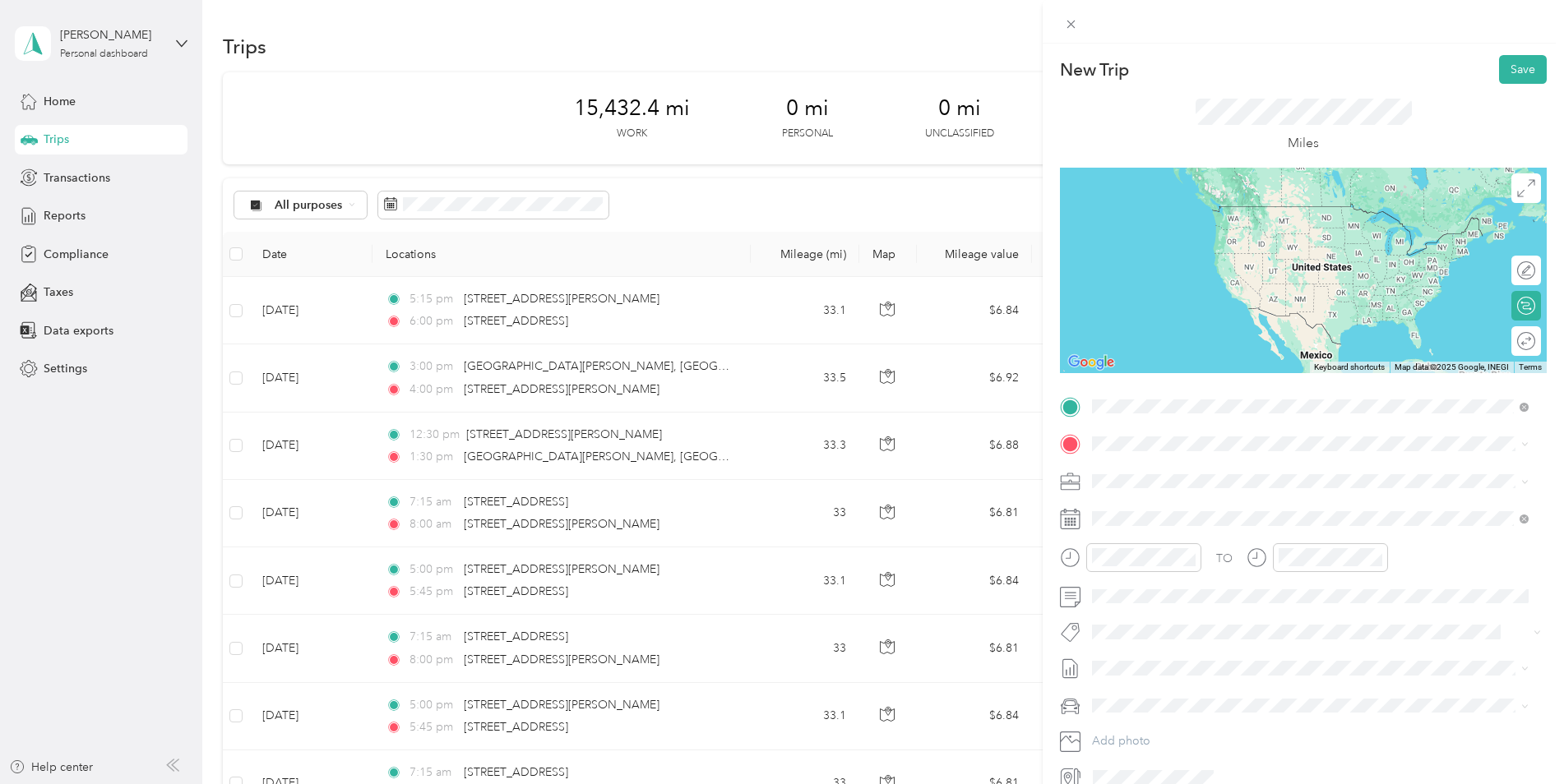
click at [1167, 469] on span "[STREET_ADDRESS][US_STATE]" at bounding box center [1206, 466] width 165 height 14
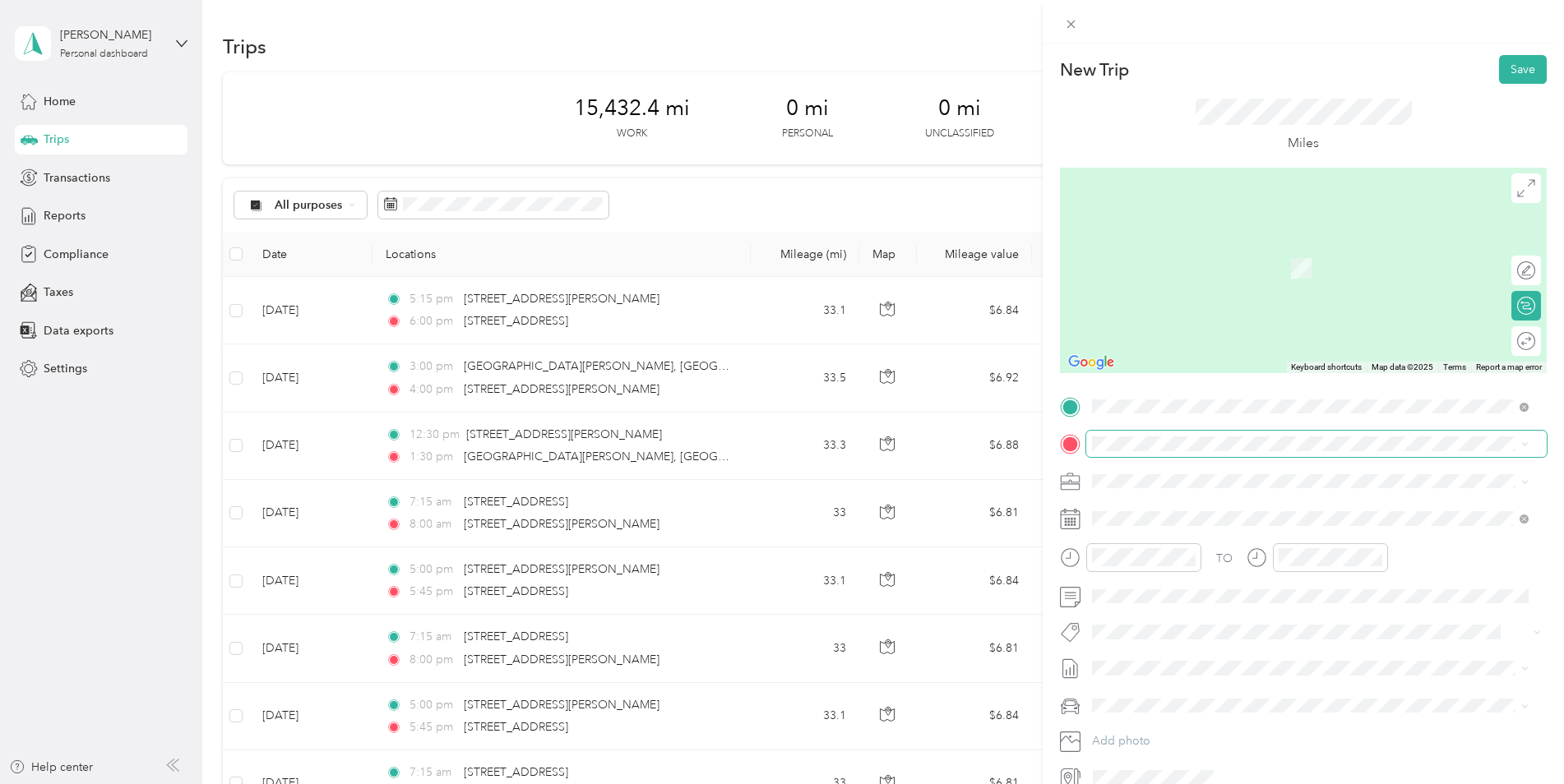
click at [1176, 451] on span at bounding box center [1316, 443] width 460 height 26
click at [1167, 503] on span "[STREET_ADDRESS][PERSON_NAME][US_STATE]" at bounding box center [1251, 503] width 256 height 14
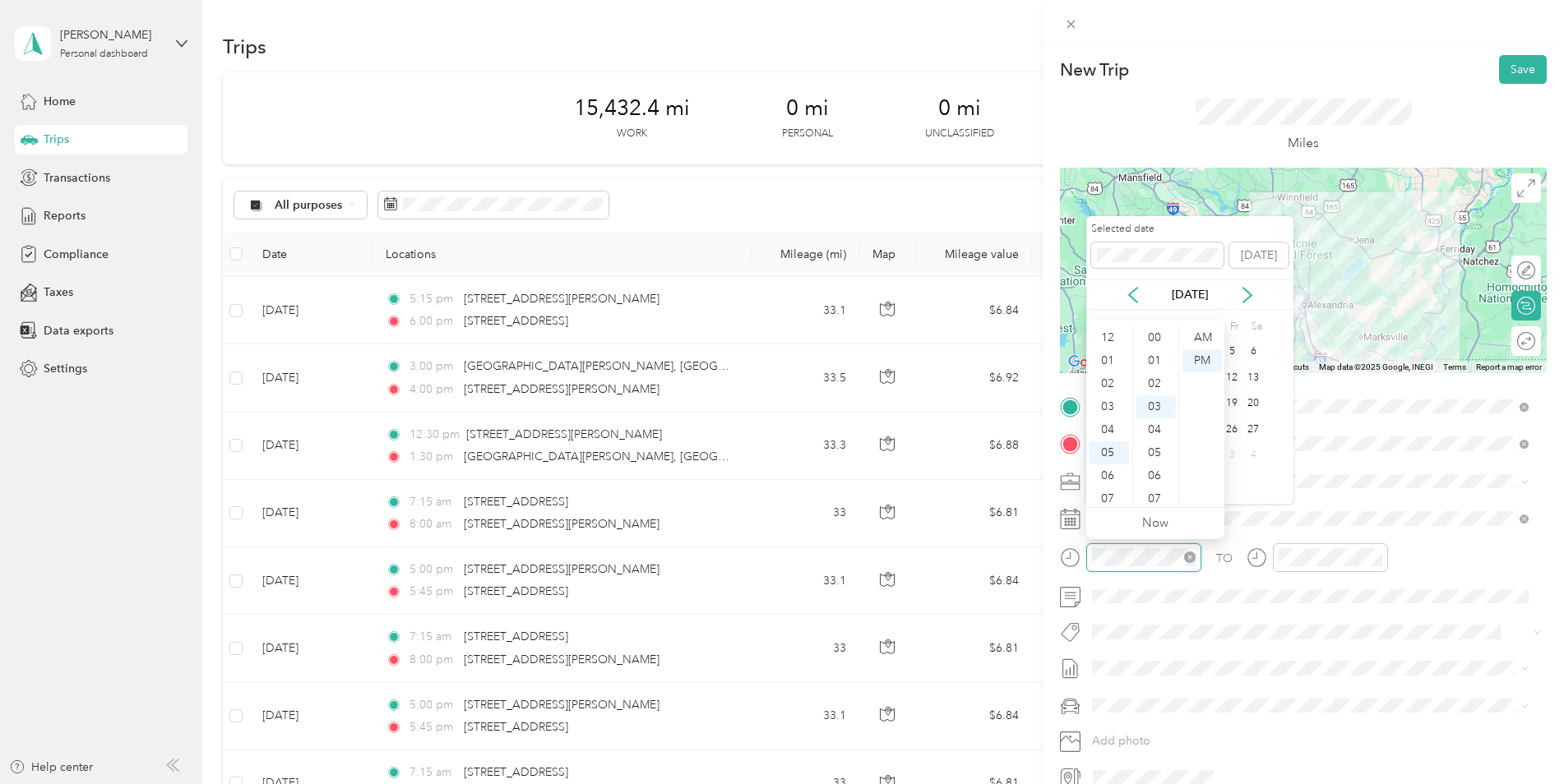
scroll to position [69, 0]
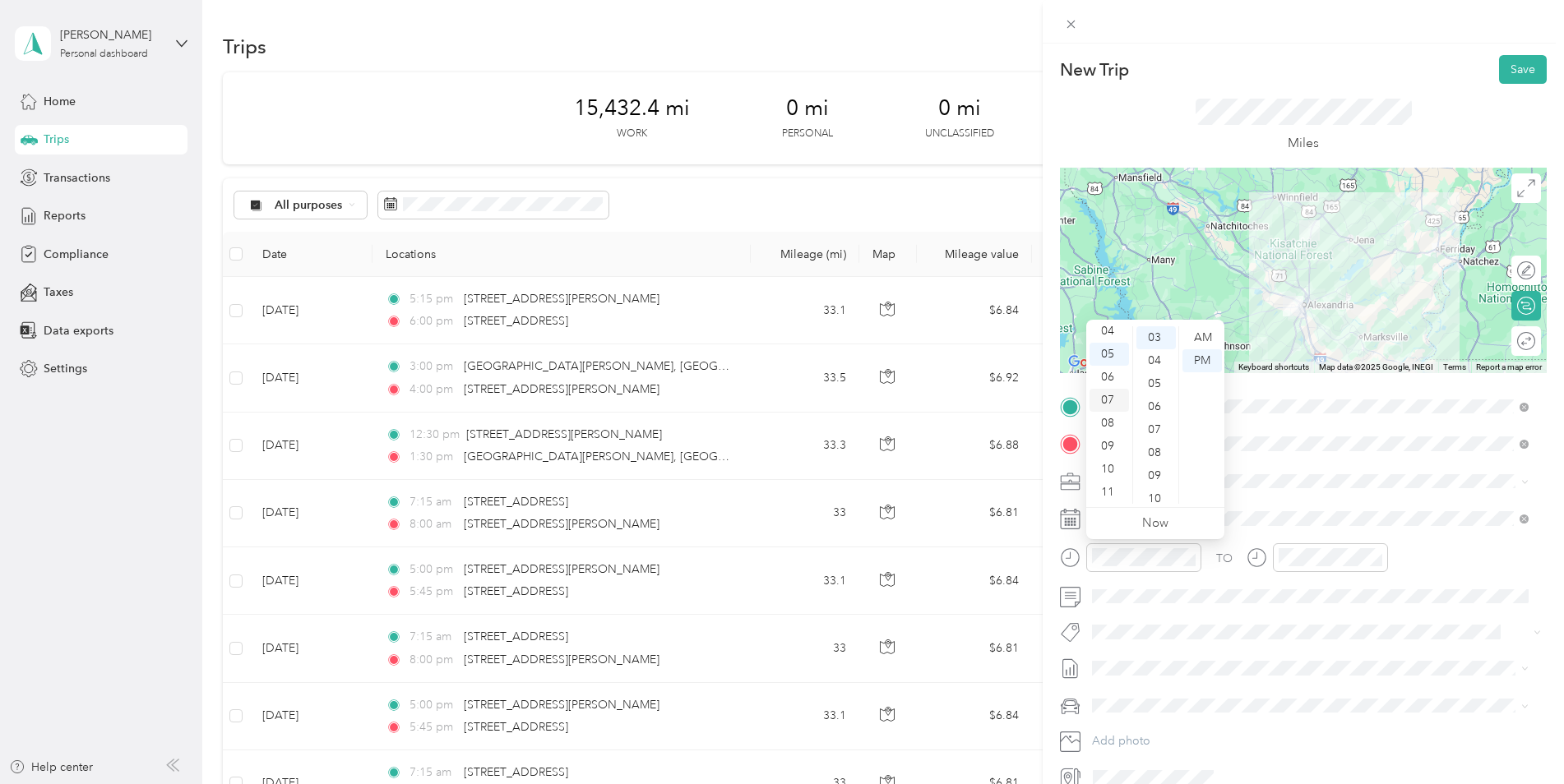
click at [1109, 402] on div "07" at bounding box center [1110, 400] width 40 height 23
click at [1157, 364] on div "15" at bounding box center [1156, 367] width 40 height 23
click at [1201, 333] on div "AM" at bounding box center [1202, 337] width 40 height 23
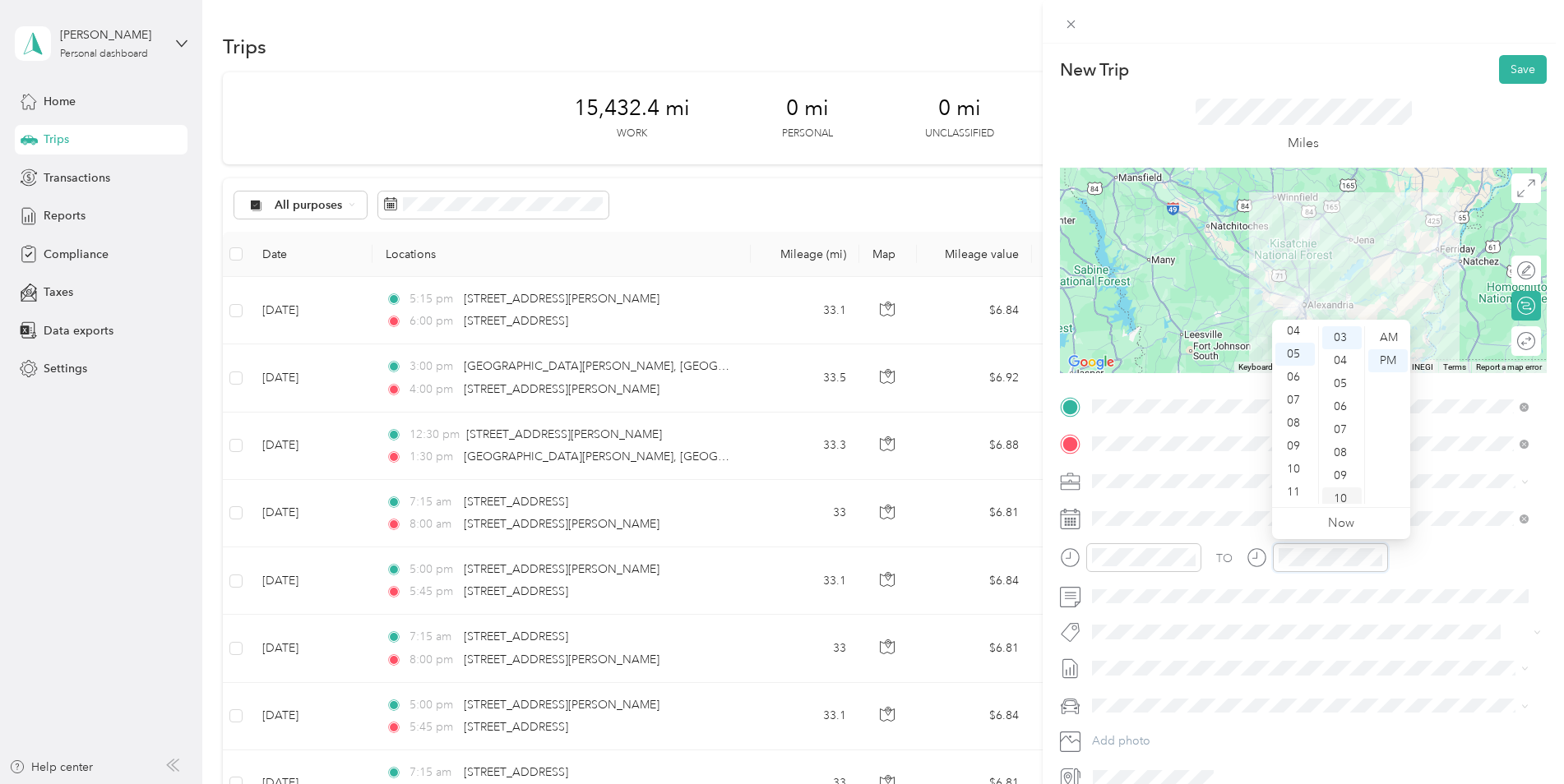
scroll to position [69, 0]
click at [1294, 426] on div "08" at bounding box center [1295, 422] width 40 height 23
click at [1344, 332] on div "00" at bounding box center [1342, 337] width 40 height 23
click at [1393, 334] on div "AM" at bounding box center [1389, 337] width 40 height 23
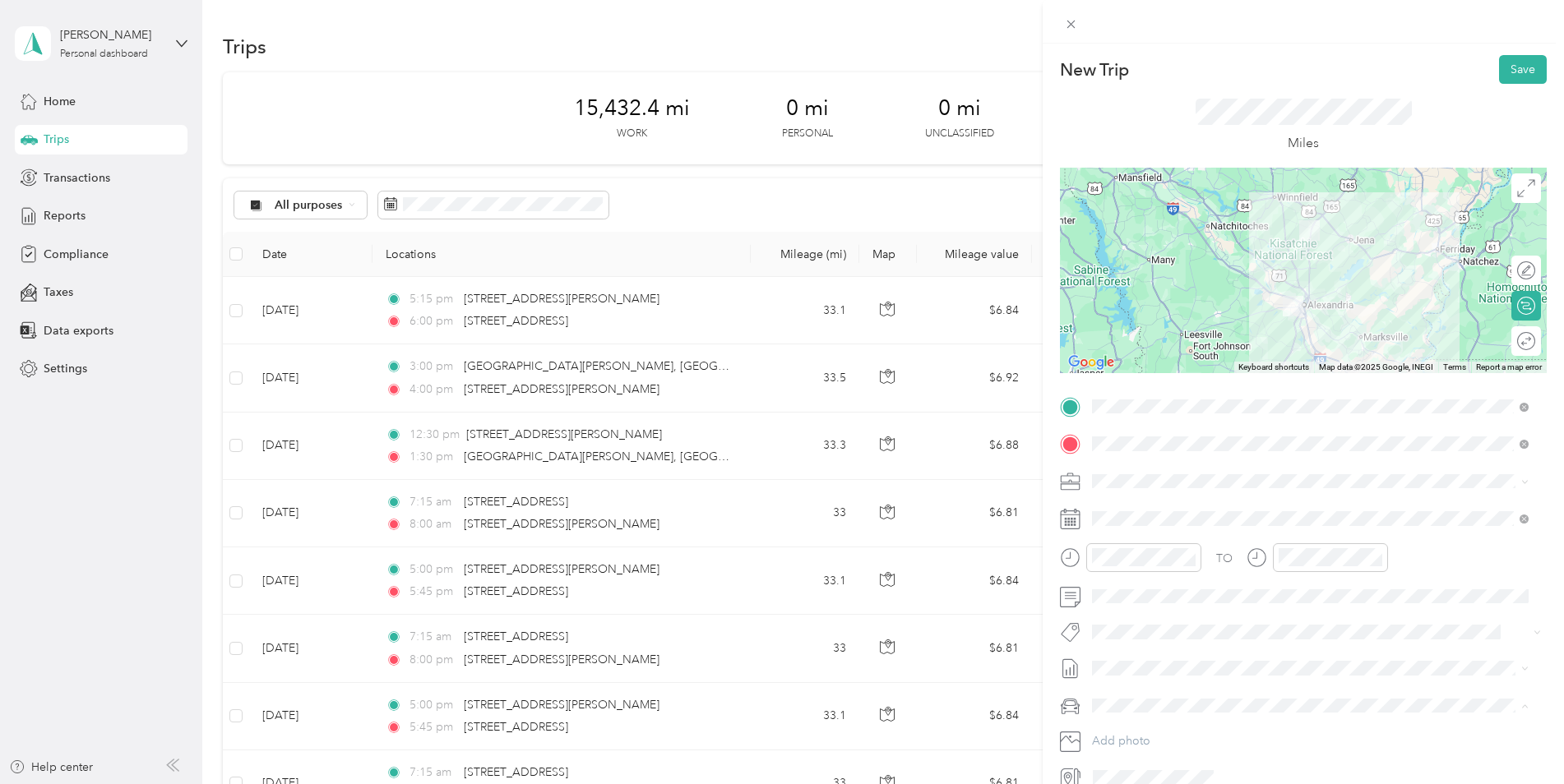
click at [1132, 738] on li "Kia K5" at bounding box center [1310, 734] width 448 height 29
click at [1500, 74] on button "Save" at bounding box center [1522, 70] width 48 height 29
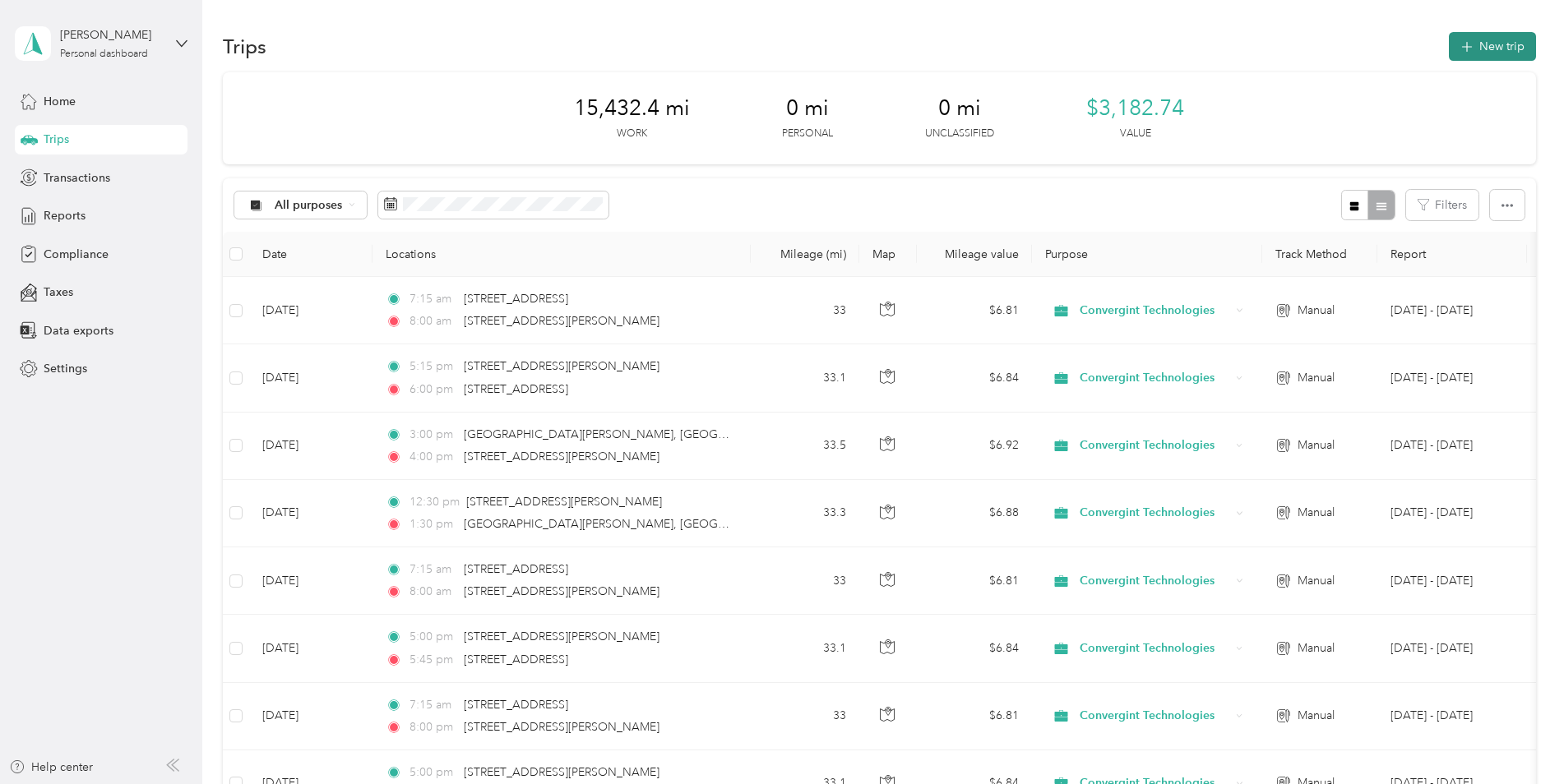
click at [1470, 59] on button "New trip" at bounding box center [1493, 46] width 87 height 29
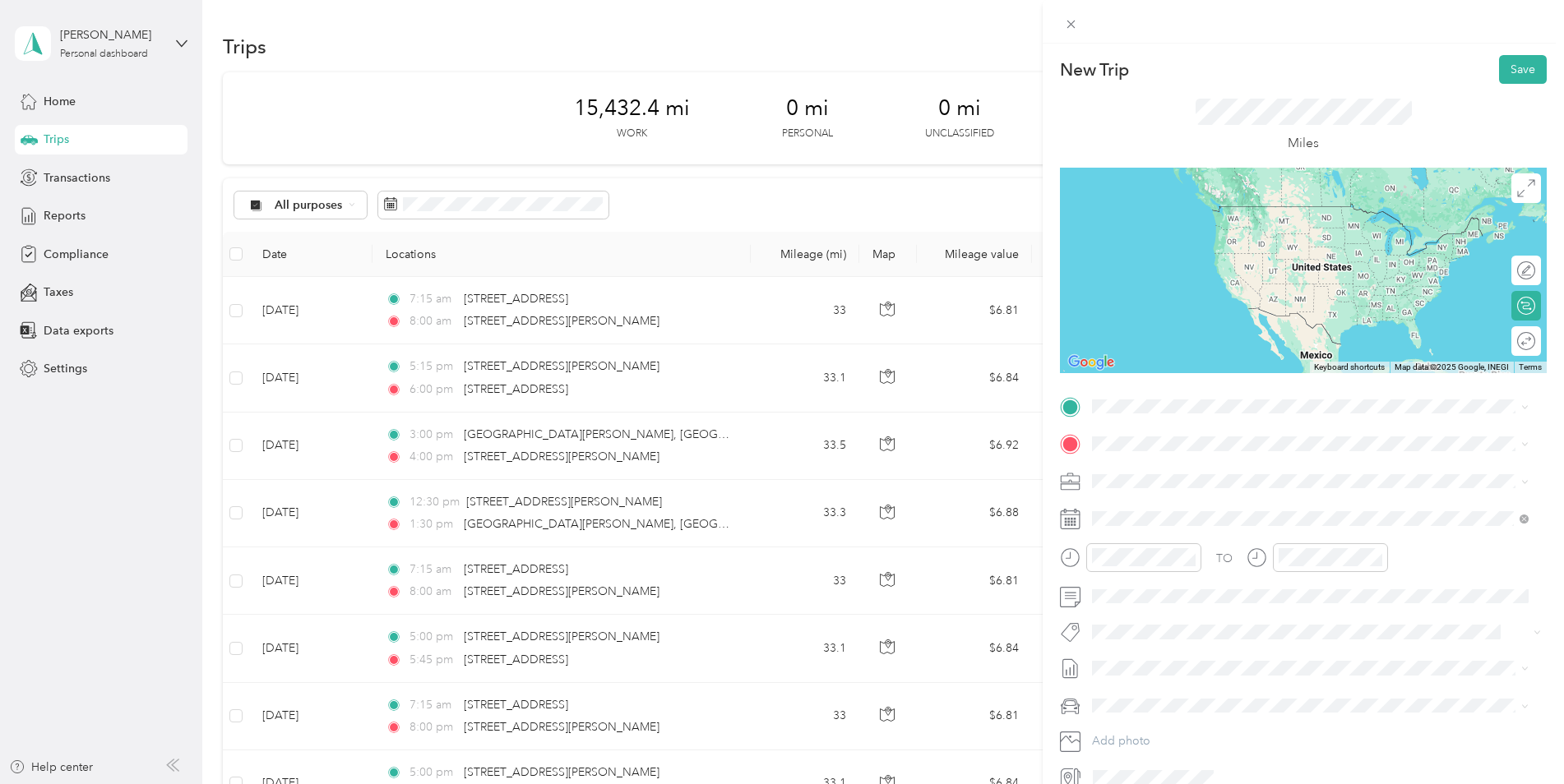
click at [1221, 467] on span "[STREET_ADDRESS][PERSON_NAME][US_STATE]" at bounding box center [1251, 459] width 256 height 14
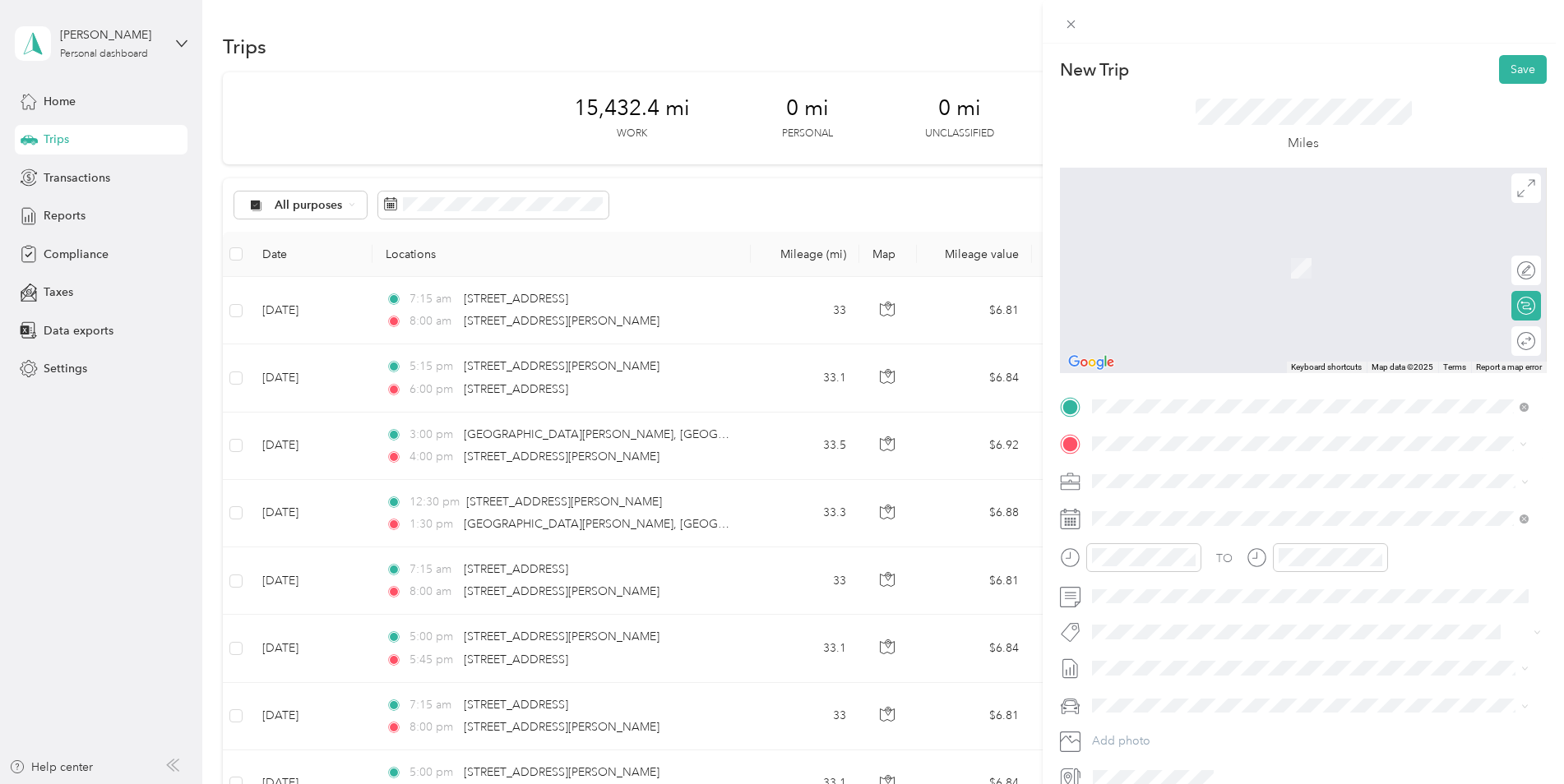
click at [1164, 511] on span "[STREET_ADDRESS][US_STATE]" at bounding box center [1206, 503] width 165 height 14
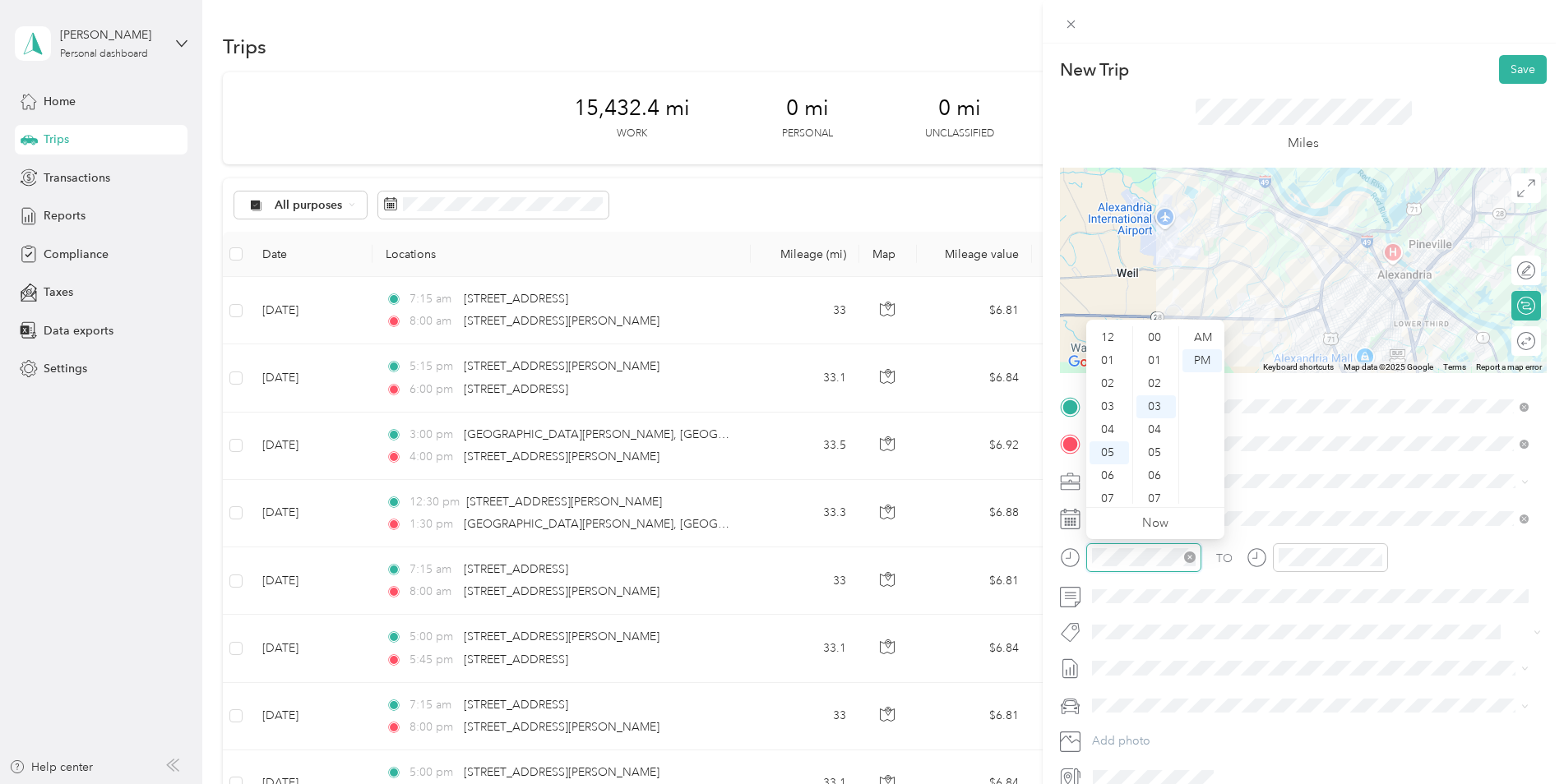
scroll to position [69, 0]
click at [1109, 466] on div "10" at bounding box center [1110, 468] width 40 height 23
click at [1157, 336] on div "00" at bounding box center [1156, 337] width 40 height 23
click at [1203, 335] on div "AM" at bounding box center [1202, 337] width 40 height 23
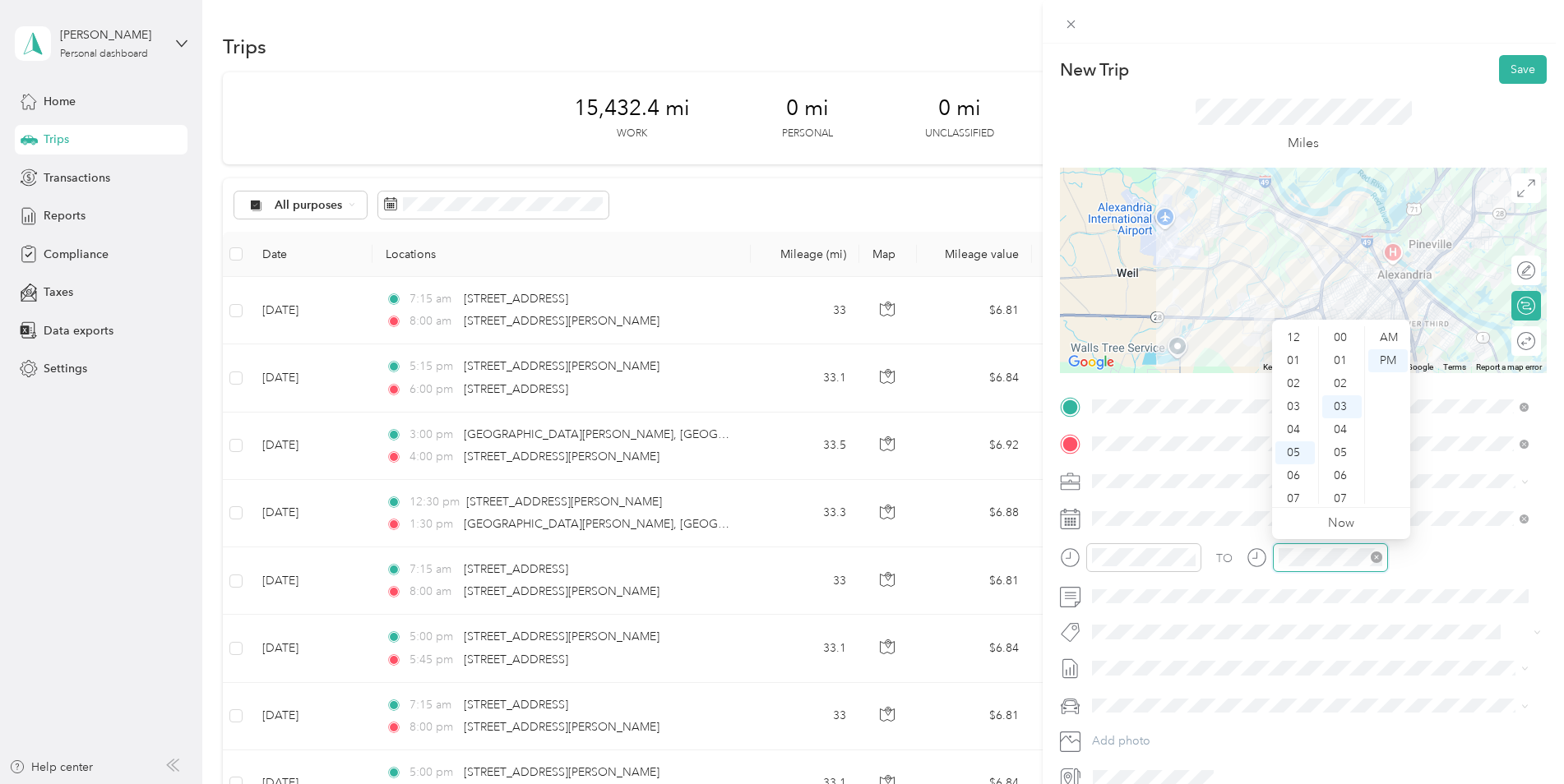
scroll to position [69, 0]
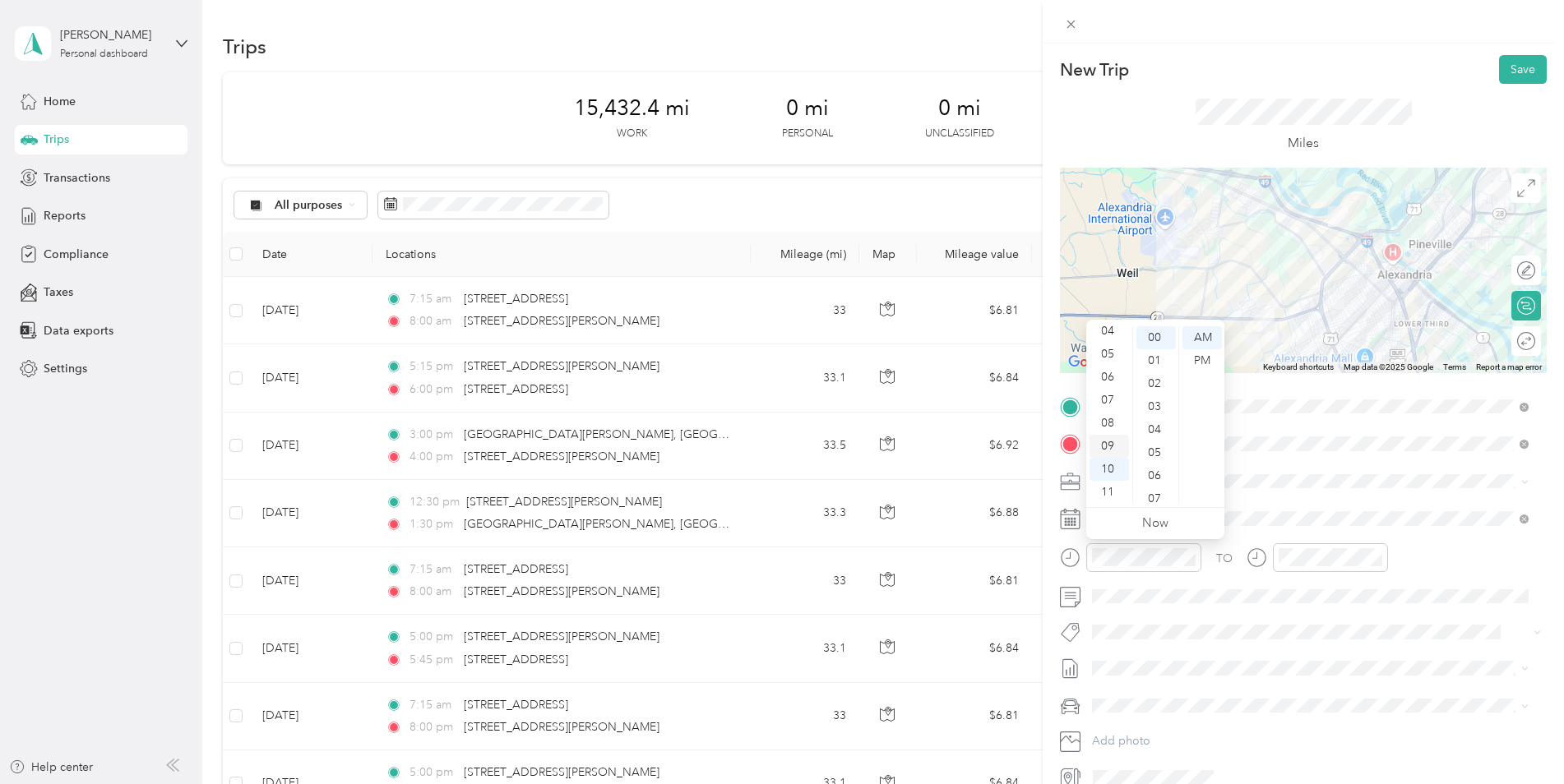
click at [1113, 443] on div "09" at bounding box center [1110, 446] width 40 height 23
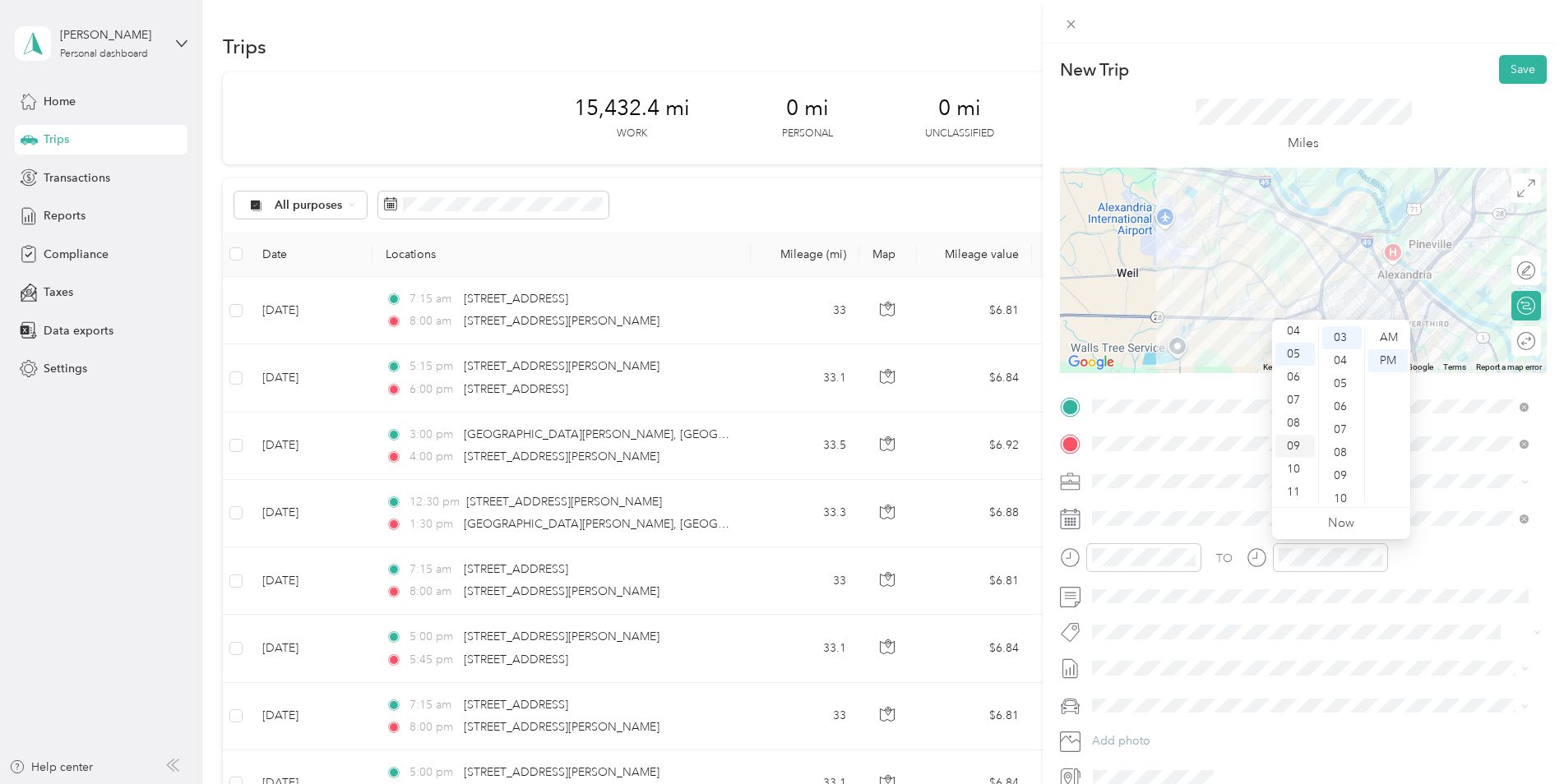
click at [1295, 447] on div "09" at bounding box center [1295, 446] width 40 height 23
click at [1343, 430] on div "15" at bounding box center [1342, 436] width 40 height 23
click at [1386, 337] on div "AM" at bounding box center [1389, 337] width 40 height 23
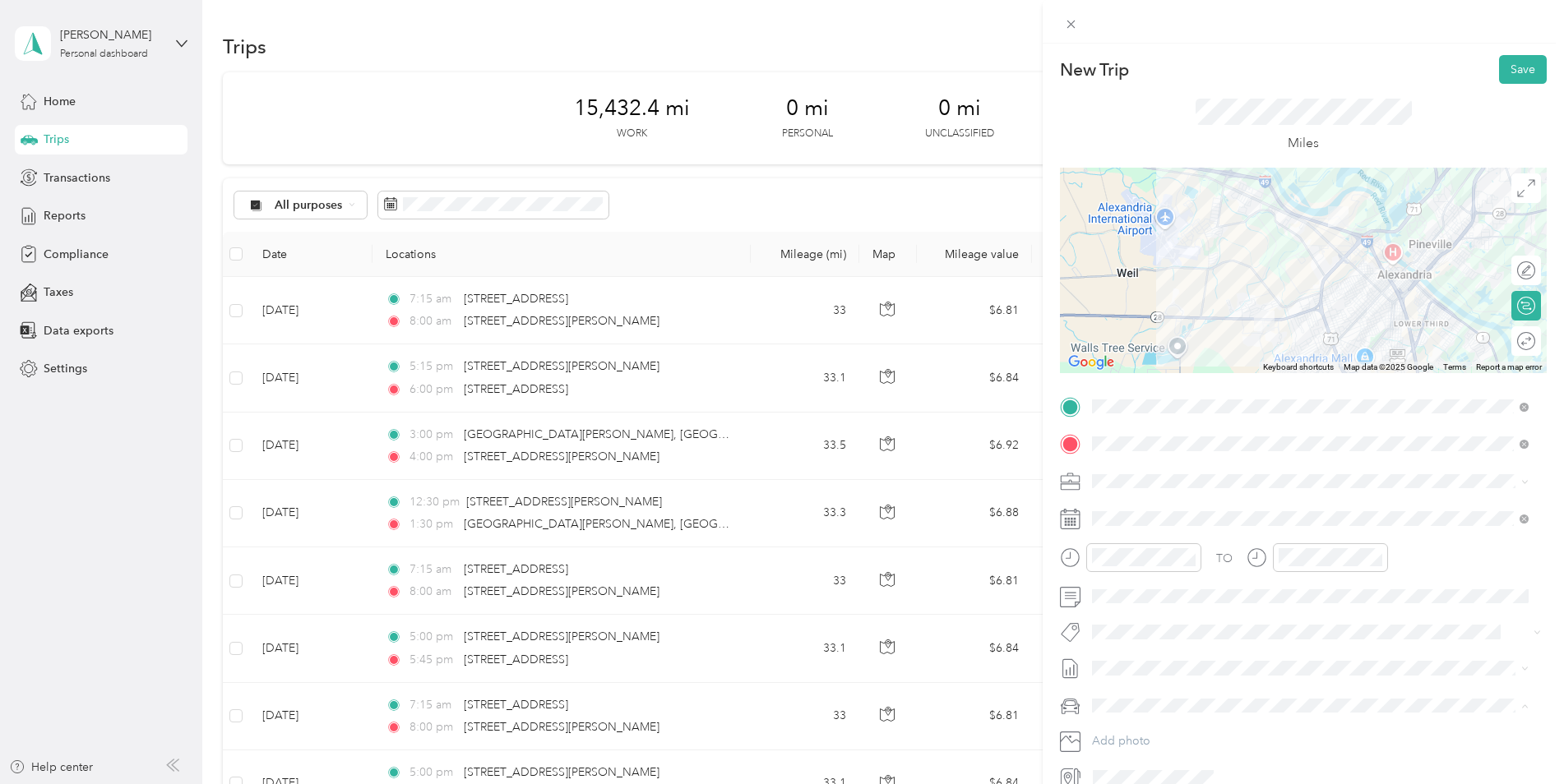
click at [1144, 728] on div "Kia K5" at bounding box center [1311, 734] width 425 height 17
click at [1519, 68] on button "Save" at bounding box center [1522, 70] width 48 height 29
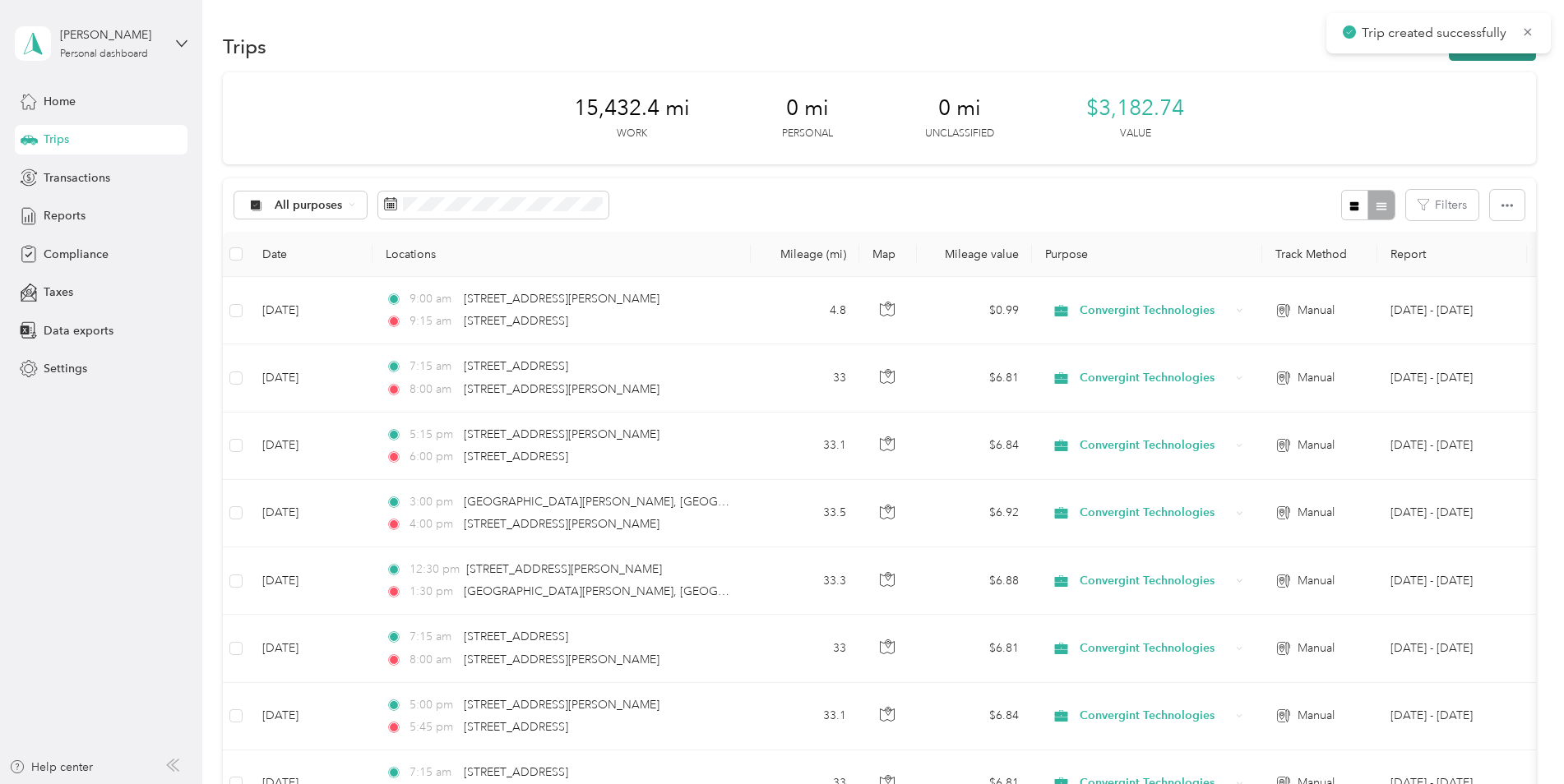
click at [1486, 59] on button "New trip" at bounding box center [1493, 46] width 87 height 29
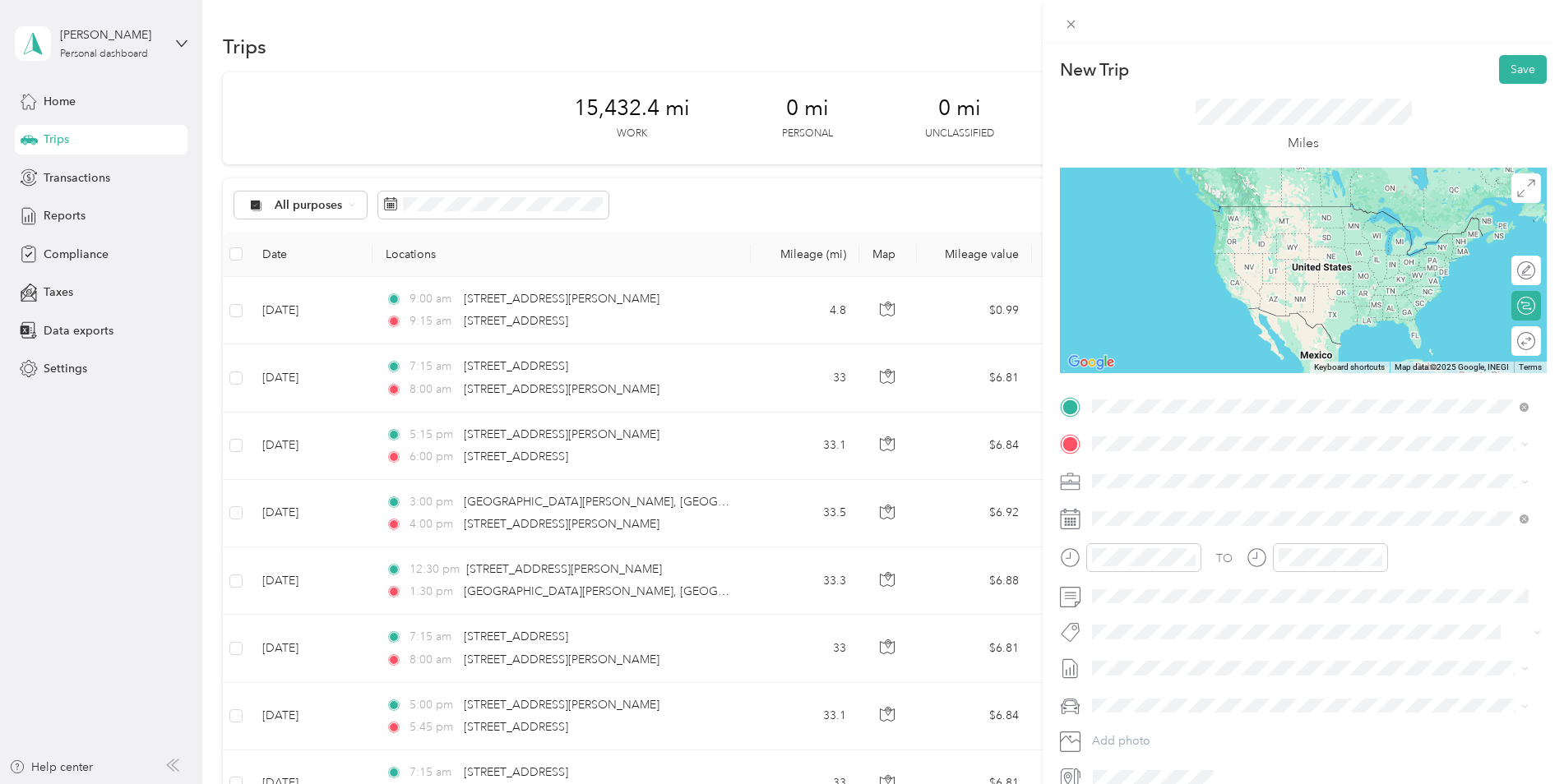
click at [1209, 465] on span "[STREET_ADDRESS][US_STATE]" at bounding box center [1206, 466] width 165 height 14
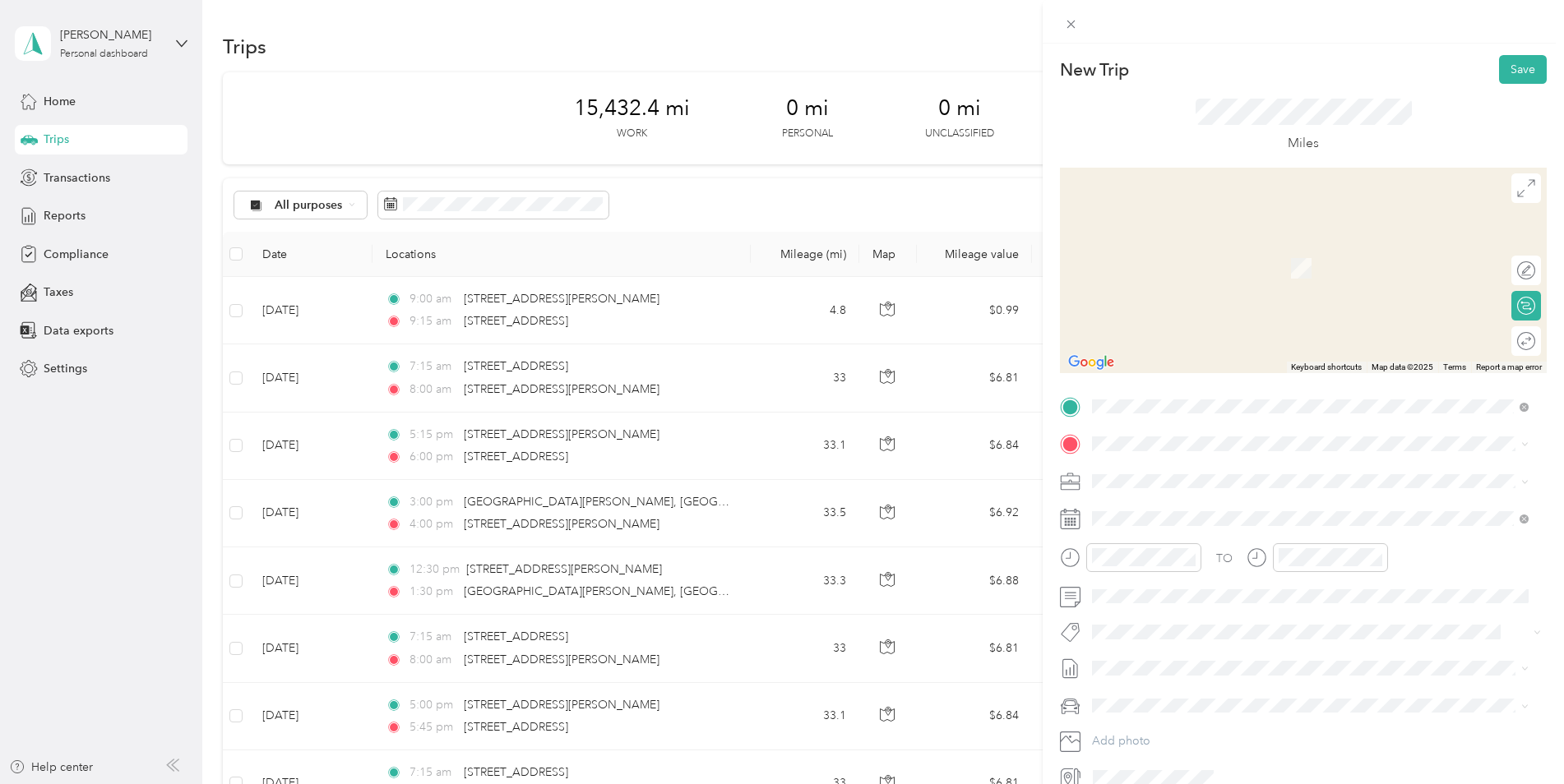
click at [1206, 505] on span "[STREET_ADDRESS][PERSON_NAME][US_STATE]" at bounding box center [1251, 497] width 256 height 14
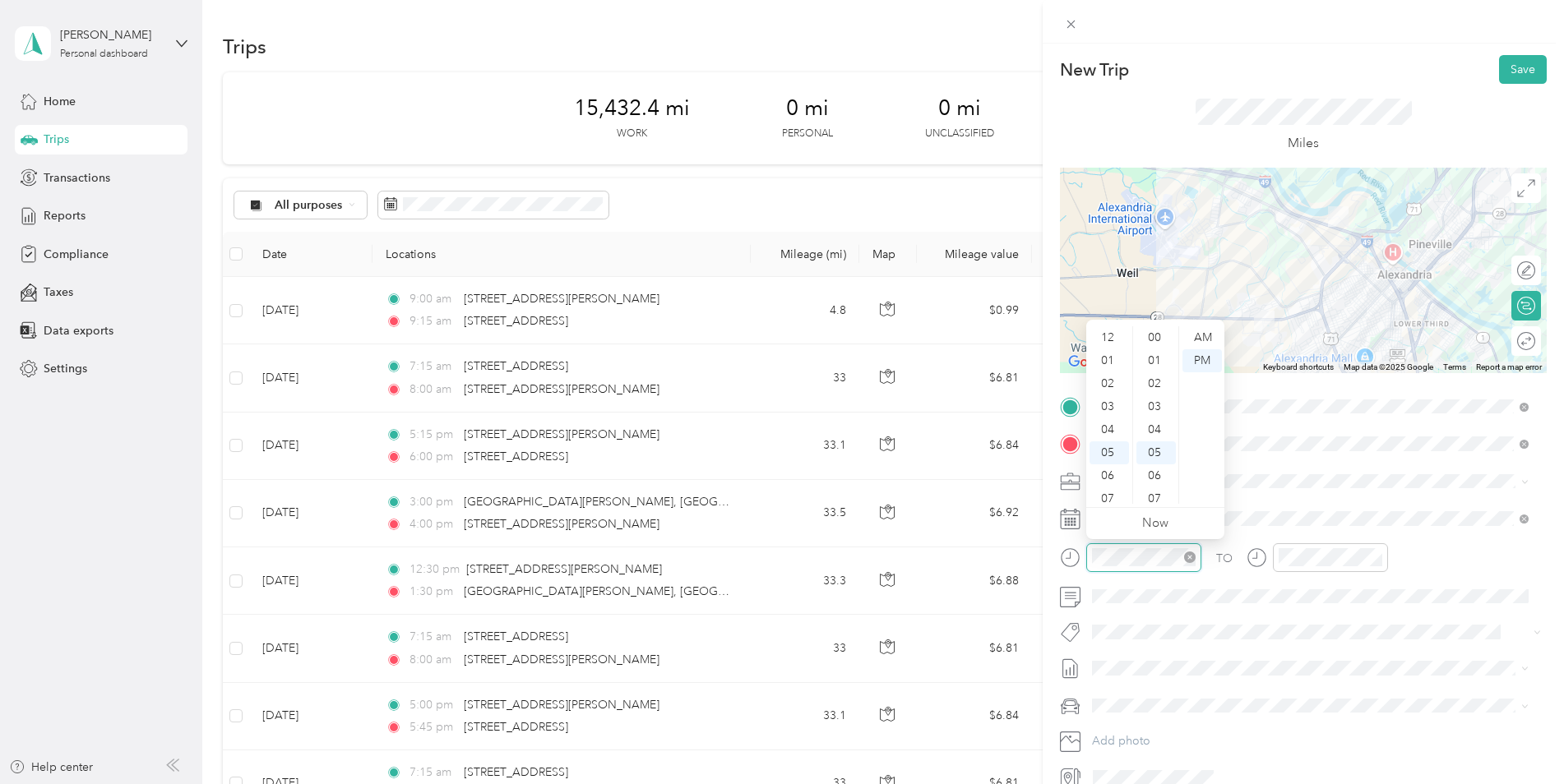
scroll to position [99, 0]
click at [1112, 491] on div "11" at bounding box center [1110, 492] width 40 height 23
click at [1156, 451] on div "30" at bounding box center [1156, 452] width 40 height 23
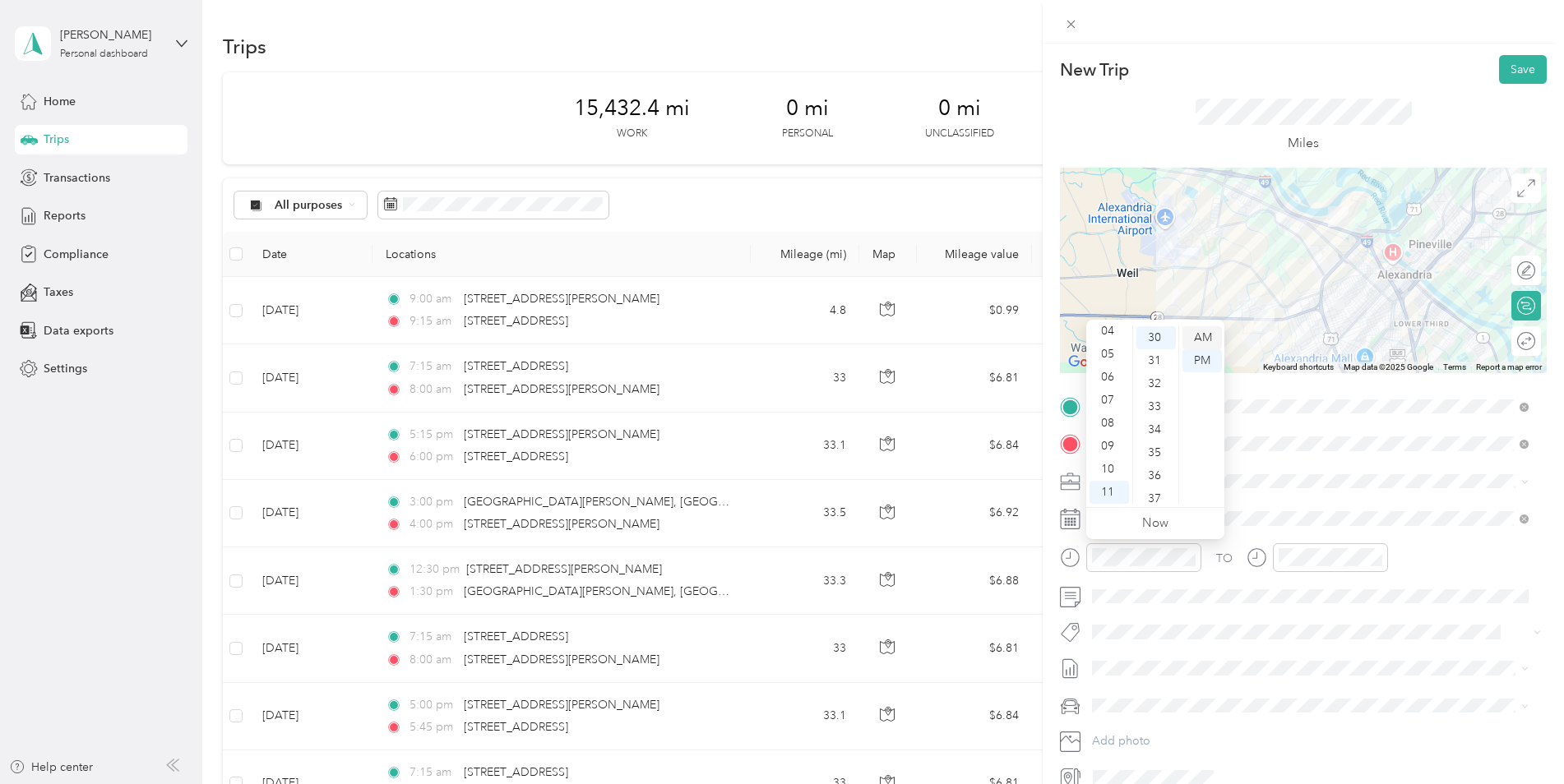
click at [1197, 330] on div "AM" at bounding box center [1202, 337] width 40 height 23
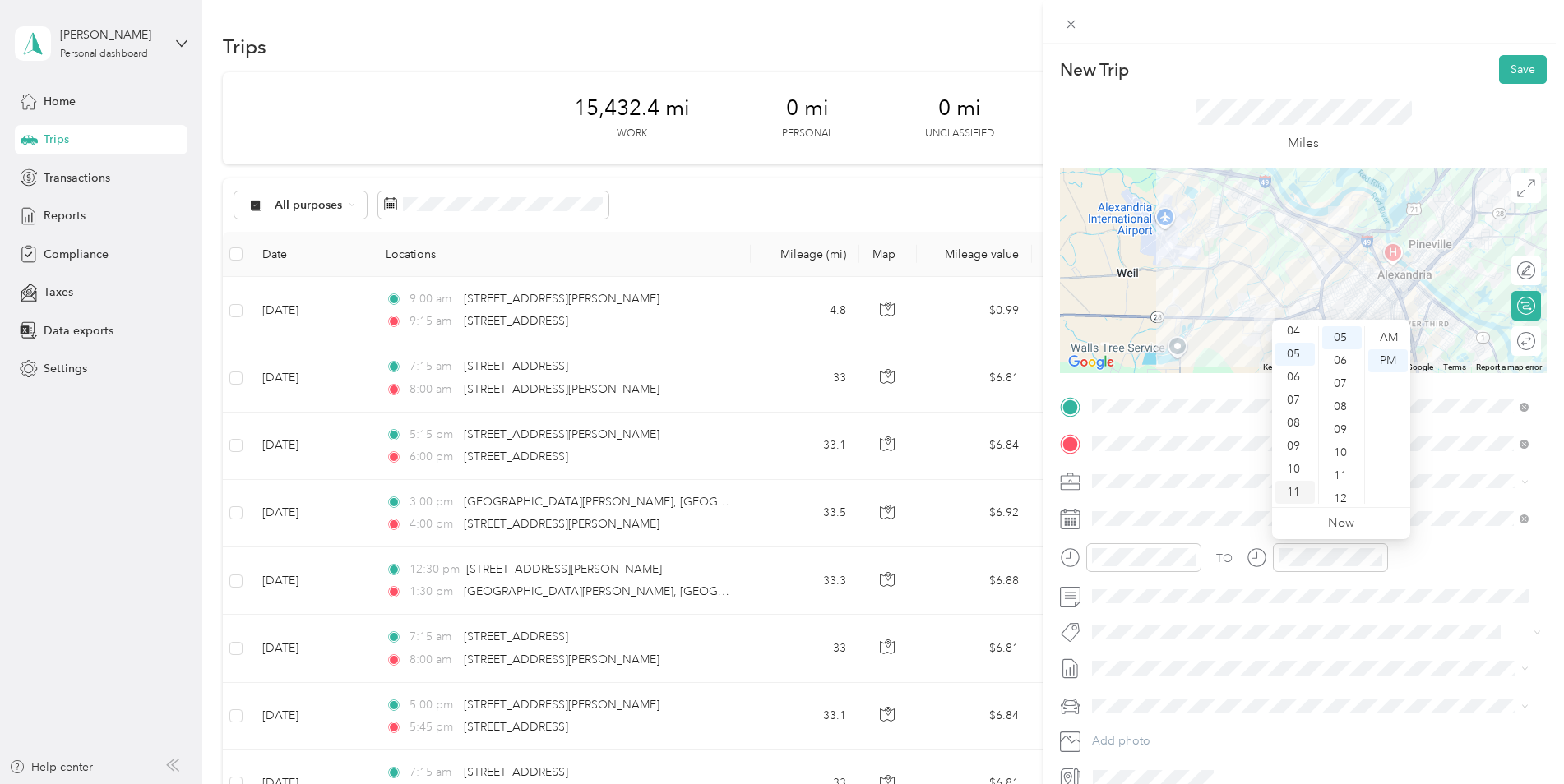
click at [1296, 489] on div "11" at bounding box center [1295, 492] width 40 height 23
click at [1344, 385] on div "45" at bounding box center [1342, 386] width 40 height 23
click at [1387, 338] on div "AM" at bounding box center [1389, 337] width 40 height 23
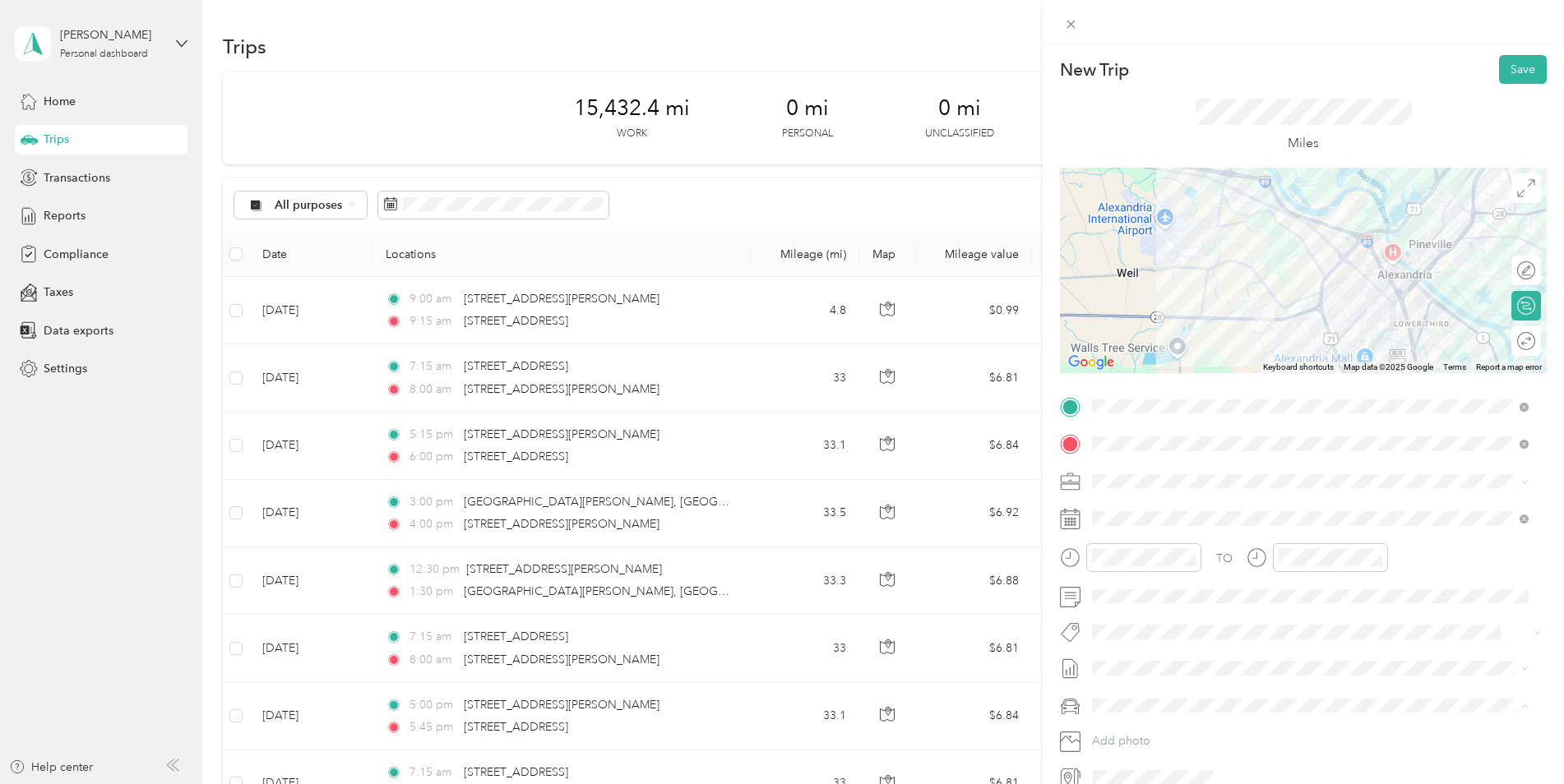
click at [1161, 732] on div "Kia K5" at bounding box center [1311, 734] width 425 height 17
click at [1522, 75] on button "Save" at bounding box center [1522, 70] width 48 height 29
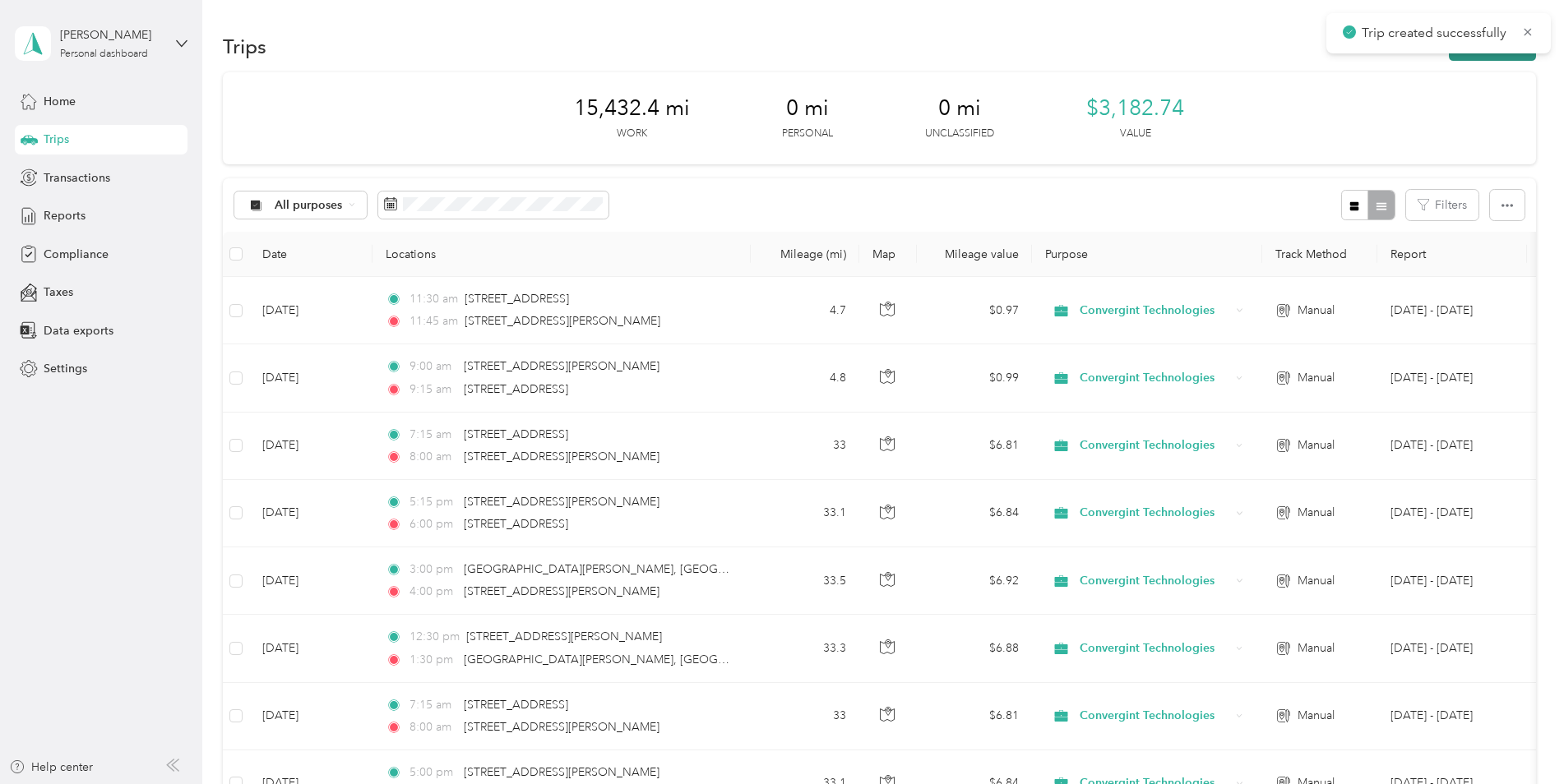
click at [1486, 60] on button "New trip" at bounding box center [1493, 46] width 87 height 29
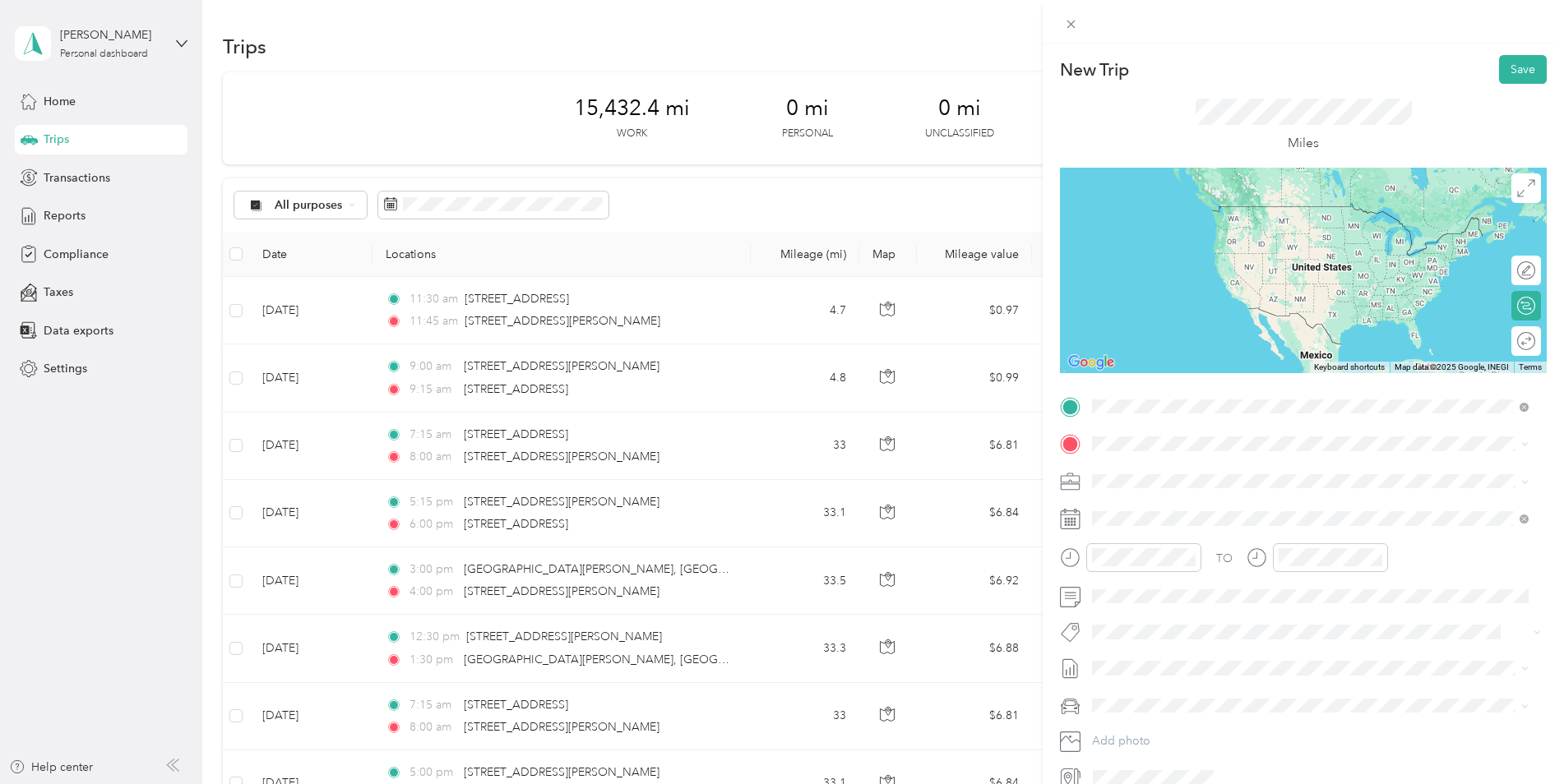
click at [1162, 491] on ol "From search results [STREET_ADDRESS][PERSON_NAME][US_STATE] [STREET_ADDRESS][GE…" at bounding box center [1310, 525] width 448 height 210
click at [1164, 413] on span at bounding box center [1316, 406] width 460 height 26
click at [1128, 465] on span "[STREET_ADDRESS][PERSON_NAME][US_STATE]" at bounding box center [1251, 459] width 256 height 14
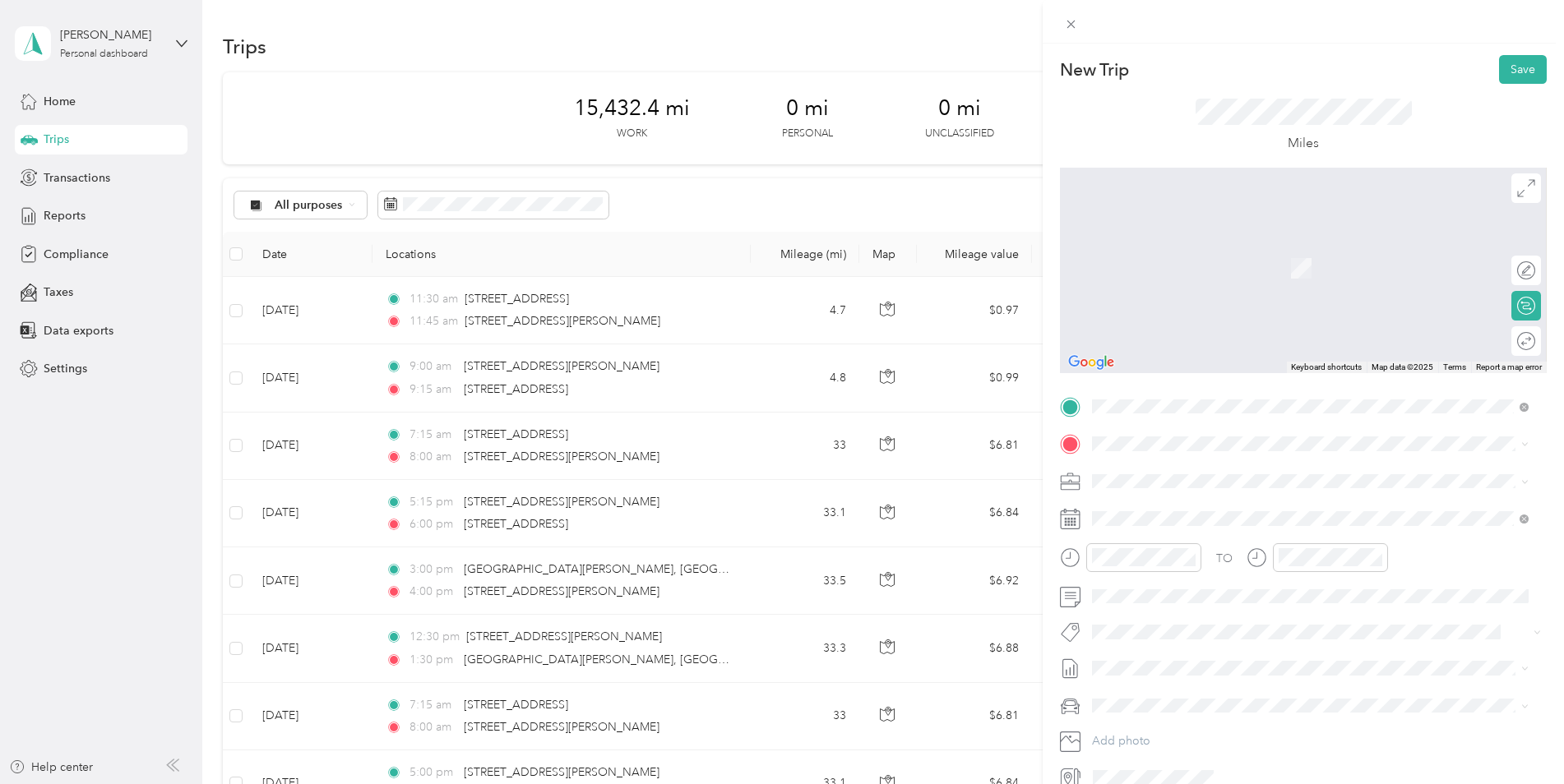
click at [1160, 508] on span "[STREET_ADDRESS][US_STATE]" at bounding box center [1206, 501] width 165 height 14
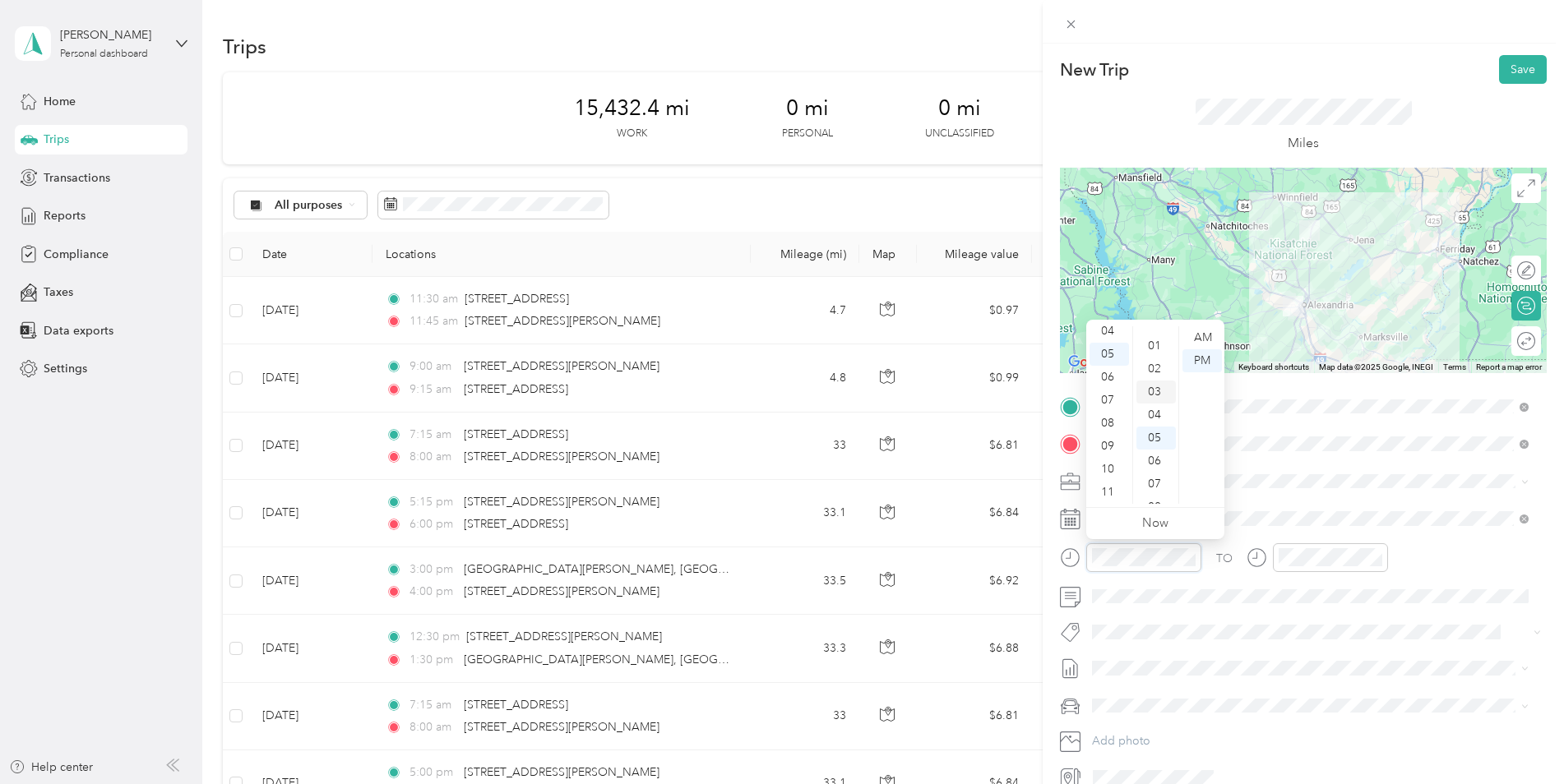
scroll to position [0, 0]
click at [1154, 329] on div "00" at bounding box center [1156, 337] width 40 height 23
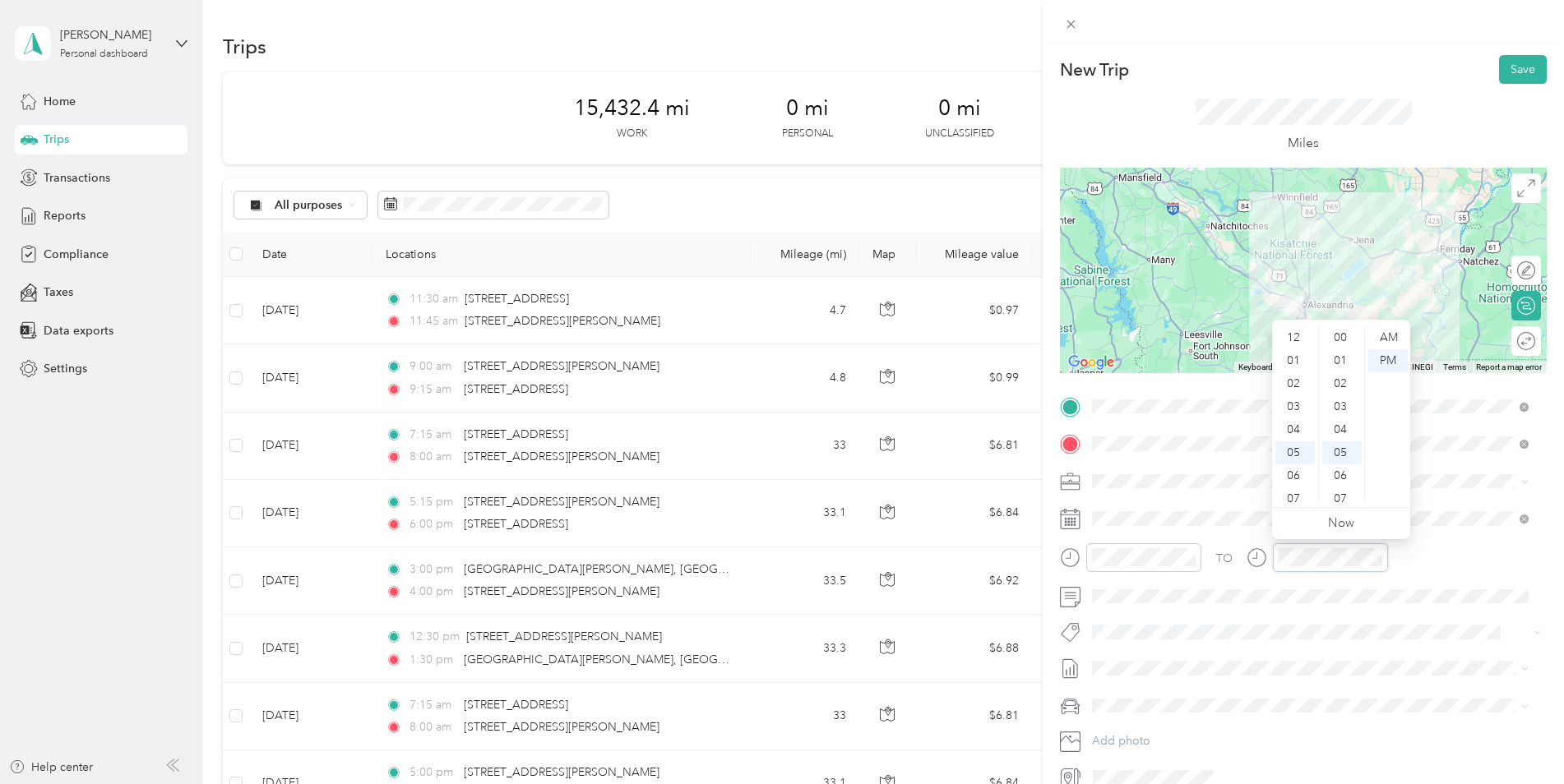
scroll to position [99, 0]
click at [1349, 437] on div "45" at bounding box center [1342, 436] width 40 height 23
click at [1119, 728] on span "Kia K5" at bounding box center [1114, 734] width 33 height 14
click at [1506, 68] on button "Save" at bounding box center [1522, 70] width 48 height 29
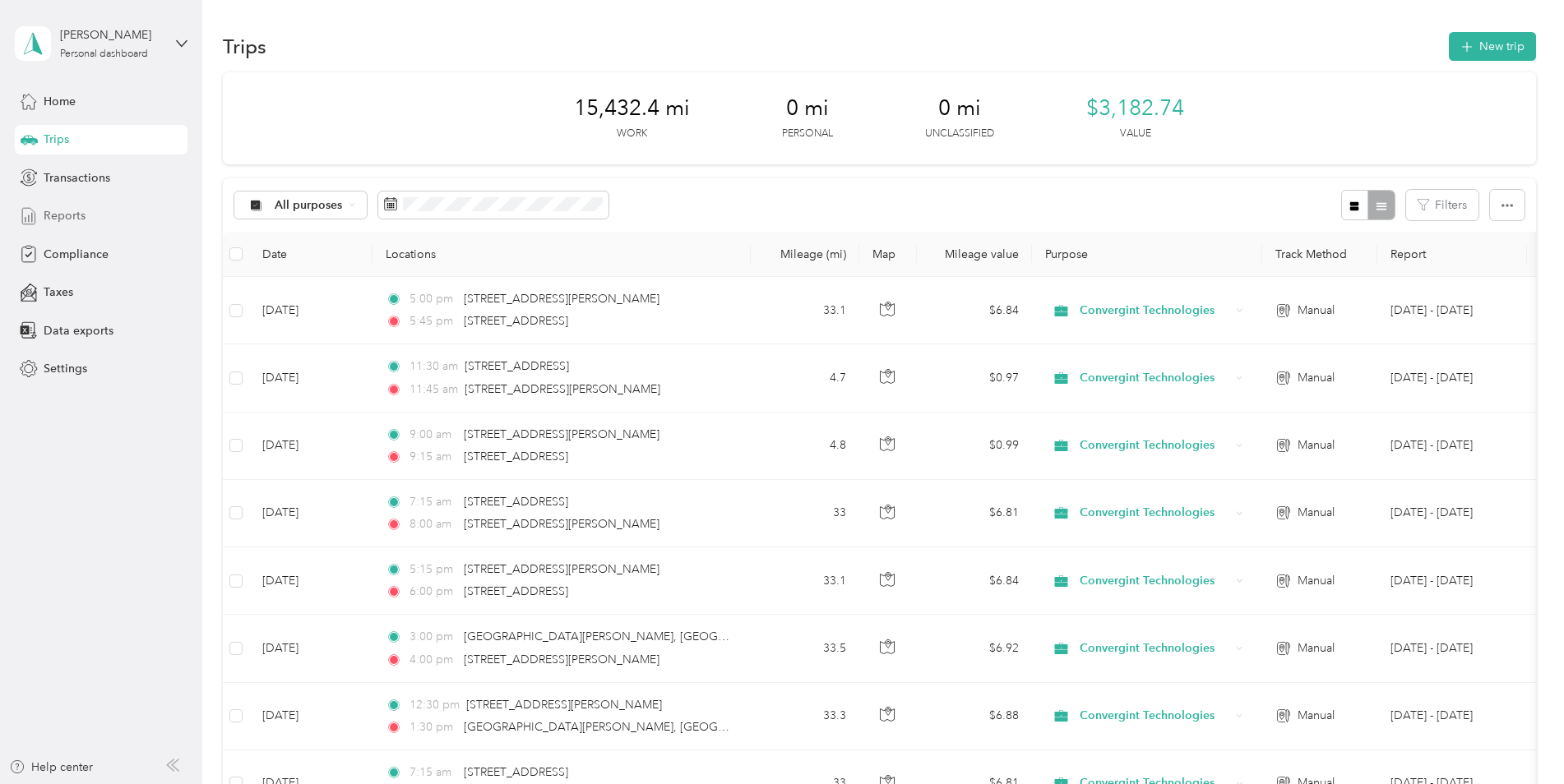
click at [63, 213] on span "Reports" at bounding box center [64, 215] width 42 height 17
